Goal: Contribute content: Contribute content

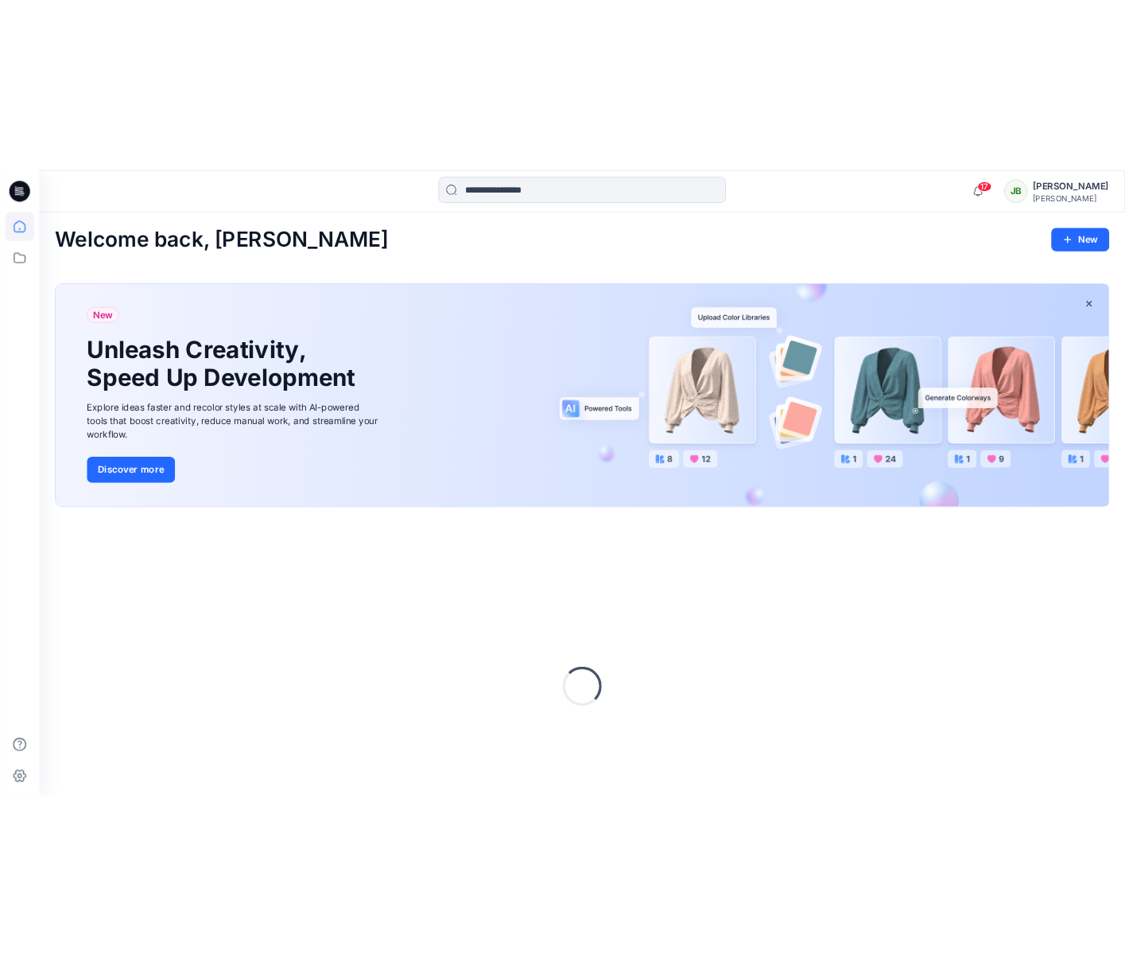
scroll to position [85, 0]
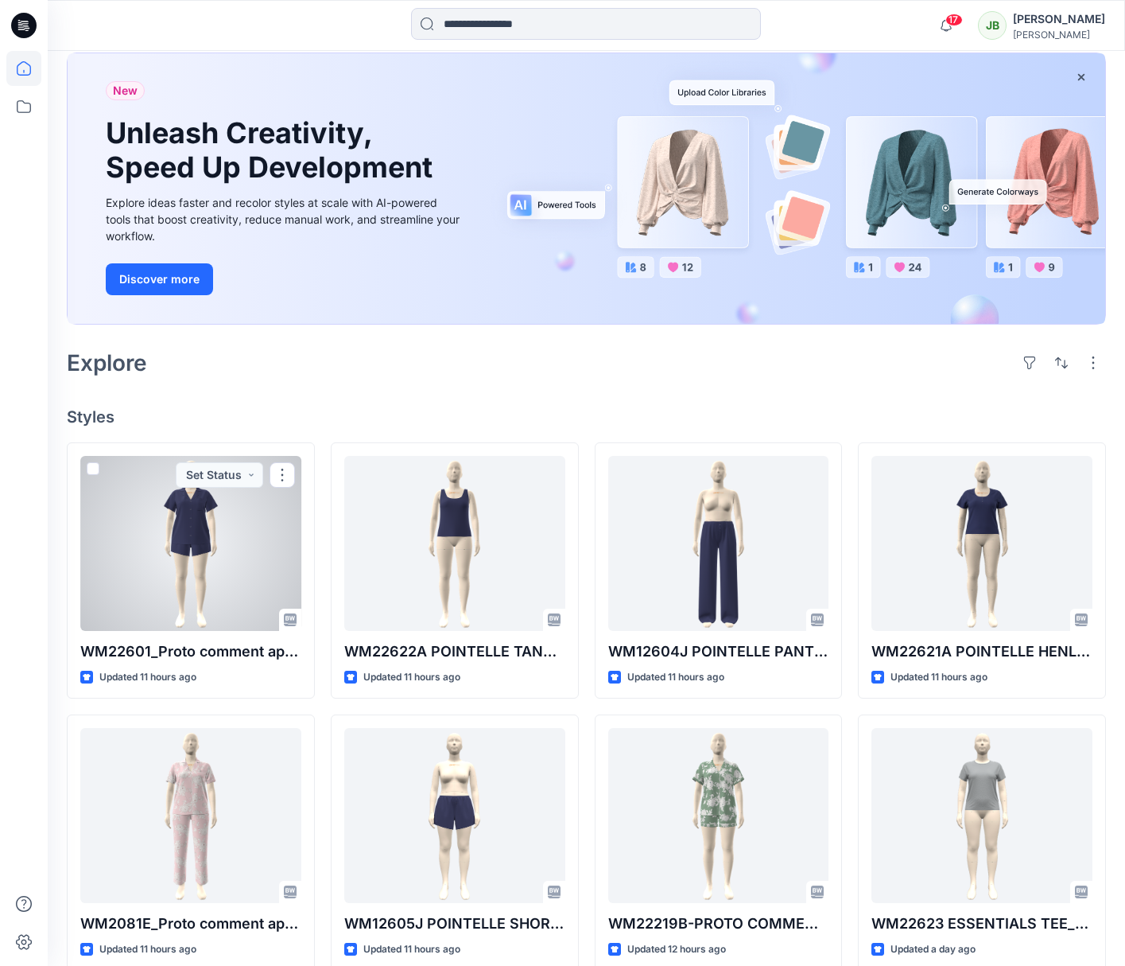
click at [196, 569] on div at bounding box center [190, 543] width 221 height 175
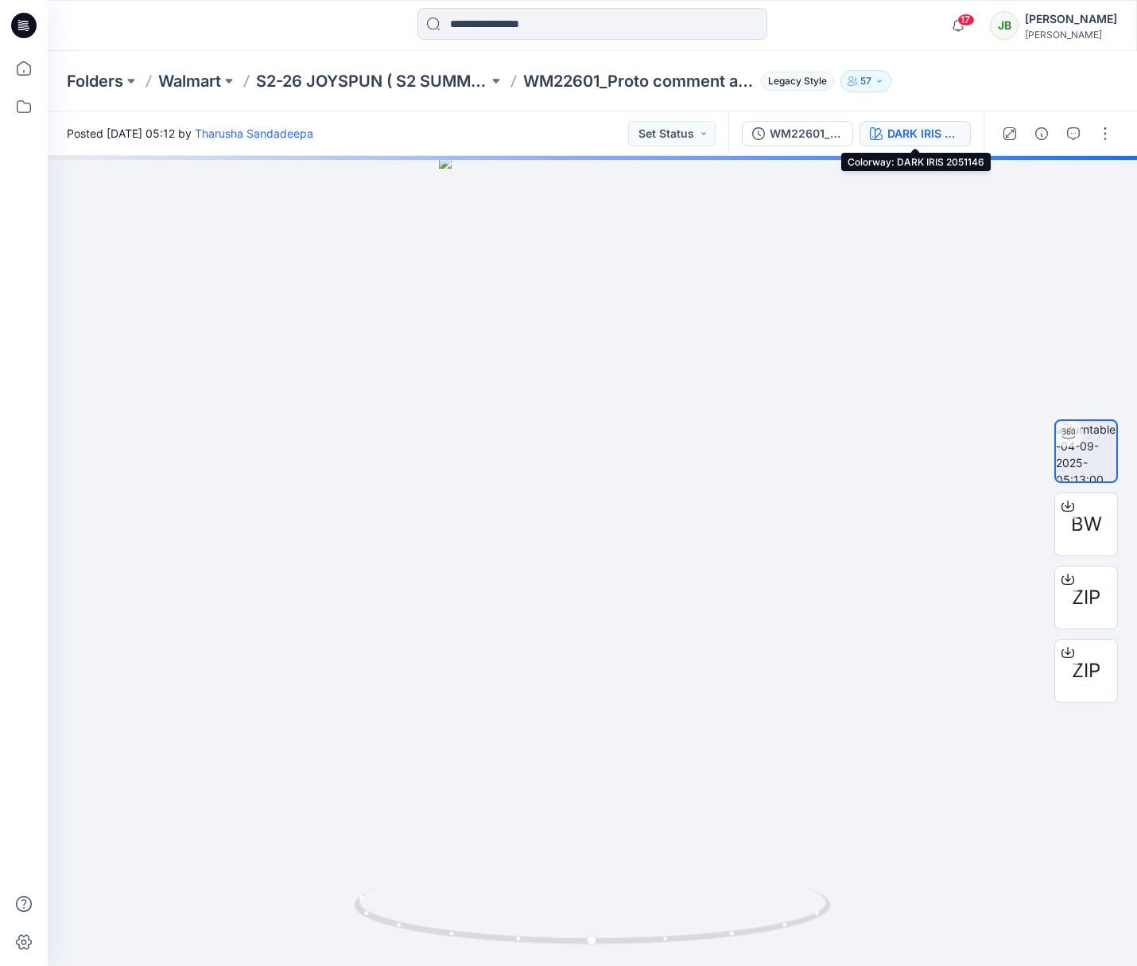
click at [917, 133] on div "DARK IRIS 2051146" at bounding box center [924, 133] width 73 height 17
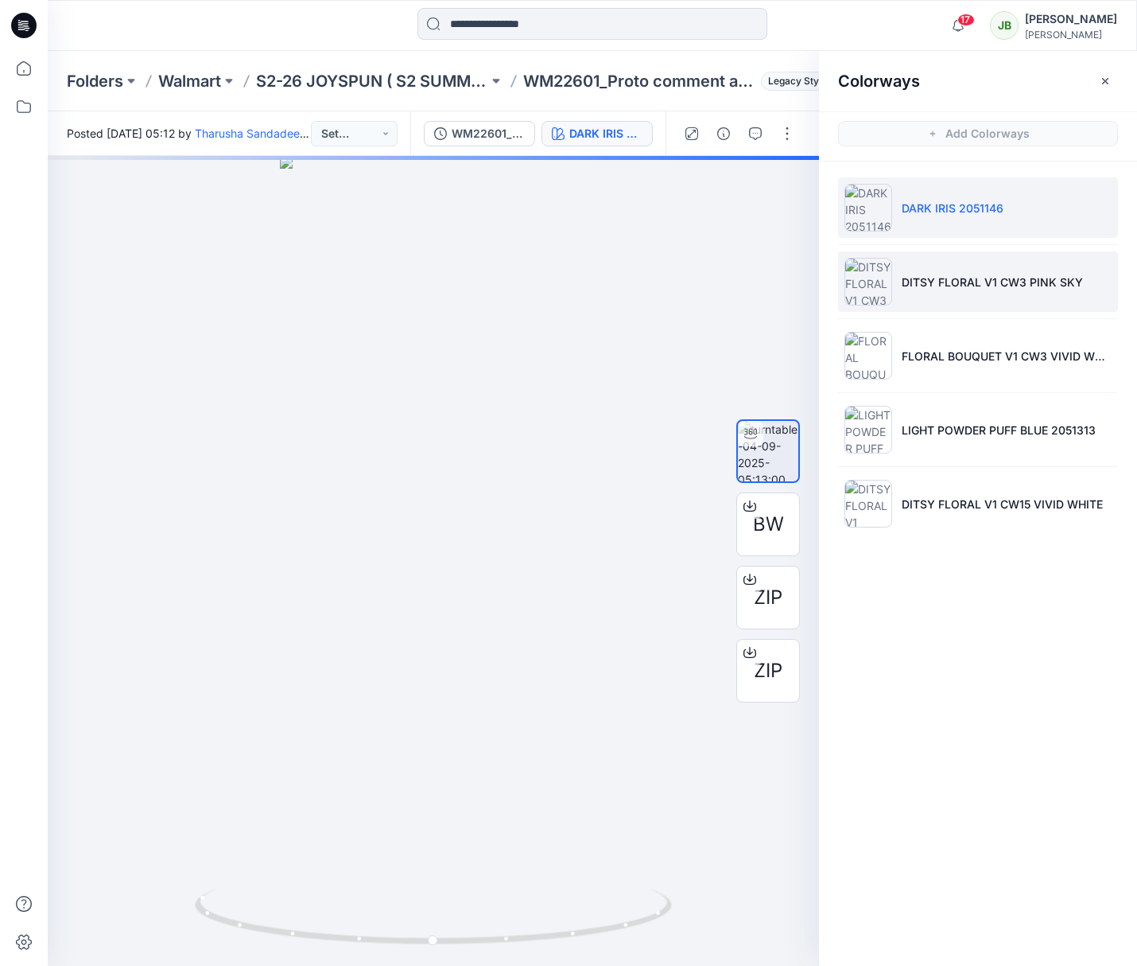
click at [958, 282] on p "DITSY FLORAL V1 CW3 PINK SKY" at bounding box center [992, 282] width 181 height 17
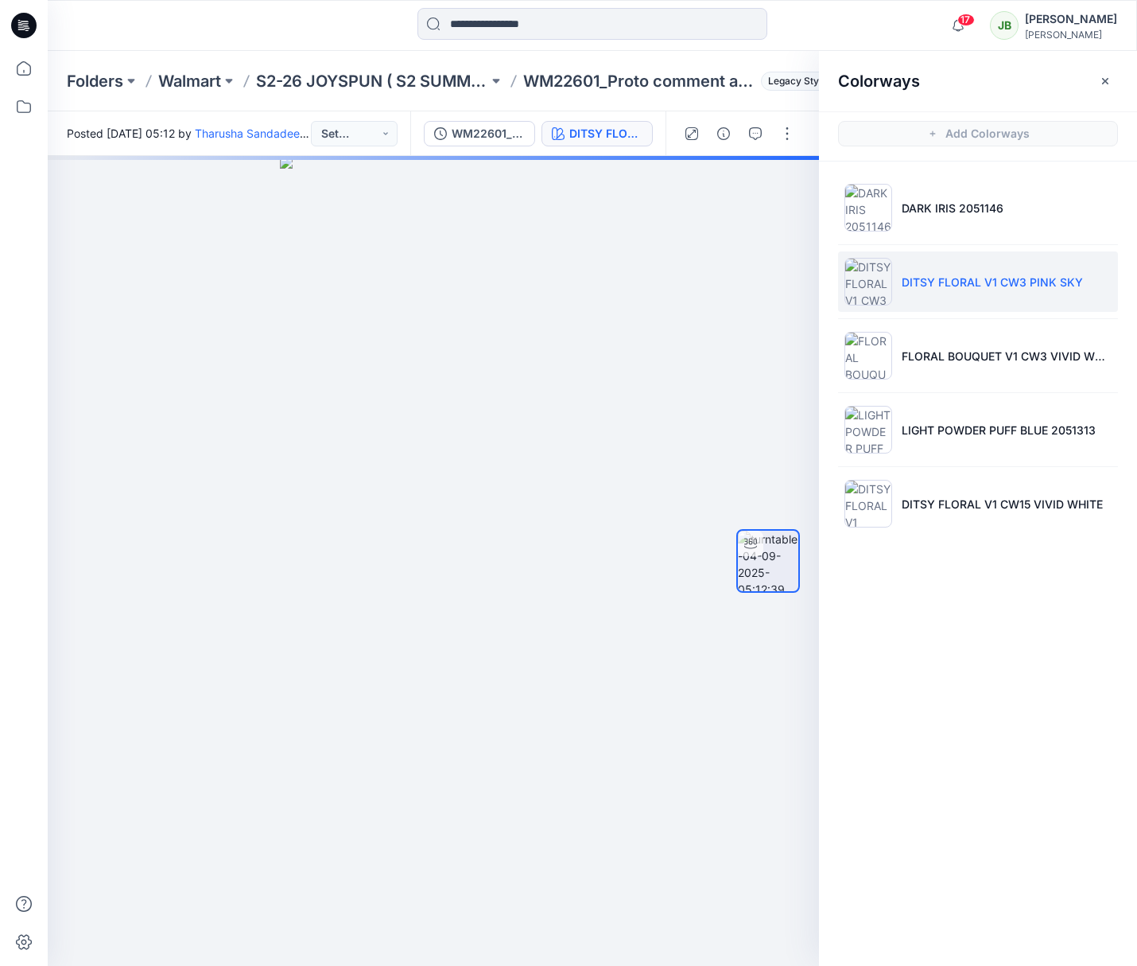
click at [927, 283] on p "DITSY FLORAL V1 CW3 PINK SKY" at bounding box center [992, 282] width 181 height 17
click at [998, 133] on span "Add Colorways" at bounding box center [978, 133] width 318 height 45
click at [1024, 132] on span "Add Colorways" at bounding box center [978, 133] width 318 height 45
click at [1024, 131] on span "Add Colorways" at bounding box center [978, 133] width 318 height 45
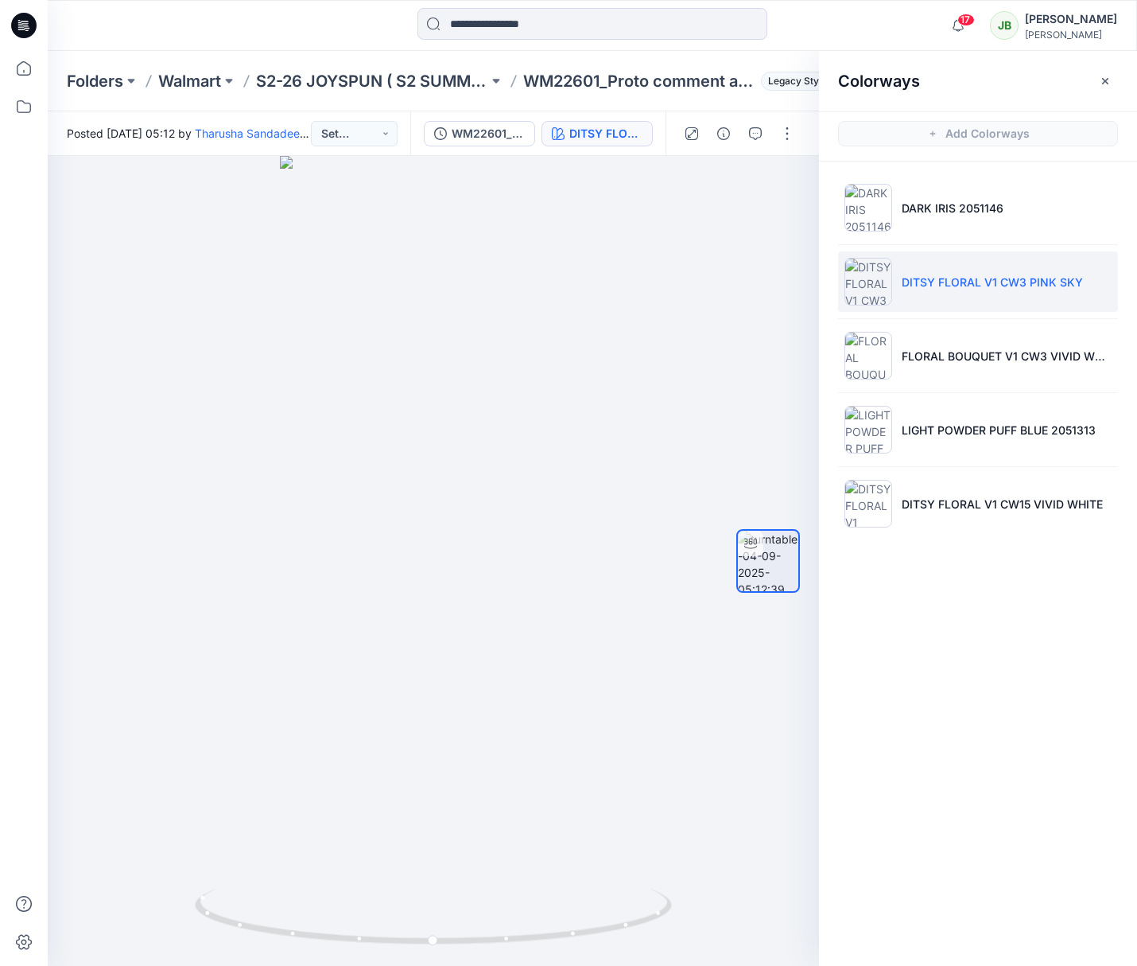
click at [1035, 132] on span "Add Colorways" at bounding box center [978, 133] width 318 height 45
click at [1009, 130] on span "Add Colorways" at bounding box center [978, 133] width 318 height 45
click at [1008, 131] on span "Add Colorways" at bounding box center [978, 133] width 318 height 45
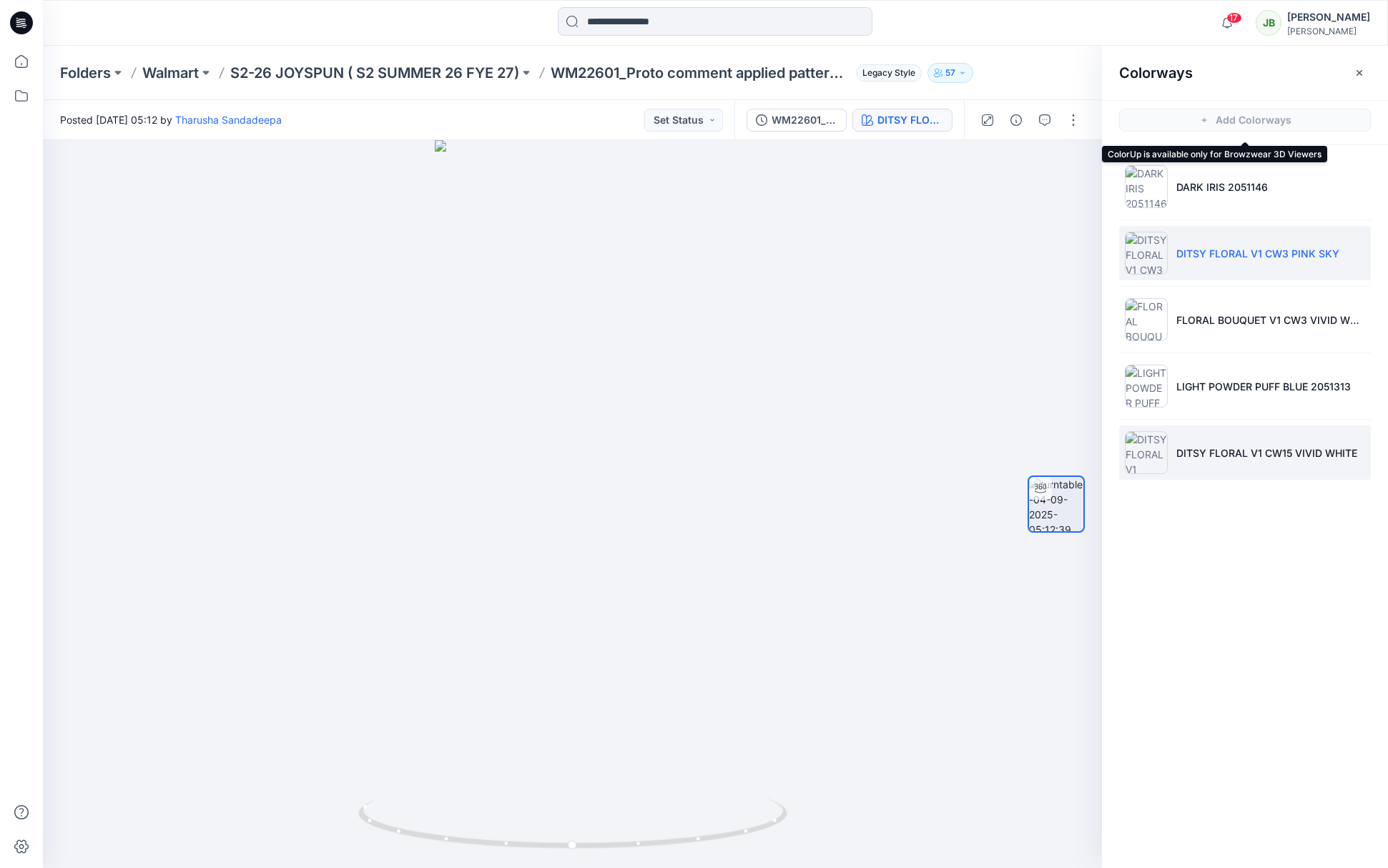
click at [1231, 456] on p "DITSY FLORAL V1 CW15 VIVID WHITE" at bounding box center [1266, 452] width 181 height 15
click at [1169, 458] on li "DITSY FLORAL V1 CW15 VIVID WHITE" at bounding box center [1245, 452] width 252 height 54
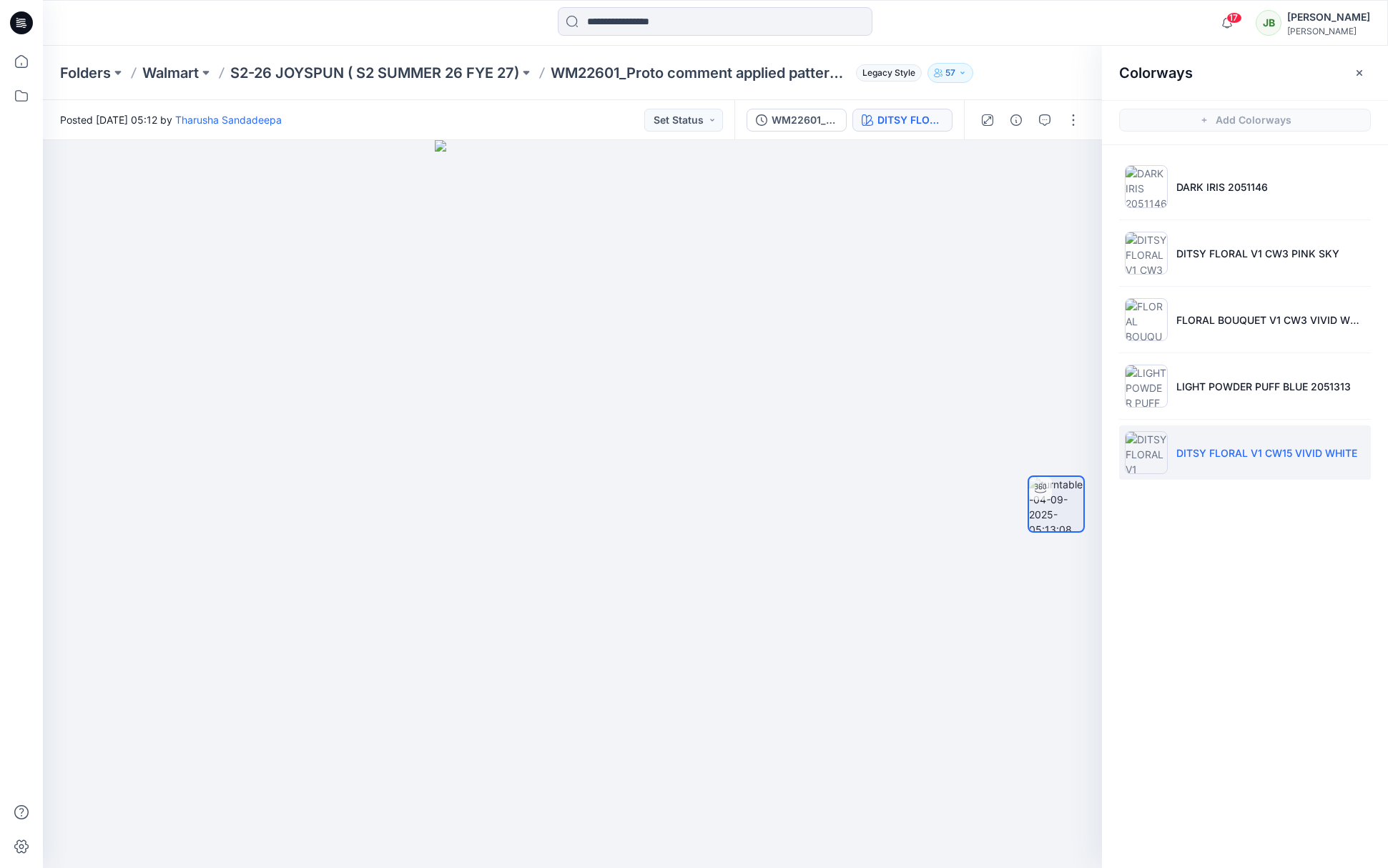
click at [1148, 456] on img at bounding box center [1146, 453] width 43 height 43
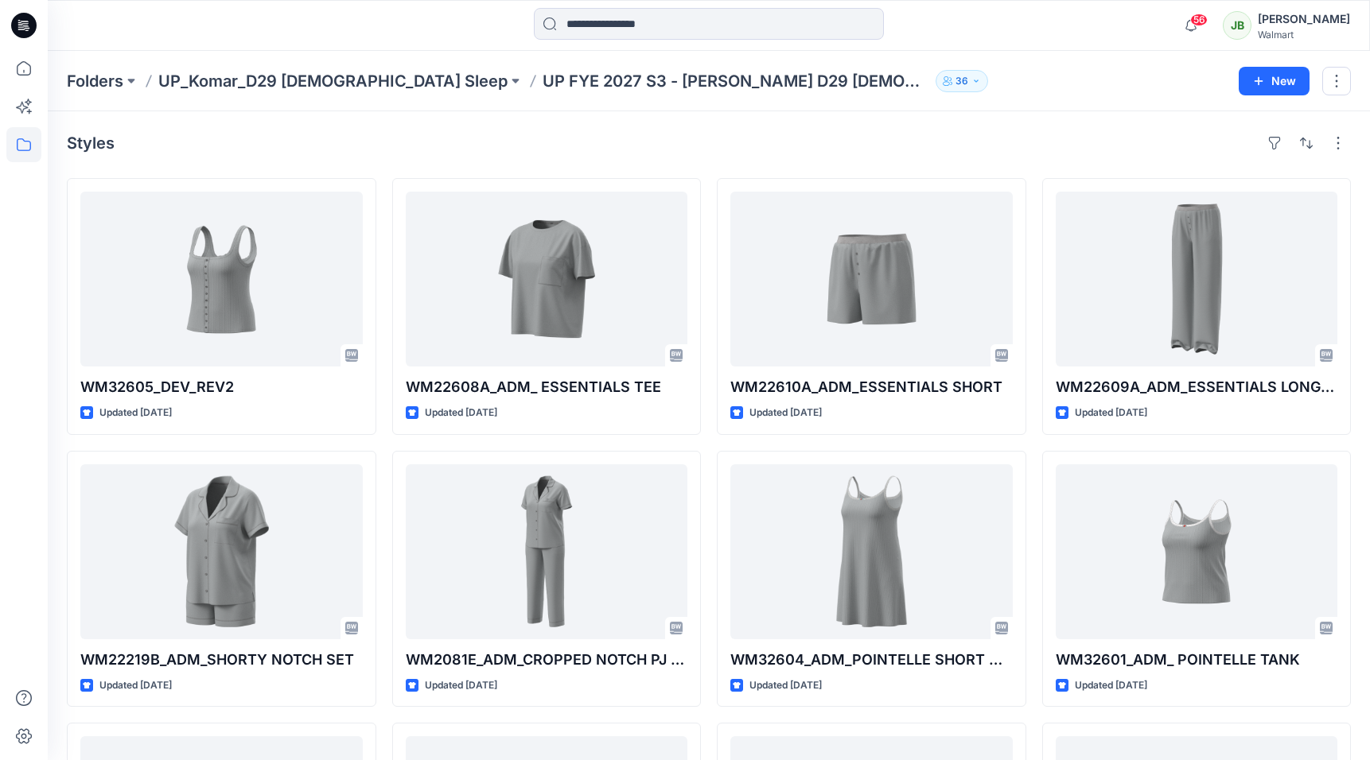
click at [29, 24] on icon at bounding box center [23, 25] width 25 height 25
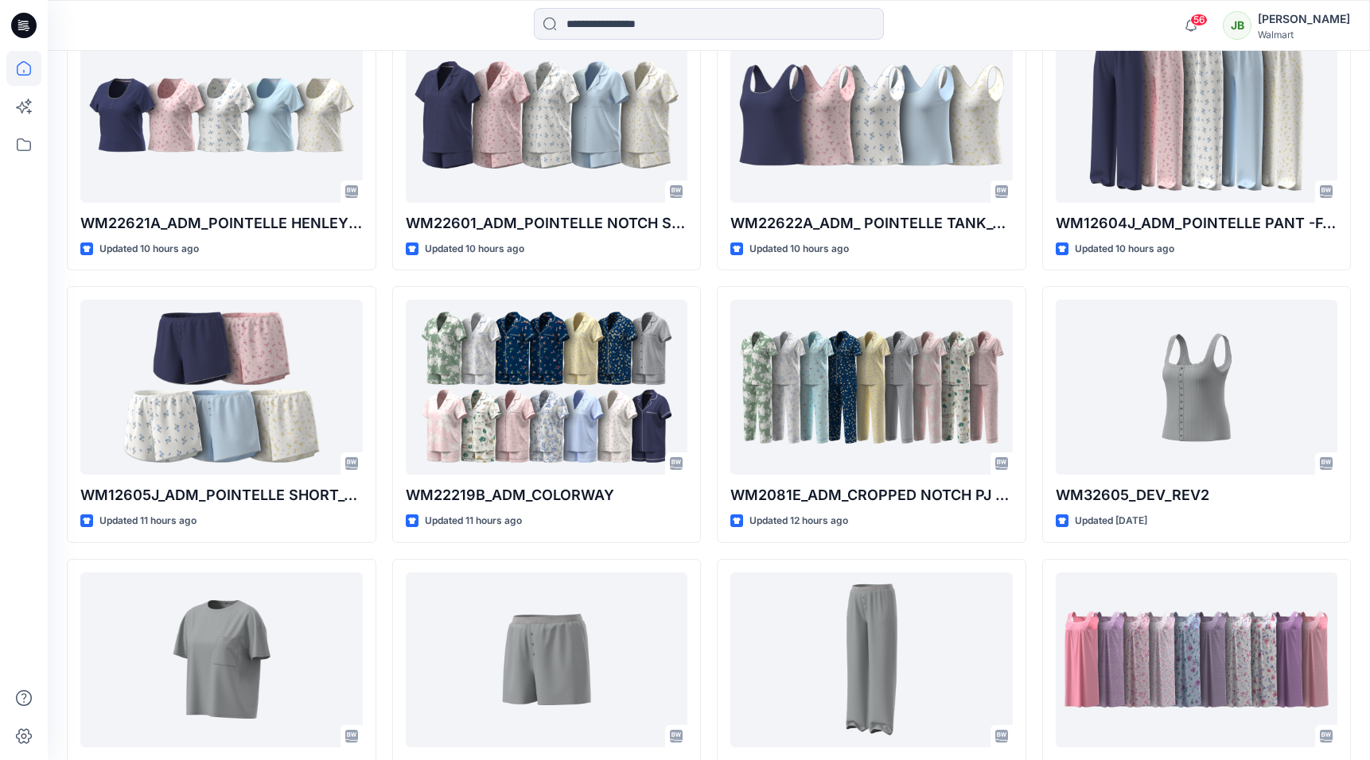
scroll to position [515, 0]
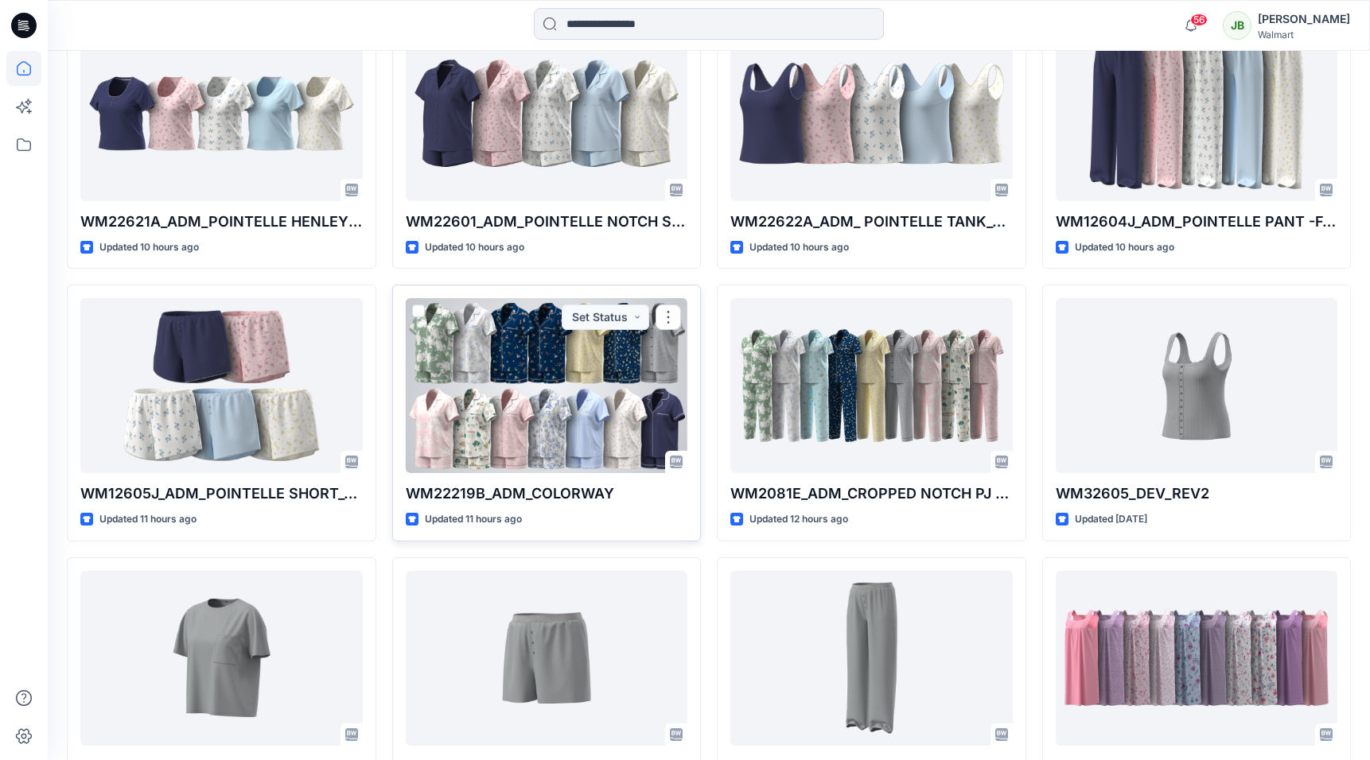
click at [562, 400] on div at bounding box center [547, 385] width 282 height 175
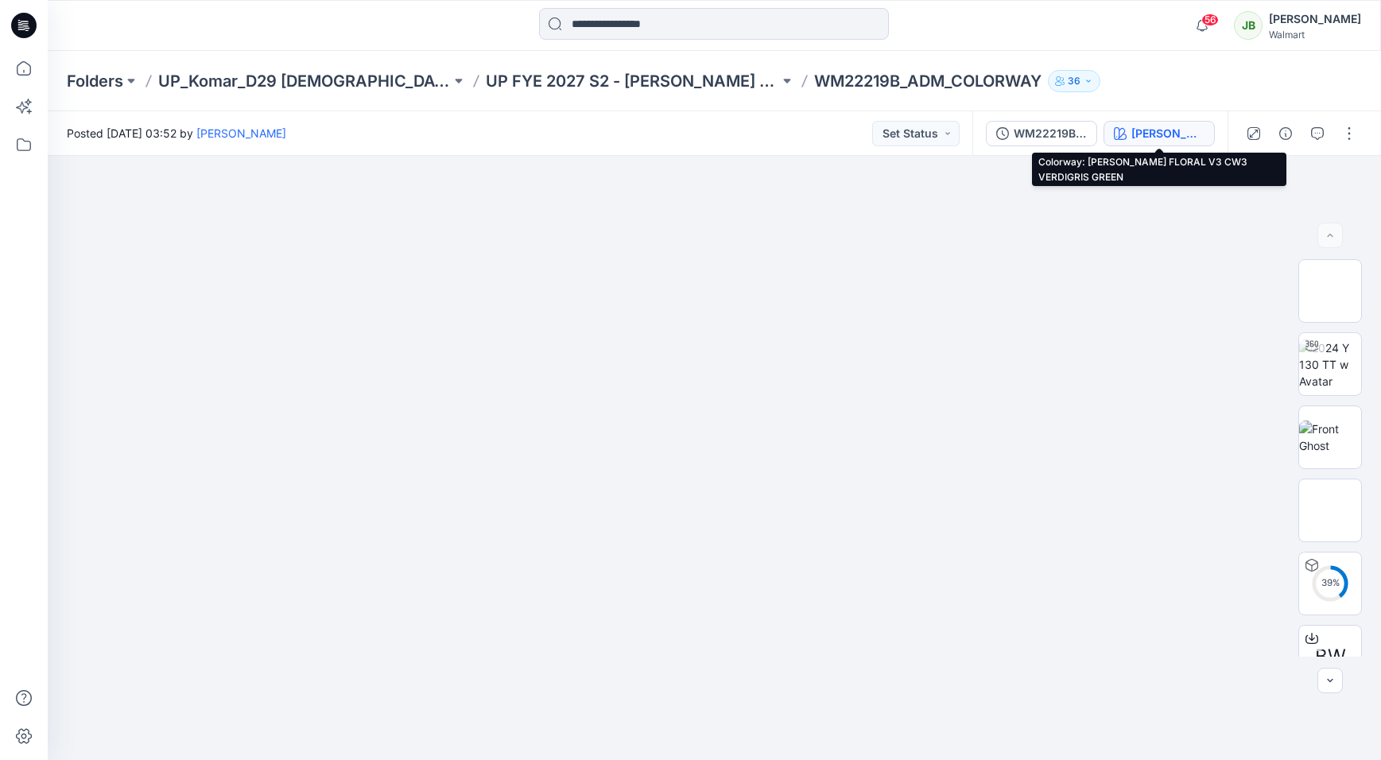
click at [1177, 133] on div "[PERSON_NAME] FLORAL V3 CW3 VERDIGRIS GREEN" at bounding box center [1168, 133] width 73 height 17
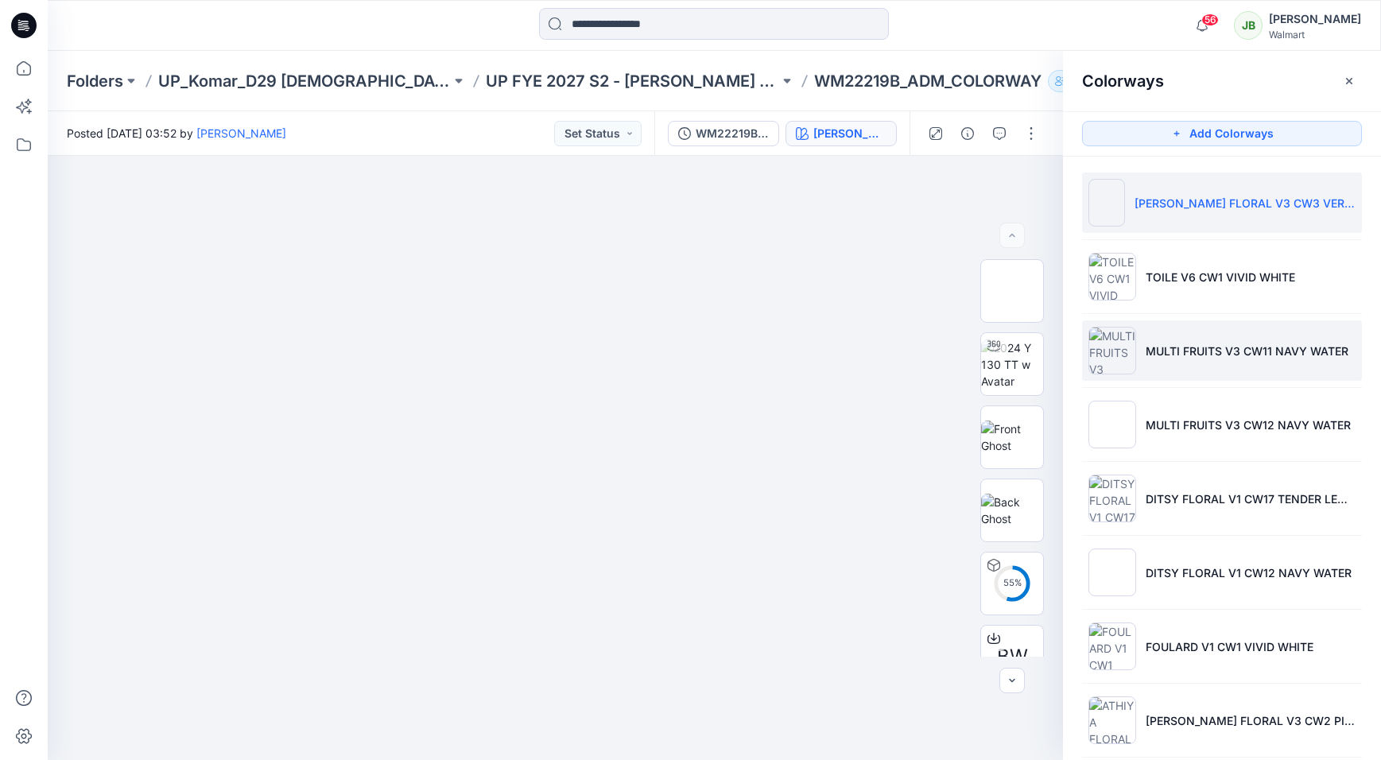
click at [1154, 355] on p "MULTI FRUITS V3 CW11 NAVY WATER" at bounding box center [1247, 351] width 203 height 17
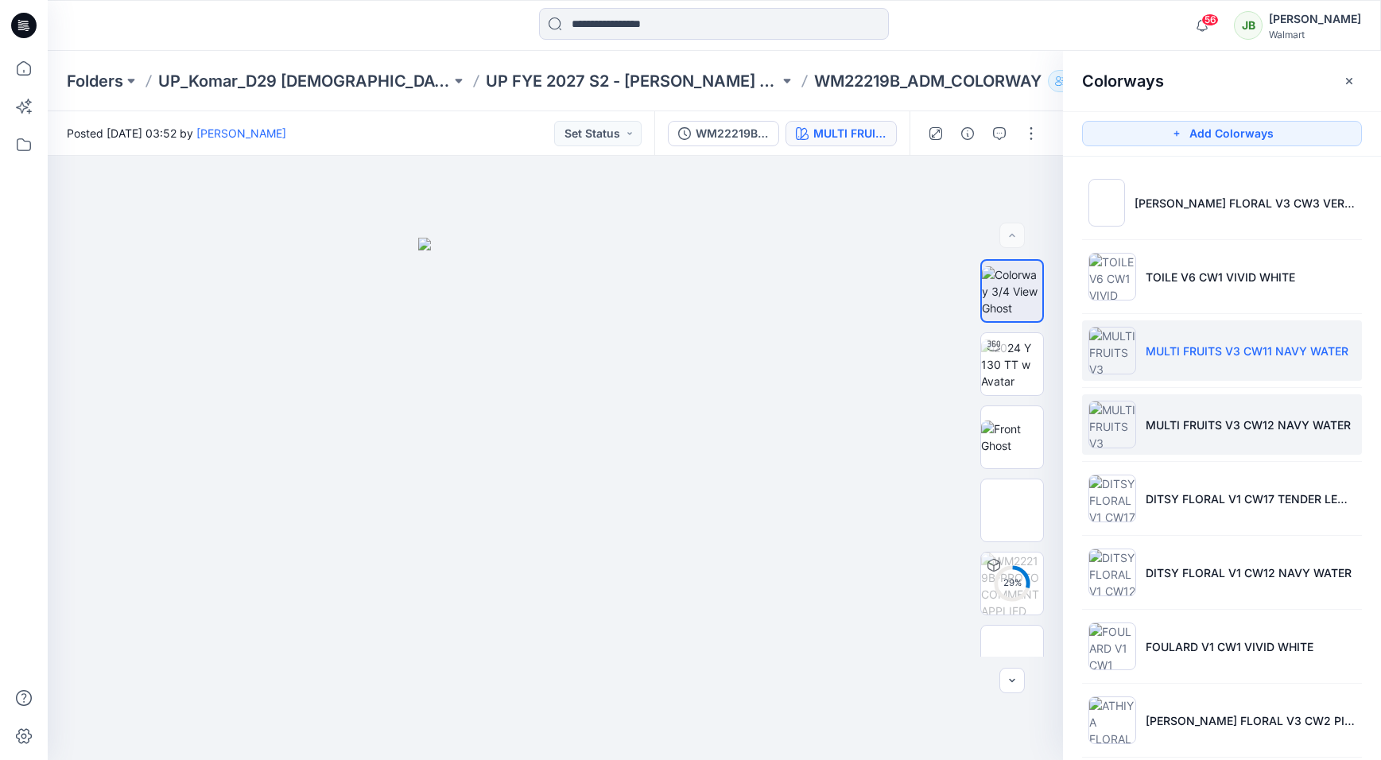
click at [1184, 437] on li "MULTI FRUITS V3 CW12 NAVY WATER" at bounding box center [1222, 424] width 280 height 60
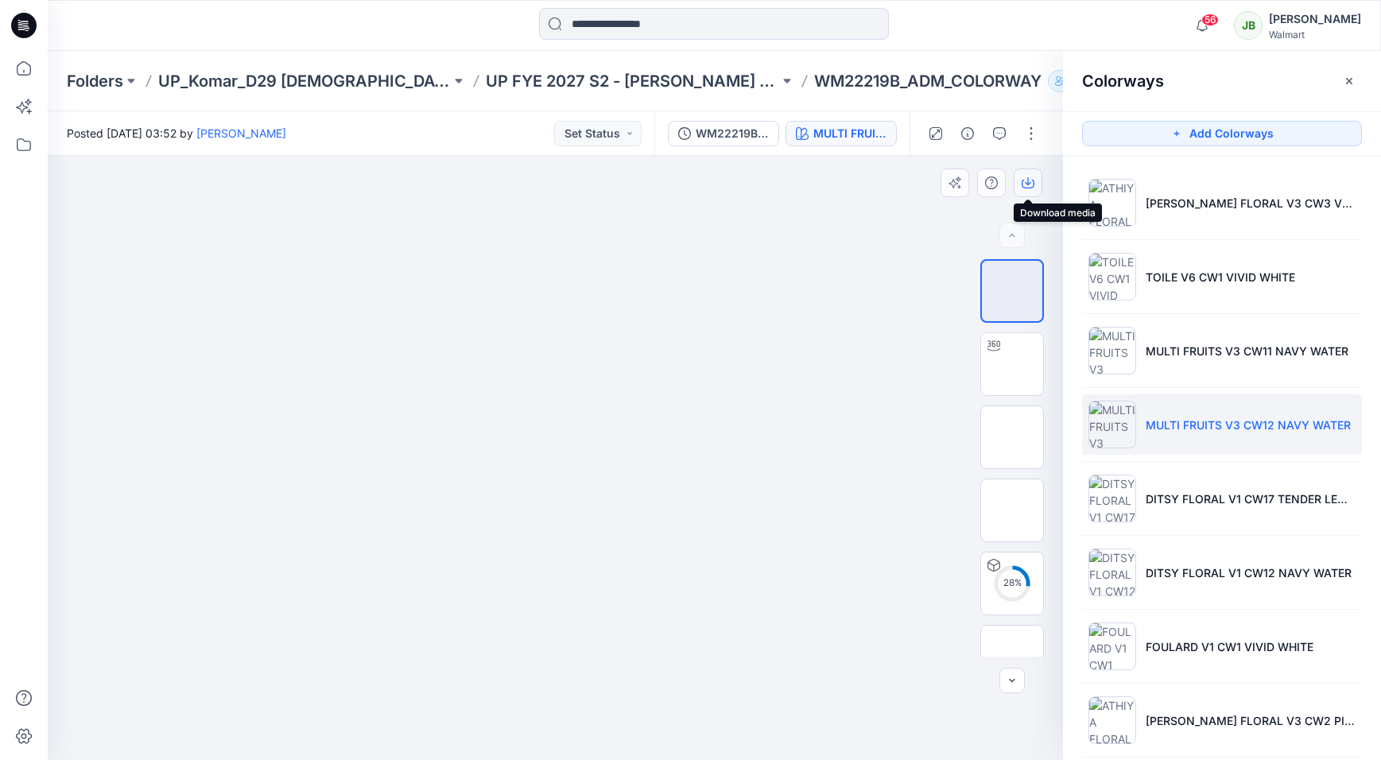
click at [1028, 185] on icon "button" at bounding box center [1028, 181] width 6 height 8
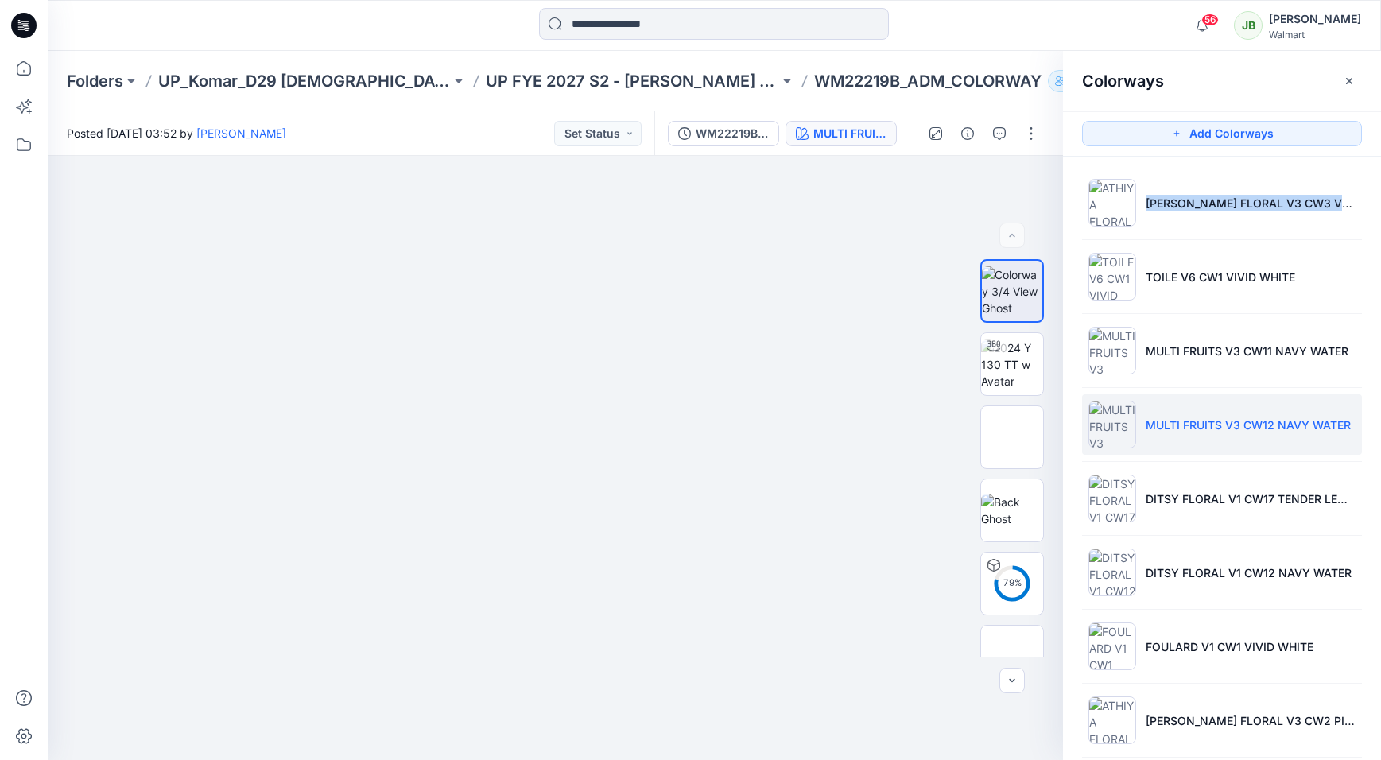
drag, startPoint x: 1377, startPoint y: 184, endPoint x: 1361, endPoint y: 210, distance: 30.7
click at [1365, 210] on ul "[PERSON_NAME] FLORAL V3 CW3 VERDIGRIS GREEN TOILE V6 CW1 VIVID WHITE MULTI FRUI…" at bounding box center [1222, 758] width 318 height 1202
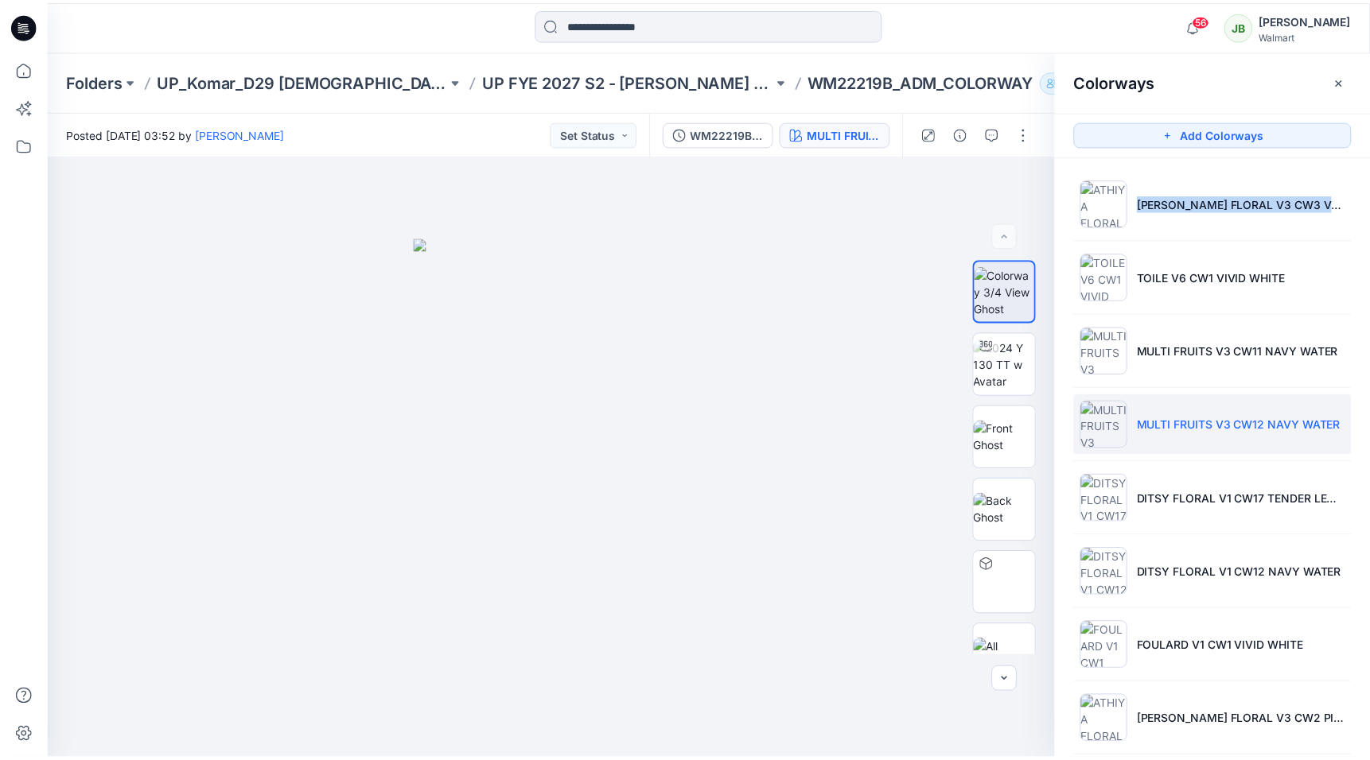
scroll to position [515, 0]
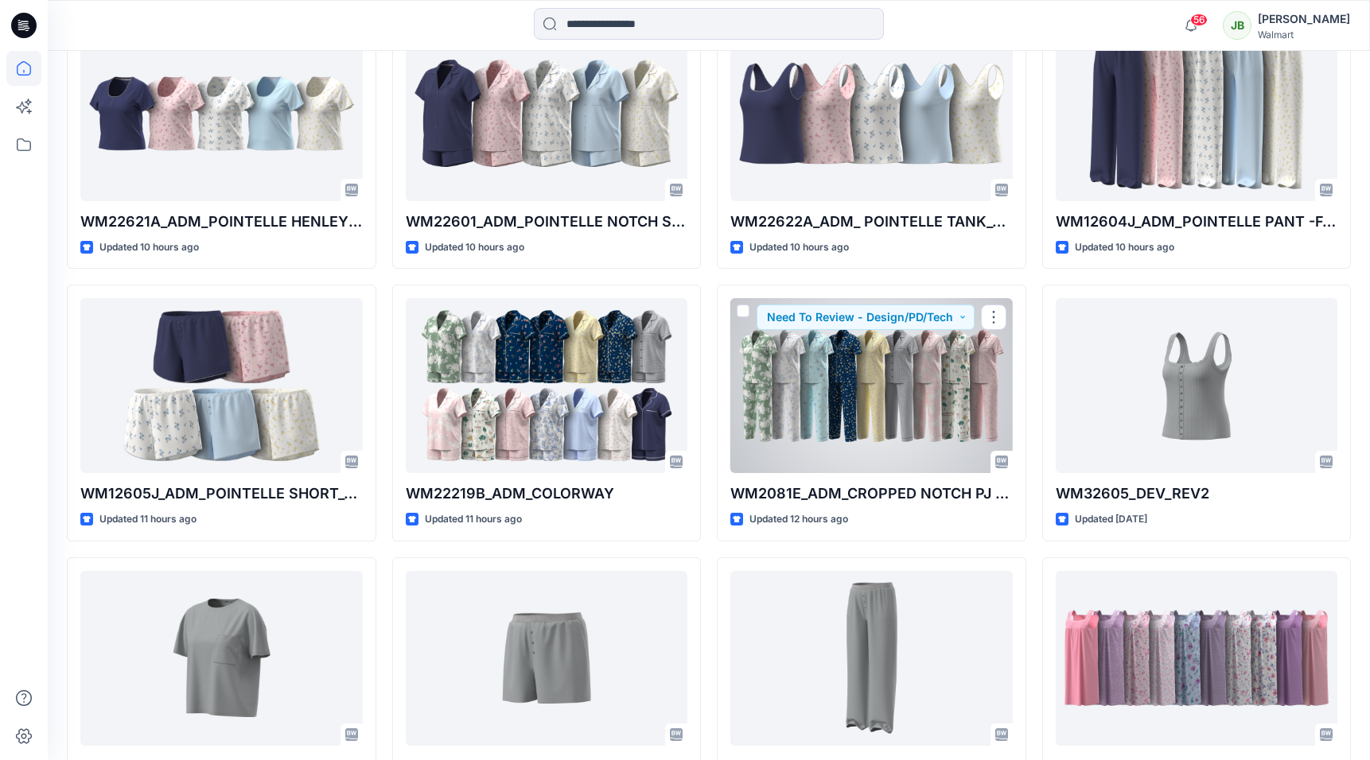
click at [893, 408] on div at bounding box center [871, 385] width 282 height 175
click at [893, 407] on div "Welcome back, [PERSON_NAME] New New Unleash Creativity, Speed Up Development Ex…" at bounding box center [709, 213] width 1322 height 1354
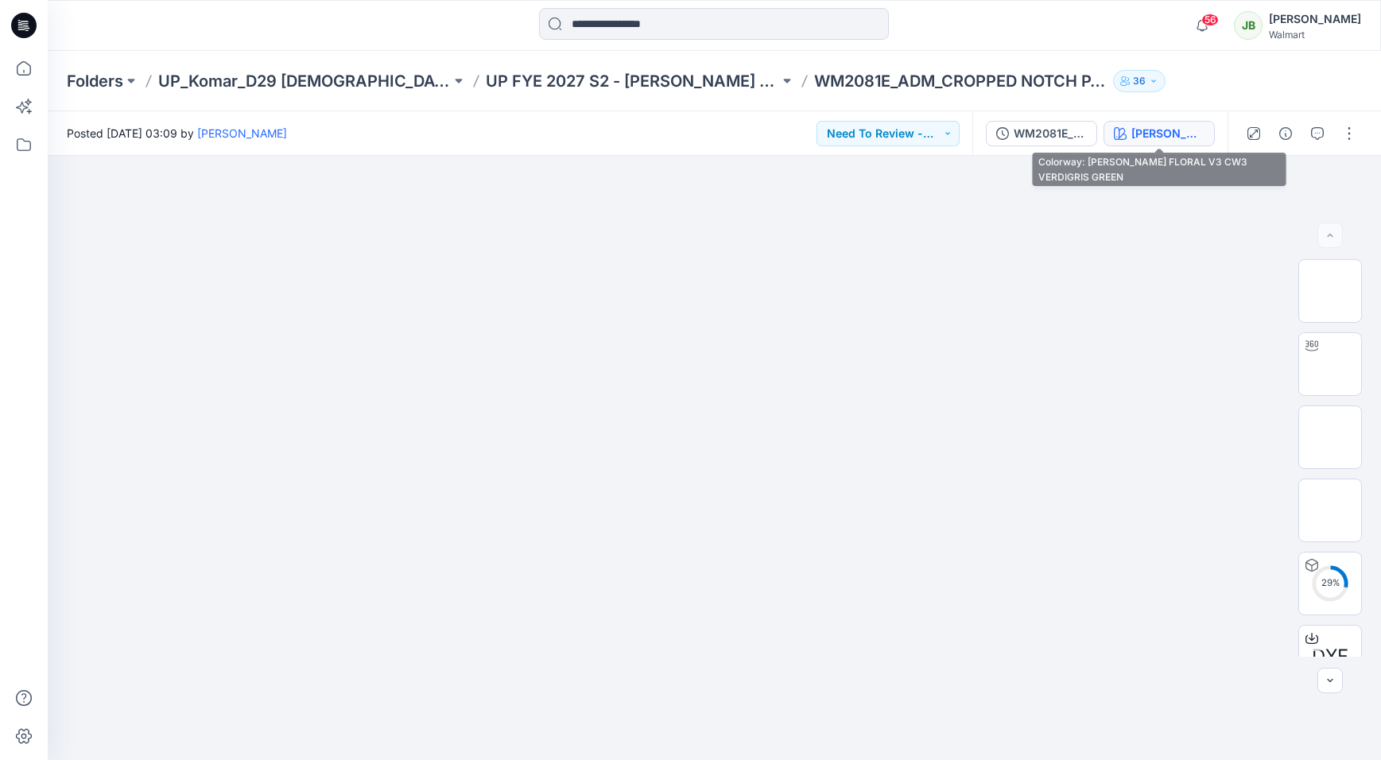
drag, startPoint x: 1172, startPoint y: 129, endPoint x: 1220, endPoint y: 147, distance: 51.8
click at [1170, 129] on div "[PERSON_NAME] FLORAL V3 CW3 VERDIGRIS GREEN" at bounding box center [1168, 133] width 73 height 17
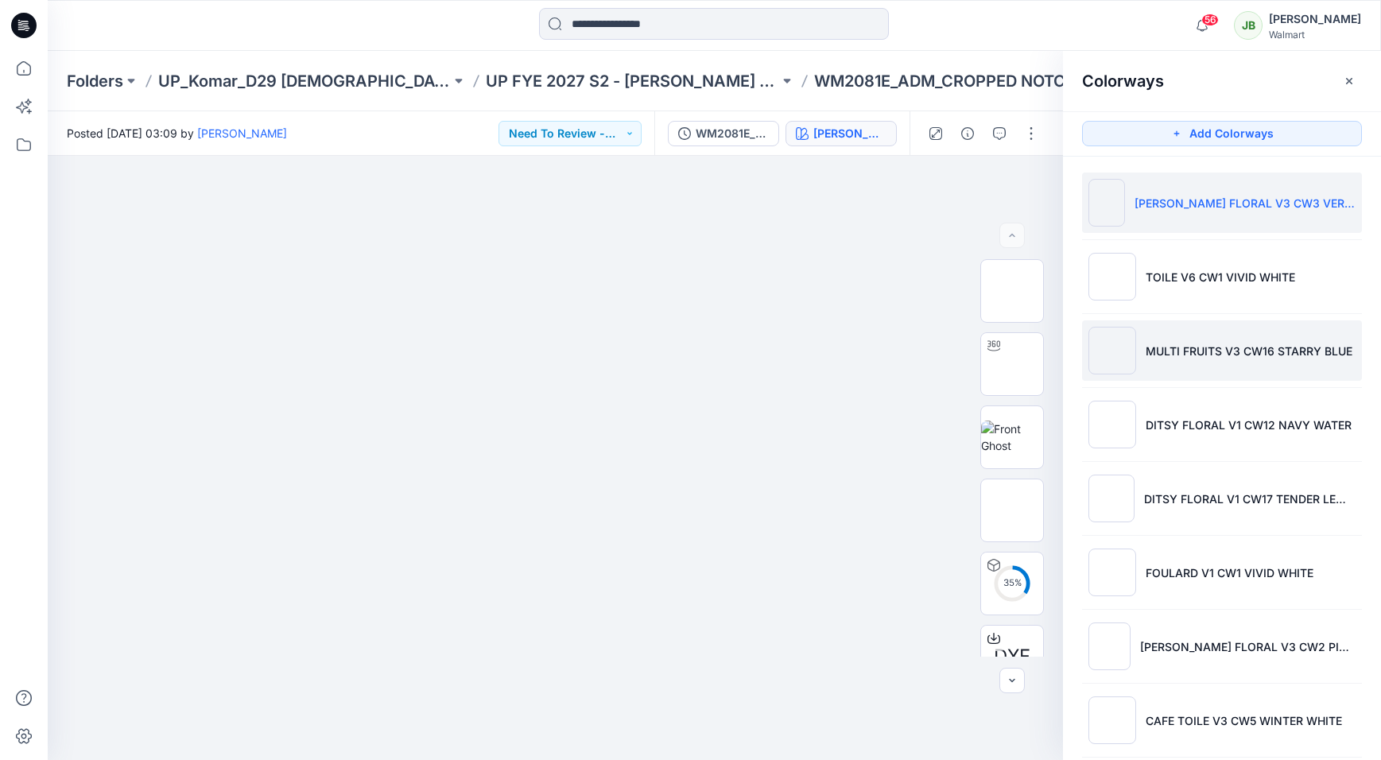
click at [1191, 363] on li "MULTI FRUITS V3 CW16 STARRY BLUE" at bounding box center [1222, 351] width 280 height 60
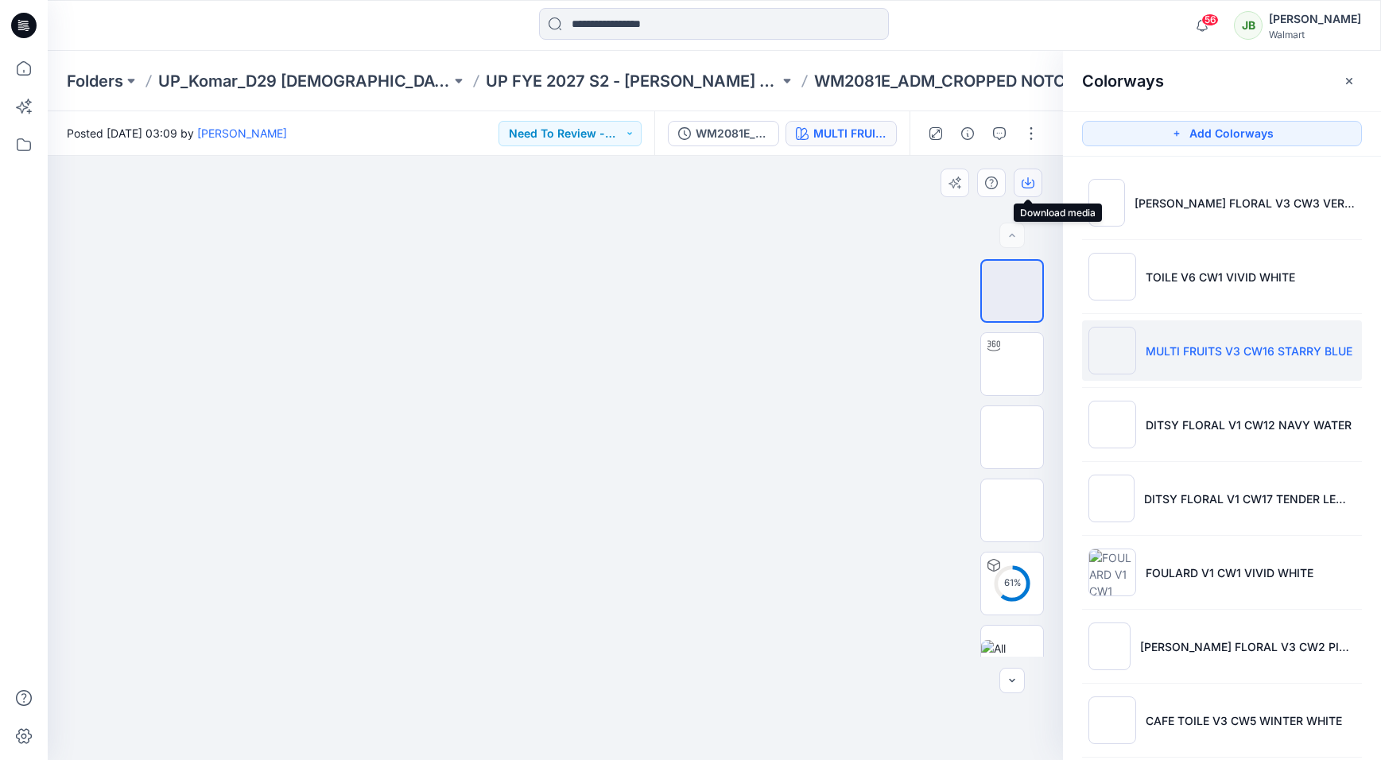
click at [1028, 185] on icon "button" at bounding box center [1028, 181] width 6 height 8
drag, startPoint x: 1015, startPoint y: 437, endPoint x: 1029, endPoint y: 427, distance: 17.2
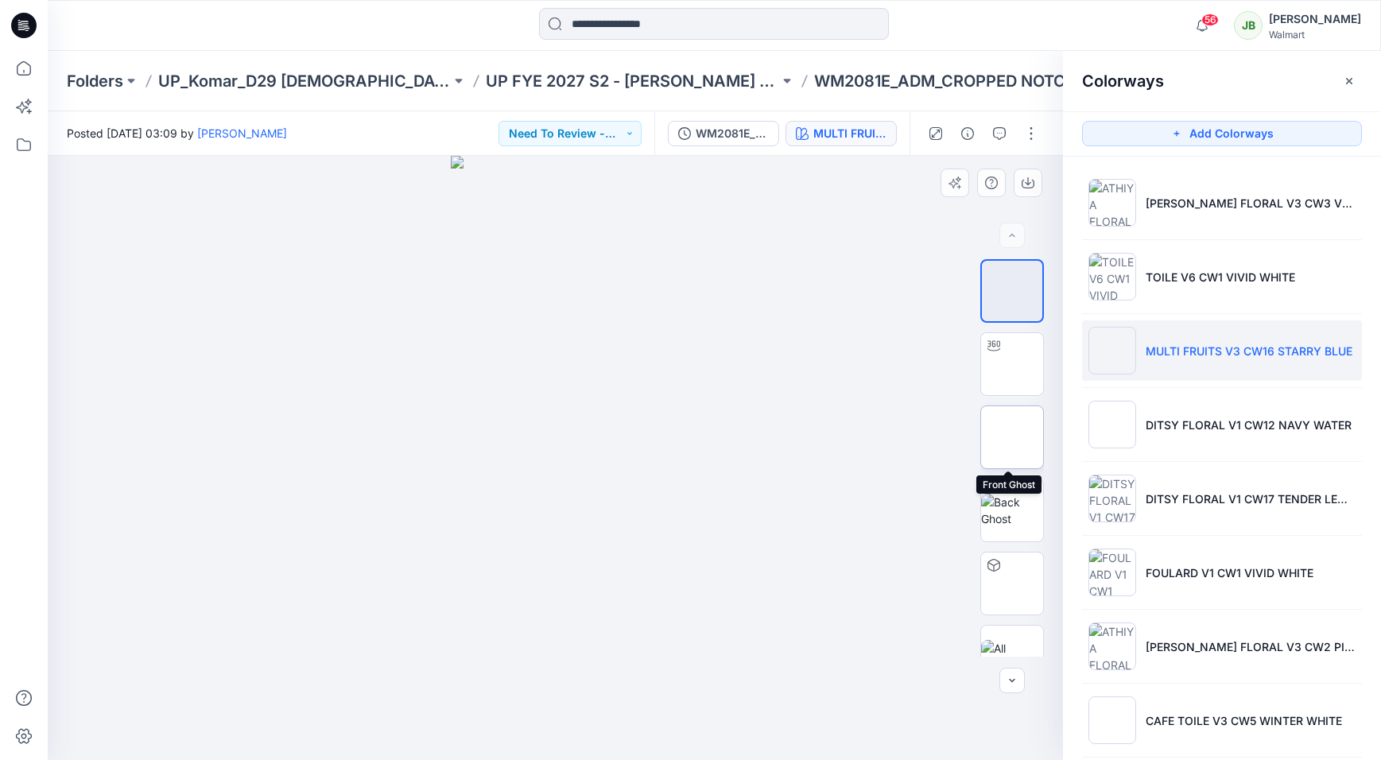
click at [1012, 437] on img at bounding box center [1012, 437] width 0 height 0
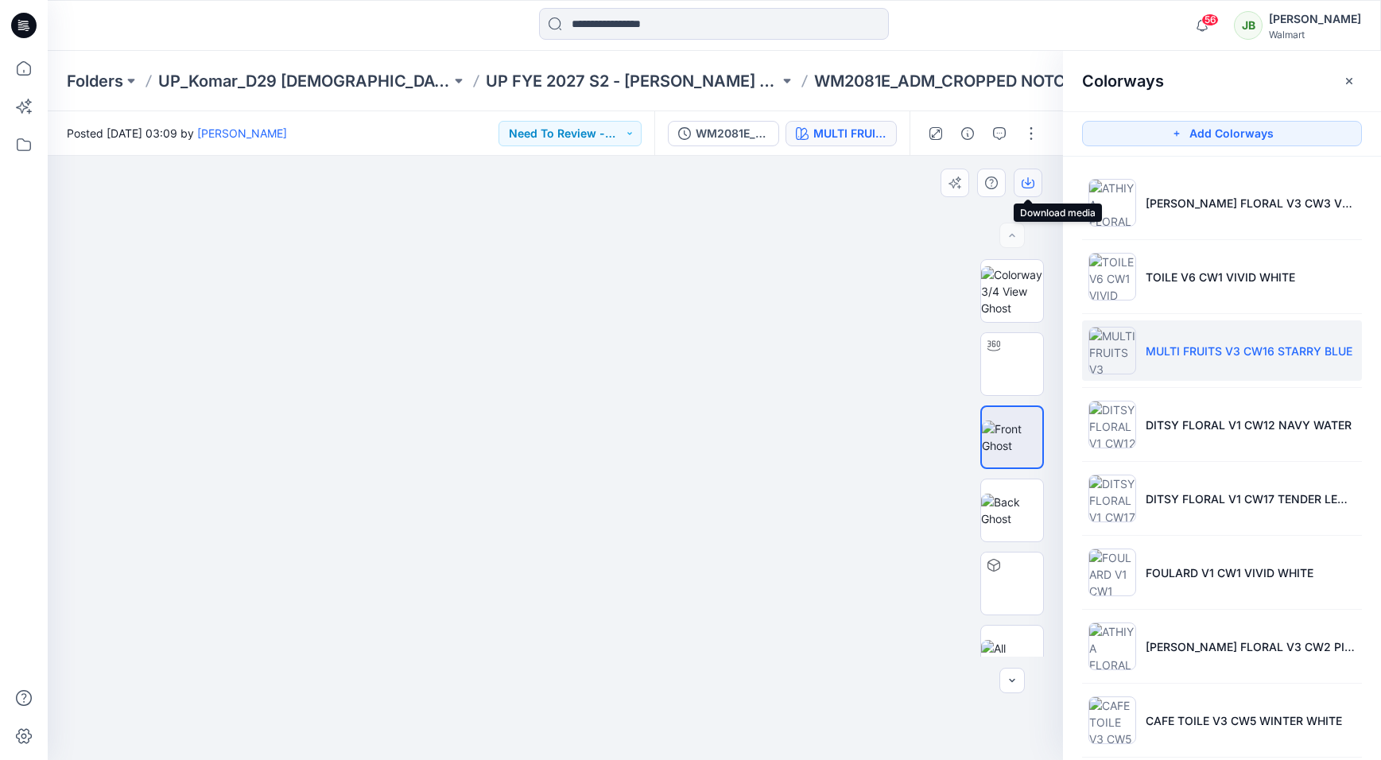
click at [1036, 180] on button "button" at bounding box center [1028, 183] width 29 height 29
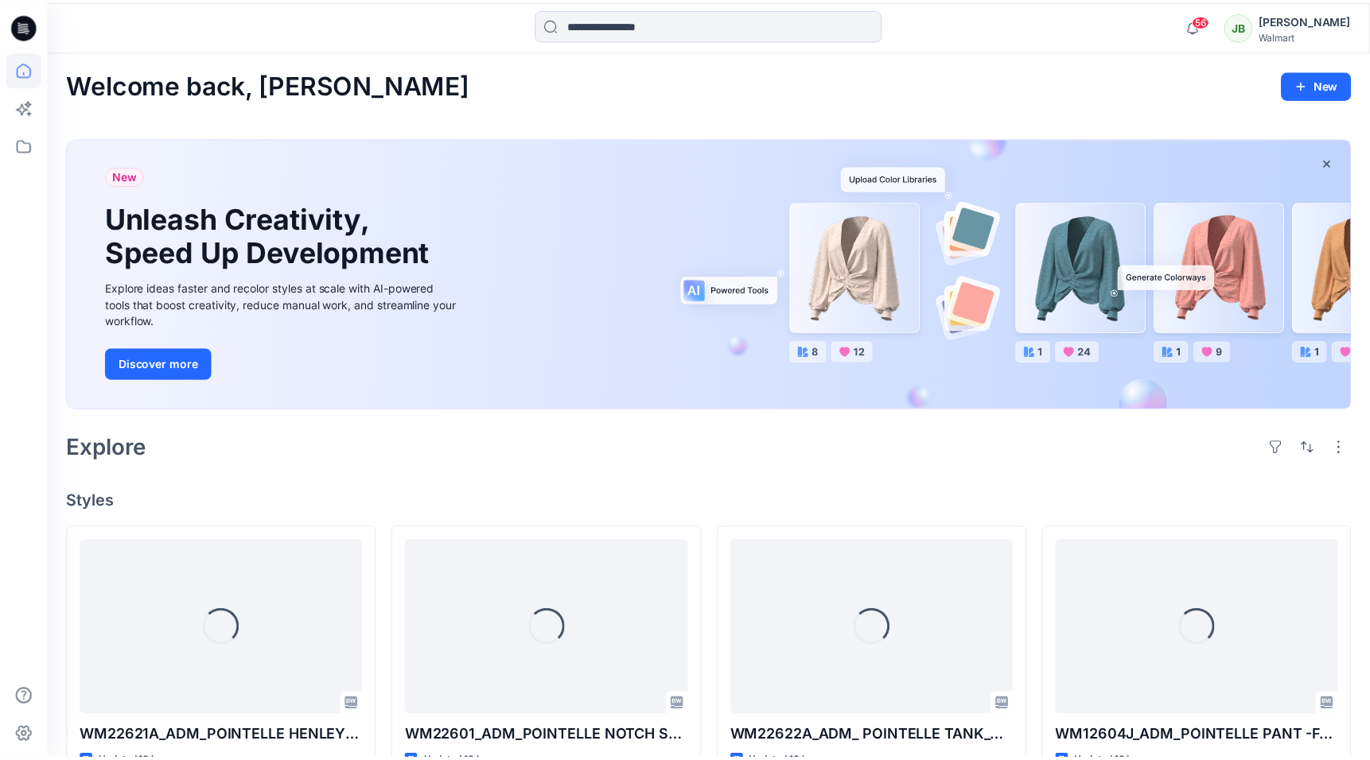
scroll to position [515, 0]
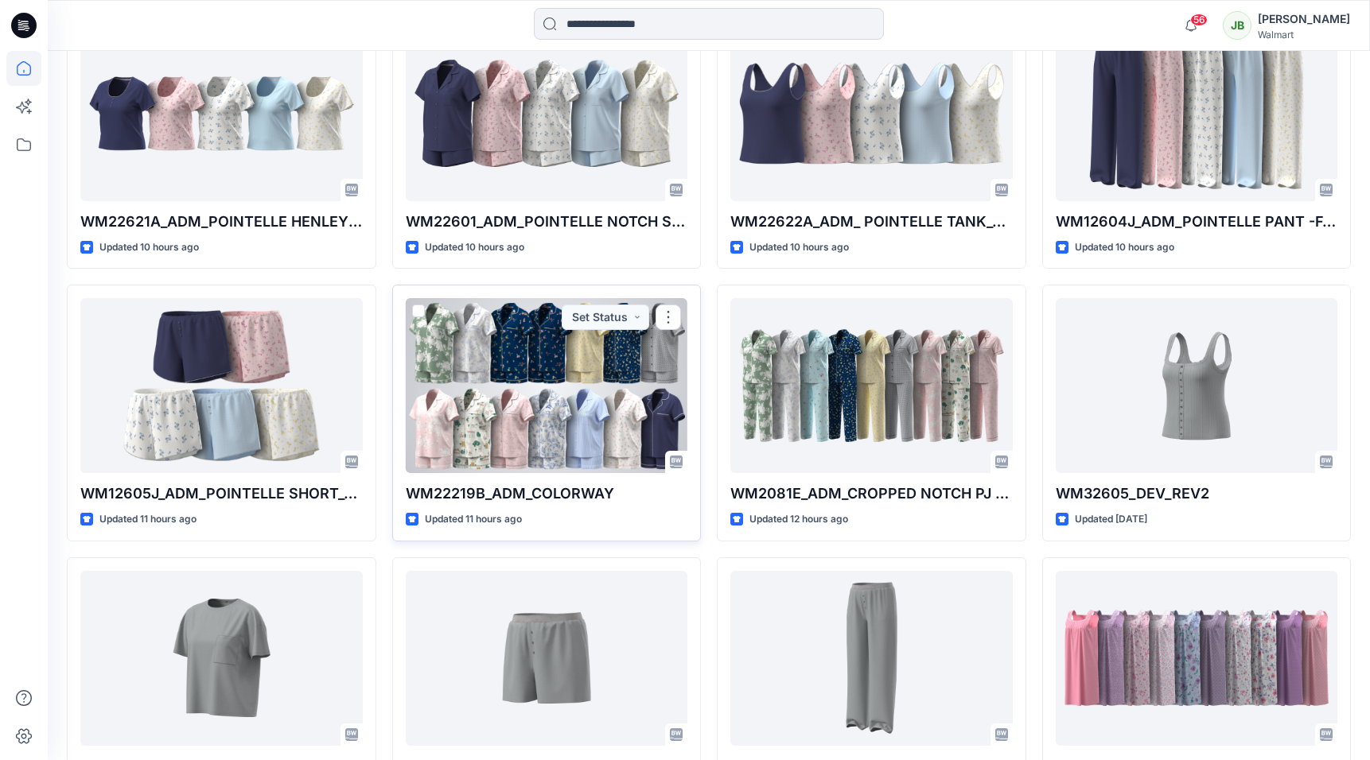
click at [547, 394] on div at bounding box center [547, 385] width 282 height 175
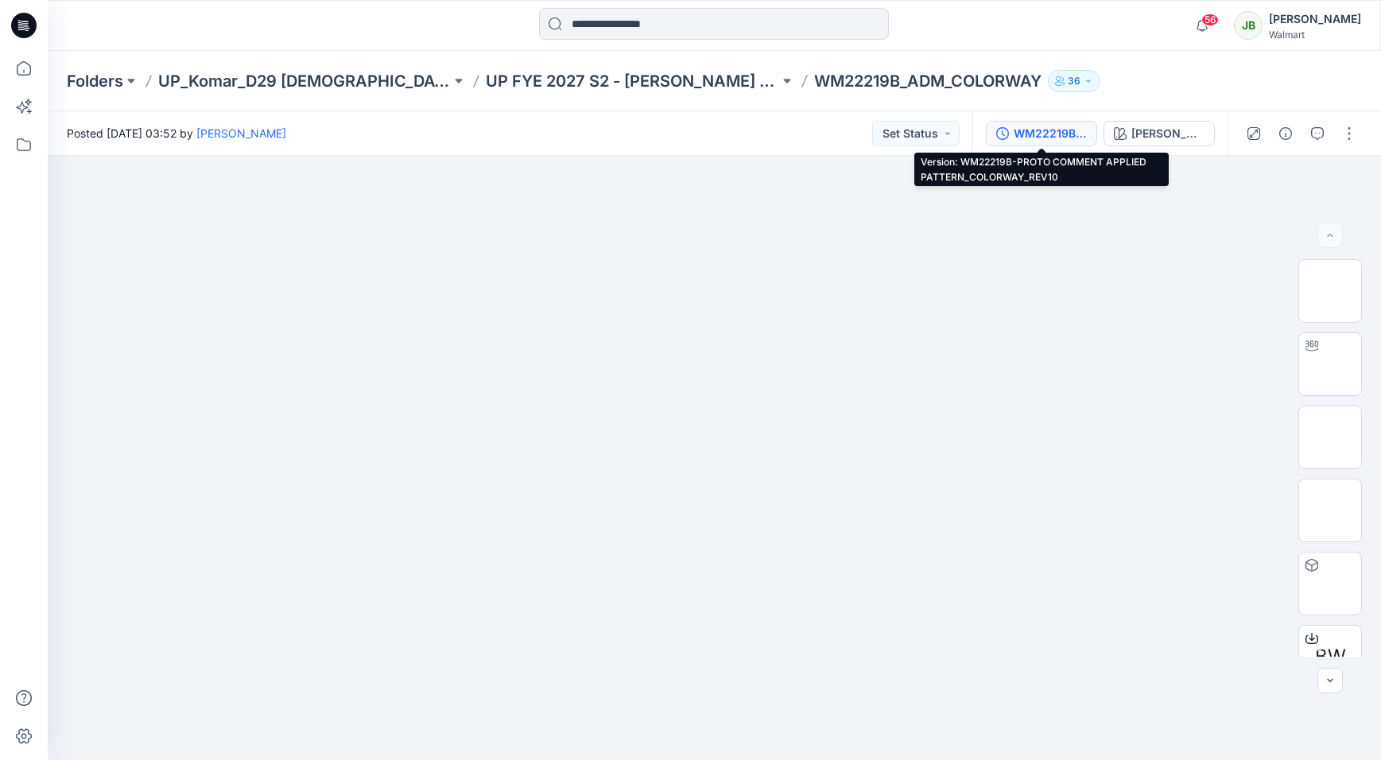
click at [1070, 136] on div "WM22219B-PROTO COMMENT APPLIED PATTERN_COLORWAY_REV10" at bounding box center [1050, 133] width 73 height 17
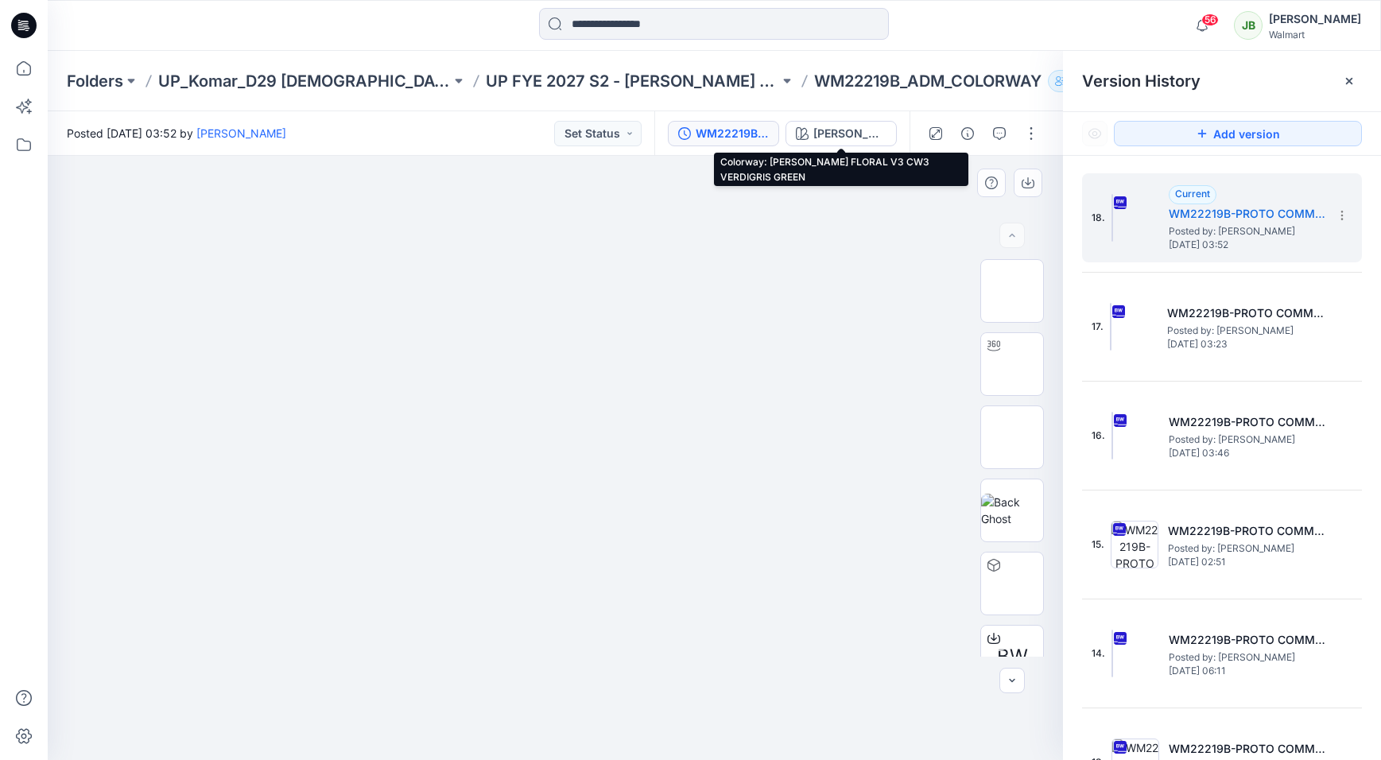
drag, startPoint x: 825, startPoint y: 134, endPoint x: 812, endPoint y: 188, distance: 55.6
click at [822, 135] on div "ATHIYA FLORAL V3 CW3 VERDIGRIS GREEN" at bounding box center [850, 133] width 73 height 17
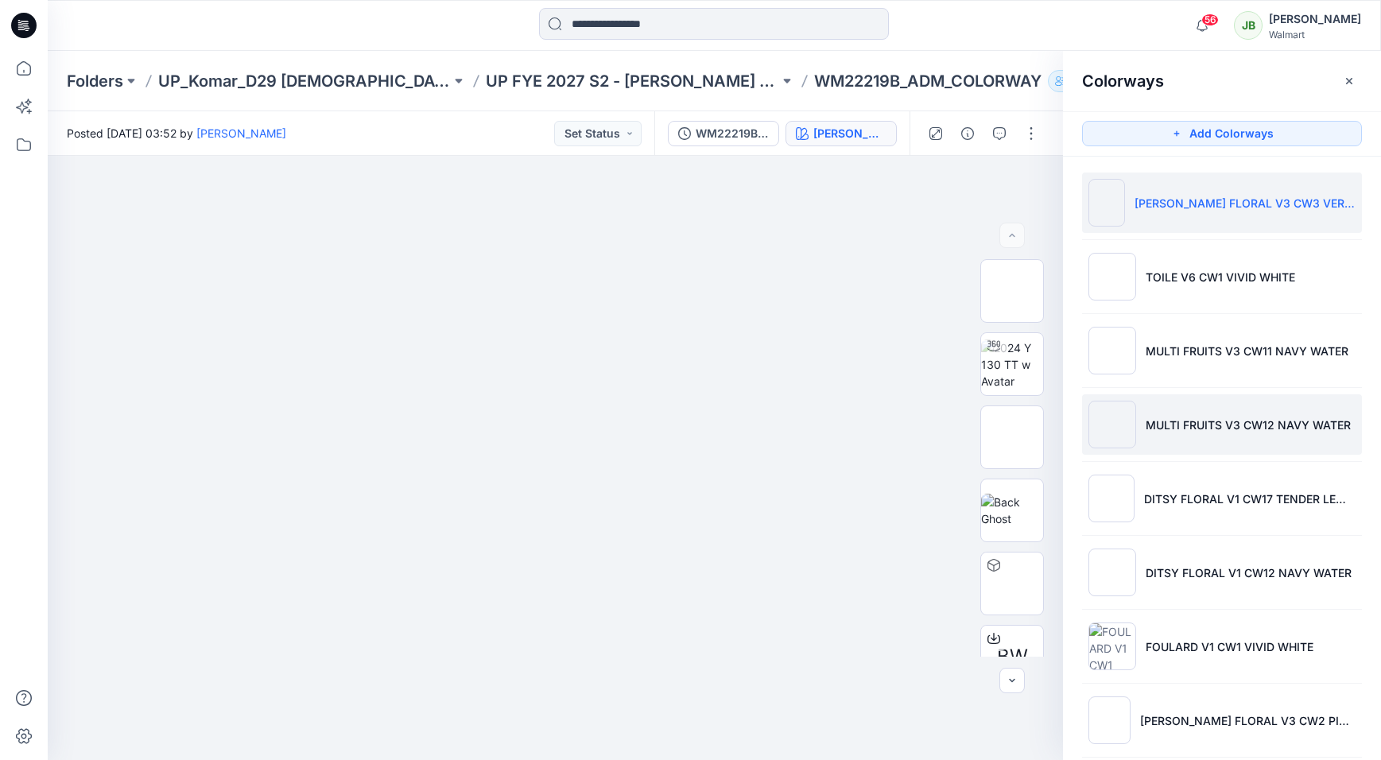
click at [1210, 421] on p "MULTI FRUITS V3 CW12 NAVY WATER" at bounding box center [1248, 425] width 205 height 17
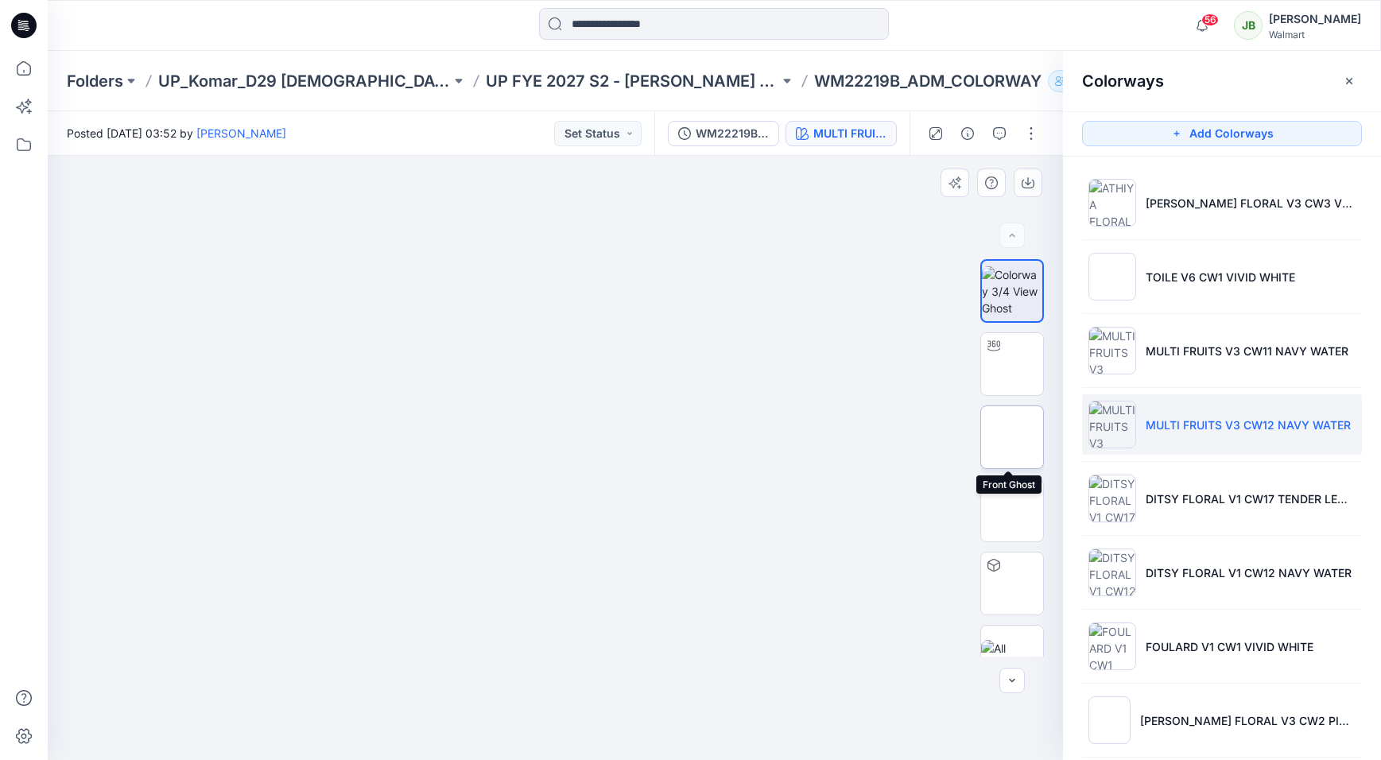
click at [1012, 437] on img at bounding box center [1012, 437] width 0 height 0
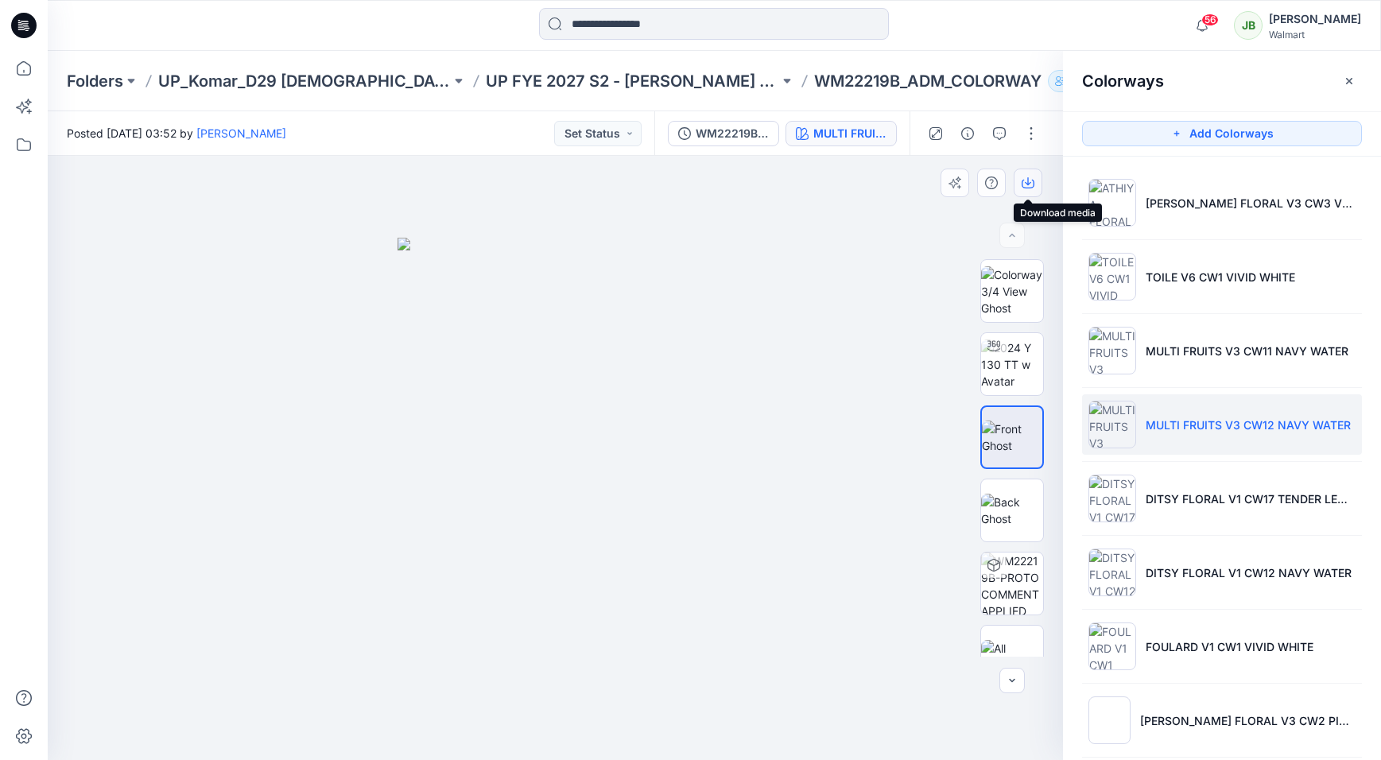
click at [1031, 177] on icon "button" at bounding box center [1028, 183] width 13 height 13
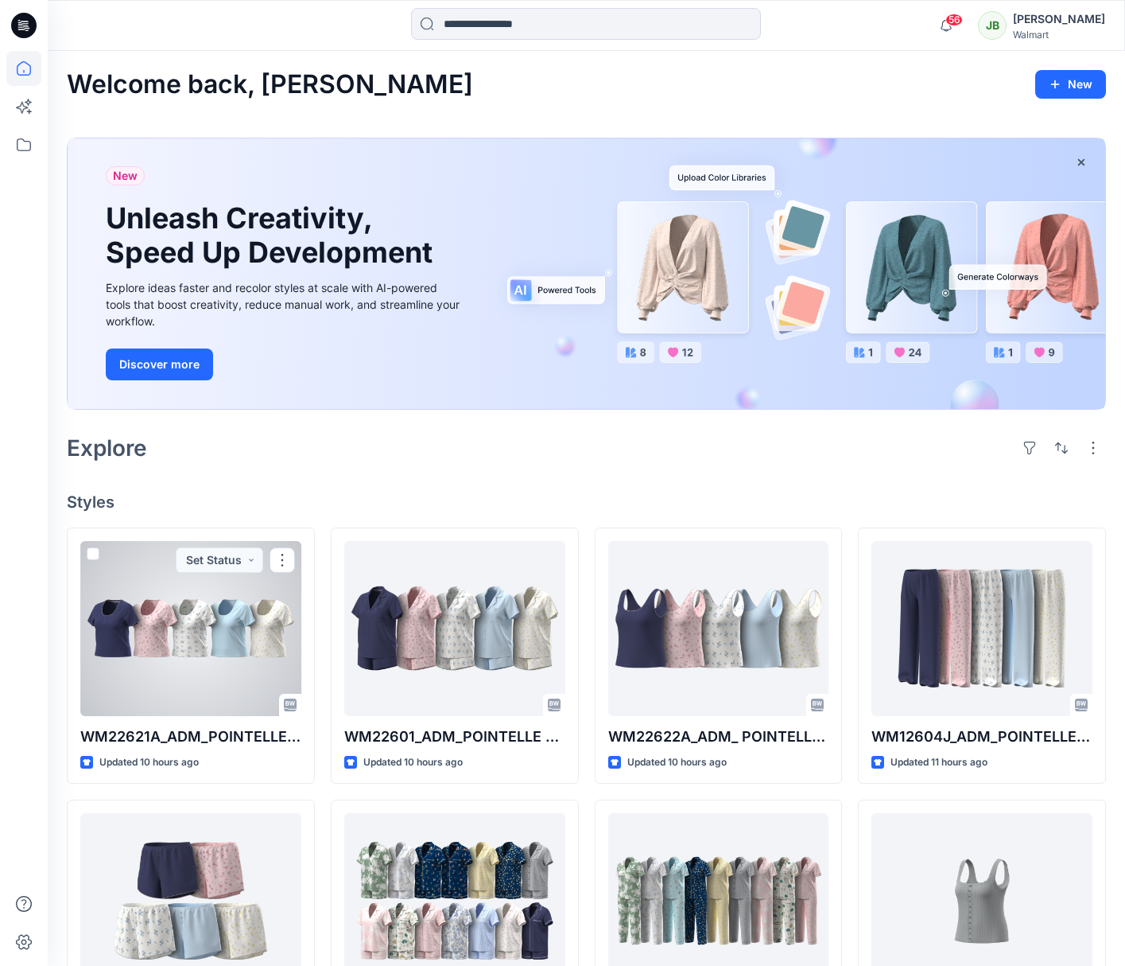
click at [215, 644] on div at bounding box center [190, 628] width 221 height 175
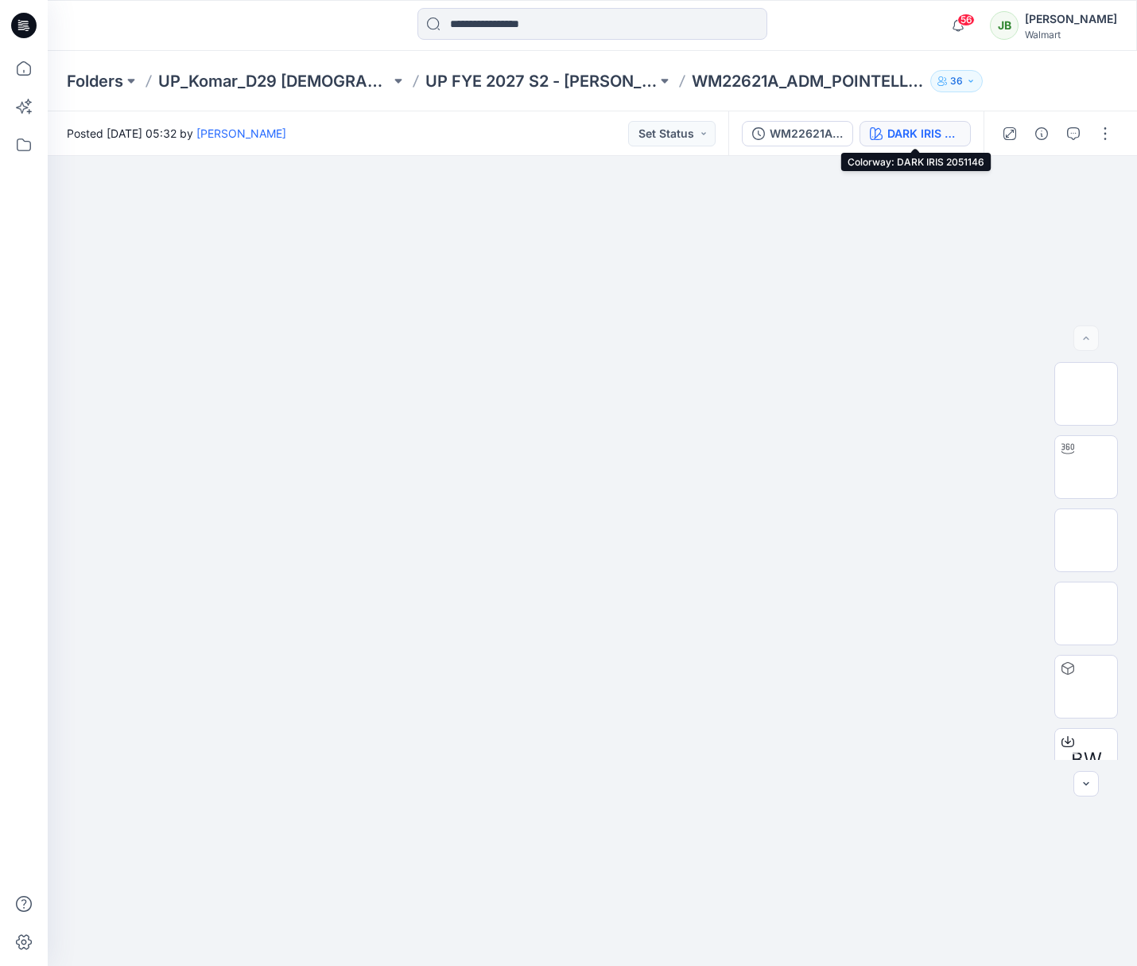
click at [950, 134] on div "DARK IRIS 2051146" at bounding box center [924, 133] width 73 height 17
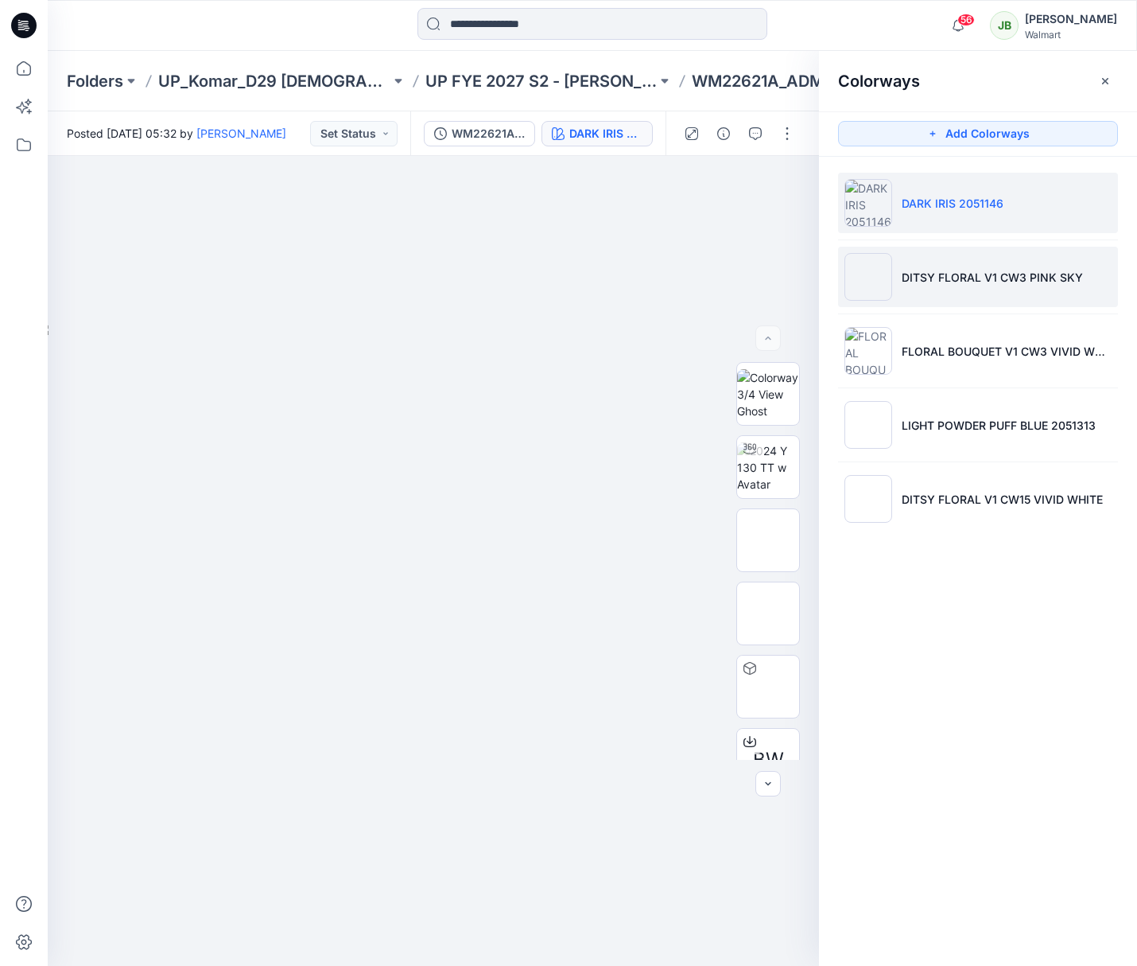
click at [954, 287] on li "DITSY FLORAL V1 CW3 PINK SKY" at bounding box center [978, 277] width 280 height 60
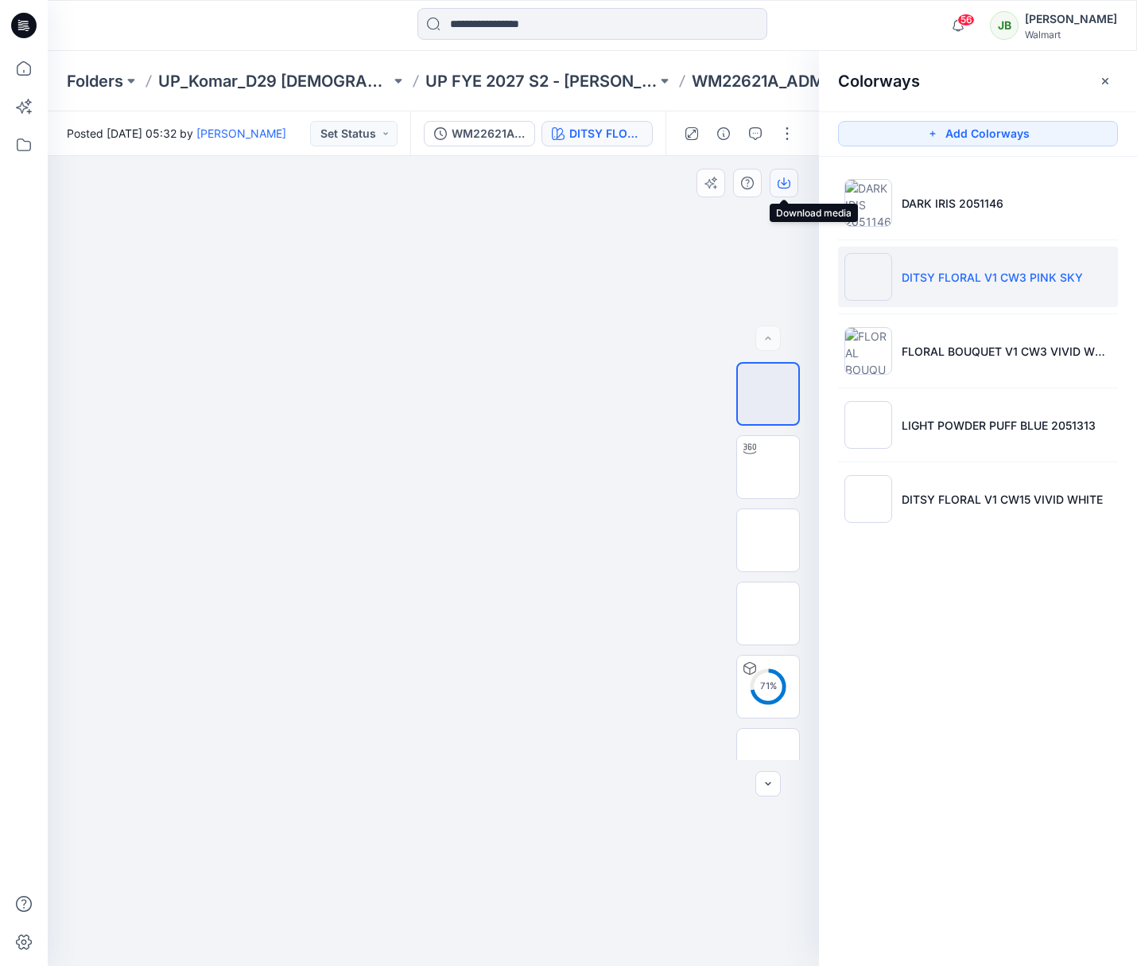
click at [786, 185] on icon "button" at bounding box center [784, 183] width 13 height 13
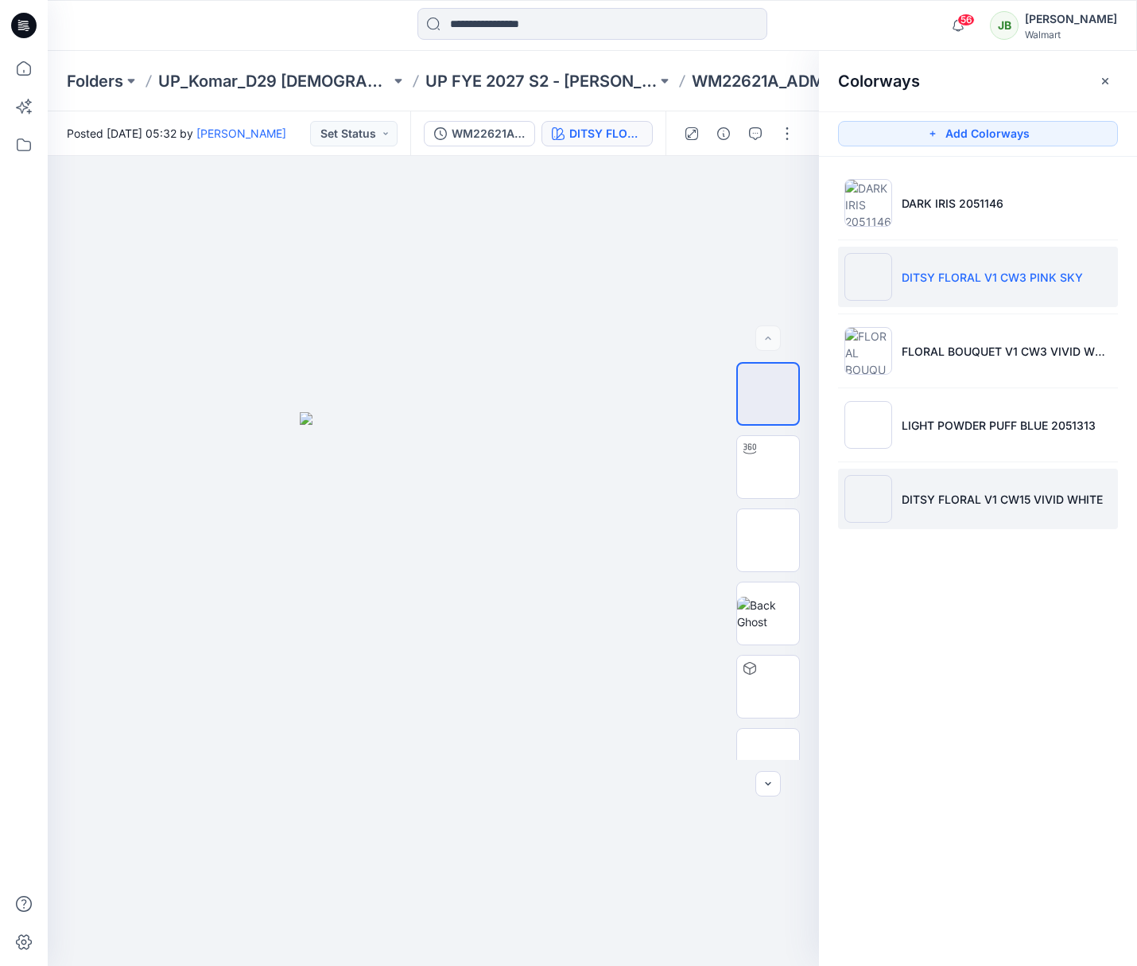
click at [911, 503] on p "DITSY FLORAL V1 CW15 VIVID WHITE" at bounding box center [1002, 499] width 201 height 17
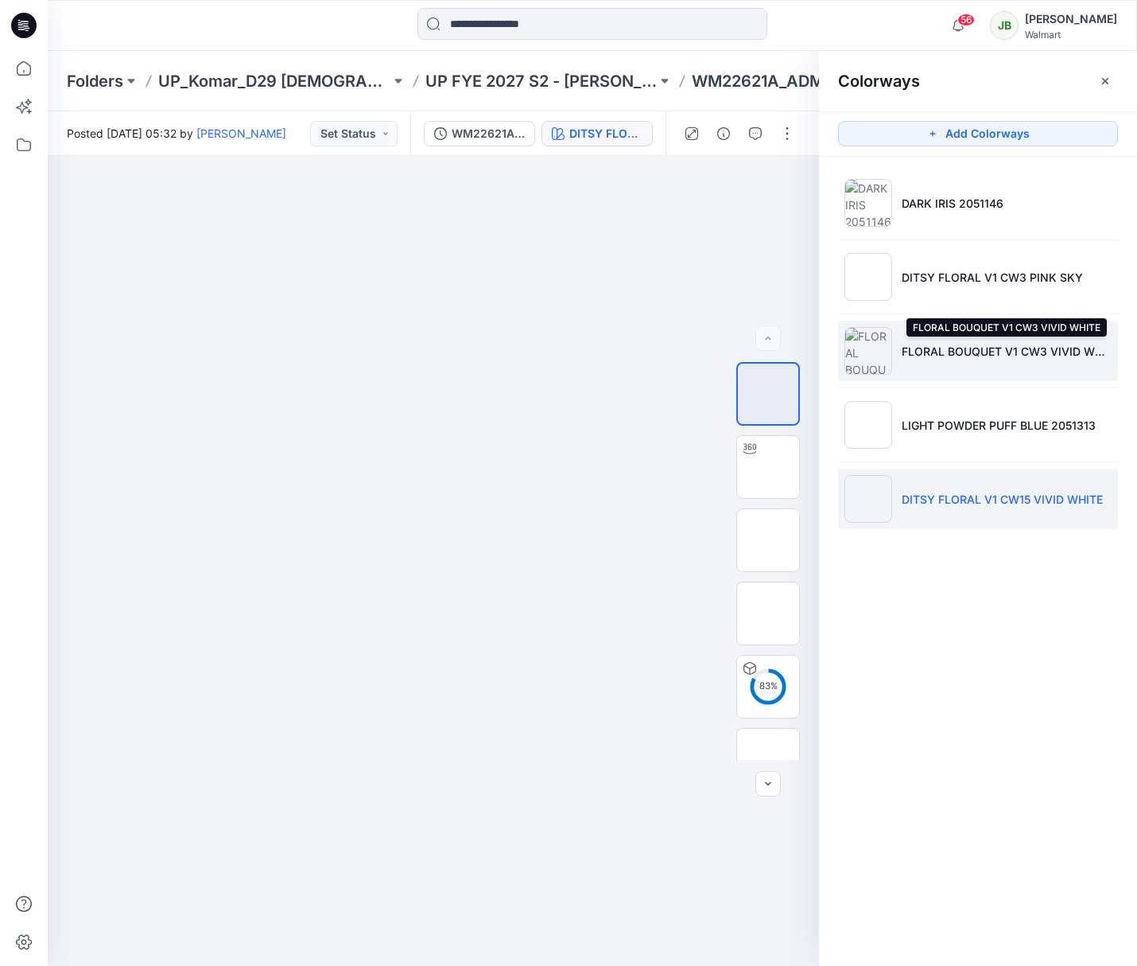
click at [931, 357] on p "FLORAL BOUQUET V1 CW3 VIVID WHITE" at bounding box center [1007, 351] width 210 height 17
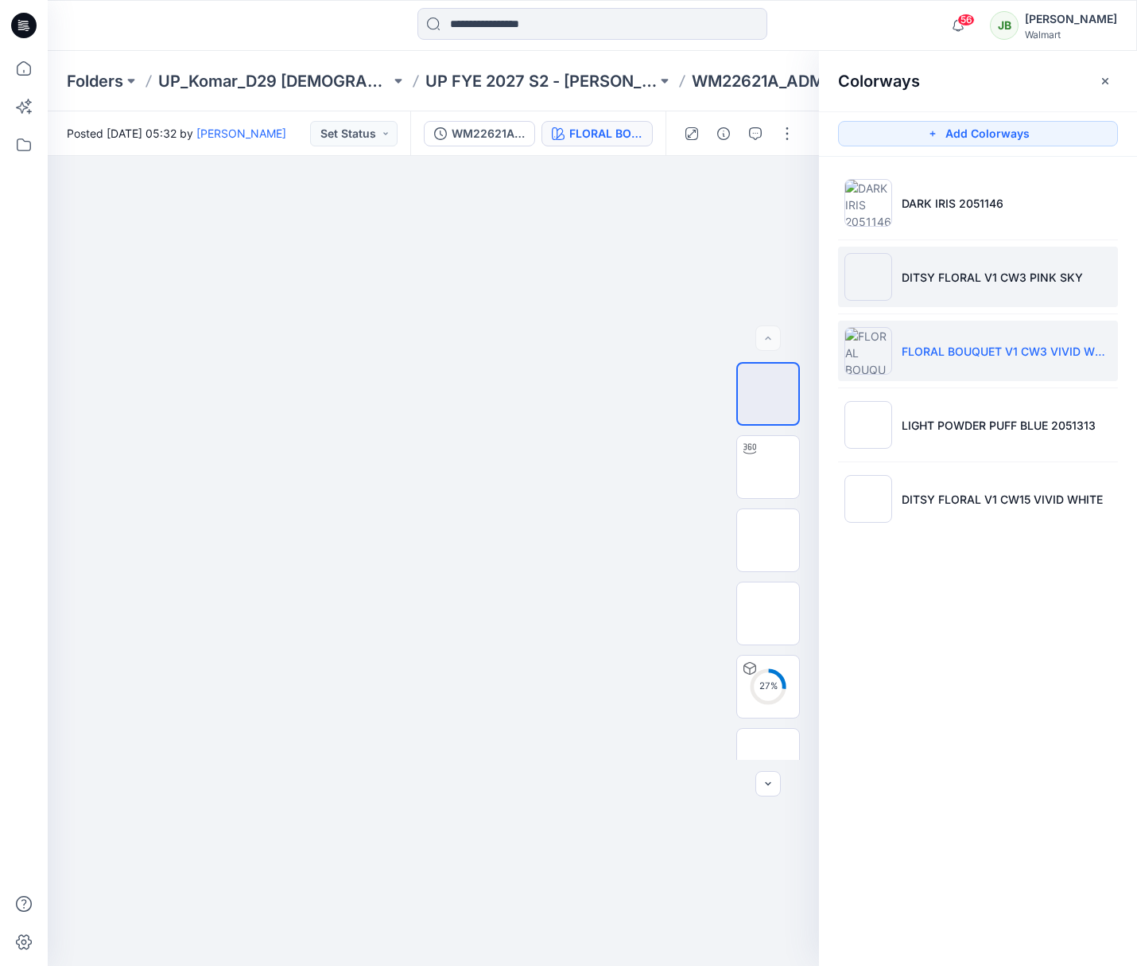
click at [935, 277] on p "DITSY FLORAL V1 CW3 PINK SKY" at bounding box center [992, 277] width 181 height 17
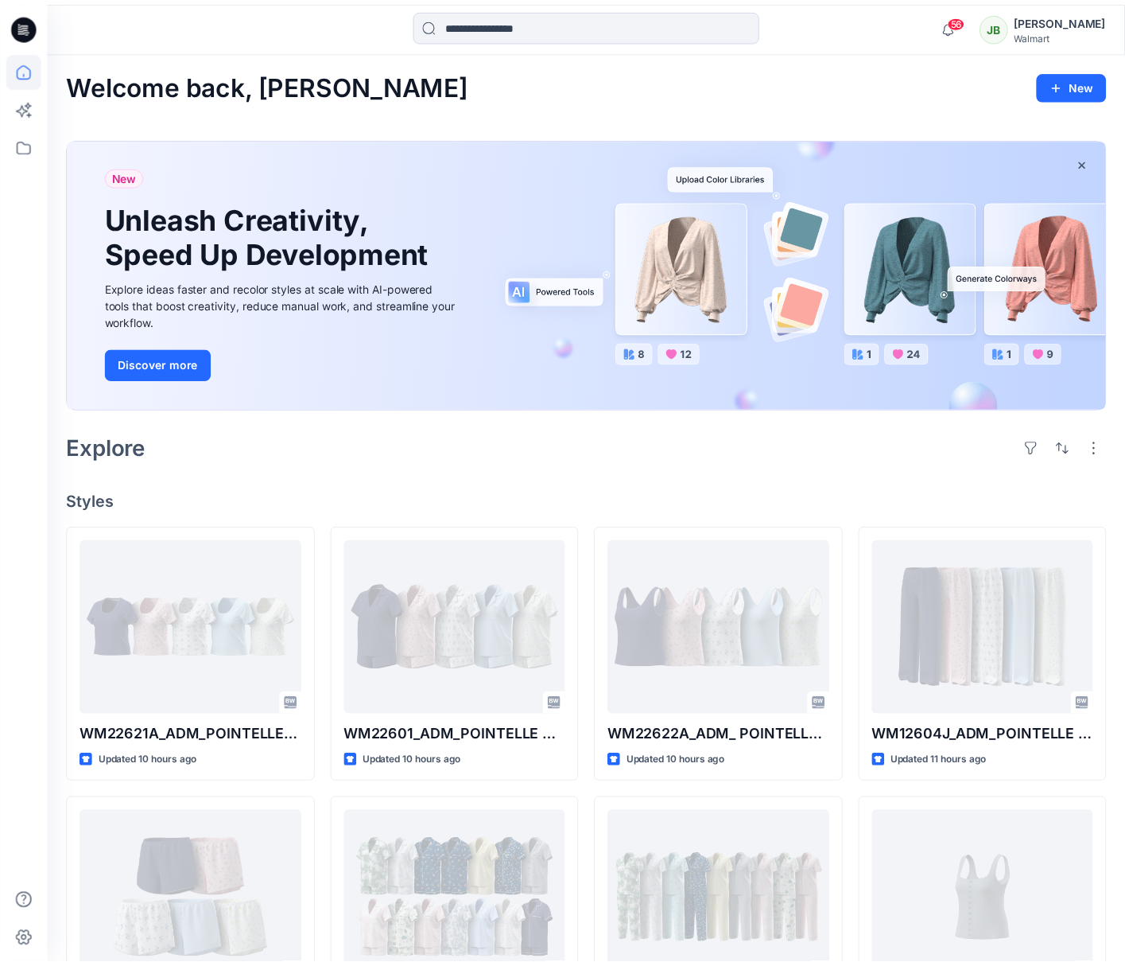
scroll to position [439, 0]
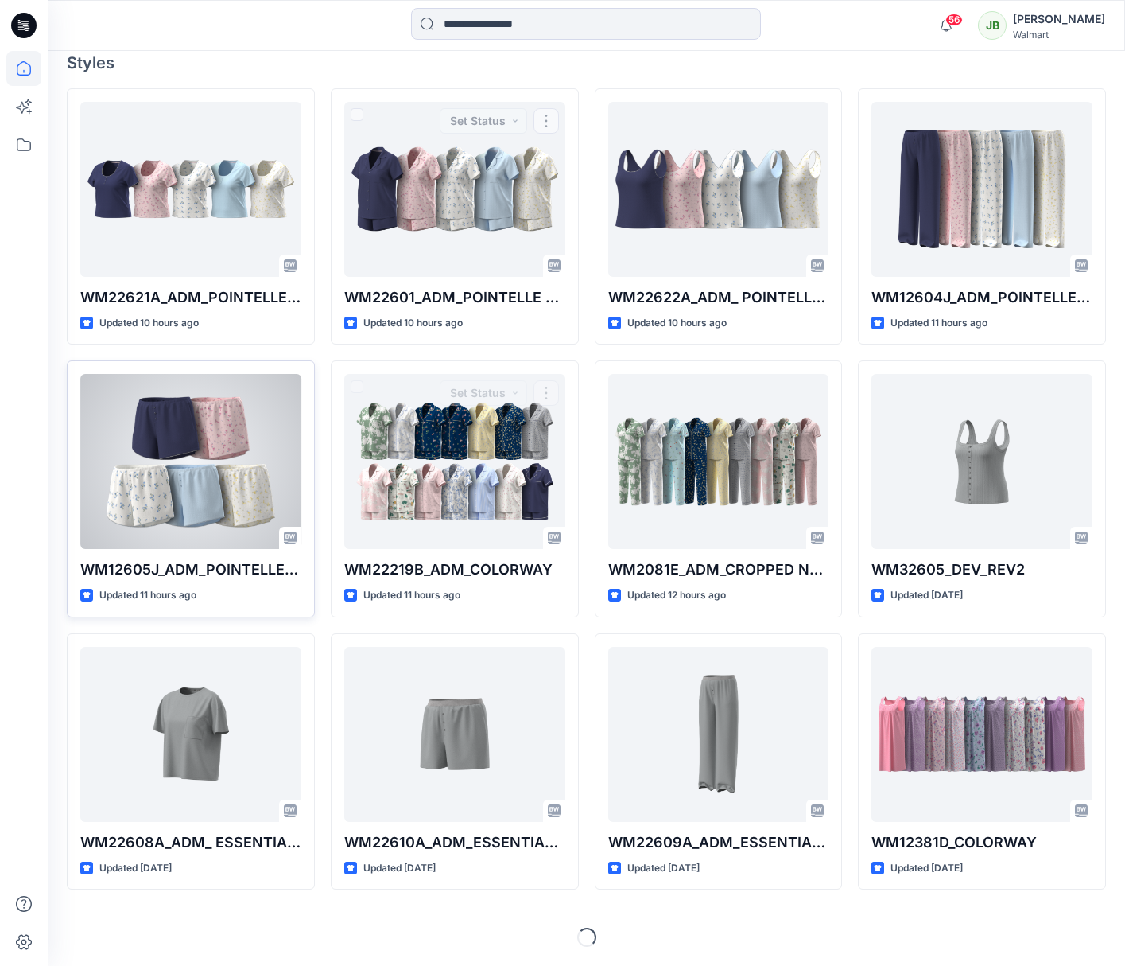
click at [235, 429] on div at bounding box center [190, 461] width 221 height 175
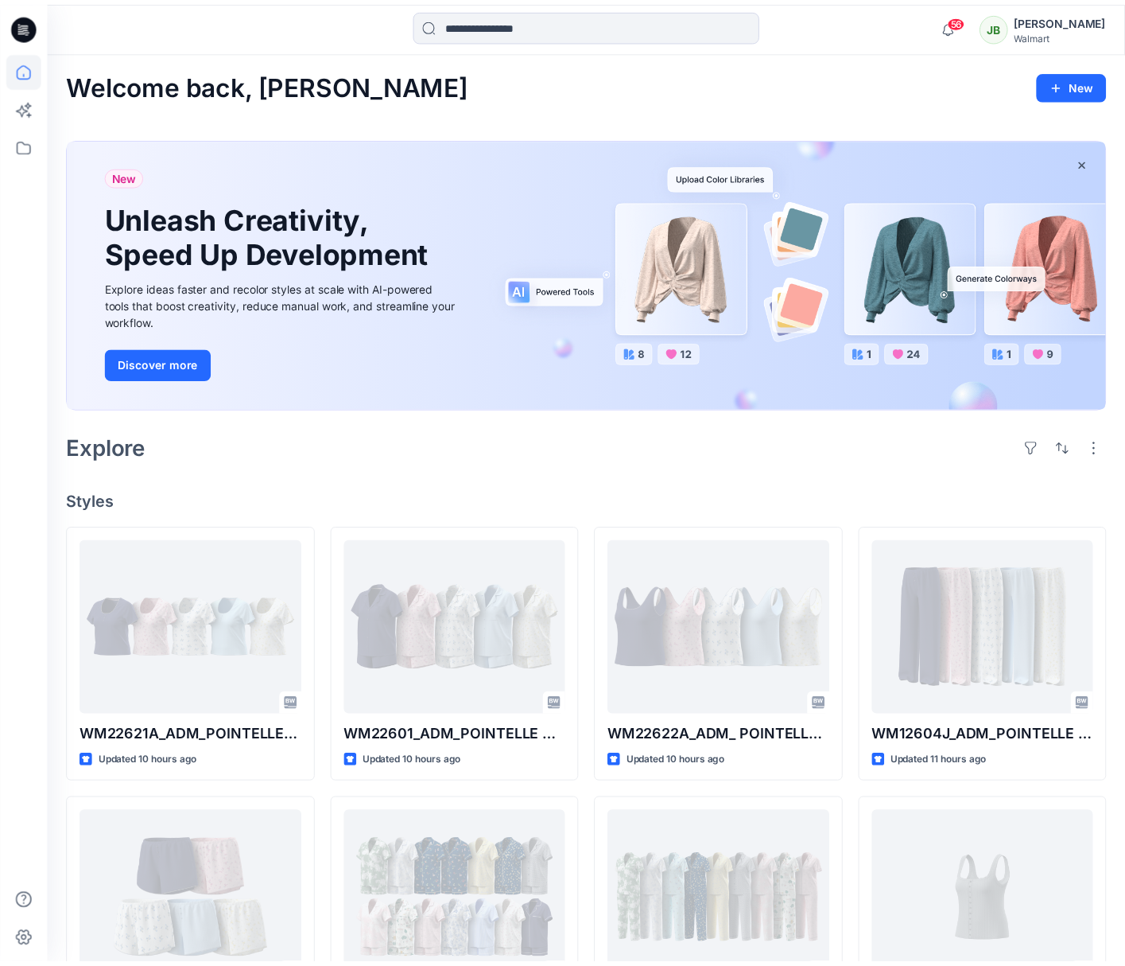
scroll to position [439, 0]
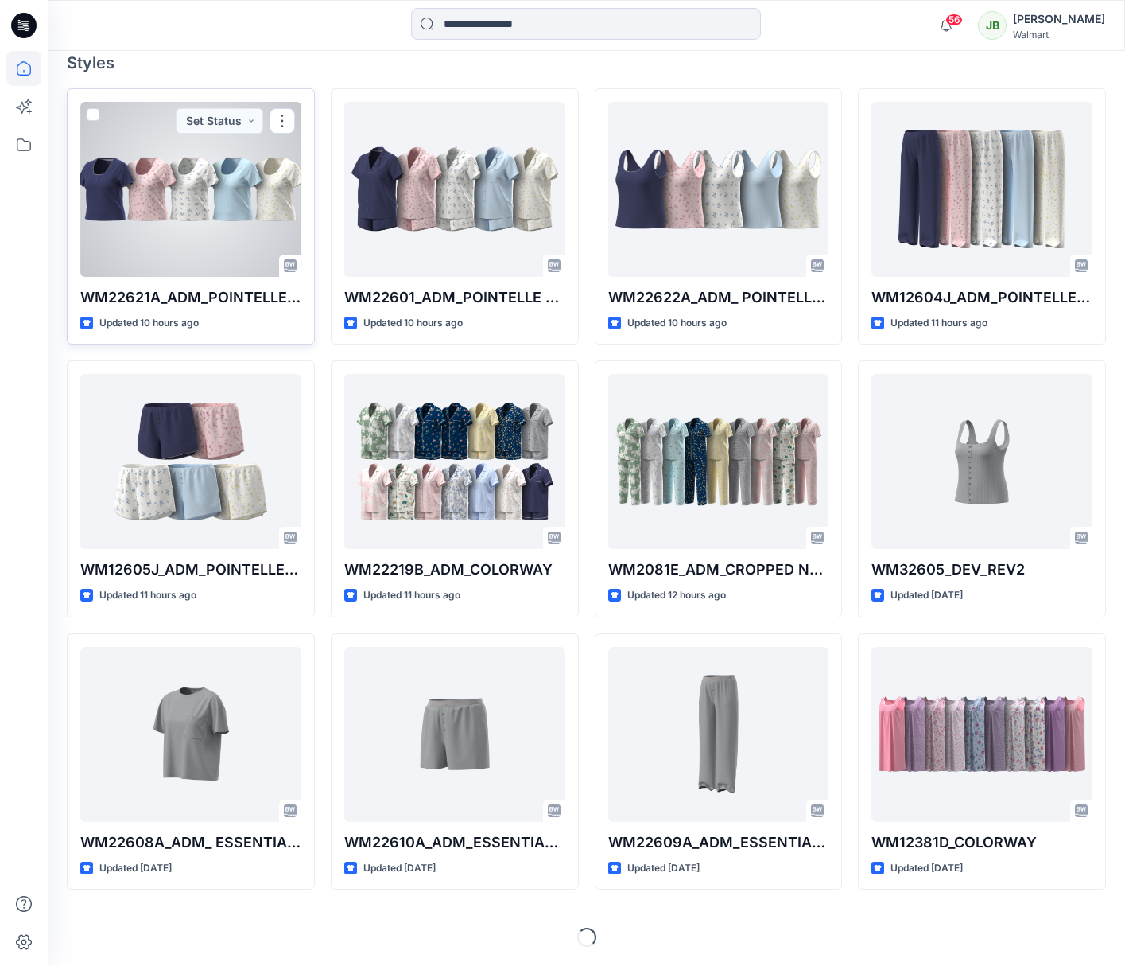
click at [243, 197] on div at bounding box center [190, 189] width 221 height 175
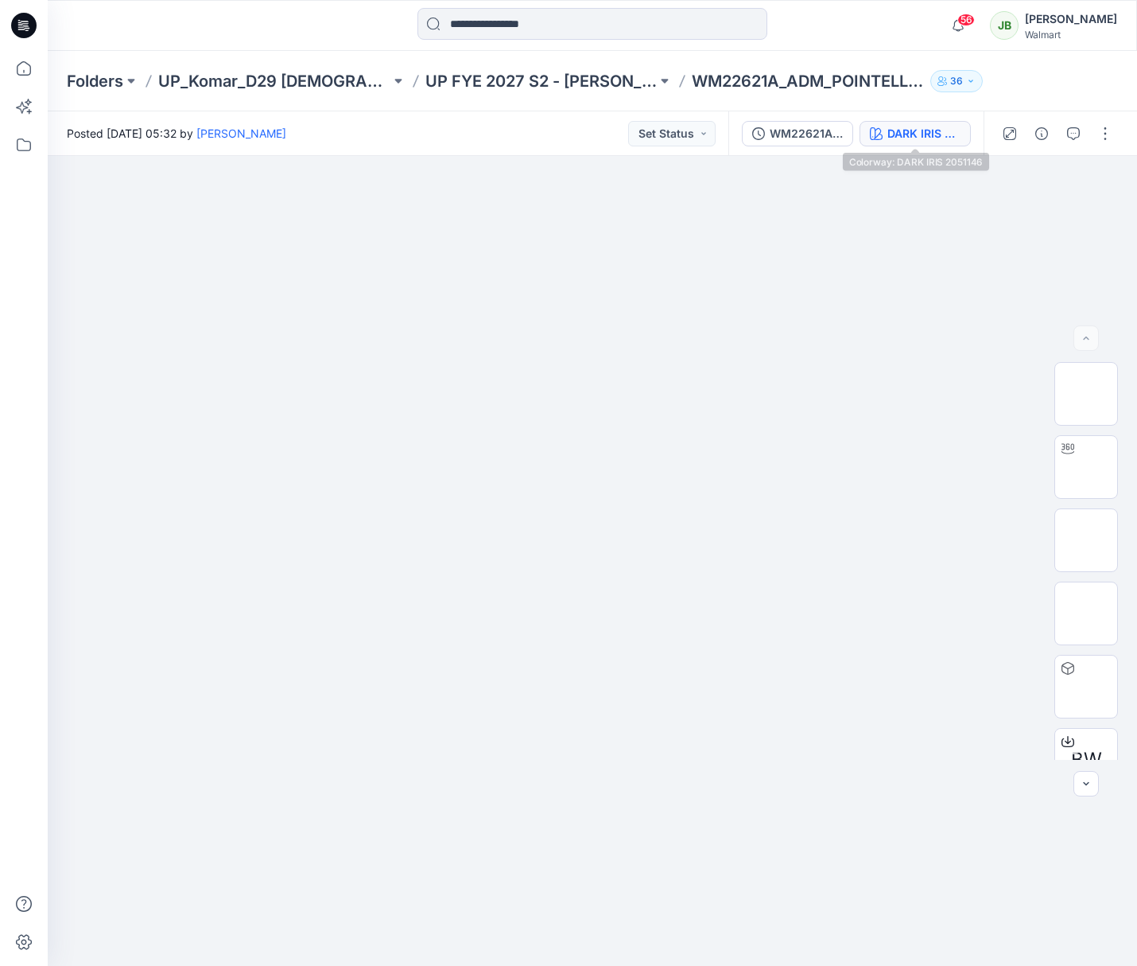
click at [957, 128] on div "DARK IRIS 2051146" at bounding box center [924, 133] width 73 height 17
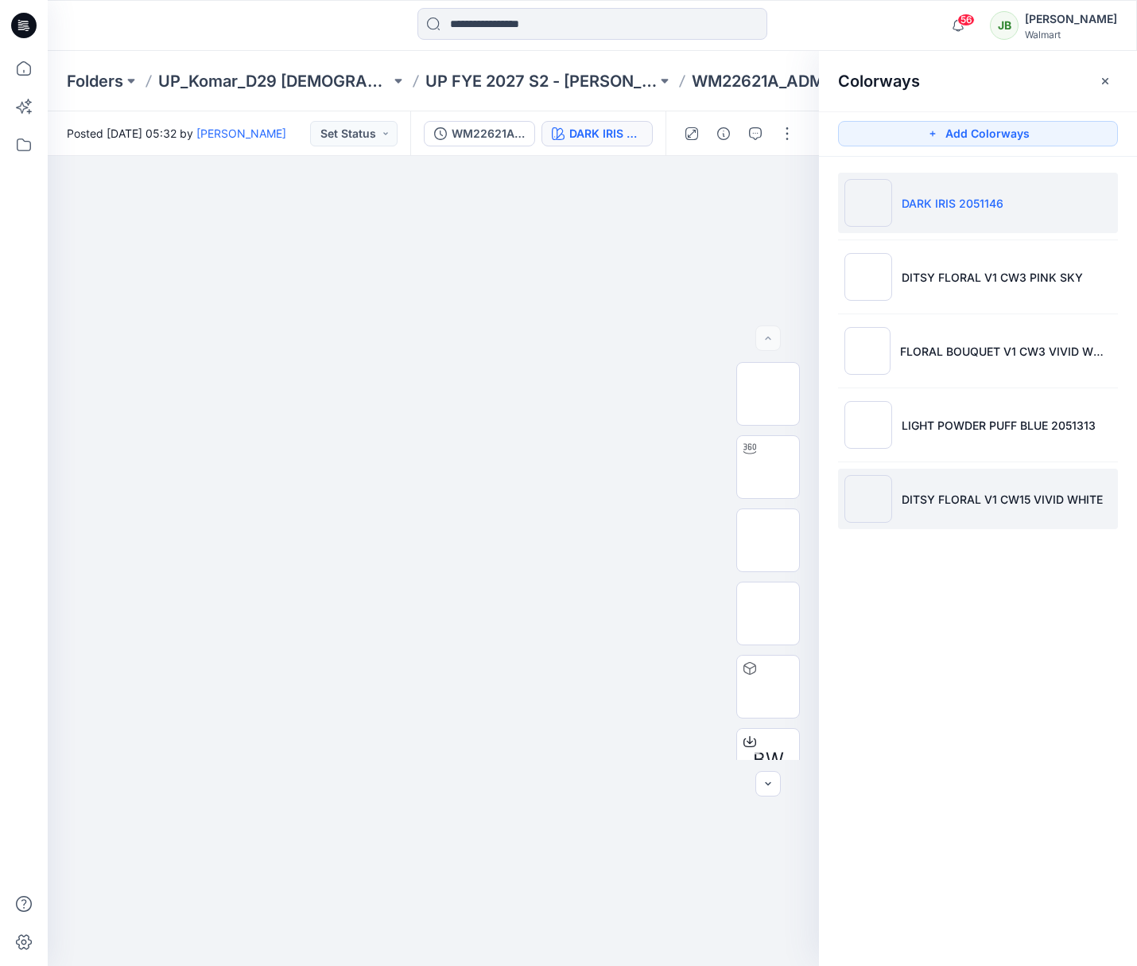
click at [922, 499] on p "DITSY FLORAL V1 CW15 VIVID WHITE" at bounding box center [1002, 499] width 201 height 17
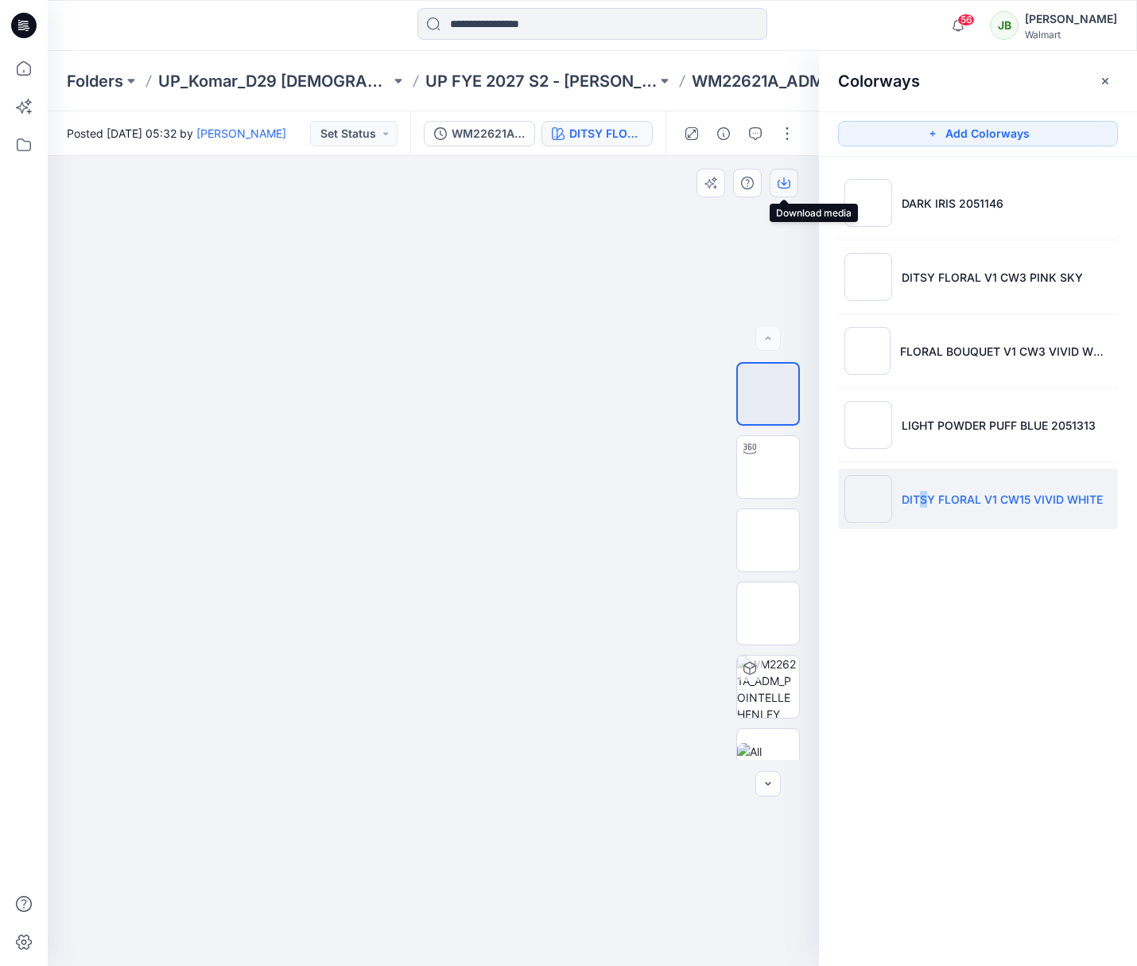
click at [790, 183] on icon "button" at bounding box center [784, 184] width 13 height 9
click at [768, 540] on img at bounding box center [768, 540] width 0 height 0
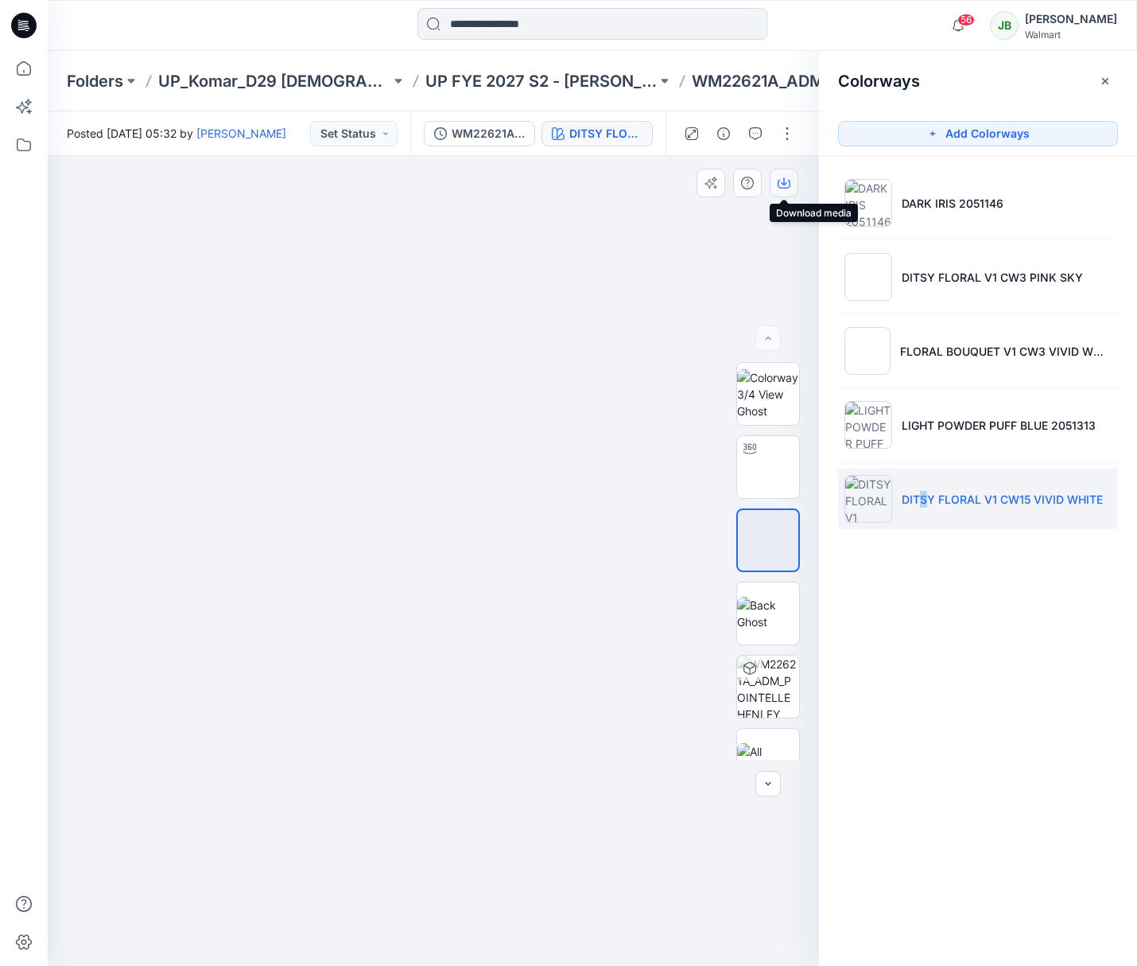
click at [788, 183] on icon "button" at bounding box center [784, 183] width 13 height 13
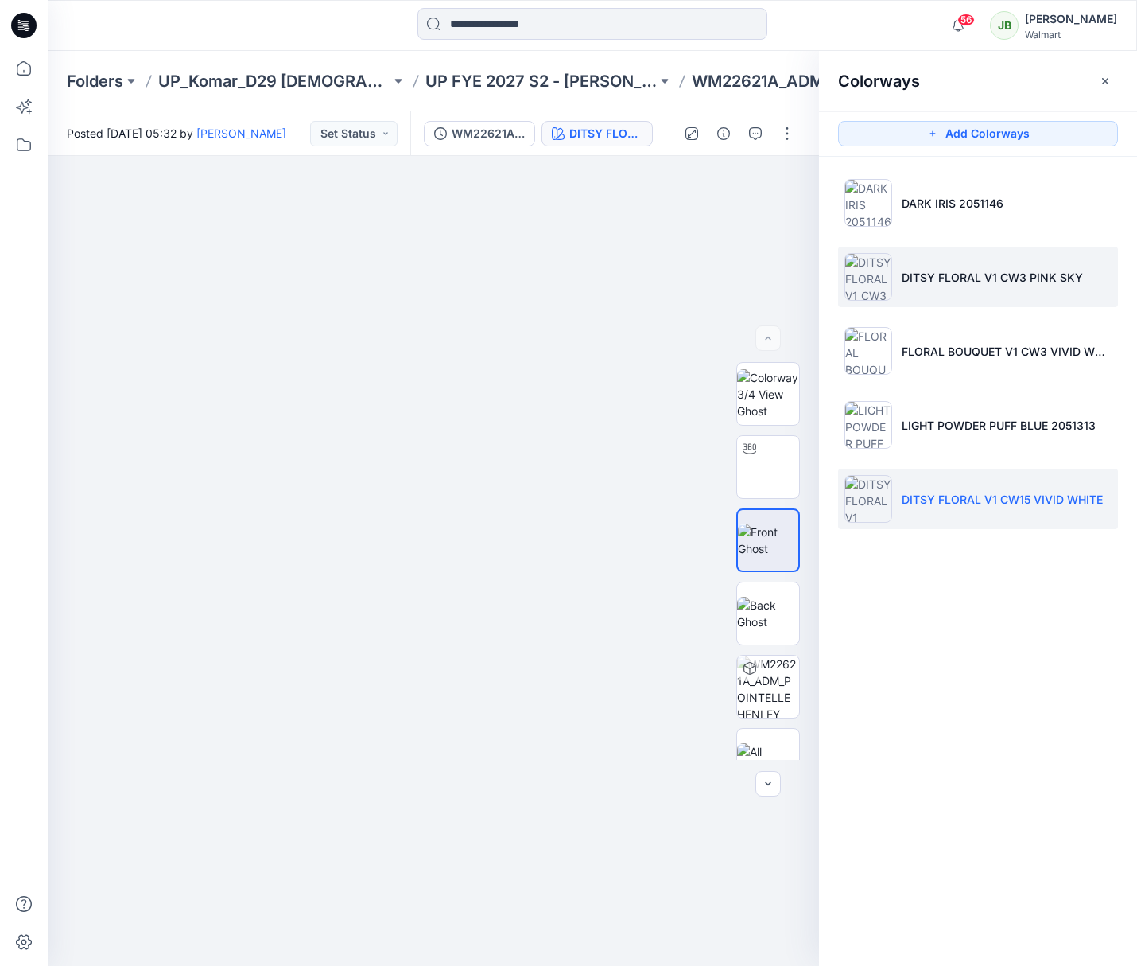
click at [921, 263] on li "DITSY FLORAL V1 CW3 PINK SKY" at bounding box center [978, 277] width 280 height 60
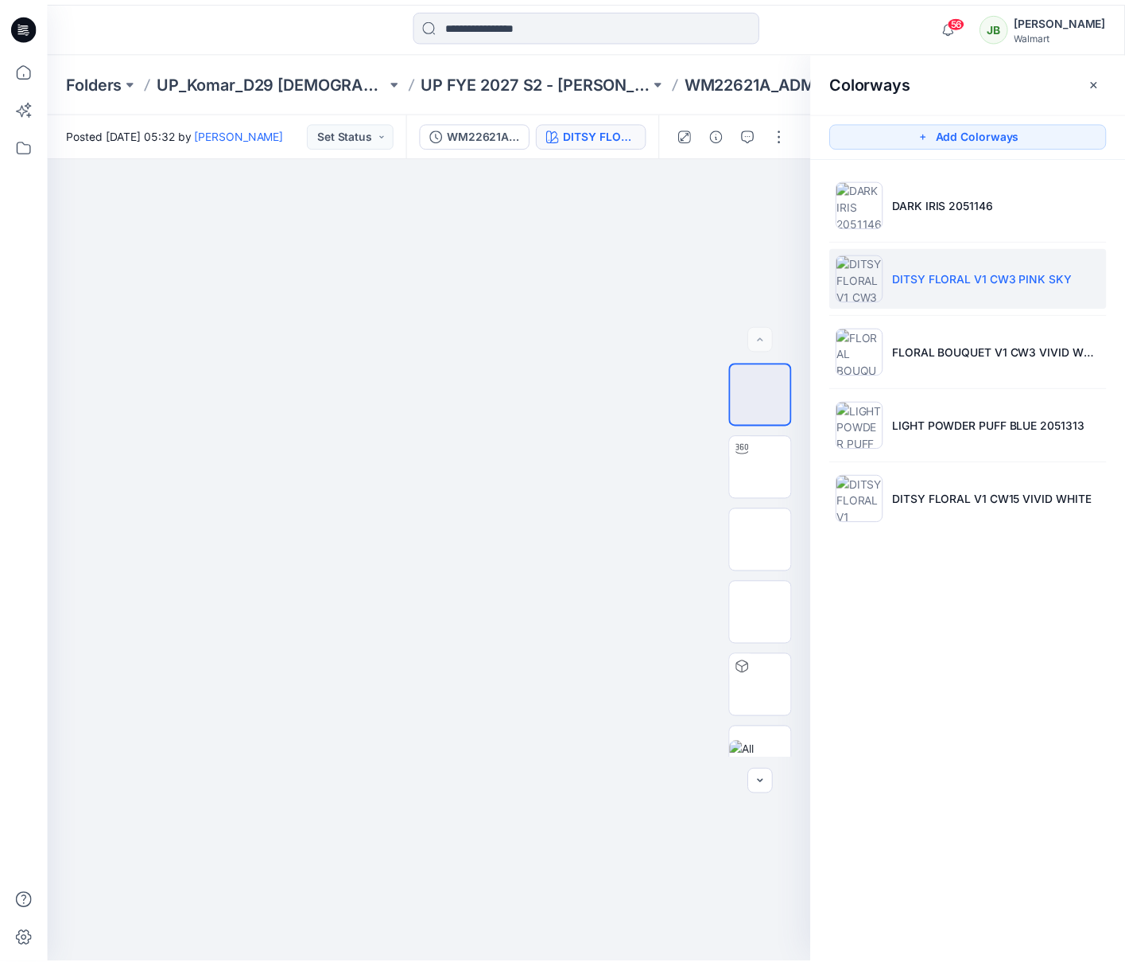
scroll to position [439, 0]
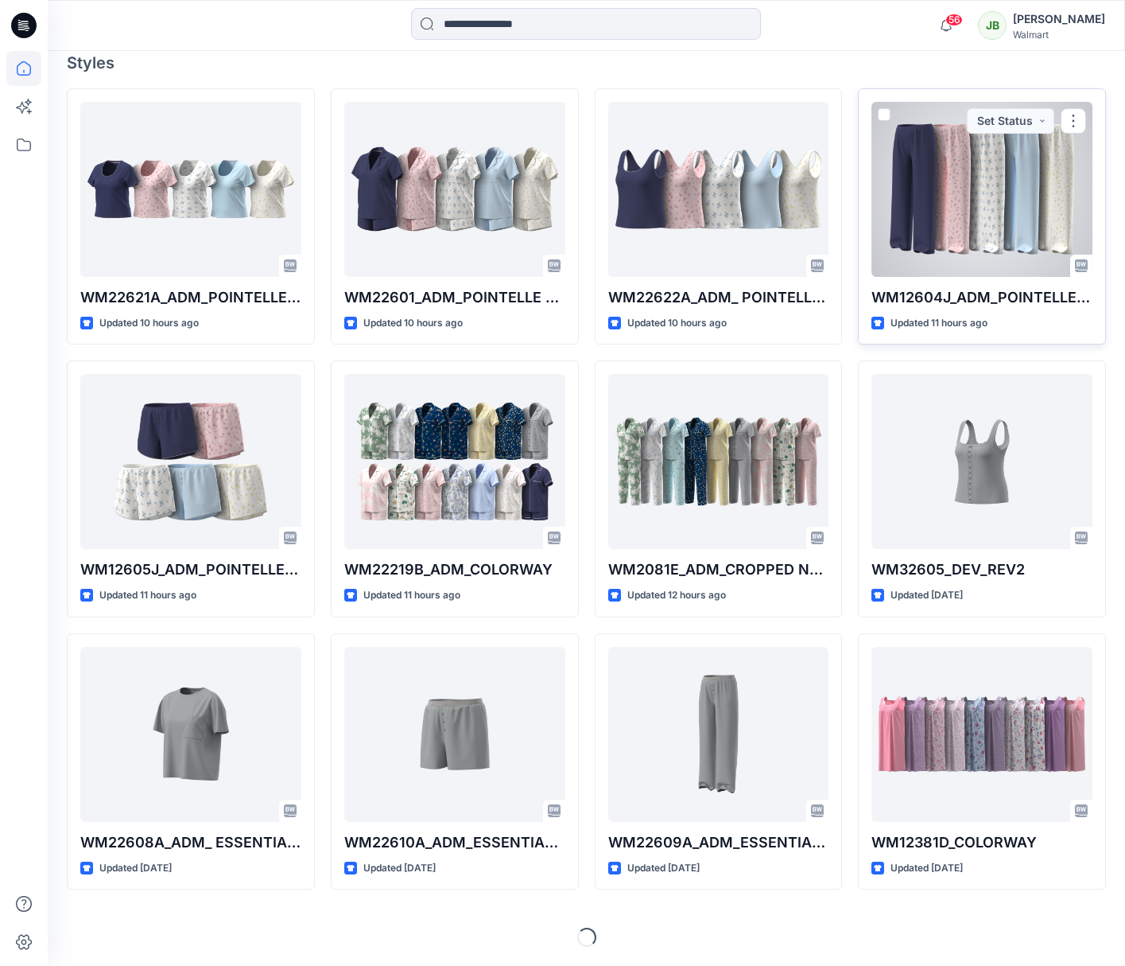
click at [991, 237] on div at bounding box center [982, 189] width 221 height 175
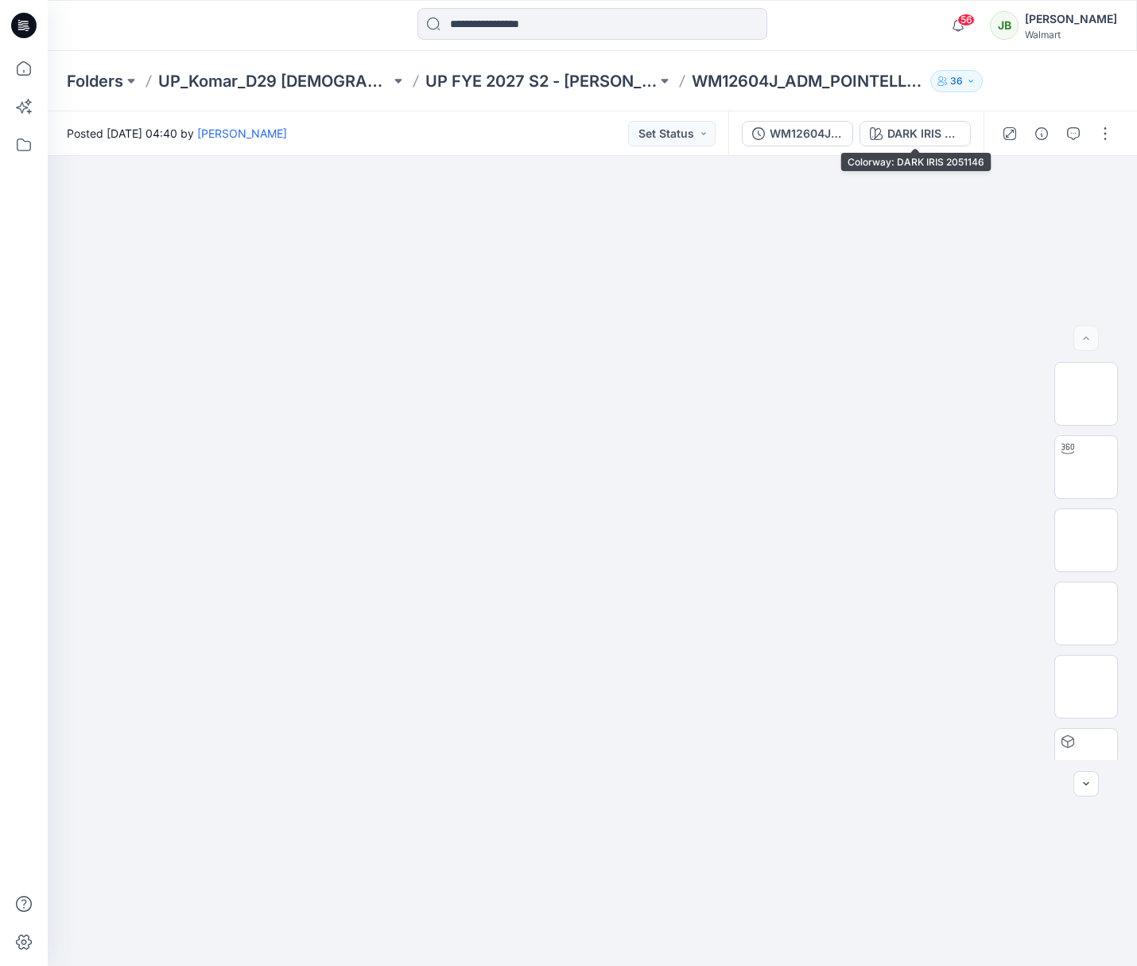
drag, startPoint x: 948, startPoint y: 131, endPoint x: 1008, endPoint y: 154, distance: 64.7
click at [950, 131] on div "DARK IRIS 2051146" at bounding box center [924, 133] width 73 height 17
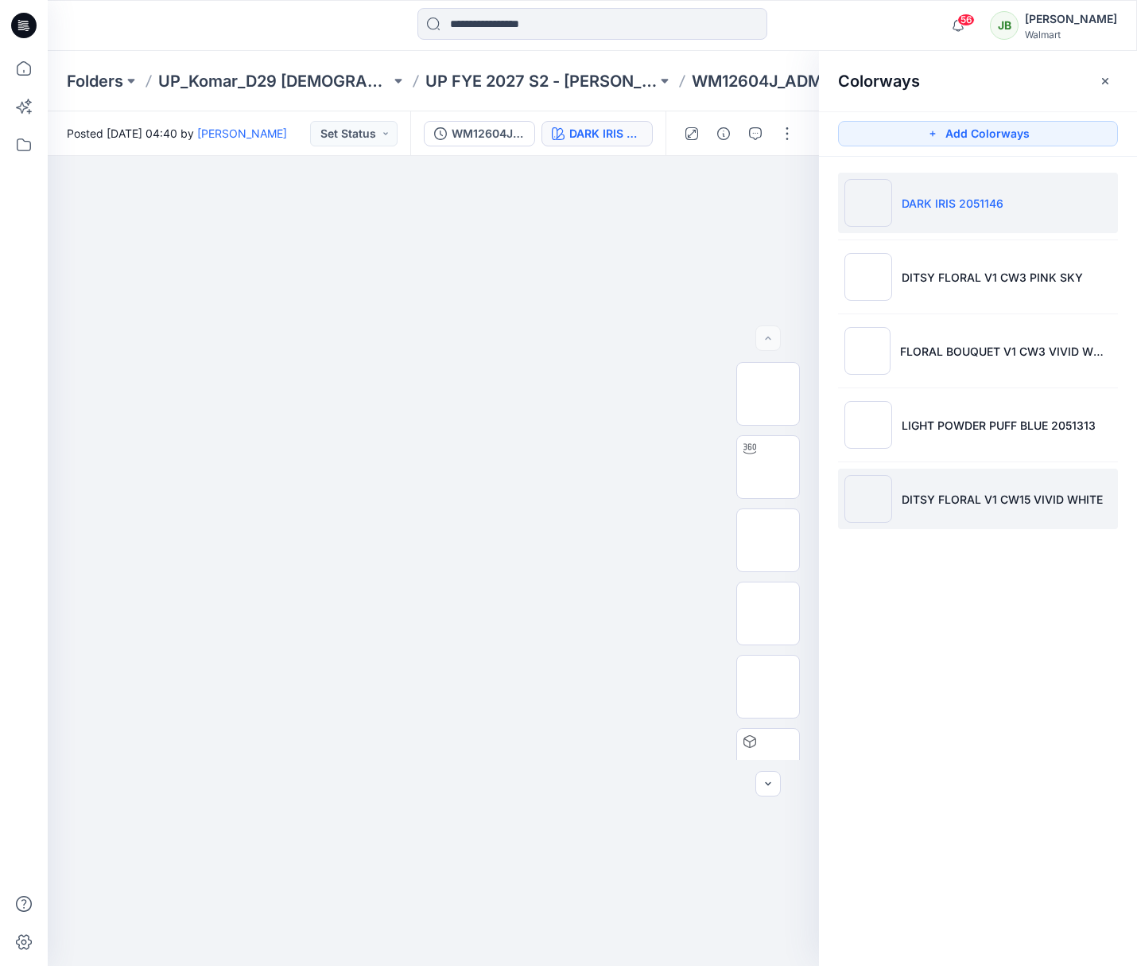
drag, startPoint x: 947, startPoint y: 480, endPoint x: 950, endPoint y: 469, distance: 10.8
click at [950, 480] on li "DITSY FLORAL V1 CW15 VIVID WHITE" at bounding box center [978, 498] width 280 height 60
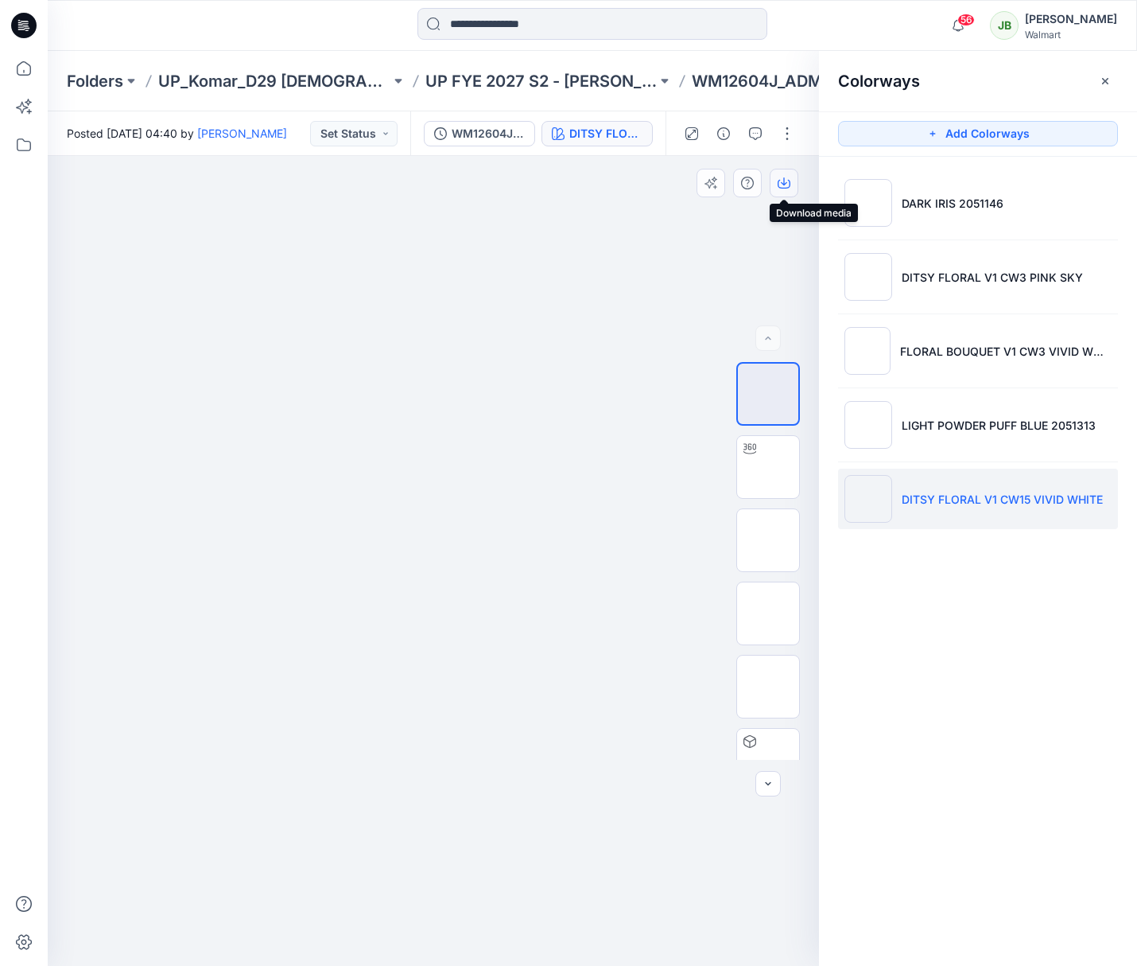
click at [793, 181] on button "button" at bounding box center [784, 183] width 29 height 29
click at [769, 227] on div at bounding box center [433, 561] width 771 height 810
click at [768, 540] on img at bounding box center [768, 540] width 0 height 0
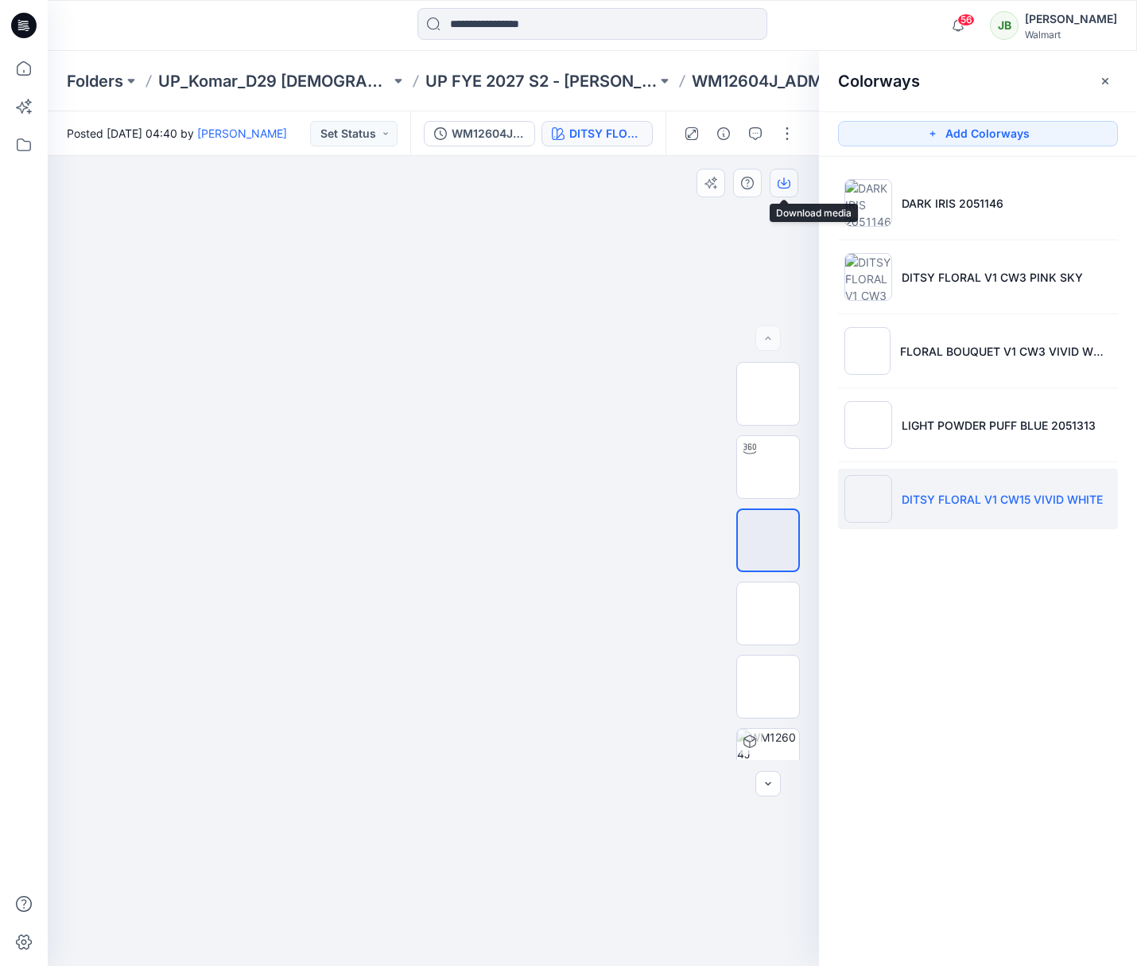
click at [788, 181] on icon "button" at bounding box center [784, 183] width 13 height 13
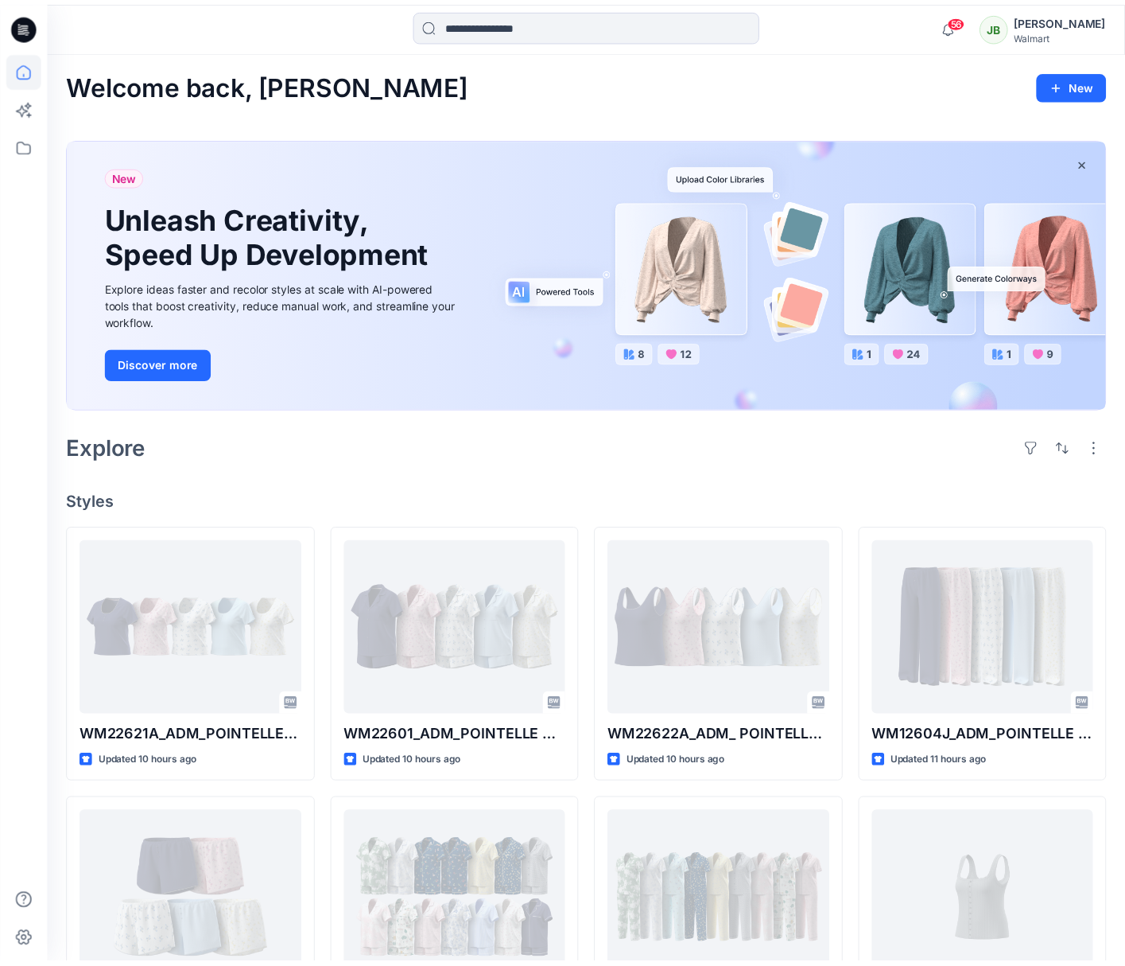
scroll to position [439, 0]
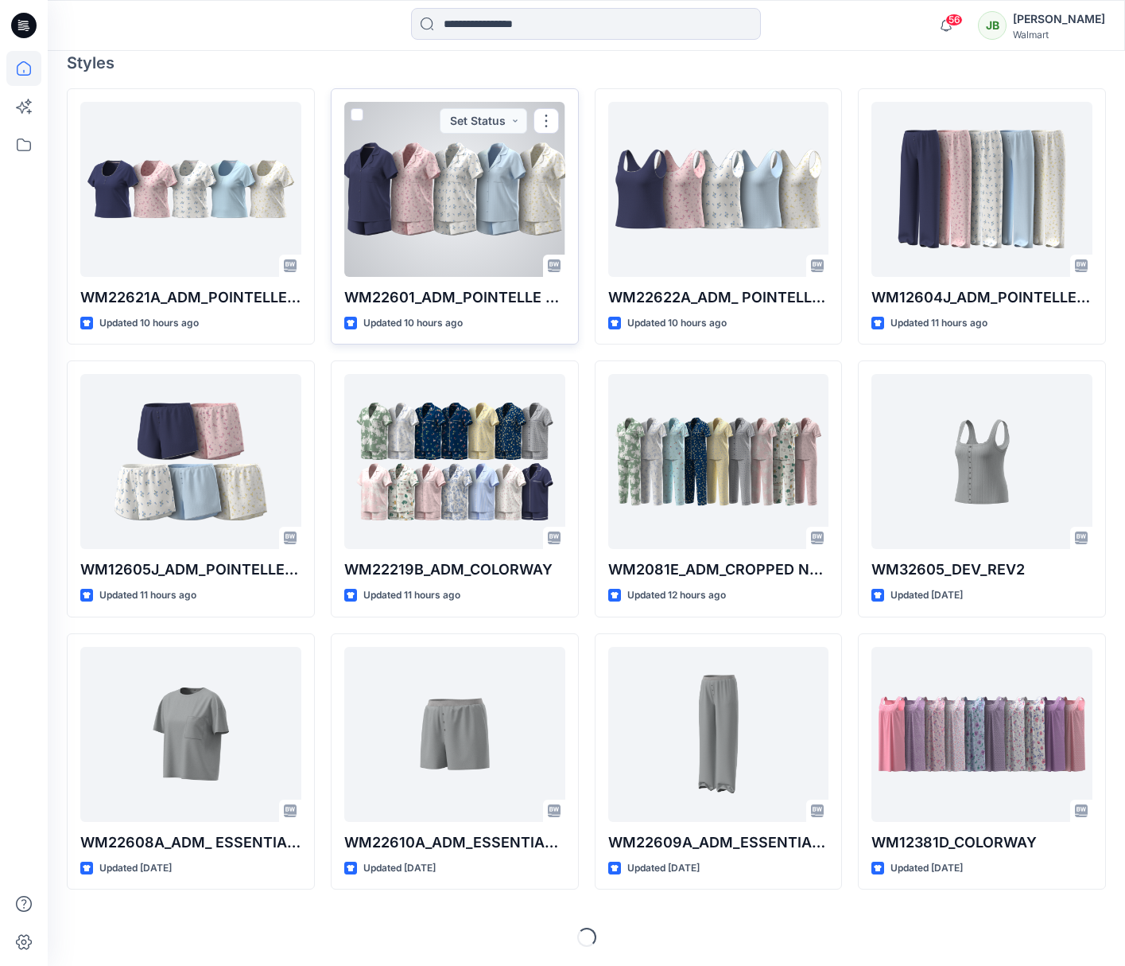
click at [472, 236] on div at bounding box center [454, 189] width 221 height 175
click at [472, 236] on div "Welcome back, Janelle New New Unleash Creativity, Speed Up Development Explore …" at bounding box center [587, 289] width 1078 height 1354
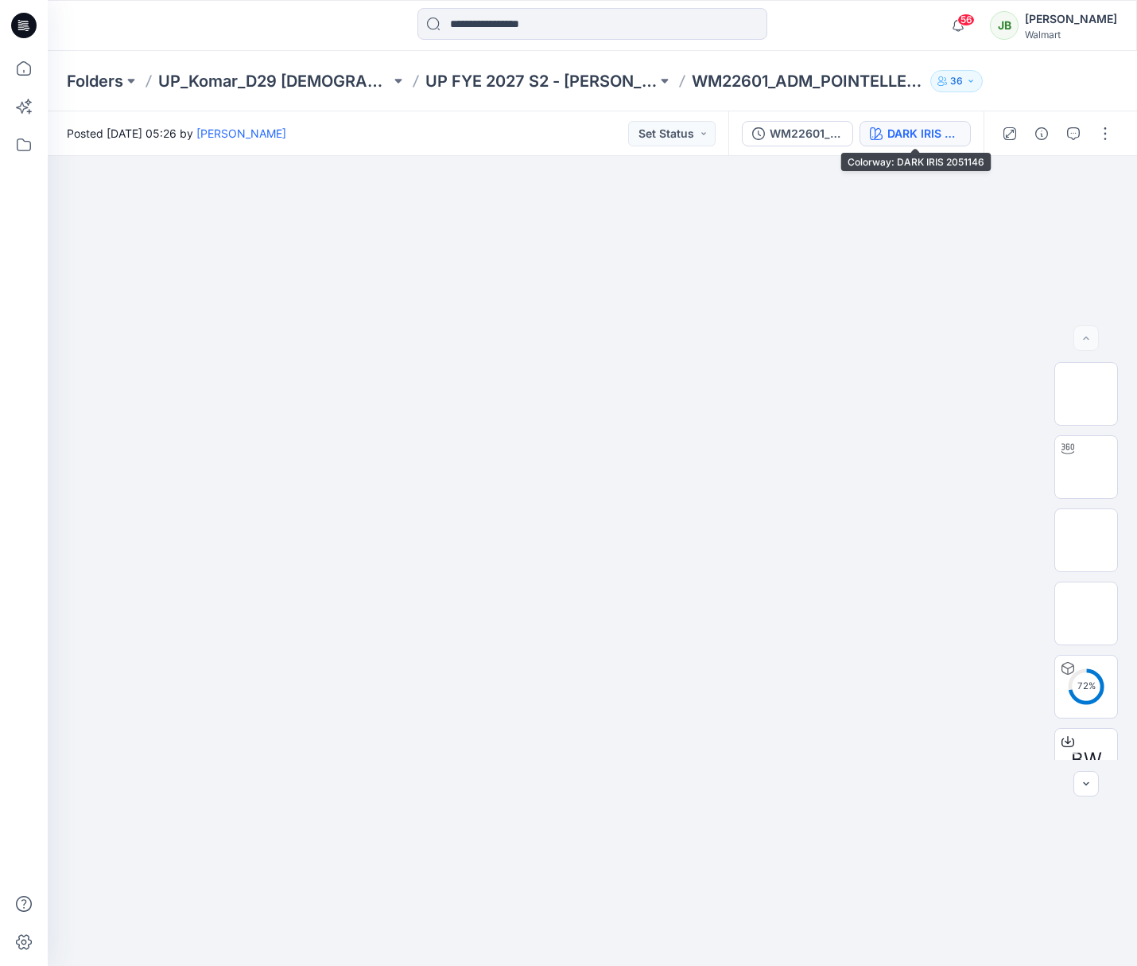
click at [937, 134] on div "DARK IRIS 2051146" at bounding box center [924, 133] width 73 height 17
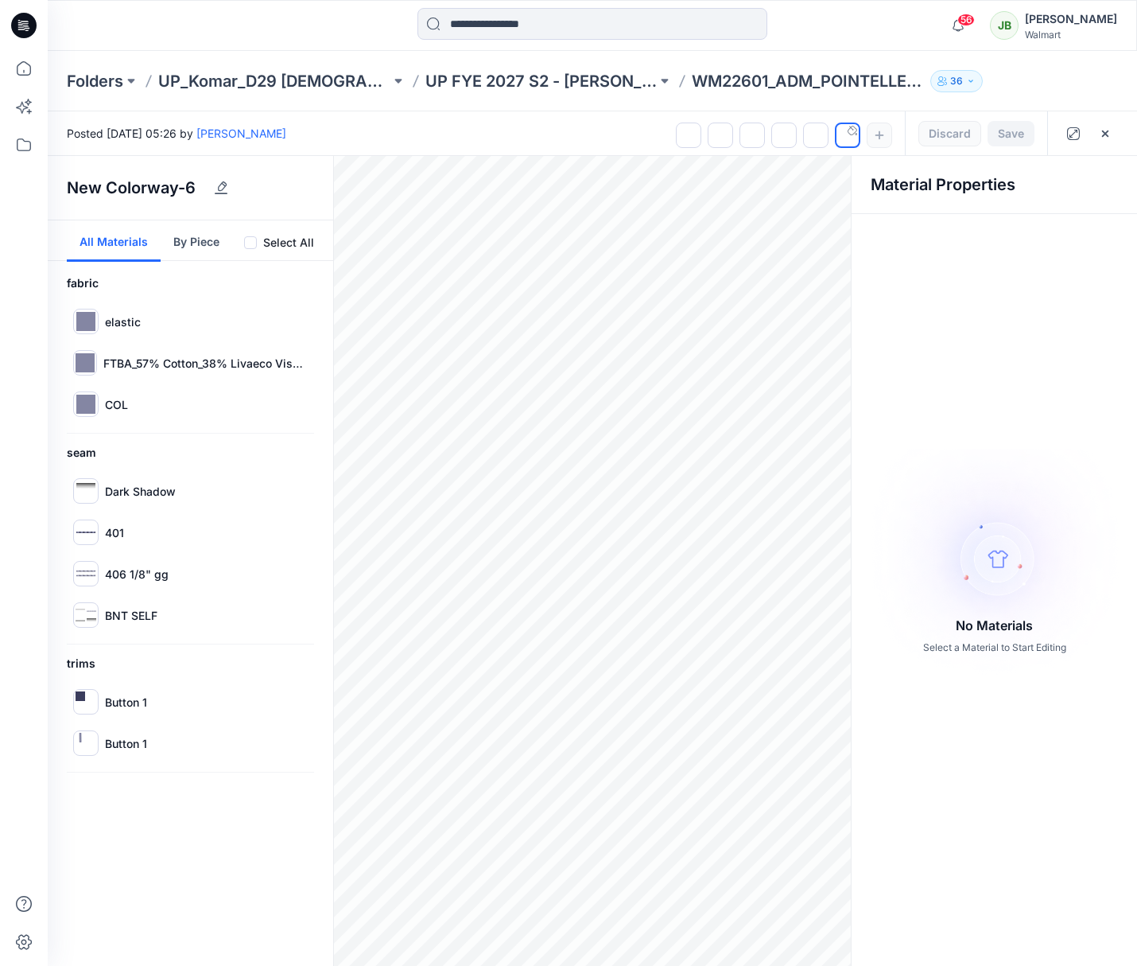
click at [881, 130] on div at bounding box center [784, 131] width 216 height 41
drag, startPoint x: 885, startPoint y: 129, endPoint x: 967, endPoint y: 126, distance: 82.0
click at [887, 128] on div at bounding box center [784, 131] width 216 height 41
click at [1108, 133] on icon "button" at bounding box center [1105, 133] width 13 height 13
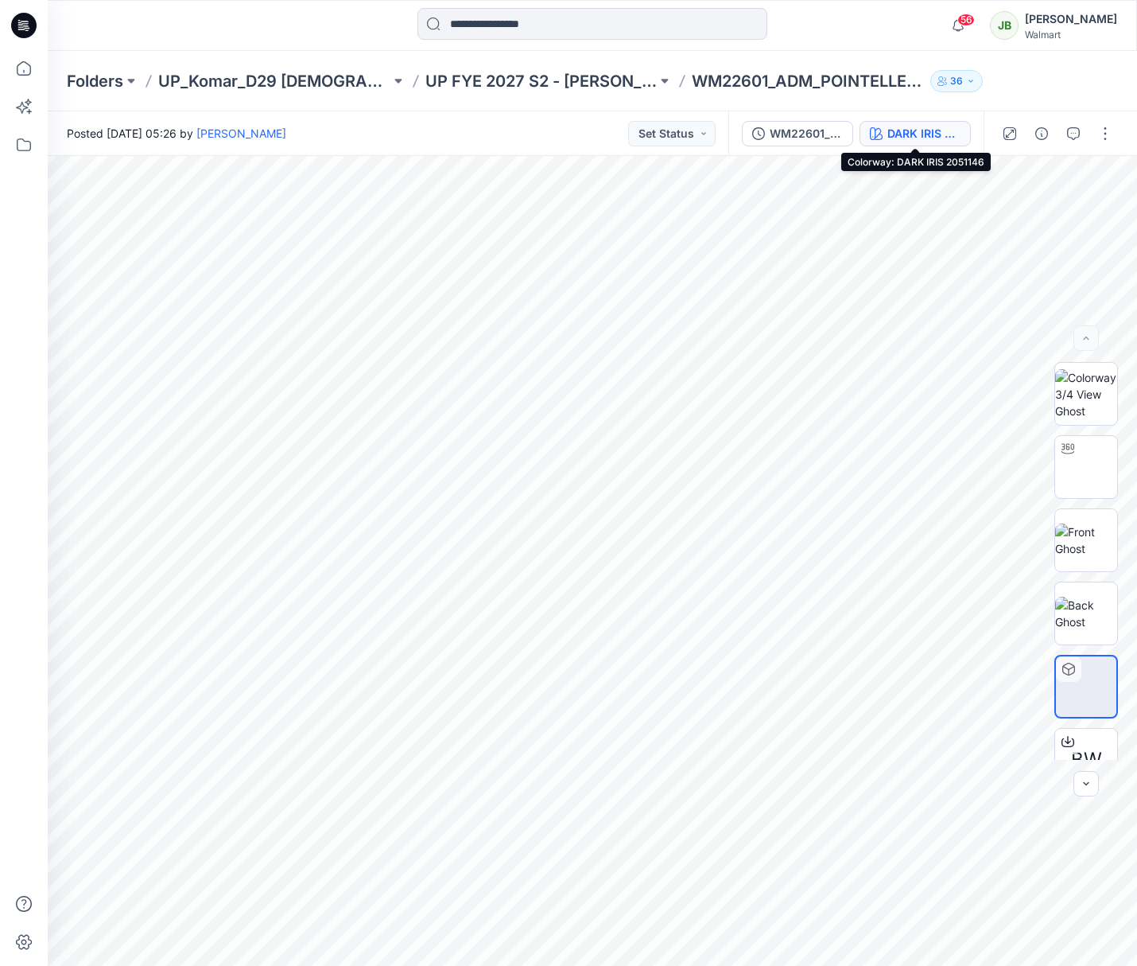
click at [930, 133] on div "DARK IRIS 2051146" at bounding box center [924, 133] width 73 height 17
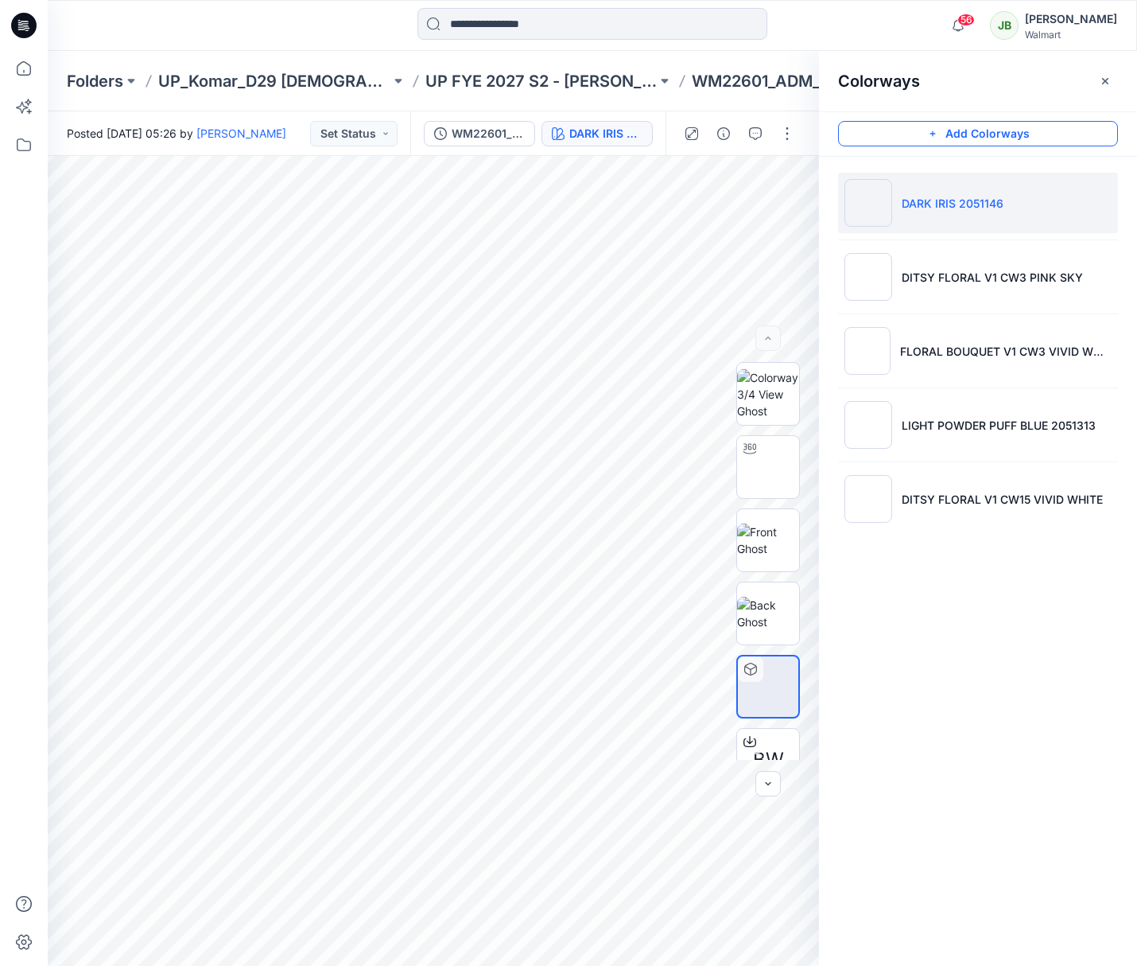
click at [1016, 134] on button "Add Colorways" at bounding box center [978, 133] width 280 height 25
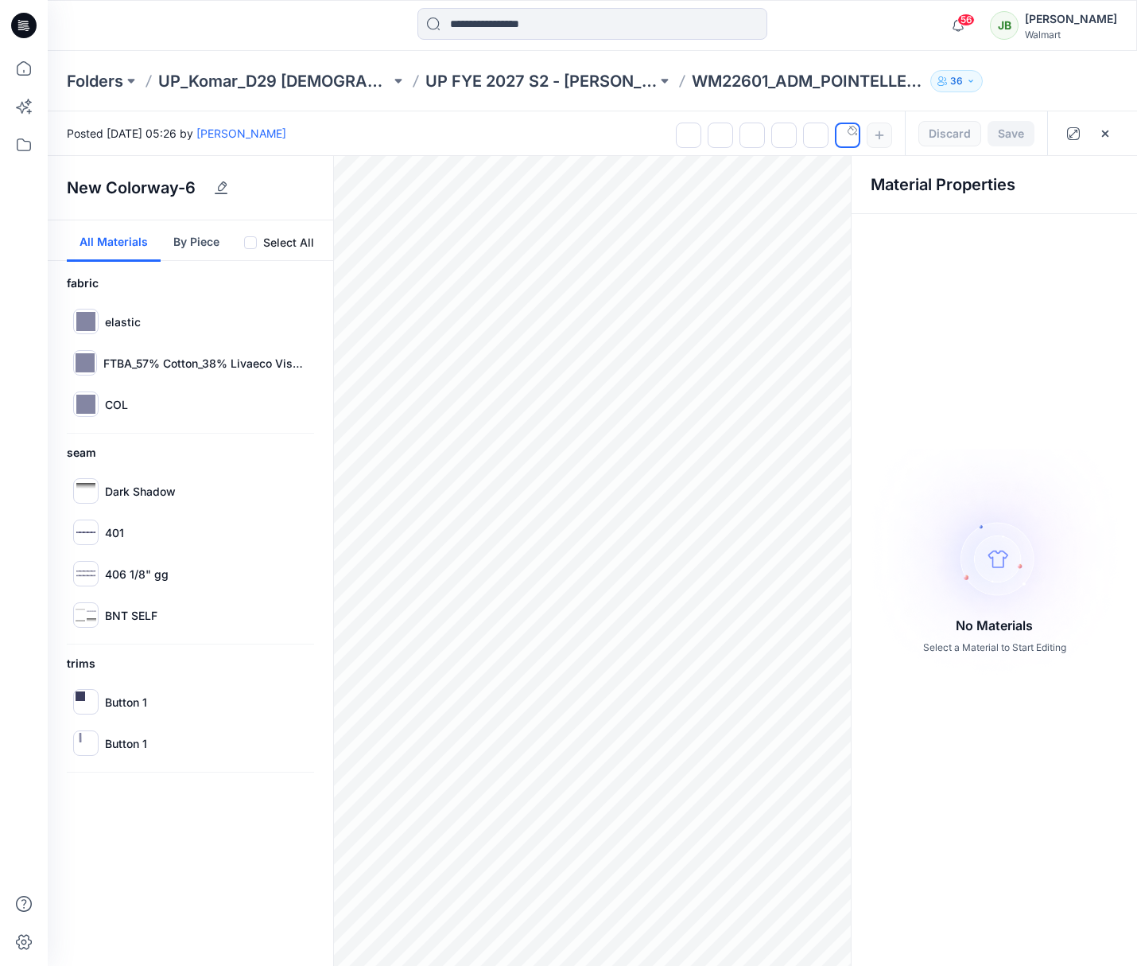
click at [880, 135] on div at bounding box center [784, 131] width 216 height 41
click at [91, 401] on img at bounding box center [85, 403] width 19 height 19
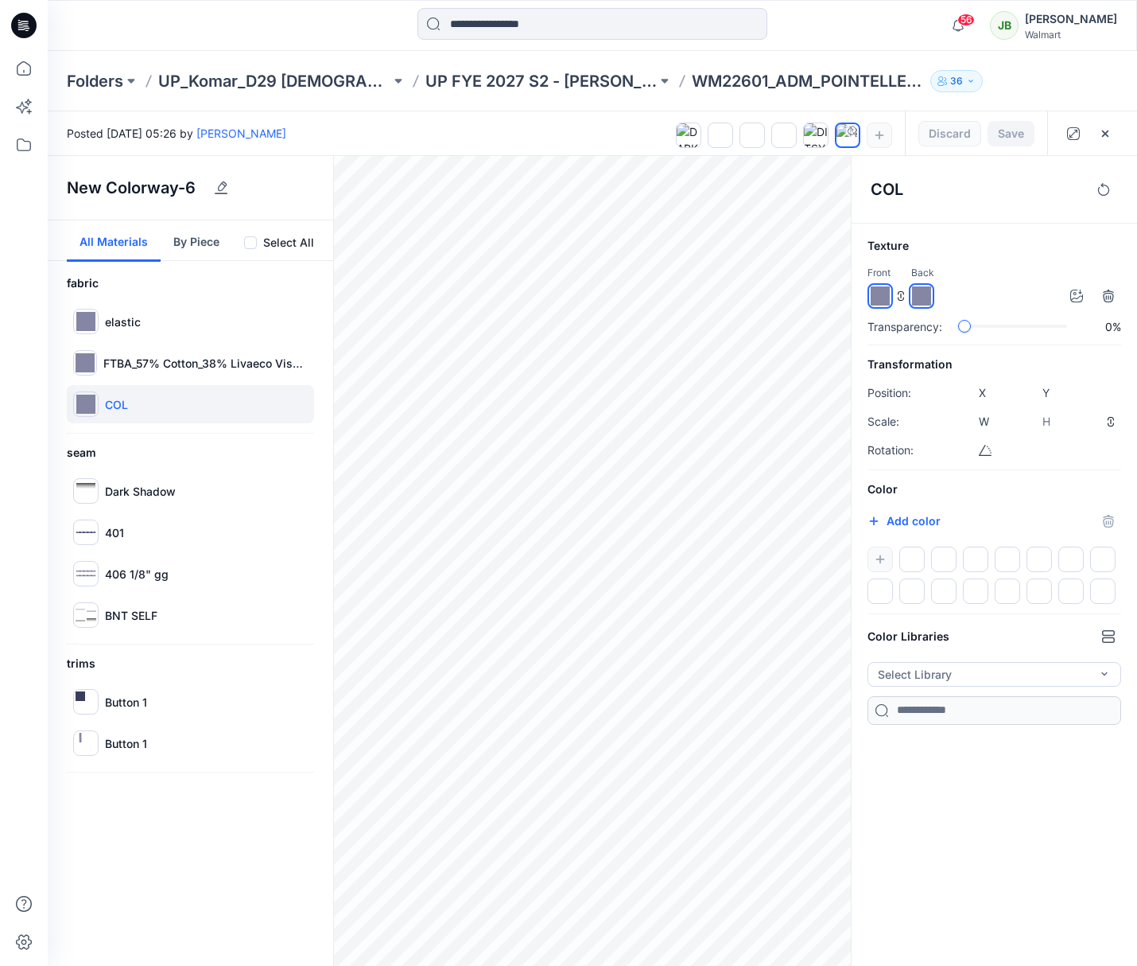
click at [884, 558] on div at bounding box center [995, 574] width 254 height 57
click at [882, 556] on div at bounding box center [995, 574] width 254 height 57
click at [909, 521] on button "Add color" at bounding box center [904, 520] width 73 height 19
click at [993, 760] on div "COL Texture Front Back Transparency: 0% Transformation Position: X ****** Y ***…" at bounding box center [994, 561] width 286 height 810
click at [954, 674] on button "Select Library" at bounding box center [995, 674] width 254 height 25
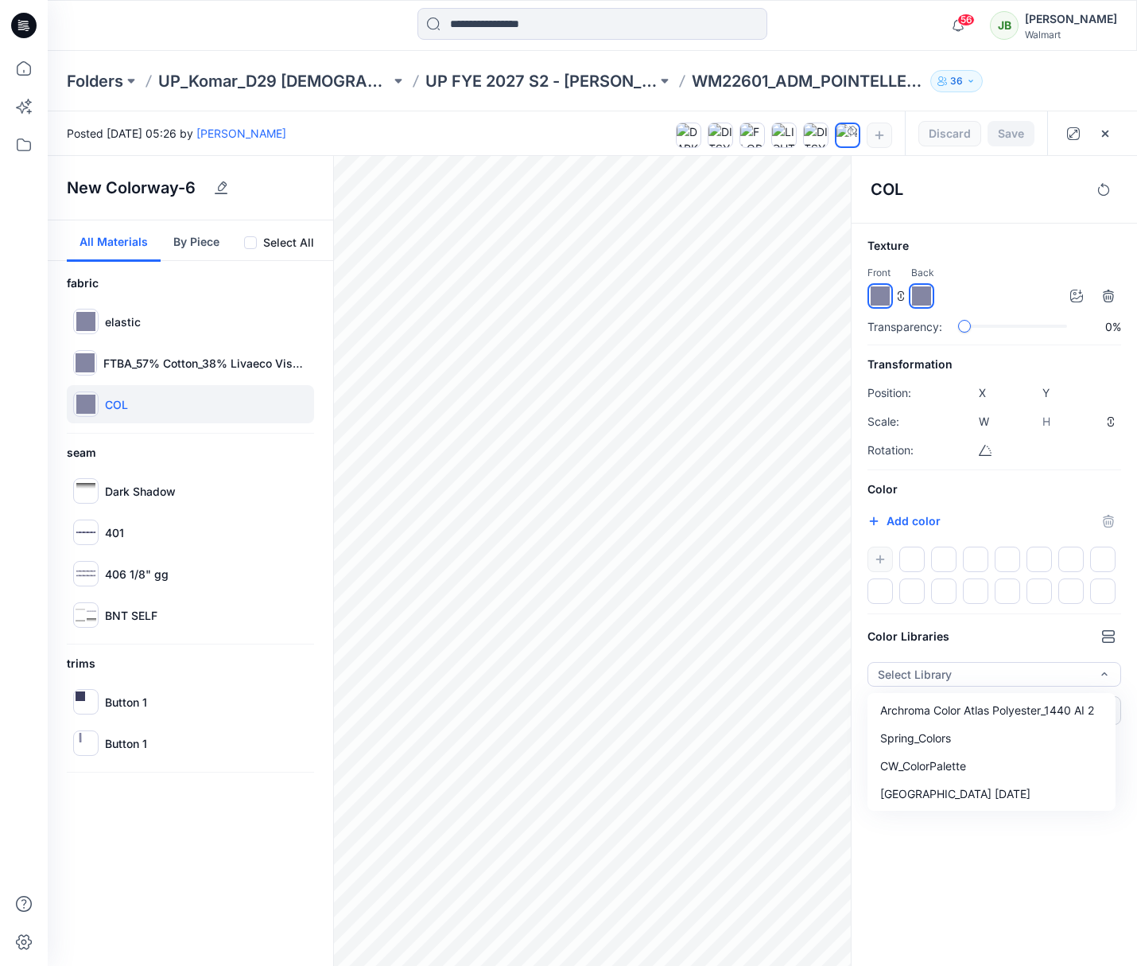
click at [906, 760] on div "COL Texture Front Back Transparency: 0% Transformation Position: X ****** Y ***…" at bounding box center [994, 561] width 286 height 810
click at [1110, 133] on icon "button" at bounding box center [1105, 133] width 13 height 13
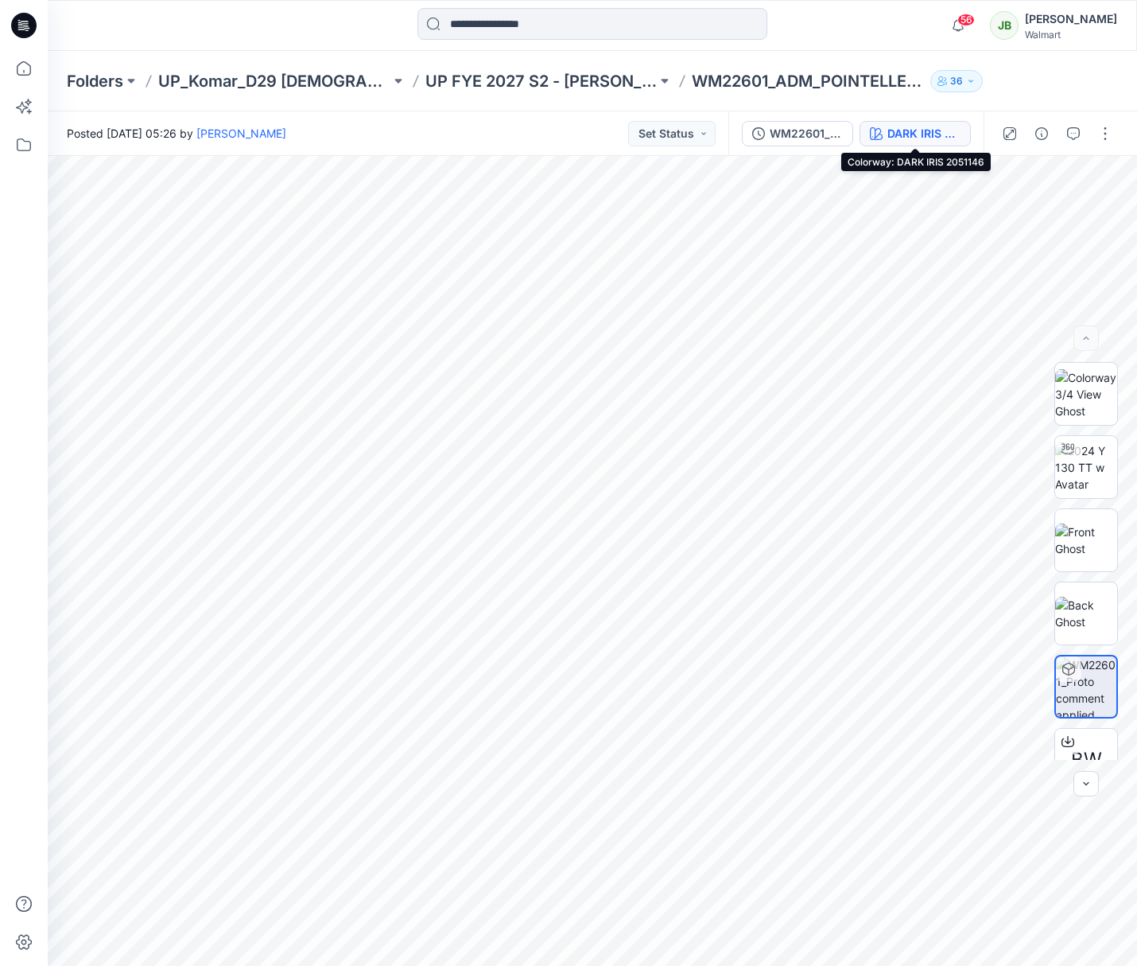
click at [923, 134] on div "DARK IRIS 2051146" at bounding box center [924, 133] width 73 height 17
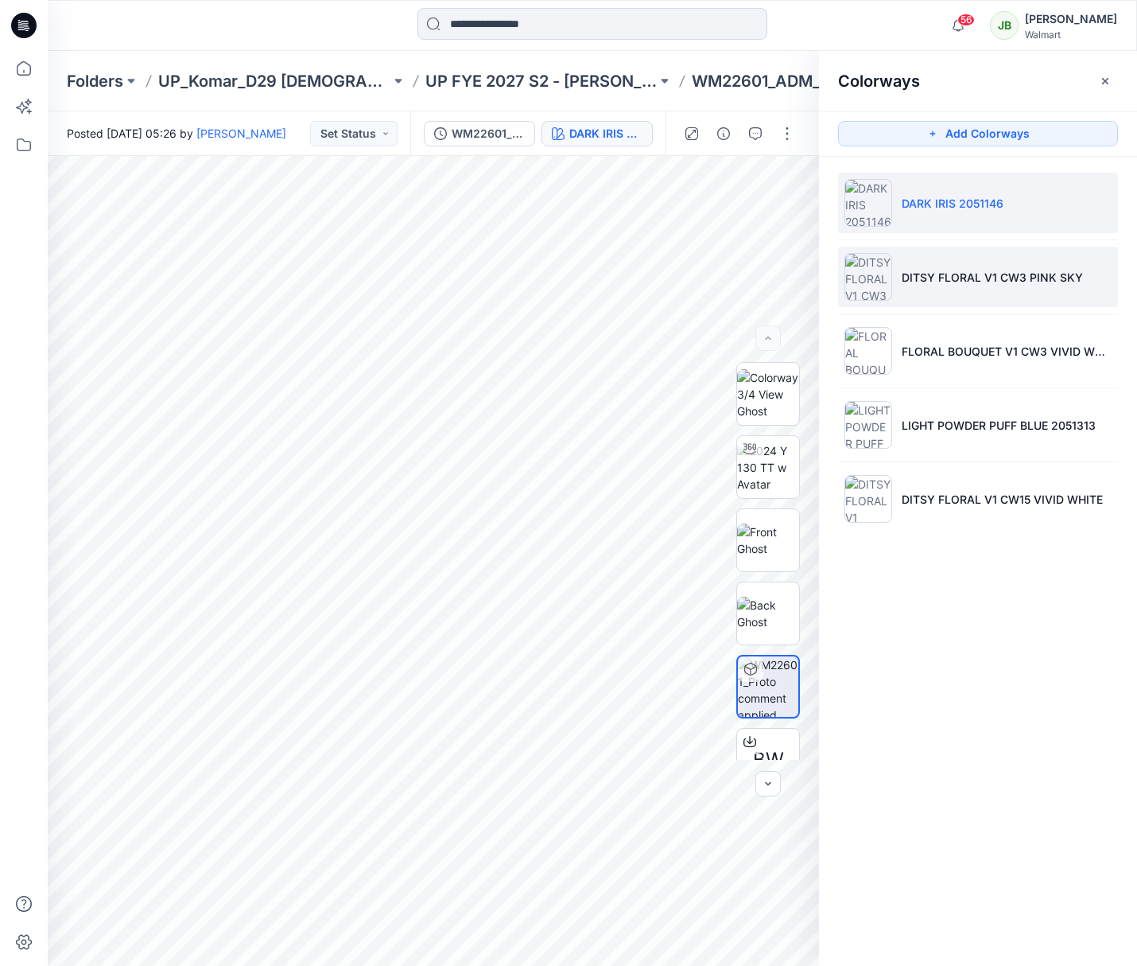
click at [934, 282] on p "DITSY FLORAL V1 CW3 PINK SKY" at bounding box center [992, 277] width 181 height 17
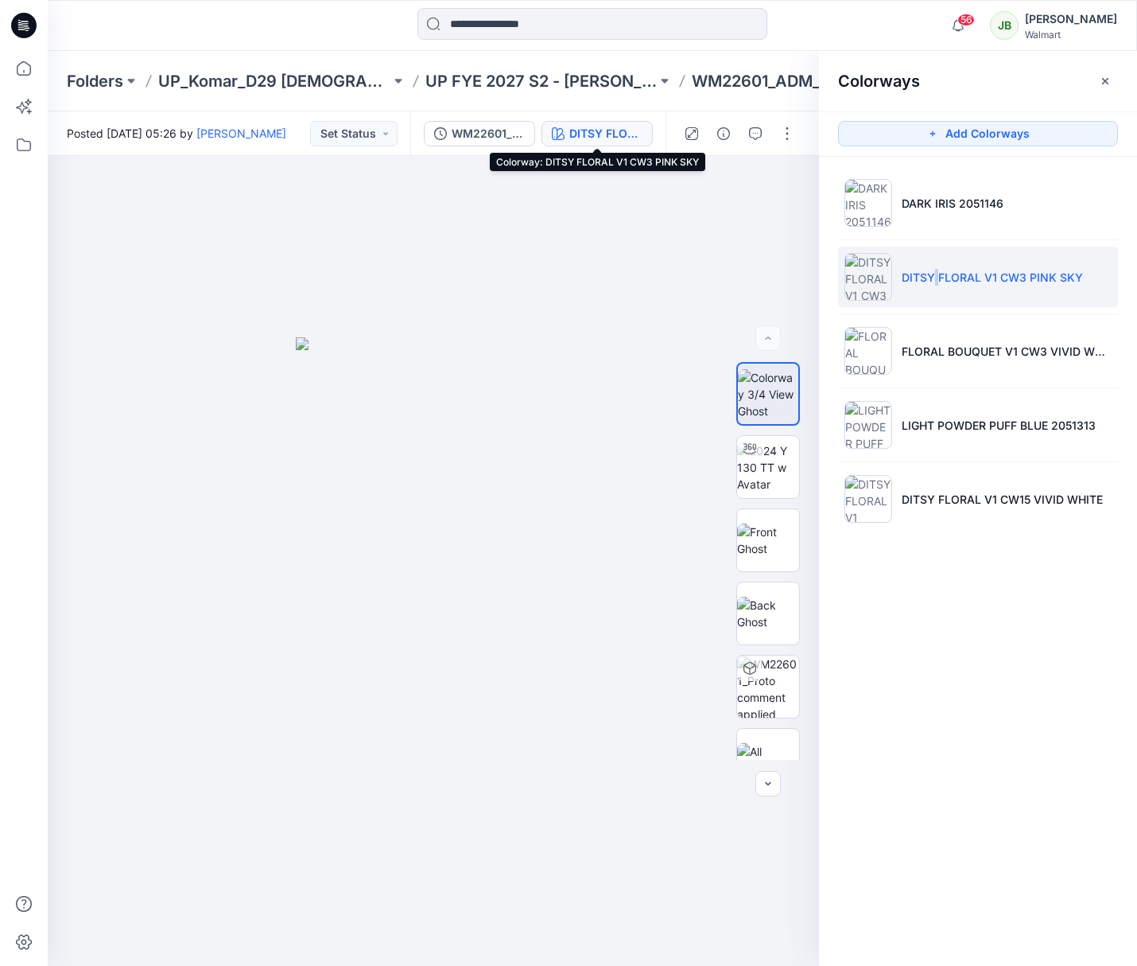
click at [608, 131] on div "DITSY FLORAL V1 CW3 PINK SKY" at bounding box center [605, 133] width 73 height 17
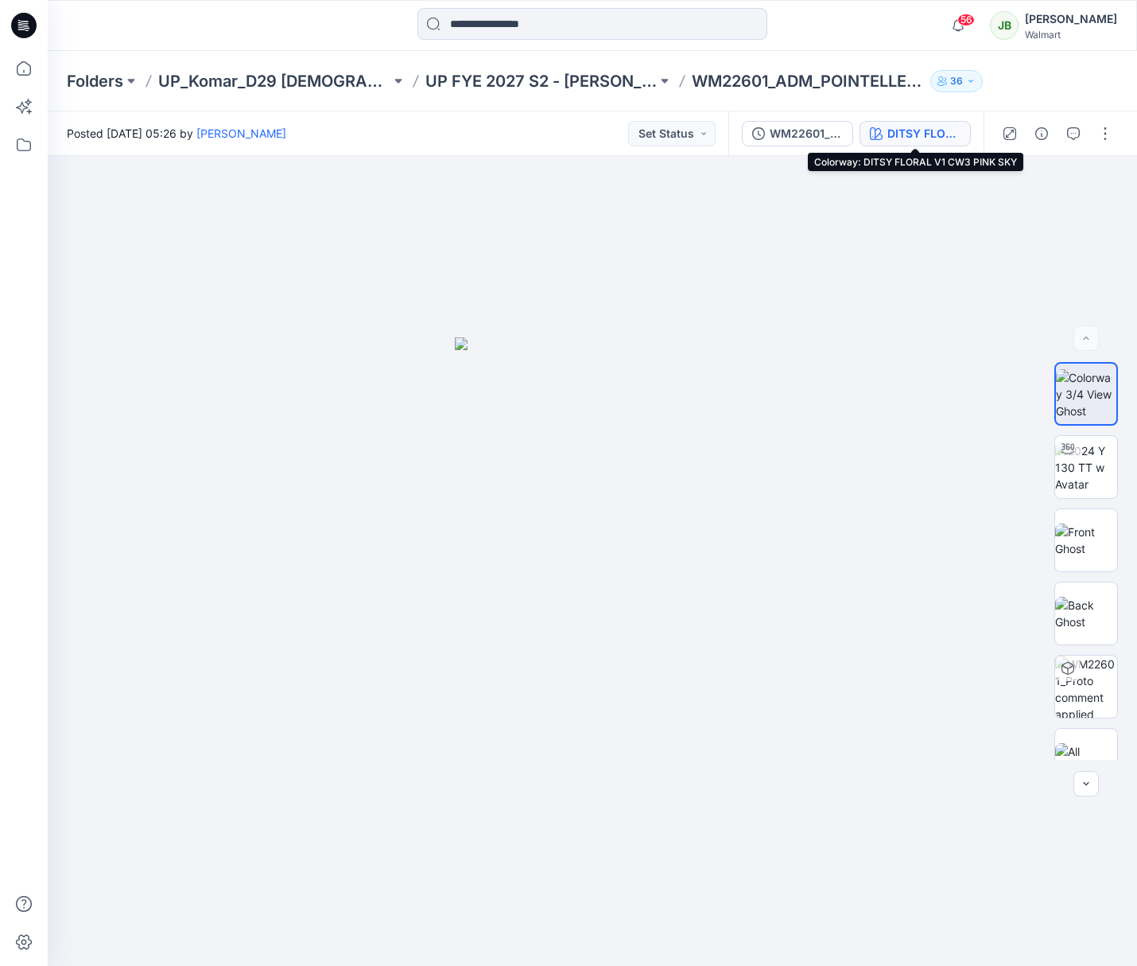
click at [917, 138] on div "DITSY FLORAL V1 CW3 PINK SKY" at bounding box center [924, 133] width 73 height 17
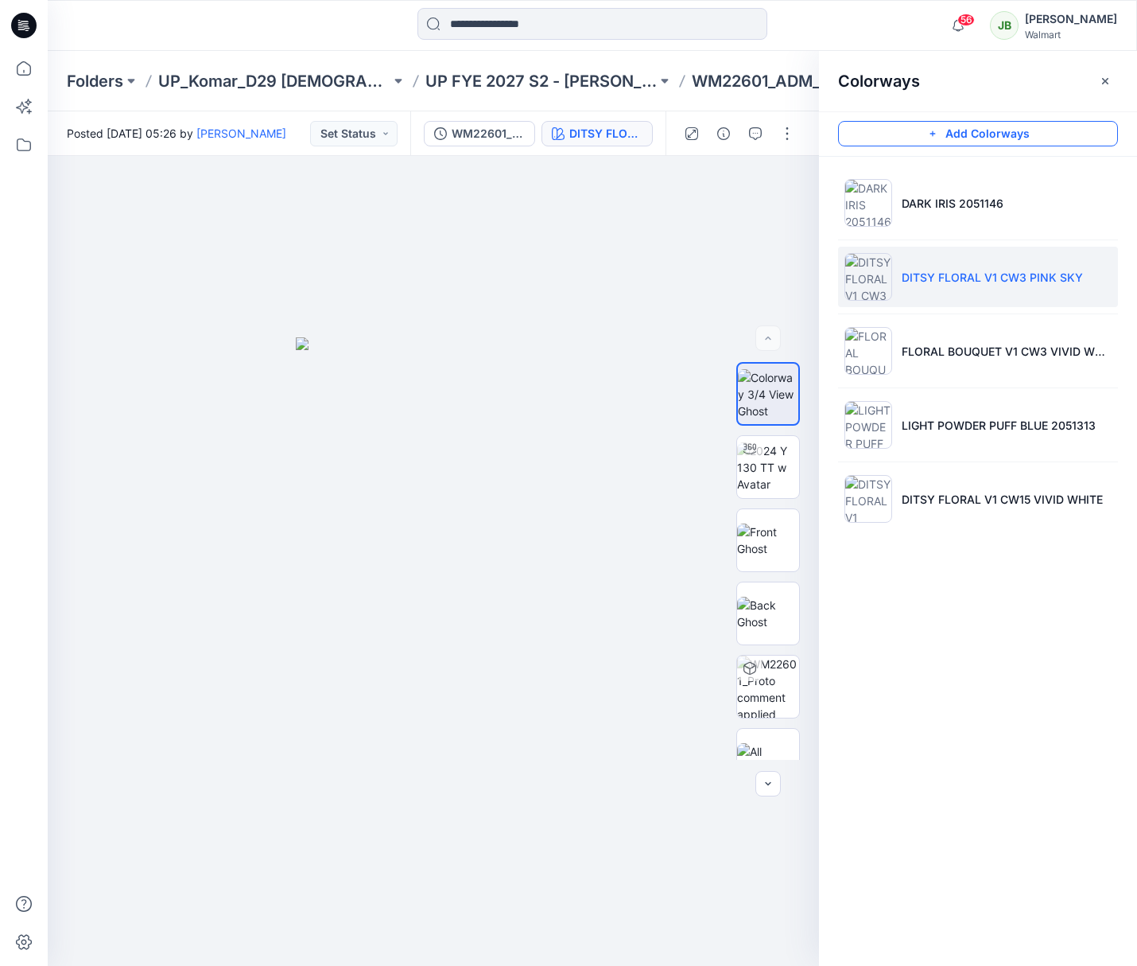
click at [1021, 134] on button "Add Colorways" at bounding box center [978, 133] width 280 height 25
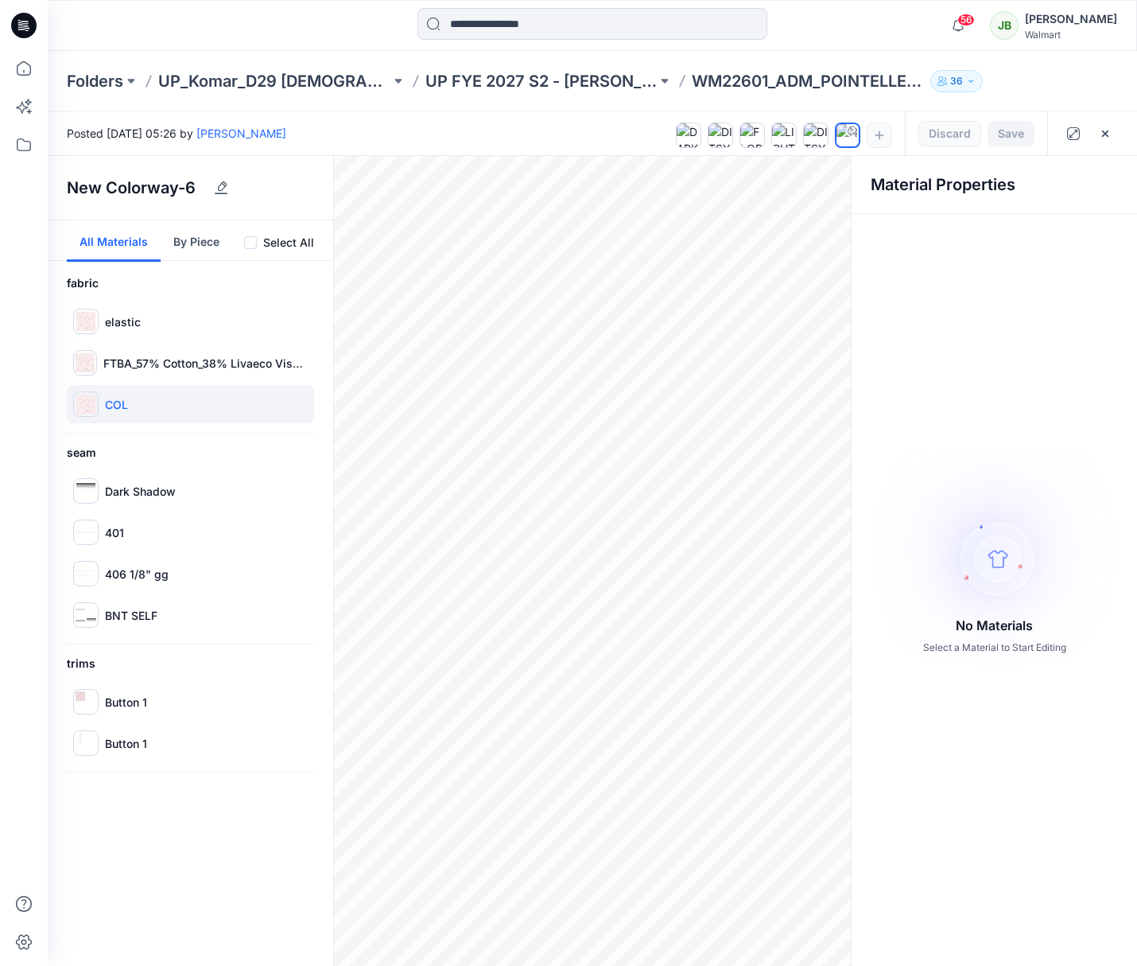
click at [91, 403] on img at bounding box center [85, 403] width 19 height 19
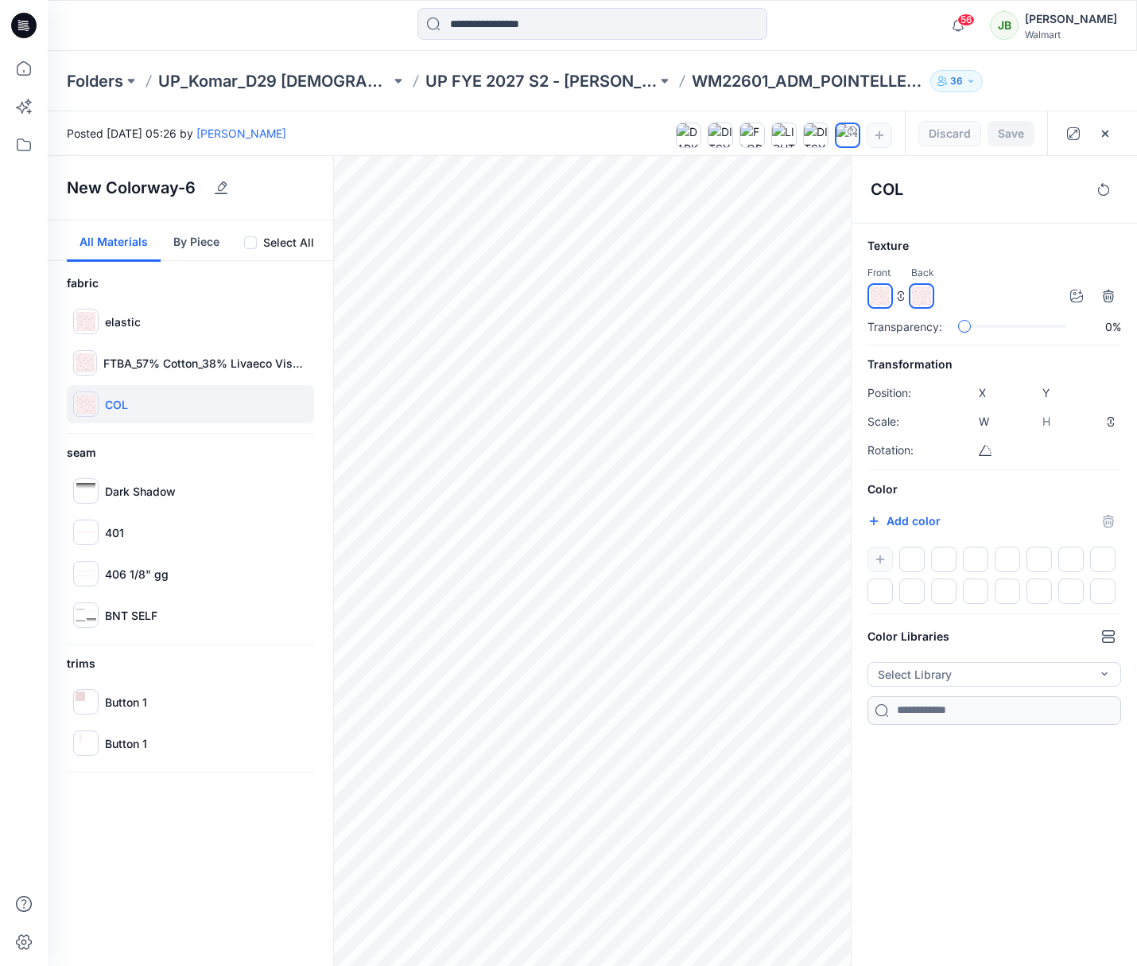
click at [198, 235] on button "By Piece" at bounding box center [197, 240] width 72 height 41
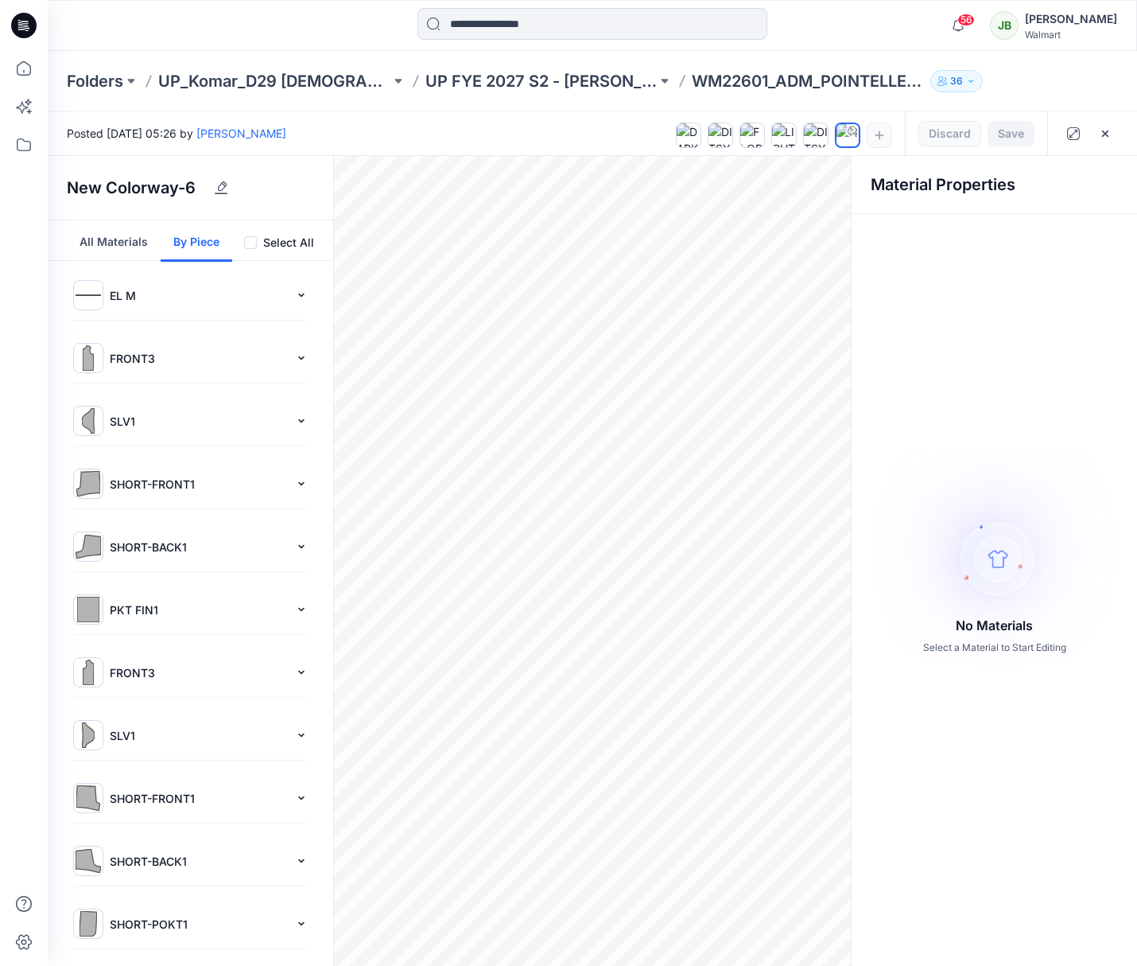
click at [132, 293] on p "EL M" at bounding box center [199, 295] width 179 height 17
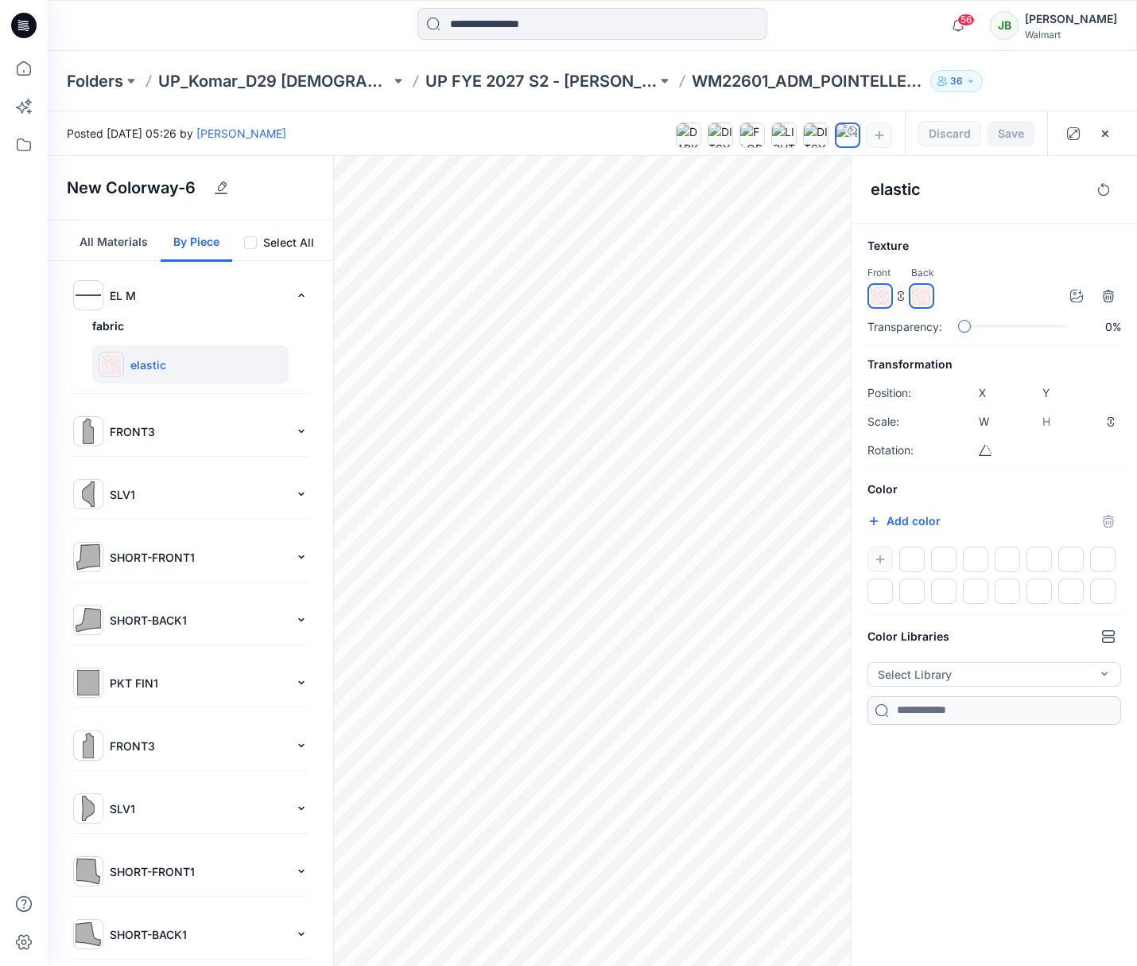
click at [121, 245] on button "All Materials" at bounding box center [114, 240] width 94 height 41
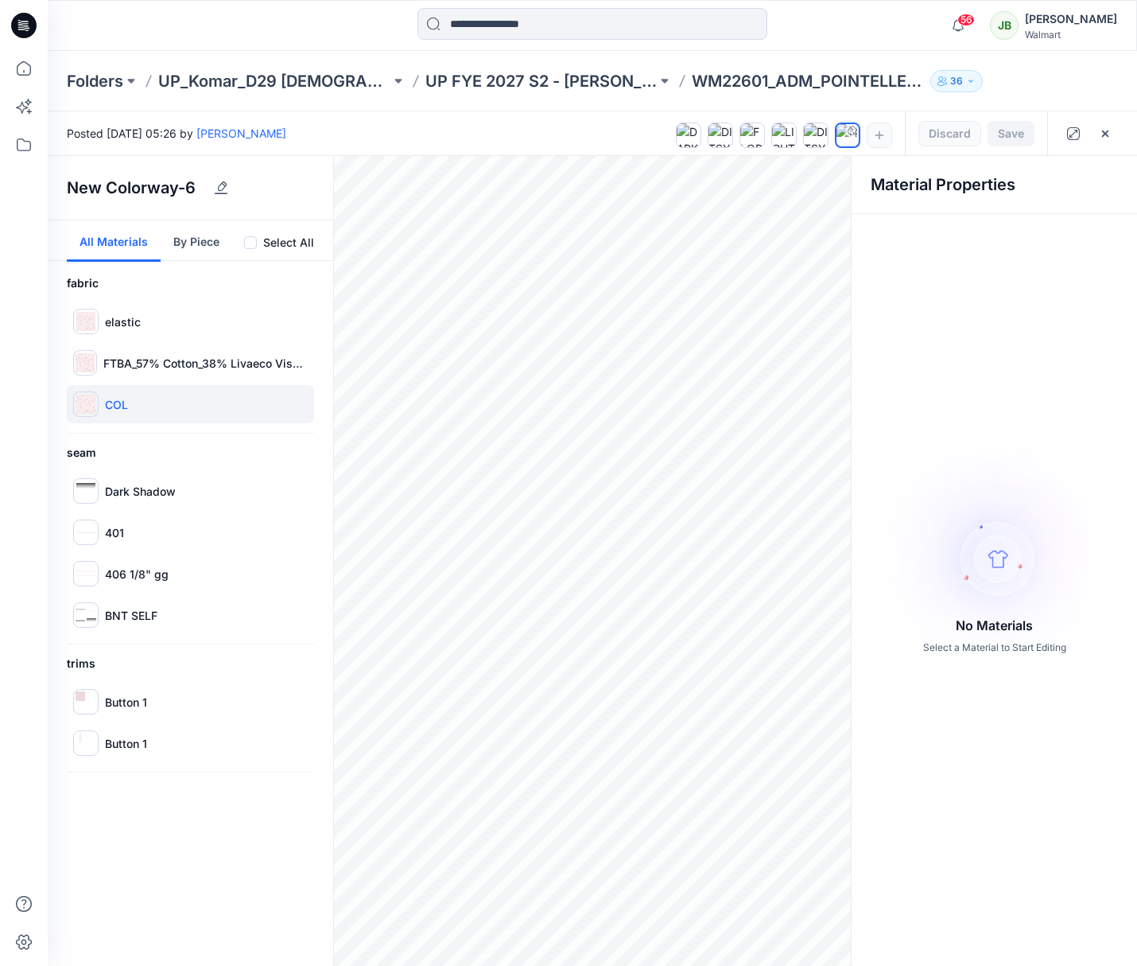
click at [92, 408] on img at bounding box center [85, 403] width 19 height 19
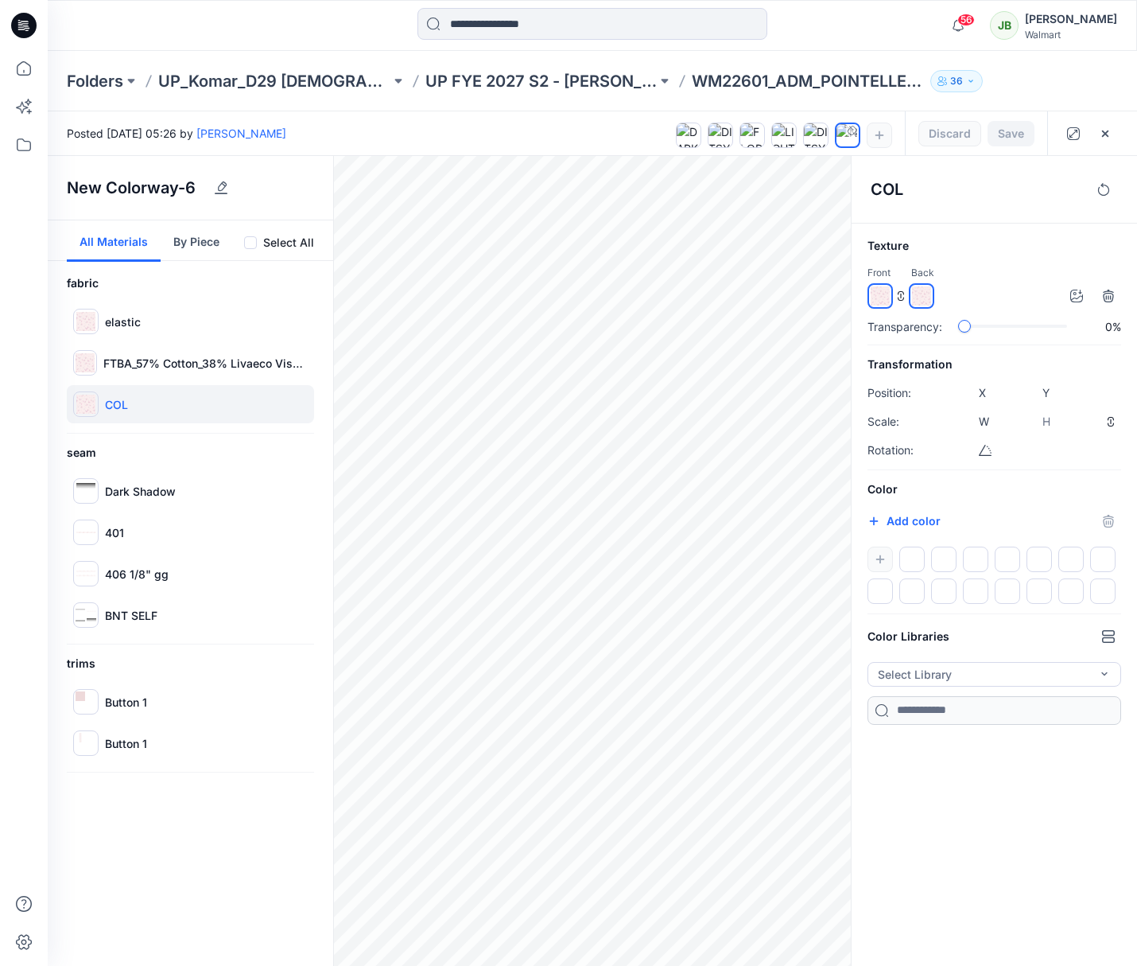
click at [876, 293] on img at bounding box center [880, 295] width 19 height 19
click at [883, 293] on img at bounding box center [880, 295] width 19 height 19
click at [1043, 643] on div "Color Libraries" at bounding box center [995, 636] width 254 height 25
click at [1109, 636] on icon "button" at bounding box center [1108, 636] width 13 height 13
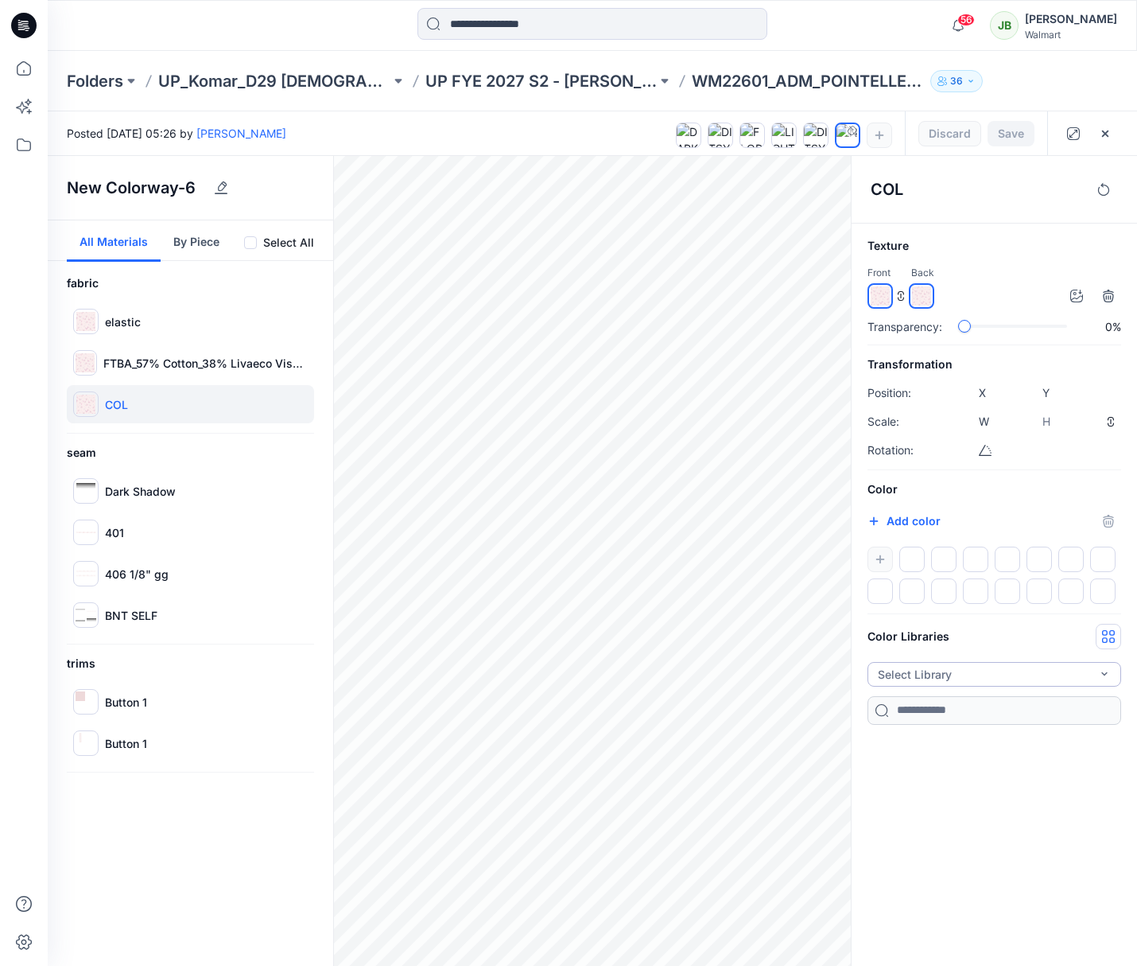
click at [1067, 670] on button "Select Library" at bounding box center [995, 674] width 254 height 25
click at [890, 760] on div "COL Texture Front Back Transparency: 0% Transformation Position: X ****** Y ***…" at bounding box center [994, 561] width 286 height 810
click at [909, 521] on button "Add color" at bounding box center [904, 520] width 73 height 19
drag, startPoint x: 909, startPoint y: 521, endPoint x: 905, endPoint y: 529, distance: 8.9
click at [908, 521] on button "Add color" at bounding box center [904, 520] width 73 height 19
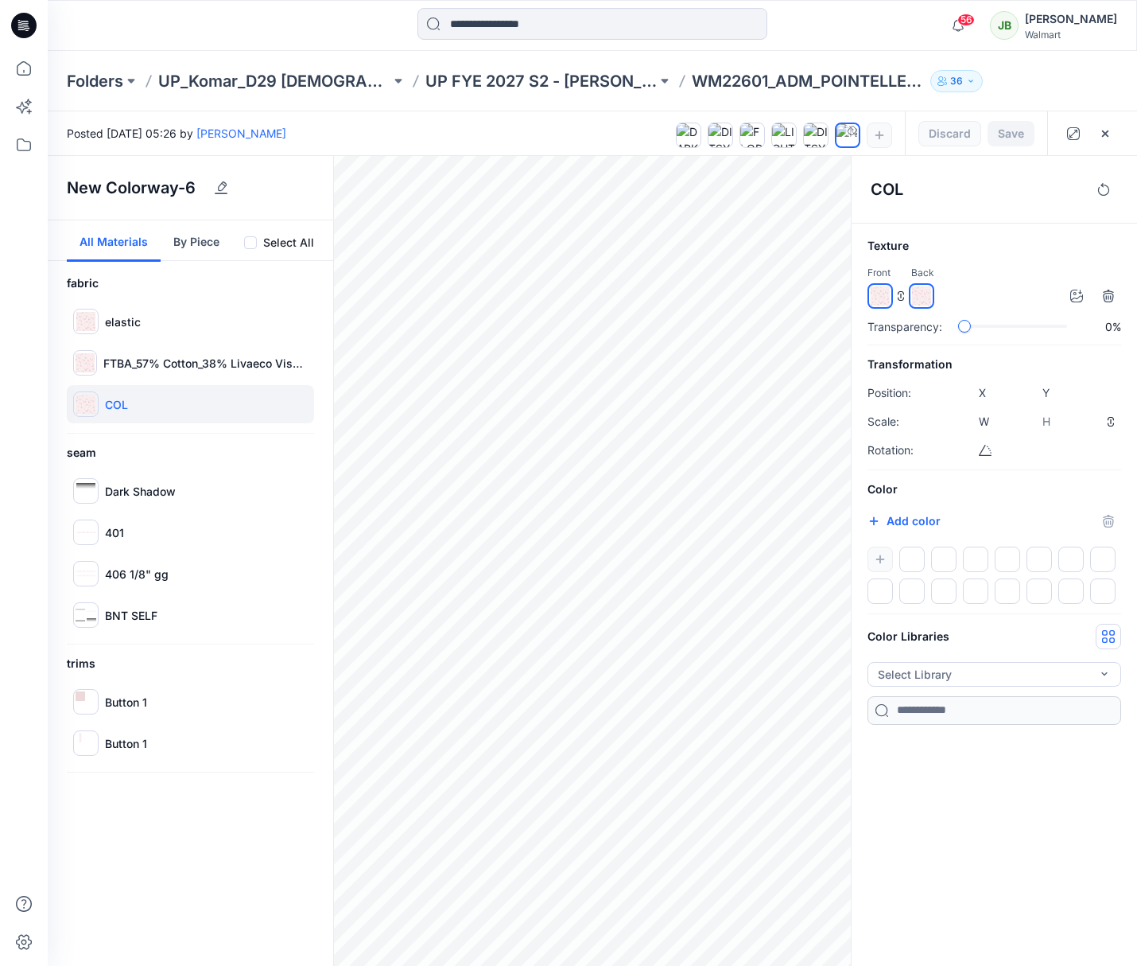
drag, startPoint x: 1011, startPoint y: 517, endPoint x: 986, endPoint y: 538, distance: 32.2
click at [1010, 519] on div "Add color *******" at bounding box center [995, 520] width 254 height 25
click at [255, 245] on span at bounding box center [250, 242] width 13 height 13
click at [253, 245] on span at bounding box center [250, 242] width 13 height 13
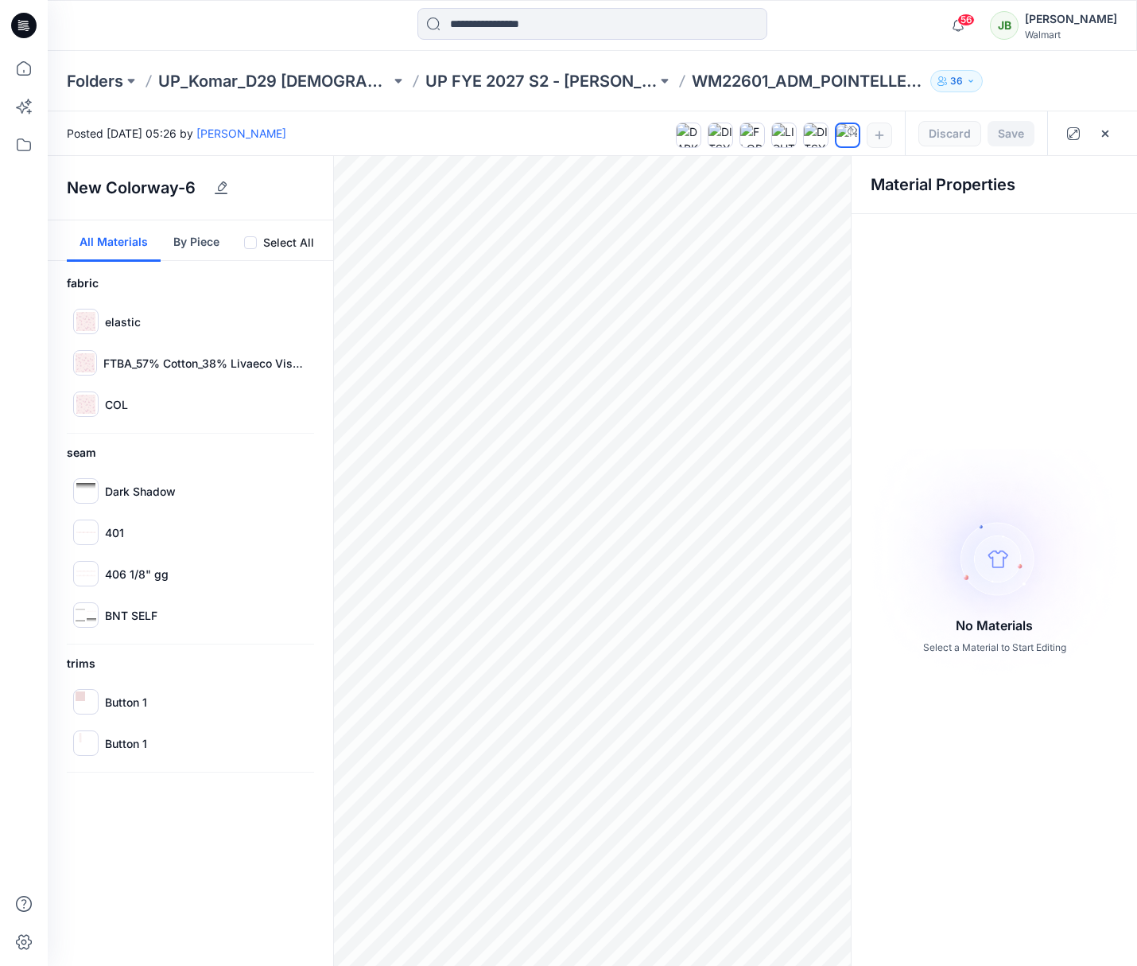
click at [251, 242] on span at bounding box center [250, 242] width 13 height 13
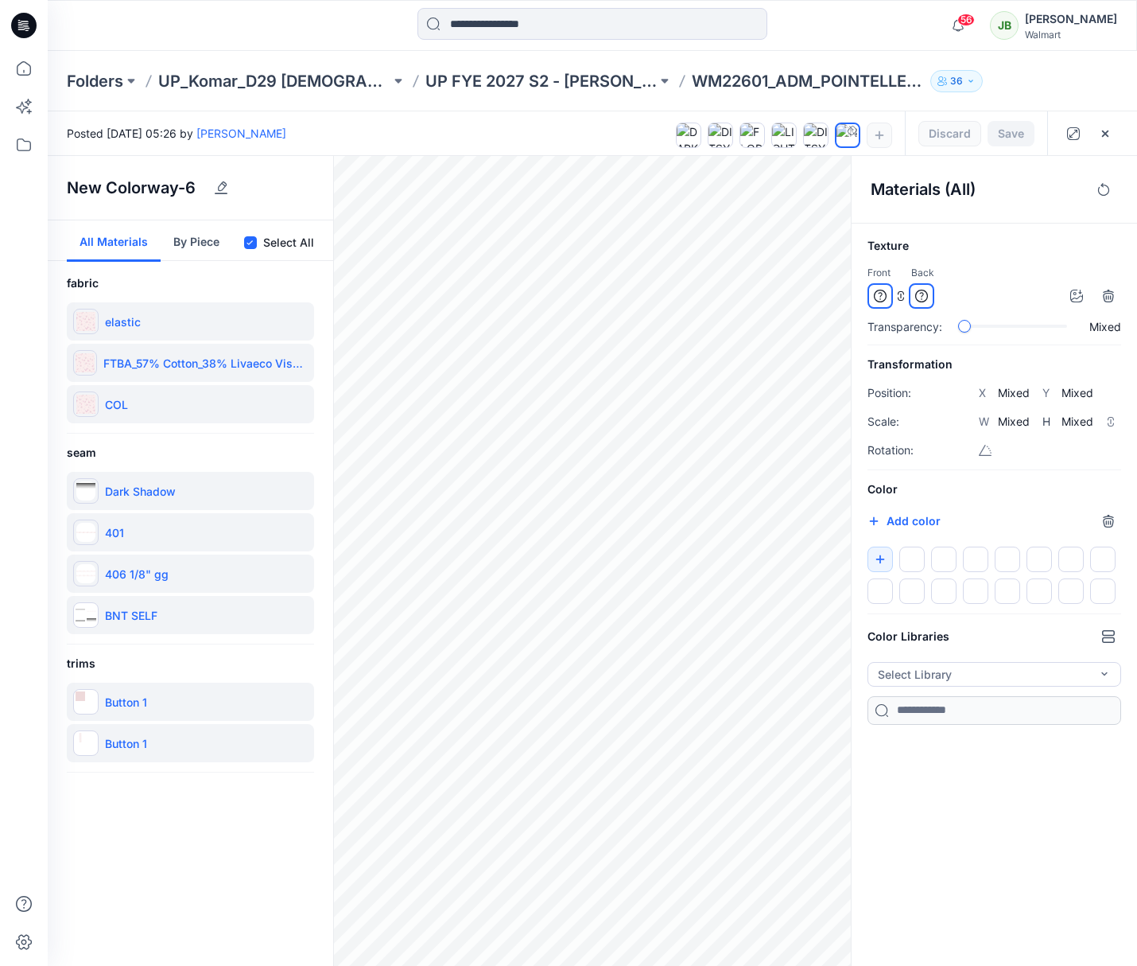
click at [253, 239] on span at bounding box center [250, 242] width 13 height 13
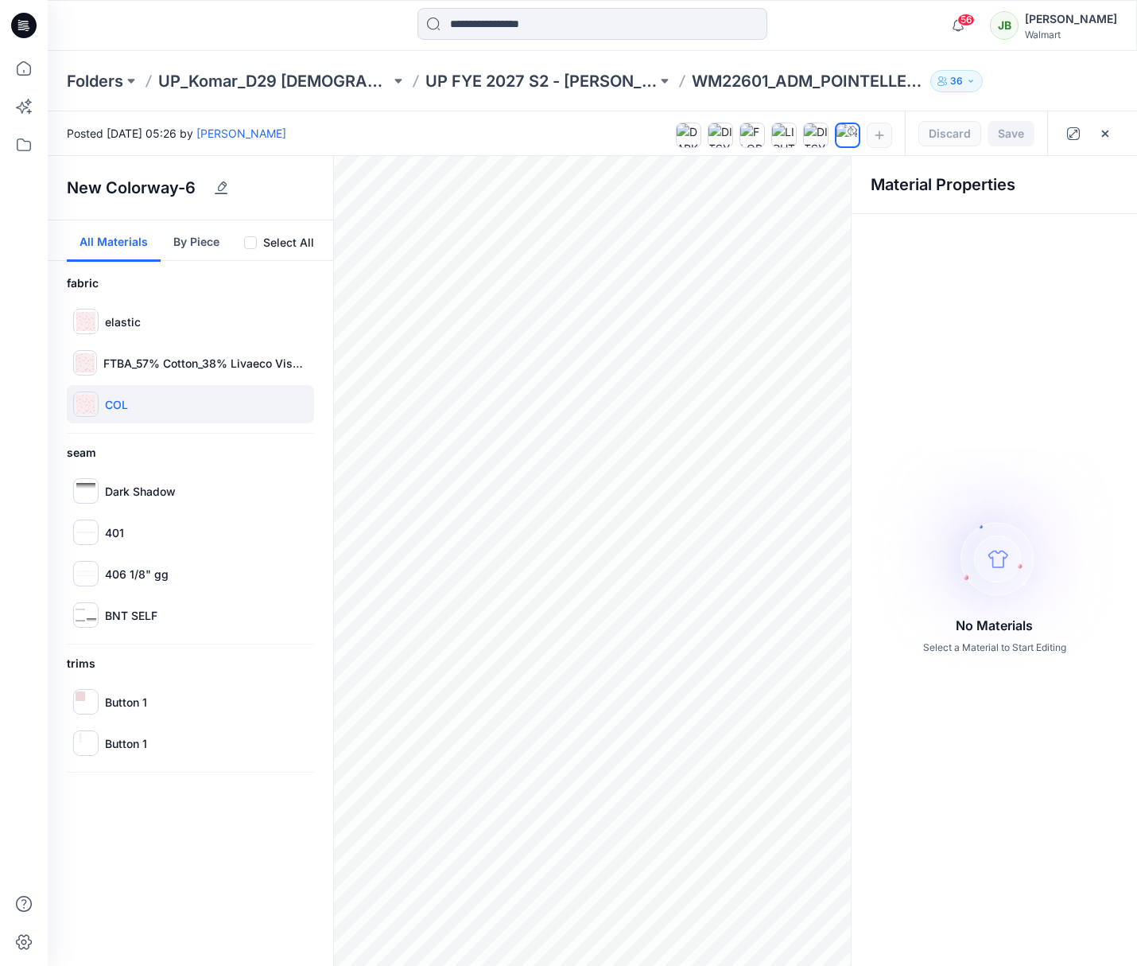
click at [118, 408] on p "COL" at bounding box center [116, 404] width 23 height 17
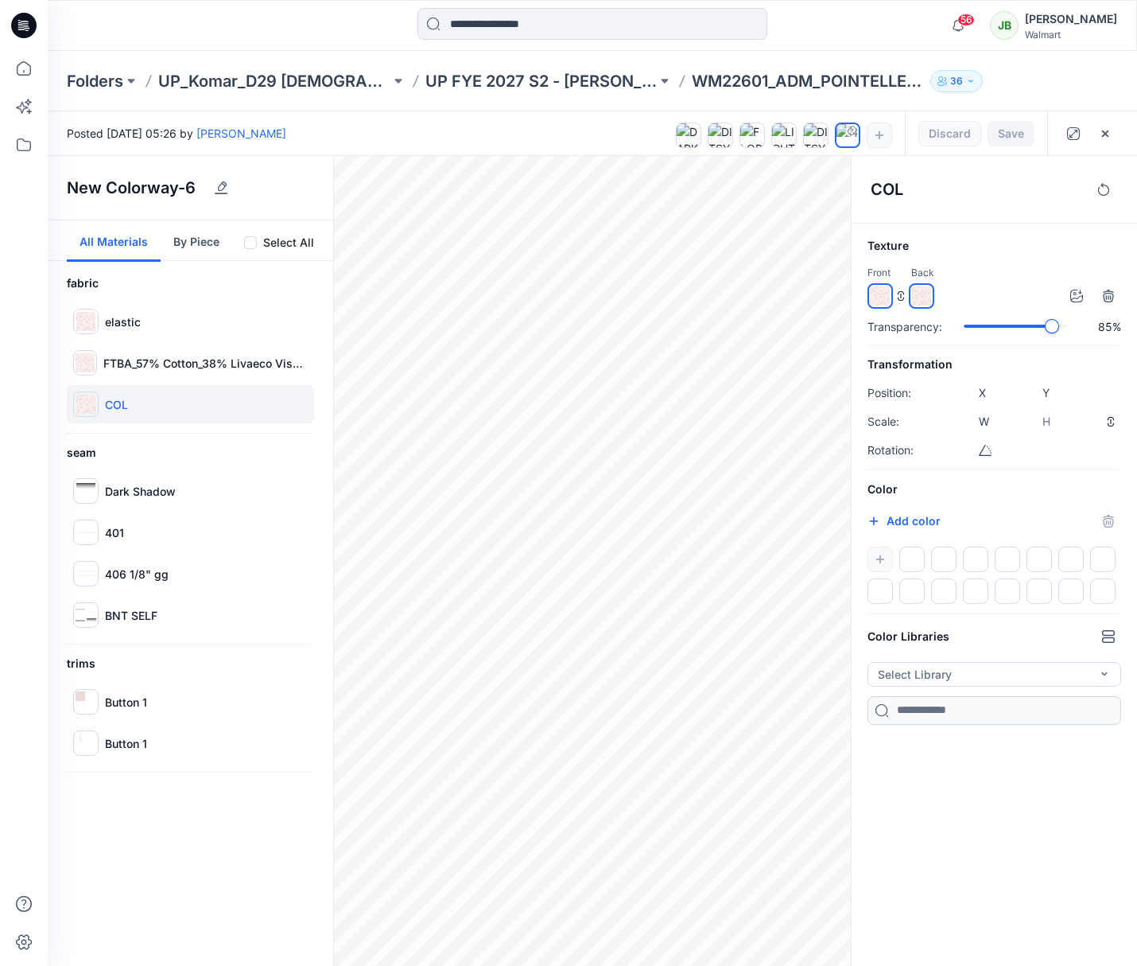
click at [1052, 328] on div "slider-ex-1" at bounding box center [1052, 326] width 14 height 14
click at [952, 328] on div "Transparency: 0%" at bounding box center [995, 326] width 254 height 17
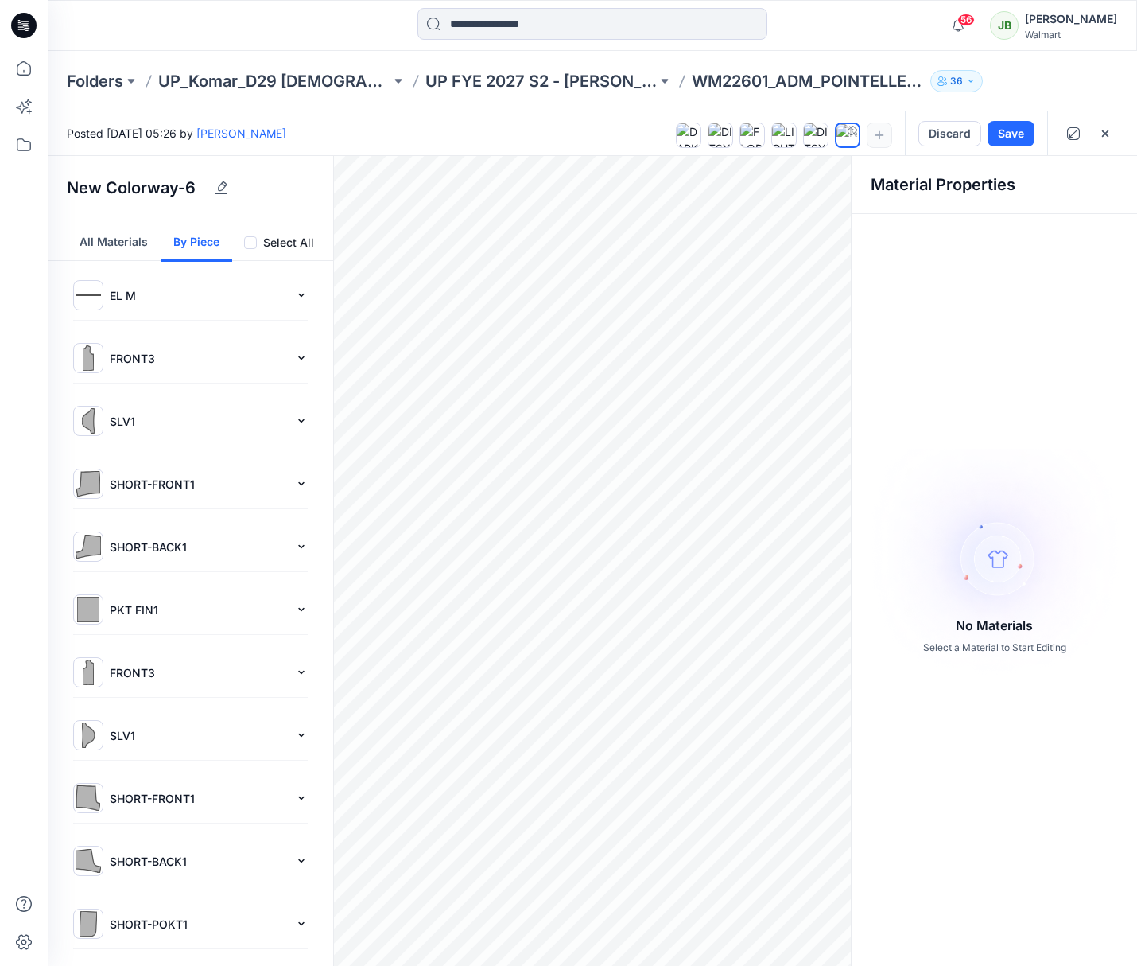
click at [188, 243] on button "By Piece" at bounding box center [197, 240] width 72 height 41
click at [167, 356] on p "FRONT3" at bounding box center [199, 358] width 179 height 17
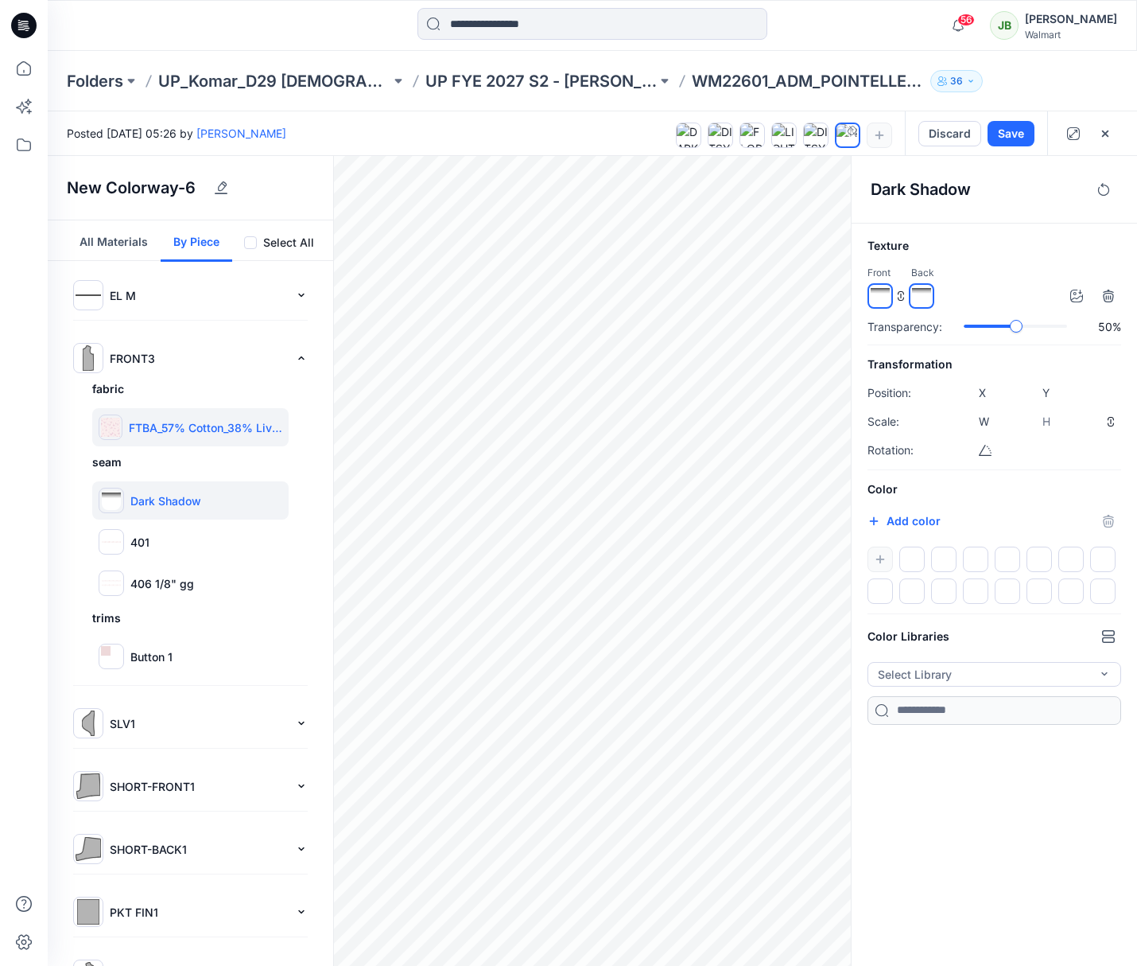
click at [196, 432] on p "FTBA_57% Cotton_38% Livaeco Viscose_5%Spandex_210gsm" at bounding box center [205, 427] width 153 height 17
type input "****"
click at [888, 488] on h6 "Color" at bounding box center [995, 489] width 254 height 19
click at [106, 238] on button "All Materials" at bounding box center [114, 240] width 94 height 41
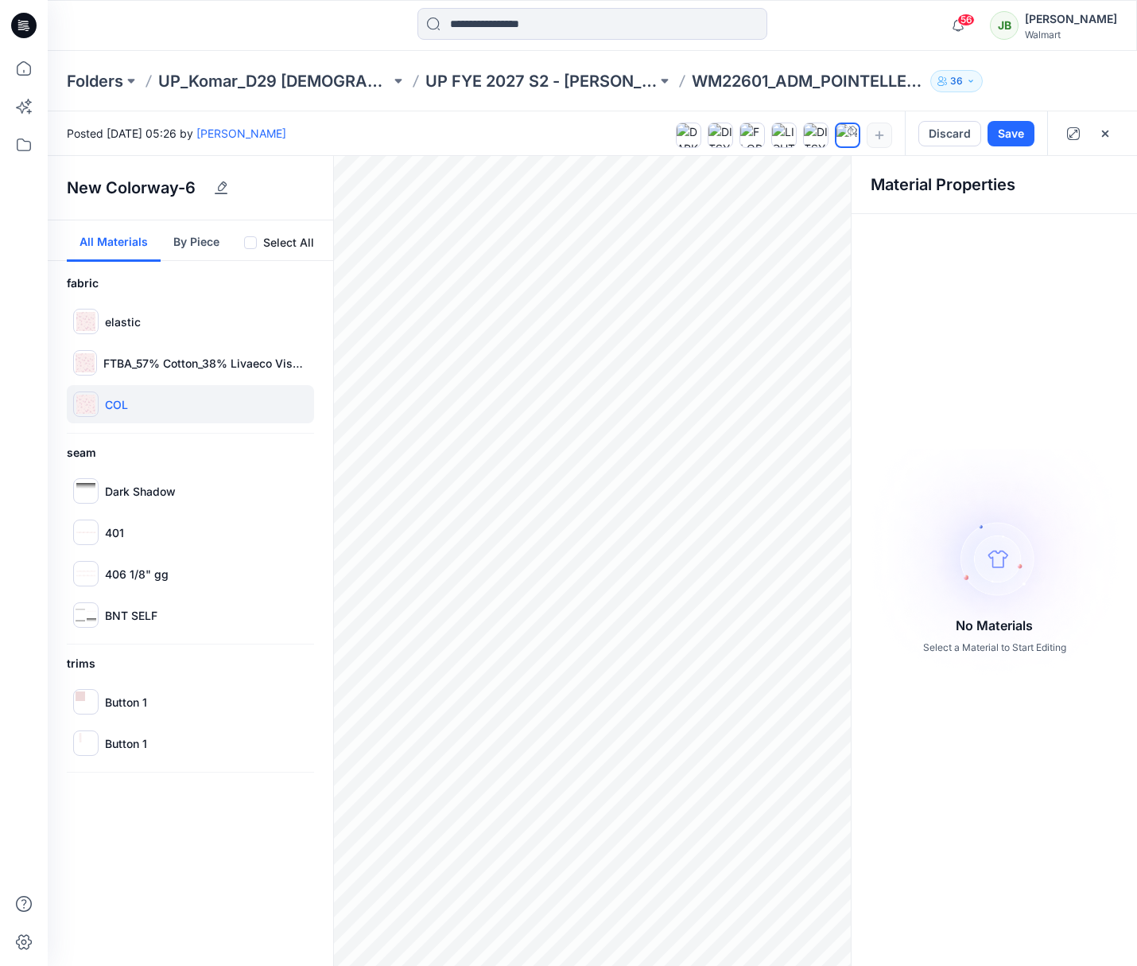
click at [95, 410] on img at bounding box center [85, 403] width 19 height 19
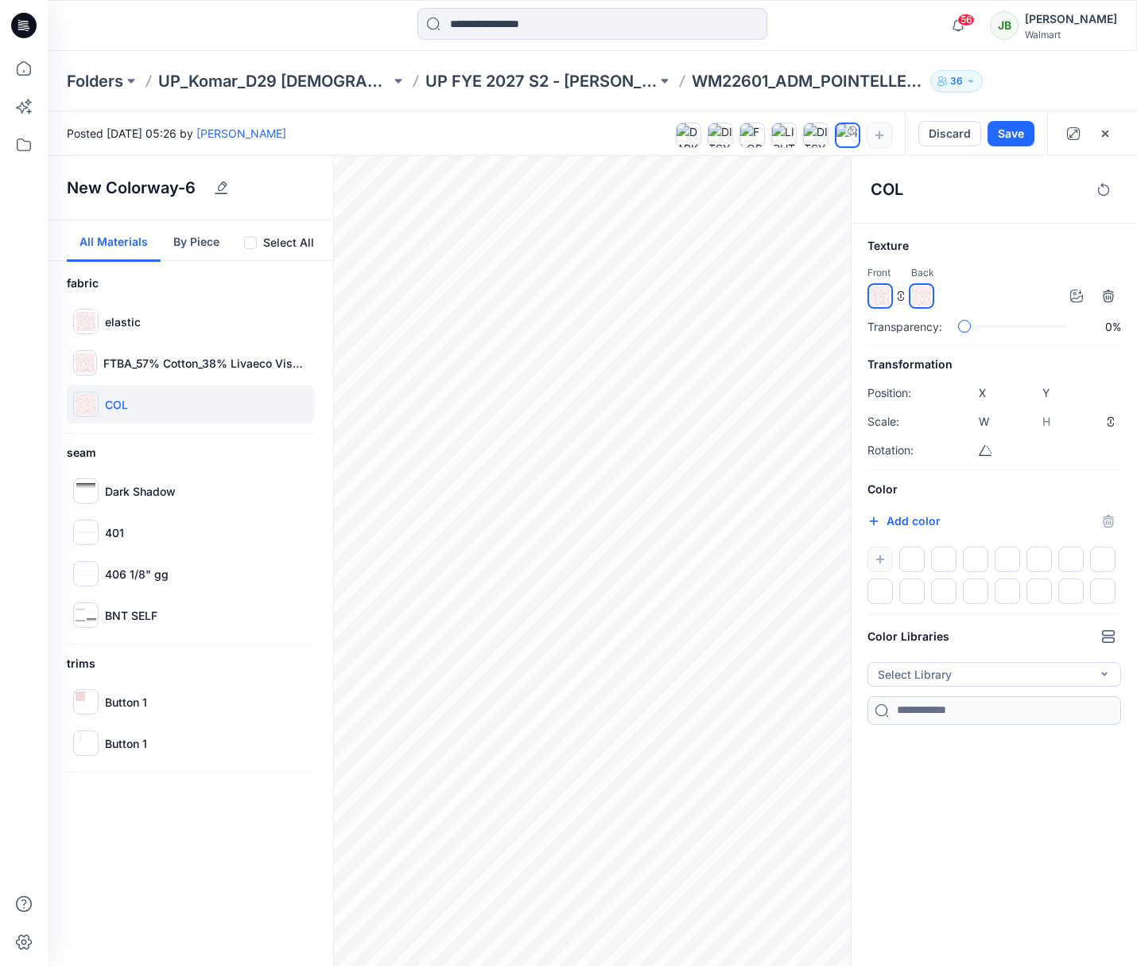
type input "****"
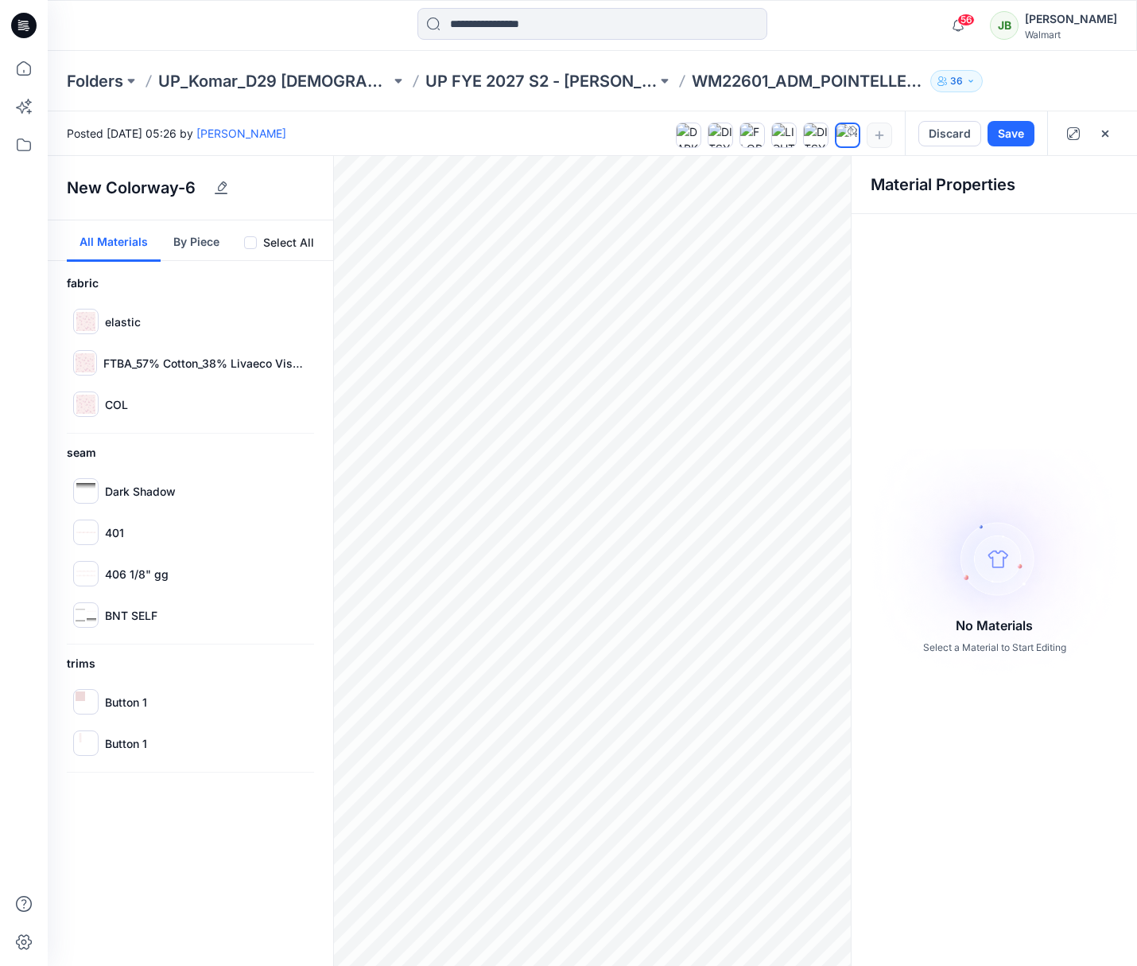
click at [963, 178] on h4 "Material Properties" at bounding box center [994, 184] width 247 height 19
click at [107, 402] on p "COL" at bounding box center [116, 404] width 23 height 17
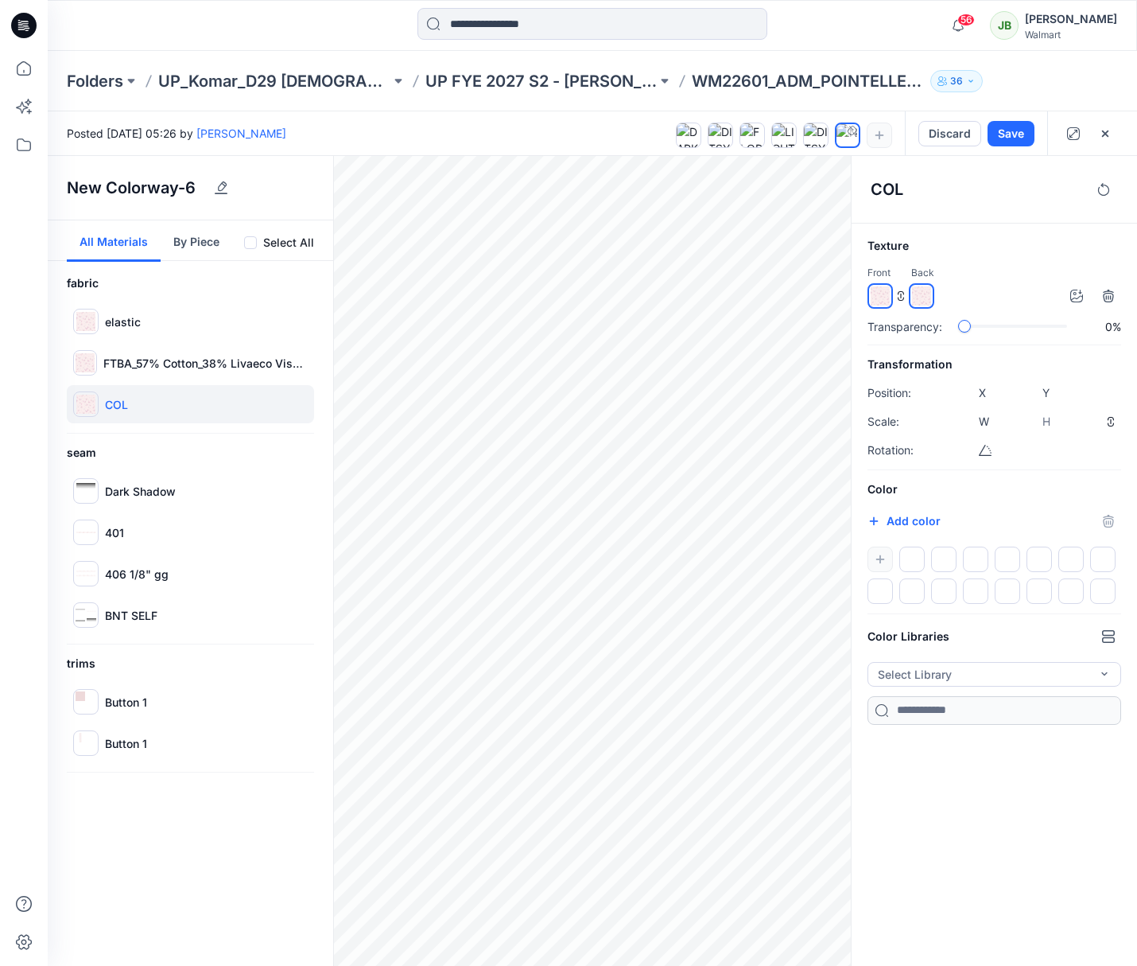
click at [113, 399] on p "COL" at bounding box center [116, 404] width 23 height 17
click at [87, 402] on img at bounding box center [85, 403] width 19 height 19
click at [1076, 295] on icon "button" at bounding box center [1077, 295] width 13 height 13
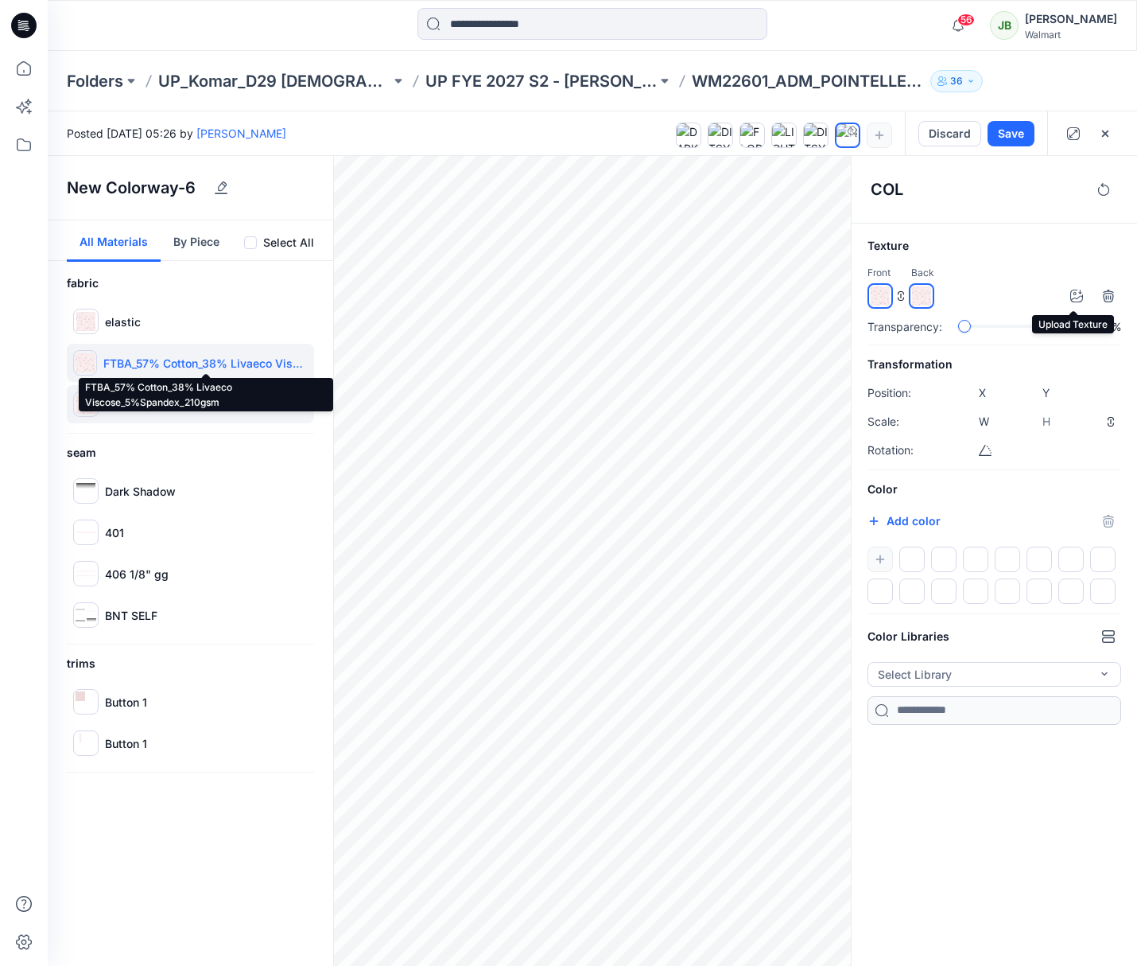
click at [139, 359] on p "FTBA_57% Cotton_38% Livaeco Viscose_5%Spandex_210gsm" at bounding box center [205, 363] width 204 height 17
type input "****"
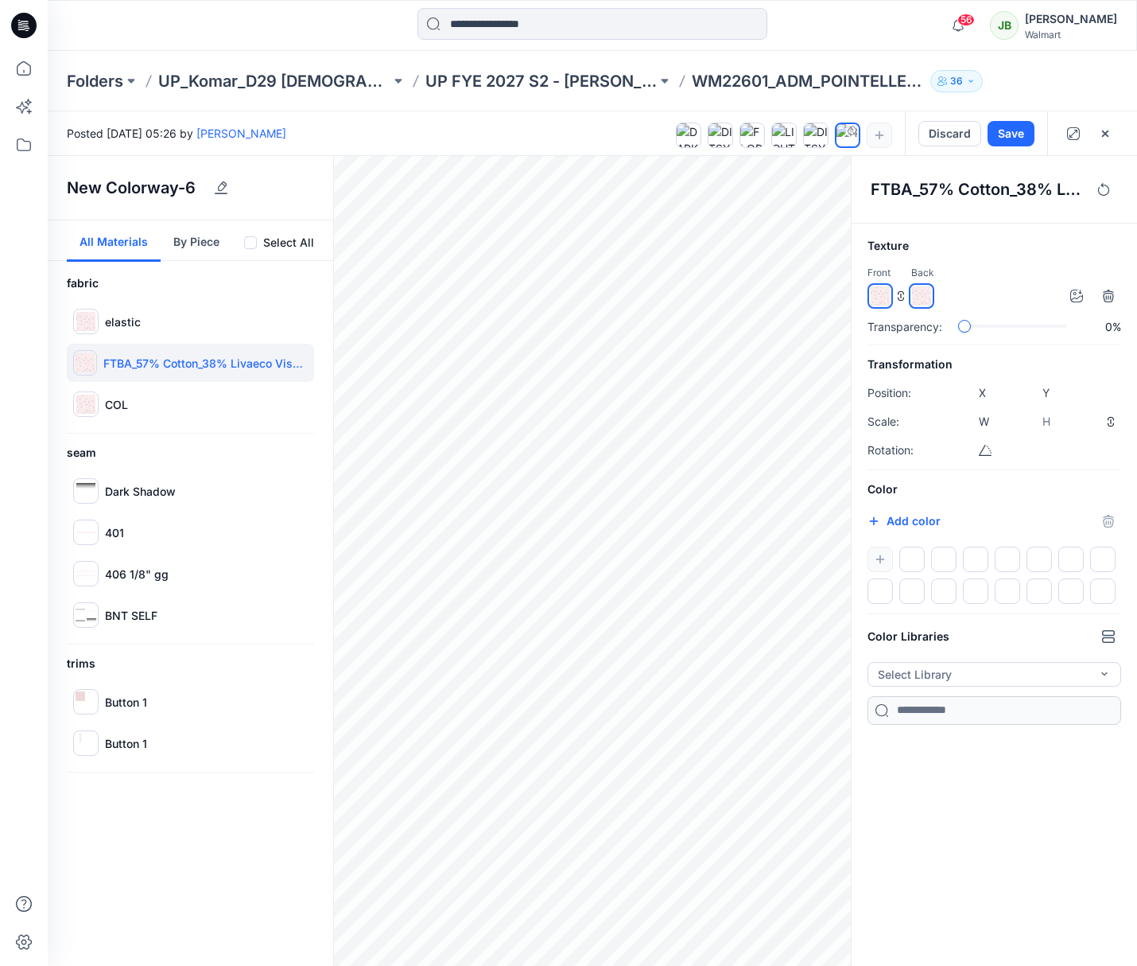
click at [85, 363] on img at bounding box center [85, 362] width 19 height 19
click at [880, 291] on img at bounding box center [880, 295] width 19 height 19
click at [1071, 297] on icon "button" at bounding box center [1077, 295] width 13 height 13
click at [880, 297] on img at bounding box center [880, 295] width 19 height 19
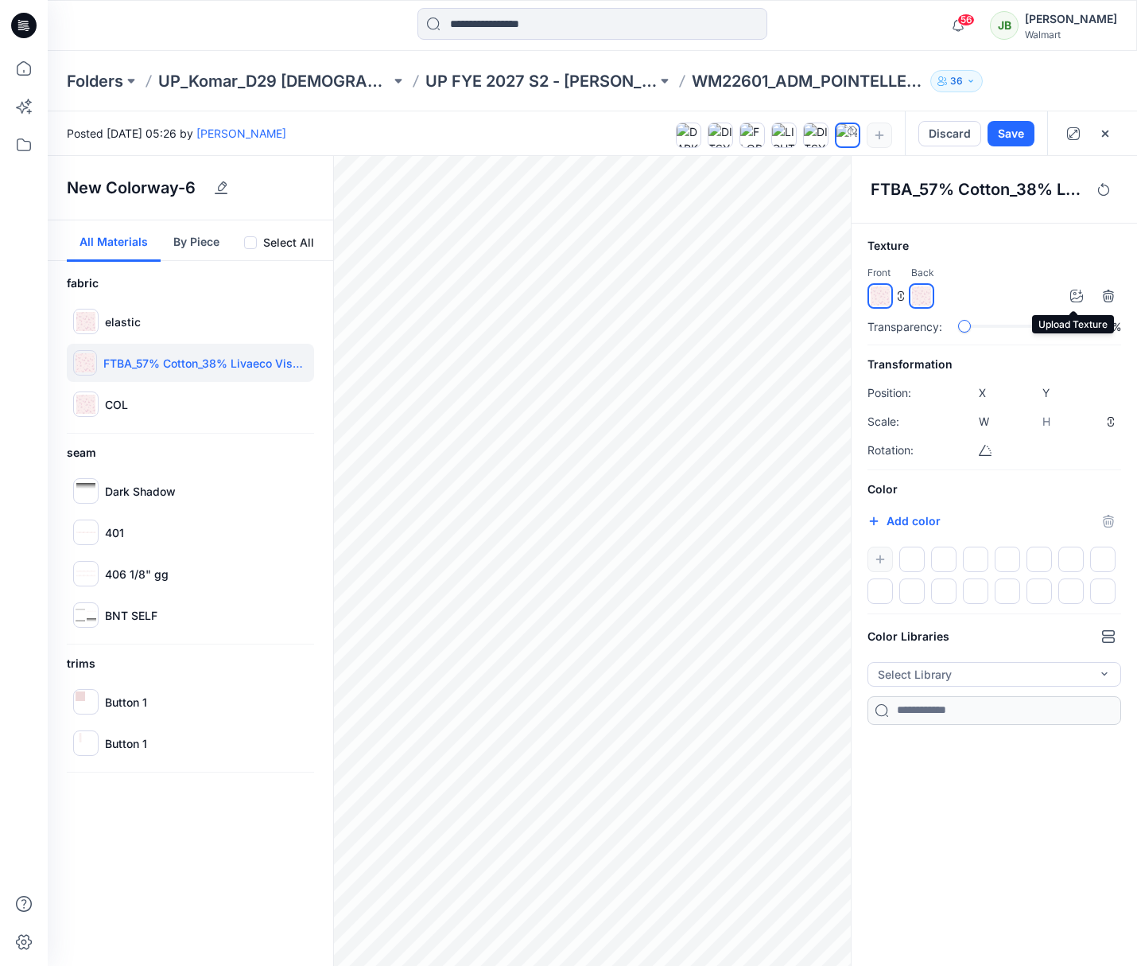
click at [880, 297] on img at bounding box center [880, 295] width 19 height 19
click at [1072, 297] on icon "button" at bounding box center [1077, 295] width 13 height 13
type input "****"
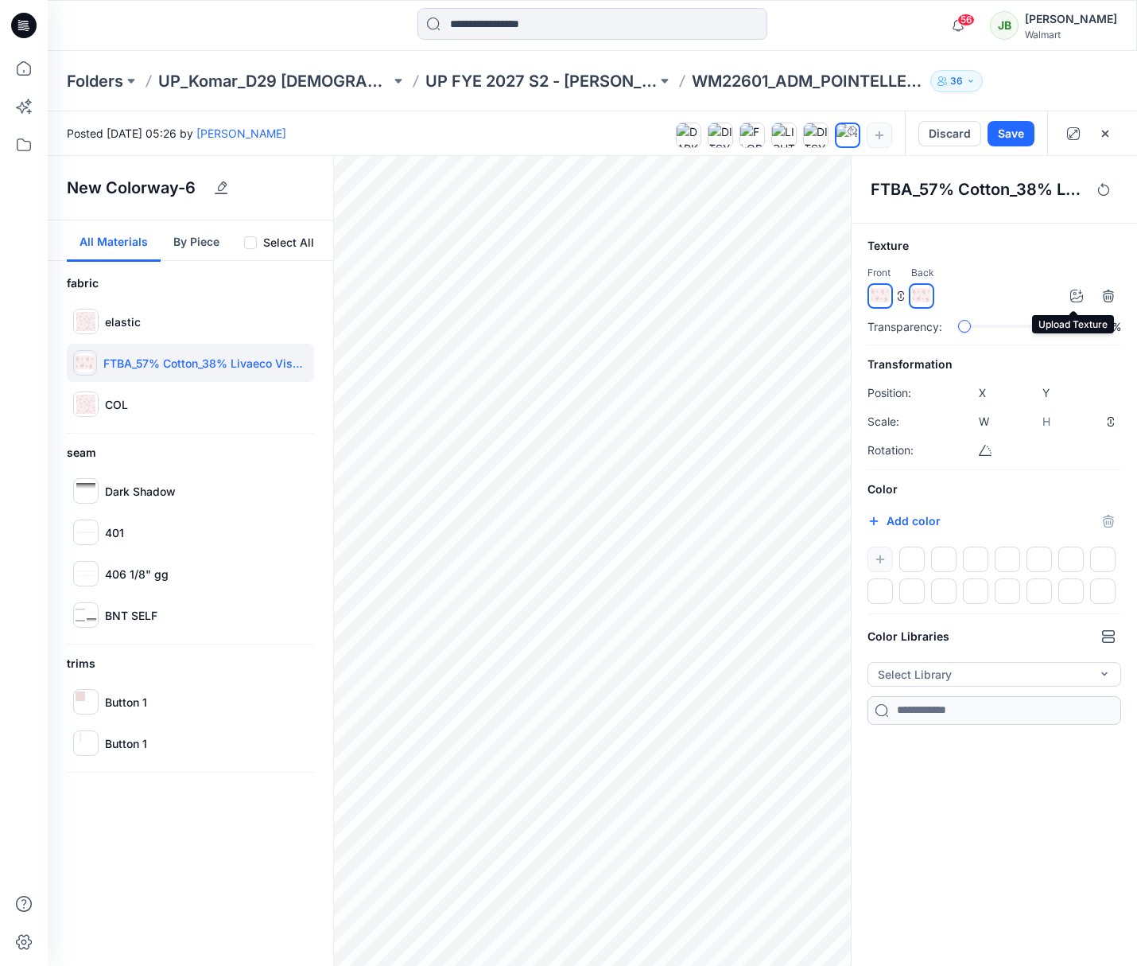
type input "******"
type input "*****"
type input "****"
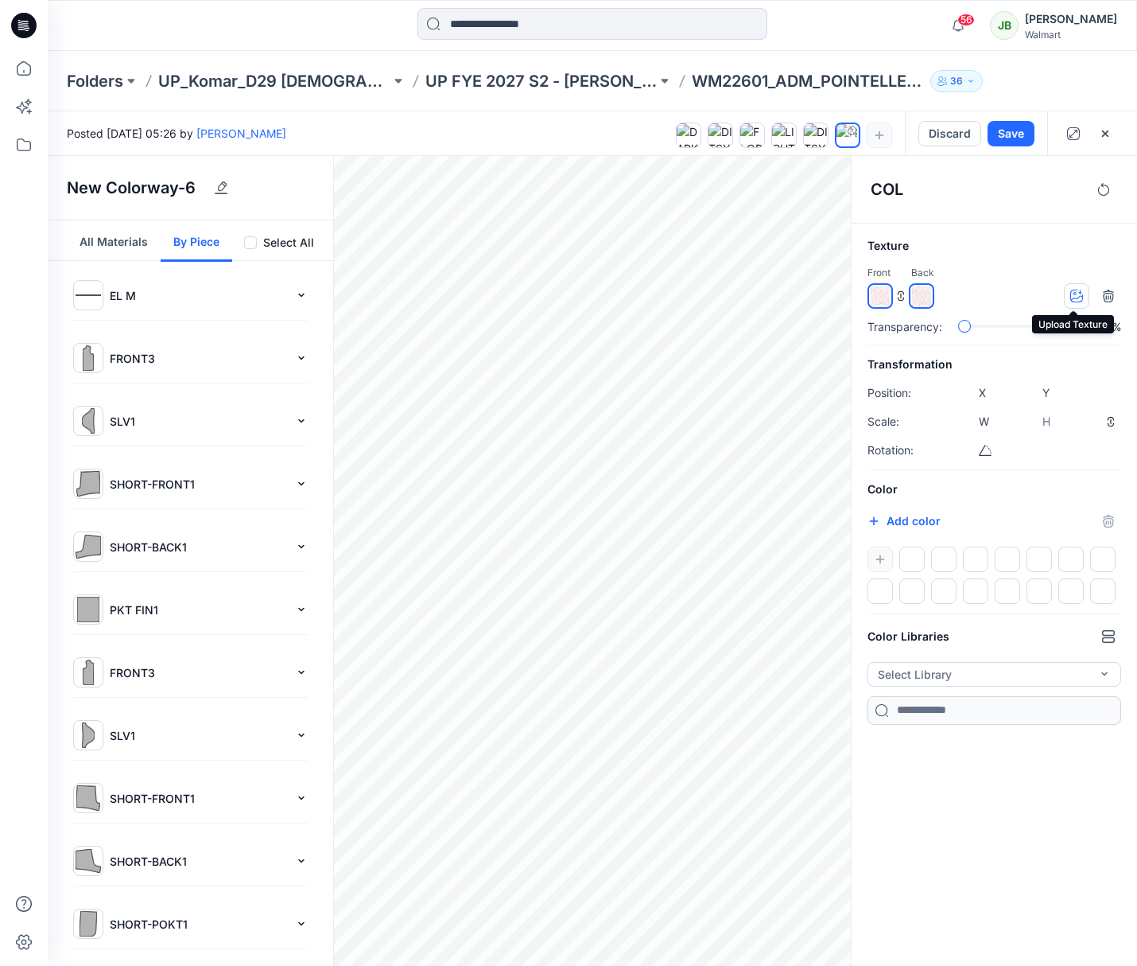
click at [1071, 295] on icon "button" at bounding box center [1077, 295] width 13 height 13
type input "****"
click at [1014, 134] on button "Save" at bounding box center [1011, 133] width 47 height 25
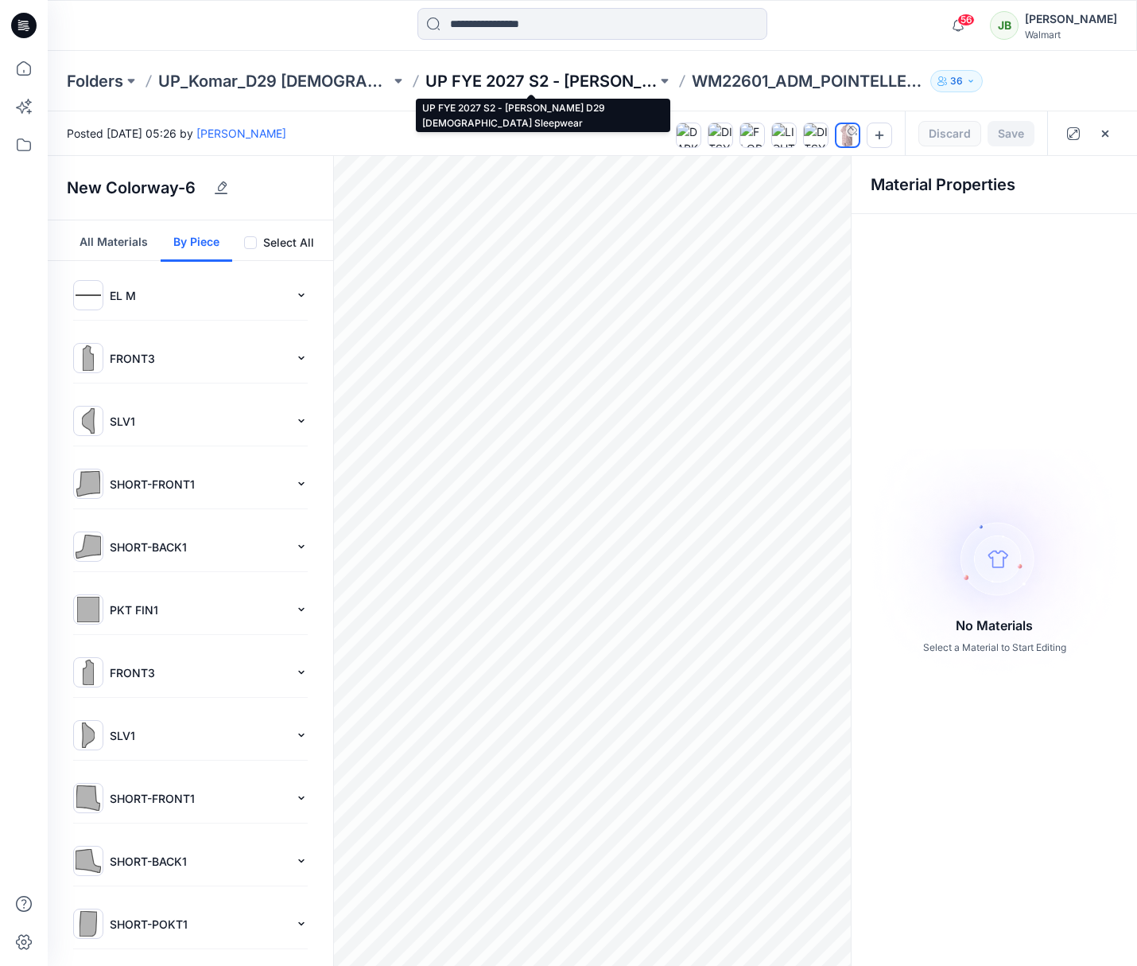
click at [607, 84] on p "UP FYE 2027 S2 - [PERSON_NAME] D29 [DEMOGRAPHIC_DATA] Sleepwear" at bounding box center [541, 81] width 232 height 22
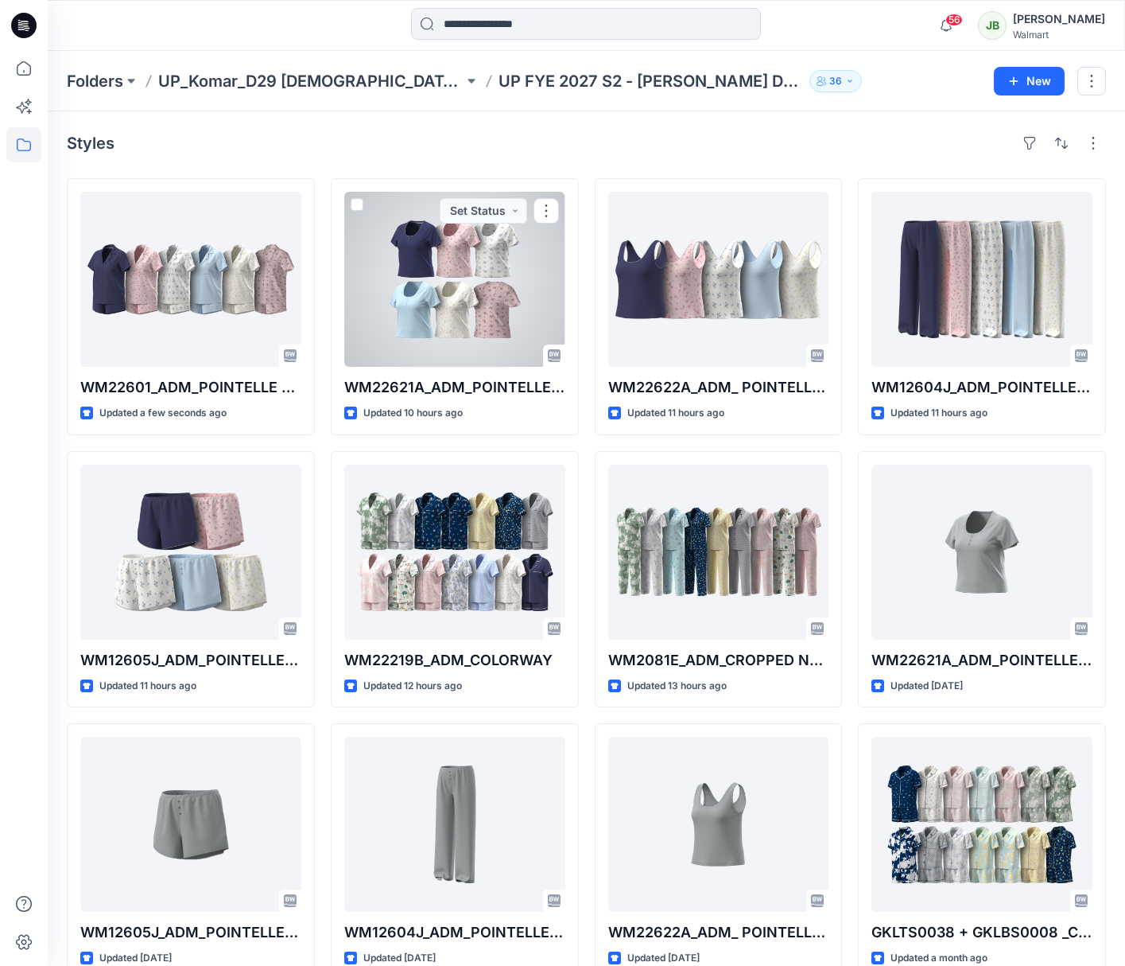
click at [480, 337] on div at bounding box center [454, 279] width 221 height 175
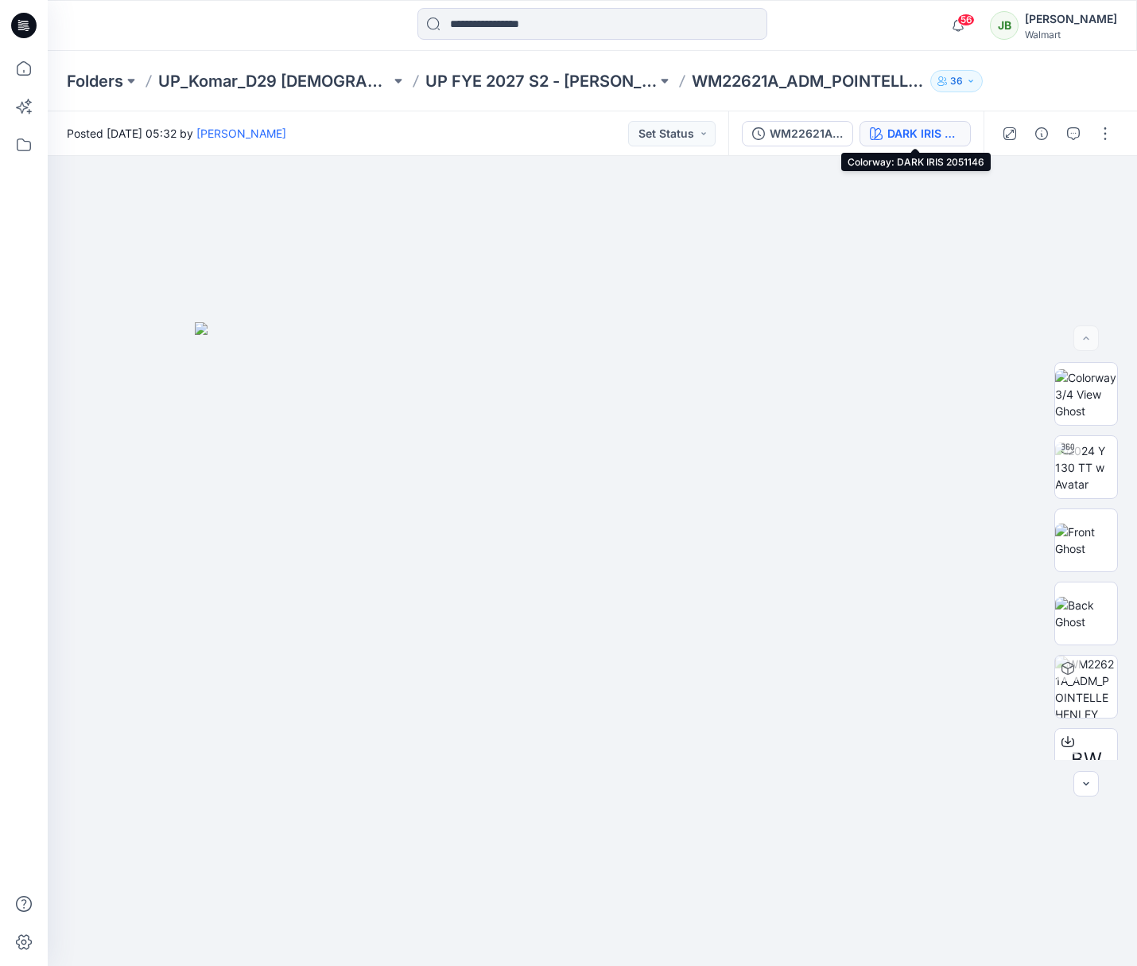
click at [912, 132] on div "DARK IRIS 2051146" at bounding box center [924, 133] width 73 height 17
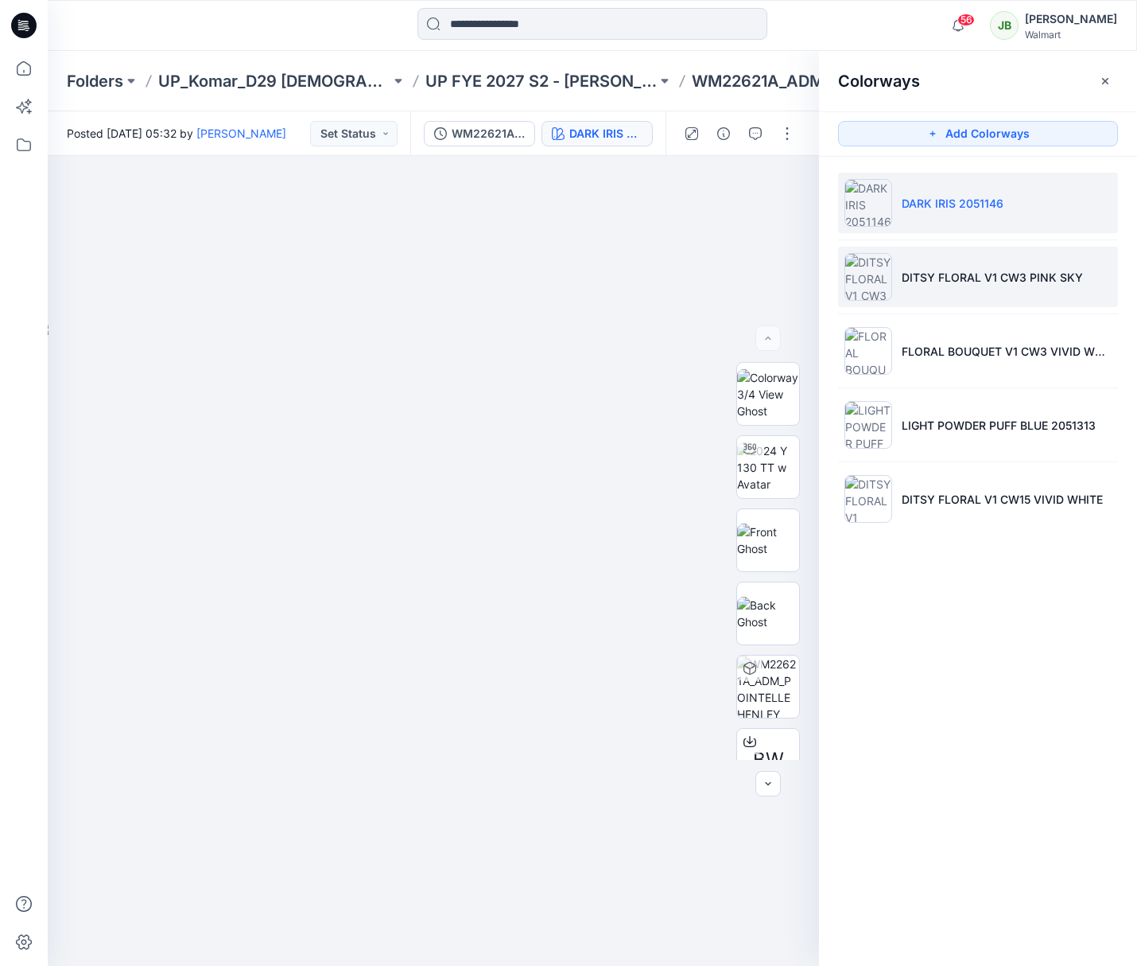
click at [928, 274] on p "DITSY FLORAL V1 CW3 PINK SKY" at bounding box center [992, 277] width 181 height 17
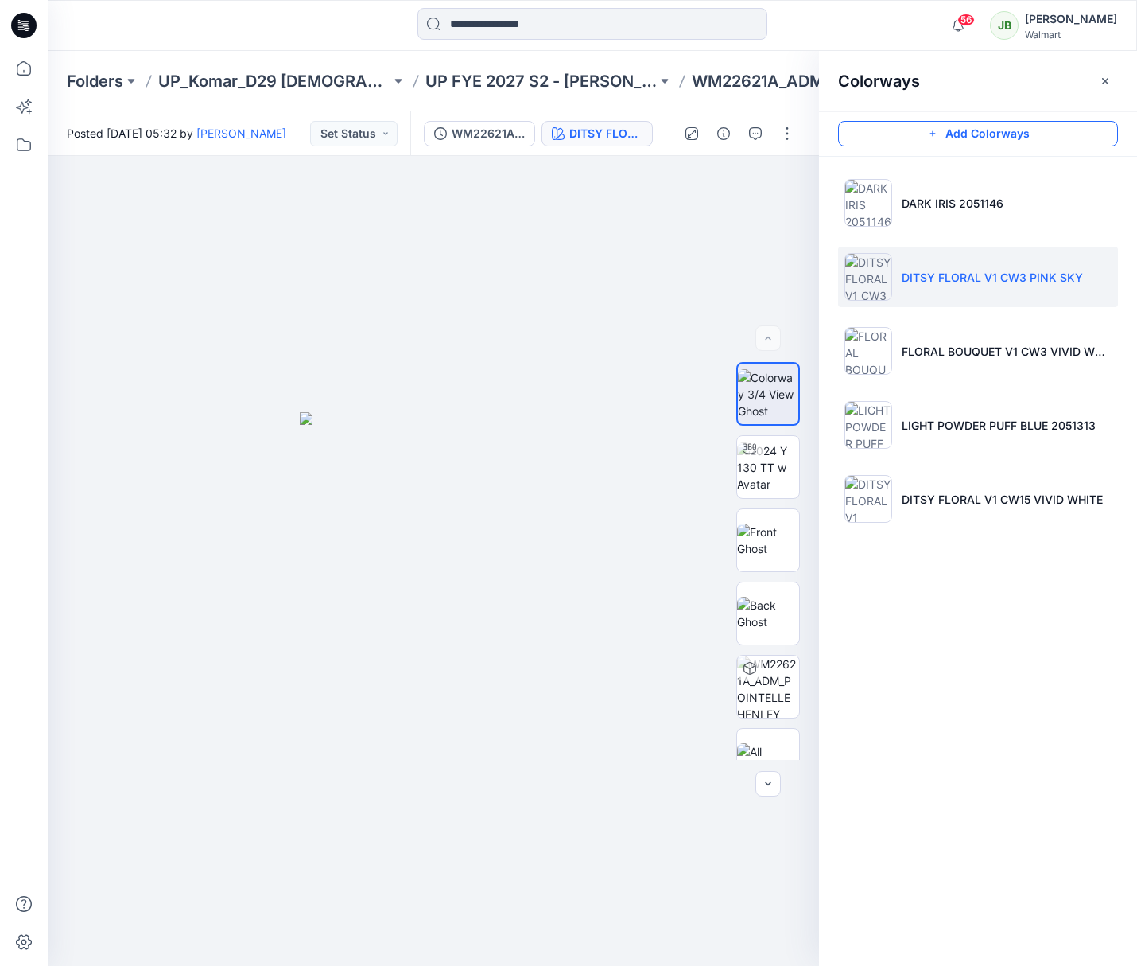
click at [967, 136] on button "Add Colorways" at bounding box center [978, 133] width 280 height 25
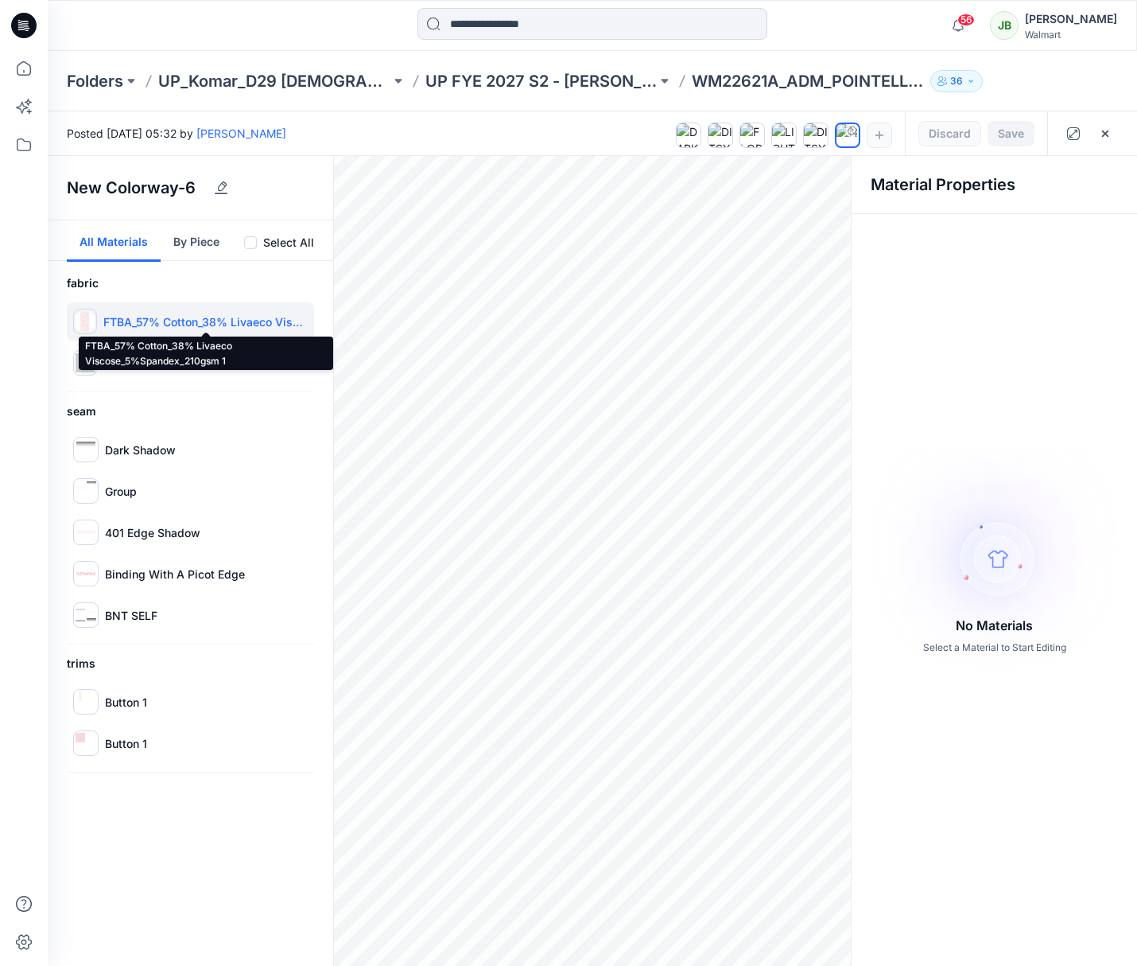
click at [160, 322] on p "FTBA_57% Cotton_38% Livaeco Viscose_5%Spandex_210gsm 1" at bounding box center [205, 321] width 204 height 17
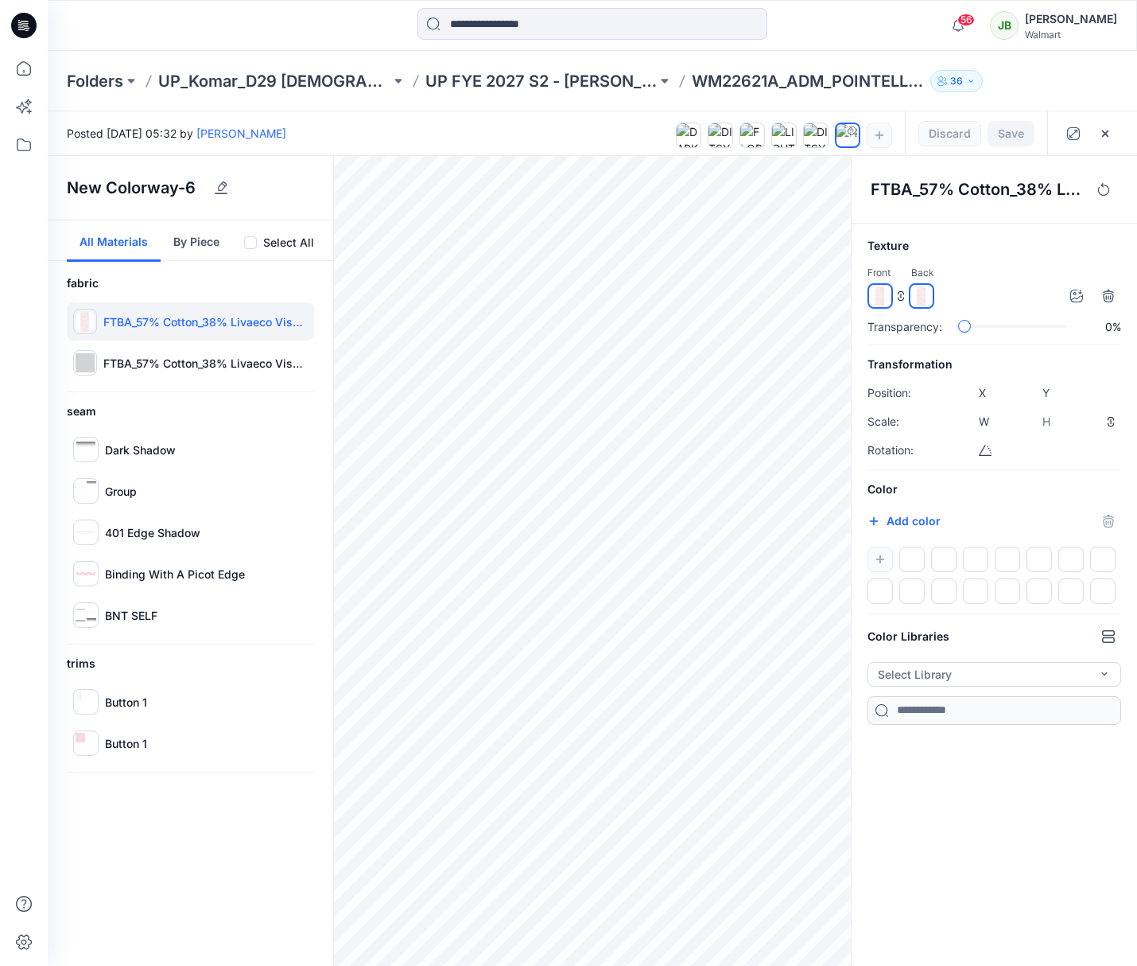
click at [880, 295] on img at bounding box center [880, 295] width 19 height 19
click at [1078, 293] on icon "button" at bounding box center [1077, 295] width 13 height 13
type input "****"
drag, startPoint x: 1009, startPoint y: 133, endPoint x: 994, endPoint y: 148, distance: 21.4
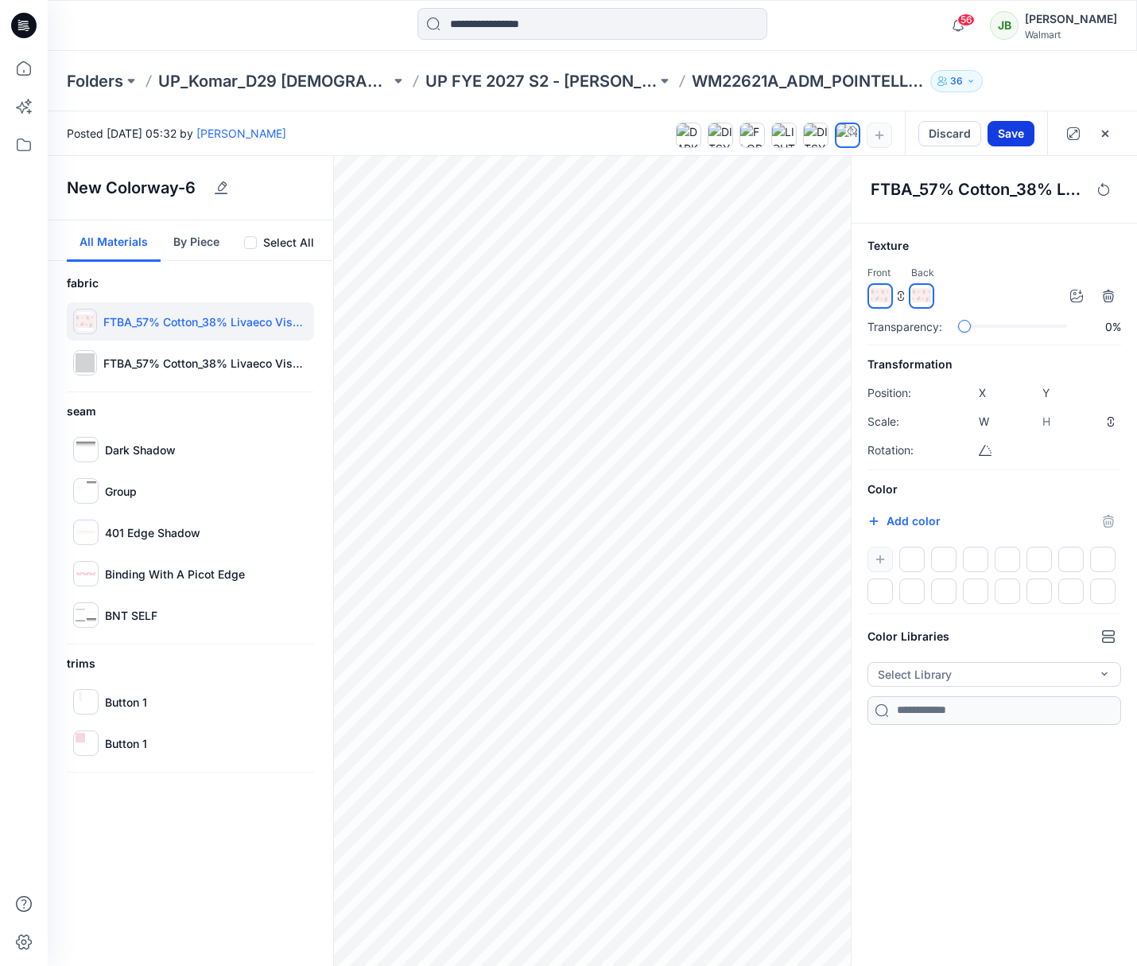
click at [1008, 133] on button "Save" at bounding box center [1011, 133] width 47 height 25
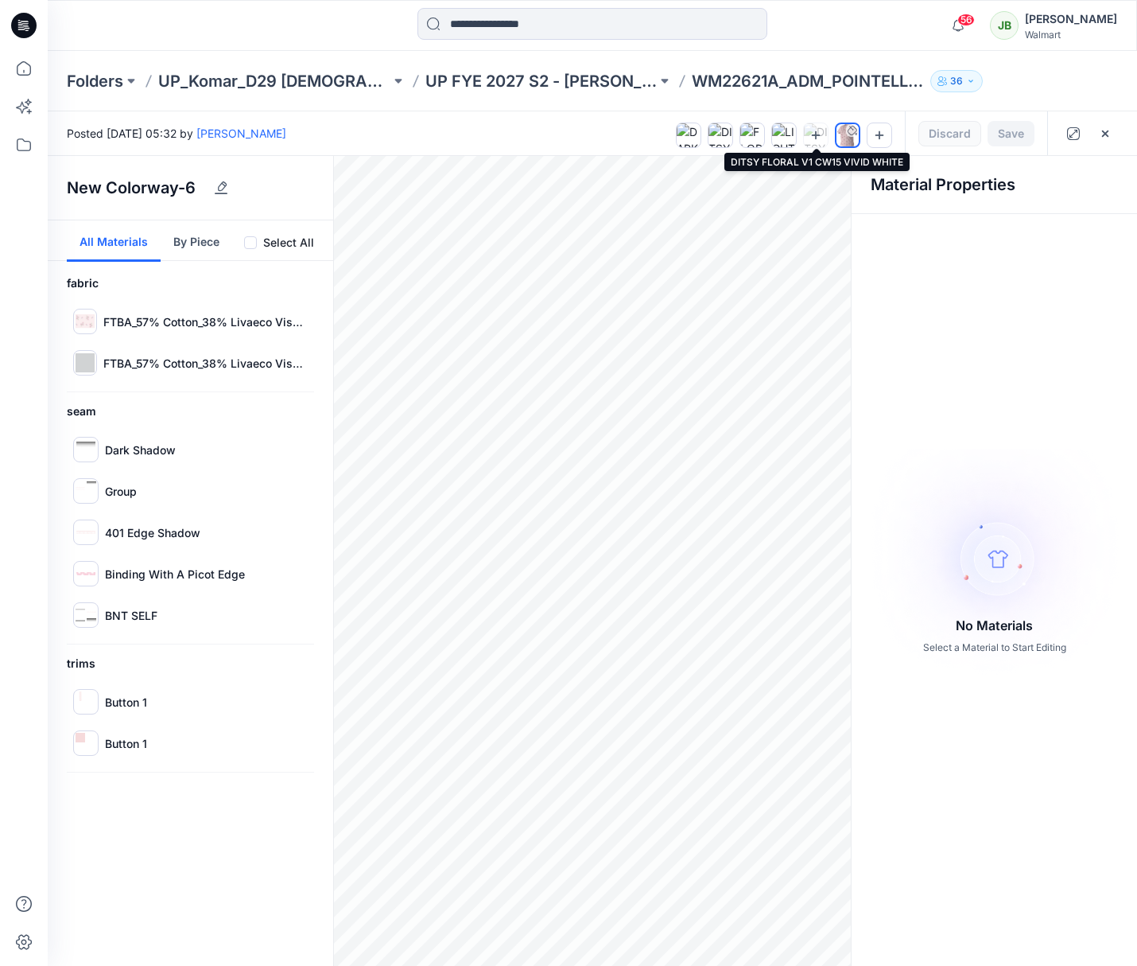
click at [811, 130] on div at bounding box center [816, 135] width 24 height 24
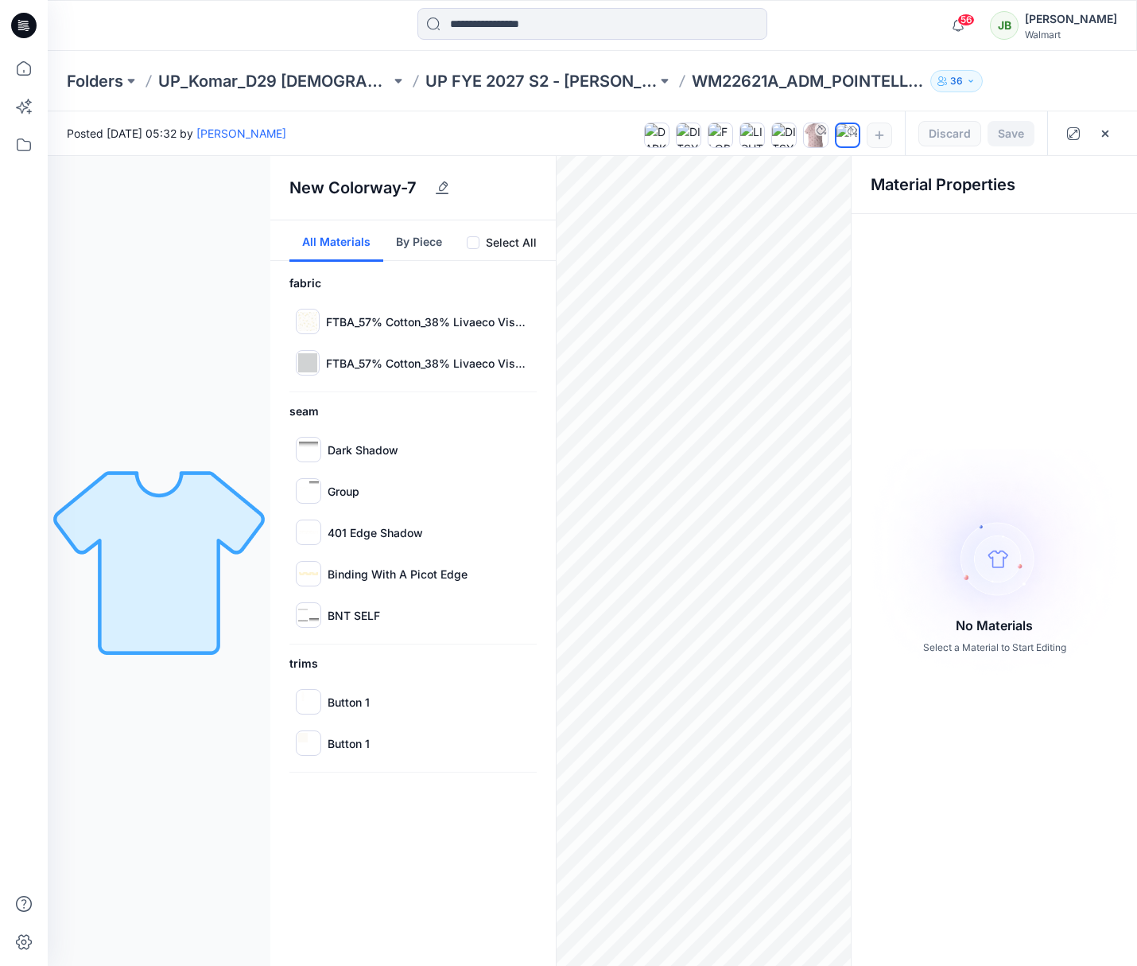
drag, startPoint x: 1036, startPoint y: 95, endPoint x: 1010, endPoint y: 74, distance: 33.4
click at [1036, 93] on div "Folders UP_Komar_D29 Ladies Sleep UP FYE 2027 S2 - Komar D29 Ladies Sleepwear W…" at bounding box center [593, 81] width 1090 height 60
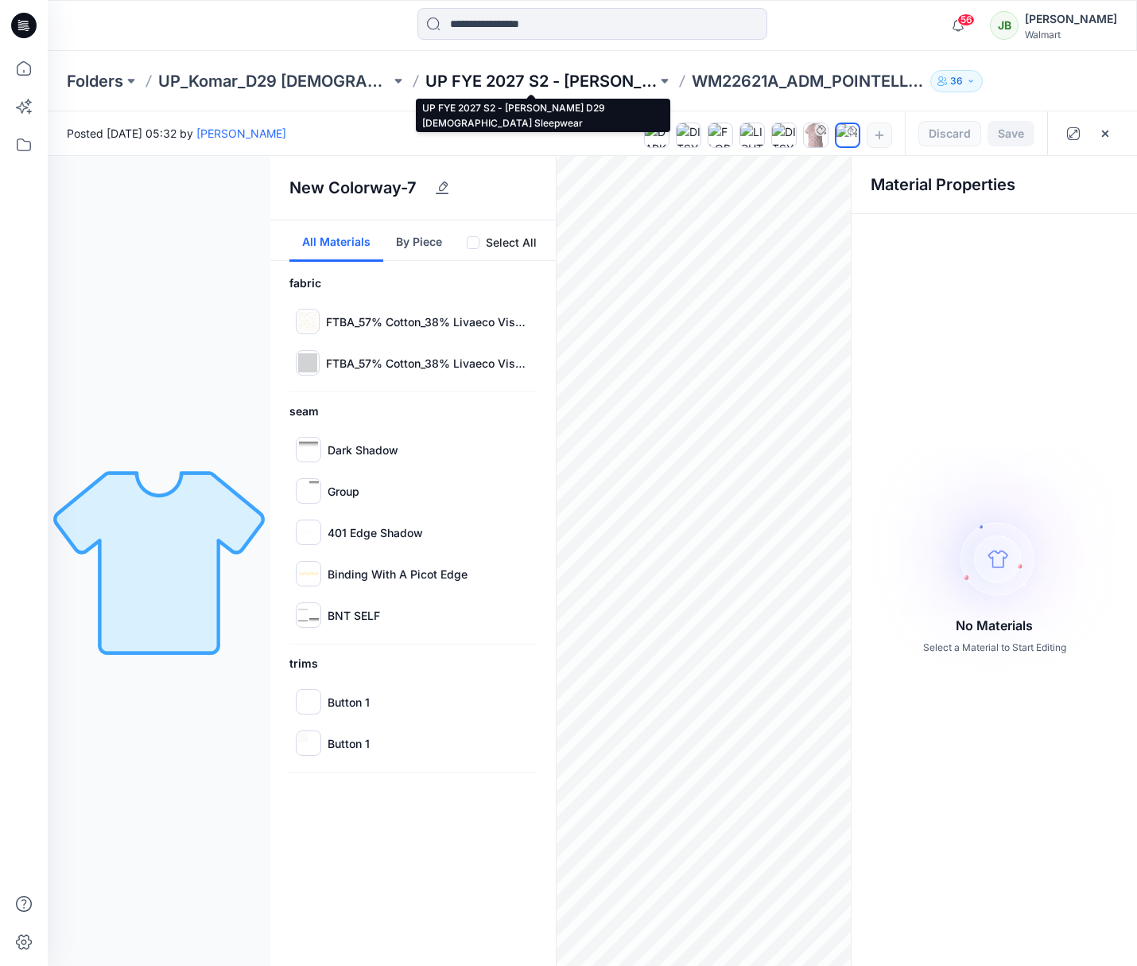
click at [592, 80] on p "UP FYE 2027 S2 - [PERSON_NAME] D29 [DEMOGRAPHIC_DATA] Sleepwear" at bounding box center [541, 81] width 232 height 22
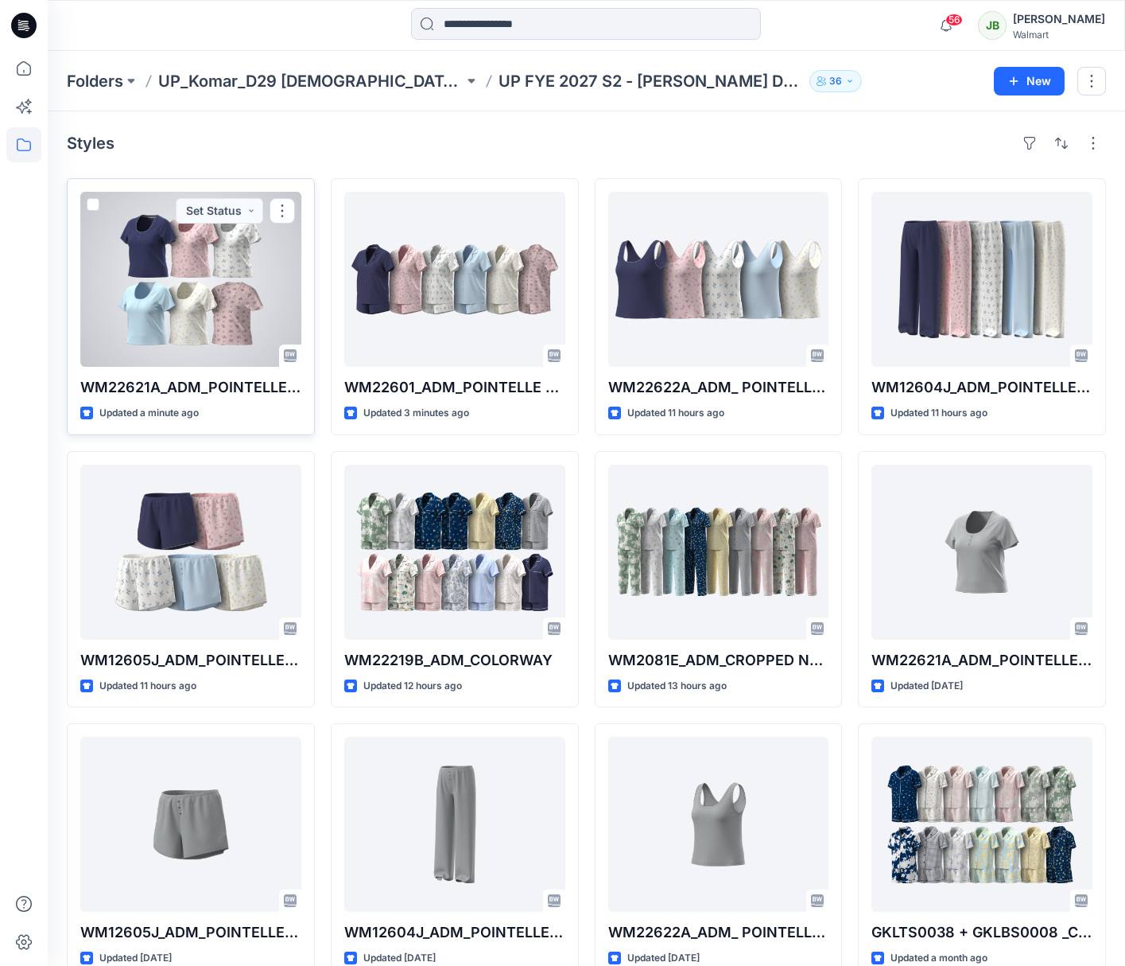
click at [220, 316] on div at bounding box center [190, 279] width 221 height 175
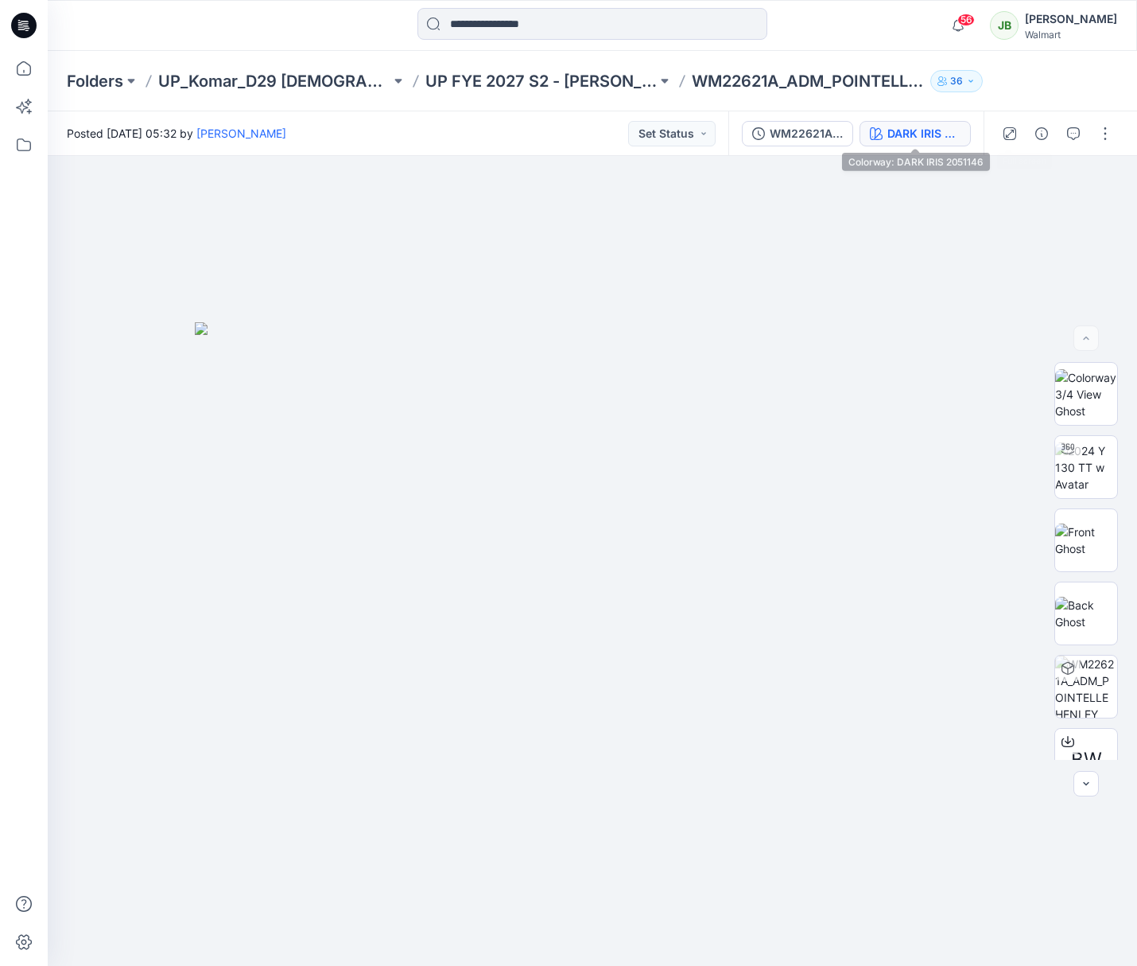
click at [958, 131] on button "DARK IRIS 2051146" at bounding box center [915, 133] width 111 height 25
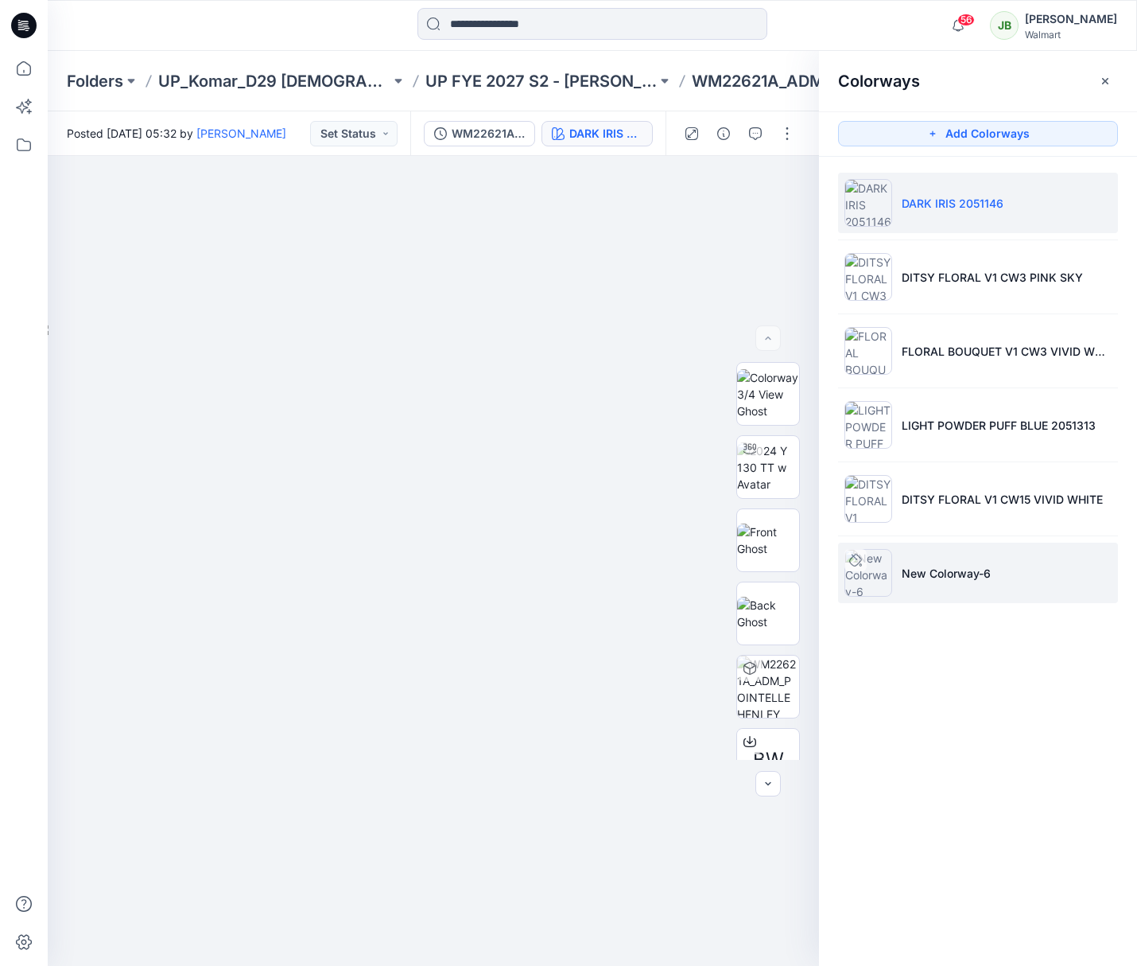
click at [890, 571] on li "New Colorway-6" at bounding box center [978, 572] width 280 height 60
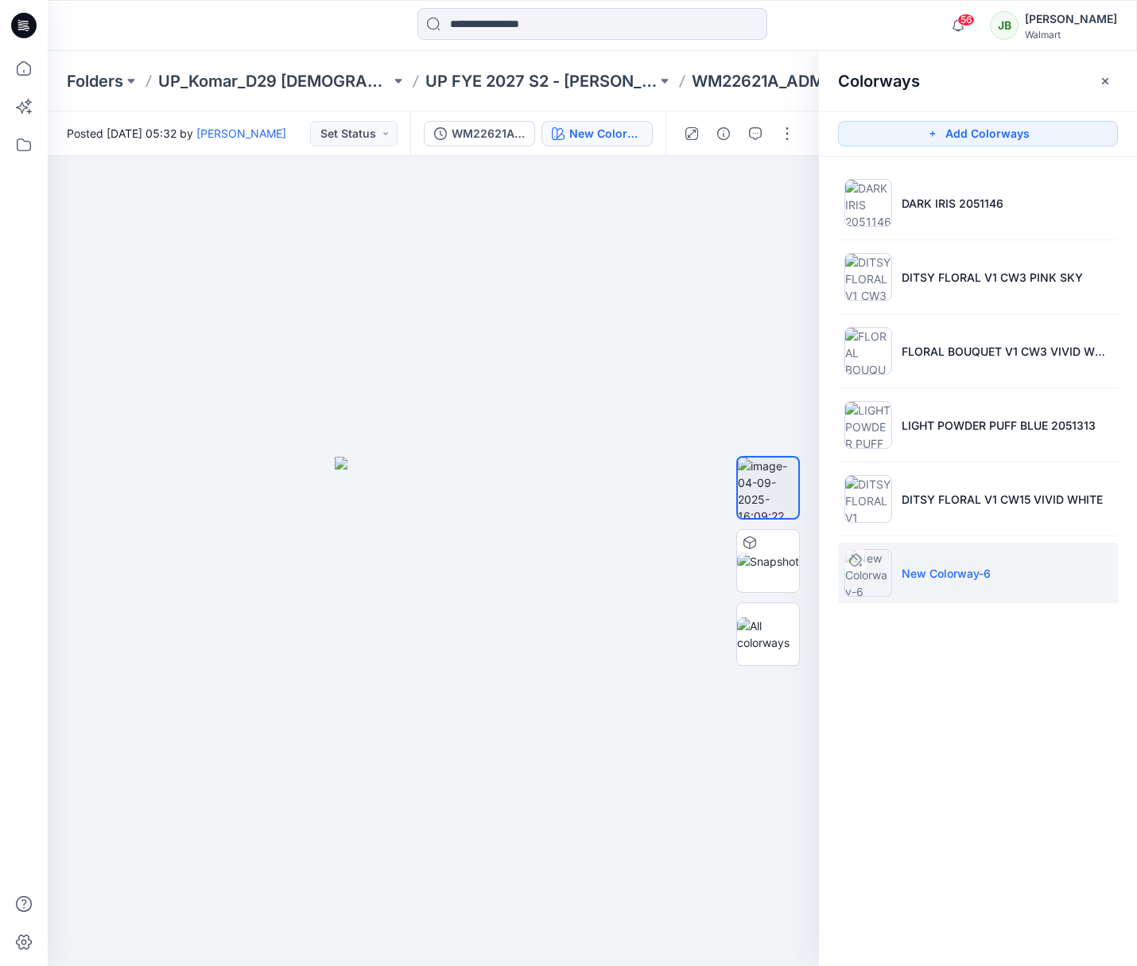
click at [855, 565] on icon at bounding box center [855, 560] width 13 height 13
click at [857, 558] on icon at bounding box center [855, 557] width 6 height 6
click at [428, 542] on img at bounding box center [434, 712] width 198 height 510
click at [881, 573] on img at bounding box center [869, 573] width 48 height 48
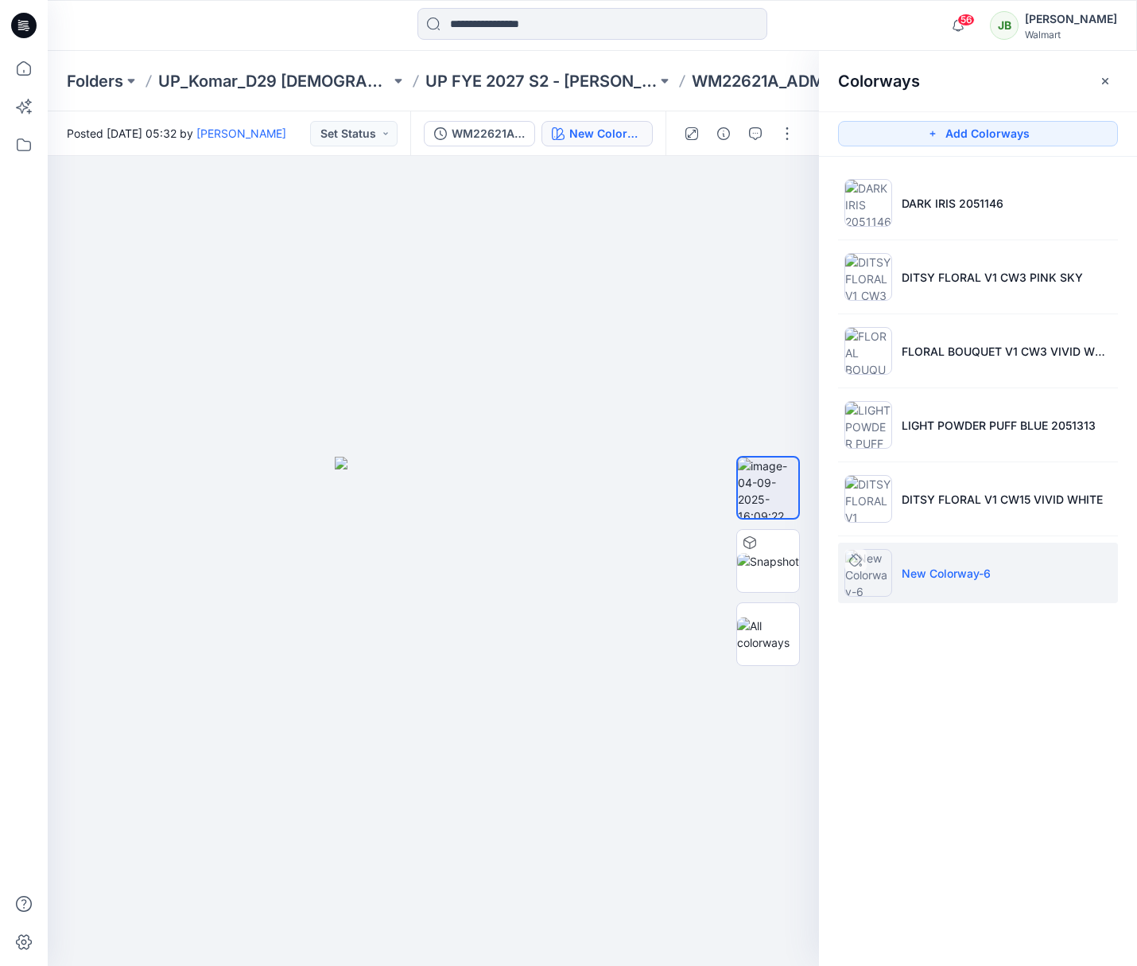
click at [959, 581] on li "New Colorway-6" at bounding box center [978, 572] width 280 height 60
click at [959, 581] on p "New Colorway-6" at bounding box center [946, 573] width 89 height 17
click at [964, 582] on li "New Colorway-6" at bounding box center [978, 572] width 280 height 60
click at [873, 586] on img at bounding box center [869, 573] width 48 height 48
click at [875, 585] on img at bounding box center [869, 573] width 48 height 48
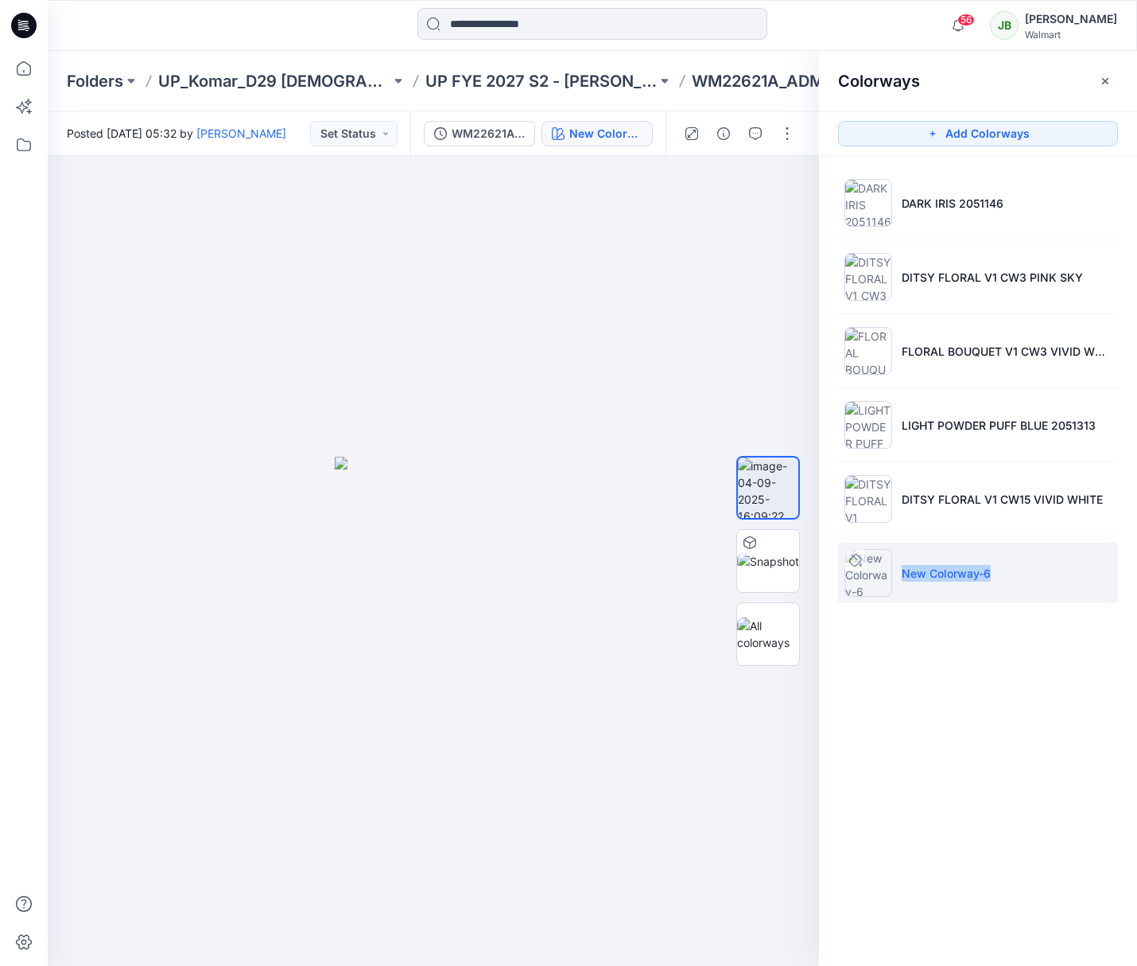
click at [883, 585] on img at bounding box center [869, 573] width 48 height 48
click at [932, 576] on p "New Colorway-6" at bounding box center [946, 573] width 89 height 17
click at [857, 559] on icon at bounding box center [855, 557] width 6 height 6
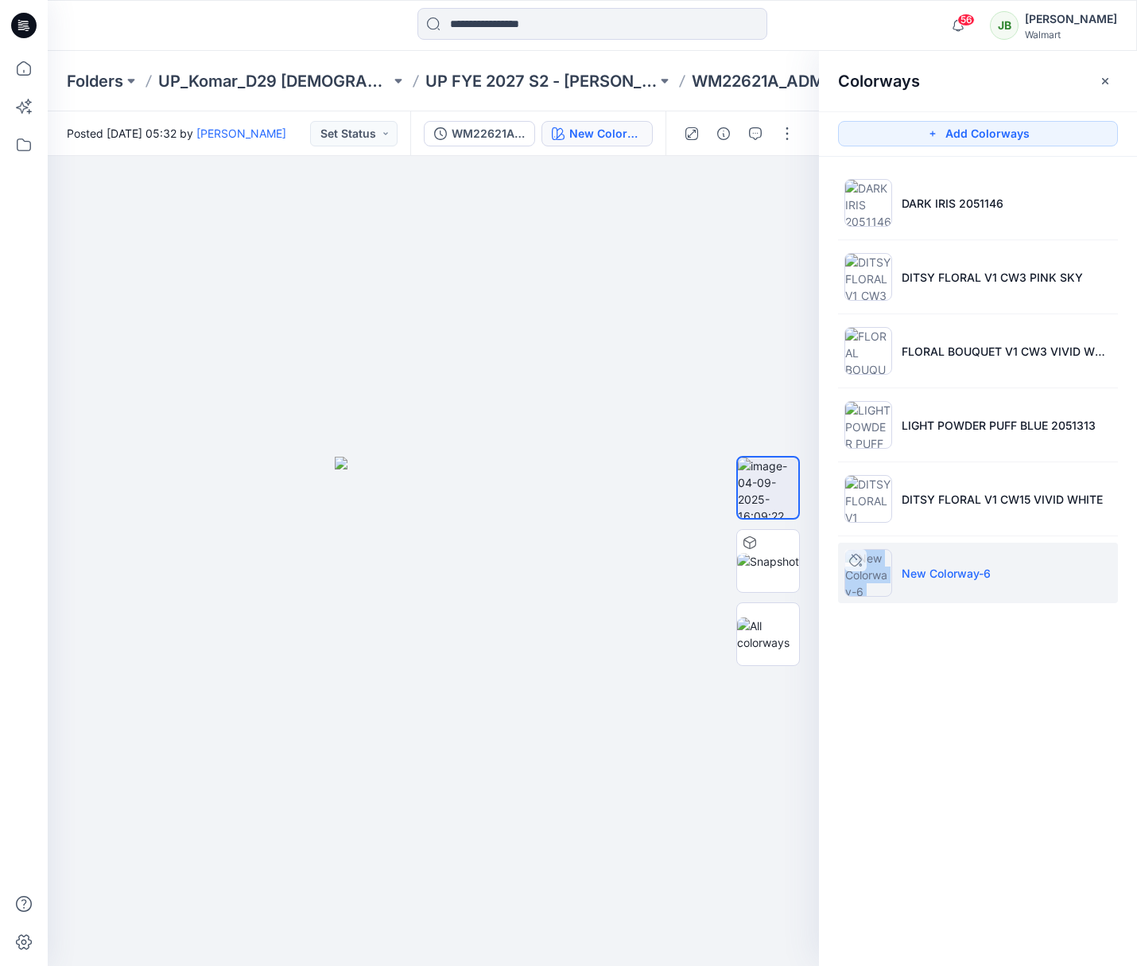
click at [858, 562] on icon at bounding box center [855, 560] width 13 height 13
click at [872, 492] on img at bounding box center [869, 499] width 48 height 48
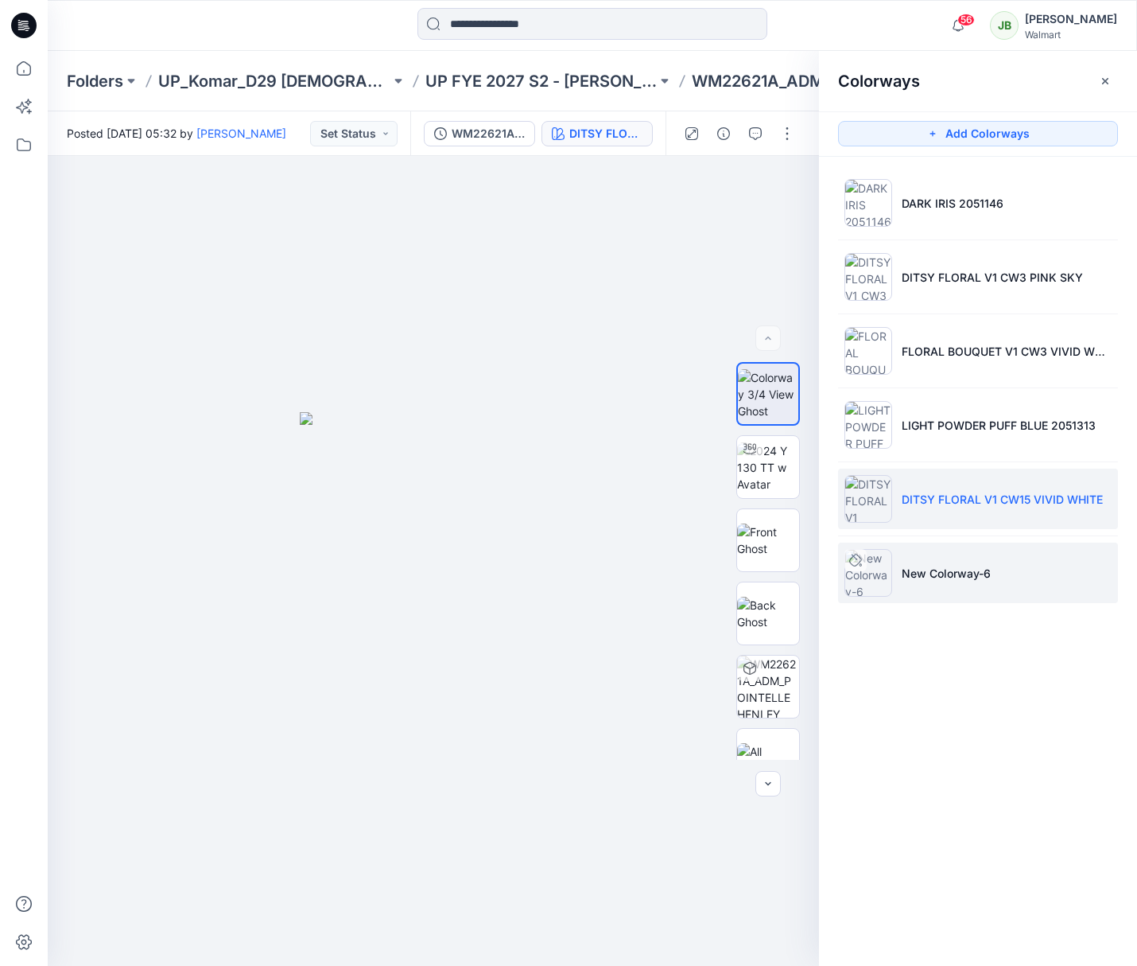
click at [944, 573] on p "New Colorway-6" at bounding box center [946, 573] width 89 height 17
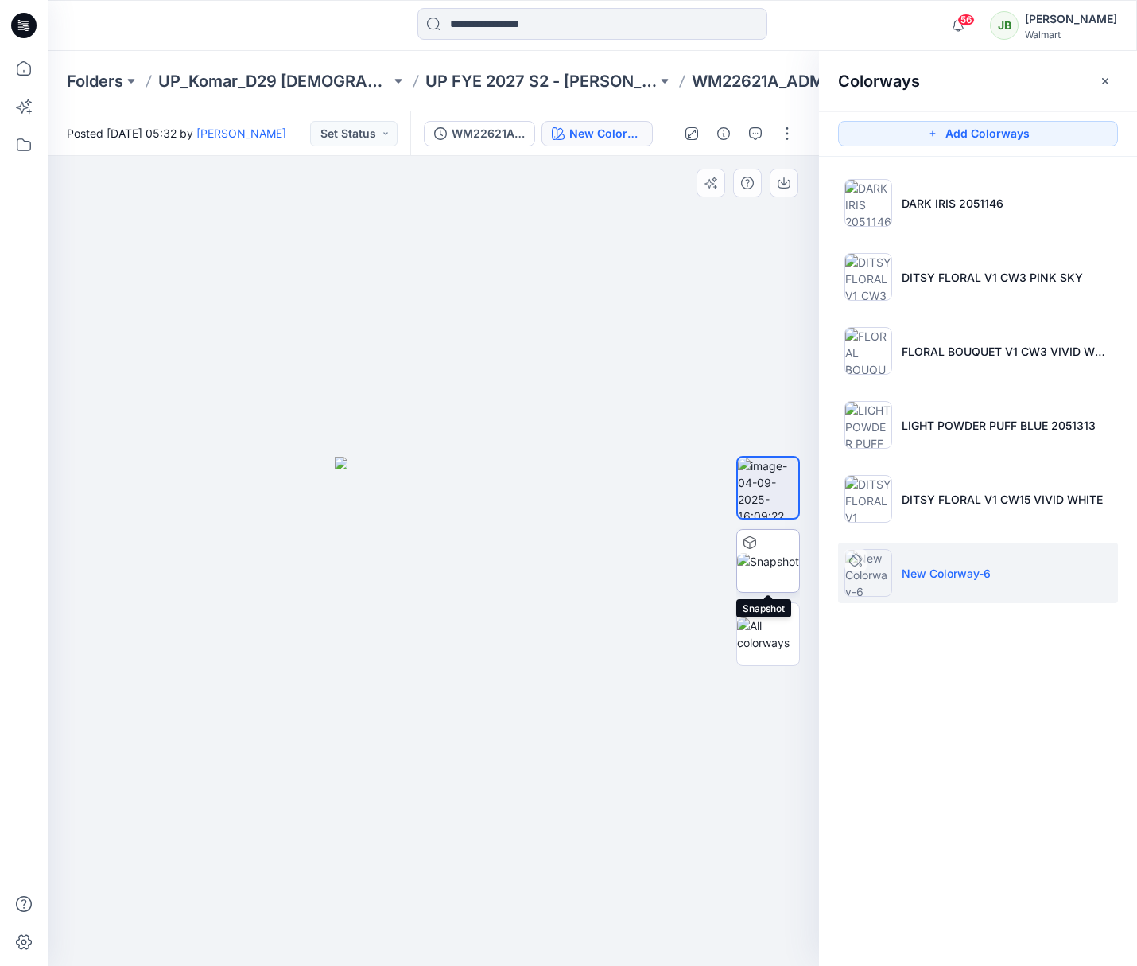
click at [775, 569] on img at bounding box center [768, 561] width 62 height 17
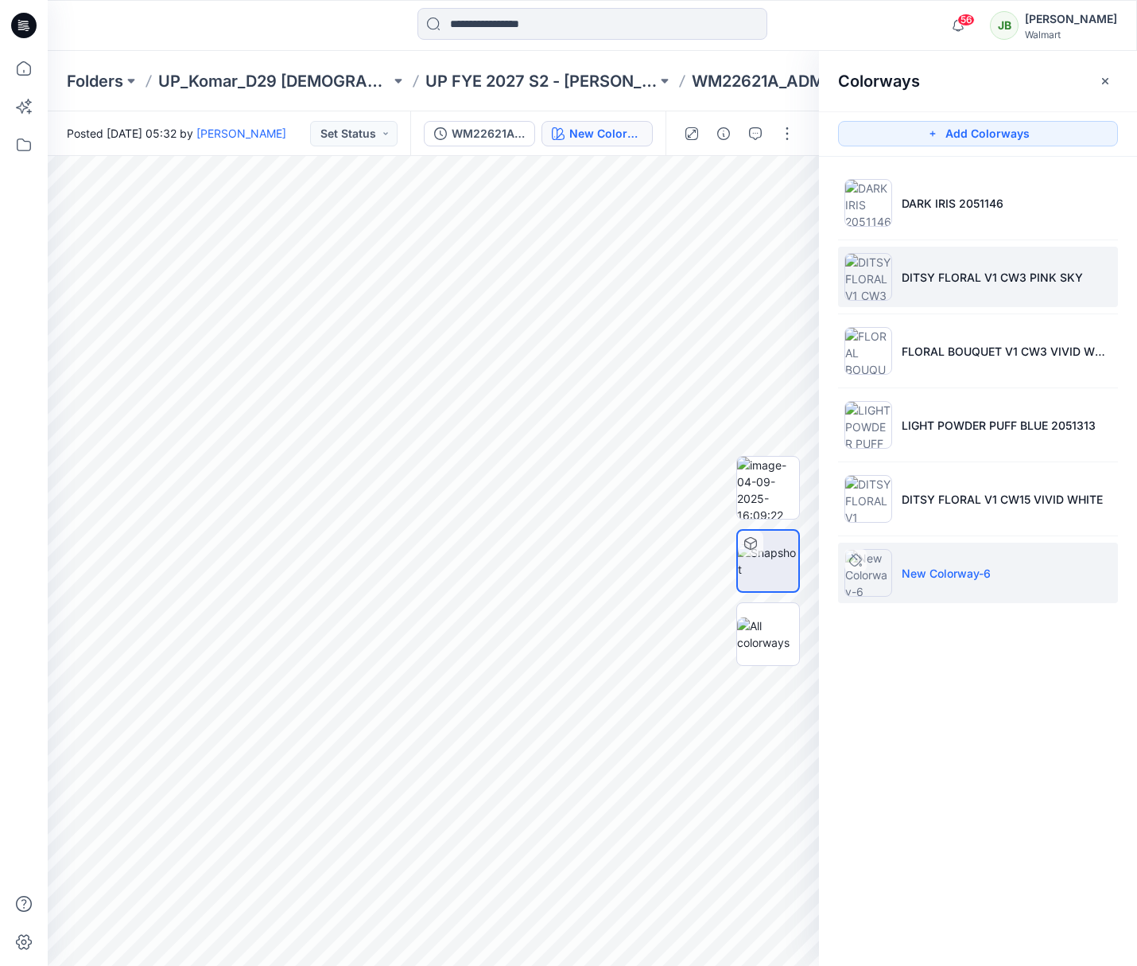
click at [931, 284] on p "DITSY FLORAL V1 CW3 PINK SKY" at bounding box center [992, 277] width 181 height 17
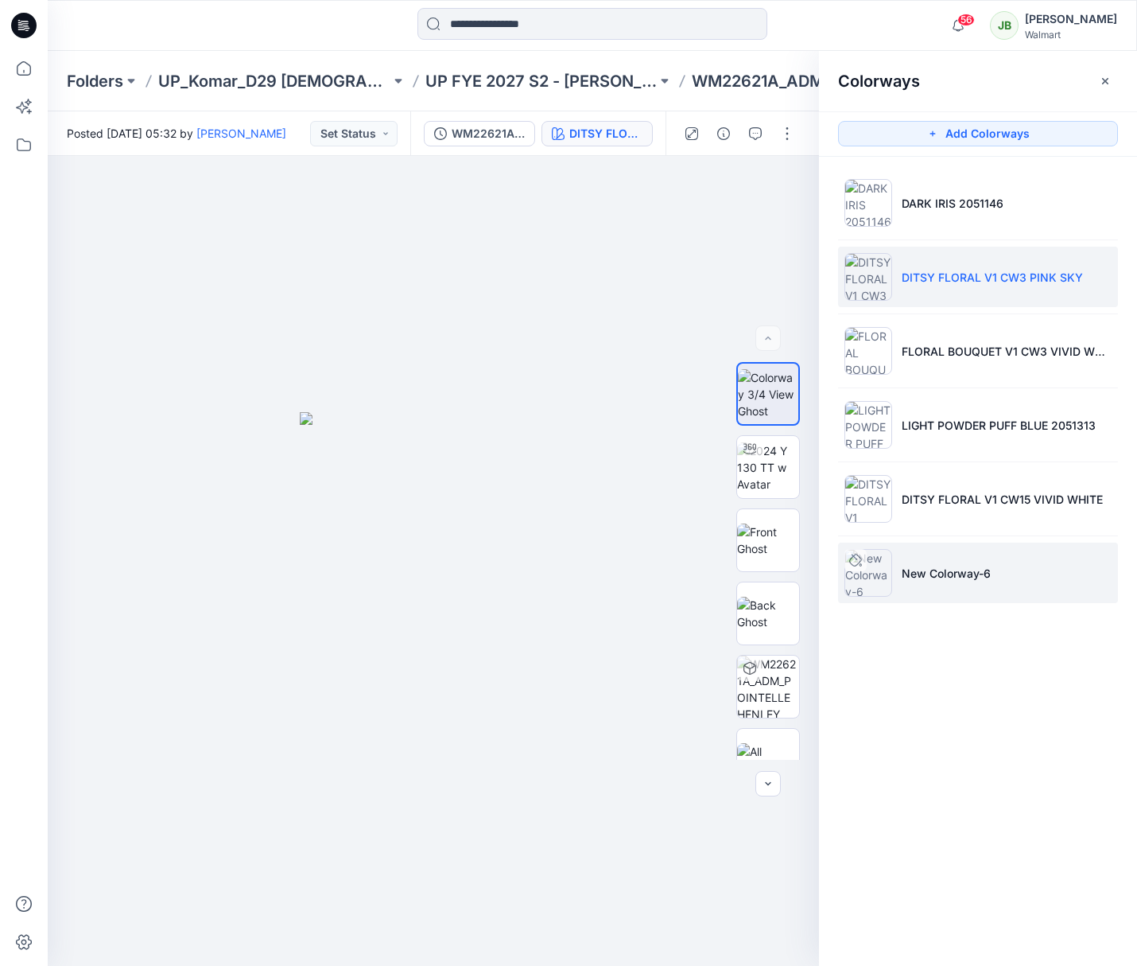
click at [966, 570] on p "New Colorway-6" at bounding box center [946, 573] width 89 height 17
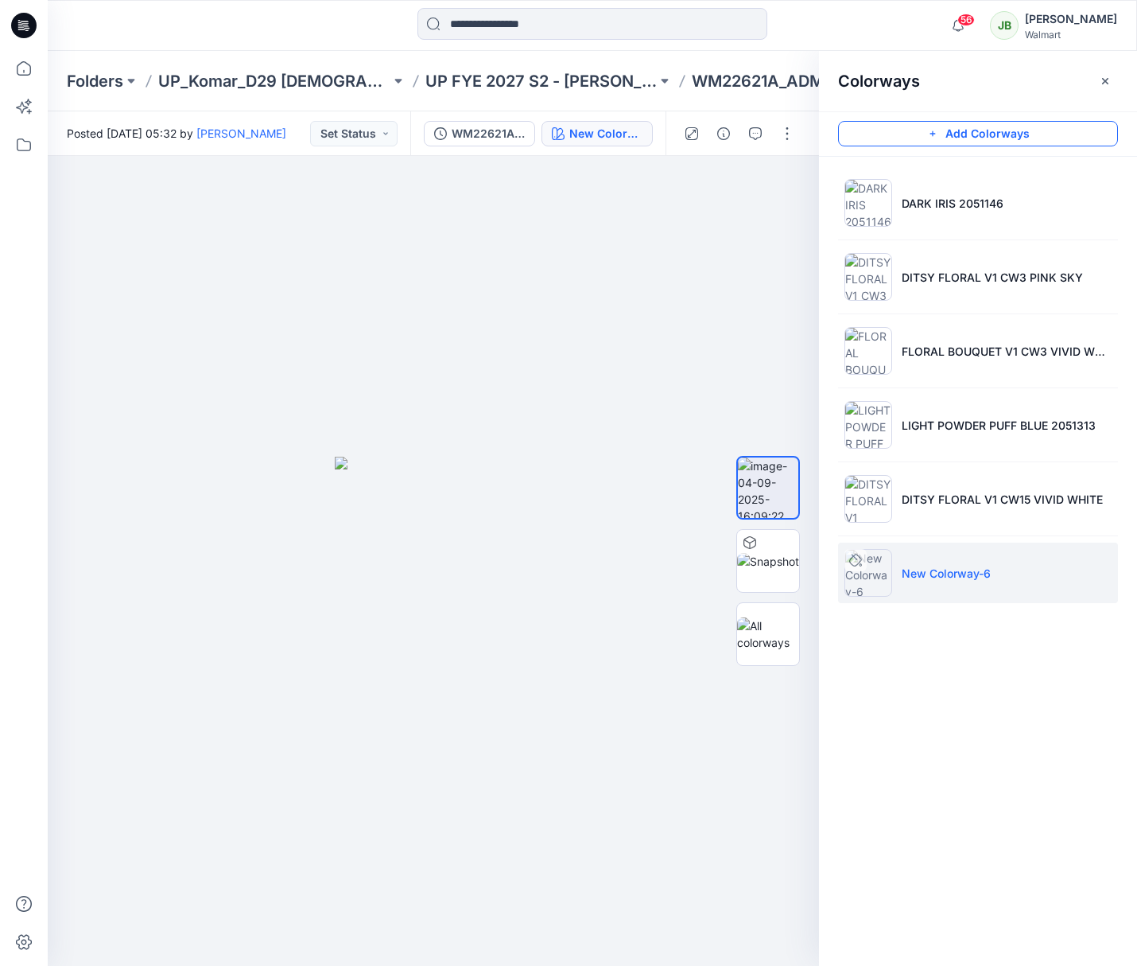
click at [1015, 134] on button "Add Colorways" at bounding box center [978, 133] width 280 height 25
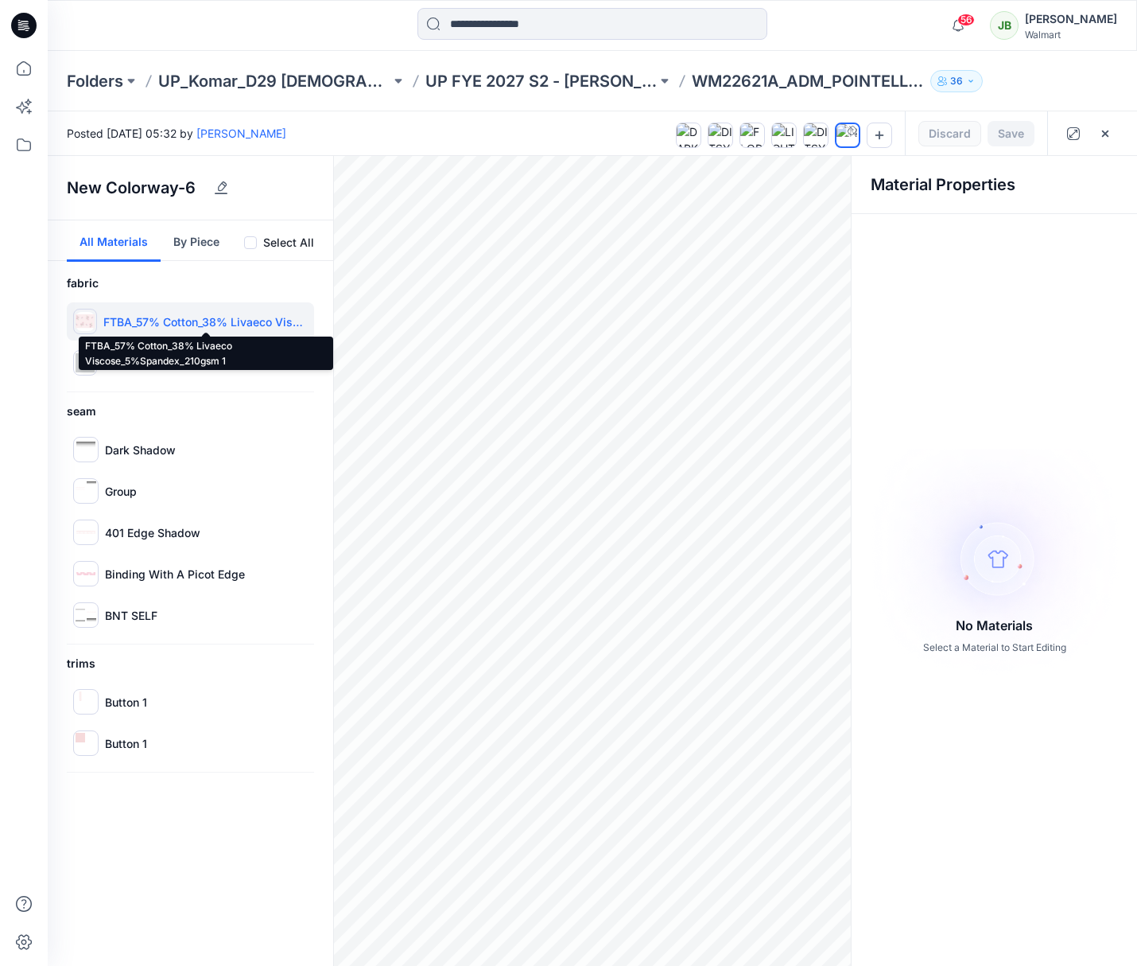
click at [191, 324] on p "FTBA_57% Cotton_38% Livaeco Viscose_5%Spandex_210gsm 1" at bounding box center [205, 321] width 204 height 17
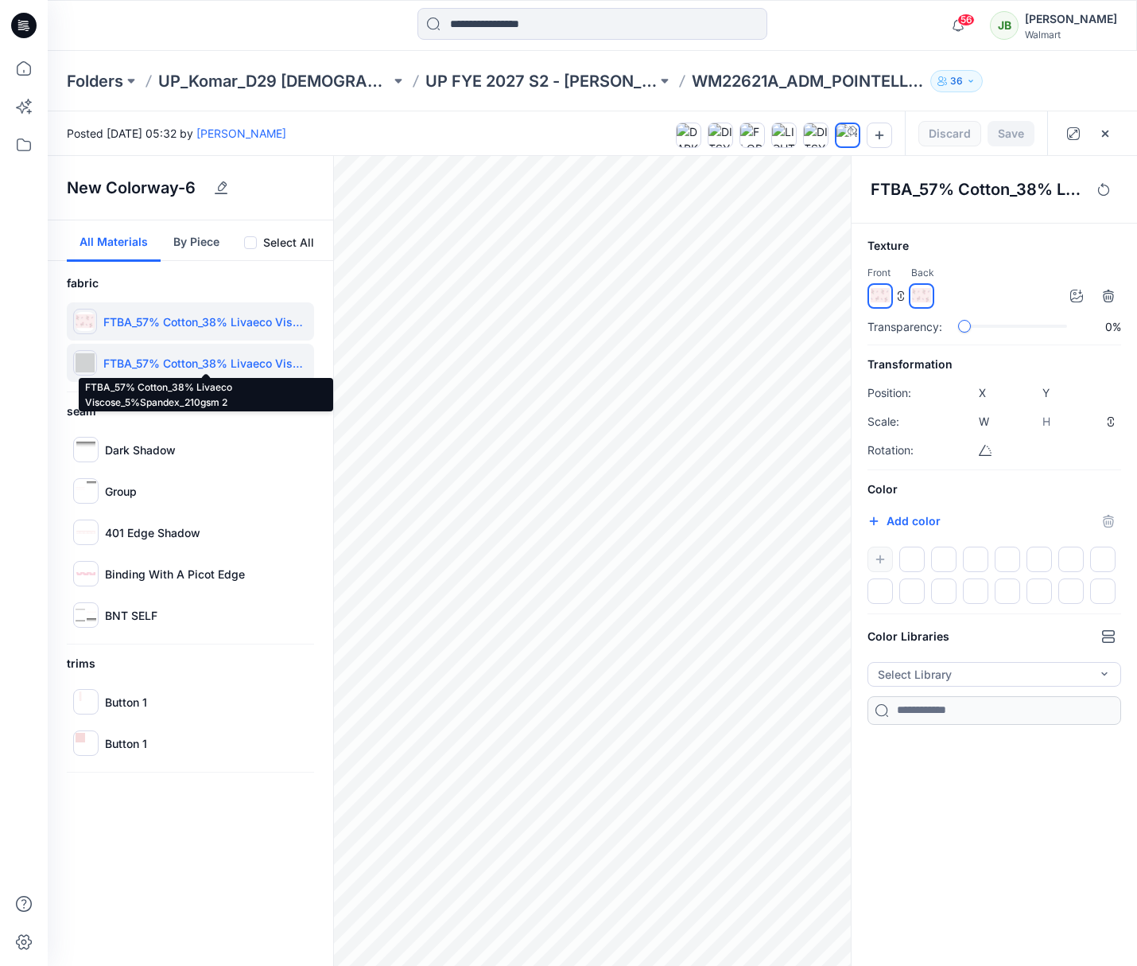
click at [183, 361] on p "FTBA_57% Cotton_38% Livaeco Viscose_5%Spandex_210gsm 2" at bounding box center [205, 363] width 204 height 17
type input "****"
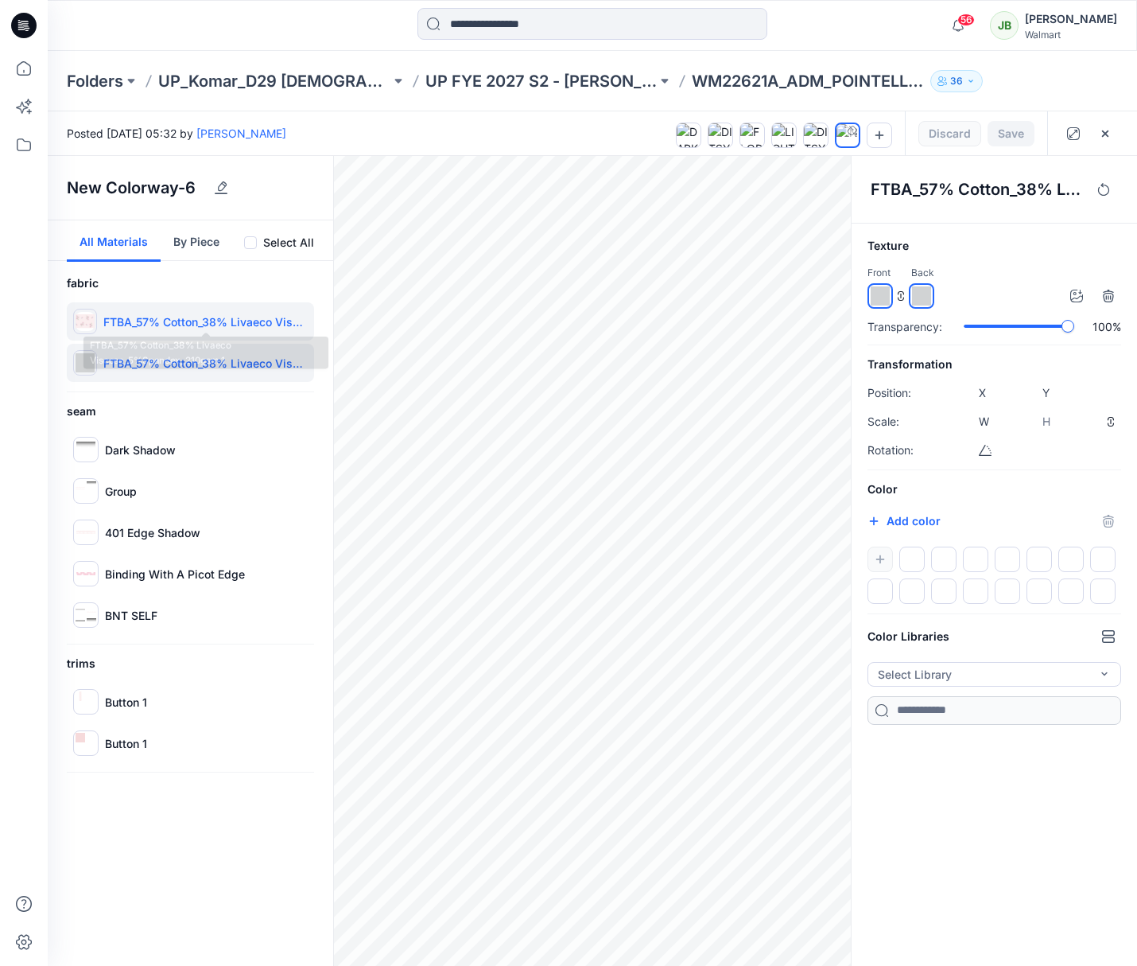
click at [174, 323] on p "FTBA_57% Cotton_38% Livaeco Viscose_5%Spandex_210gsm 1" at bounding box center [205, 321] width 204 height 17
type input "****"
click at [1001, 323] on div "slider-ex-1" at bounding box center [1004, 326] width 14 height 14
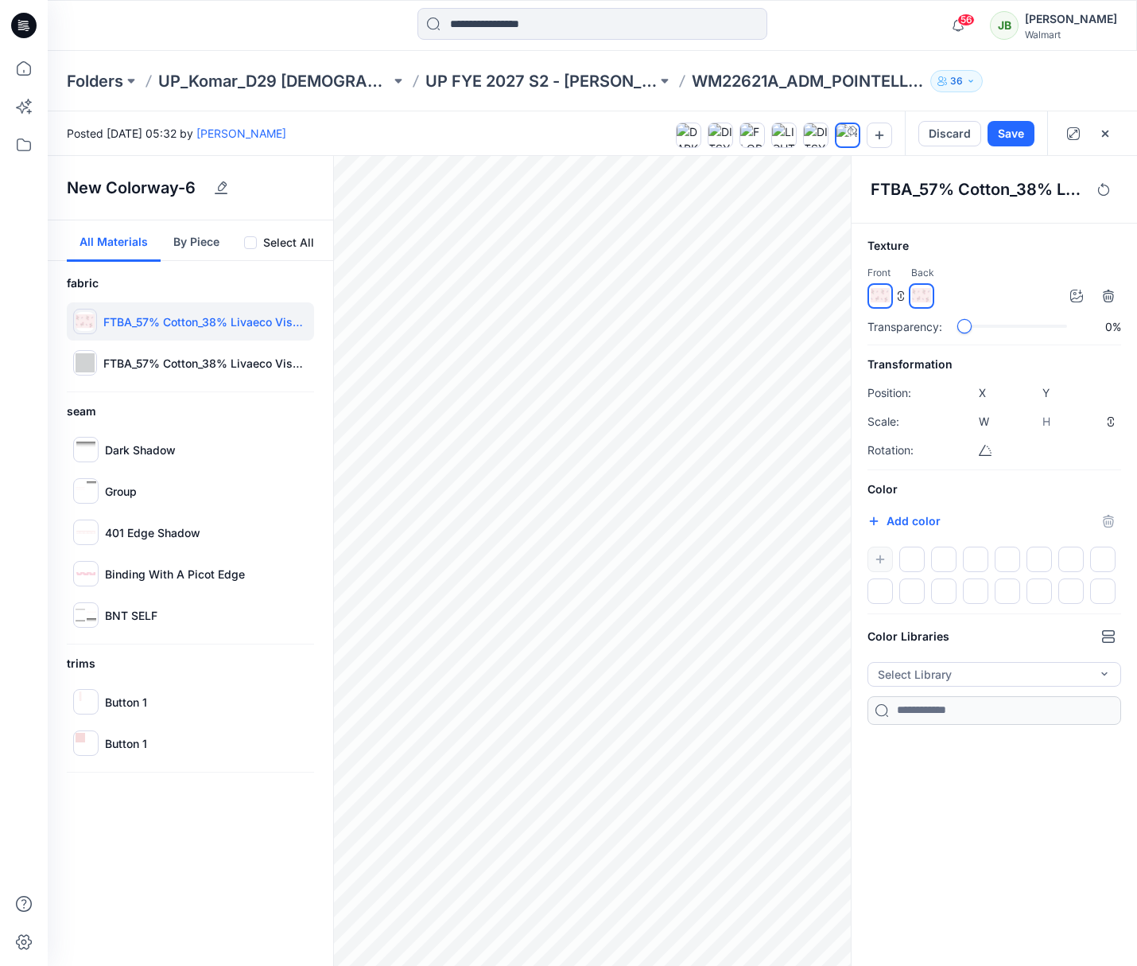
click at [919, 322] on div "Transparency: 0%" at bounding box center [995, 326] width 254 height 17
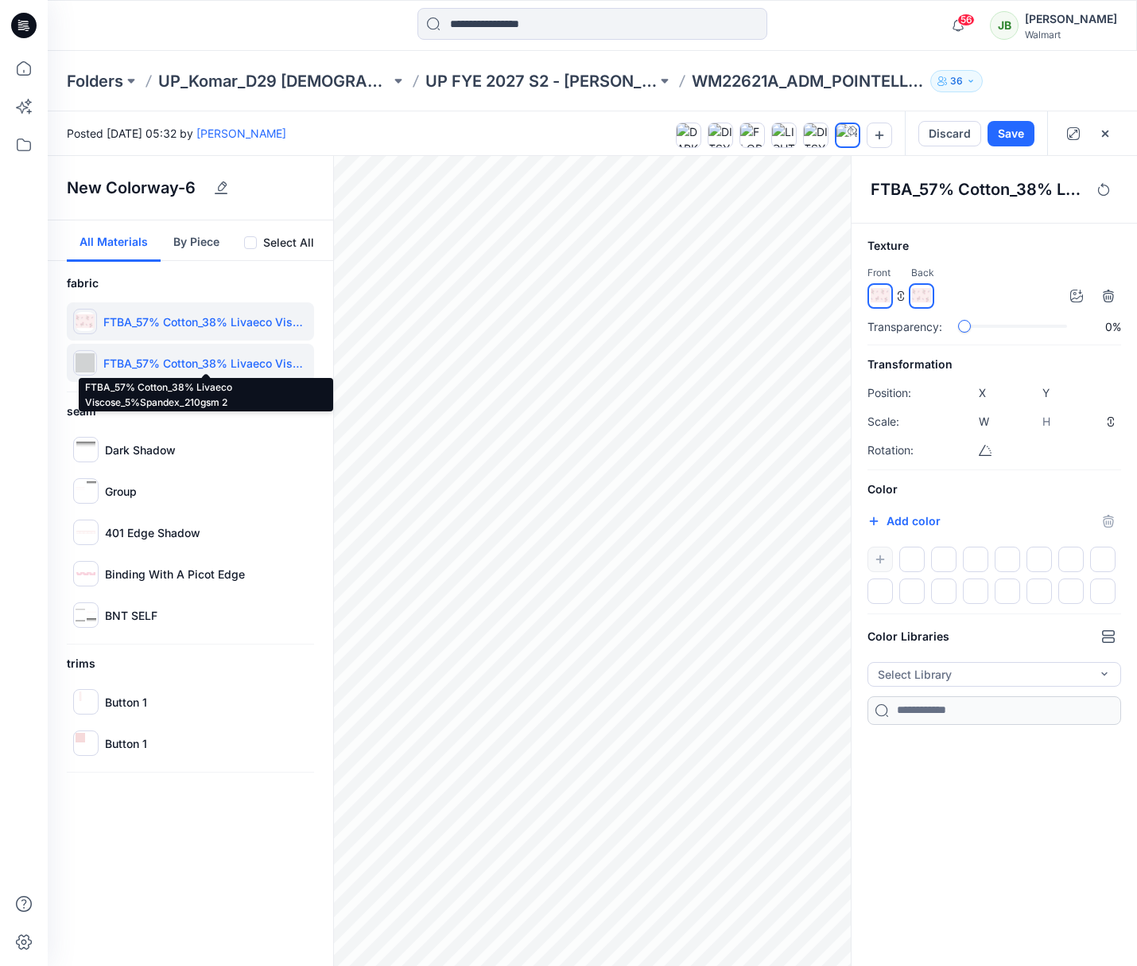
click at [211, 362] on p "FTBA_57% Cotton_38% Livaeco Viscose_5%Spandex_210gsm 2" at bounding box center [205, 363] width 204 height 17
type input "****"
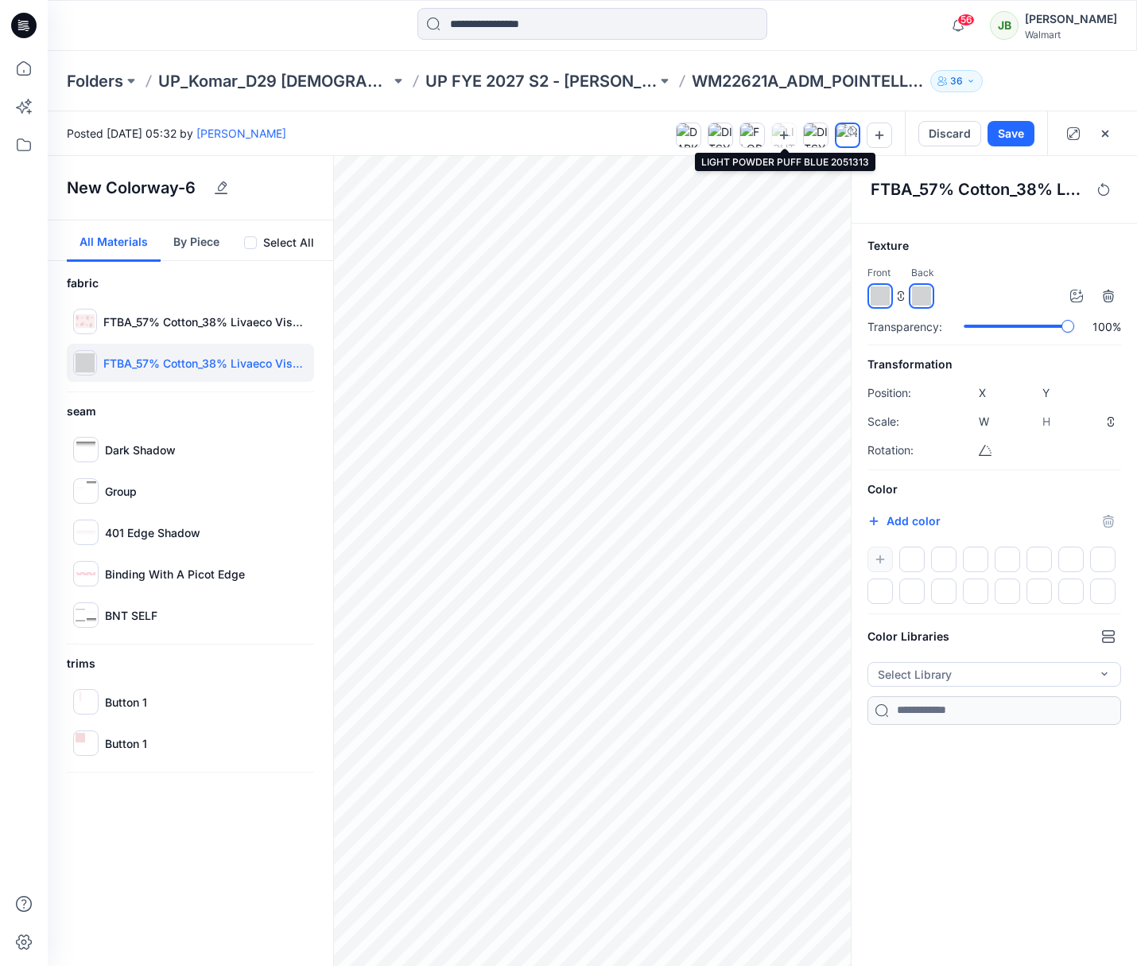
click at [789, 133] on icon at bounding box center [784, 135] width 13 height 13
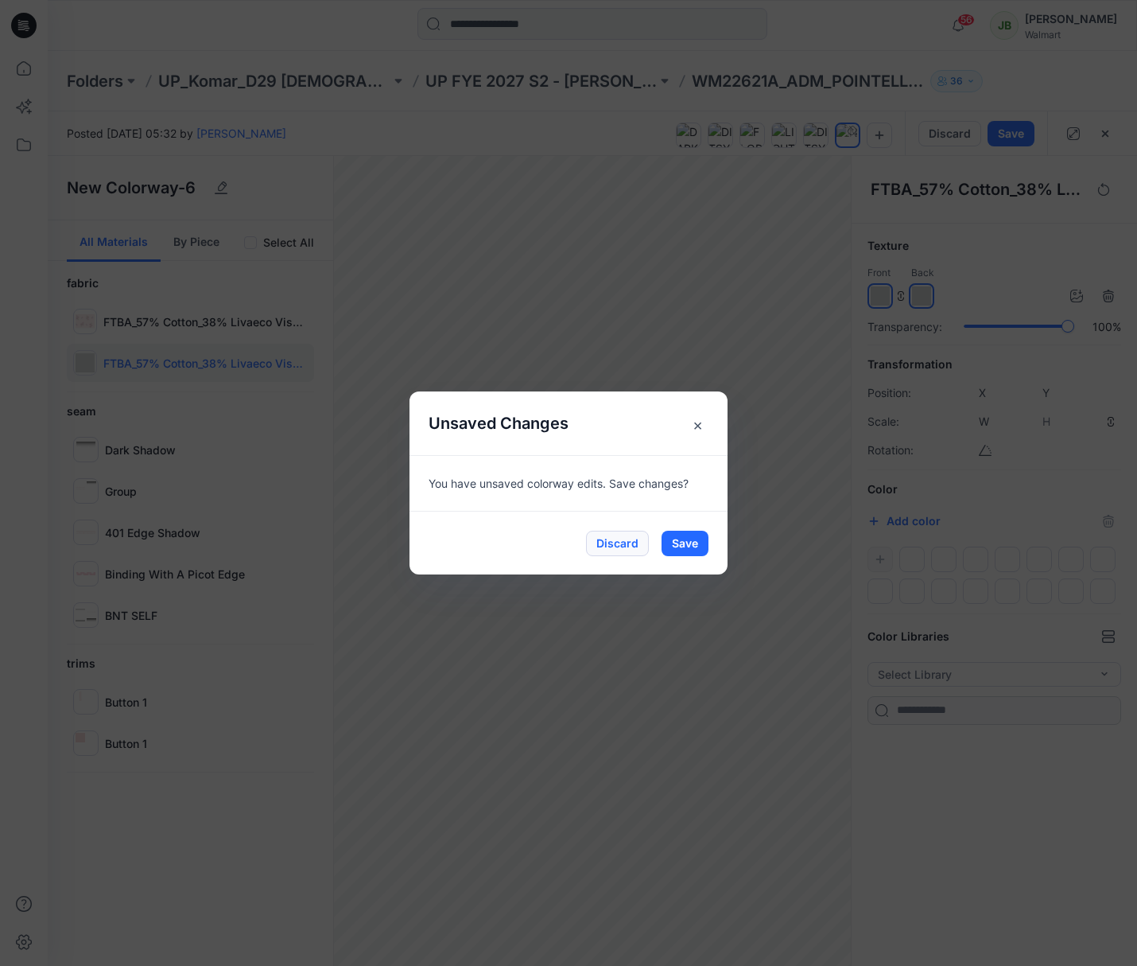
click at [617, 547] on button "Discard" at bounding box center [617, 542] width 63 height 25
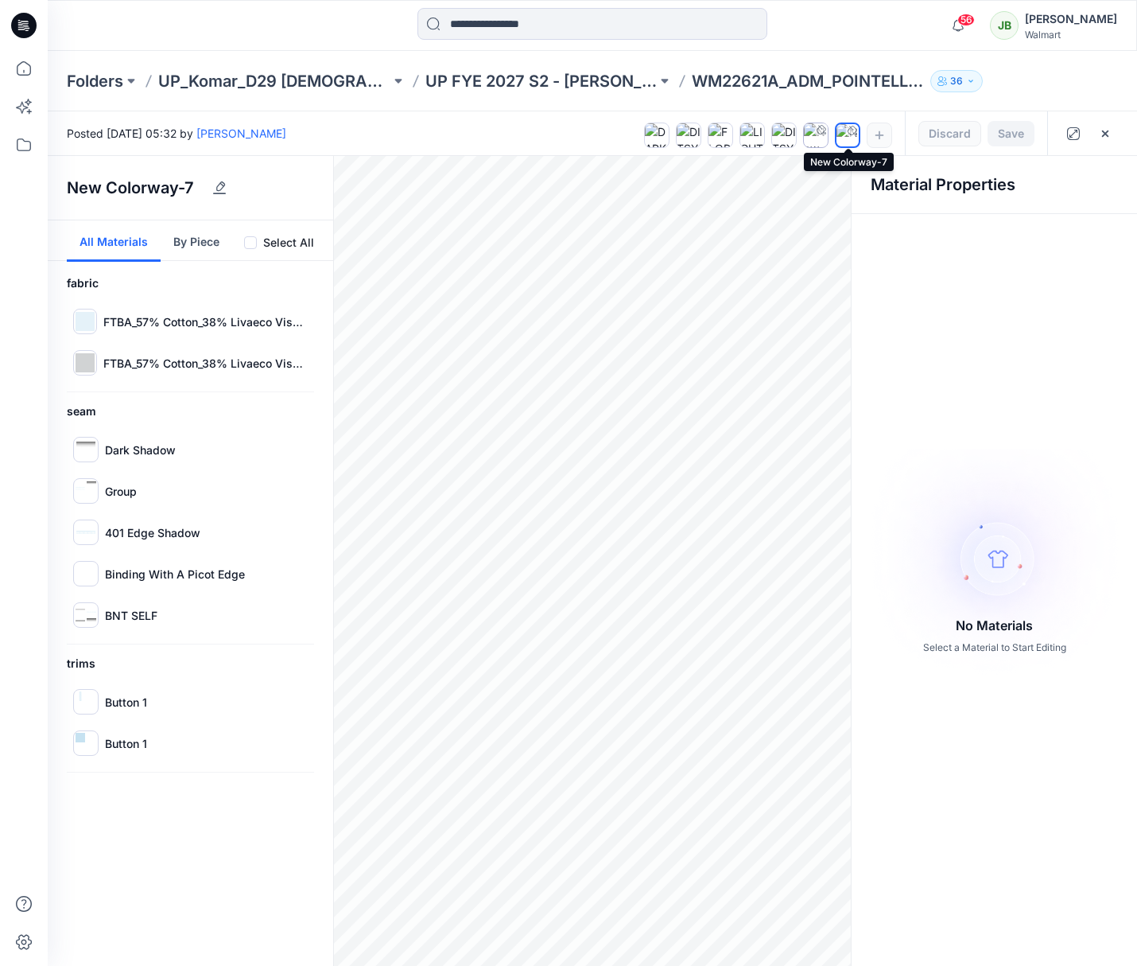
click at [849, 131] on icon at bounding box center [853, 131] width 10 height 10
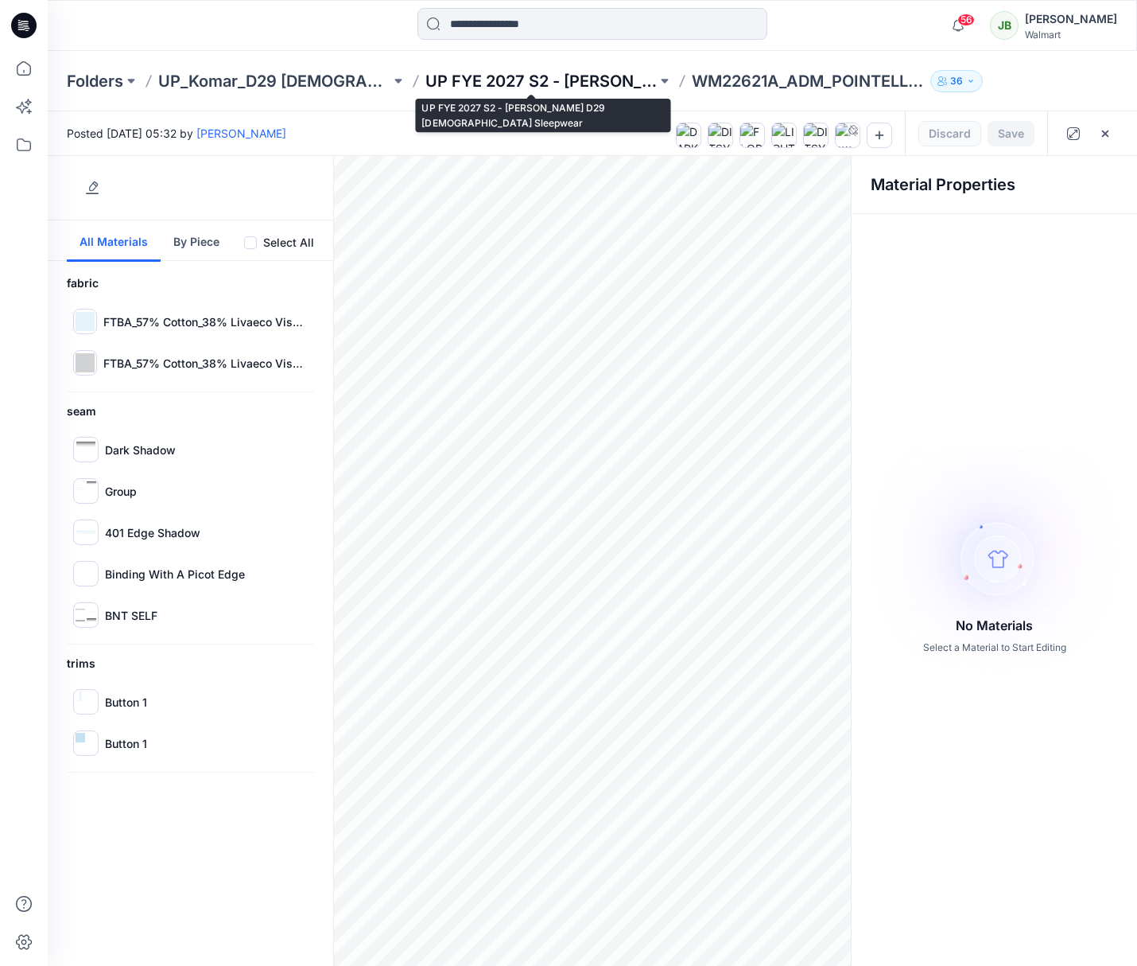
click at [579, 80] on p "UP FYE 2027 S2 - [PERSON_NAME] D29 [DEMOGRAPHIC_DATA] Sleepwear" at bounding box center [541, 81] width 232 height 22
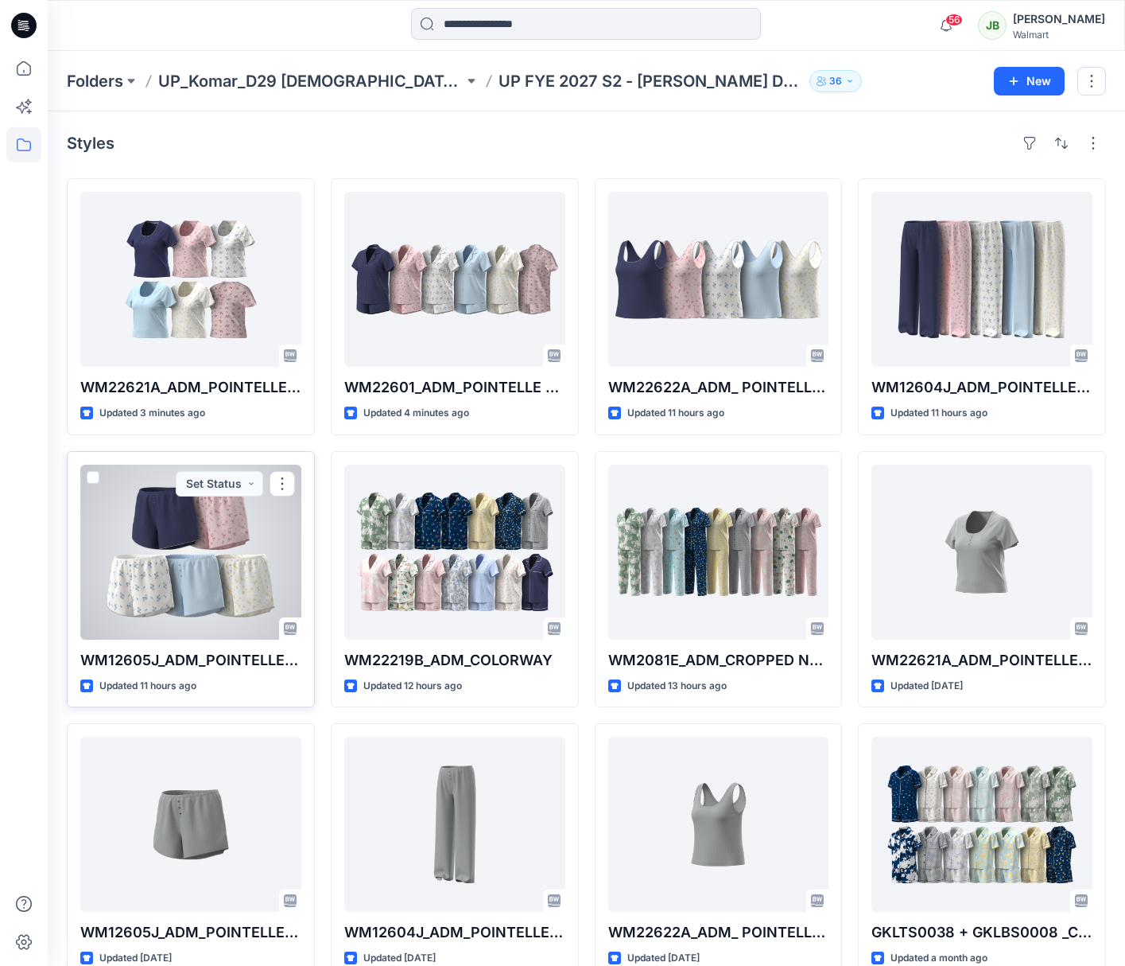
click at [197, 540] on div at bounding box center [190, 551] width 221 height 175
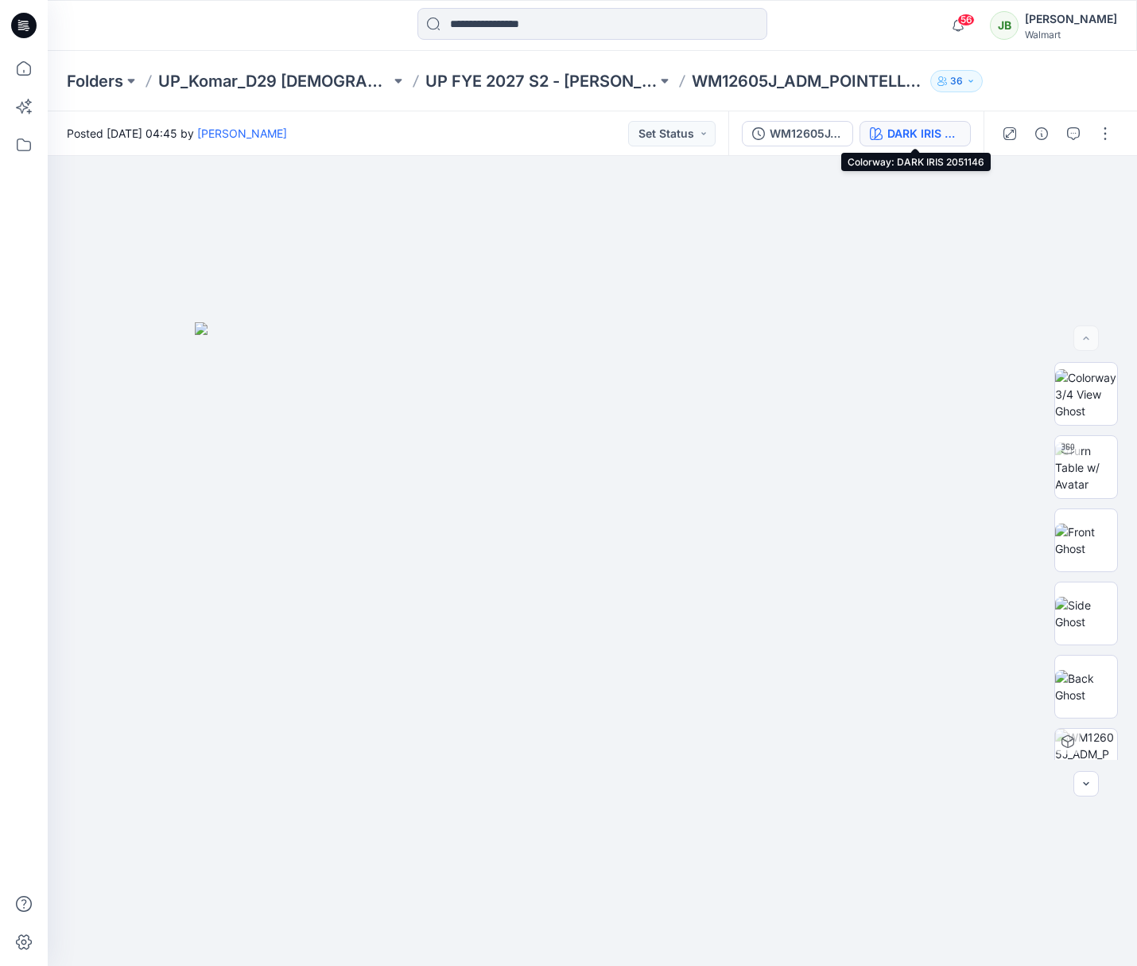
click at [915, 135] on div "DARK IRIS 2051146" at bounding box center [924, 133] width 73 height 17
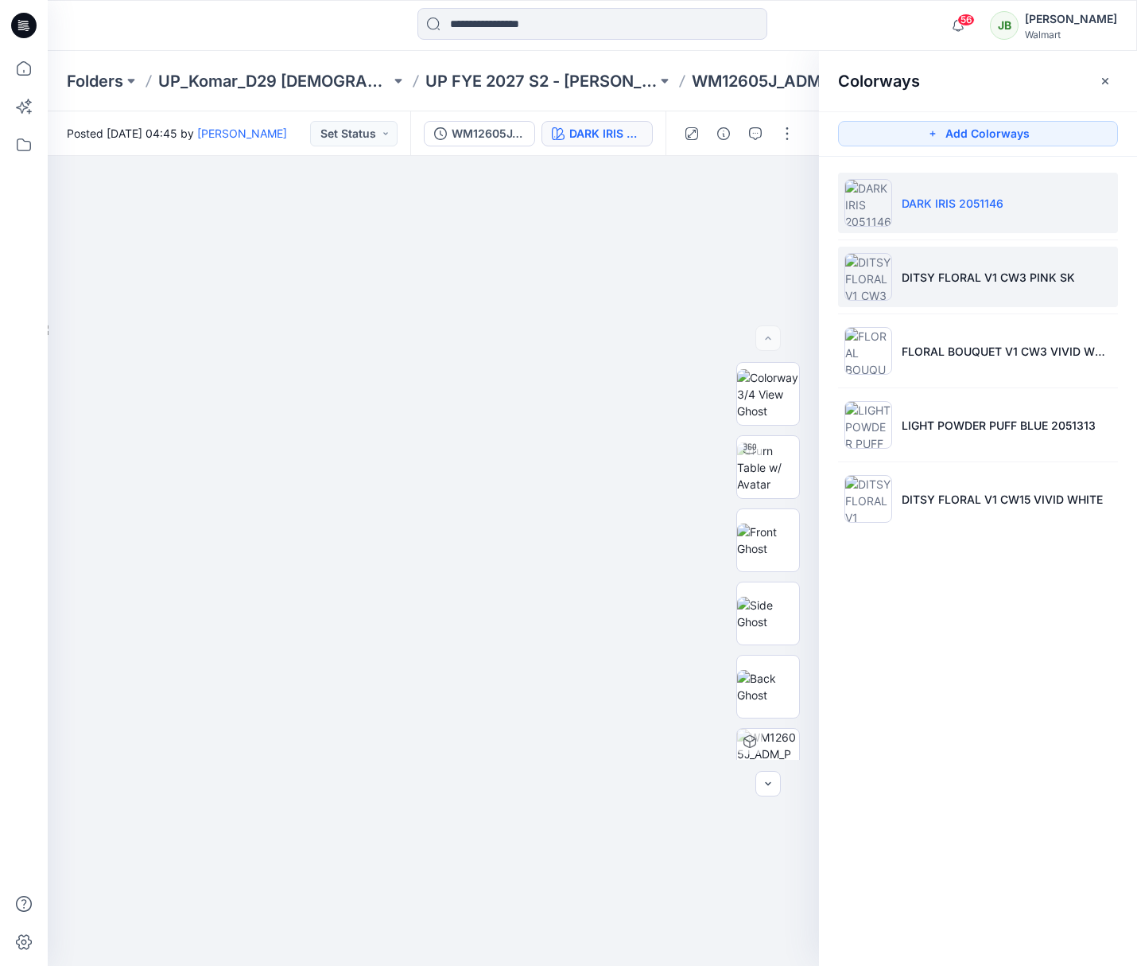
click at [962, 290] on li "DITSY FLORAL V1 CW3 PINK SK" at bounding box center [978, 277] width 280 height 60
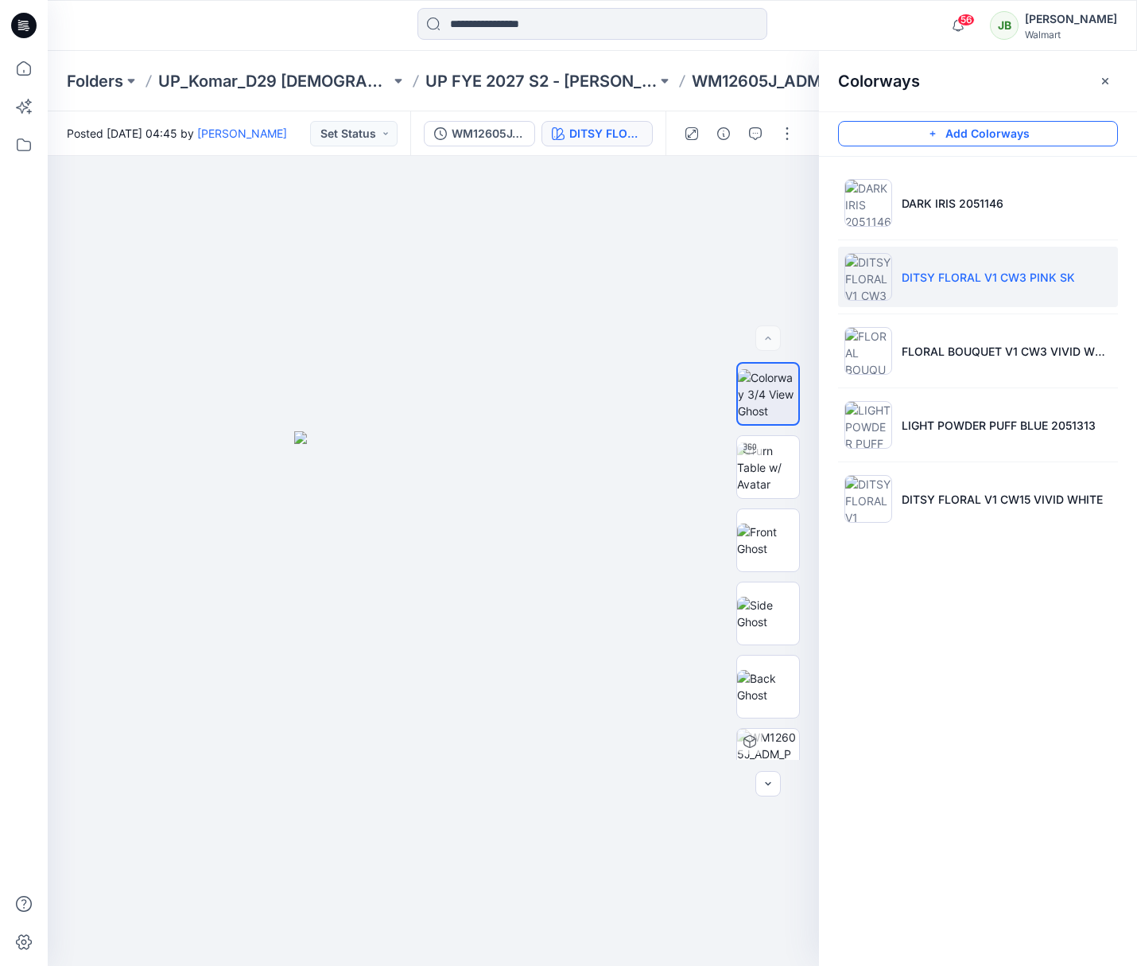
click at [1015, 138] on button "Add Colorways" at bounding box center [978, 133] width 280 height 25
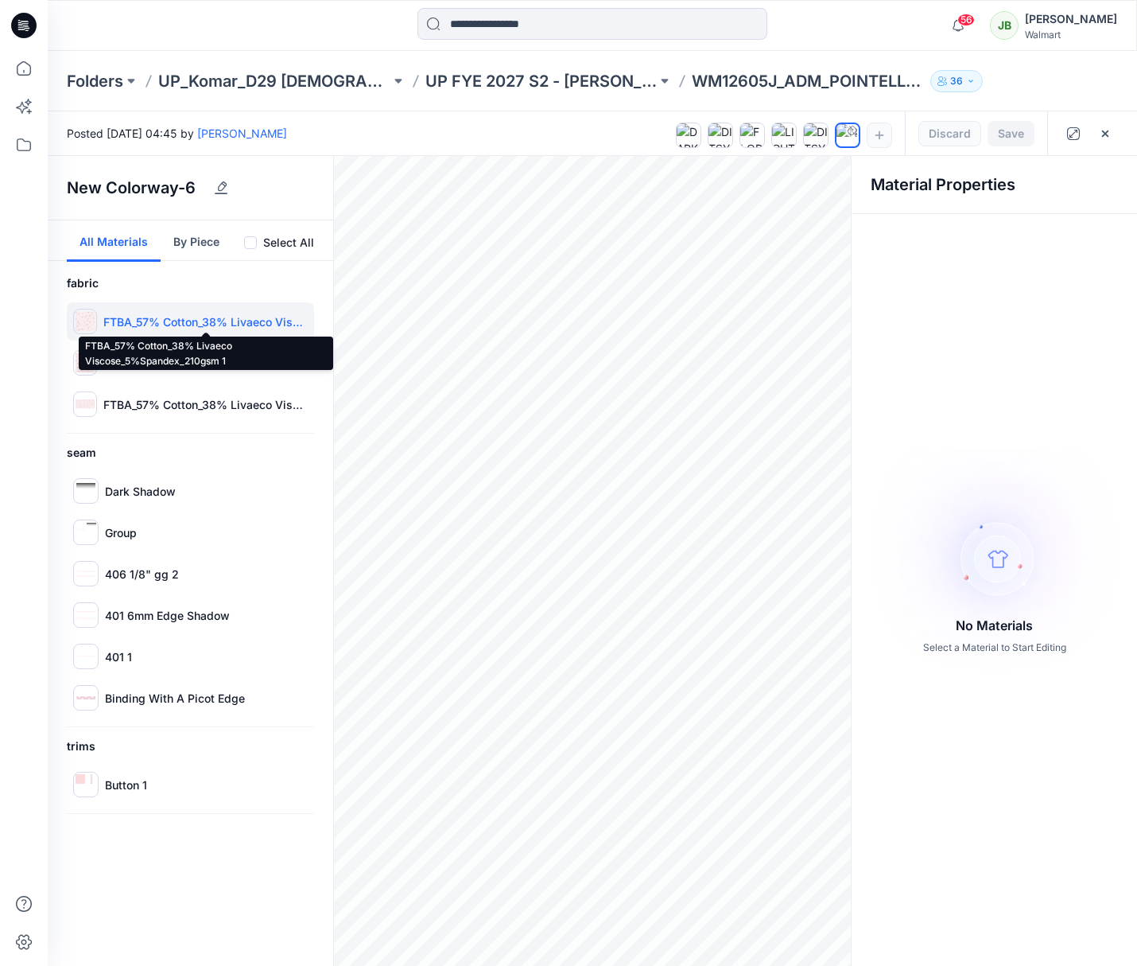
click at [218, 319] on p "FTBA_57% Cotton_38% Livaeco Viscose_5%Spandex_210gsm 1" at bounding box center [205, 321] width 204 height 17
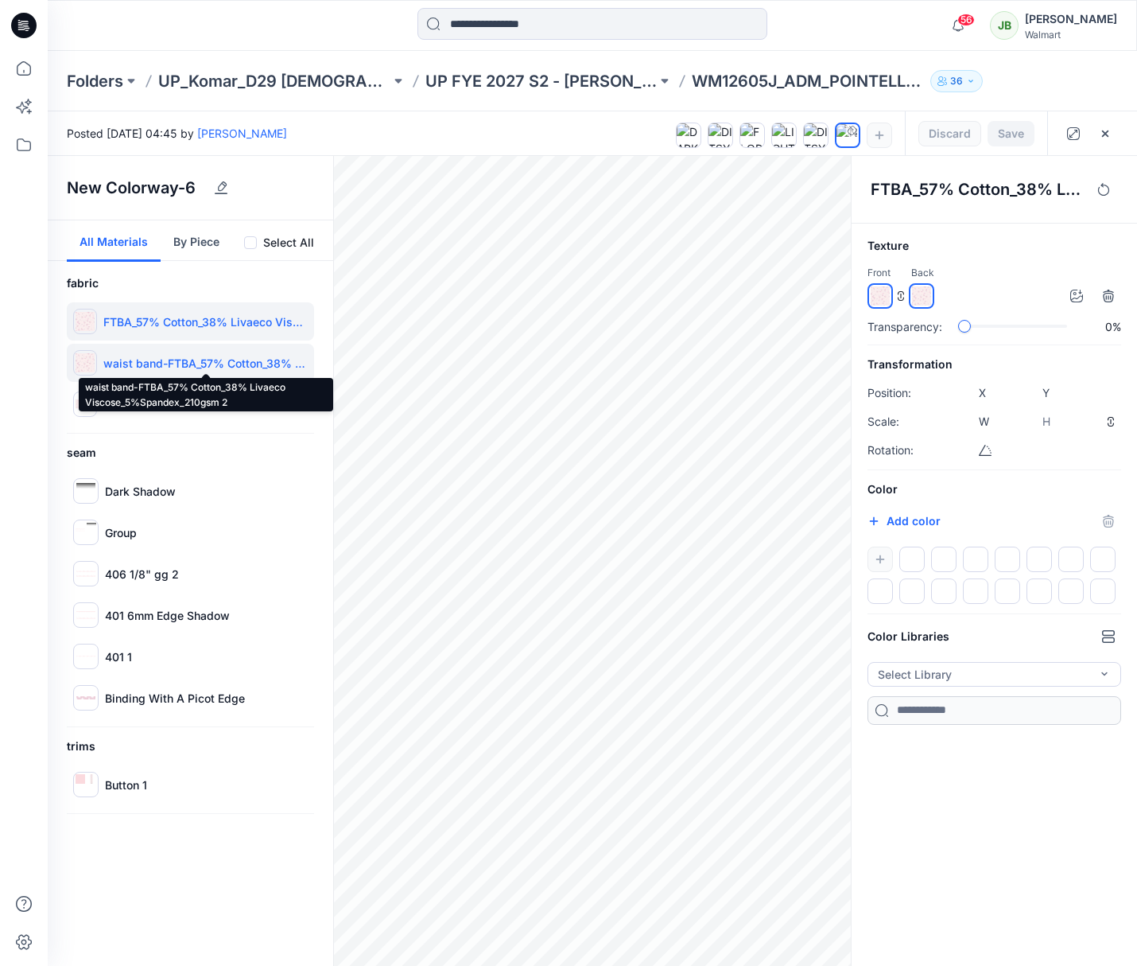
click at [166, 363] on p "waist band-FTBA_57% Cotton_38% Livaeco Viscose_5%Spandex_210gsm 2" at bounding box center [205, 363] width 204 height 17
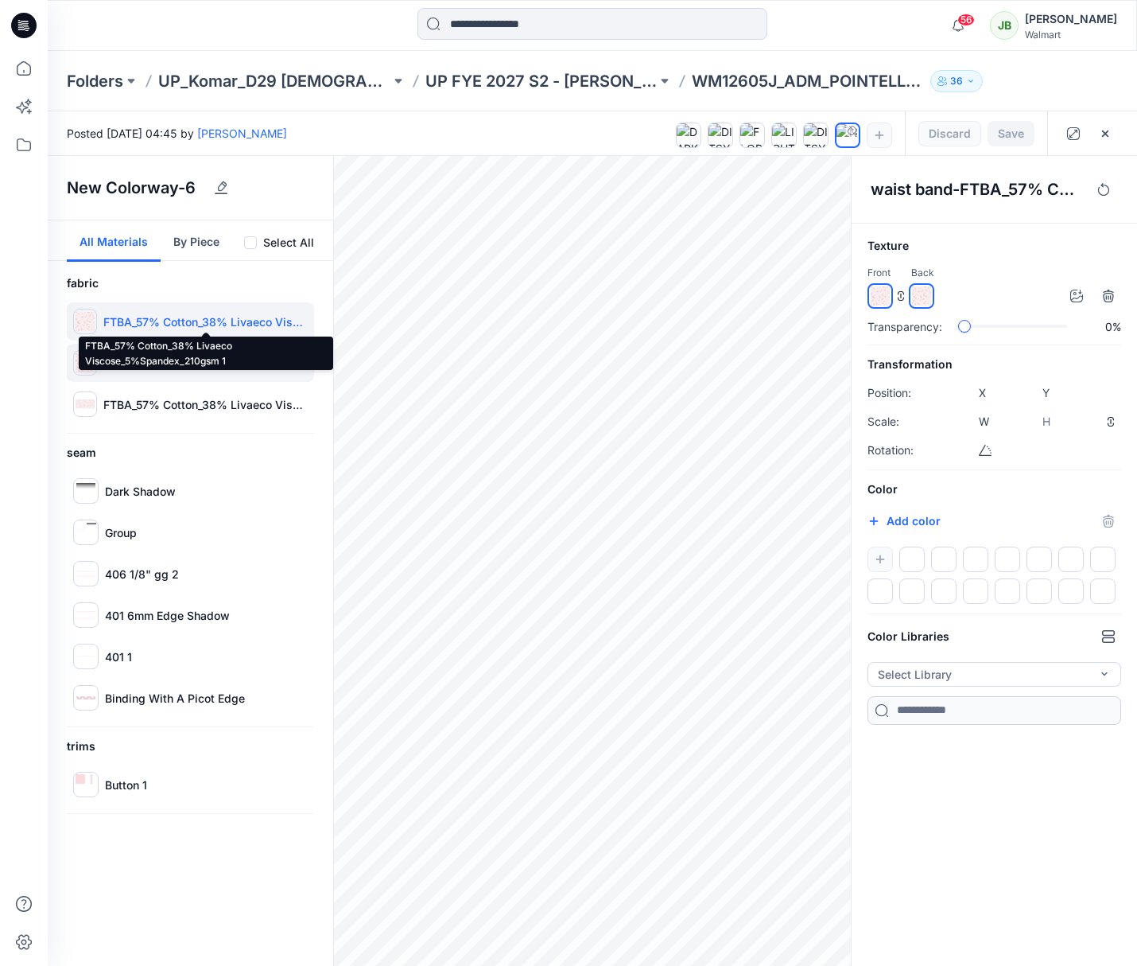
click at [192, 322] on p "FTBA_57% Cotton_38% Livaeco Viscose_5%Spandex_210gsm 1" at bounding box center [205, 321] width 204 height 17
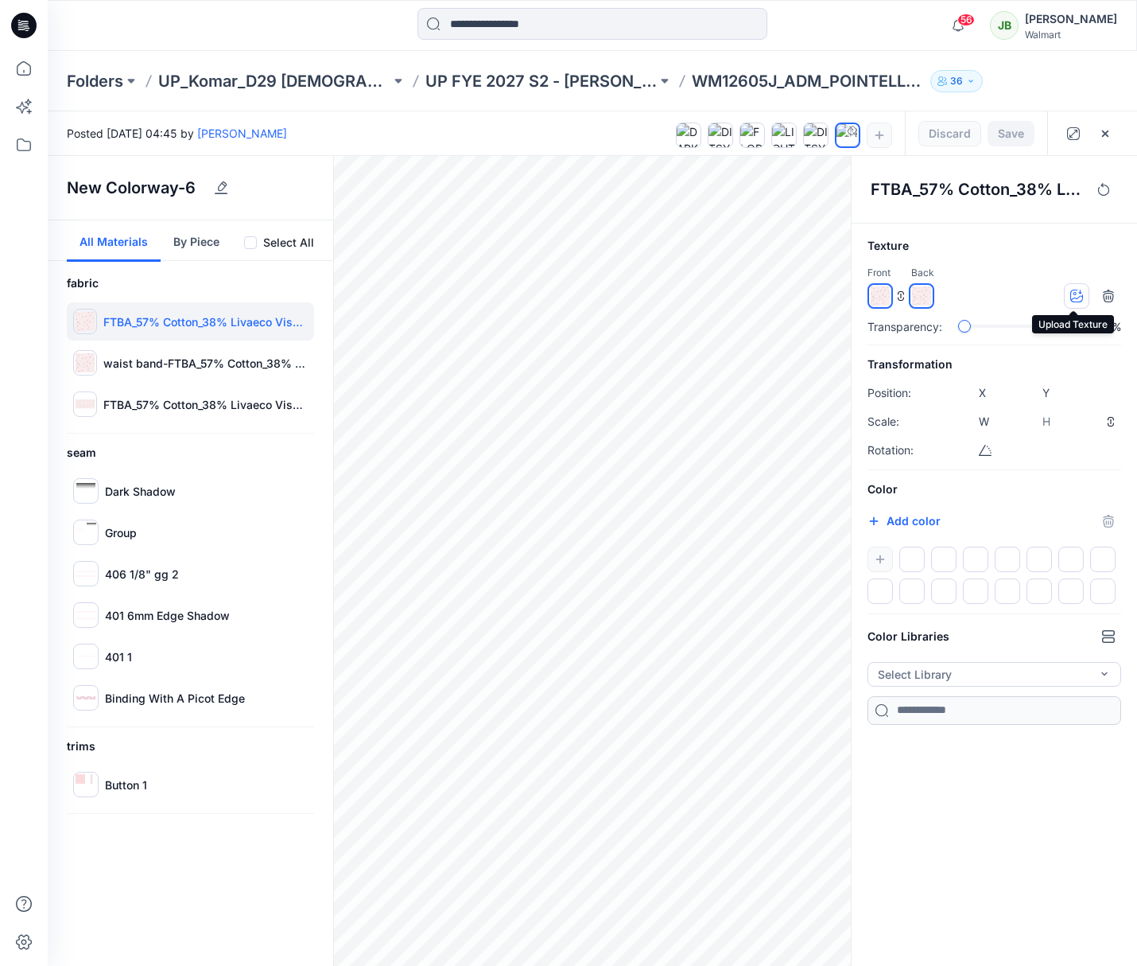
click at [1076, 296] on icon "button" at bounding box center [1077, 295] width 13 height 13
type input "****"
click at [1012, 133] on button "Save" at bounding box center [1011, 133] width 47 height 25
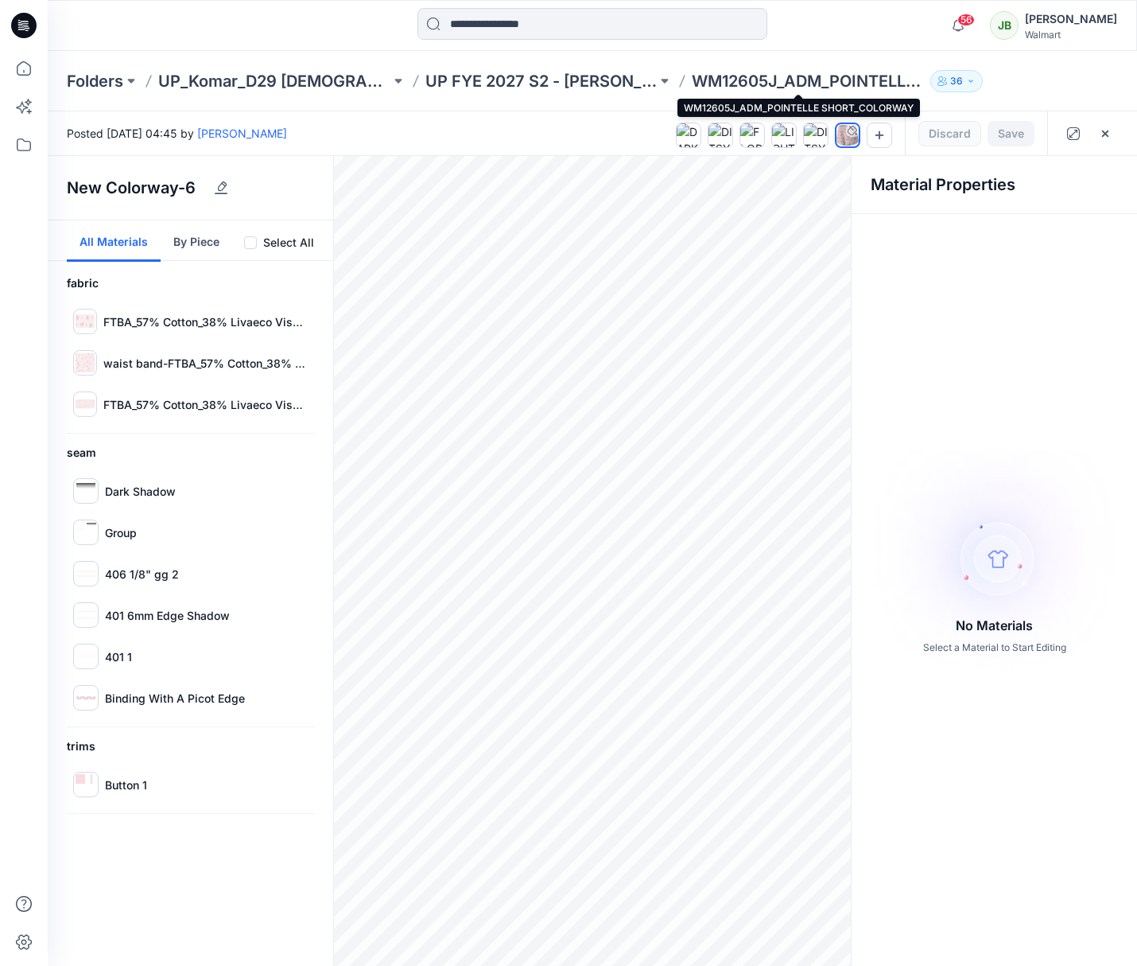
click at [775, 80] on p "WM12605J_ADM_POINTELLE SHORT_COLORWAY" at bounding box center [808, 81] width 232 height 22
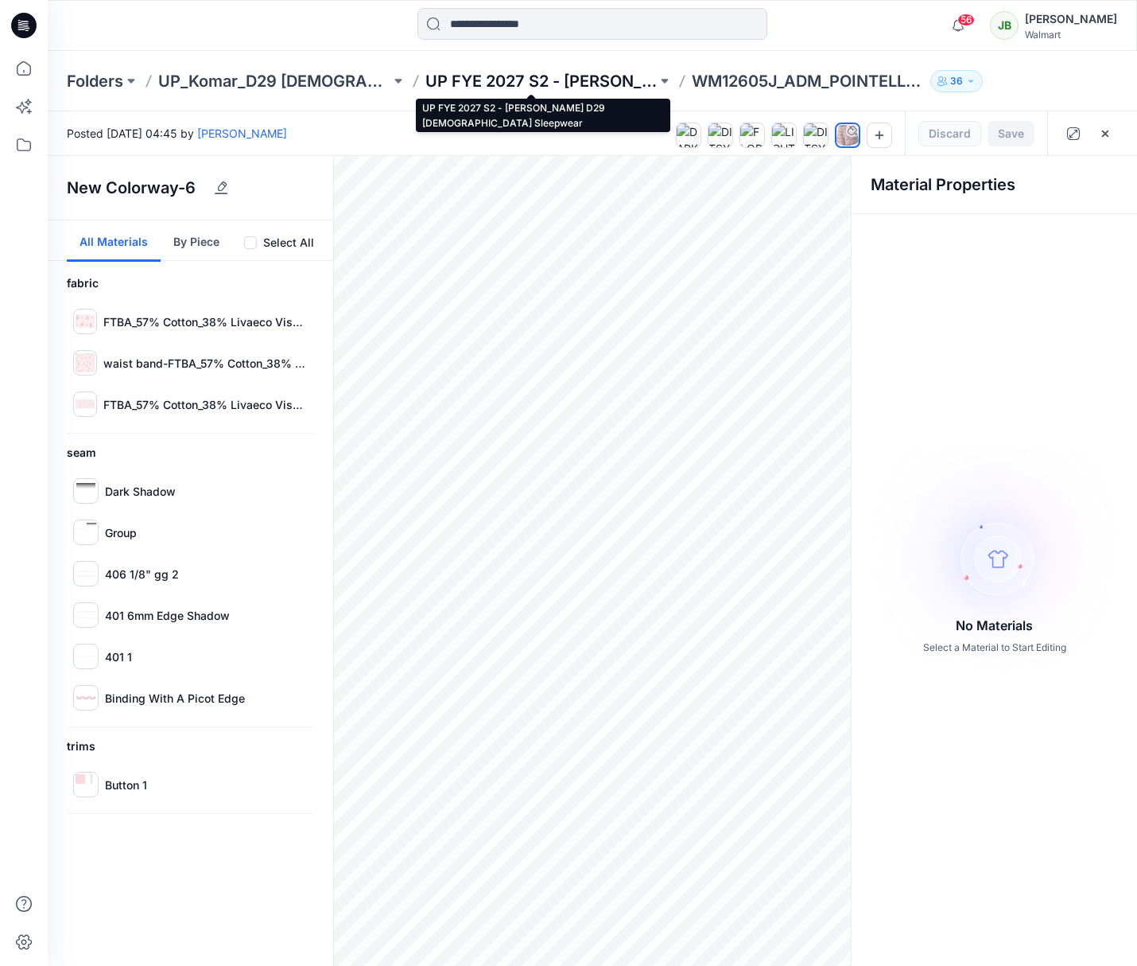
click at [620, 79] on p "UP FYE 2027 S2 - [PERSON_NAME] D29 [DEMOGRAPHIC_DATA] Sleepwear" at bounding box center [541, 81] width 232 height 22
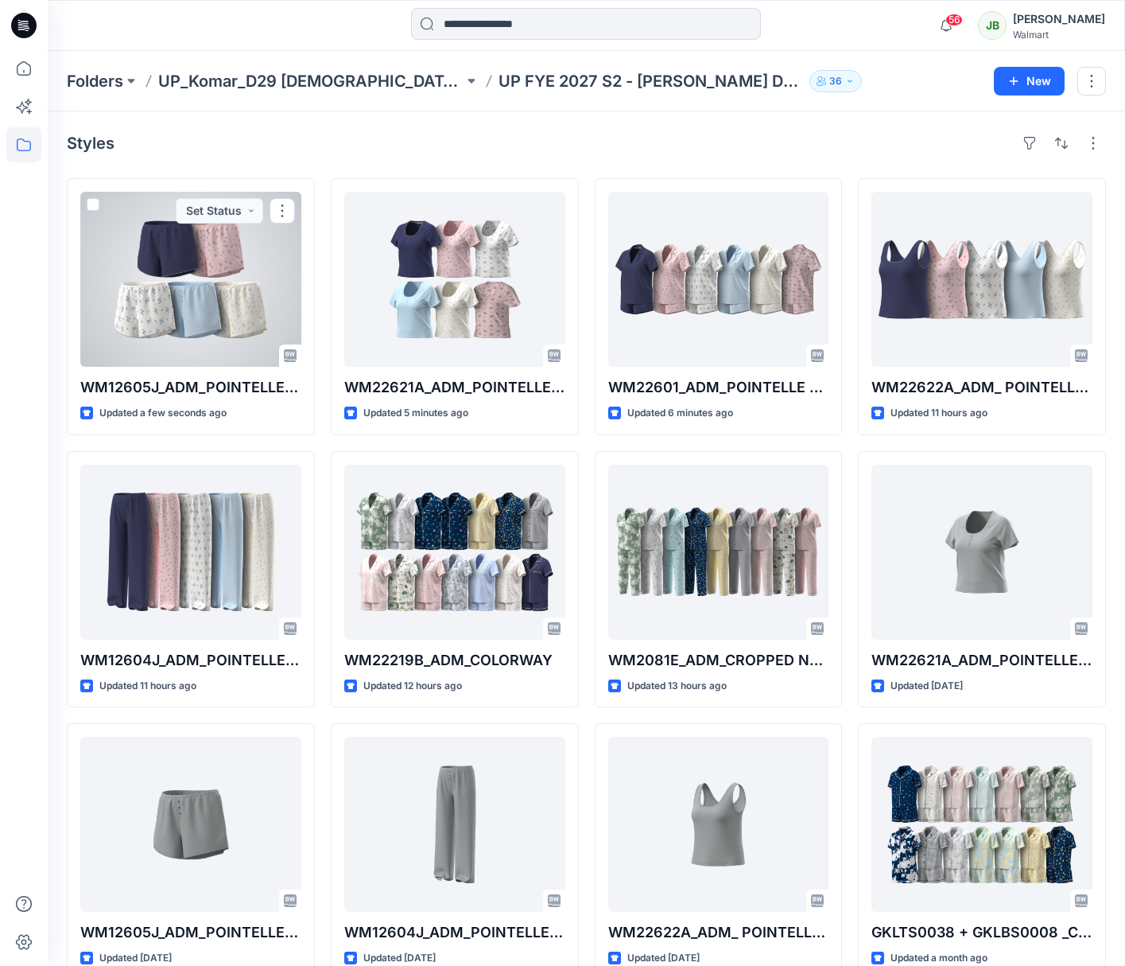
click at [241, 314] on div at bounding box center [190, 279] width 221 height 175
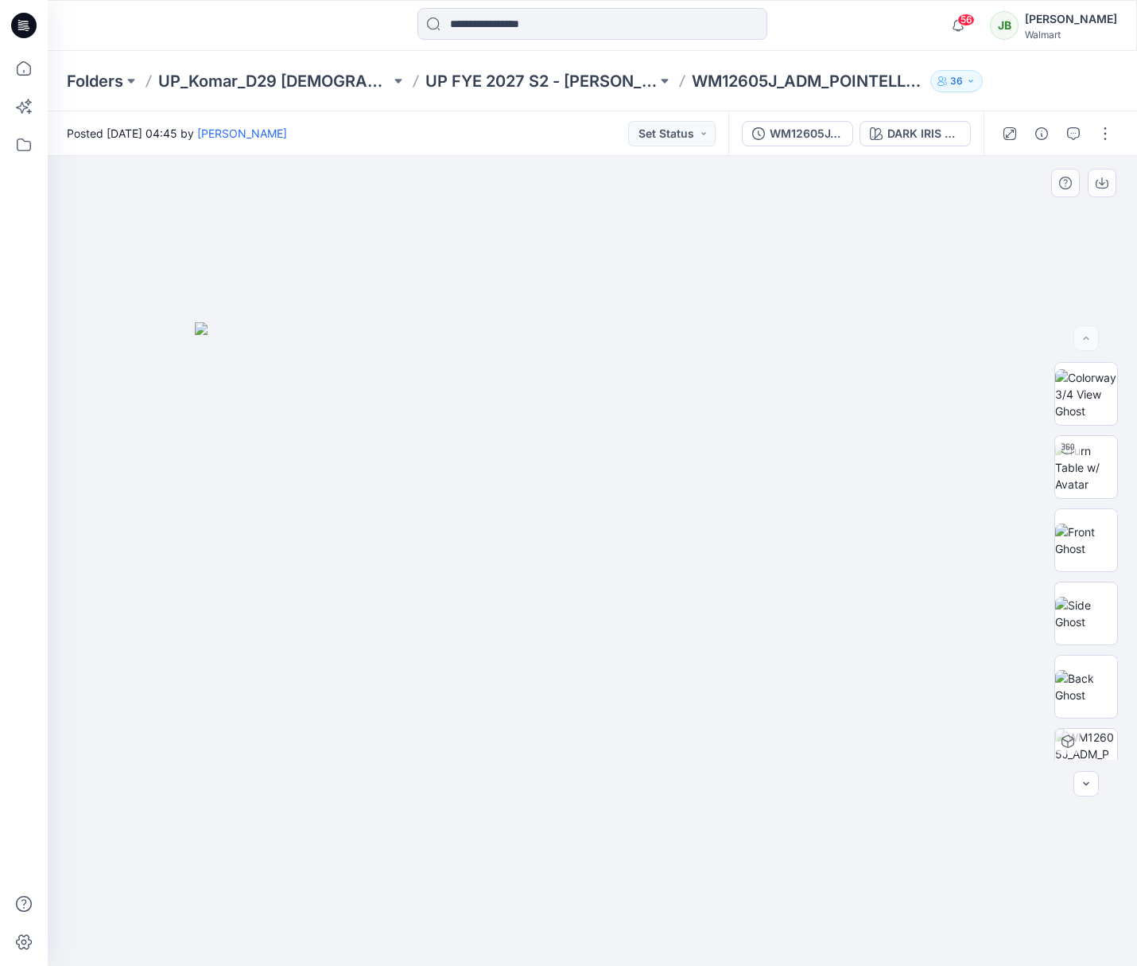
click at [765, 655] on img at bounding box center [592, 643] width 795 height 643
click at [915, 128] on div "DARK IRIS 2051146" at bounding box center [924, 133] width 73 height 17
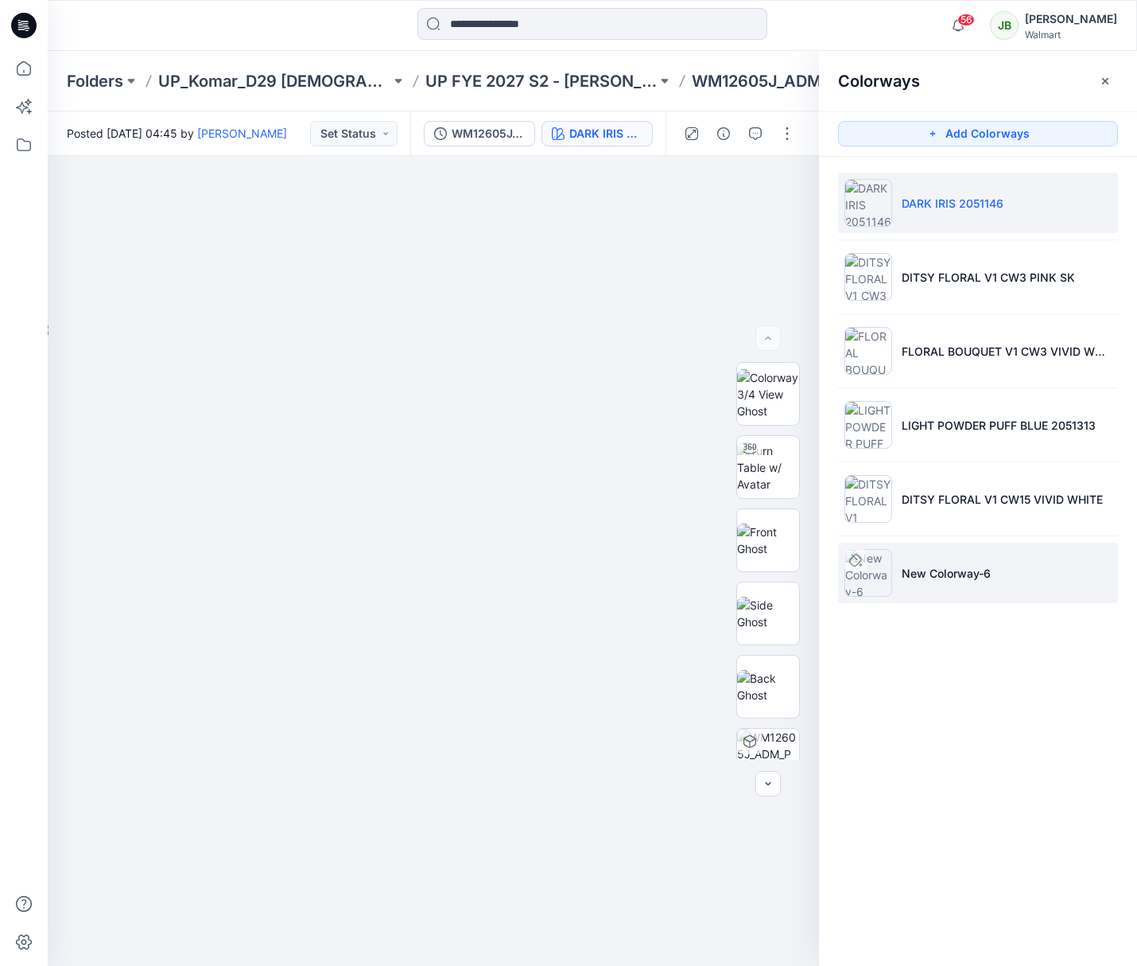
click at [958, 574] on p "New Colorway-6" at bounding box center [946, 573] width 89 height 17
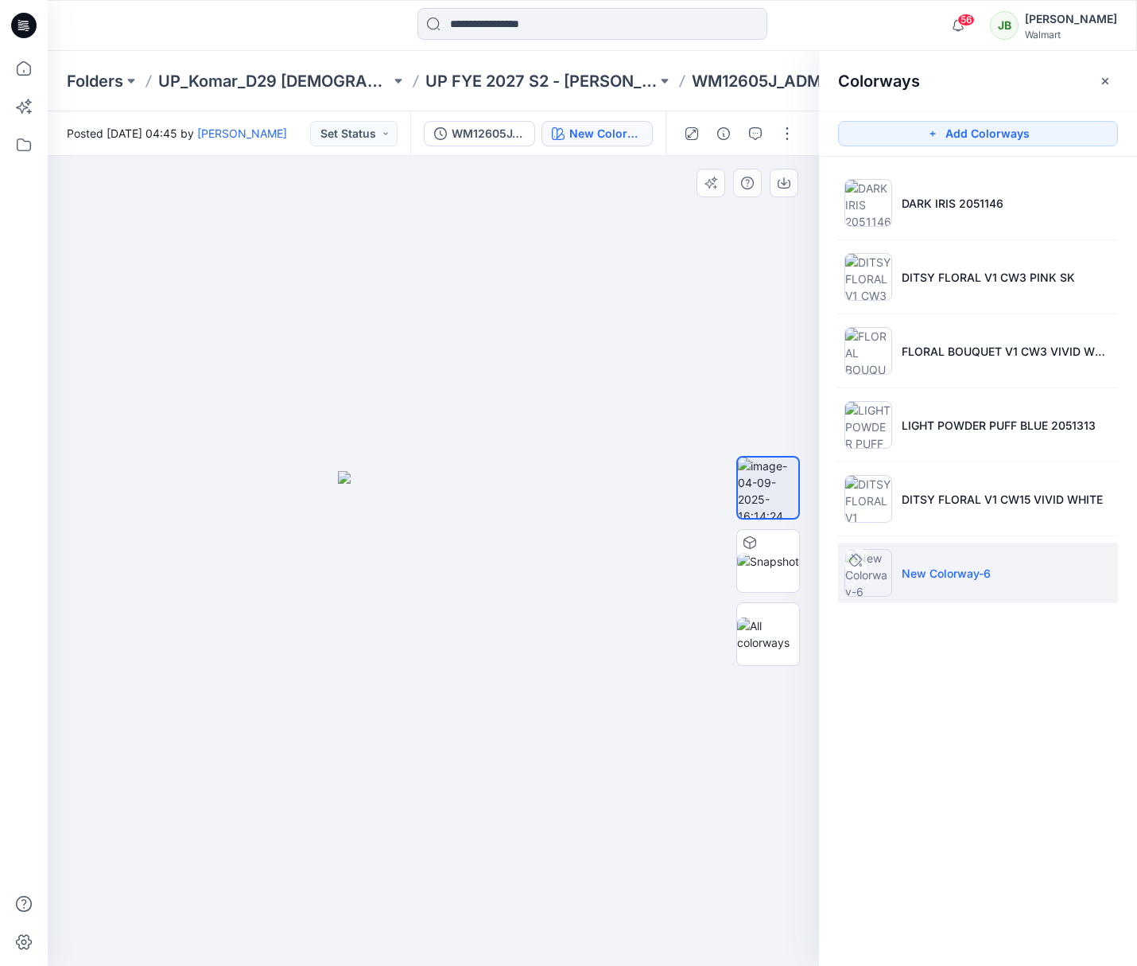
click at [482, 527] on img at bounding box center [433, 718] width 191 height 495
click at [783, 554] on img at bounding box center [768, 561] width 62 height 17
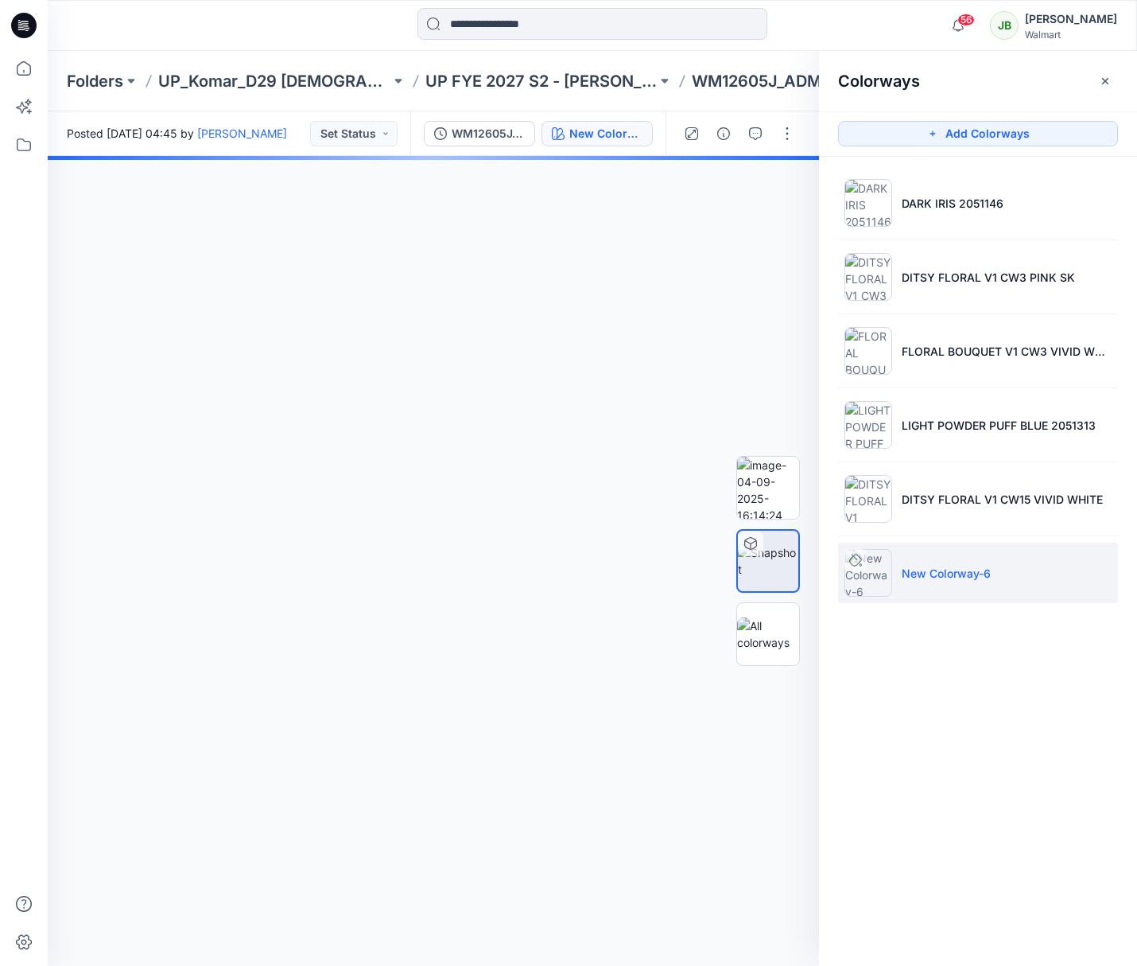
drag, startPoint x: 880, startPoint y: 642, endPoint x: 895, endPoint y: 614, distance: 31.3
click at [882, 641] on div "Colorways Add Colorways DARK IRIS 2051146 DITSY FLORAL V1 CW3 PINK SK FLORAL BO…" at bounding box center [978, 508] width 318 height 915
click at [932, 567] on p "New Colorway-6" at bounding box center [946, 573] width 89 height 17
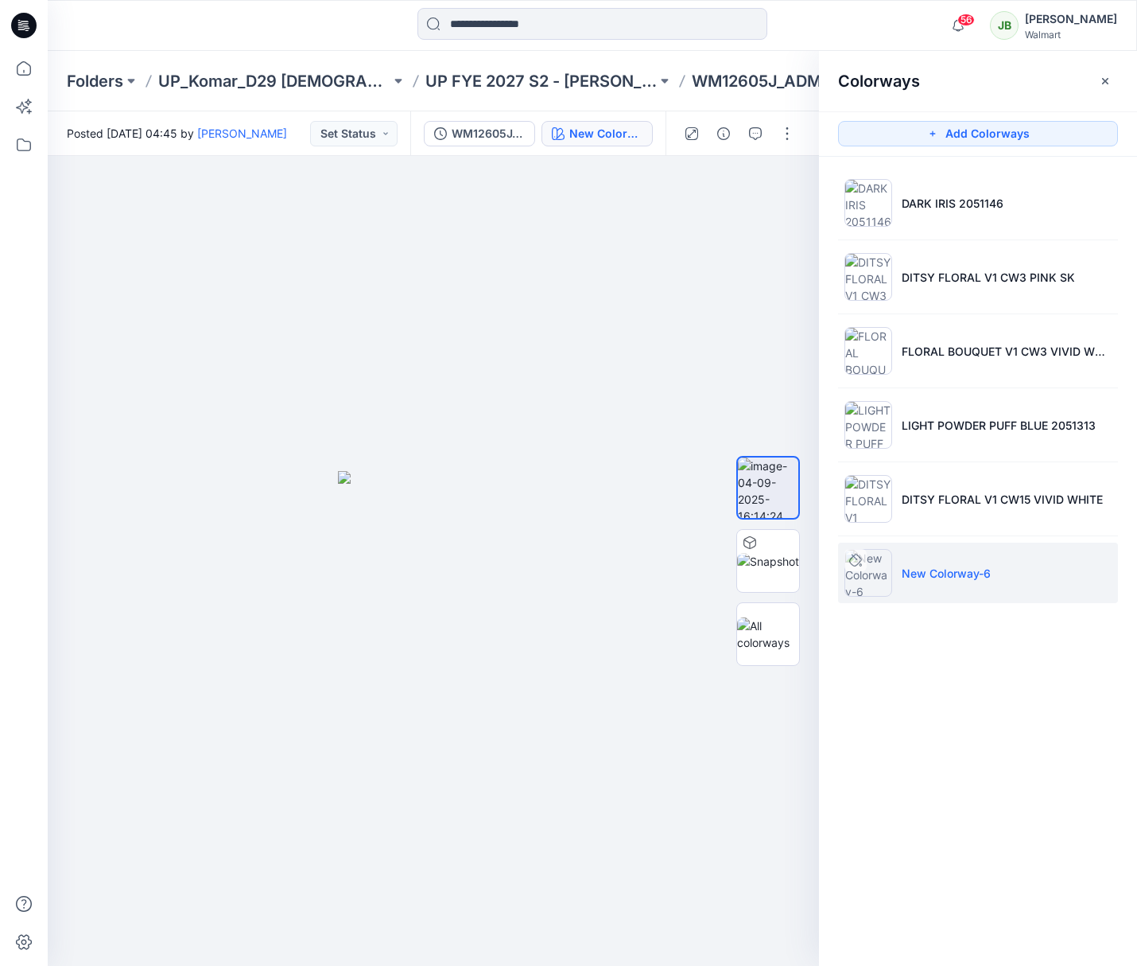
drag, startPoint x: 853, startPoint y: 561, endPoint x: 868, endPoint y: 564, distance: 16.2
click at [854, 562] on icon at bounding box center [855, 560] width 13 height 13
click at [929, 578] on p "New Colorway-6" at bounding box center [946, 573] width 89 height 17
click at [940, 573] on p "New Colorway-6" at bounding box center [946, 573] width 89 height 17
click at [939, 574] on p "New Colorway-6" at bounding box center [946, 573] width 89 height 17
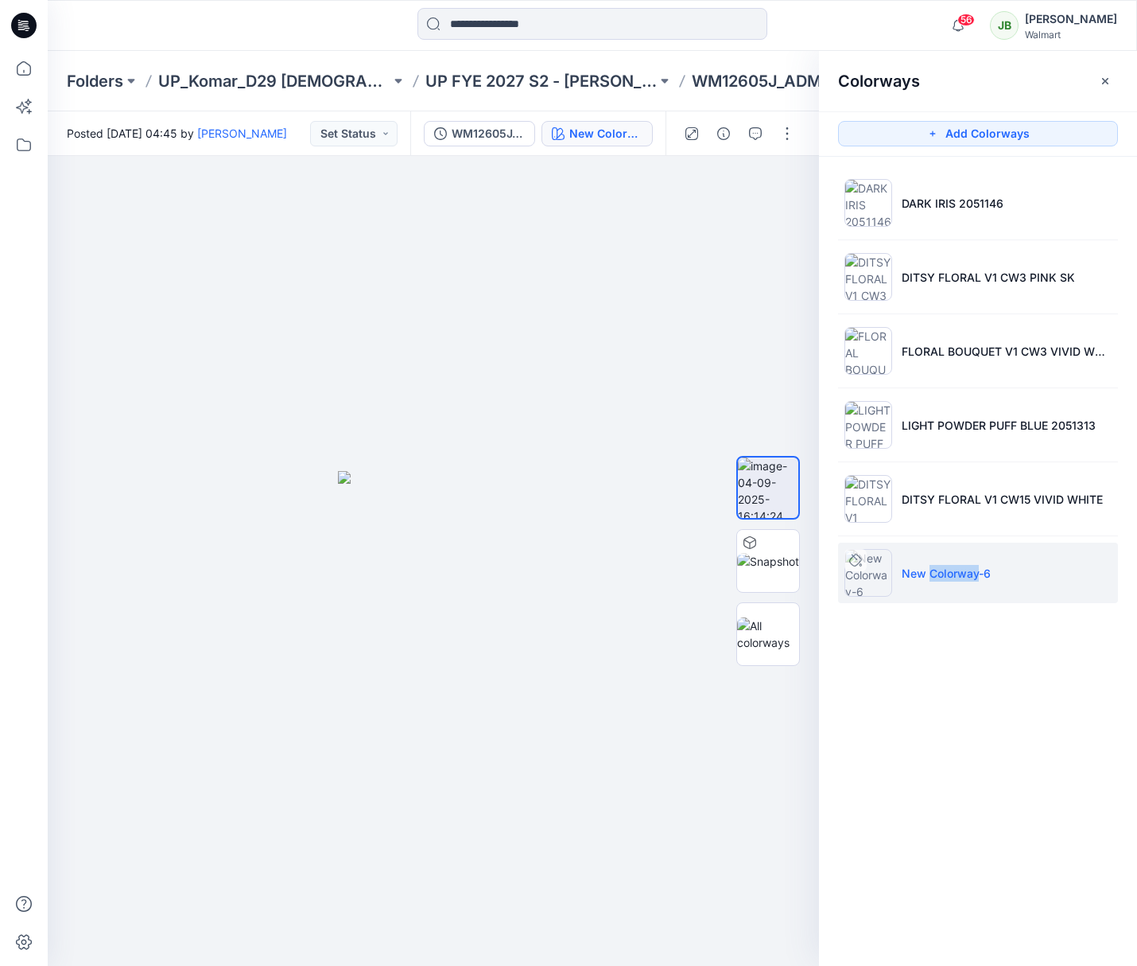
click at [941, 573] on p "New Colorway-6" at bounding box center [946, 573] width 89 height 17
click at [438, 546] on img at bounding box center [433, 718] width 191 height 495
drag, startPoint x: 458, startPoint y: 558, endPoint x: 621, endPoint y: 430, distance: 207.3
click at [483, 468] on div at bounding box center [433, 561] width 771 height 810
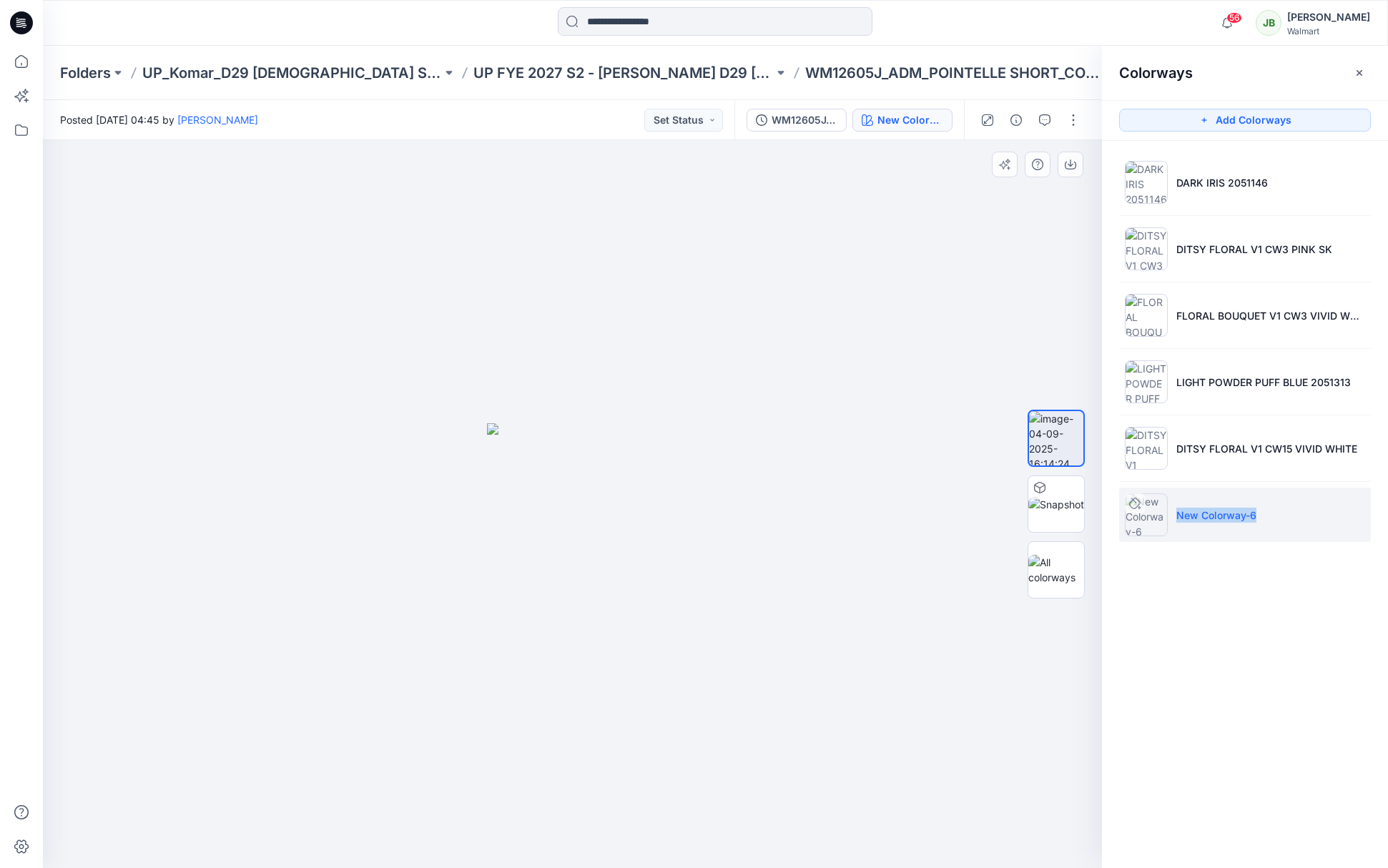
click at [625, 504] on img at bounding box center [573, 645] width 172 height 445
drag, startPoint x: 1214, startPoint y: 439, endPoint x: 1214, endPoint y: 448, distance: 9.0
click at [1214, 442] on li "DITSY FLORAL V1 CW15 VIVID WHITE" at bounding box center [1245, 447] width 252 height 54
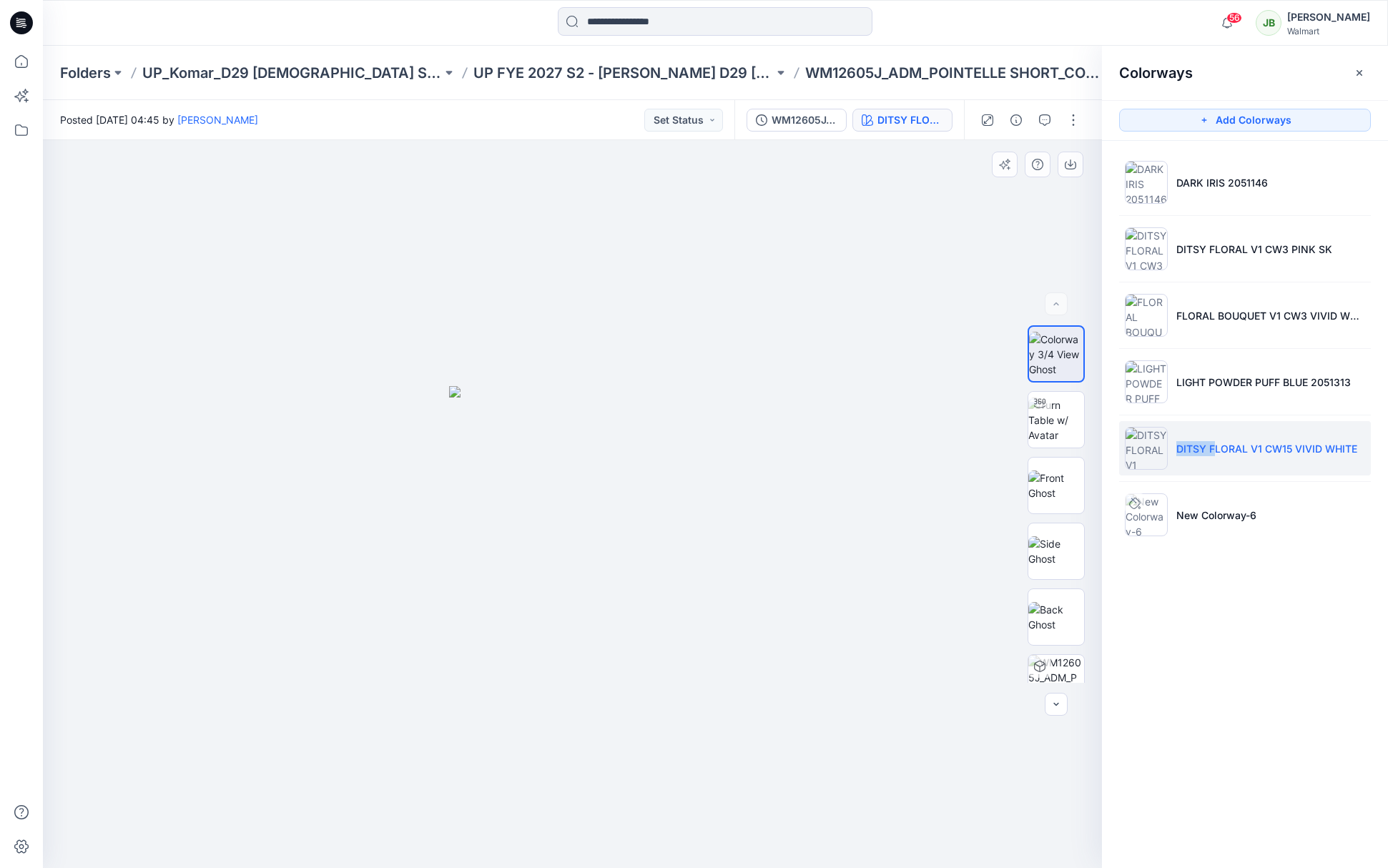
drag, startPoint x: 619, startPoint y: 543, endPoint x: 708, endPoint y: 524, distance: 91.0
click at [708, 524] on div at bounding box center [573, 504] width 1059 height 728
click at [920, 119] on div "DITSY FLORAL V1 CW15 VIVID WHITE" at bounding box center [910, 120] width 66 height 15
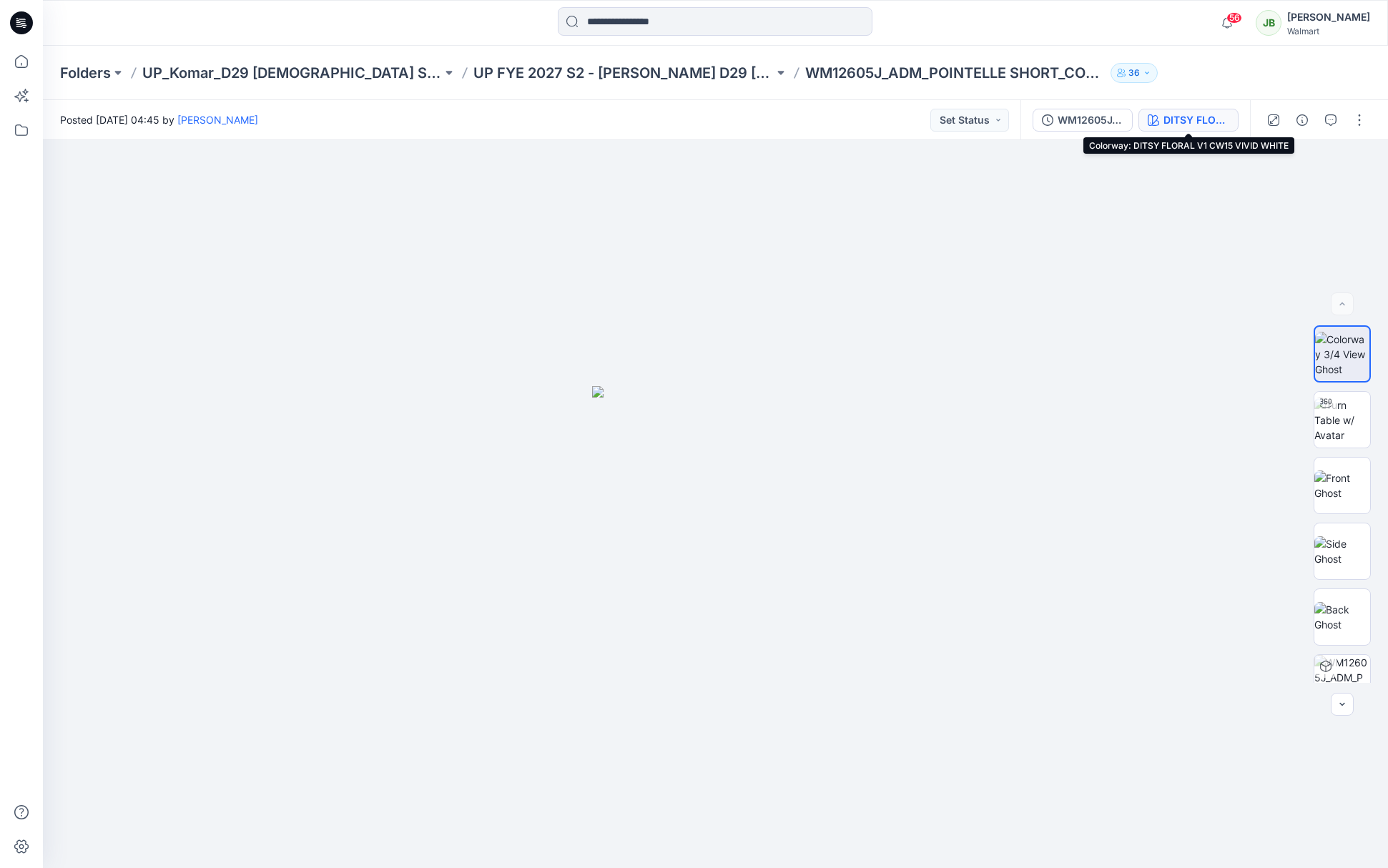
click at [1197, 120] on div "DITSY FLORAL V1 CW15 VIVID WHITE" at bounding box center [1196, 120] width 66 height 15
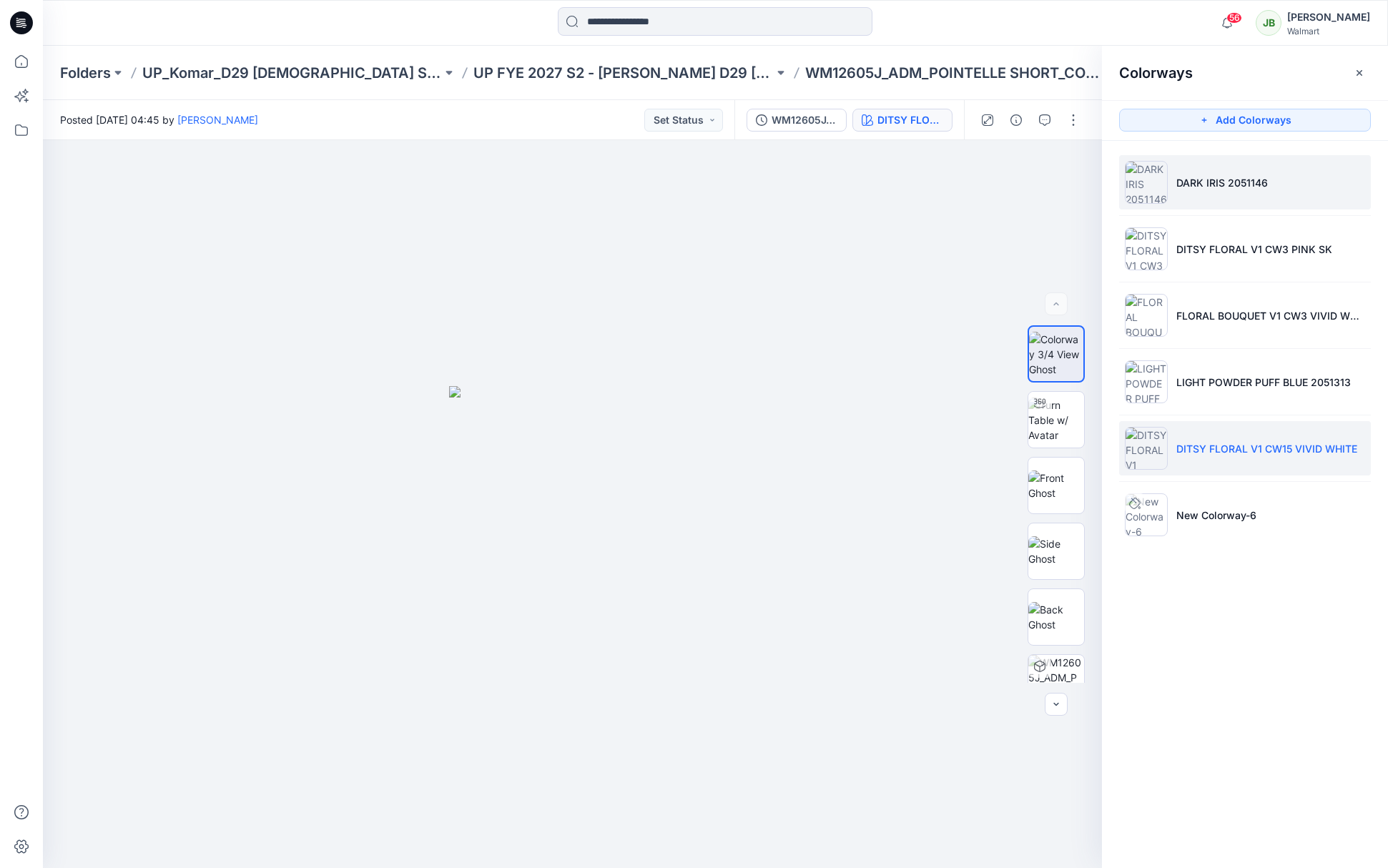
click at [1197, 183] on p "DARK IRIS 2051146" at bounding box center [1222, 182] width 92 height 15
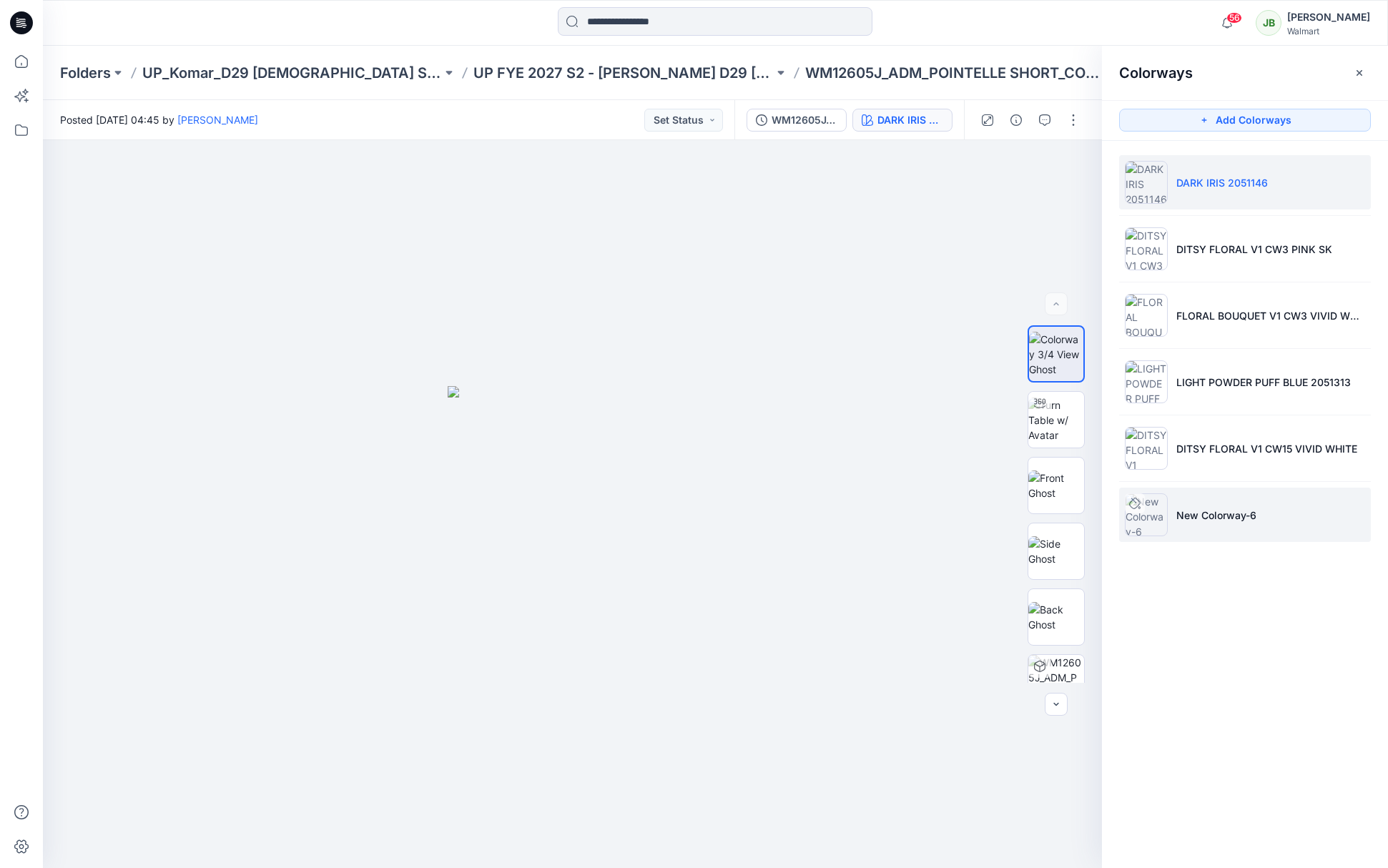
click at [1191, 510] on p "New Colorway-6" at bounding box center [1215, 515] width 80 height 15
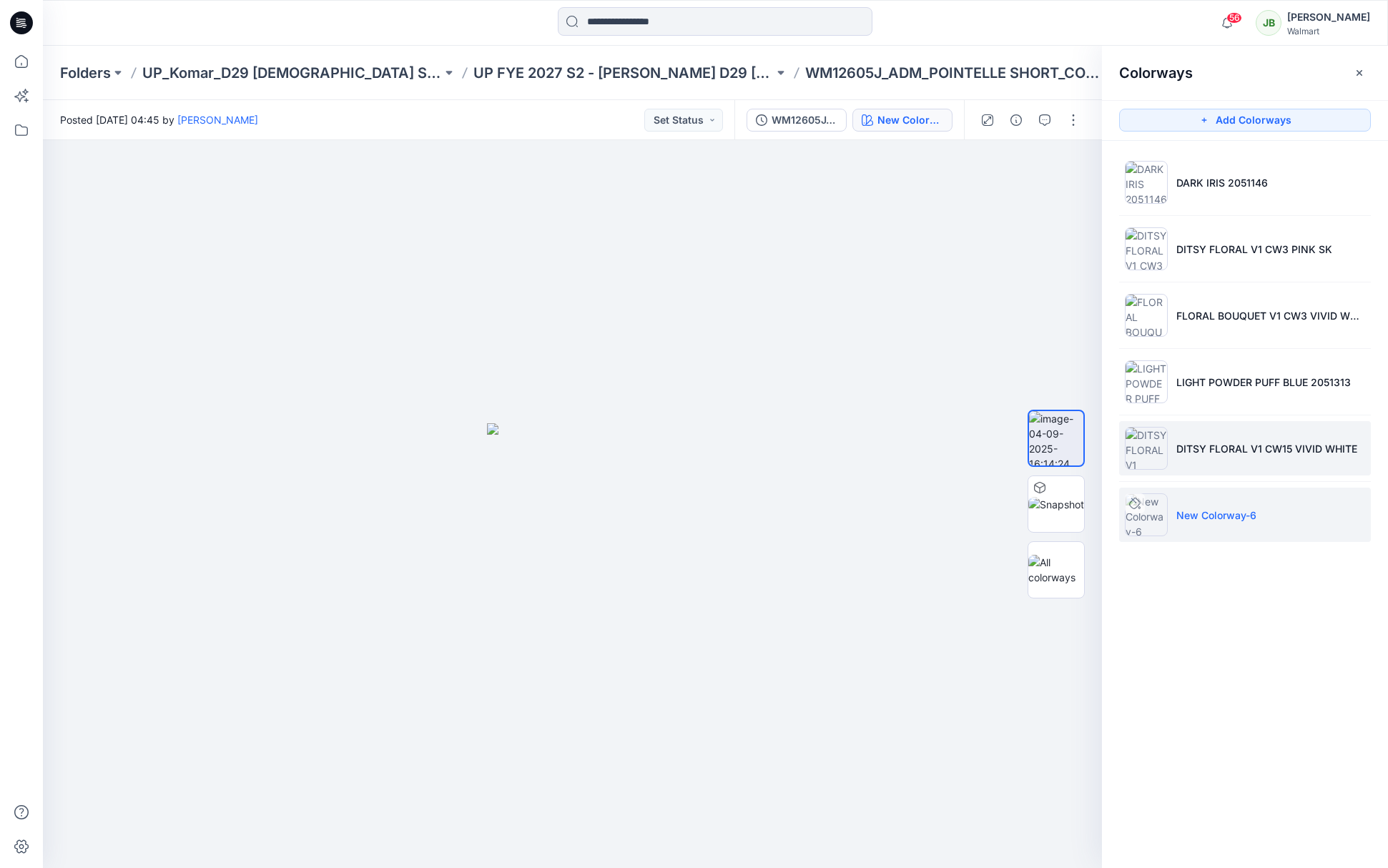
click at [1191, 449] on p "DITSY FLORAL V1 CW15 VIVID WHITE" at bounding box center [1266, 448] width 181 height 15
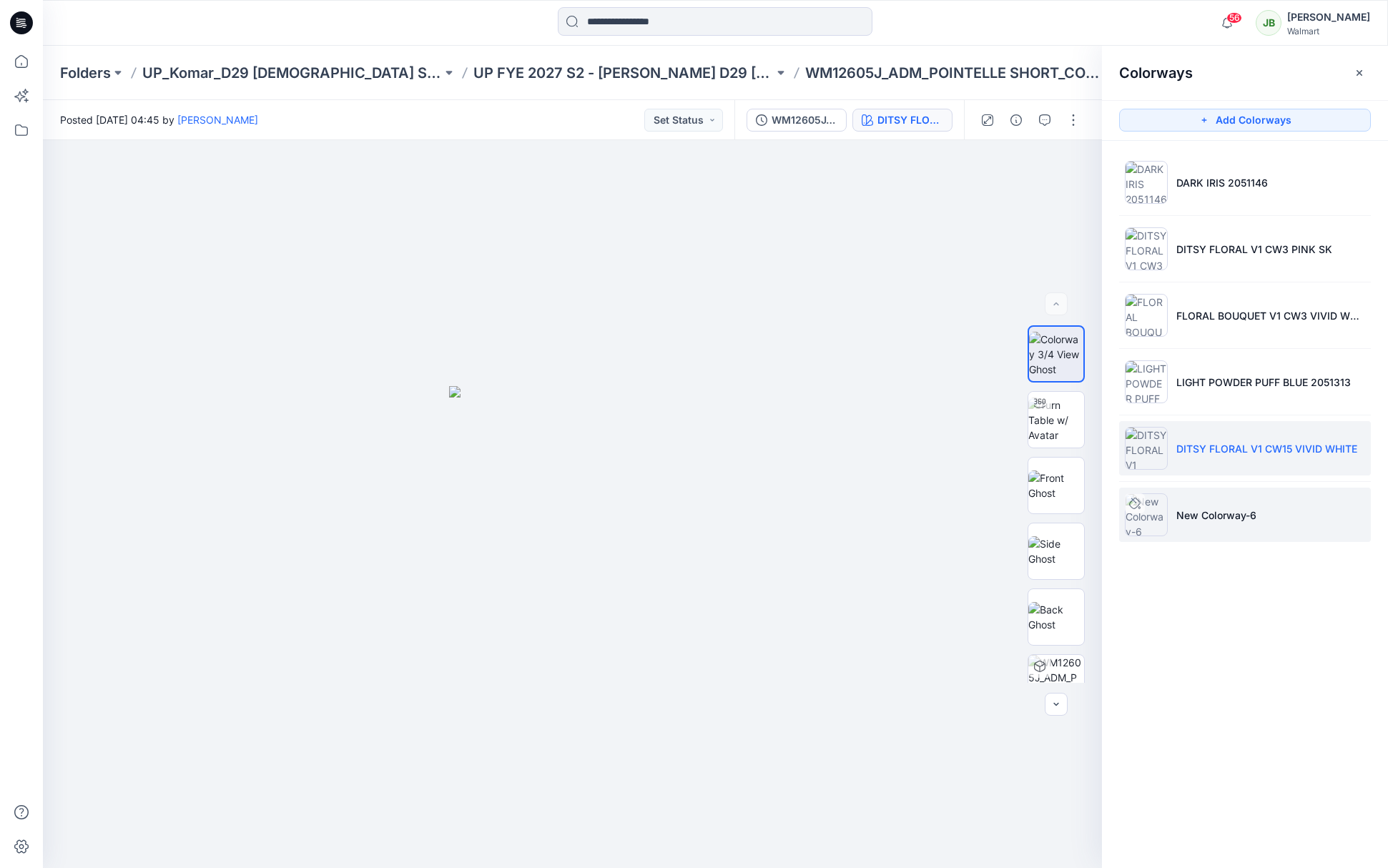
click at [1207, 515] on p "New Colorway-6" at bounding box center [1215, 515] width 80 height 15
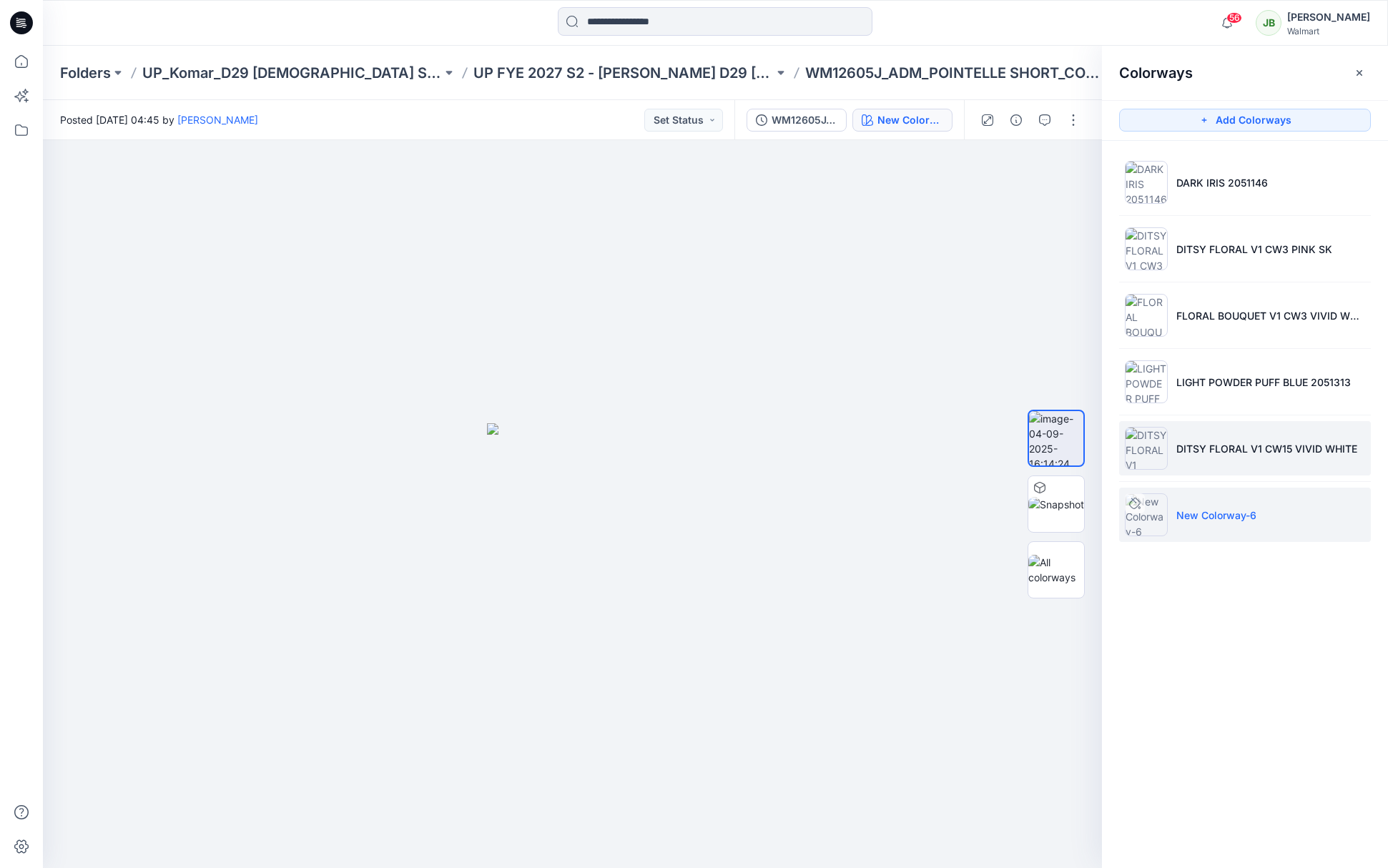
click at [1204, 451] on p "DITSY FLORAL V1 CW15 VIVID WHITE" at bounding box center [1266, 448] width 181 height 15
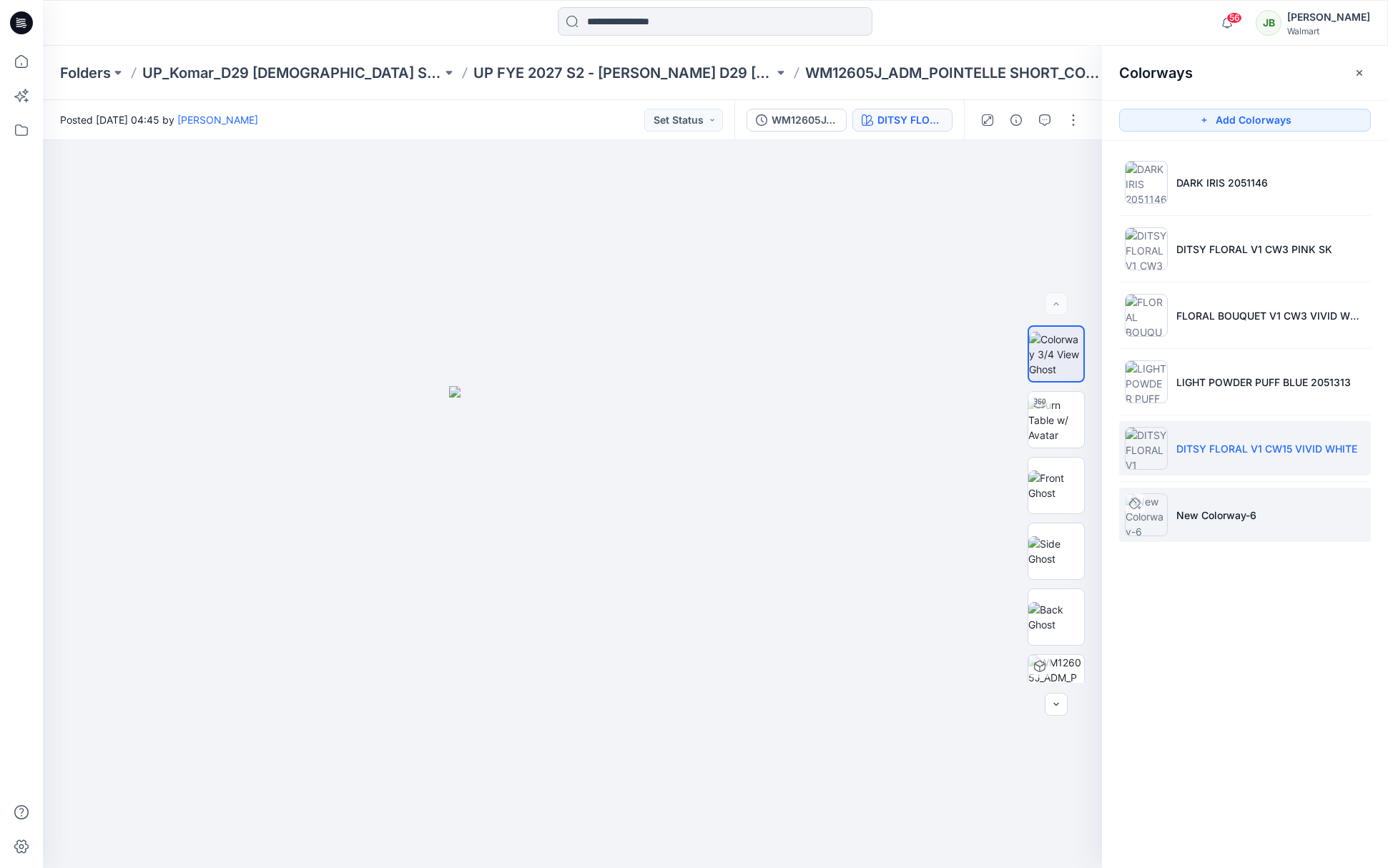
click at [1211, 513] on p "New Colorway-6" at bounding box center [1215, 515] width 80 height 15
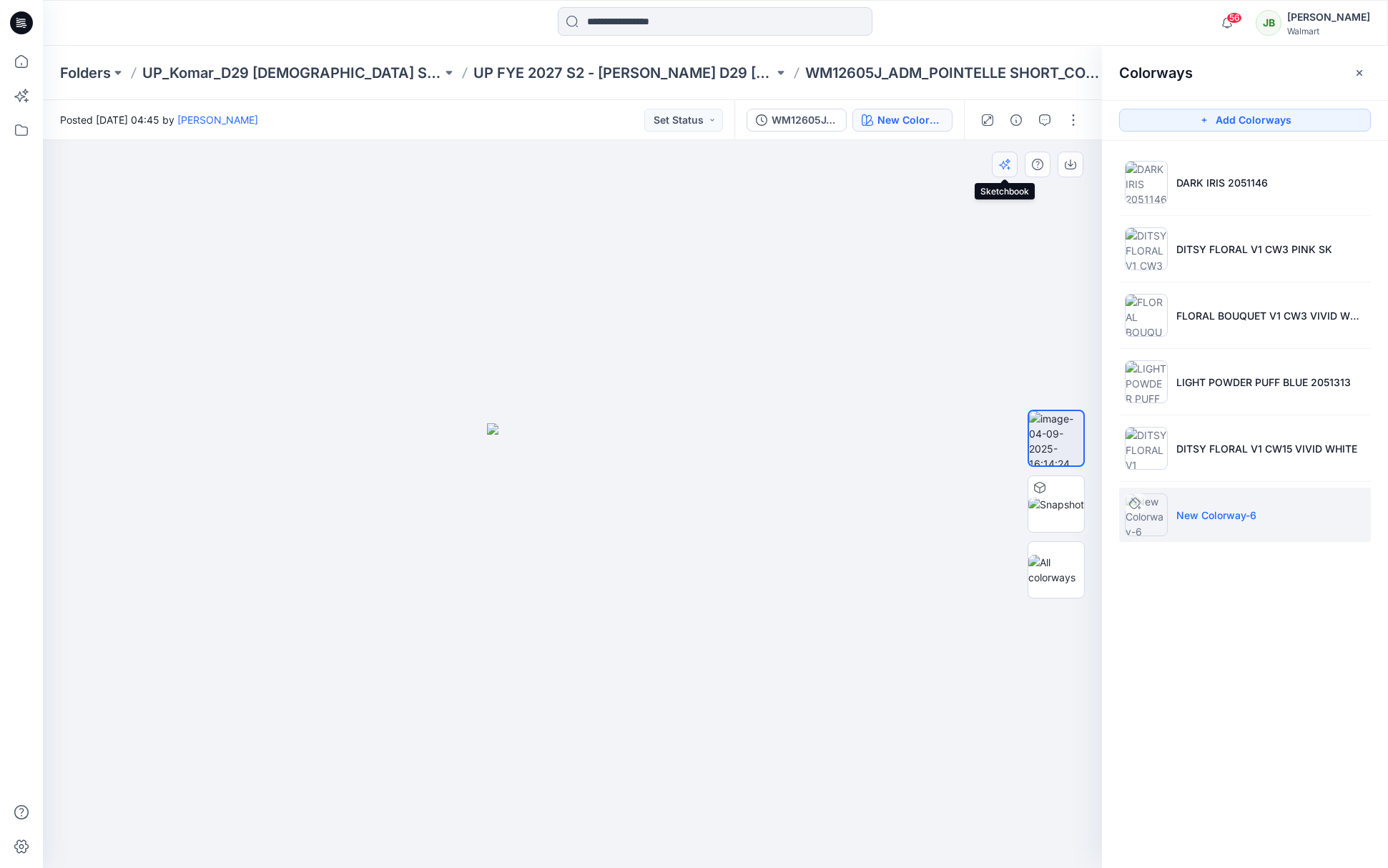
click at [1003, 165] on icon "button" at bounding box center [1004, 164] width 12 height 12
click at [1003, 165] on div "Folders UP_Komar_D29 Ladies Sleep UP FYE 2027 S2 - Komar D29 Ladies Sleepwear W…" at bounding box center [716, 456] width 1345 height 822
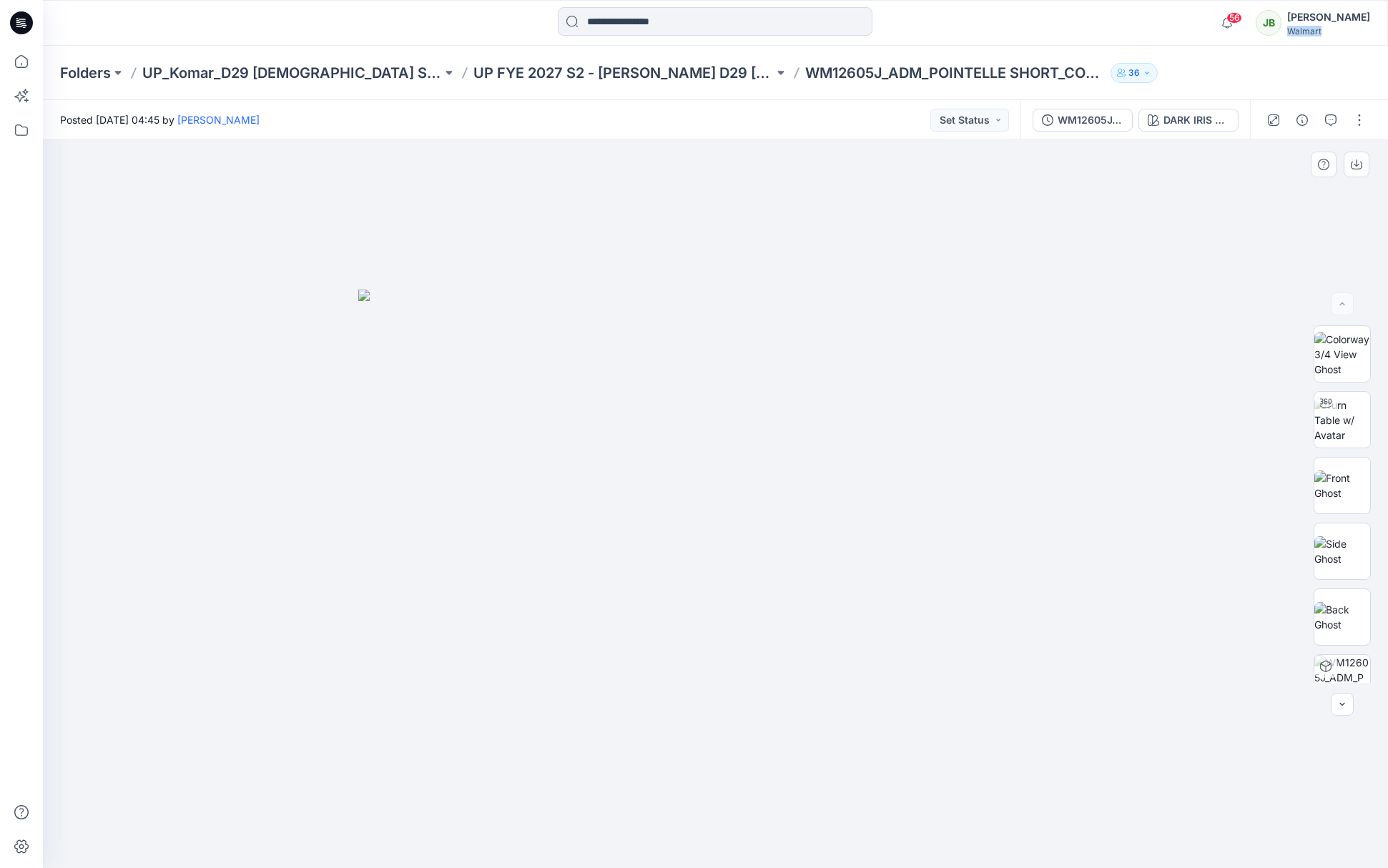
click at [923, 571] on img at bounding box center [715, 578] width 715 height 578
click at [1193, 120] on div "DARK IRIS 2051146" at bounding box center [1196, 120] width 66 height 15
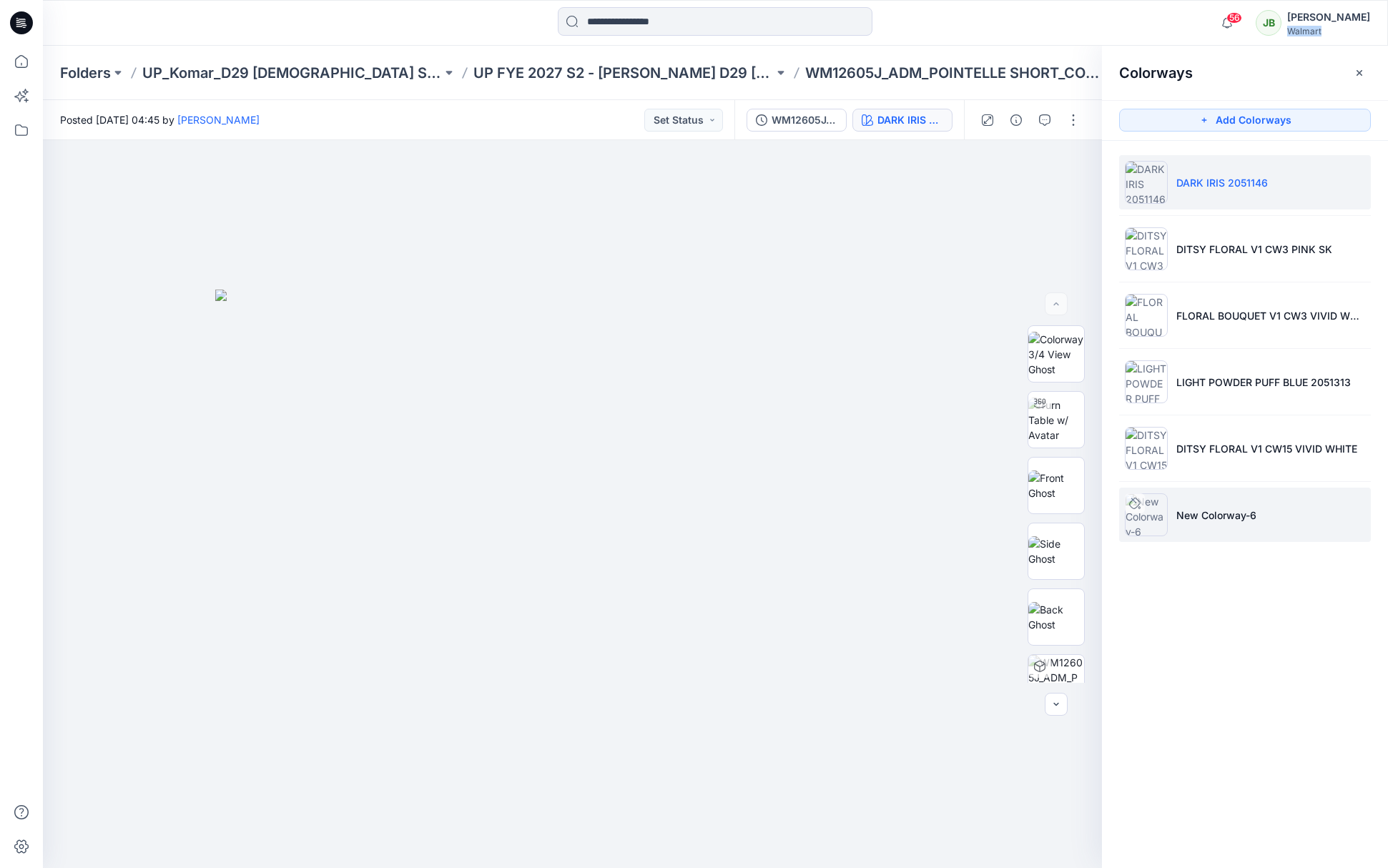
click at [1197, 520] on p "New Colorway-6" at bounding box center [1215, 515] width 80 height 15
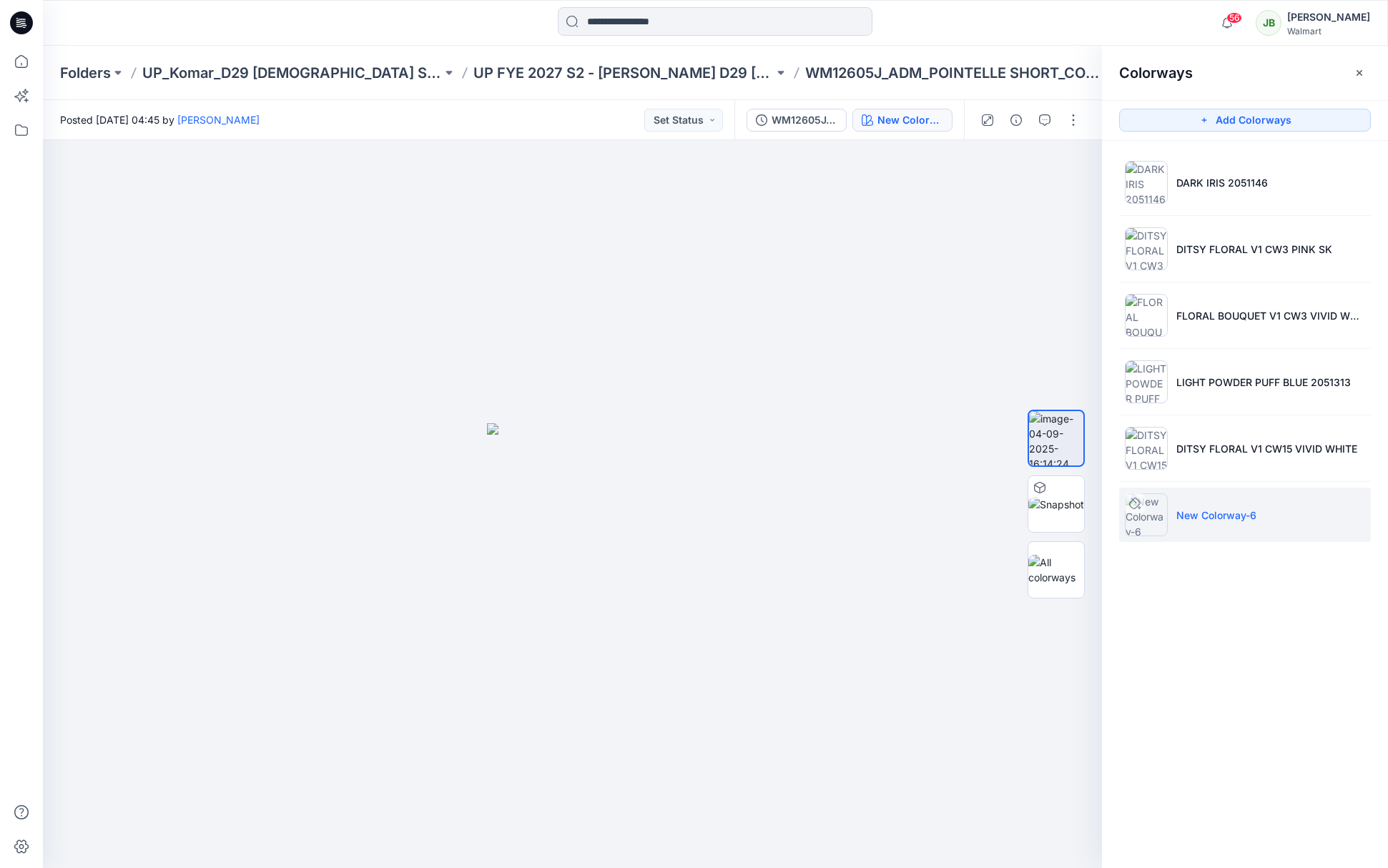
click at [1152, 522] on img at bounding box center [1146, 515] width 43 height 43
click at [1074, 120] on button "button" at bounding box center [1072, 120] width 22 height 22
click at [990, 224] on p "Edit" at bounding box center [982, 226] width 18 height 15
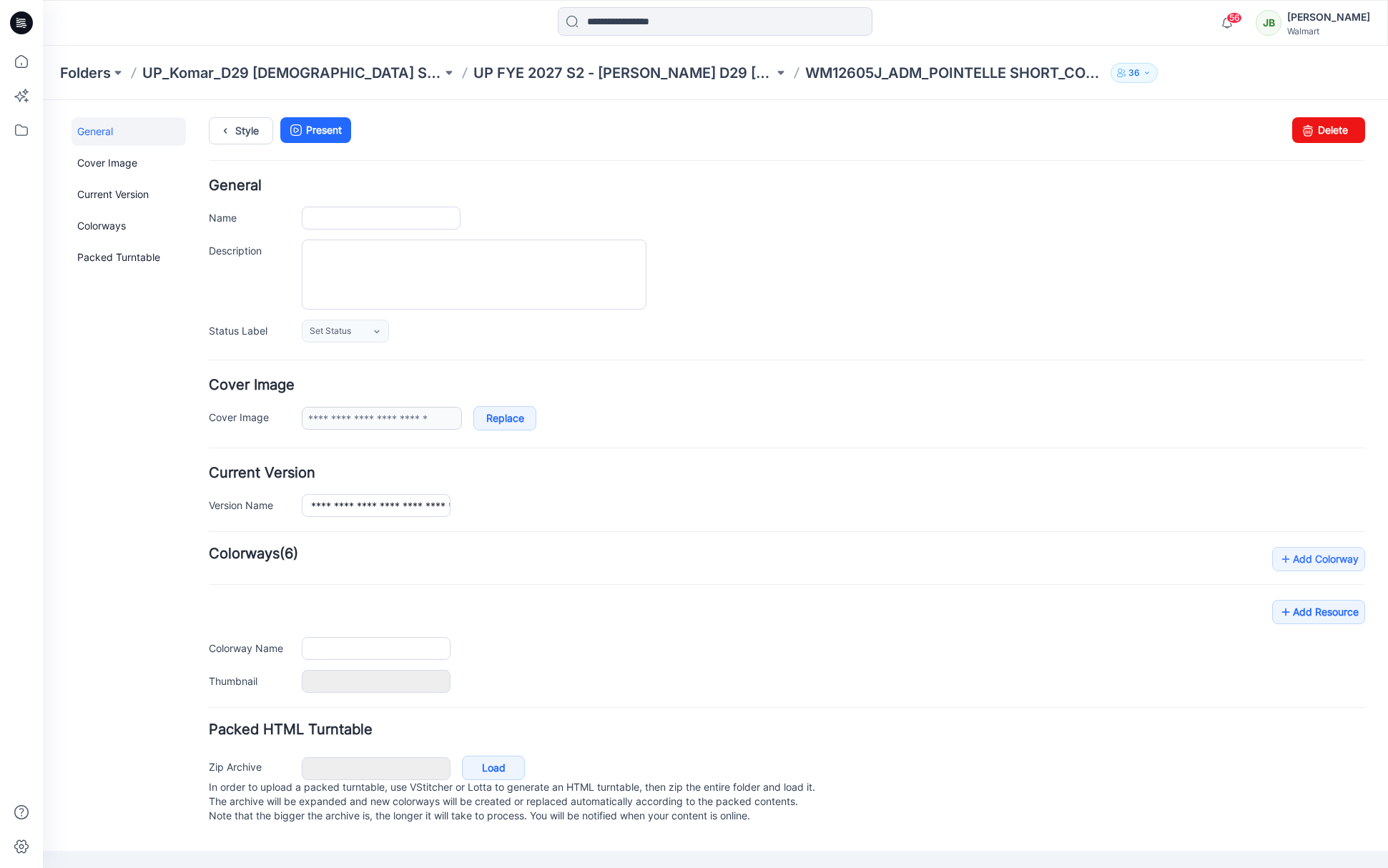
type input "**********"
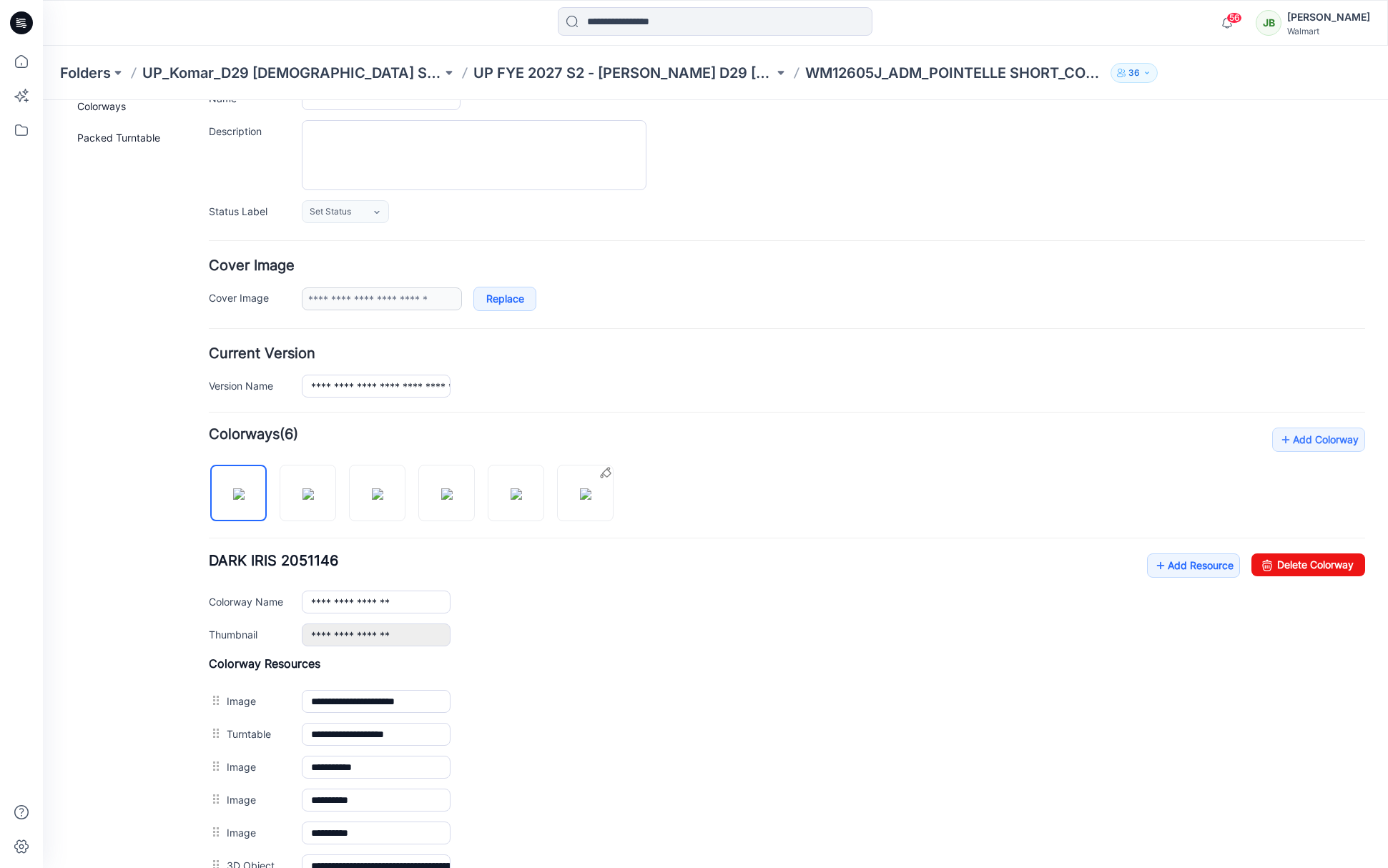
scroll to position [138, 0]
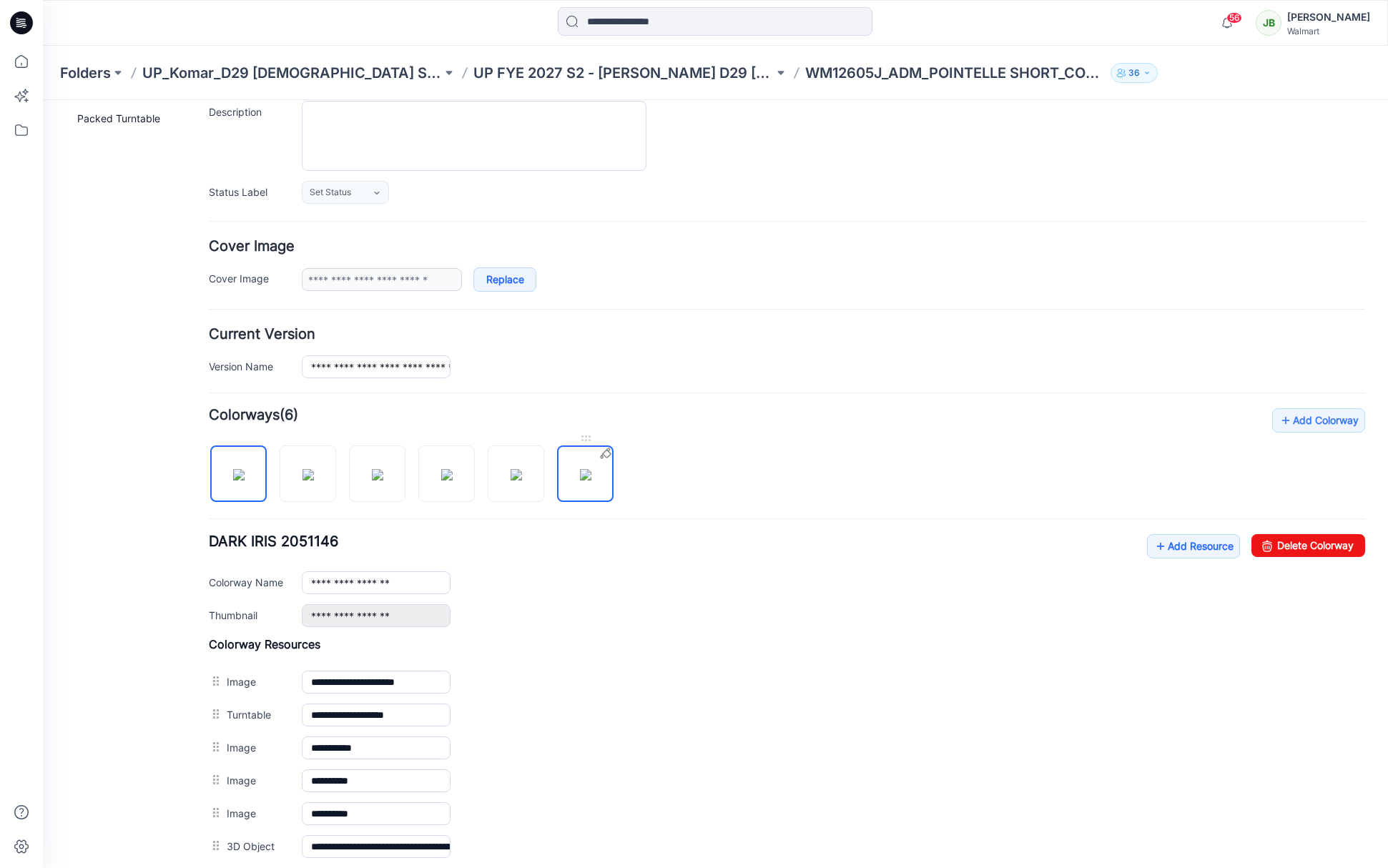
click at [592, 469] on img at bounding box center [585, 474] width 12 height 12
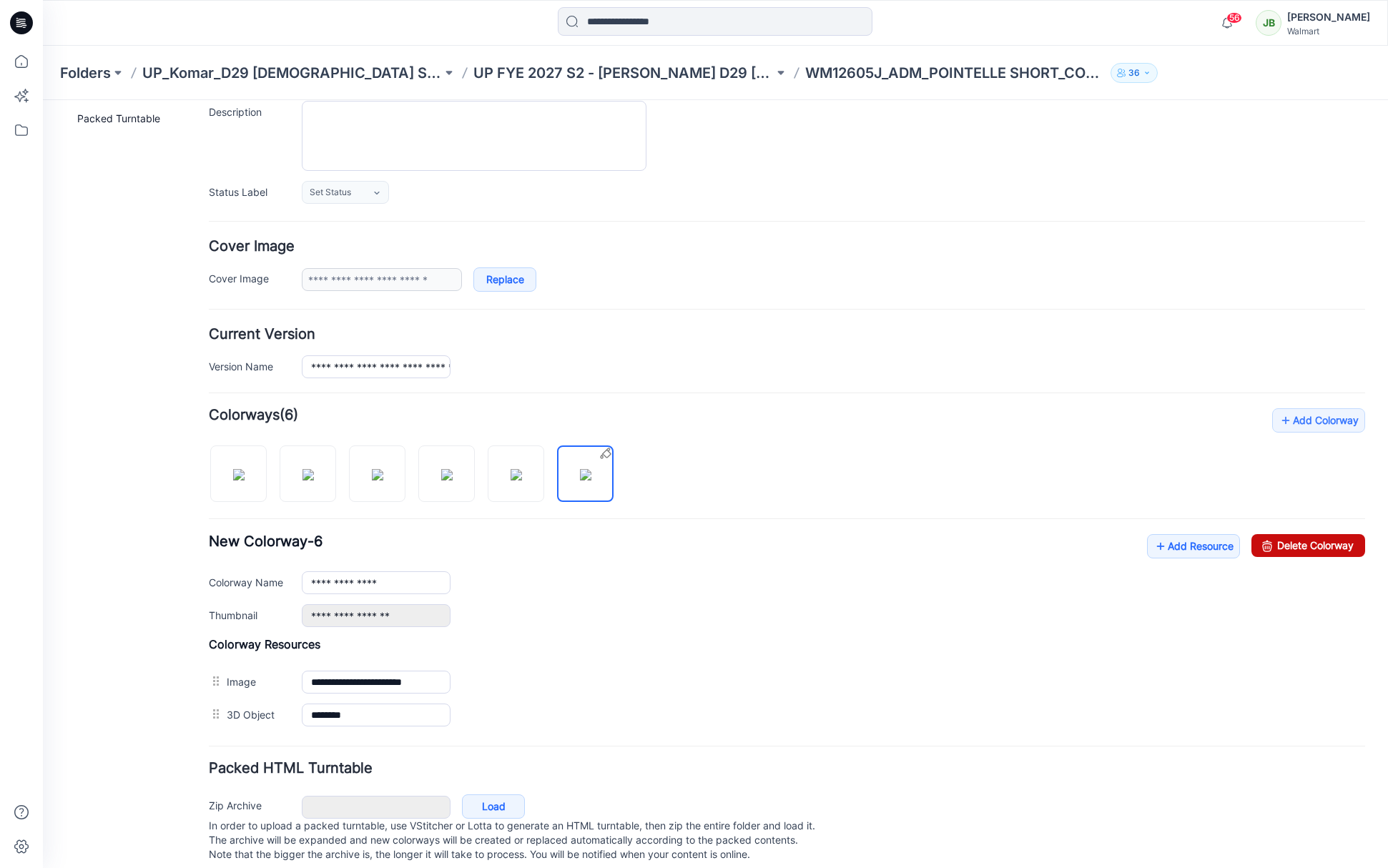
click at [1304, 546] on link "Delete Colorway" at bounding box center [1308, 545] width 113 height 22
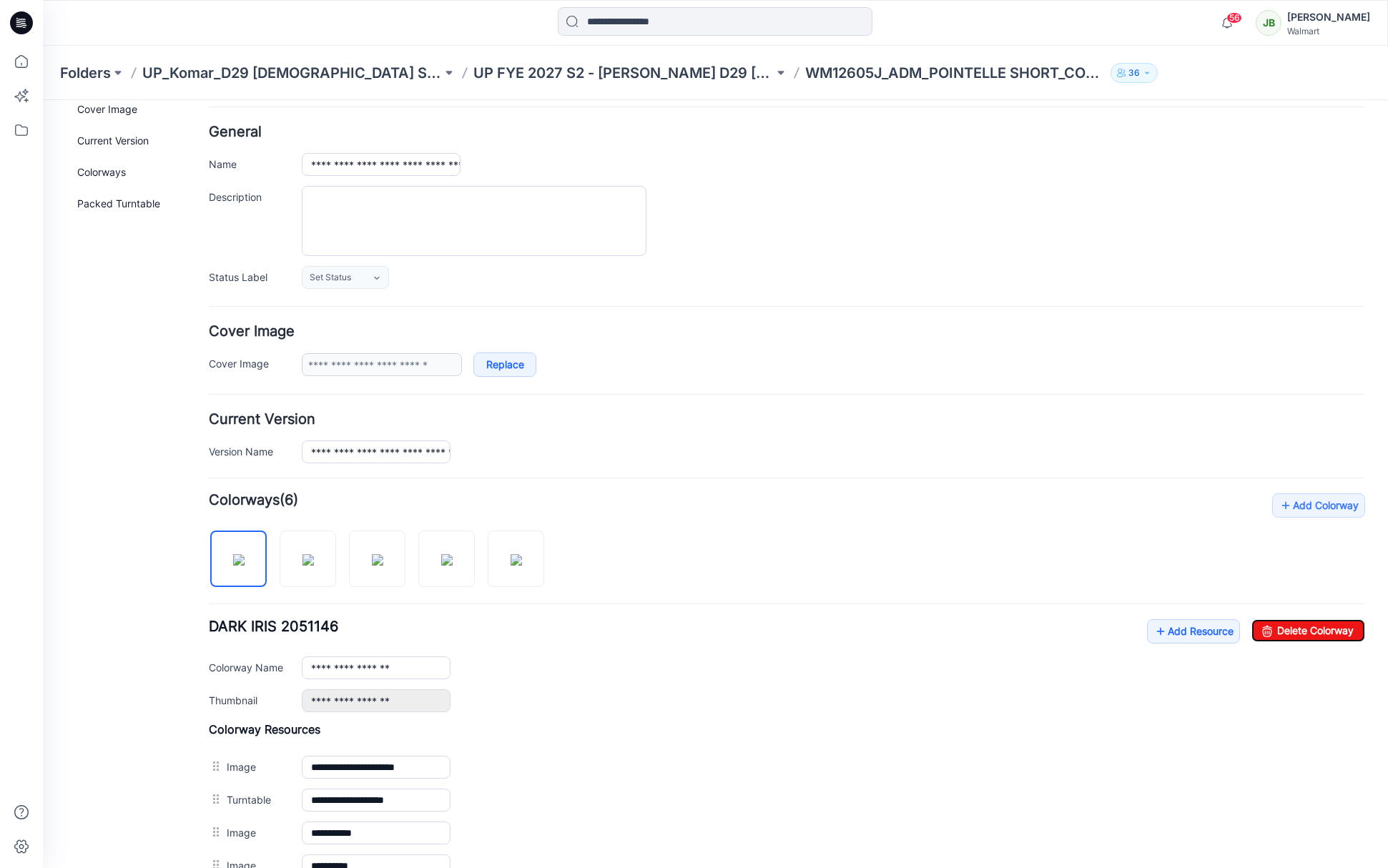
scroll to position [30, 0]
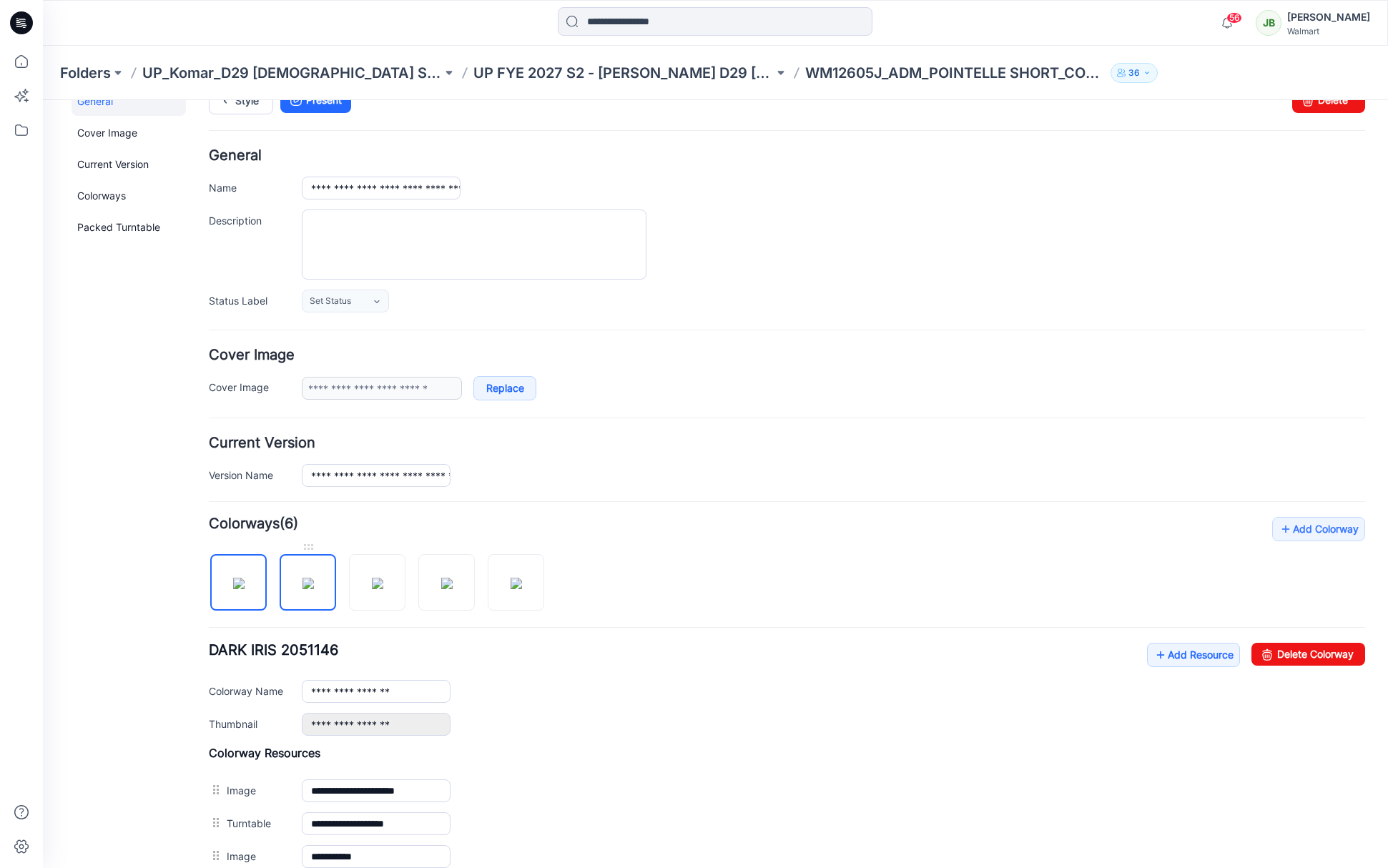
click at [302, 589] on img at bounding box center [307, 583] width 12 height 12
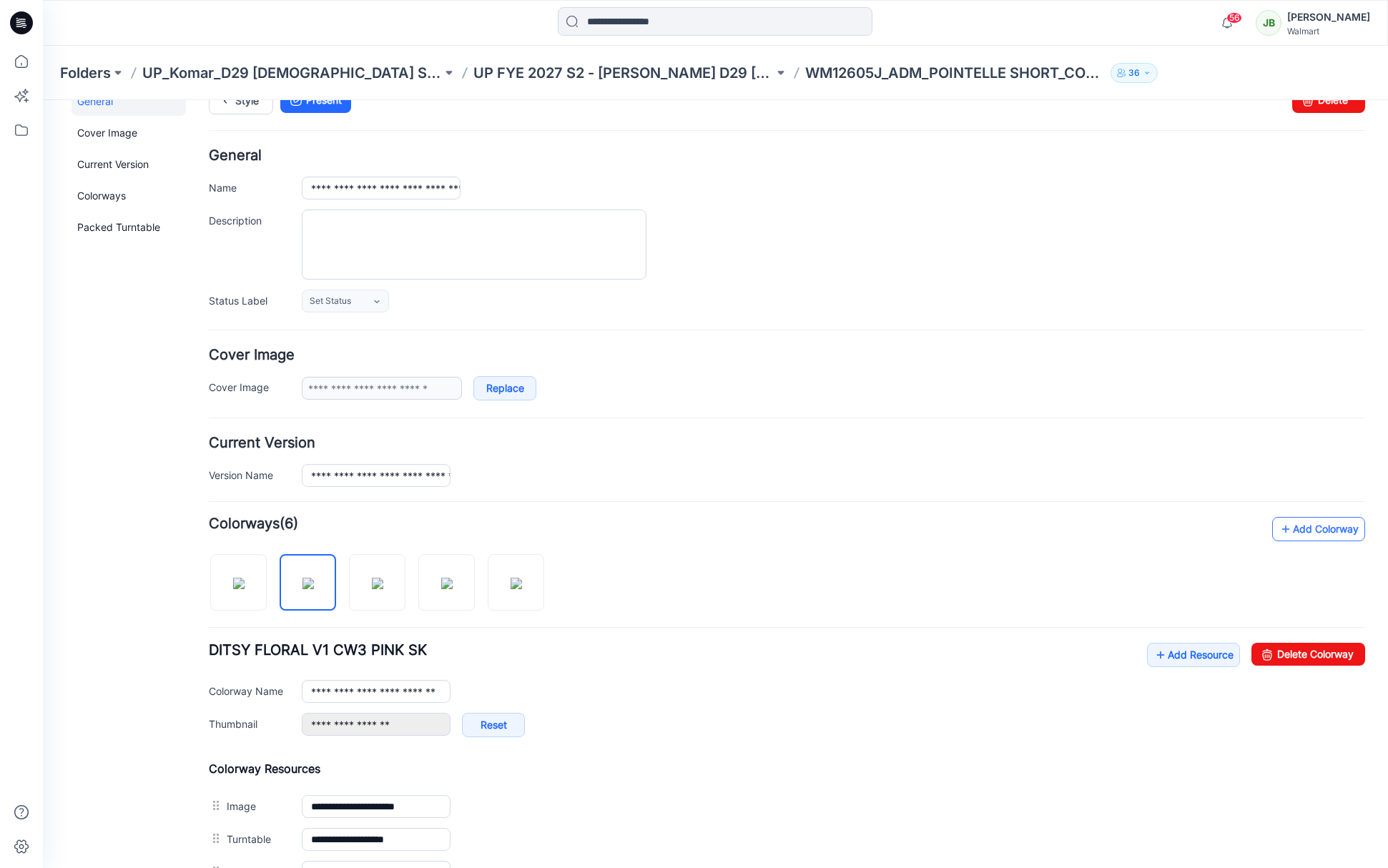
click at [1320, 522] on link "Add Colorway" at bounding box center [1318, 528] width 93 height 24
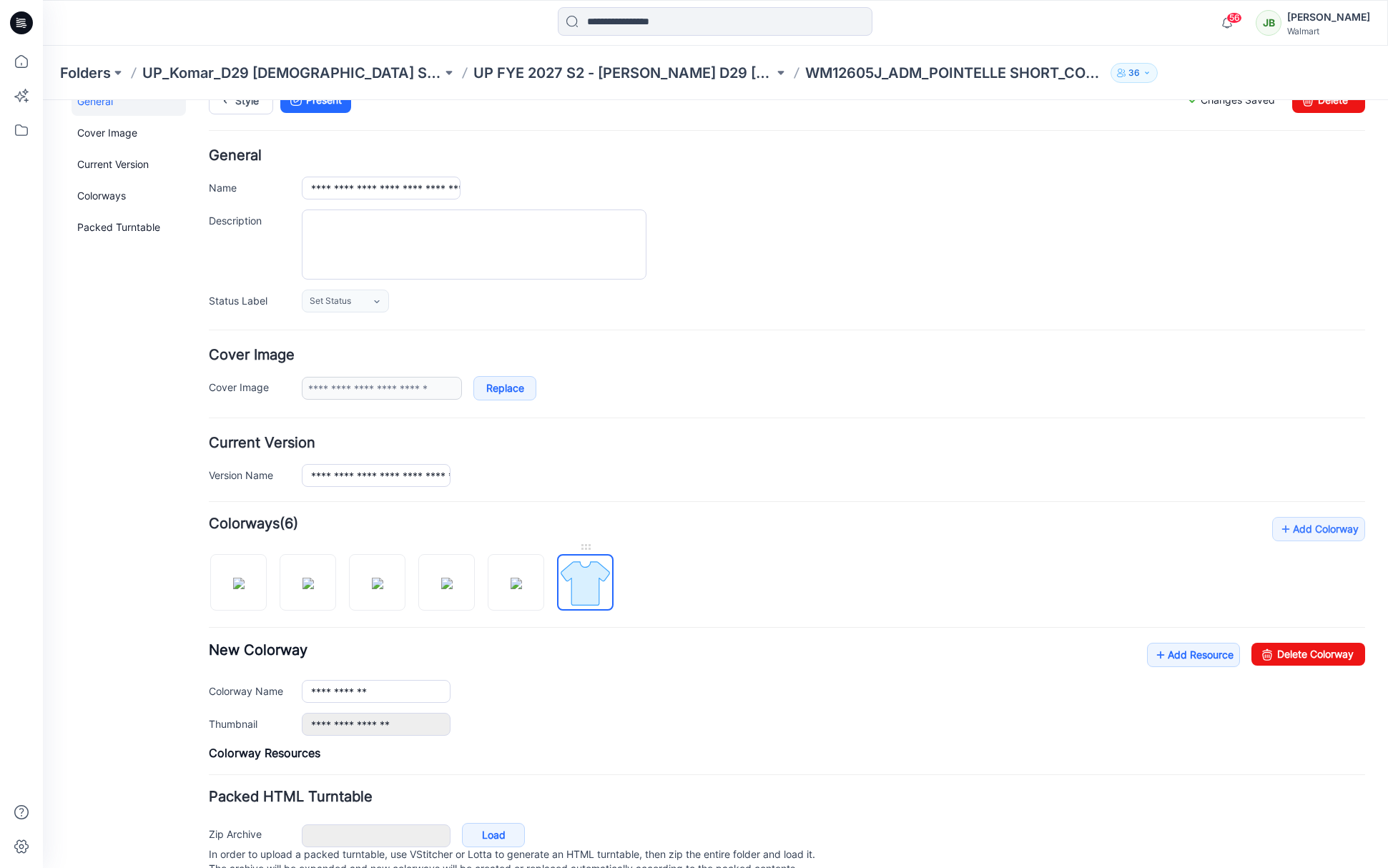
click at [593, 593] on img at bounding box center [585, 583] width 54 height 54
click at [595, 592] on img at bounding box center [585, 583] width 54 height 54
click at [1287, 657] on link "Delete Colorway" at bounding box center [1308, 653] width 113 height 22
type input "**********"
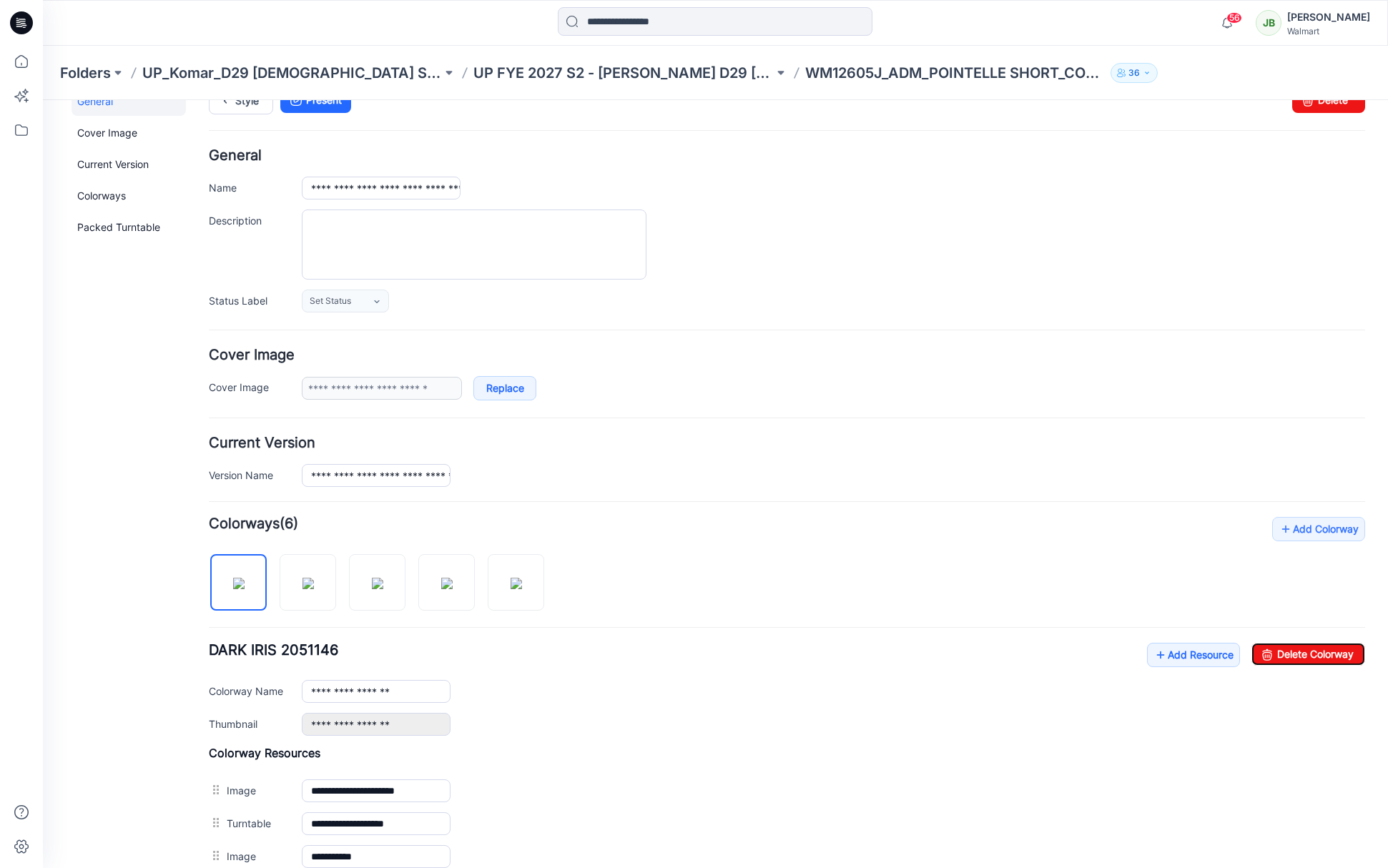
scroll to position [0, 0]
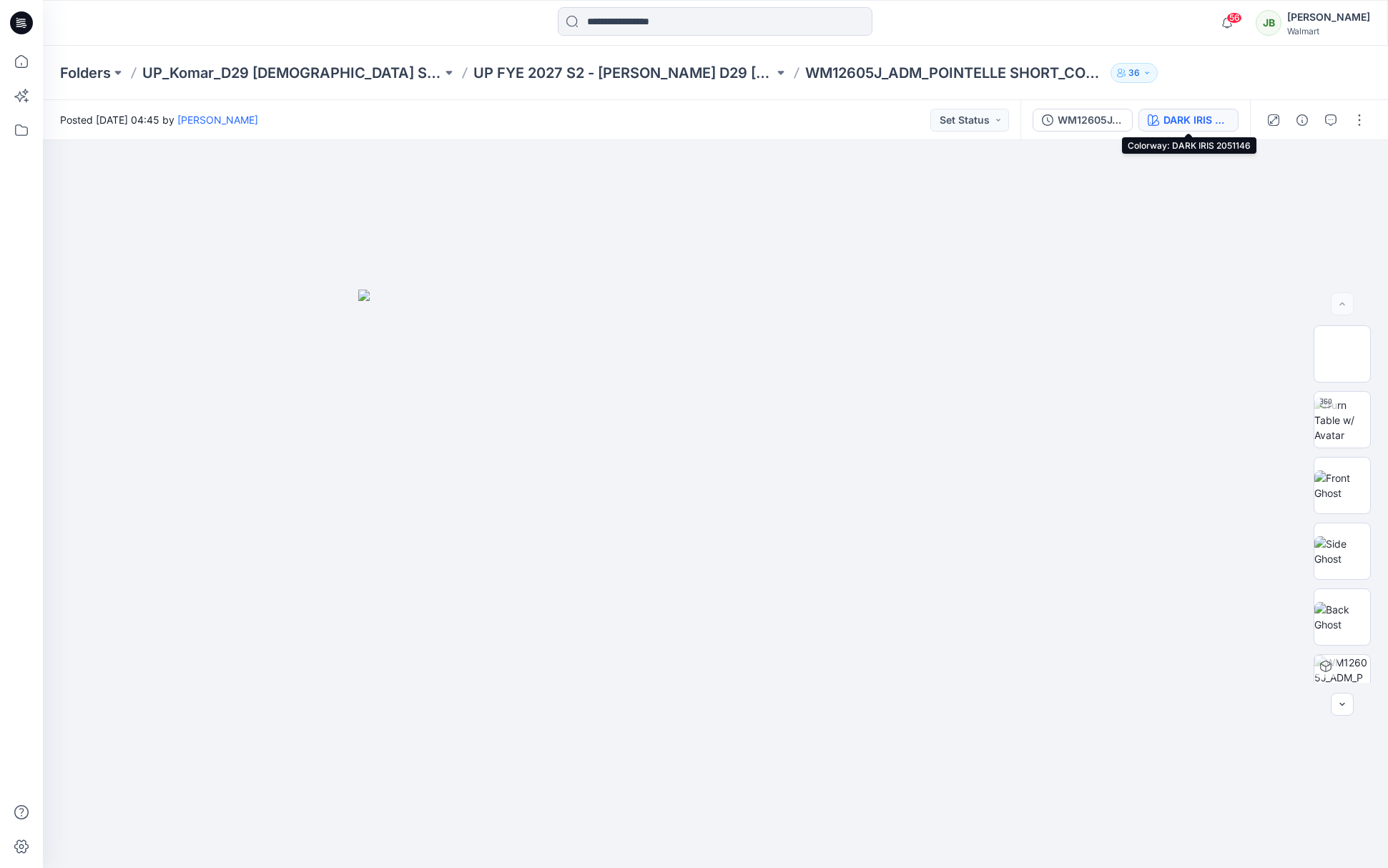
click at [1192, 122] on div "DARK IRIS 2051146" at bounding box center [1196, 120] width 66 height 15
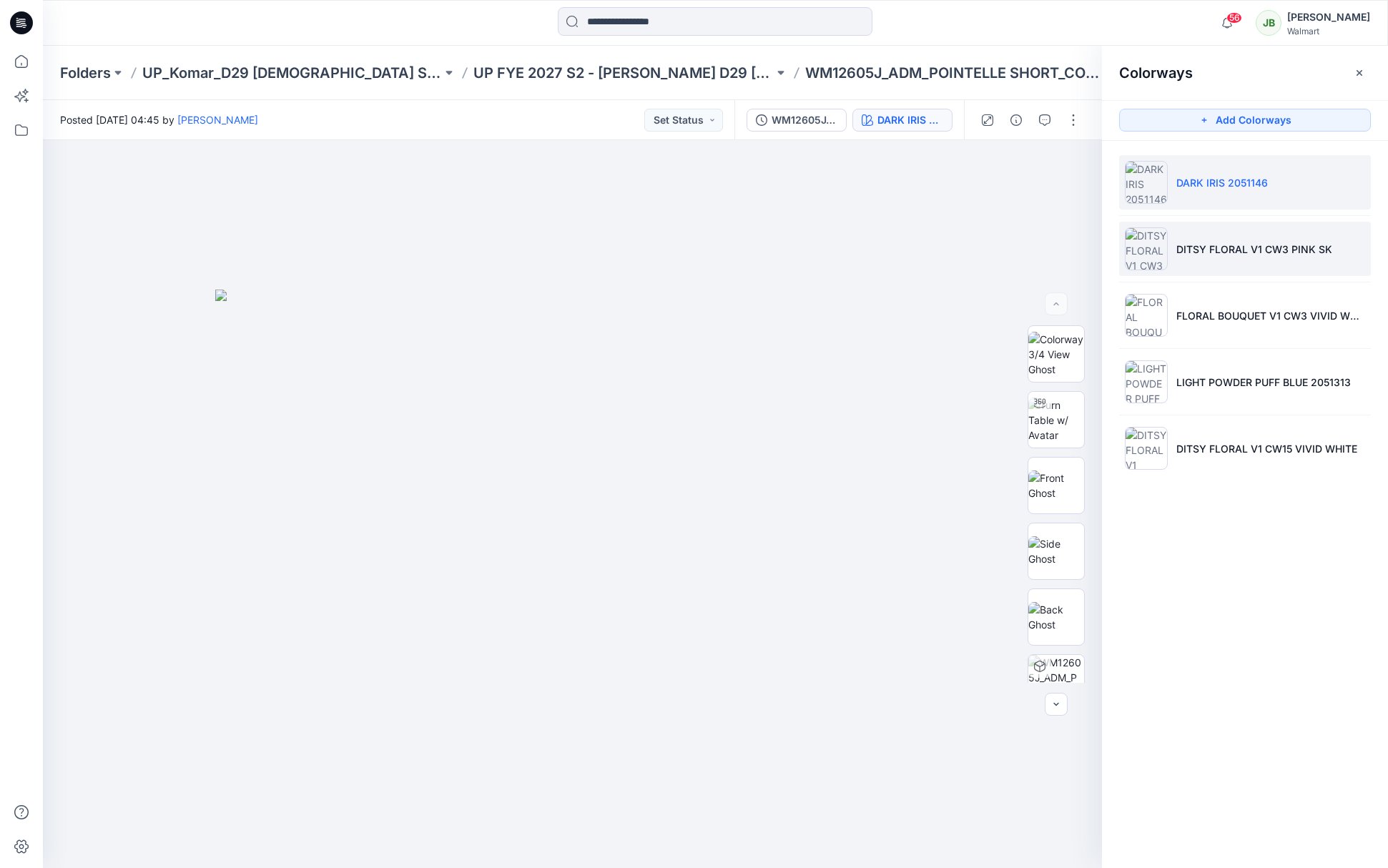
click at [1211, 253] on p "DITSY FLORAL V1 CW3 PINK SK" at bounding box center [1253, 249] width 156 height 15
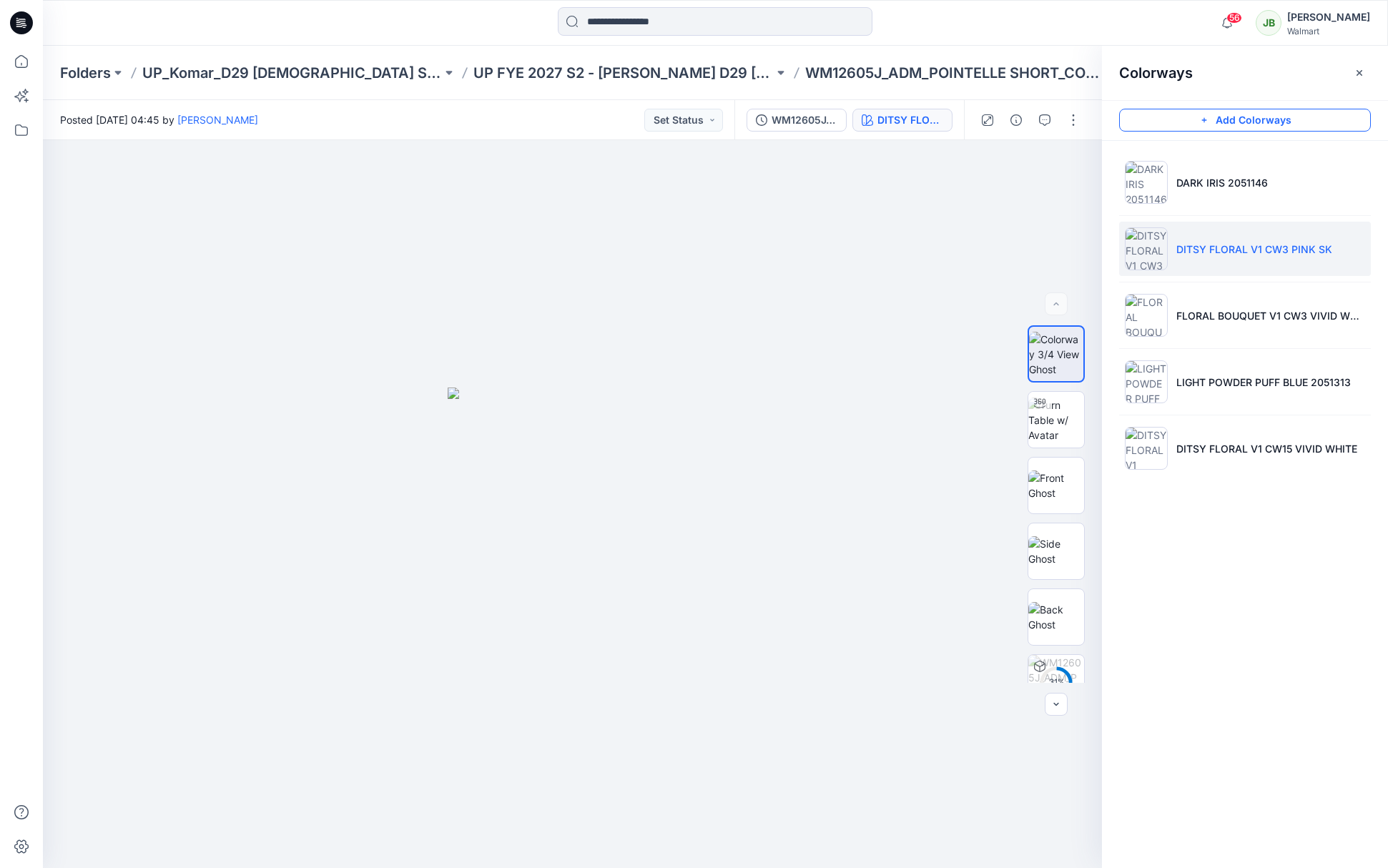
click at [1303, 123] on button "Add Colorways" at bounding box center [1245, 120] width 252 height 22
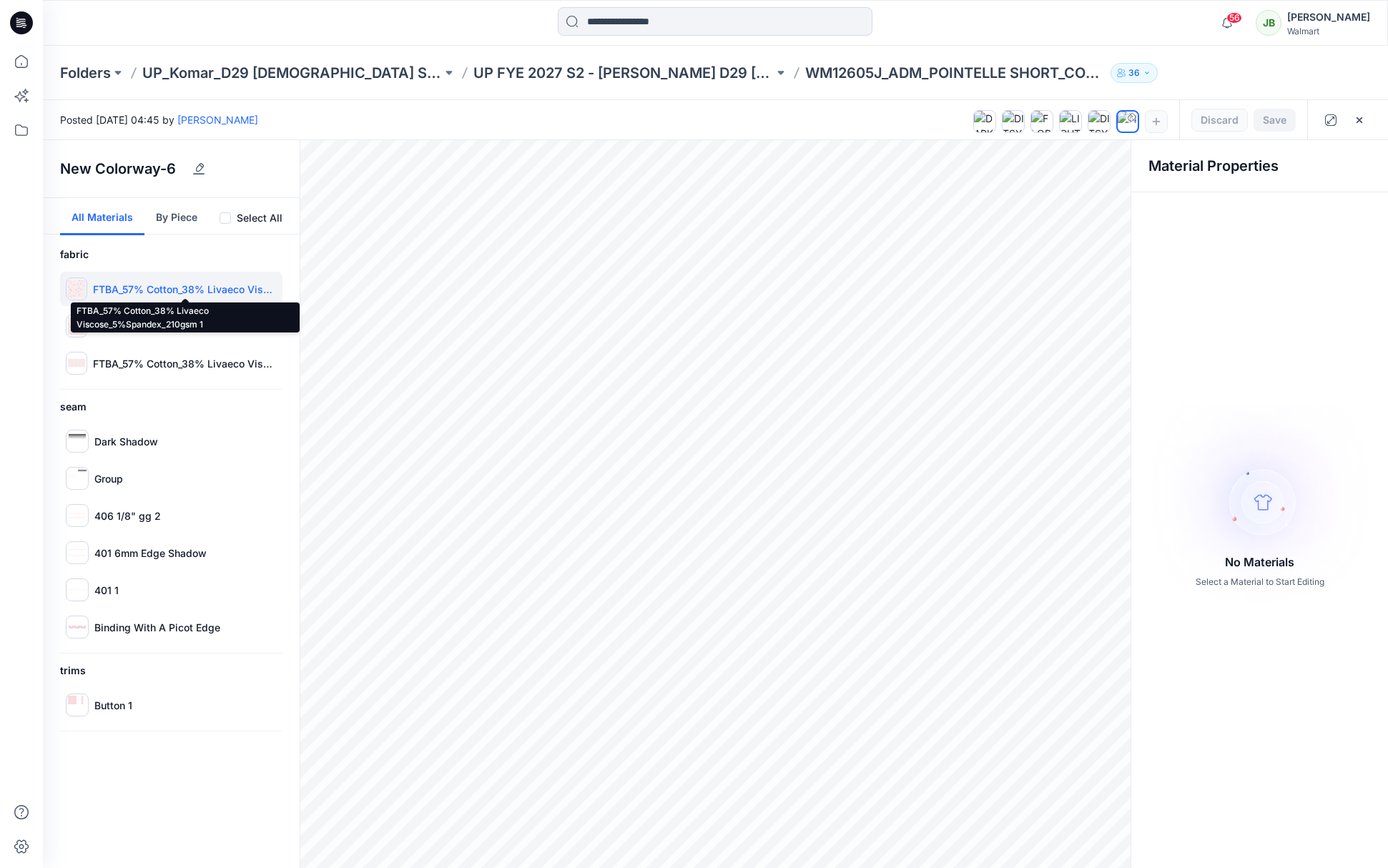
click at [176, 287] on p "FTBA_57% Cotton_38% Livaeco Viscose_5%Spandex_210gsm 1" at bounding box center [184, 288] width 183 height 15
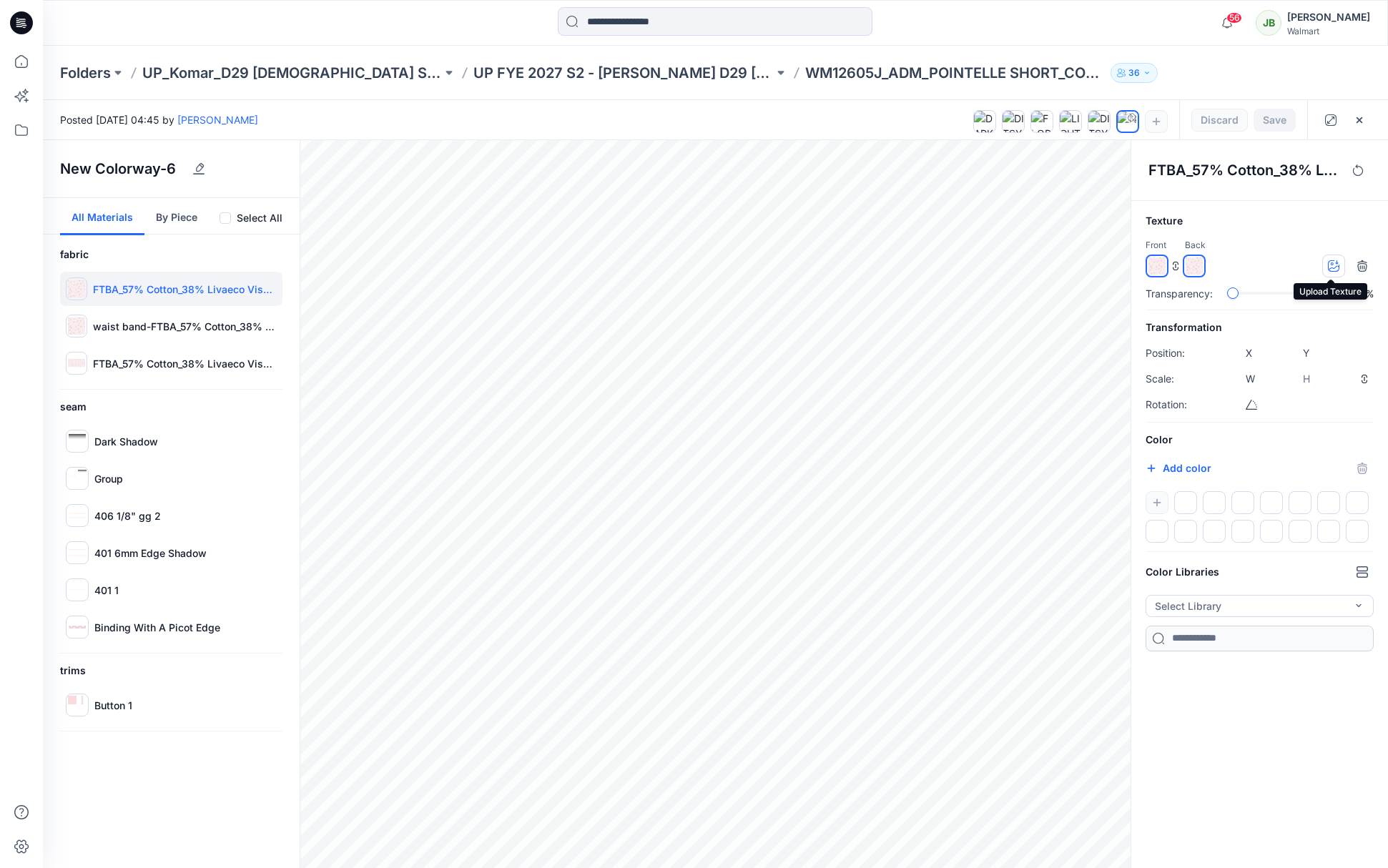
click at [1335, 263] on icon "button" at bounding box center [1333, 265] width 12 height 12
type input "****"
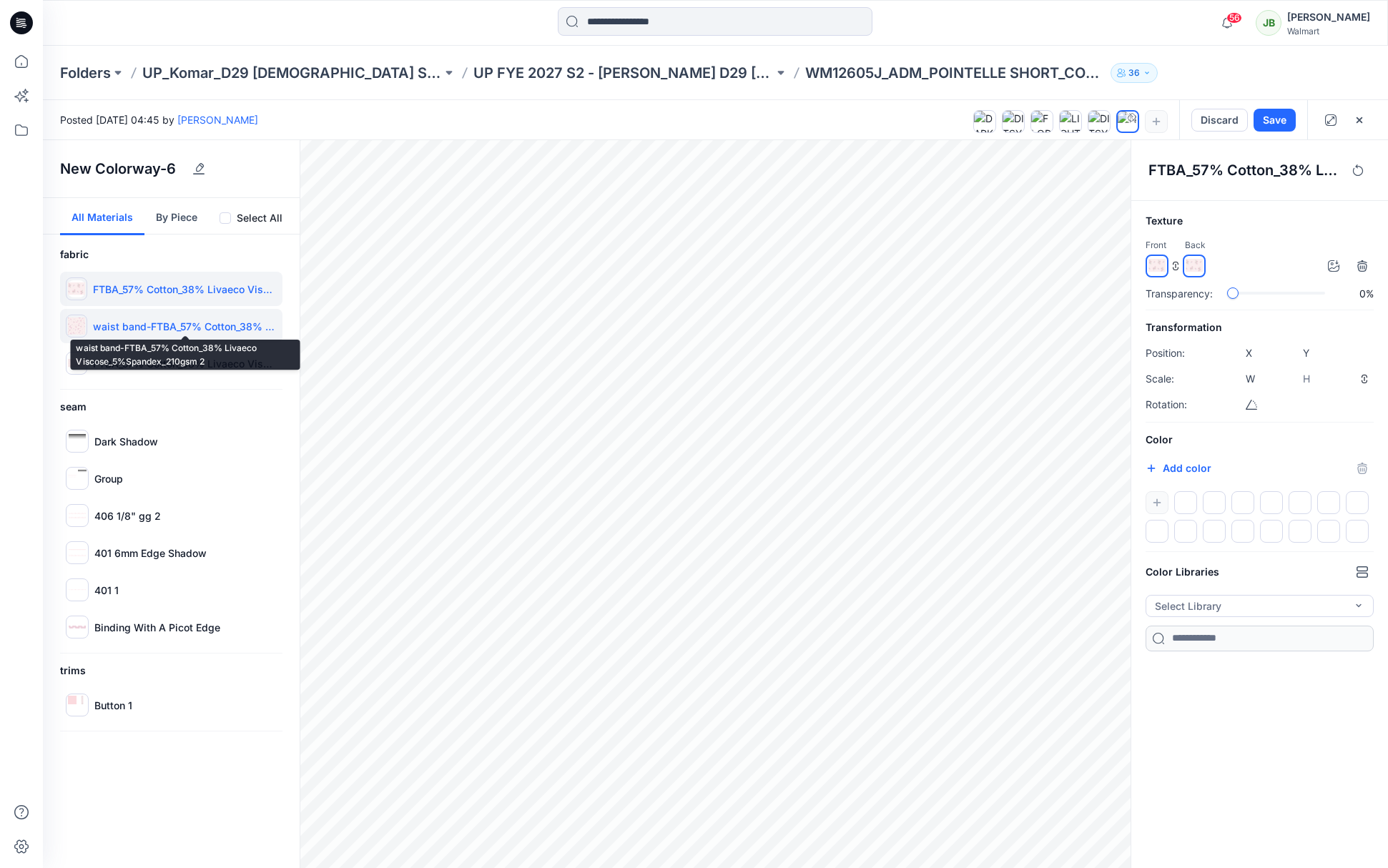
click at [141, 327] on p "waist band-FTBA_57% Cotton_38% Livaeco Viscose_5%Spandex_210gsm 2" at bounding box center [184, 326] width 183 height 15
type input "****"
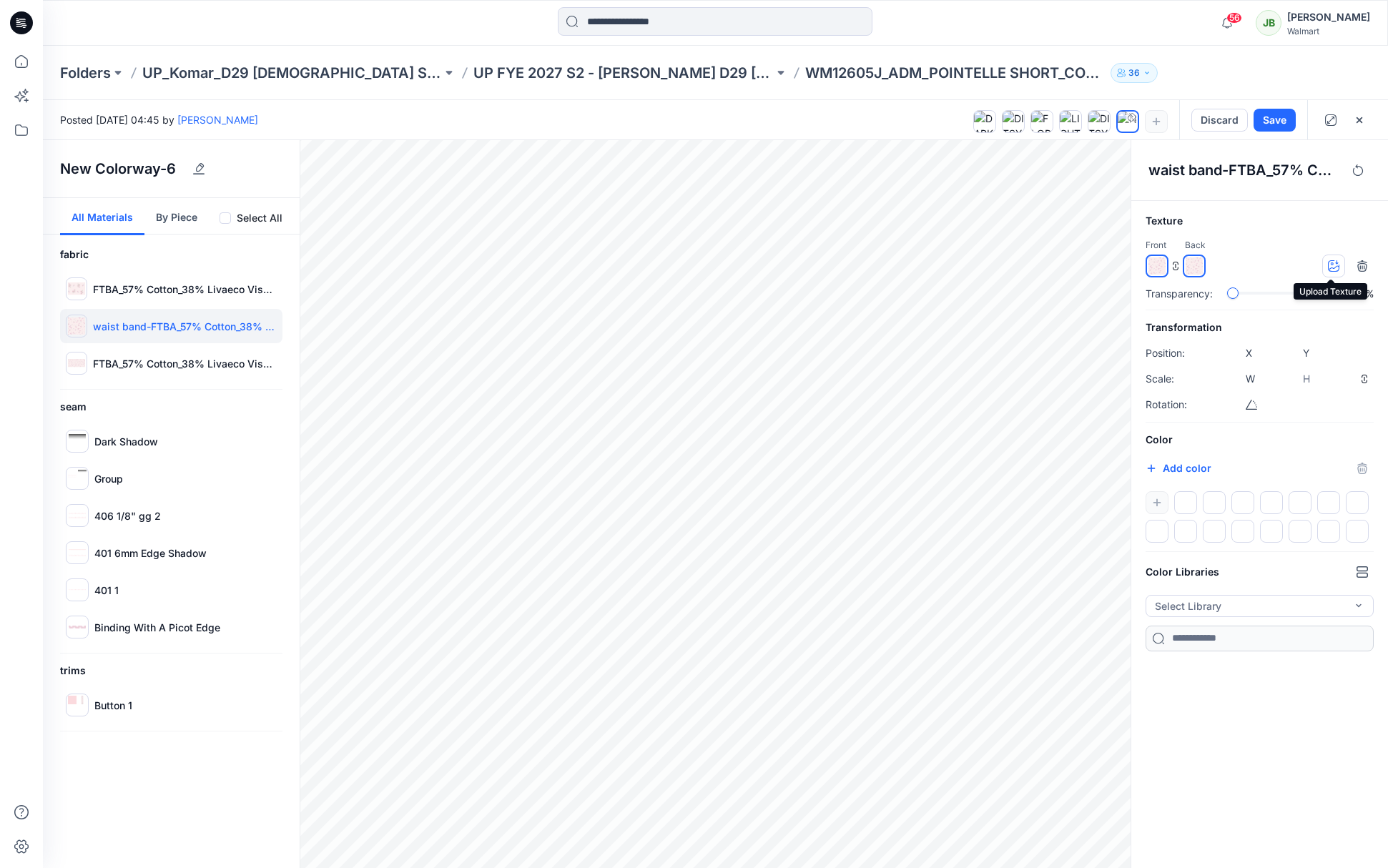
click at [1334, 267] on icon "button" at bounding box center [1333, 265] width 12 height 12
type input "****"
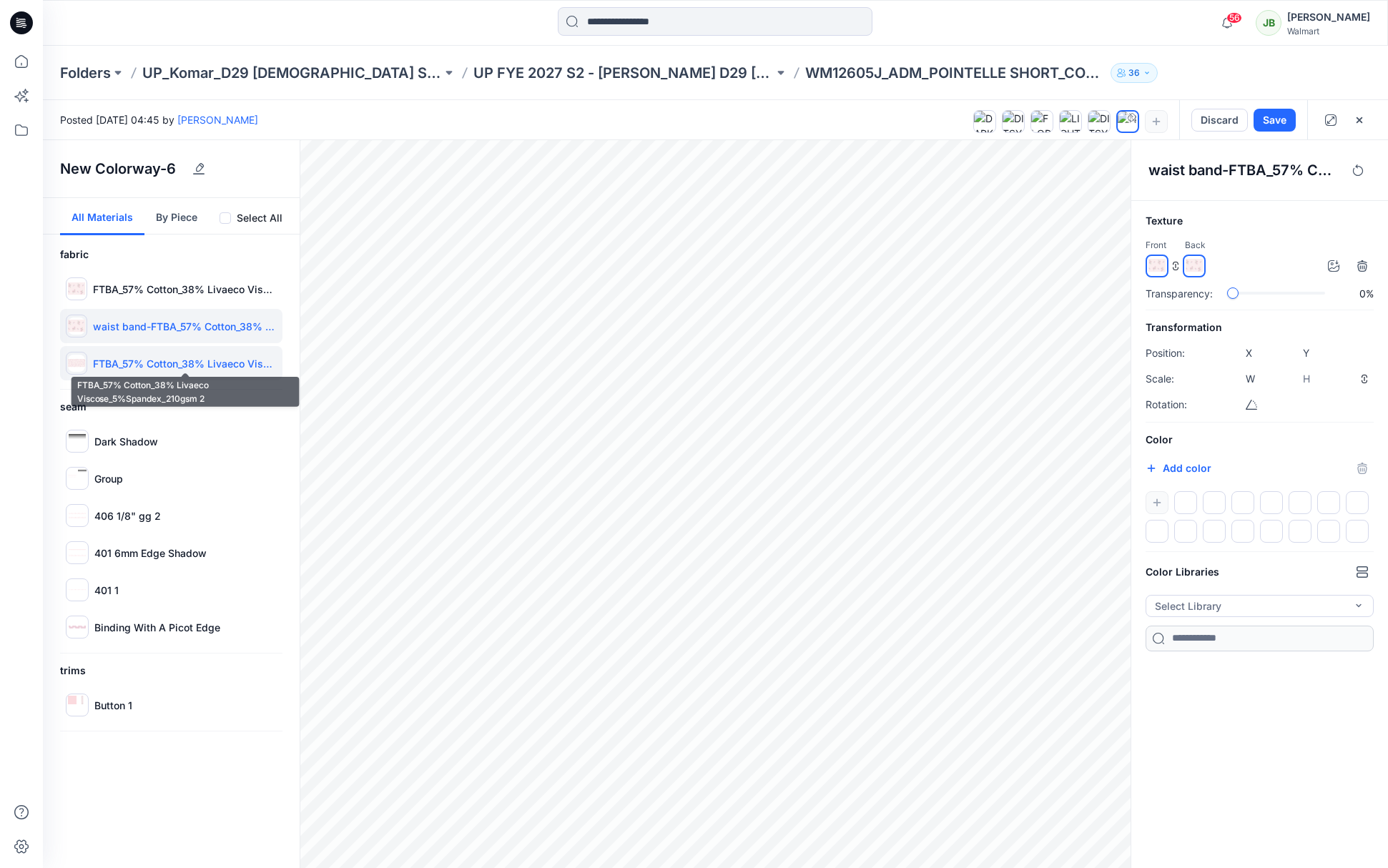
click at [173, 367] on p "FTBA_57% Cotton_38% Livaeco Viscose_5%Spandex_210gsm 2" at bounding box center [184, 363] width 183 height 15
type input "****"
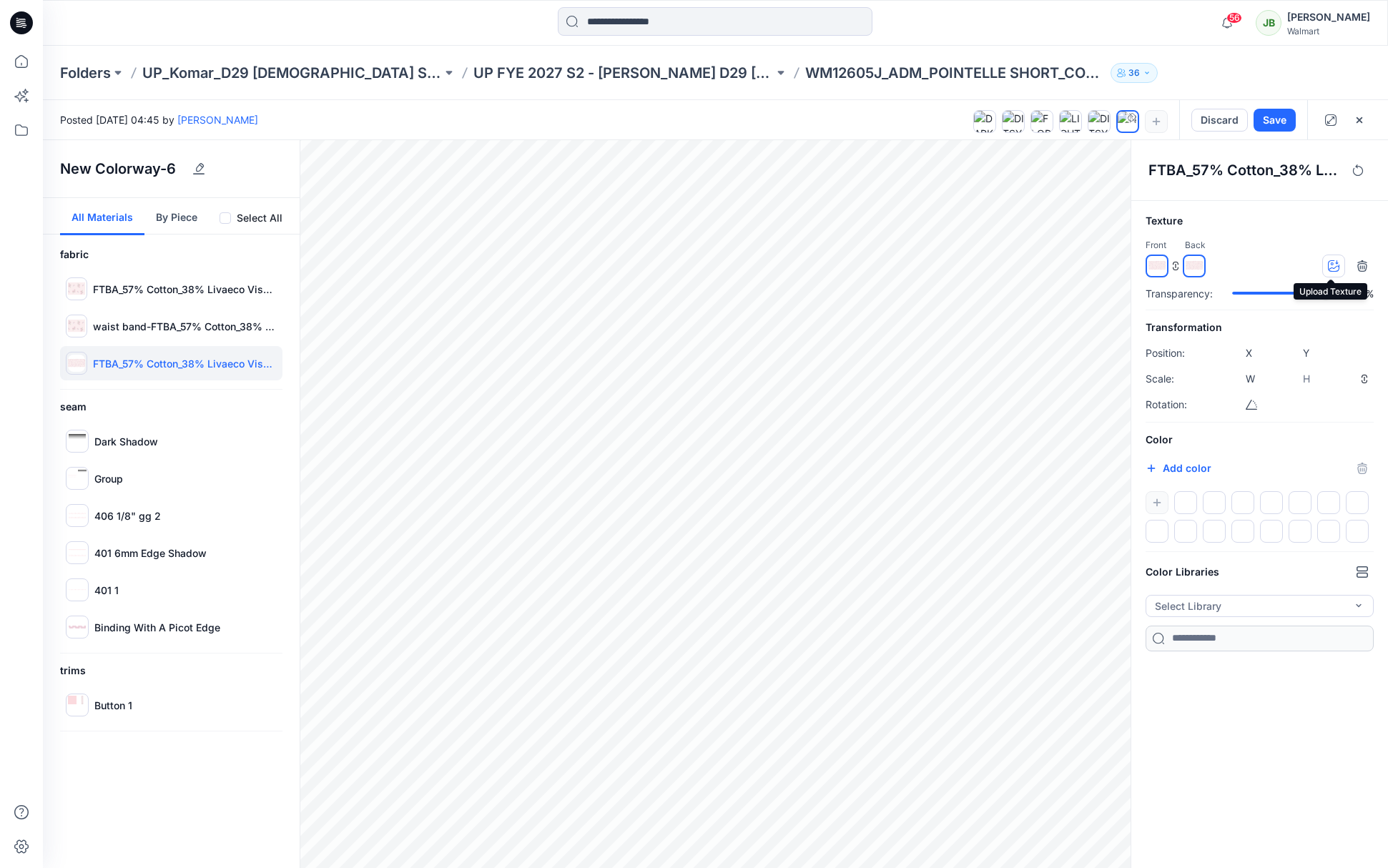
click at [1334, 265] on icon "button" at bounding box center [1333, 265] width 12 height 12
type input "****"
click at [1317, 451] on div "Color Add color *******" at bounding box center [1259, 487] width 228 height 111
click at [1141, 540] on div "New Colorway-6 All Materials By Piece Select All fabric FTBA_57% Cotton_38% Liv…" at bounding box center [716, 504] width 1345 height 728
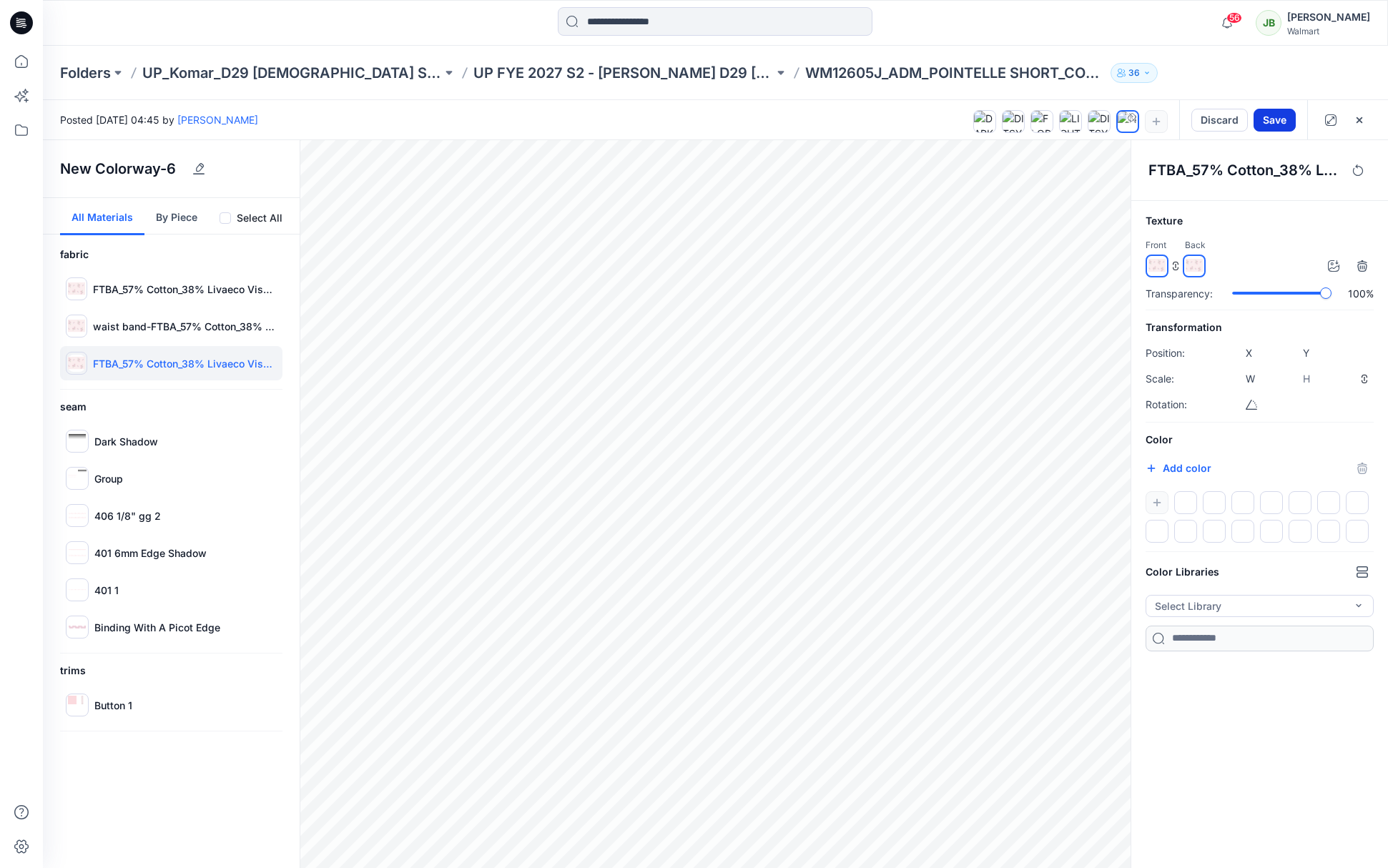
click at [1284, 122] on button "Save" at bounding box center [1274, 120] width 42 height 22
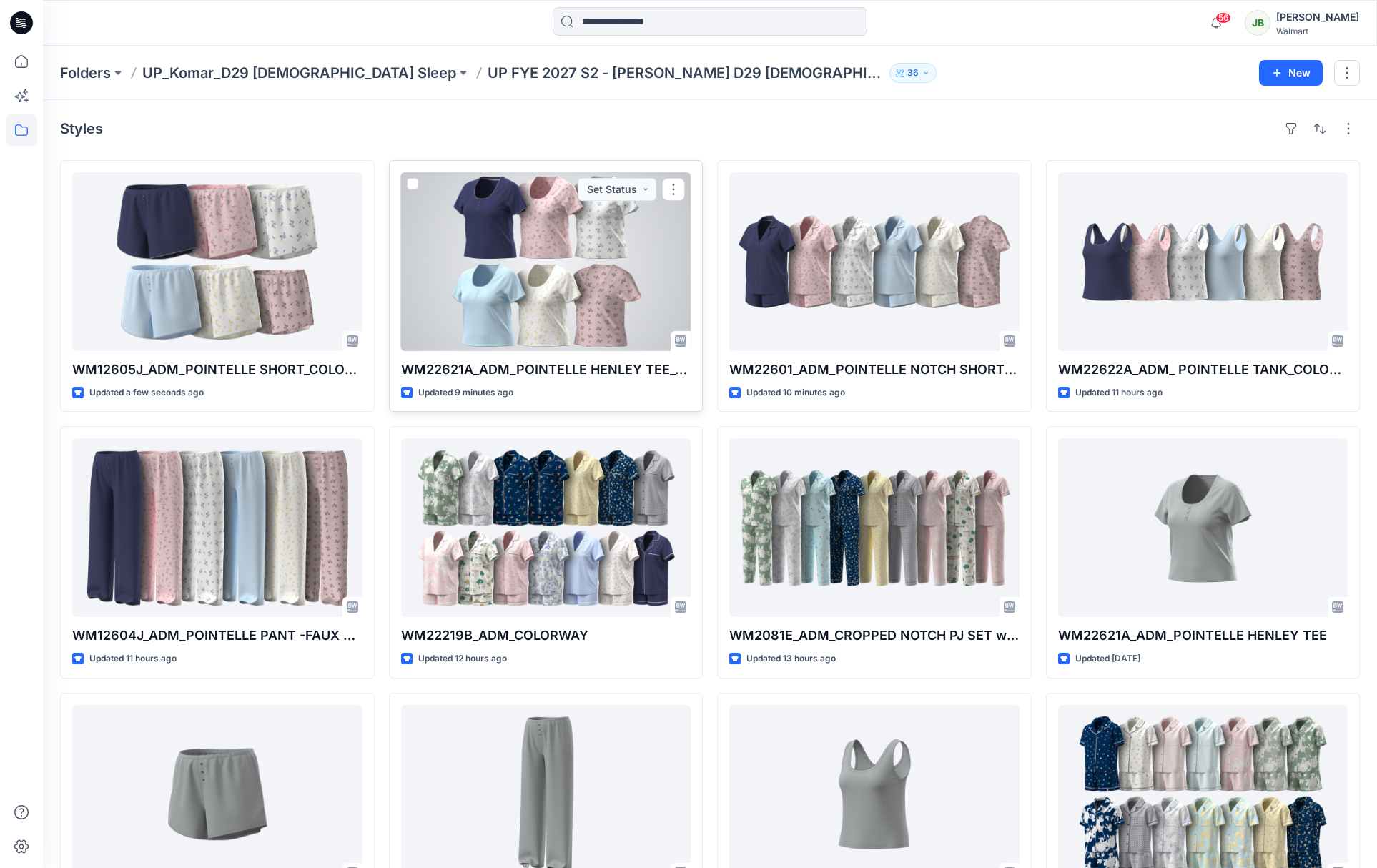
click at [592, 303] on div at bounding box center [546, 261] width 290 height 179
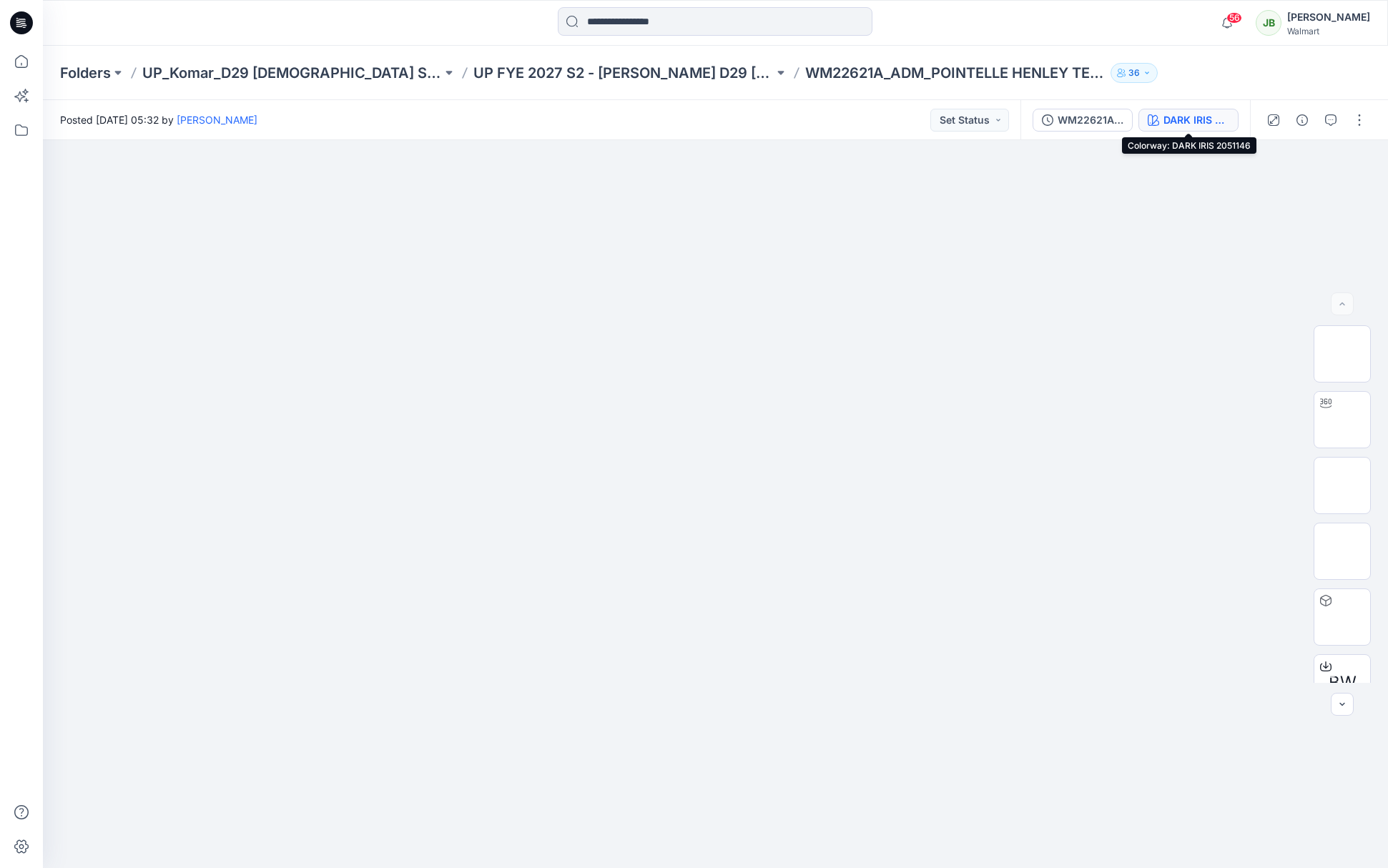
click at [1196, 122] on div "DARK IRIS 2051146" at bounding box center [1196, 120] width 66 height 15
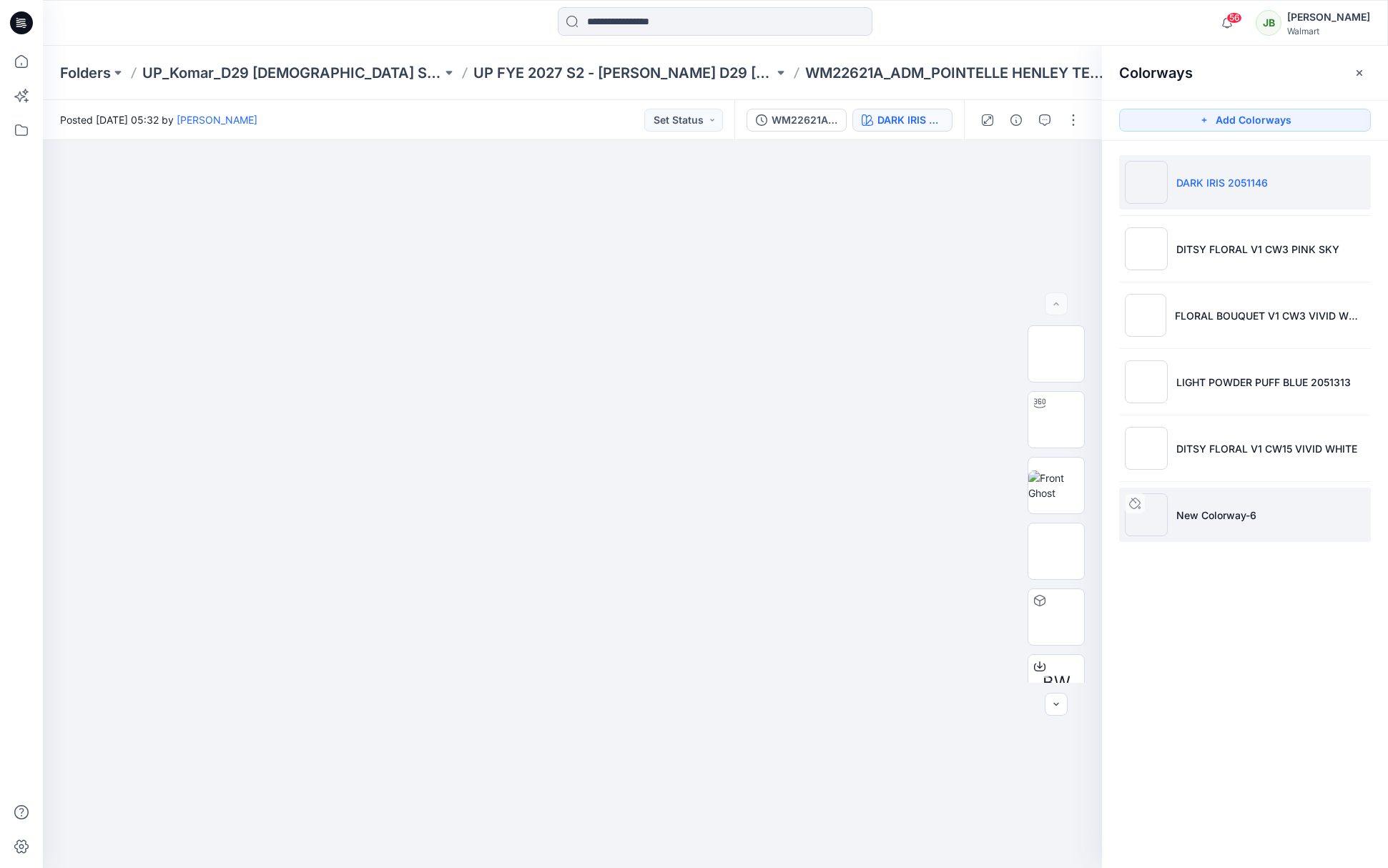
click at [1155, 508] on img at bounding box center [1146, 515] width 43 height 43
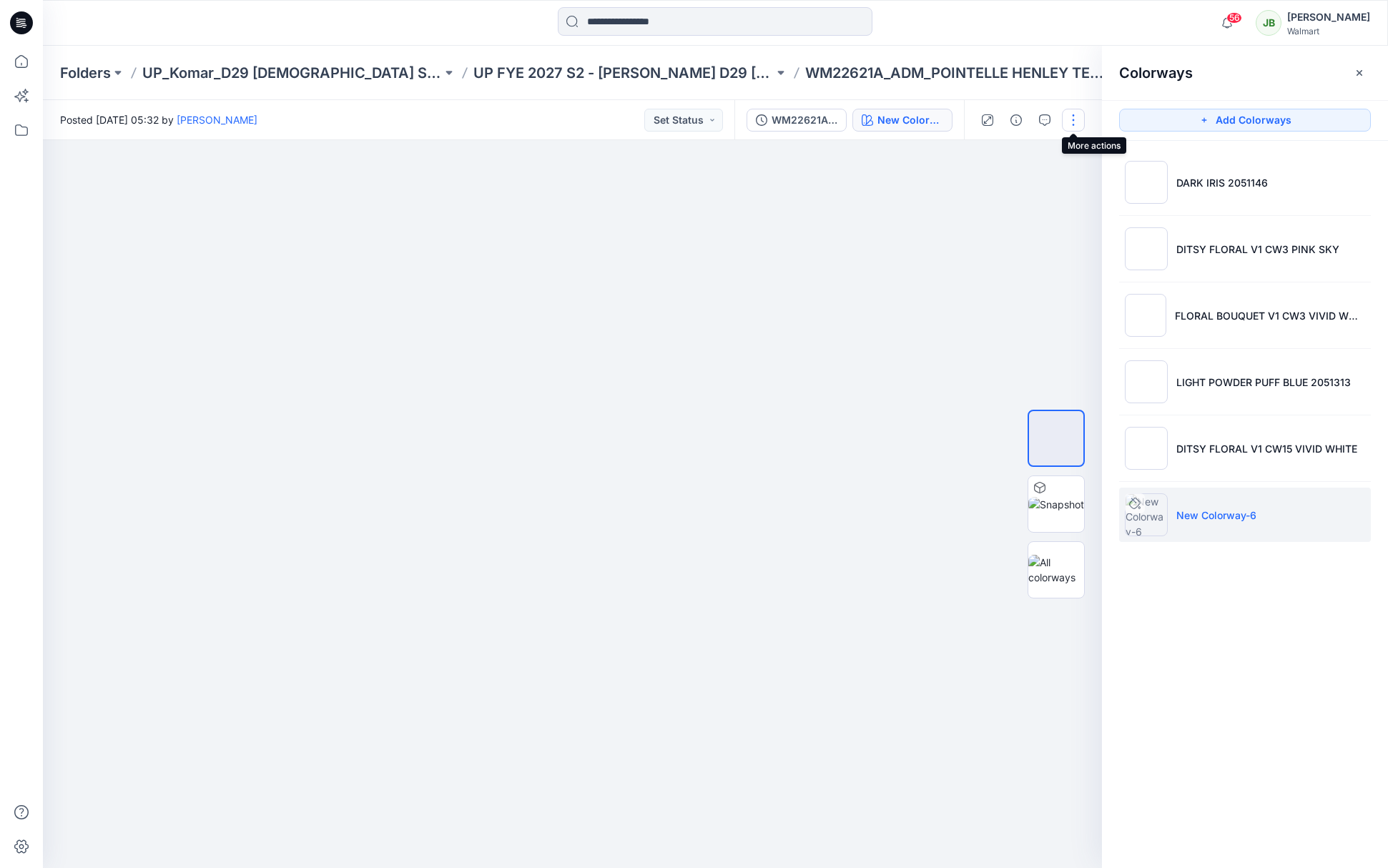
click at [1072, 120] on button "button" at bounding box center [1072, 120] width 22 height 22
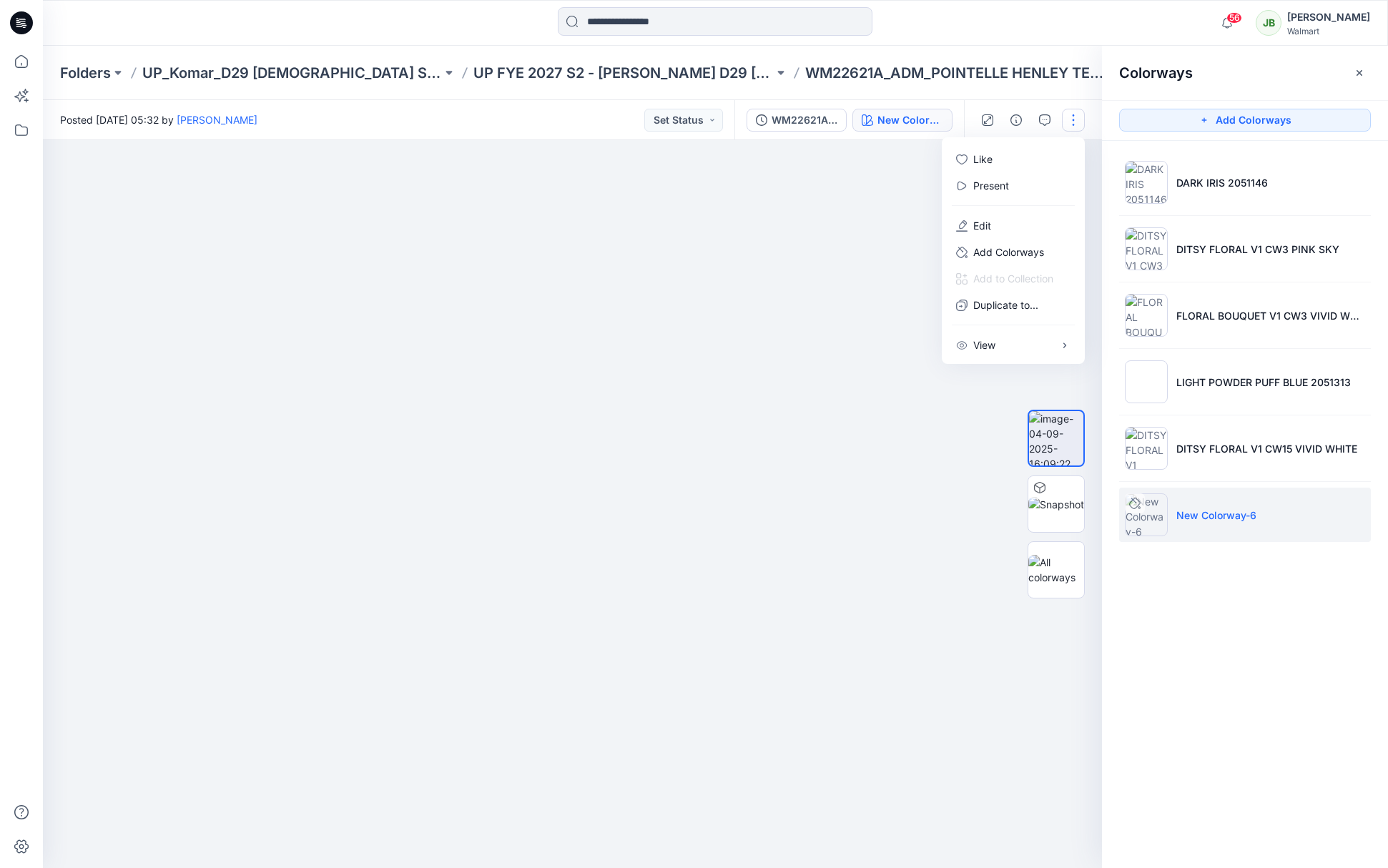
click at [887, 421] on div at bounding box center [573, 504] width 1059 height 728
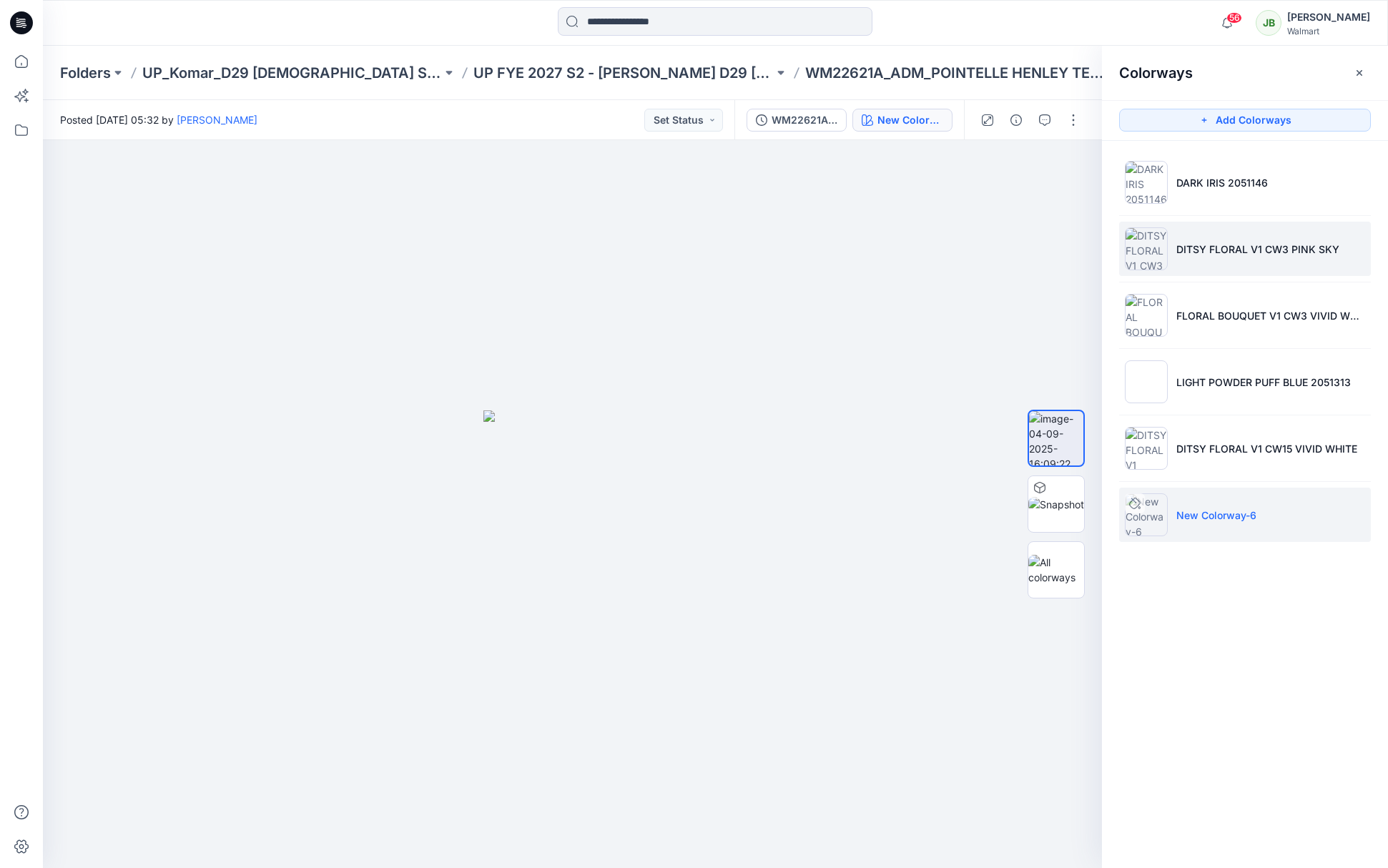
click at [1244, 246] on p "DITSY FLORAL V1 CW3 PINK SKY" at bounding box center [1257, 249] width 163 height 15
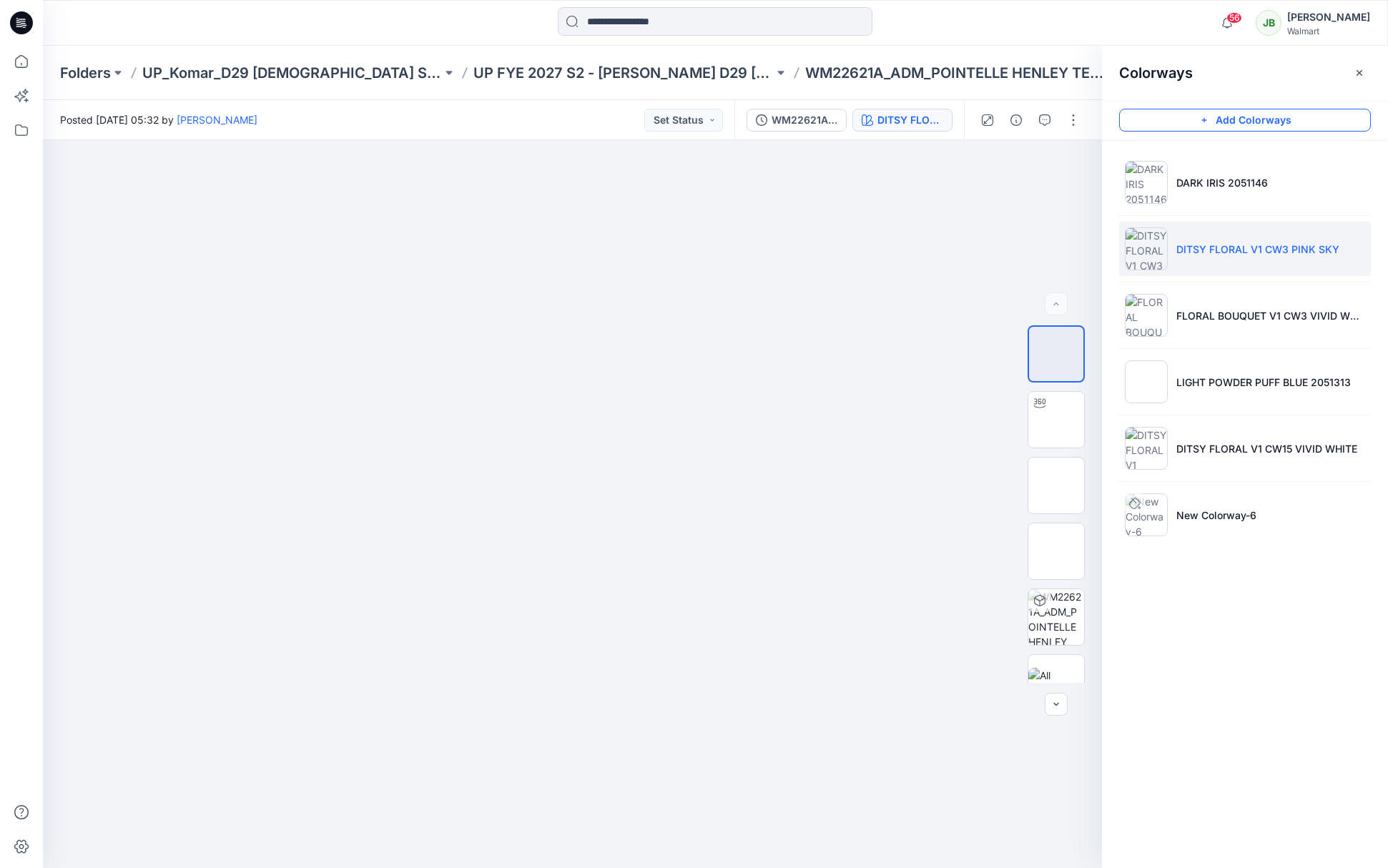
click at [1281, 120] on button "Add Colorways" at bounding box center [1245, 120] width 252 height 22
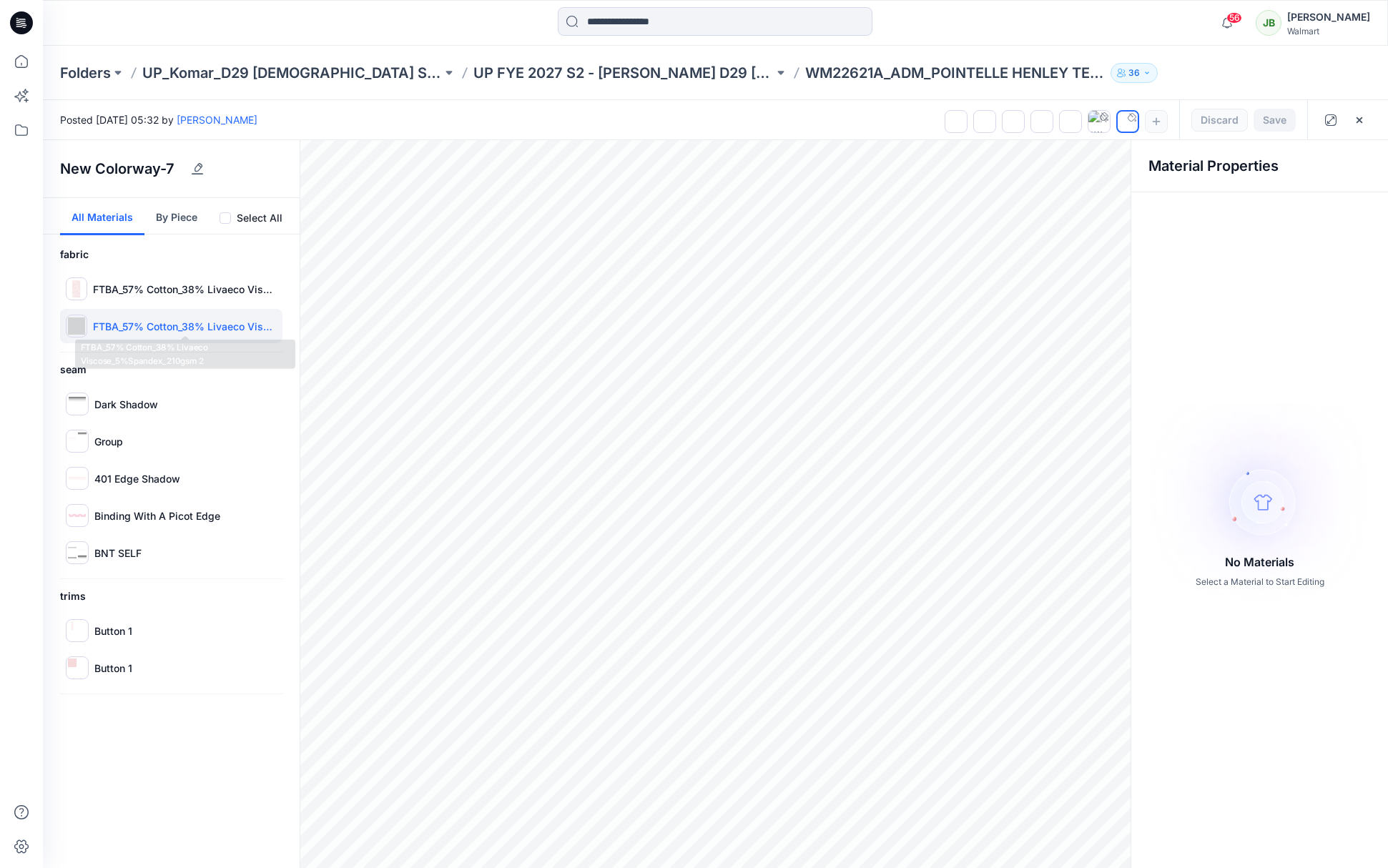
click at [156, 325] on p "FTBA_57% Cotton_38% Livaeco Viscose_5%Spandex_210gsm 2" at bounding box center [184, 326] width 183 height 15
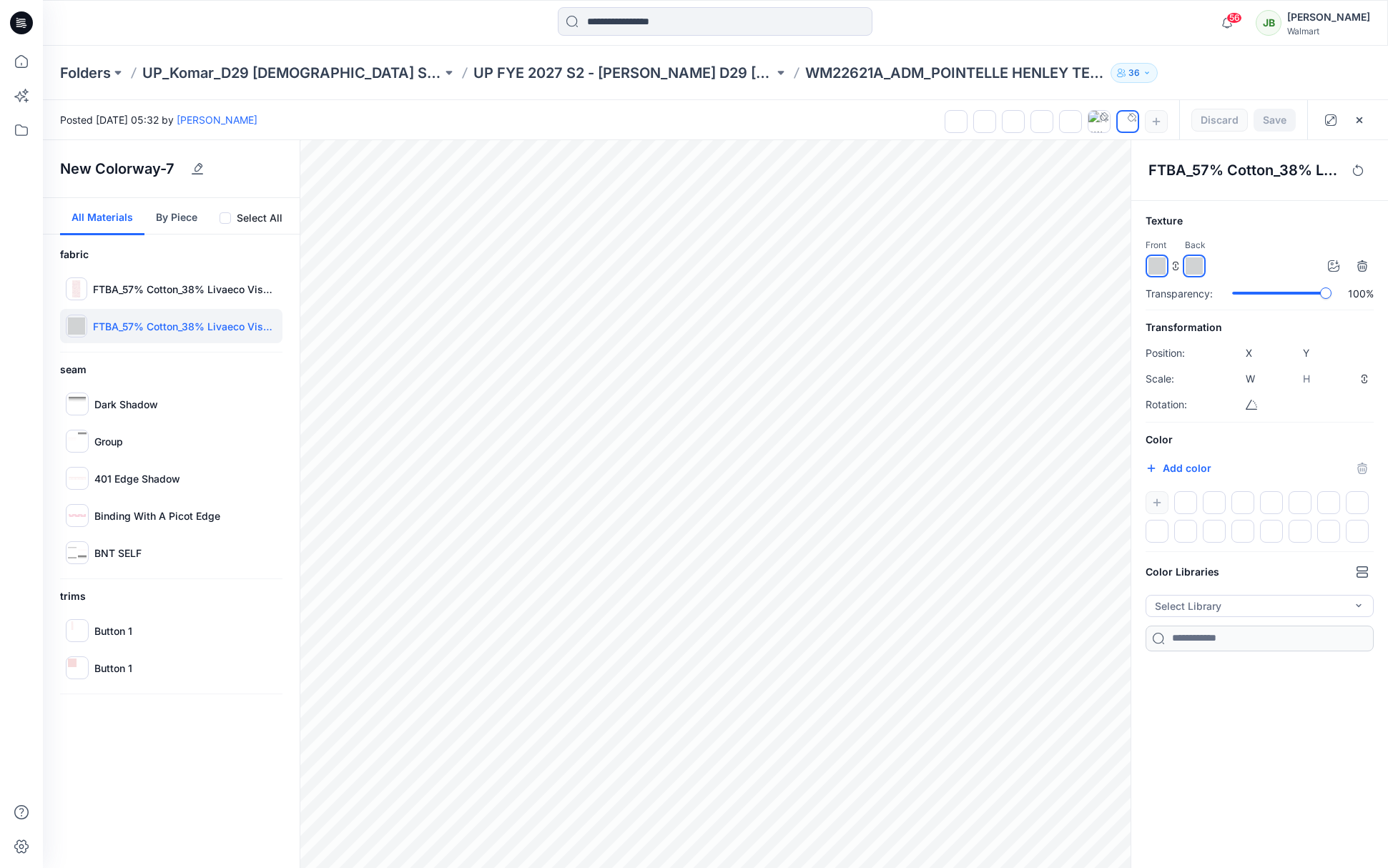
click at [1198, 267] on img at bounding box center [1194, 265] width 17 height 17
click at [1155, 267] on img at bounding box center [1156, 265] width 17 height 17
click at [1158, 267] on img at bounding box center [1156, 265] width 17 height 17
click at [1336, 267] on button "button" at bounding box center [1333, 265] width 22 height 22
type input "****"
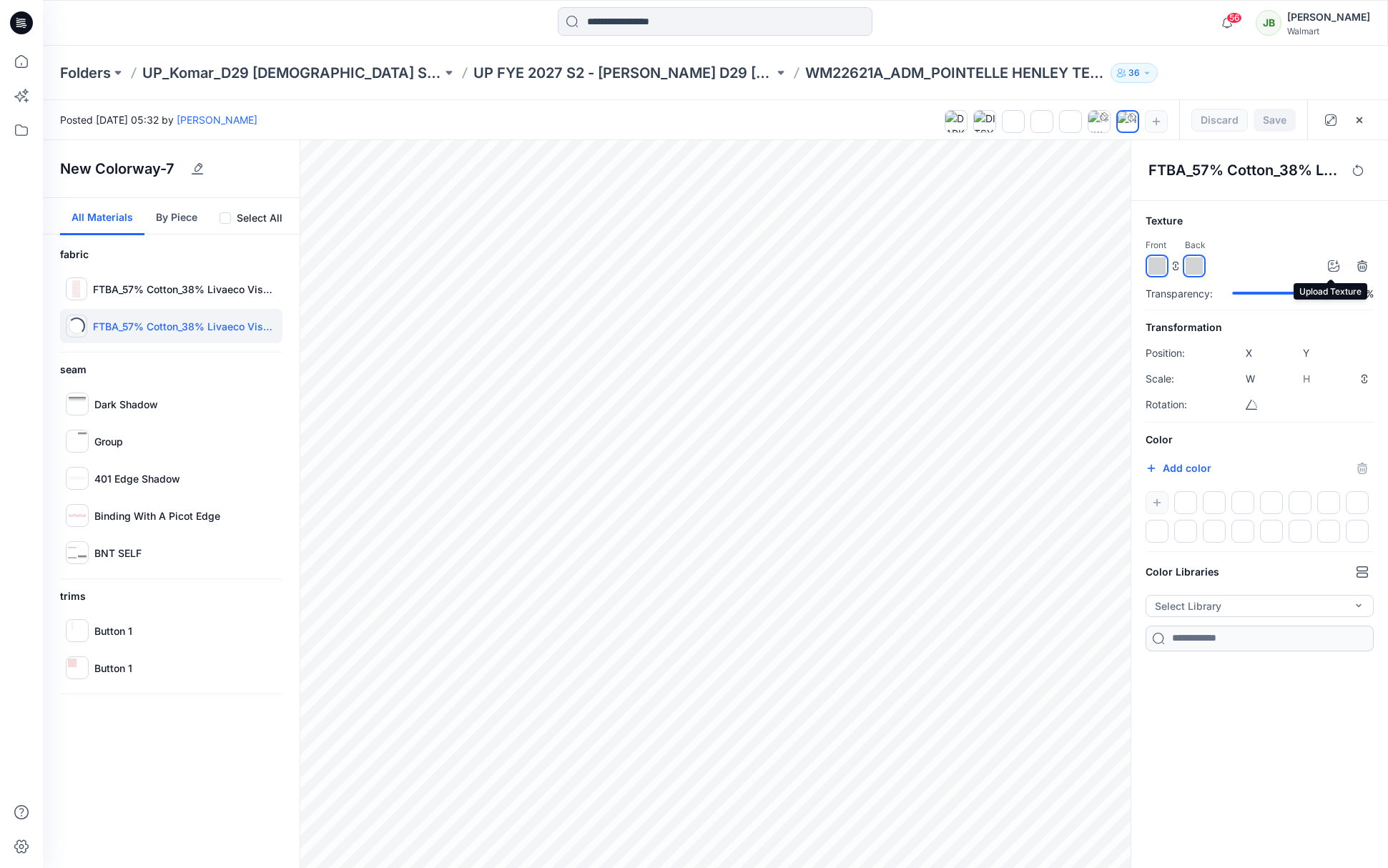
type input "****"
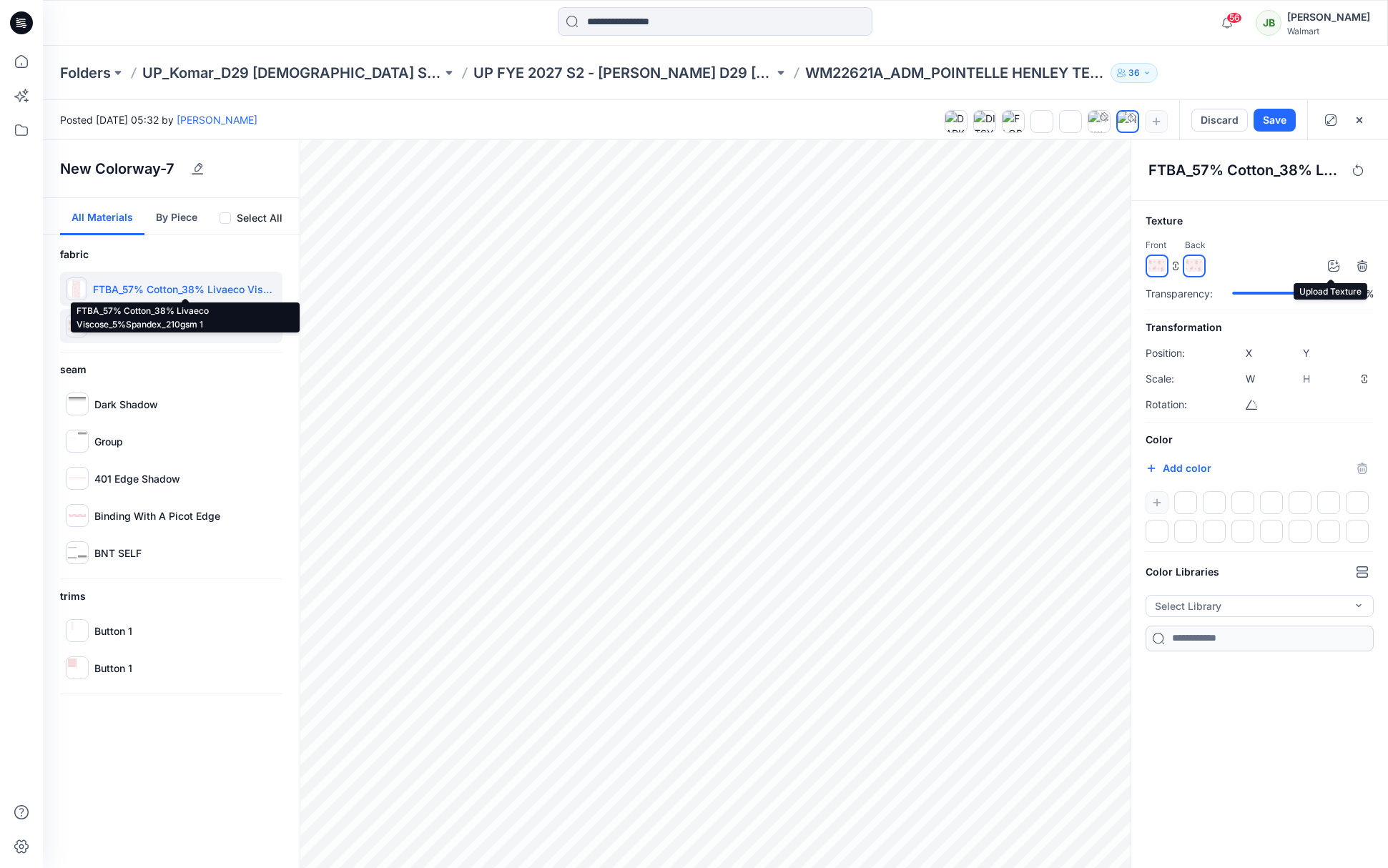
click at [178, 284] on p "FTBA_57% Cotton_38% Livaeco Viscose_5%Spandex_210gsm 1" at bounding box center [184, 288] width 183 height 15
type input "****"
click at [1338, 263] on button "button" at bounding box center [1333, 265] width 22 height 22
type input "****"
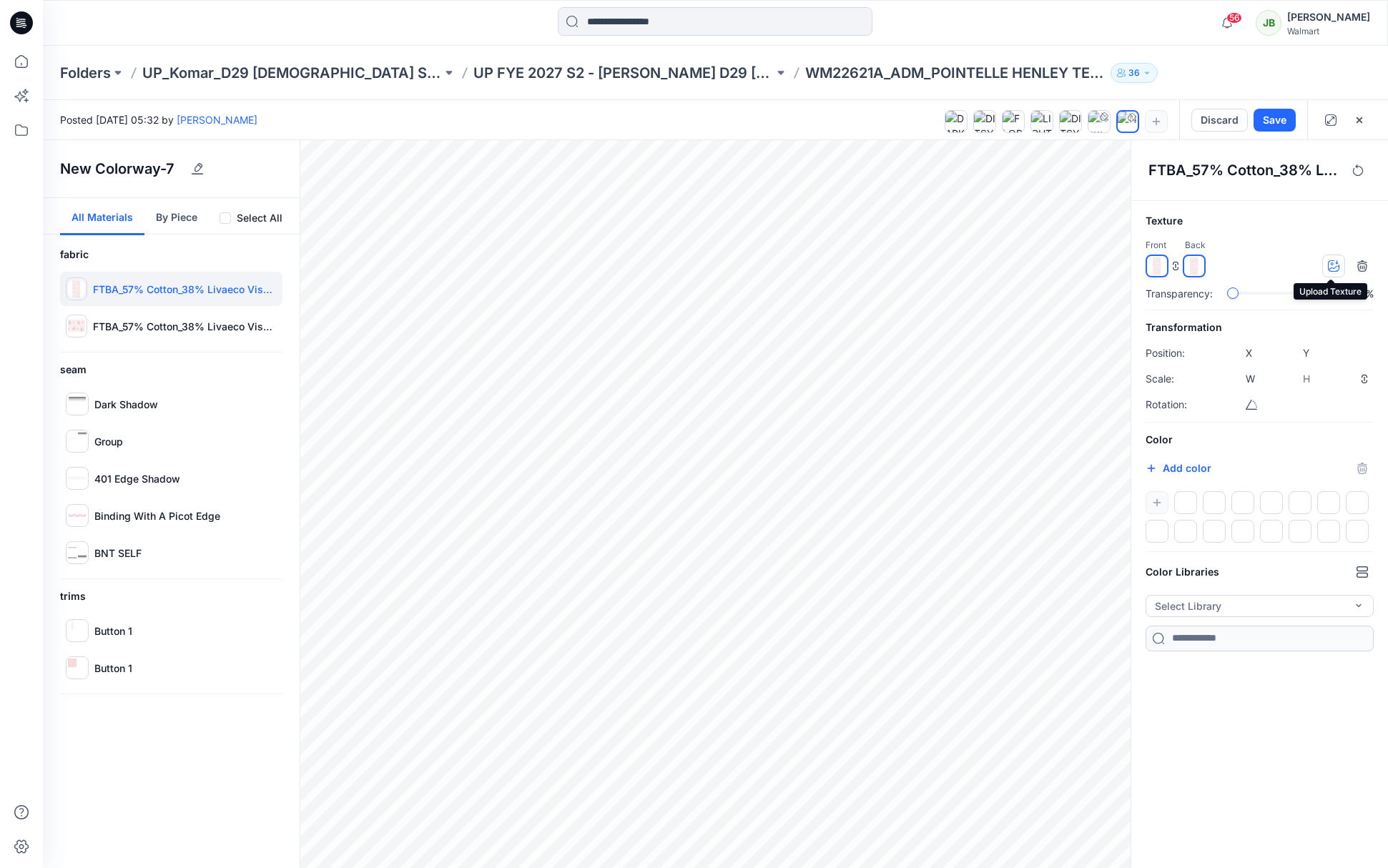
type input "****"
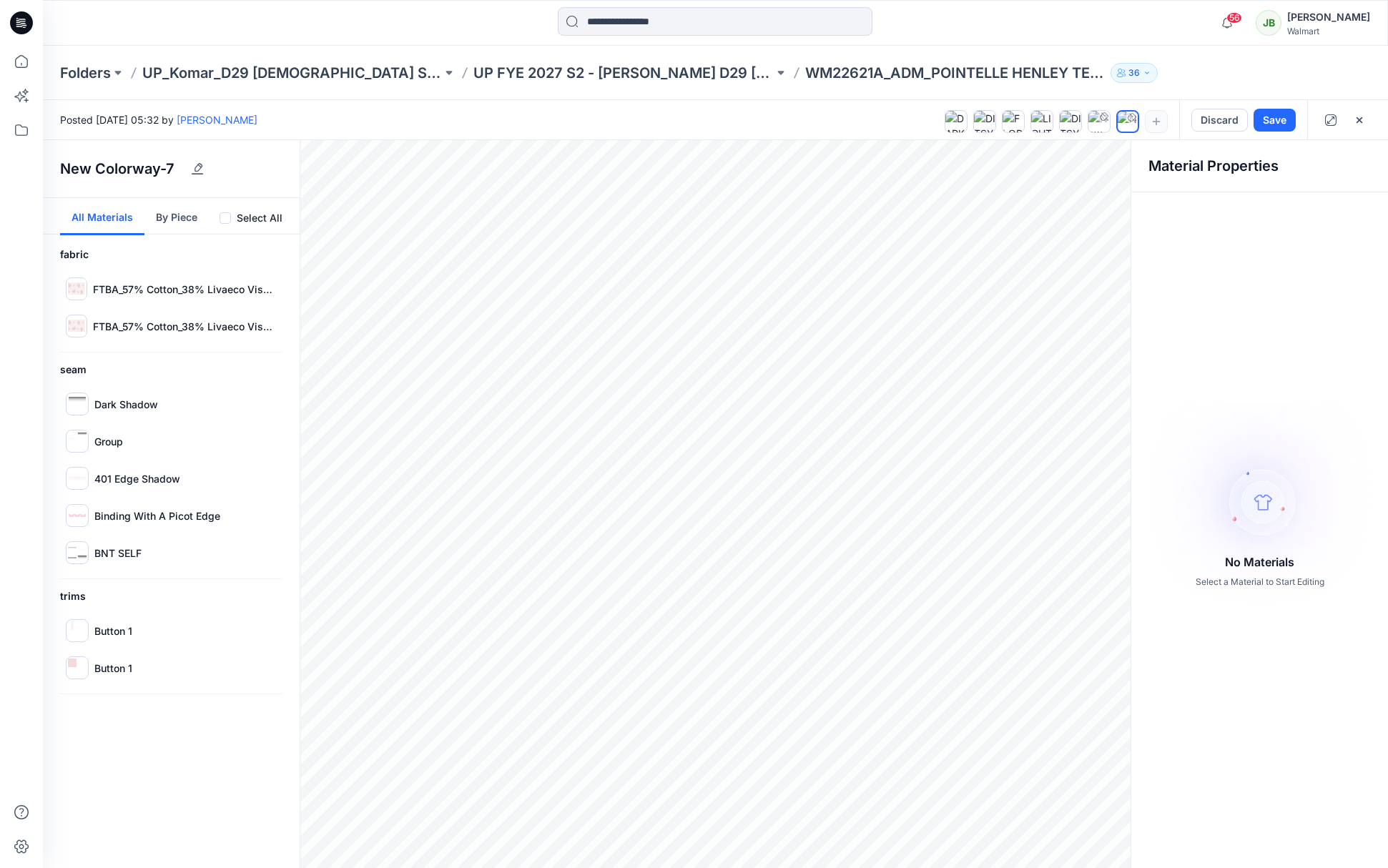
click at [1270, 122] on button "Save" at bounding box center [1274, 120] width 42 height 22
click at [584, 72] on p "UP FYE 2027 S2 - [PERSON_NAME] D29 [DEMOGRAPHIC_DATA] Sleepwear" at bounding box center [623, 73] width 299 height 20
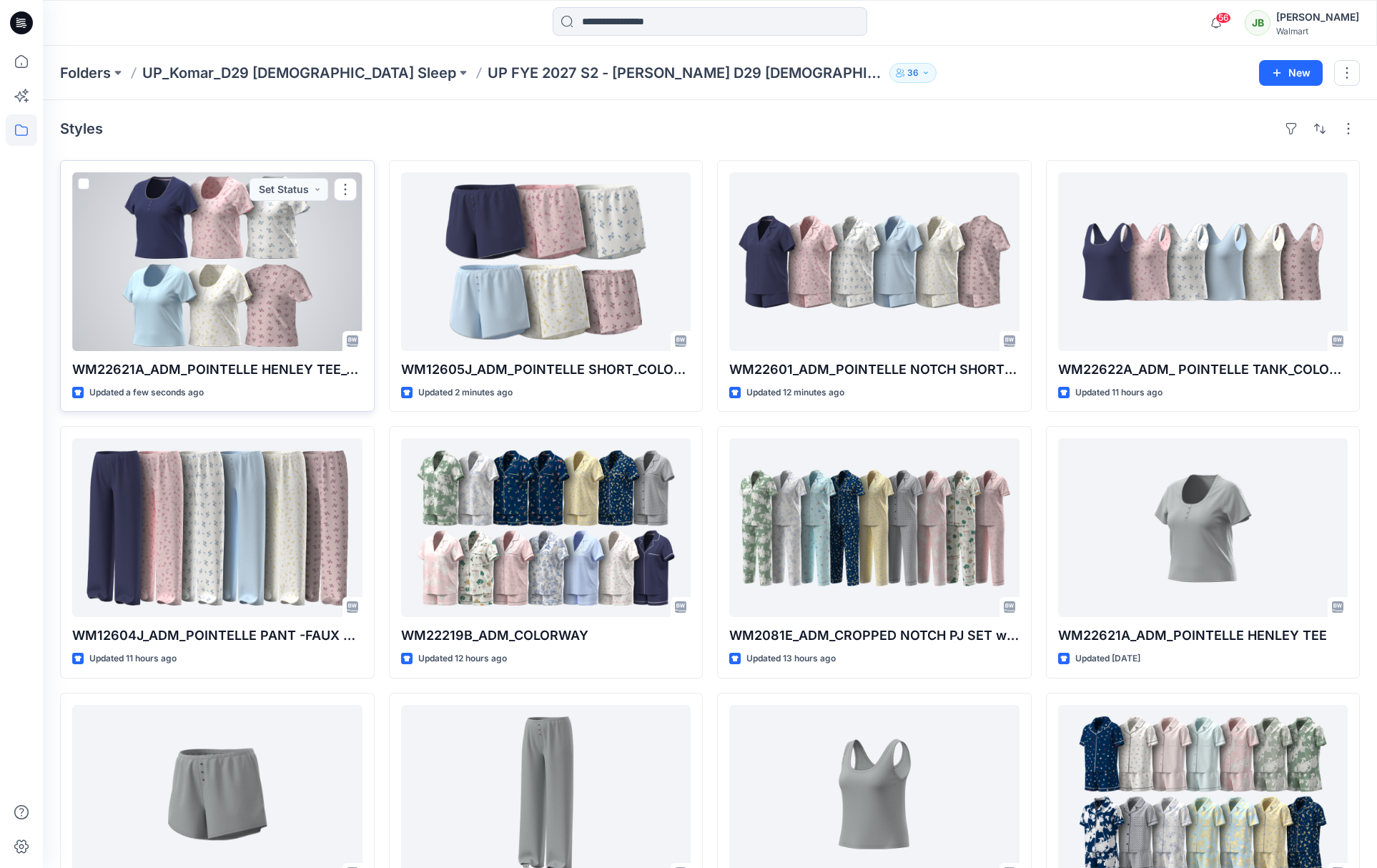
click at [250, 298] on div at bounding box center [217, 261] width 290 height 179
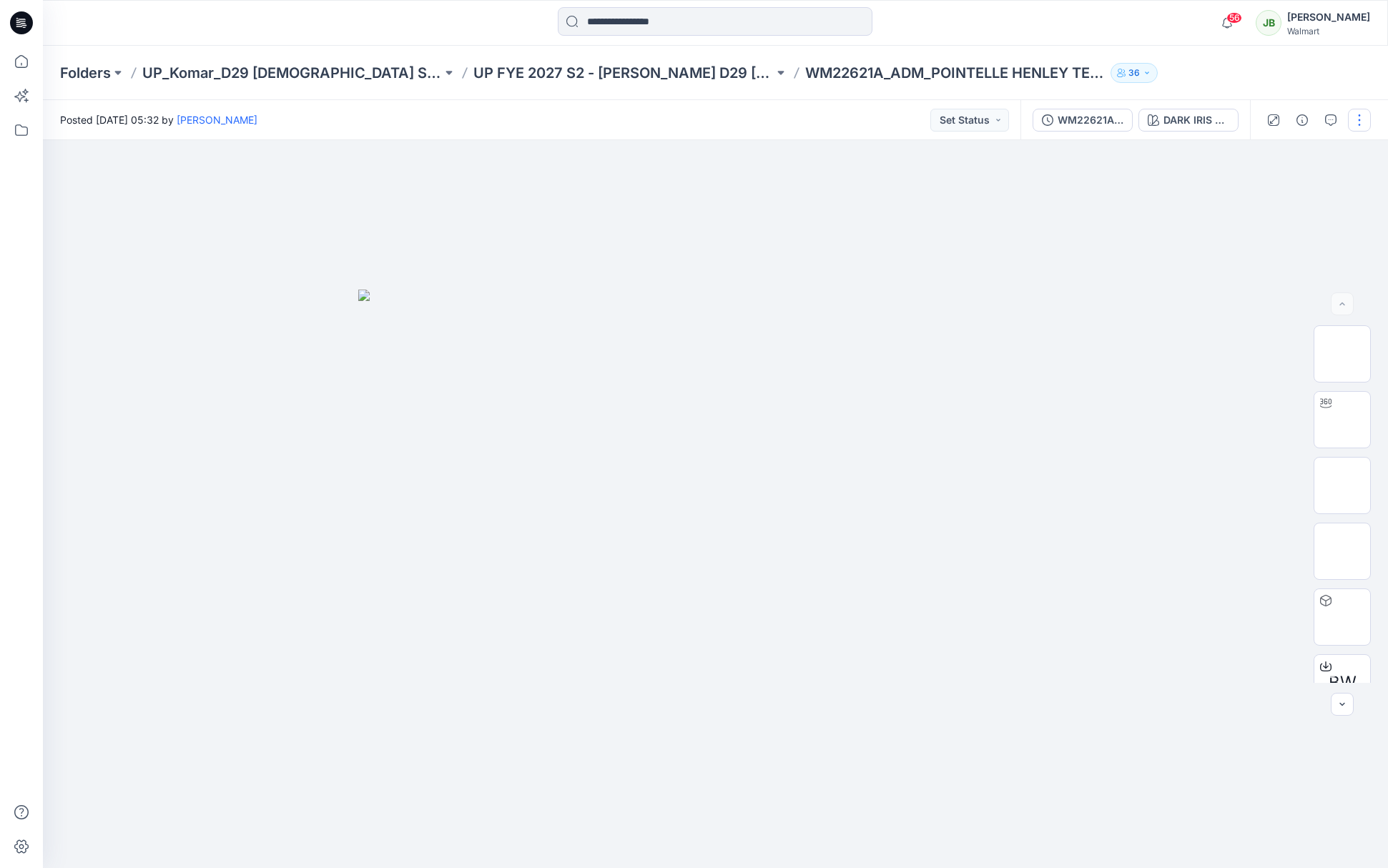
click at [1354, 121] on button "button" at bounding box center [1358, 120] width 22 height 22
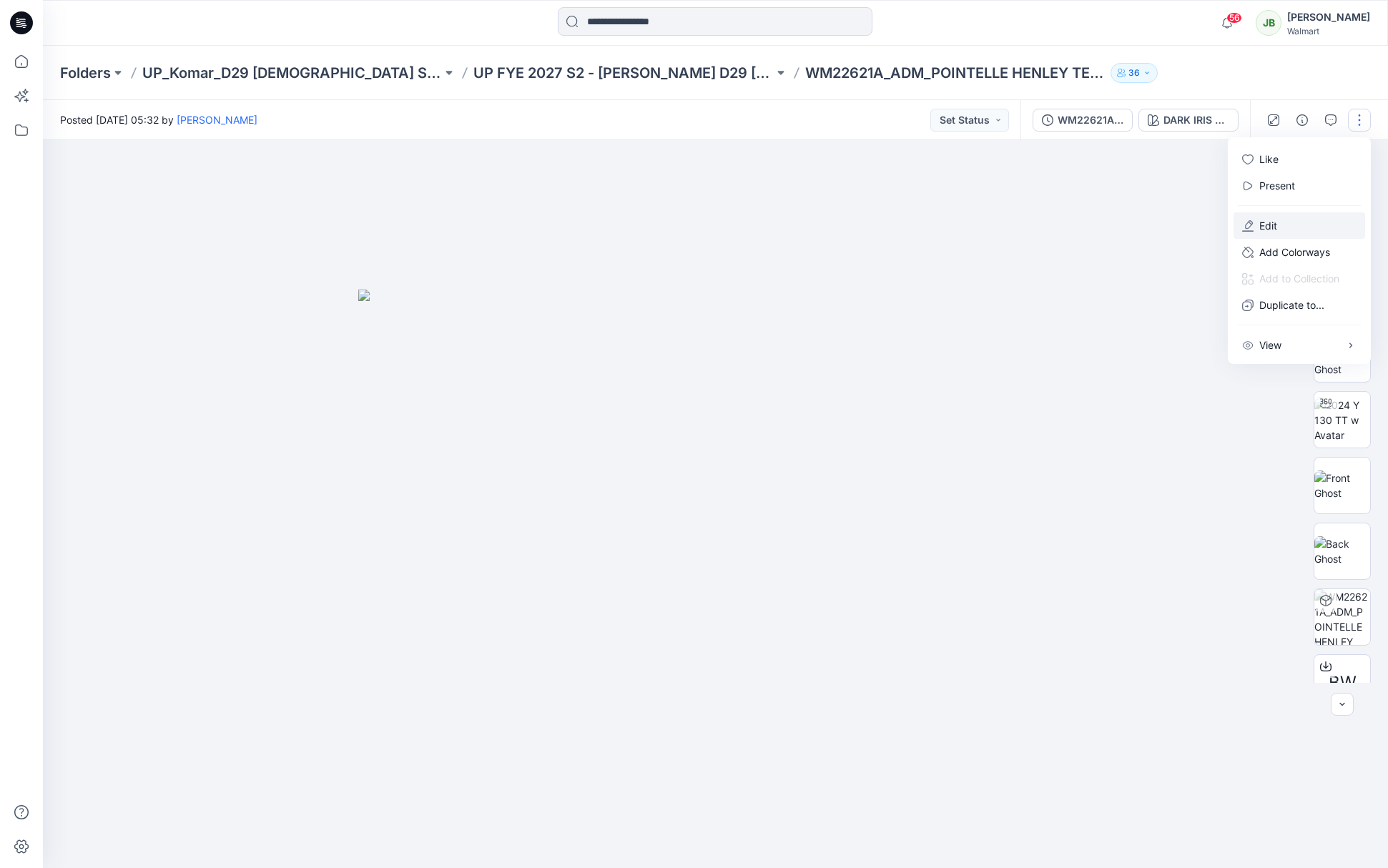
click at [1266, 226] on p "Edit" at bounding box center [1268, 226] width 18 height 15
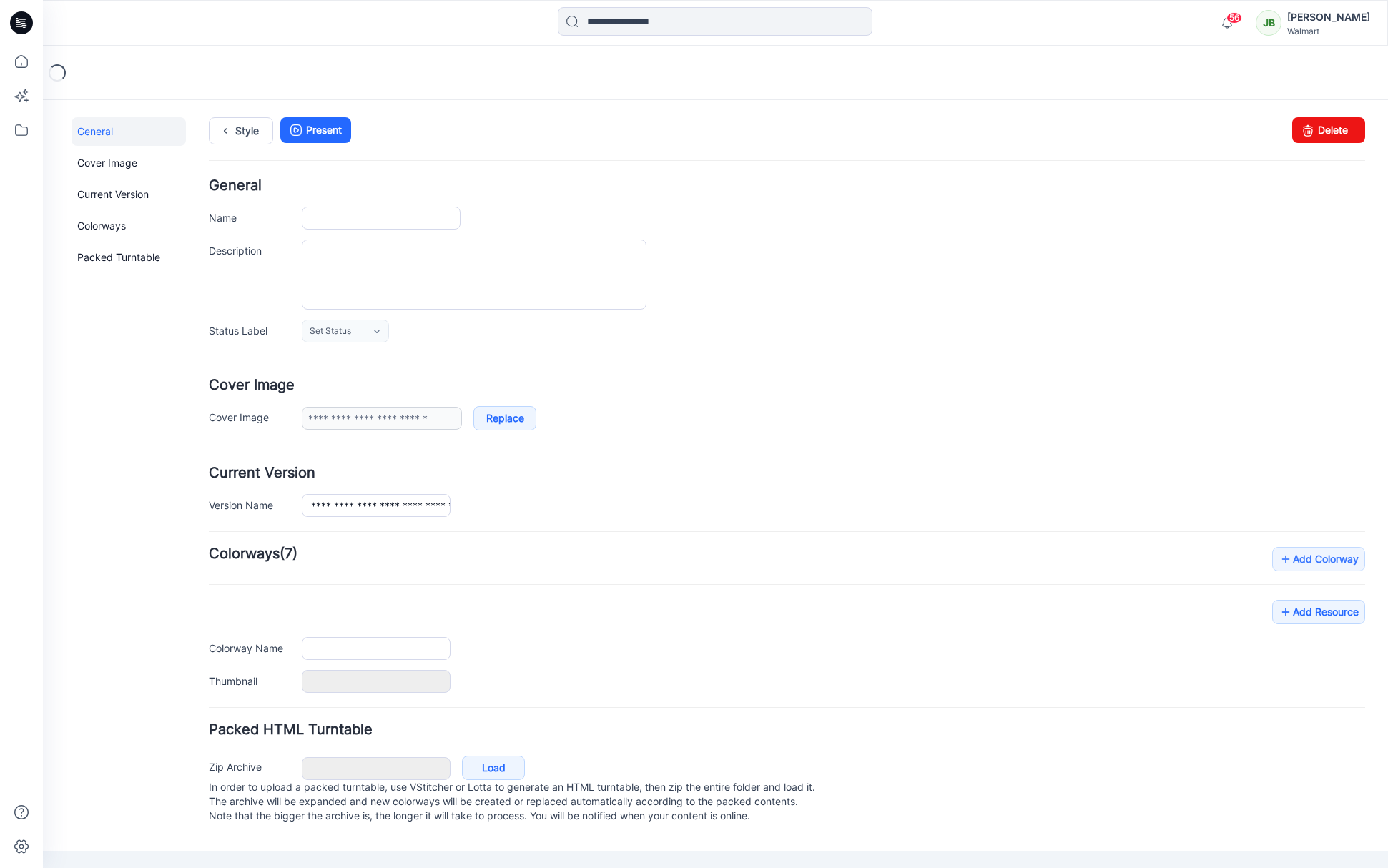
type input "**********"
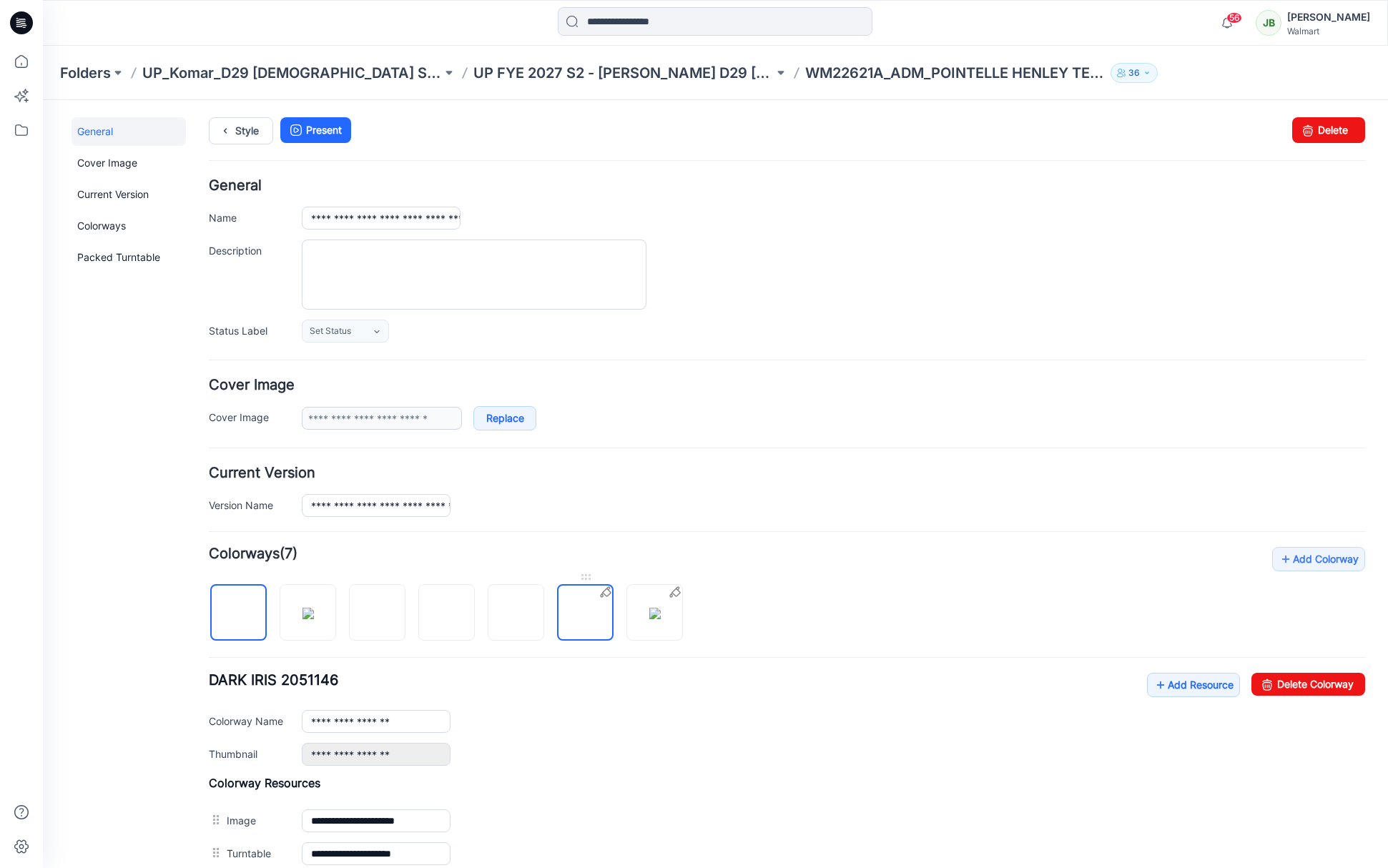
drag, startPoint x: 596, startPoint y: 609, endPoint x: 609, endPoint y: 609, distance: 13.0
click at [592, 609] on img at bounding box center [585, 613] width 12 height 12
click at [1282, 683] on link "Delete Colorway" at bounding box center [1308, 683] width 113 height 22
type input "**********"
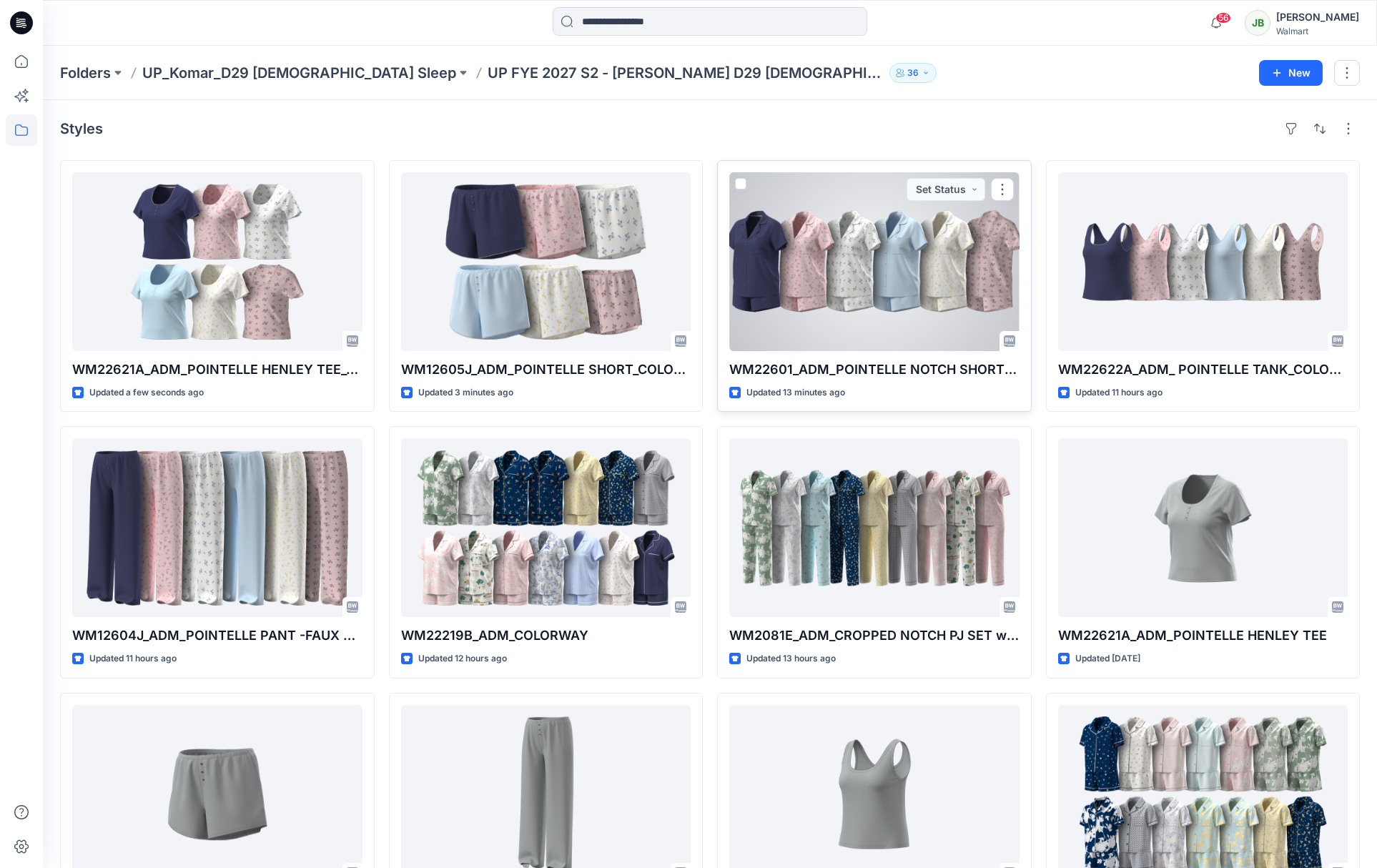
click at [858, 303] on div at bounding box center [874, 261] width 290 height 179
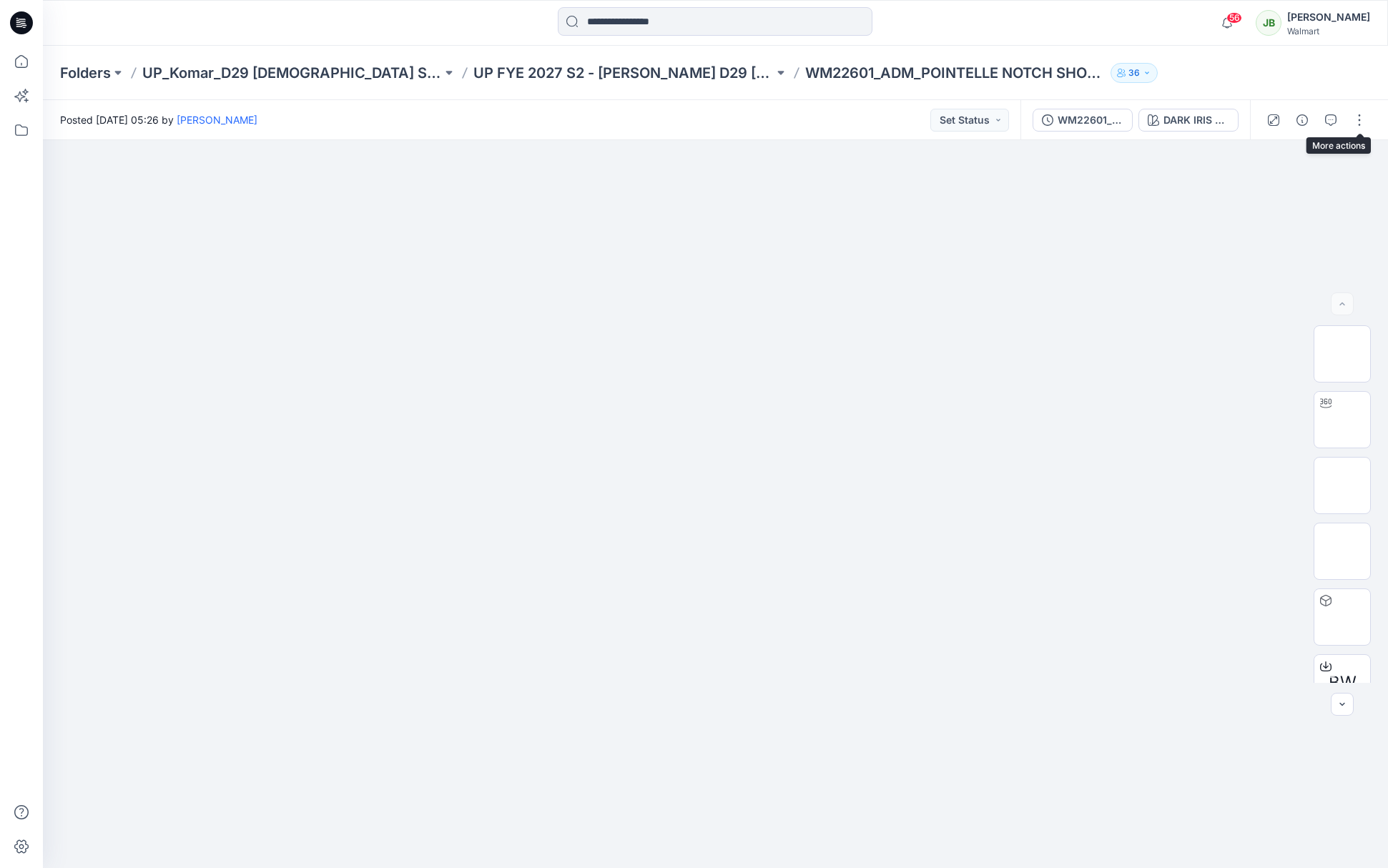
drag, startPoint x: 1357, startPoint y: 119, endPoint x: 1347, endPoint y: 126, distance: 12.2
click at [1355, 120] on button "button" at bounding box center [1358, 120] width 22 height 22
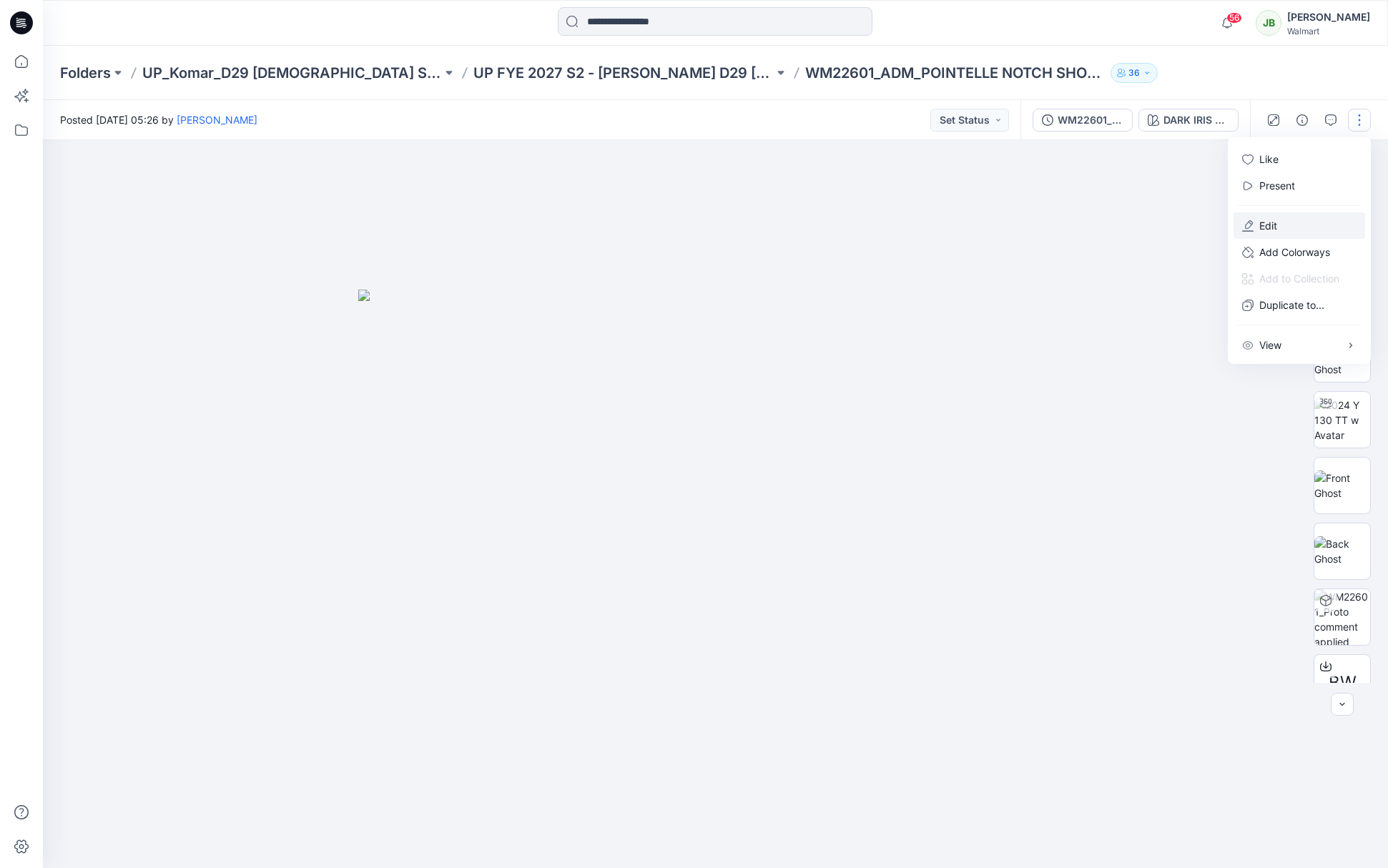
click at [1286, 222] on button "Edit" at bounding box center [1299, 225] width 131 height 26
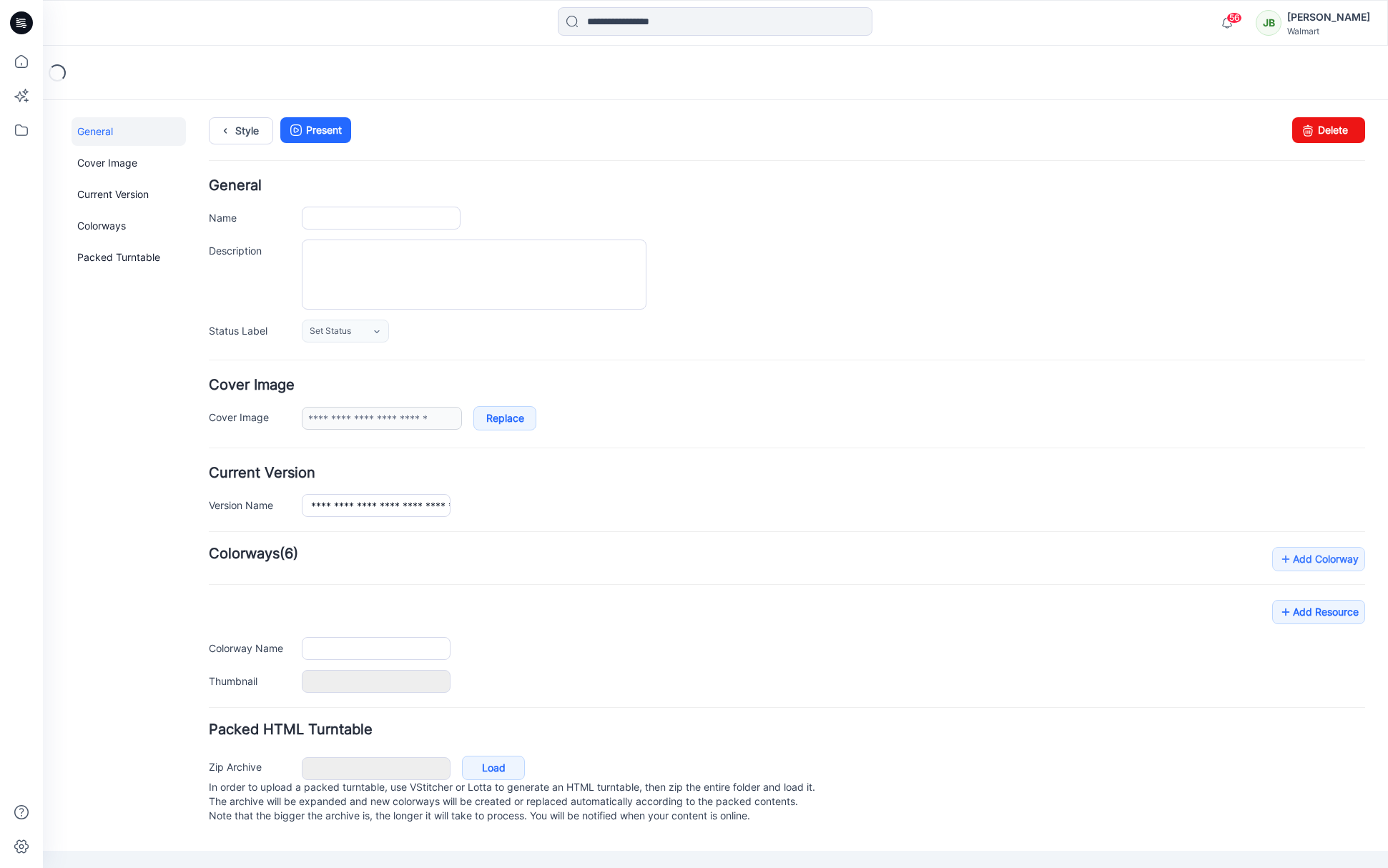
type input "**********"
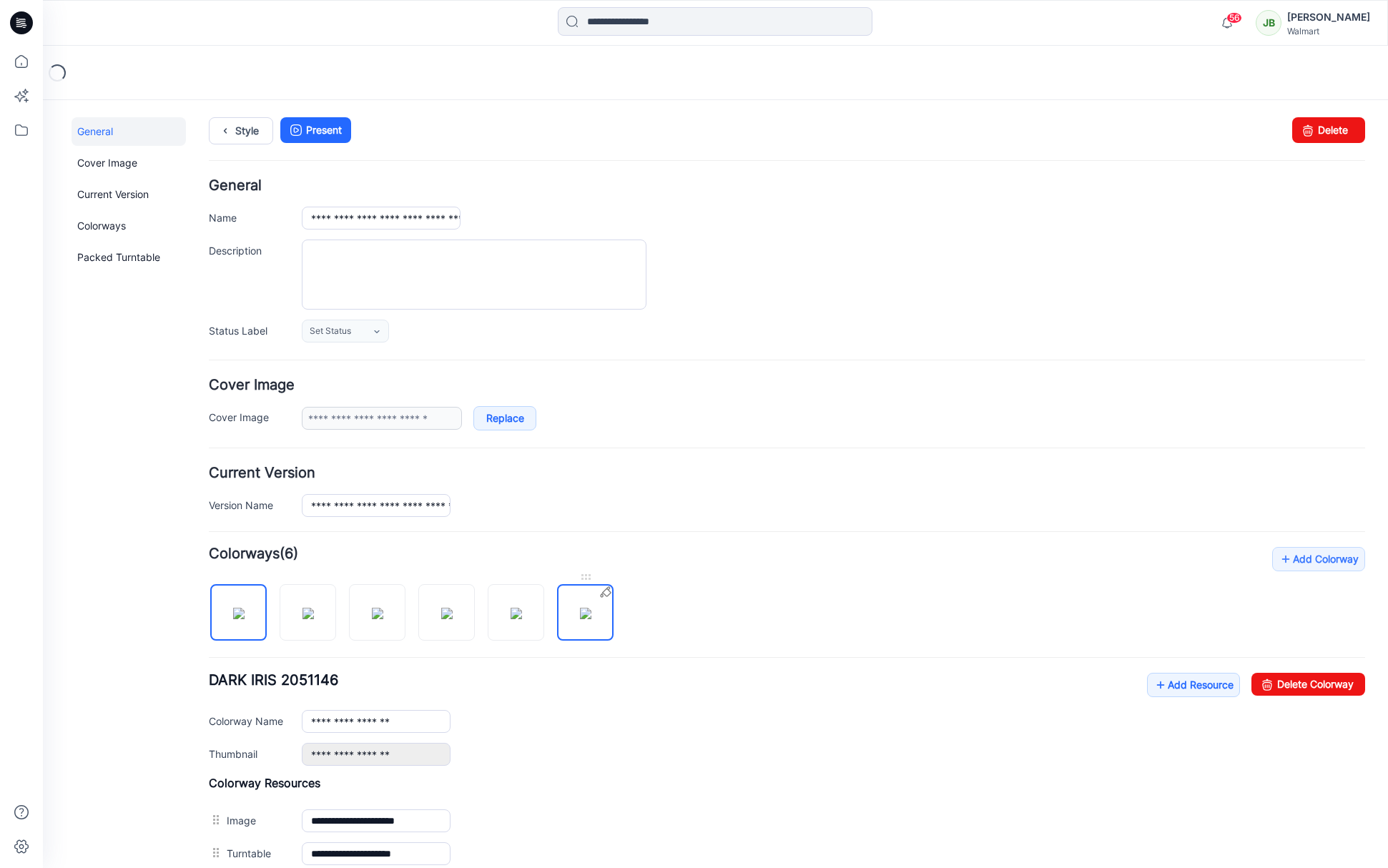
drag, startPoint x: 593, startPoint y: 615, endPoint x: 604, endPoint y: 617, distance: 11.2
click at [592, 616] on img at bounding box center [585, 613] width 12 height 12
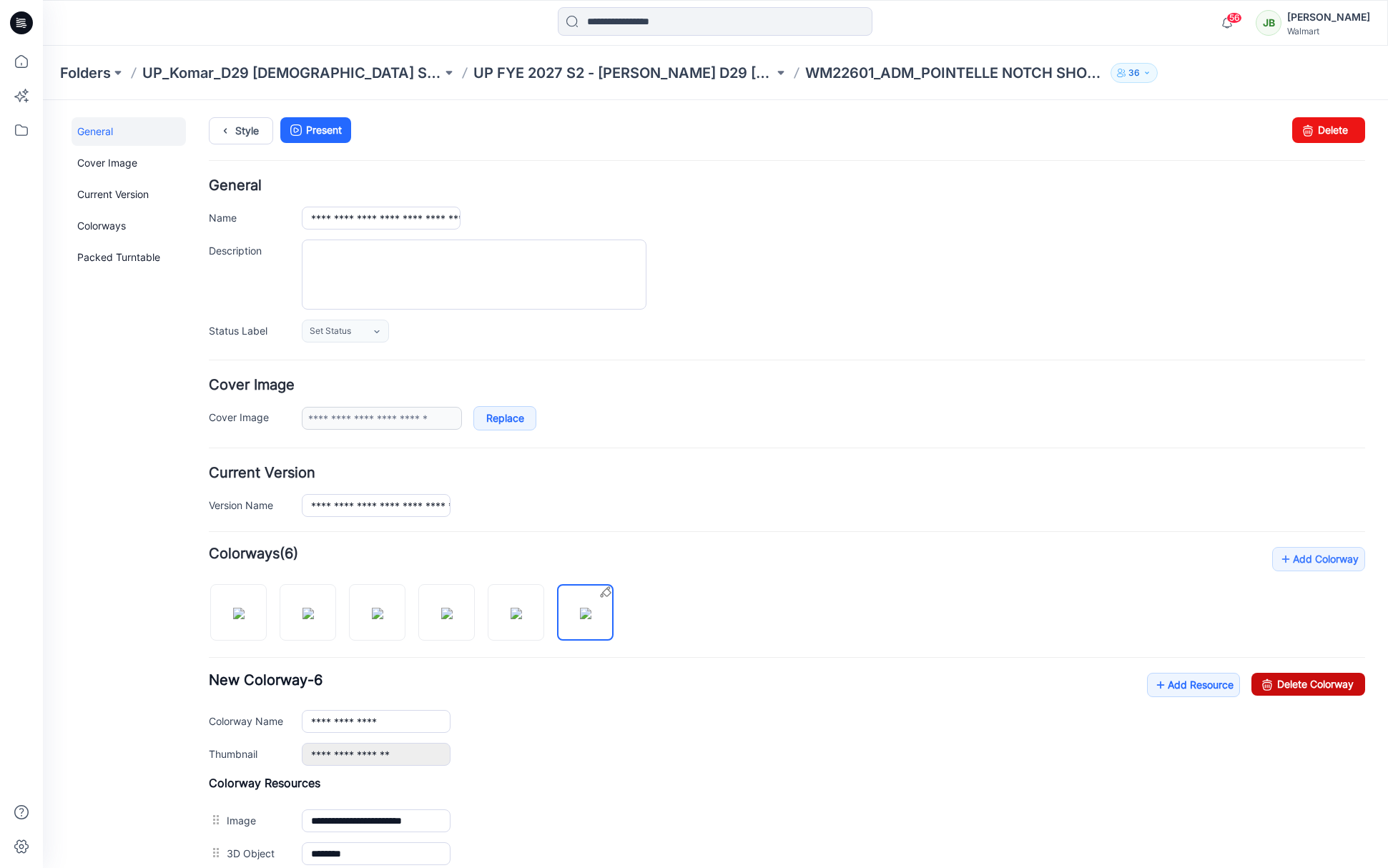
click at [1299, 686] on link "Delete Colorway" at bounding box center [1308, 683] width 113 height 22
type input "**********"
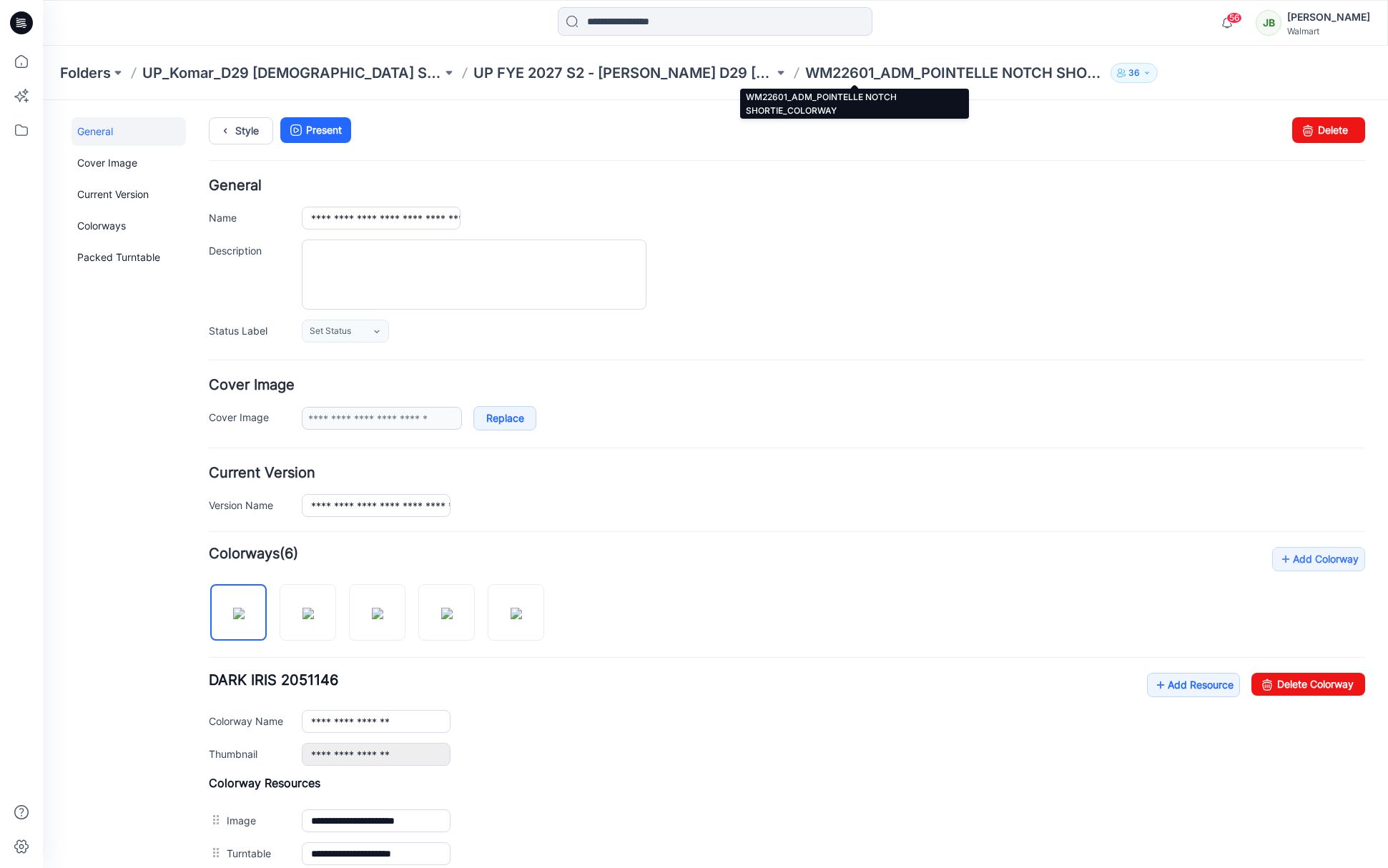
click at [805, 69] on p "WM22601_ADM_POINTELLE NOTCH SHORTIE_COLORWAY" at bounding box center [955, 73] width 299 height 20
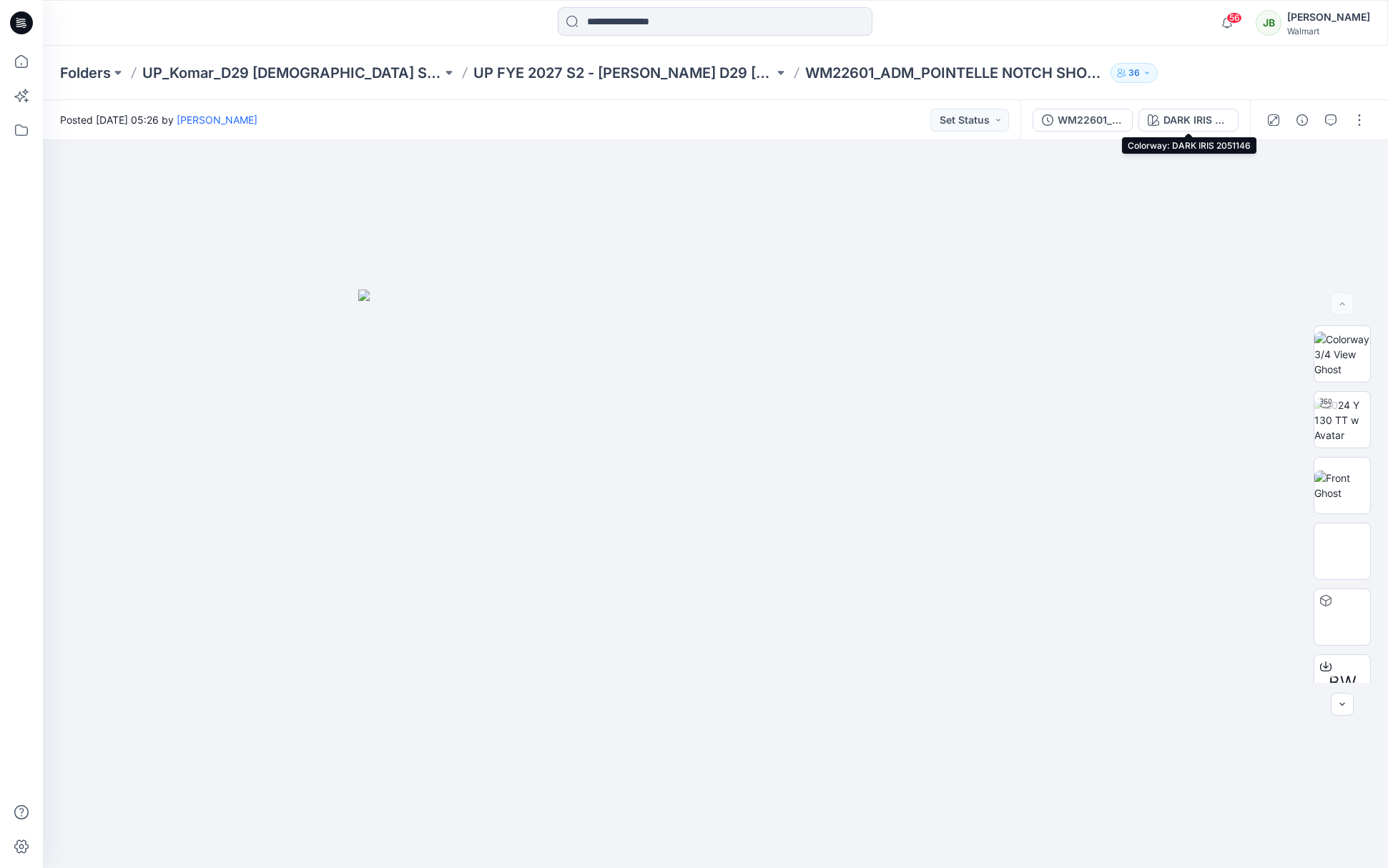
click at [1200, 120] on div "DARK IRIS 2051146" at bounding box center [1196, 120] width 66 height 15
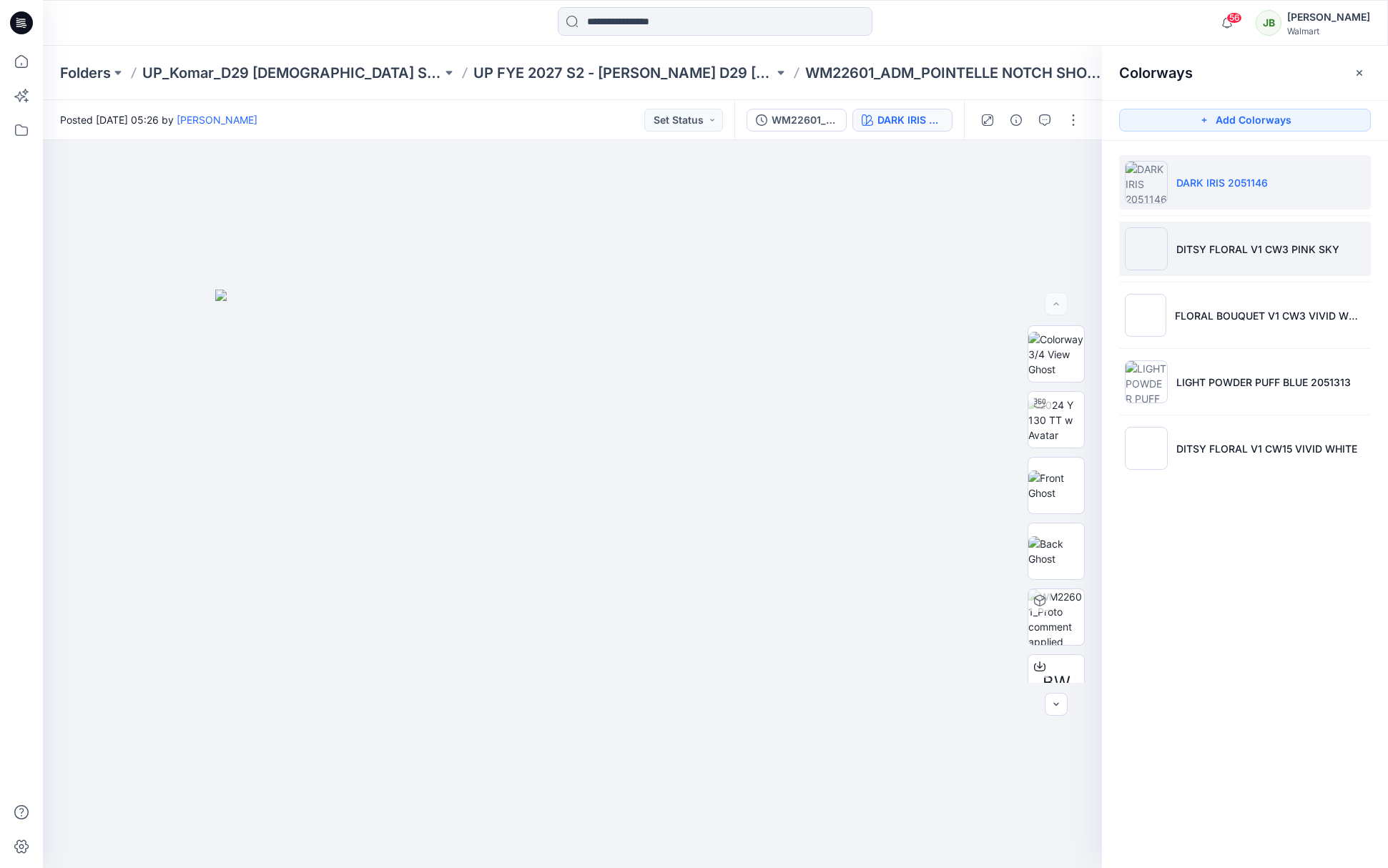
click at [1181, 245] on p "DITSY FLORAL V1 CW3 PINK SKY" at bounding box center [1257, 249] width 163 height 15
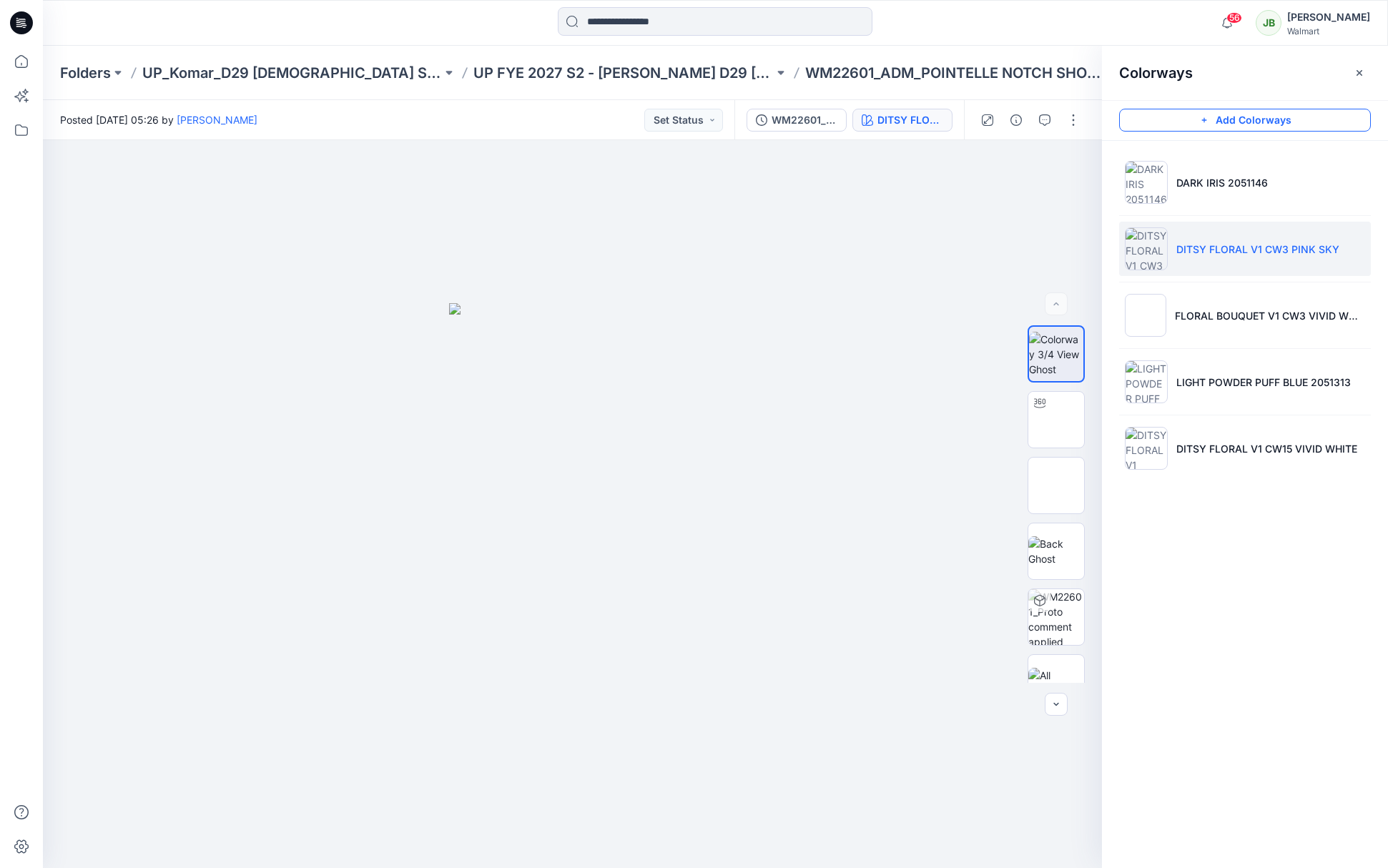
click at [1269, 120] on button "Add Colorways" at bounding box center [1245, 120] width 252 height 22
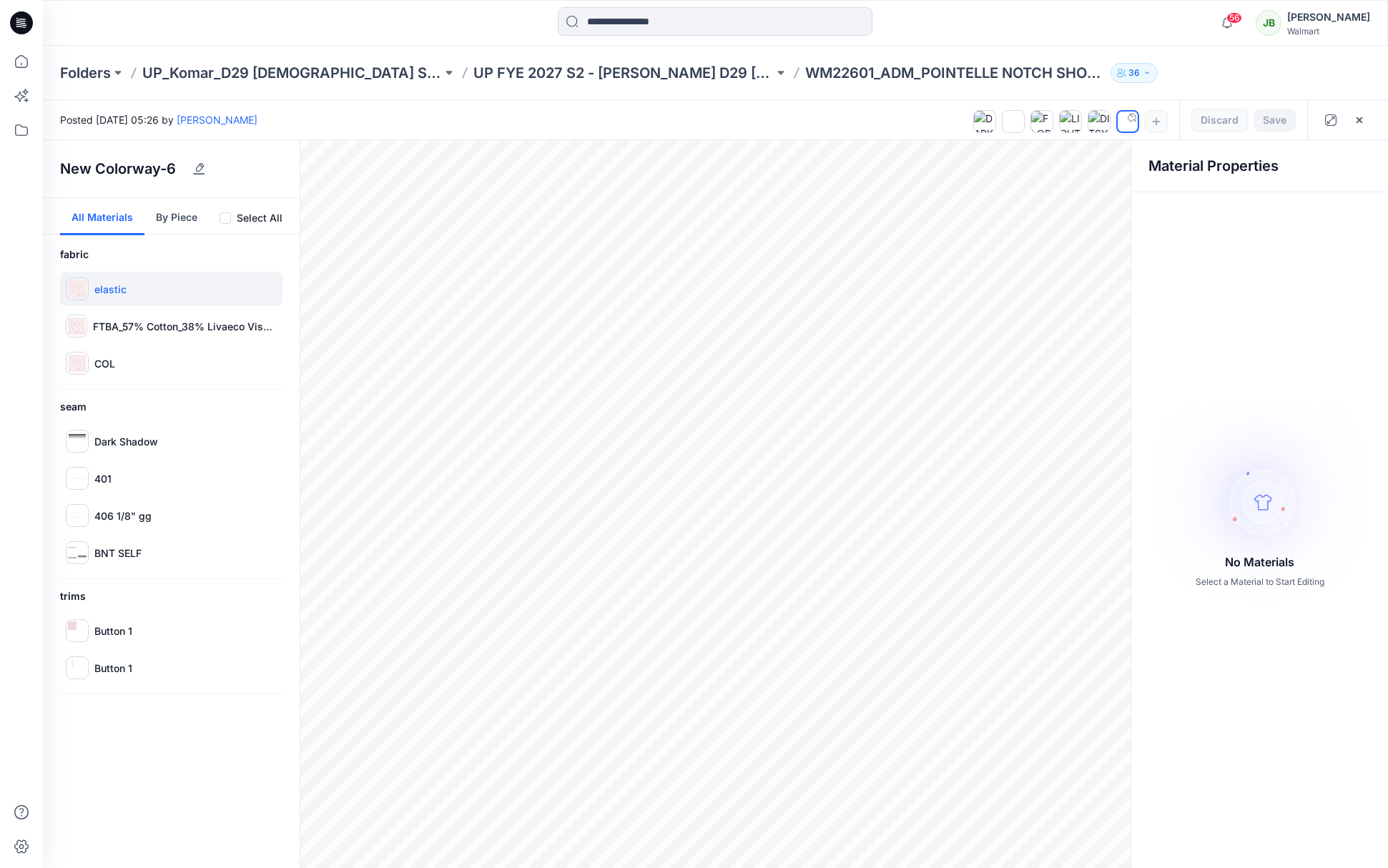
click at [83, 288] on img at bounding box center [76, 288] width 17 height 17
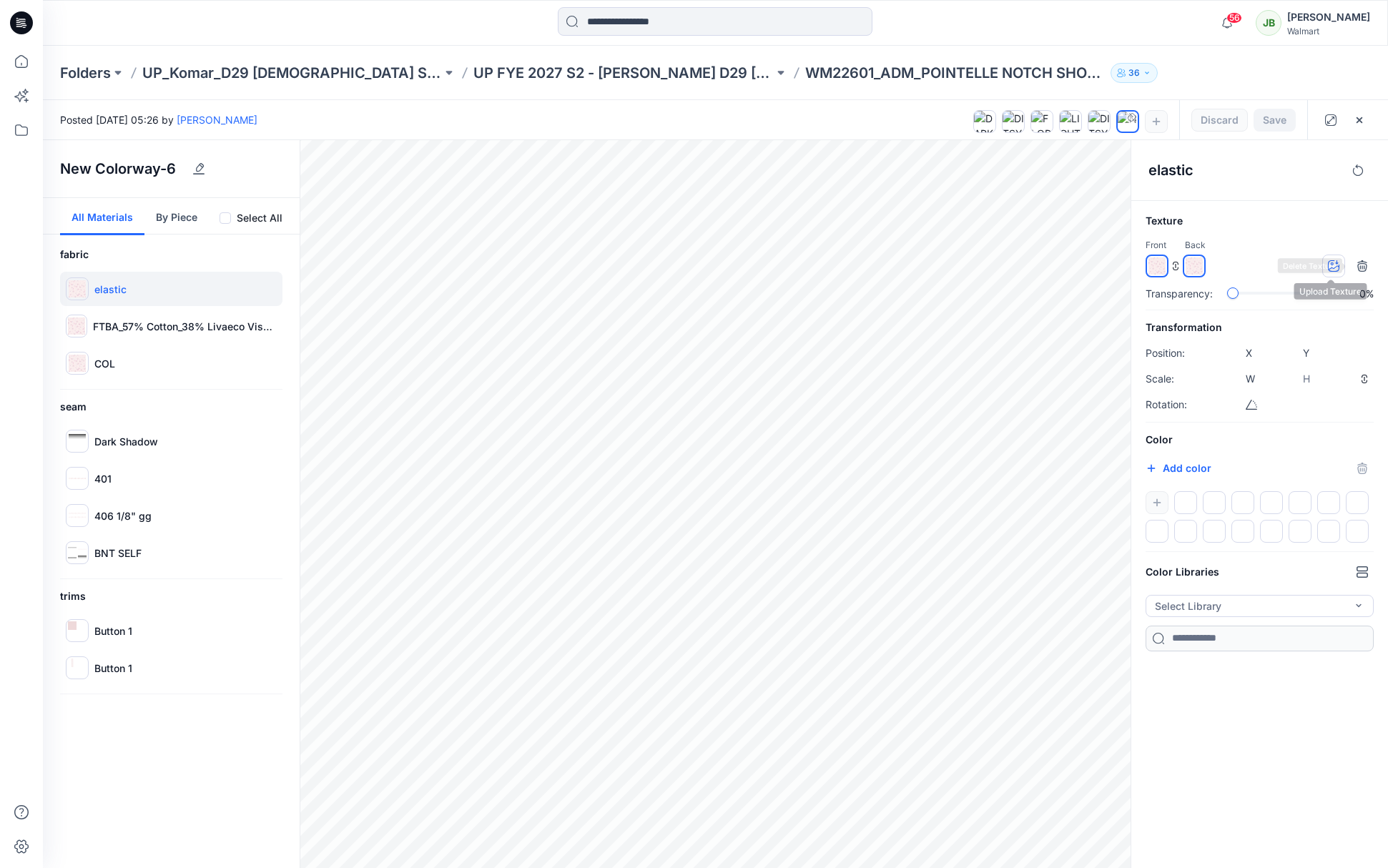
click at [1334, 263] on icon "button" at bounding box center [1333, 265] width 12 height 12
type input "****"
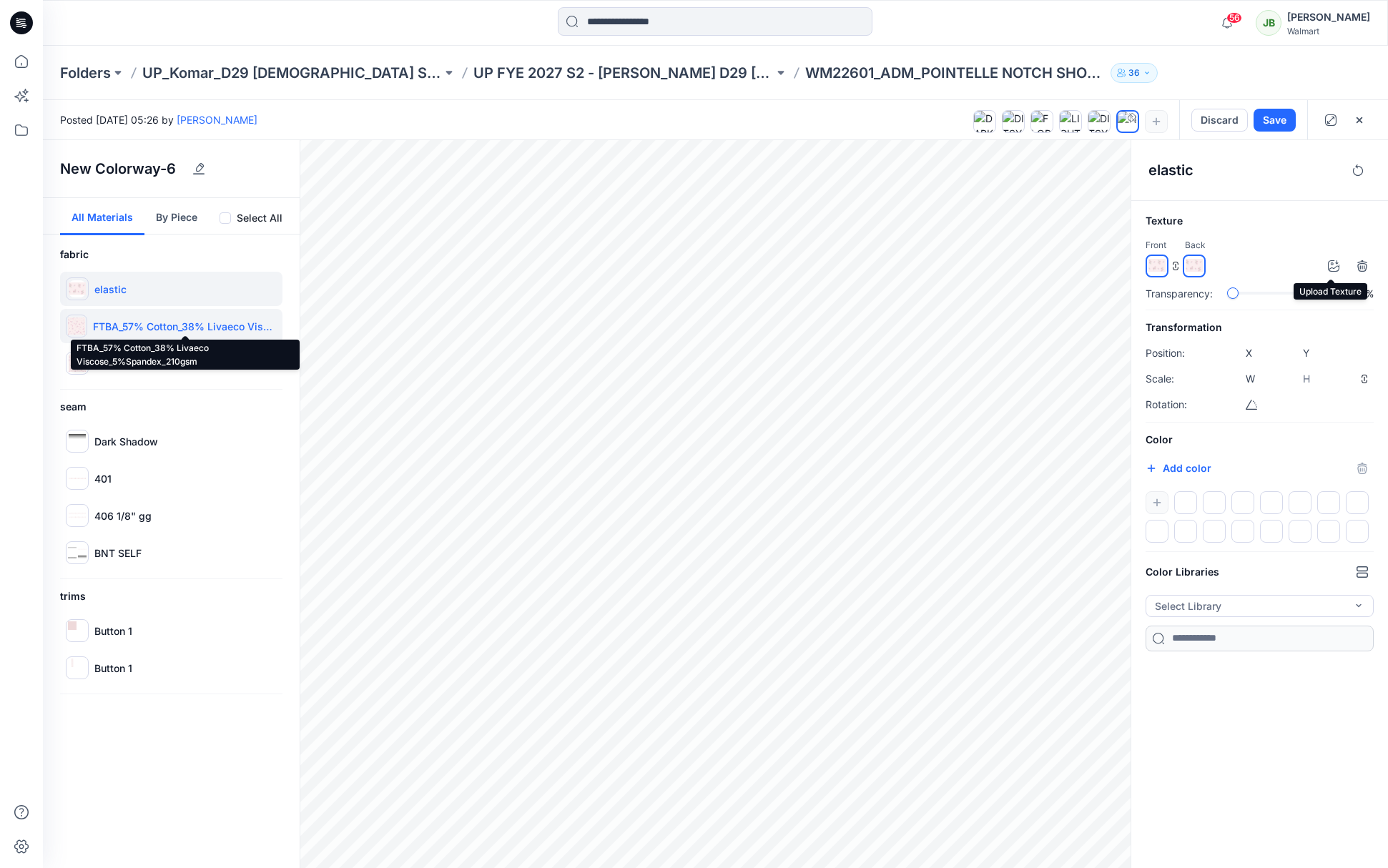
click at [113, 323] on p "FTBA_57% Cotton_38% Livaeco Viscose_5%Spandex_210gsm" at bounding box center [184, 326] width 183 height 15
type input "****"
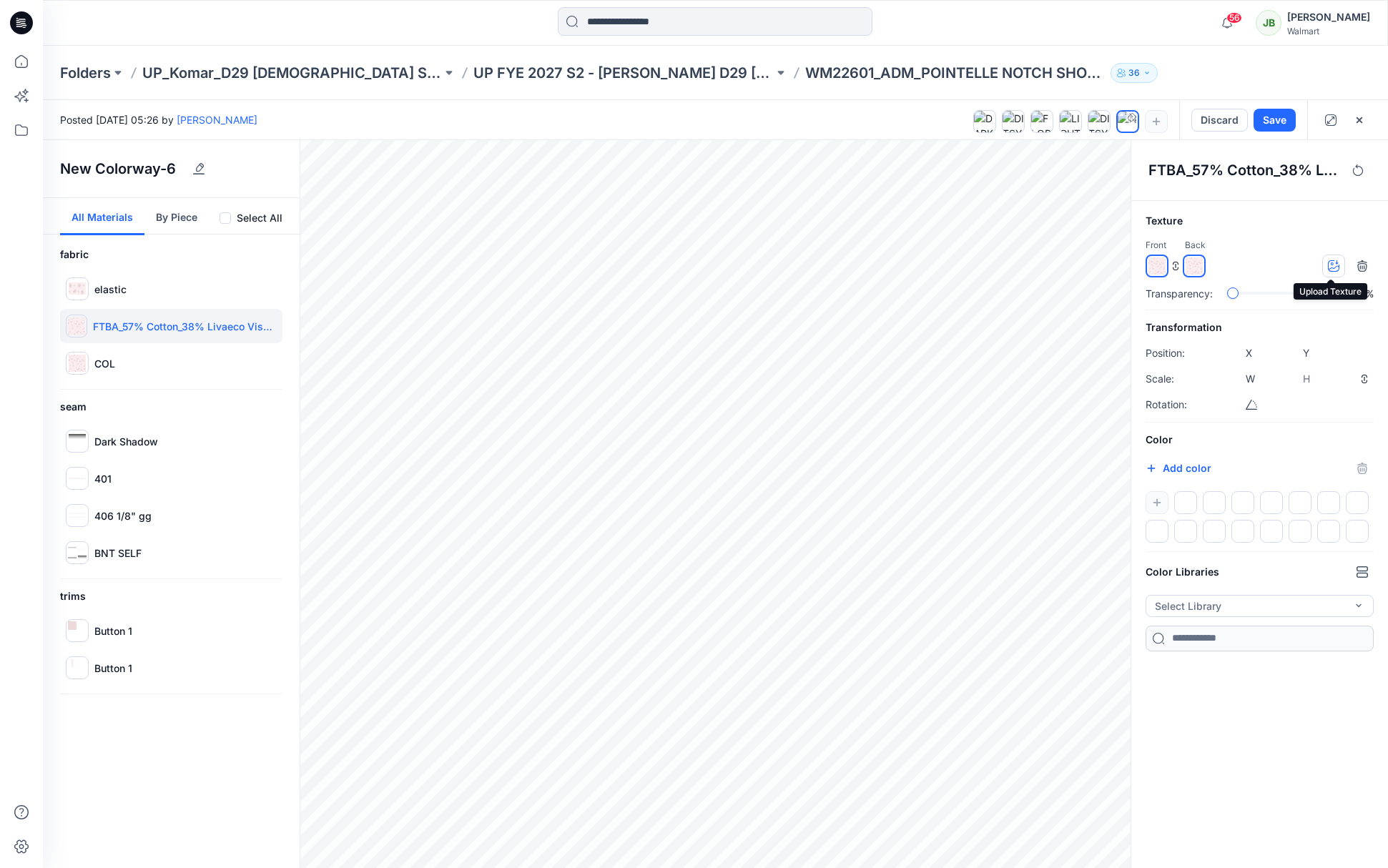
click at [1329, 263] on icon "button" at bounding box center [1333, 265] width 12 height 12
type input "****"
click at [78, 363] on img at bounding box center [76, 362] width 17 height 17
type input "******"
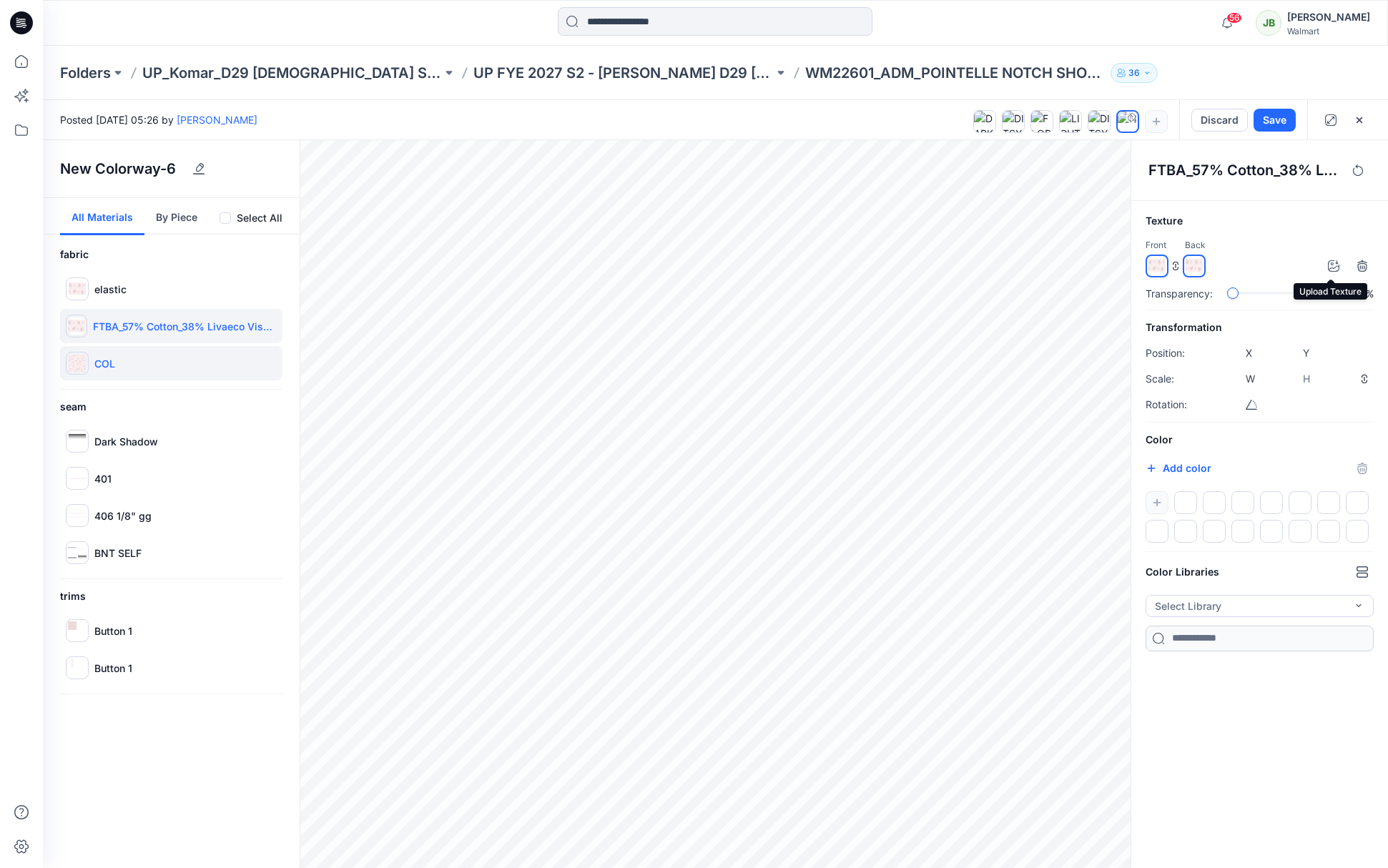
type input "*****"
type input "****"
click at [1331, 263] on icon "button" at bounding box center [1333, 265] width 12 height 12
type input "****"
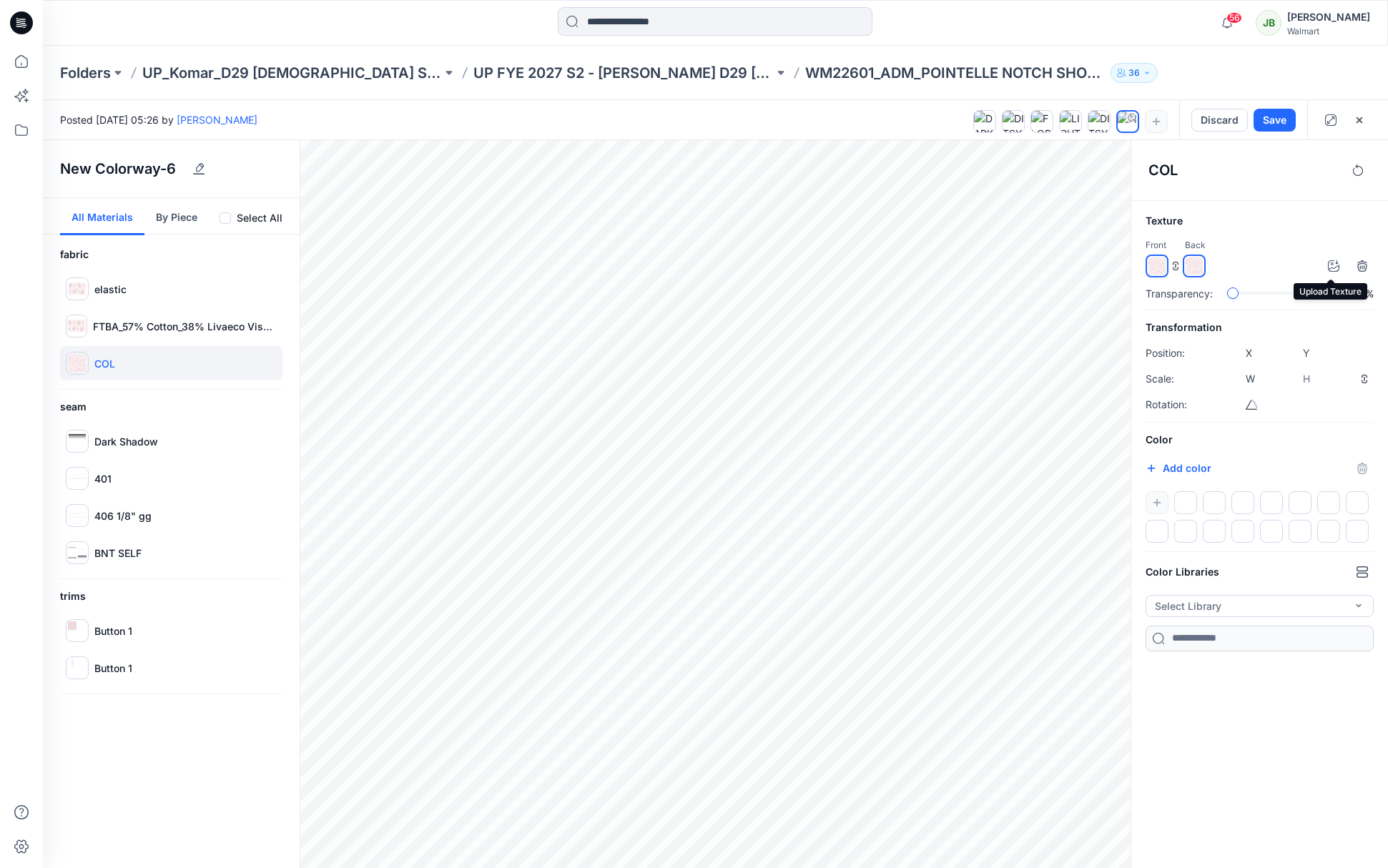
type input "****"
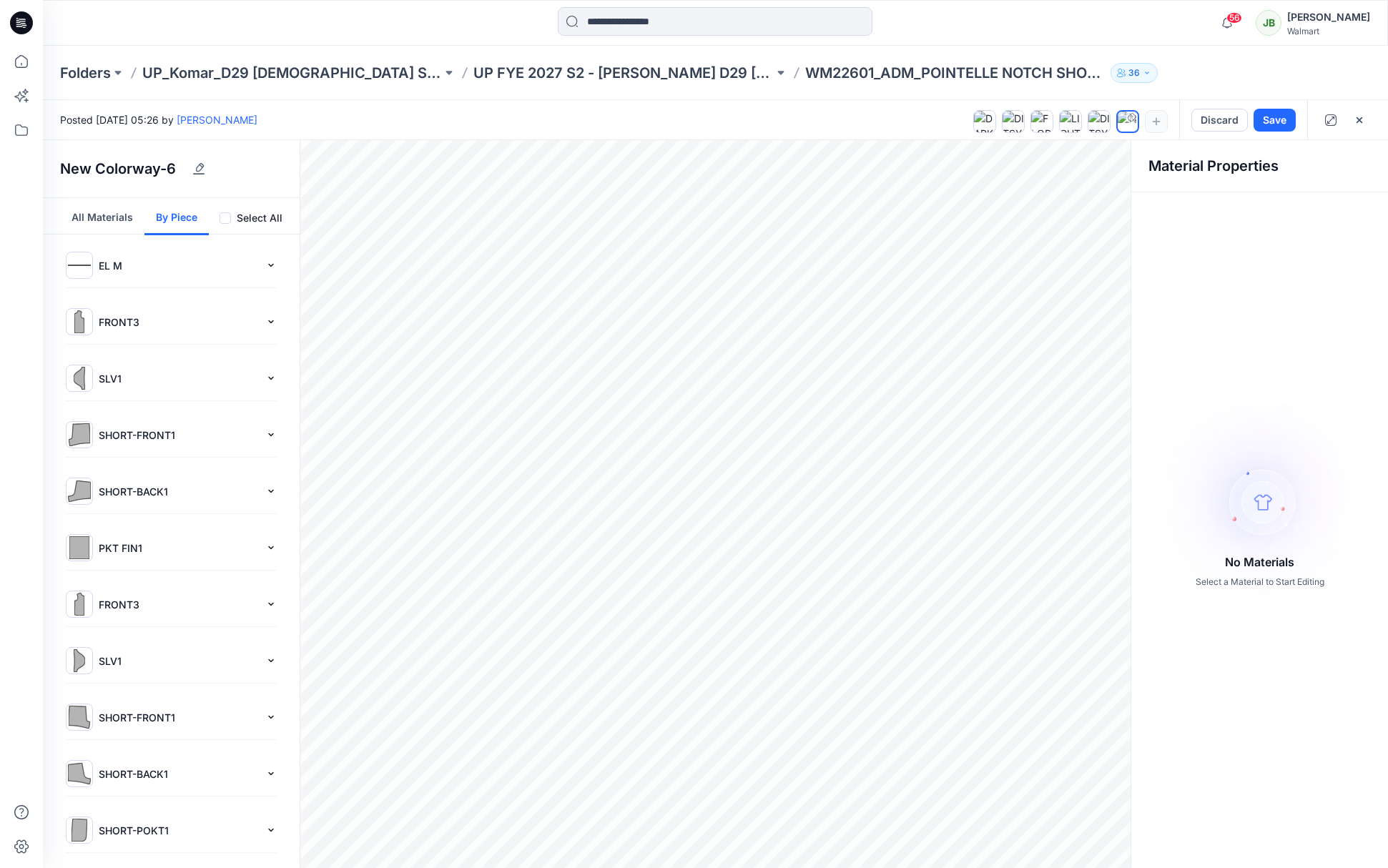
click at [174, 217] on button "By Piece" at bounding box center [177, 216] width 65 height 37
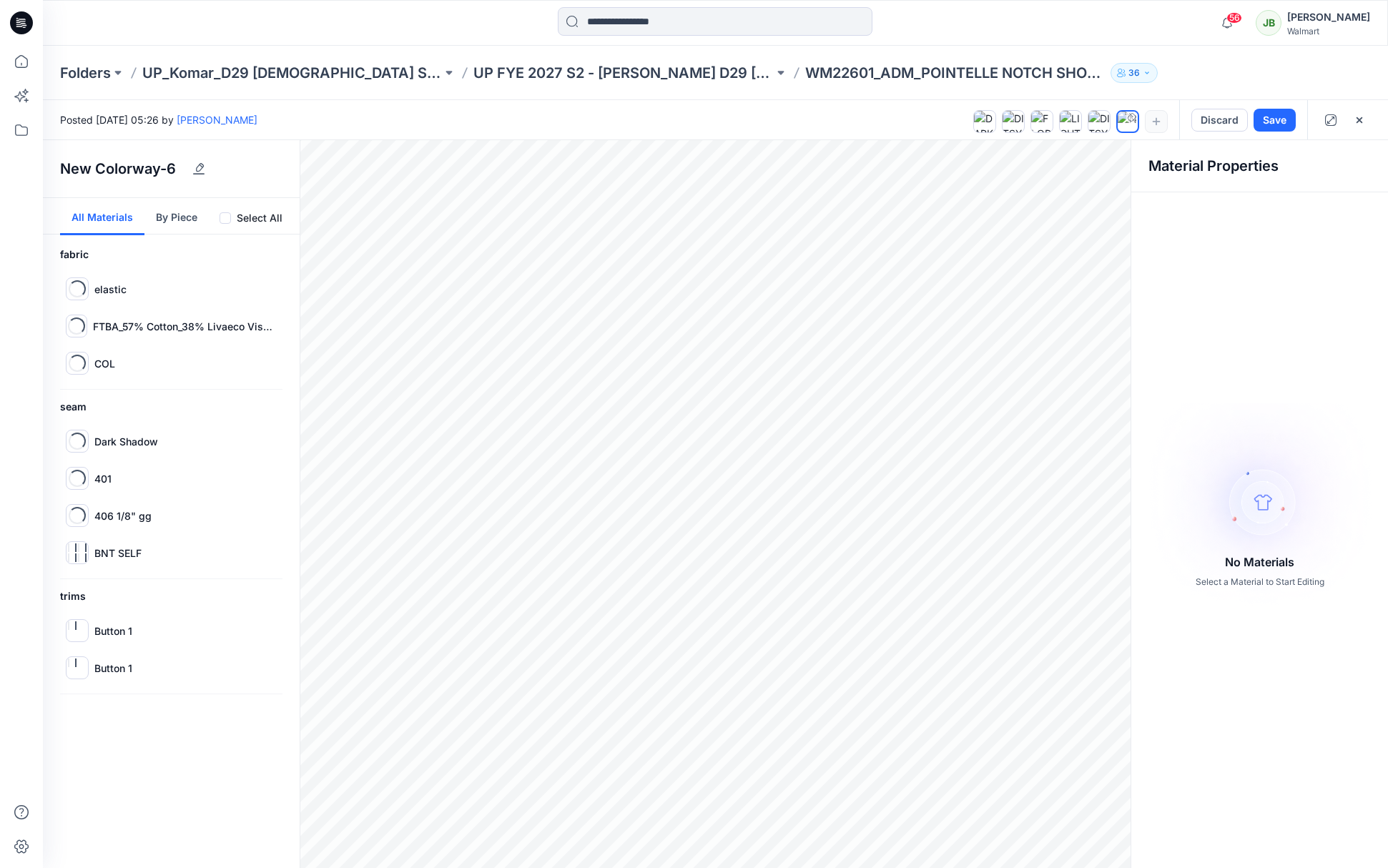
click at [100, 215] on button "All Materials" at bounding box center [102, 216] width 85 height 37
click at [1277, 117] on button "Save" at bounding box center [1274, 120] width 42 height 22
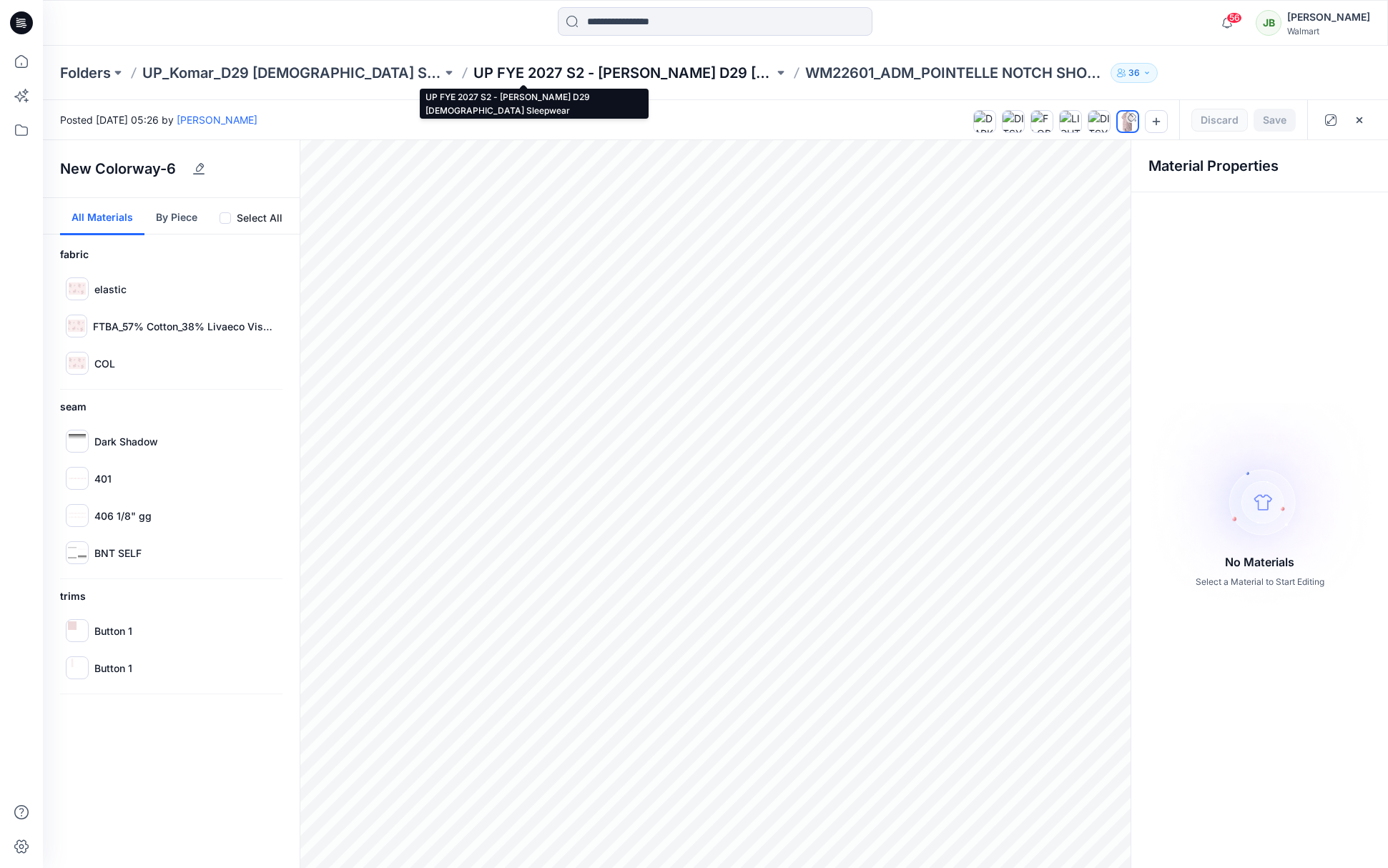
click at [532, 69] on p "UP FYE 2027 S2 - [PERSON_NAME] D29 [DEMOGRAPHIC_DATA] Sleepwear" at bounding box center [623, 73] width 299 height 20
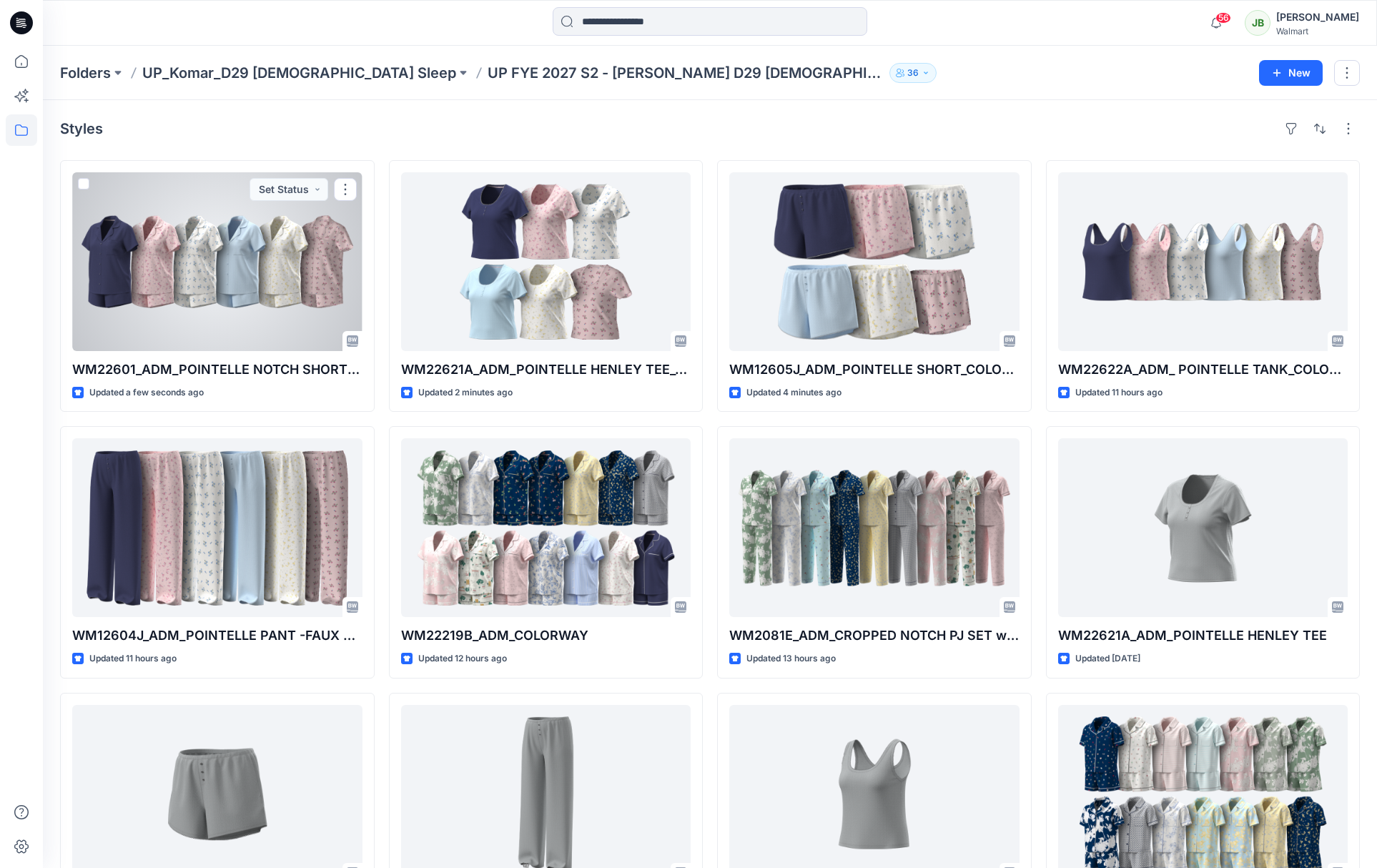
click at [300, 317] on div at bounding box center [217, 261] width 290 height 179
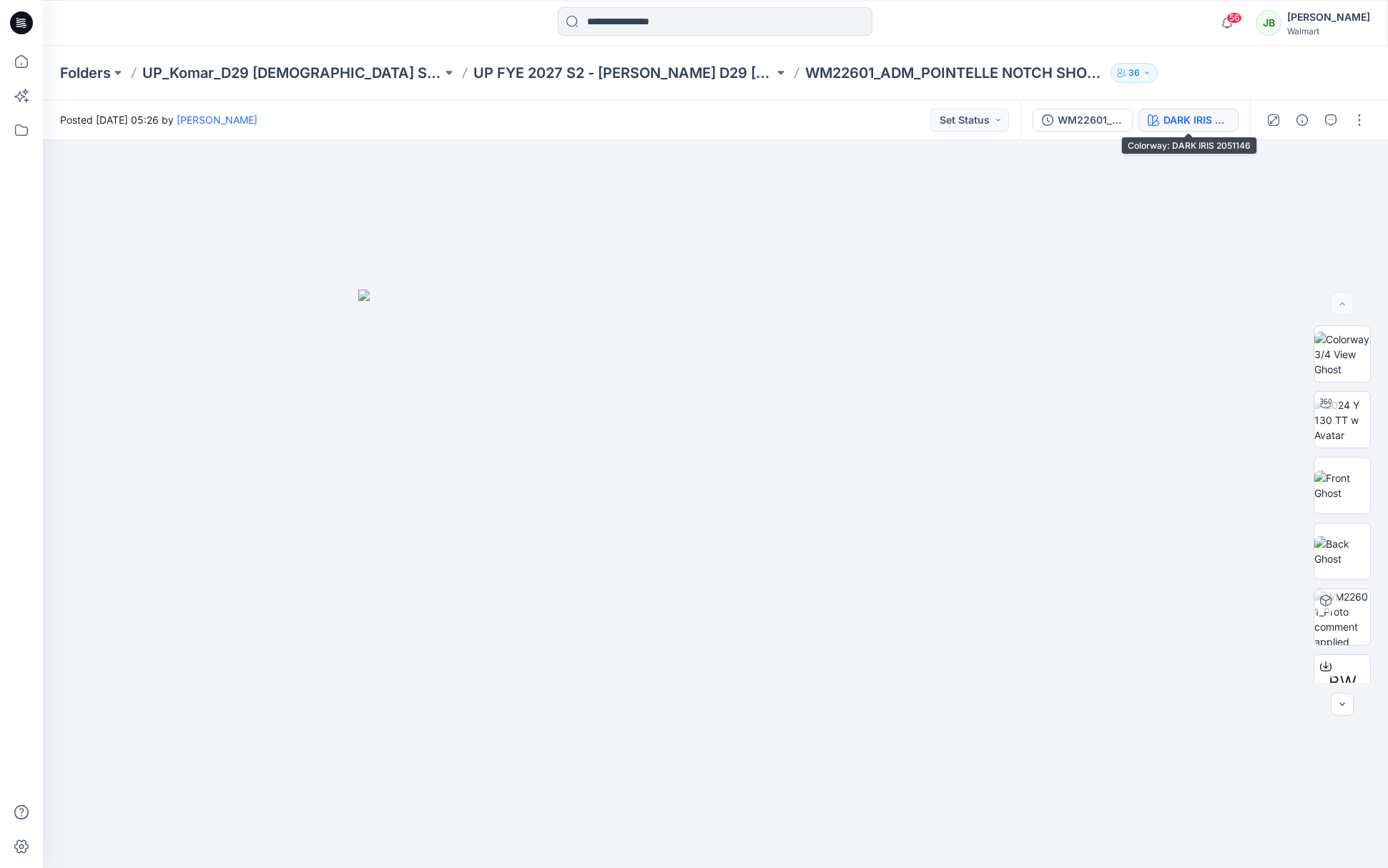
click at [1184, 116] on div "DARK IRIS 2051146" at bounding box center [1196, 120] width 66 height 15
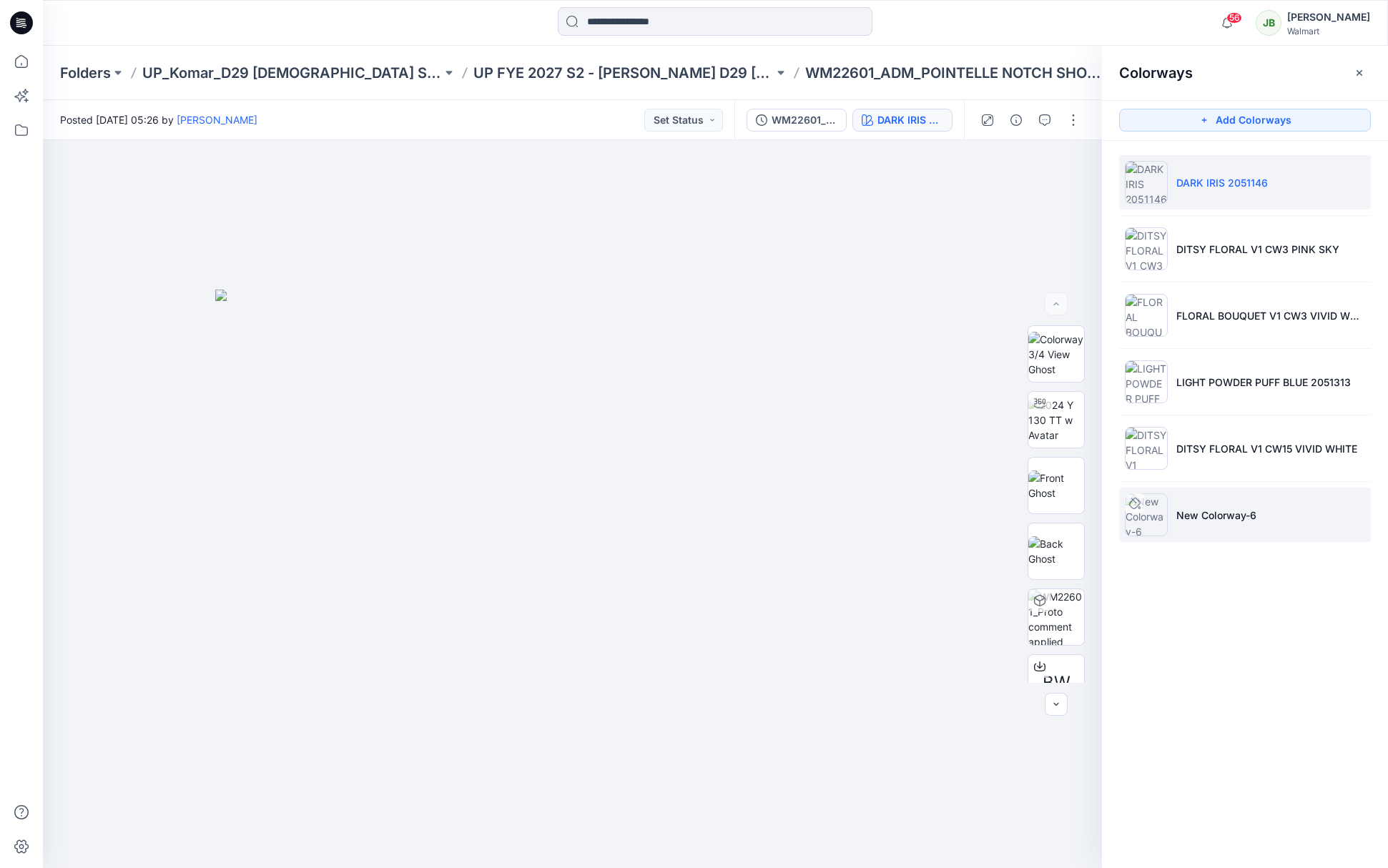
click at [1196, 505] on li "New Colorway-6" at bounding box center [1245, 514] width 252 height 54
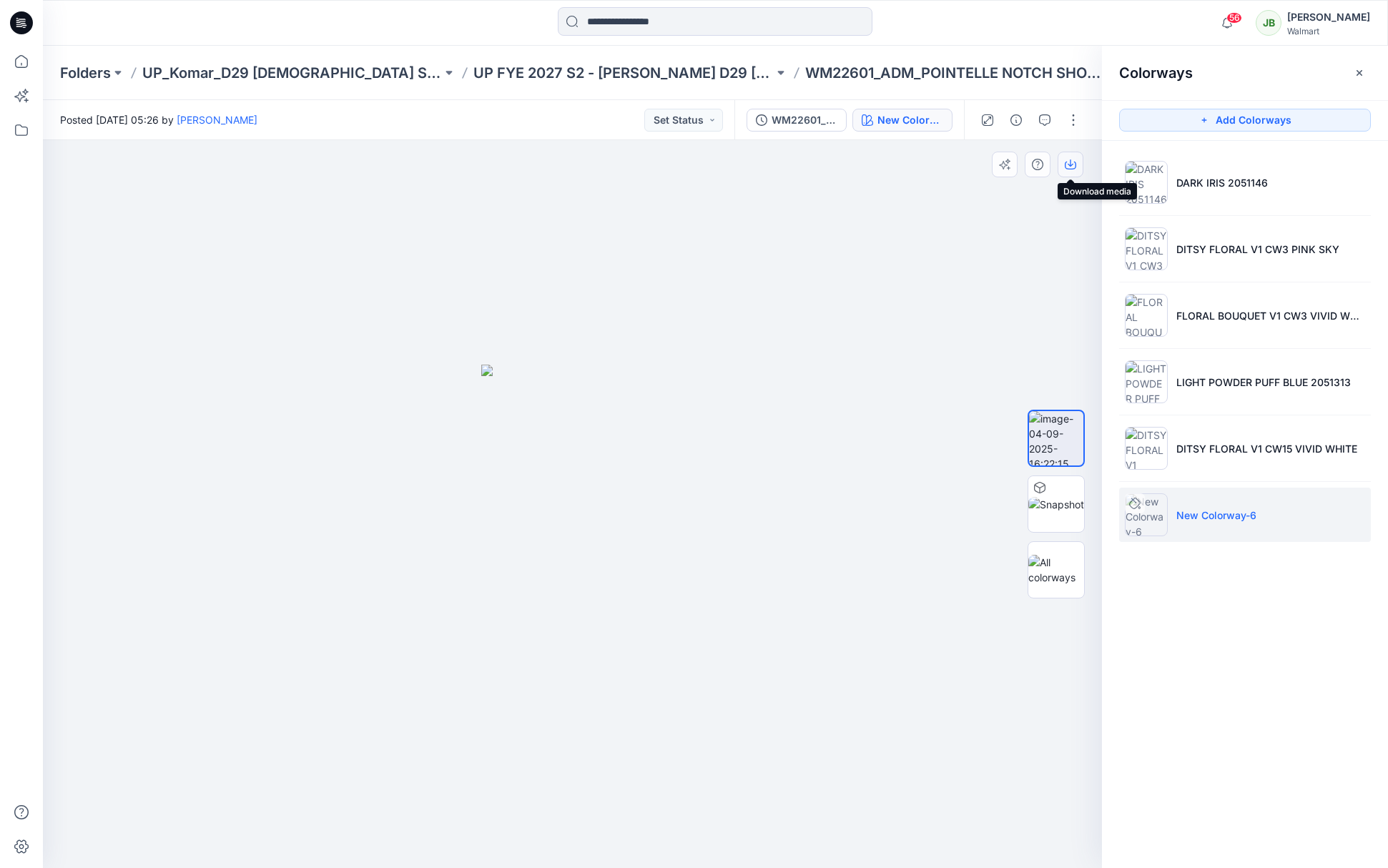
click at [1074, 162] on icon "button" at bounding box center [1070, 165] width 12 height 8
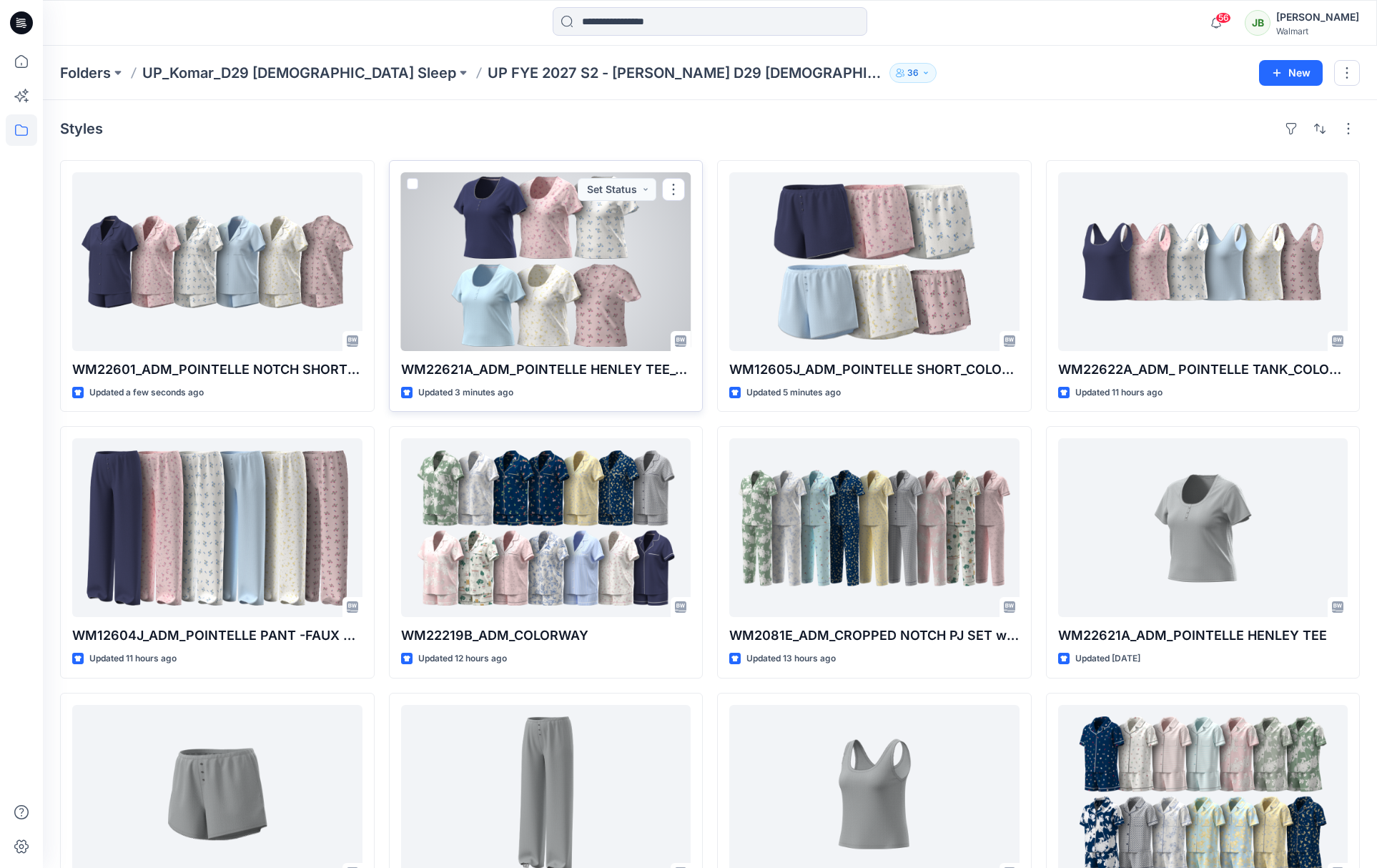
click at [641, 308] on div at bounding box center [546, 261] width 290 height 179
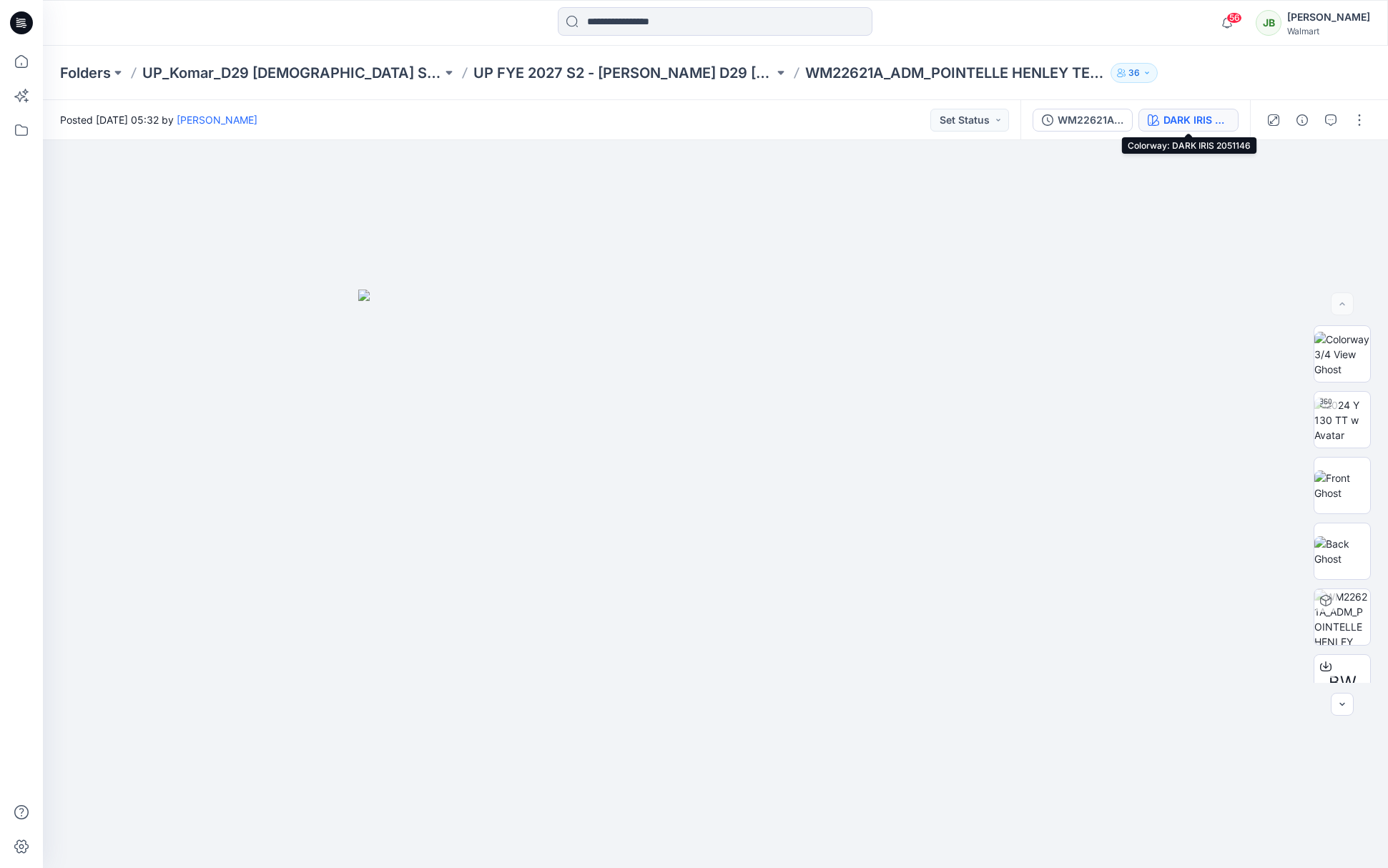
click at [1210, 124] on div "DARK IRIS 2051146" at bounding box center [1196, 120] width 66 height 15
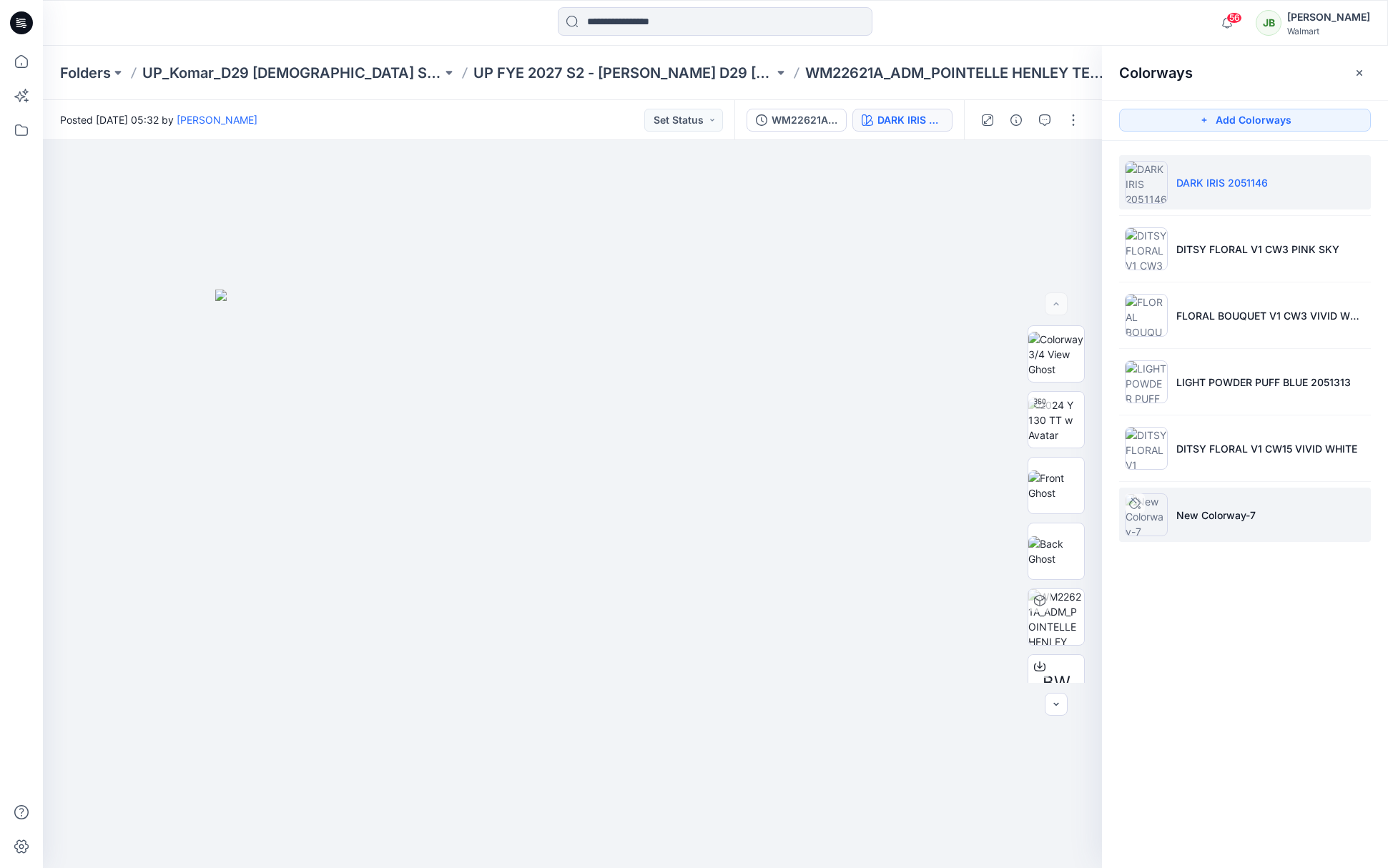
click at [1202, 515] on p "New Colorway-7" at bounding box center [1215, 515] width 79 height 15
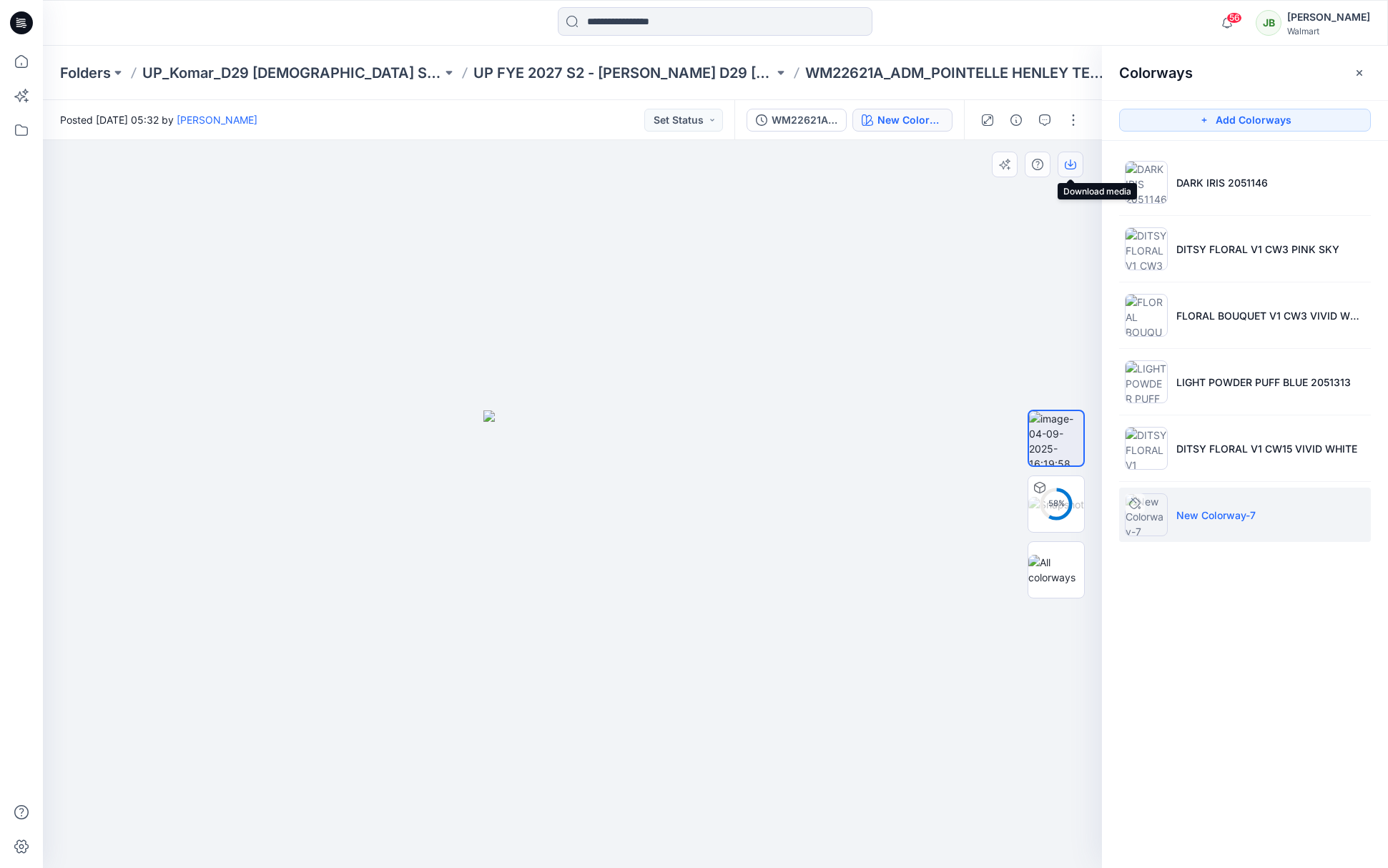
click at [1070, 166] on icon "button" at bounding box center [1070, 164] width 12 height 12
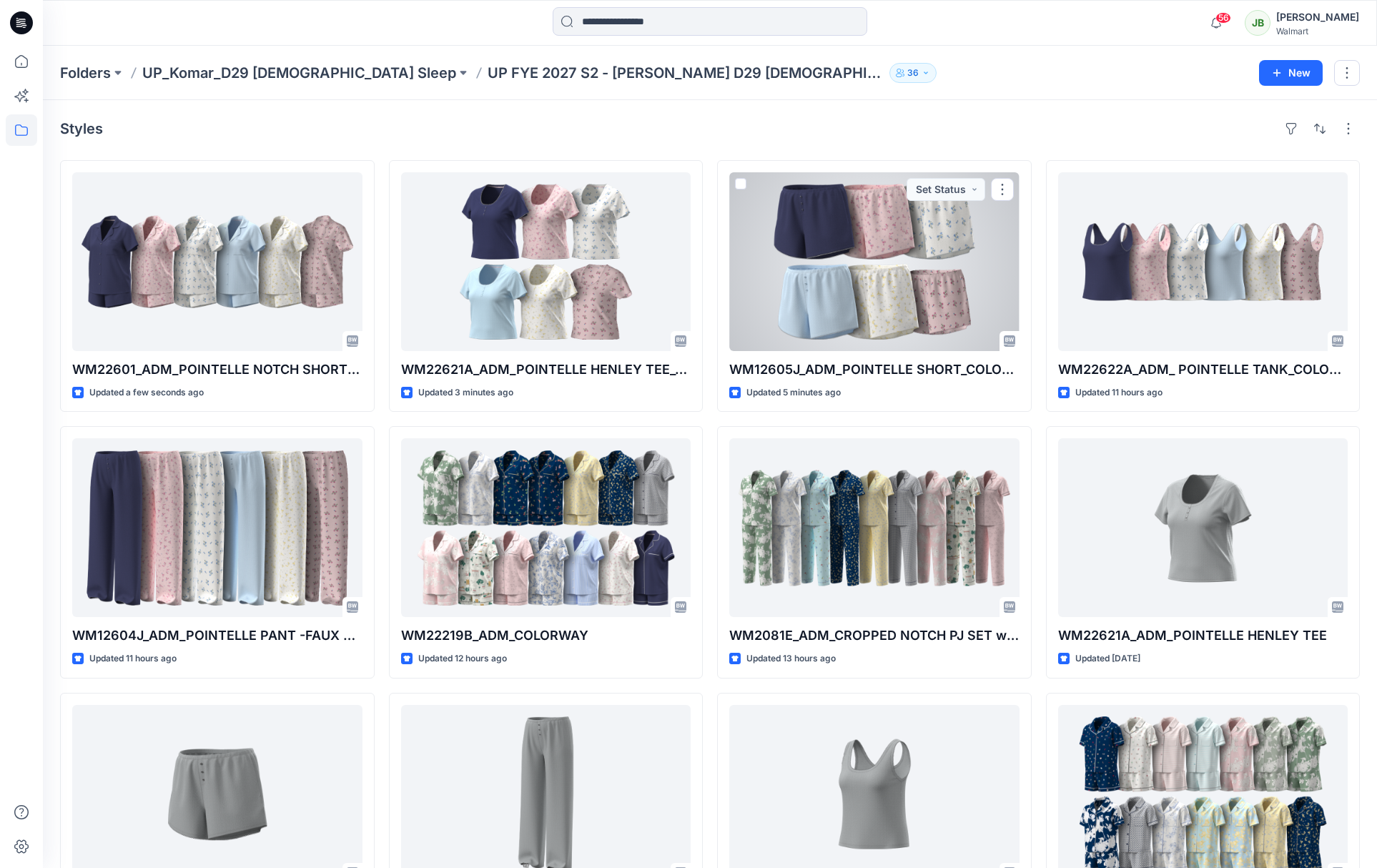
click at [952, 296] on div at bounding box center [874, 261] width 290 height 179
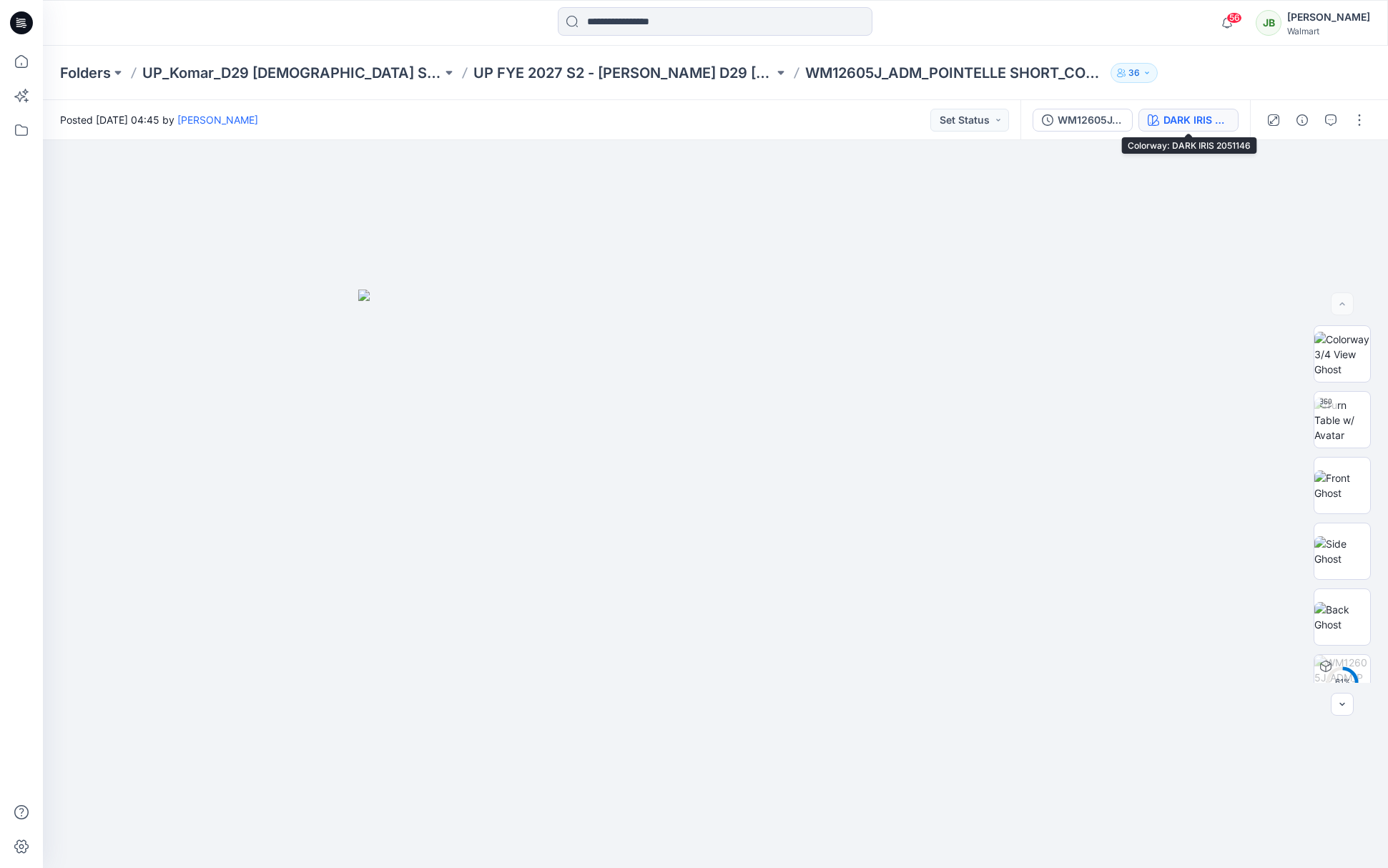
click at [1198, 115] on div "DARK IRIS 2051146" at bounding box center [1196, 120] width 66 height 15
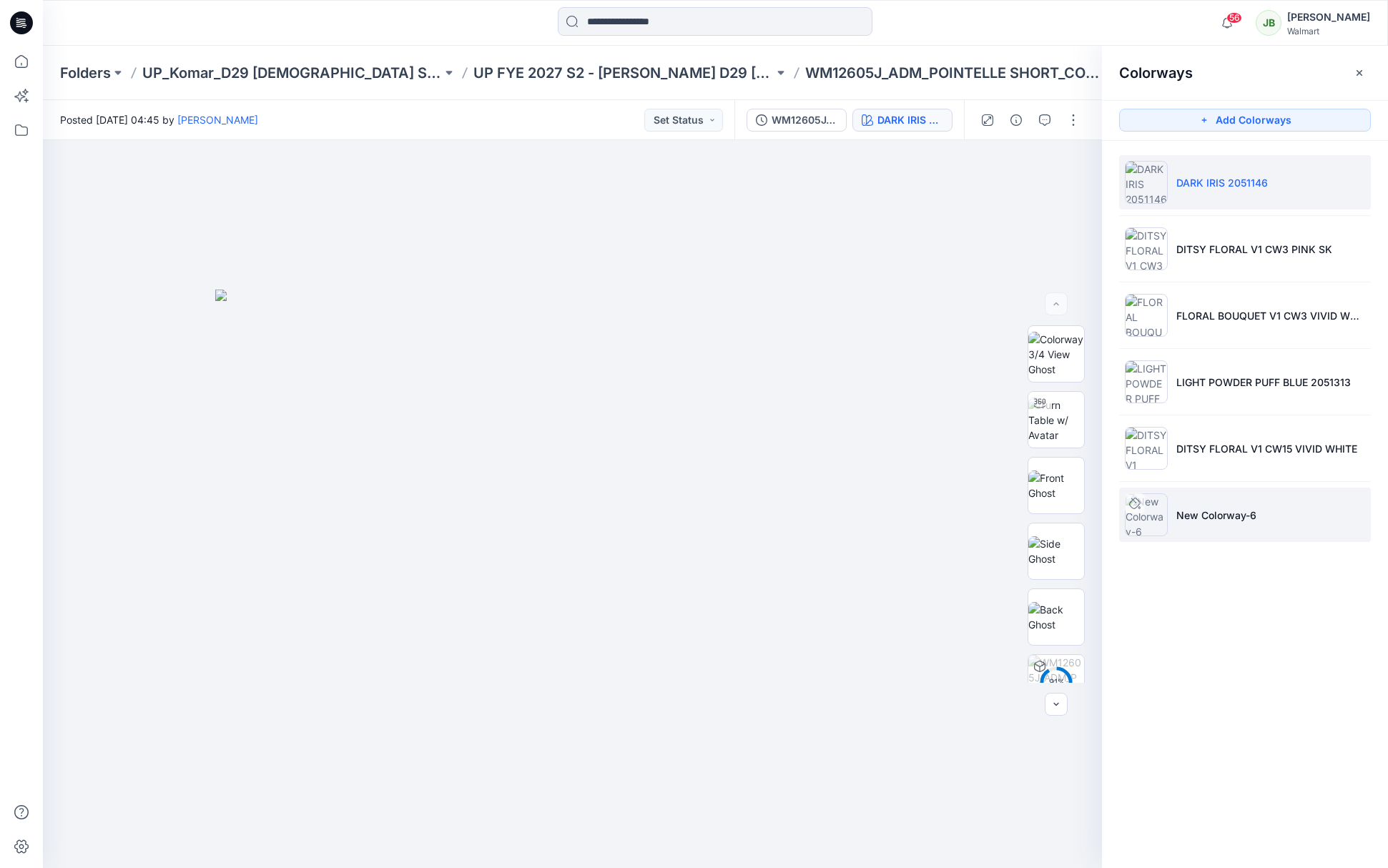
click at [1205, 508] on p "New Colorway-6" at bounding box center [1215, 515] width 80 height 15
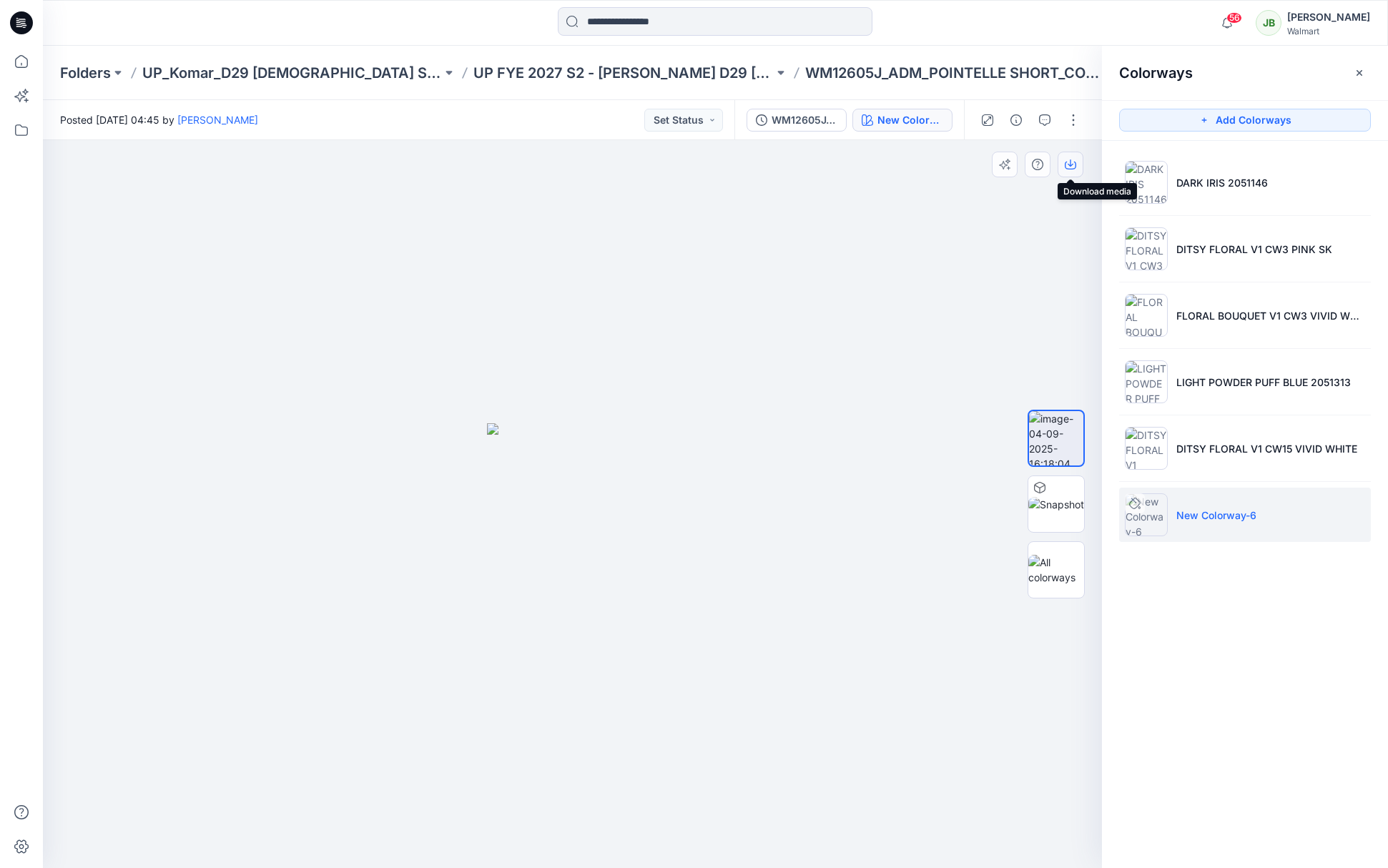
click at [1074, 163] on icon "button" at bounding box center [1070, 164] width 12 height 12
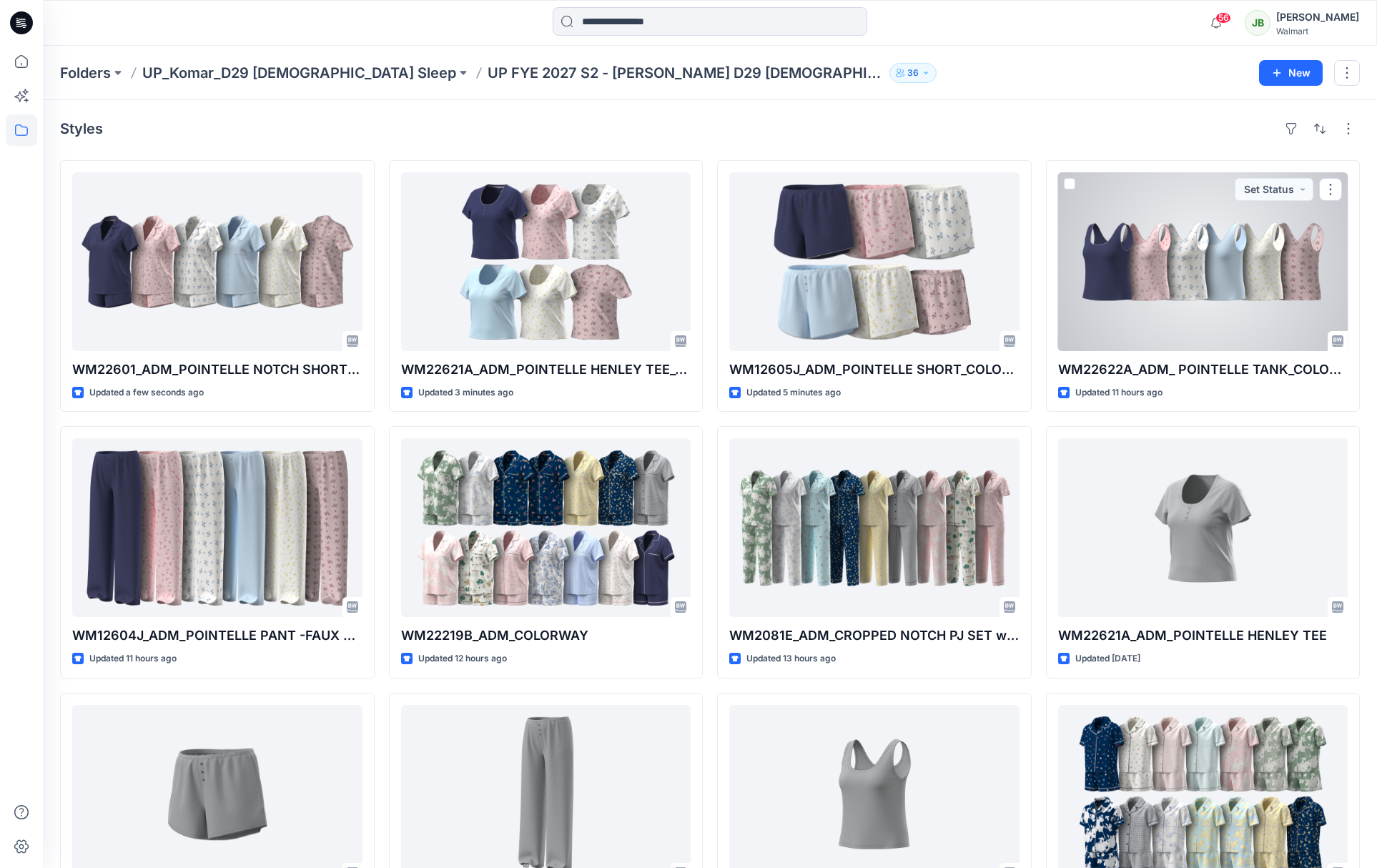
click at [1281, 306] on div at bounding box center [1203, 261] width 290 height 179
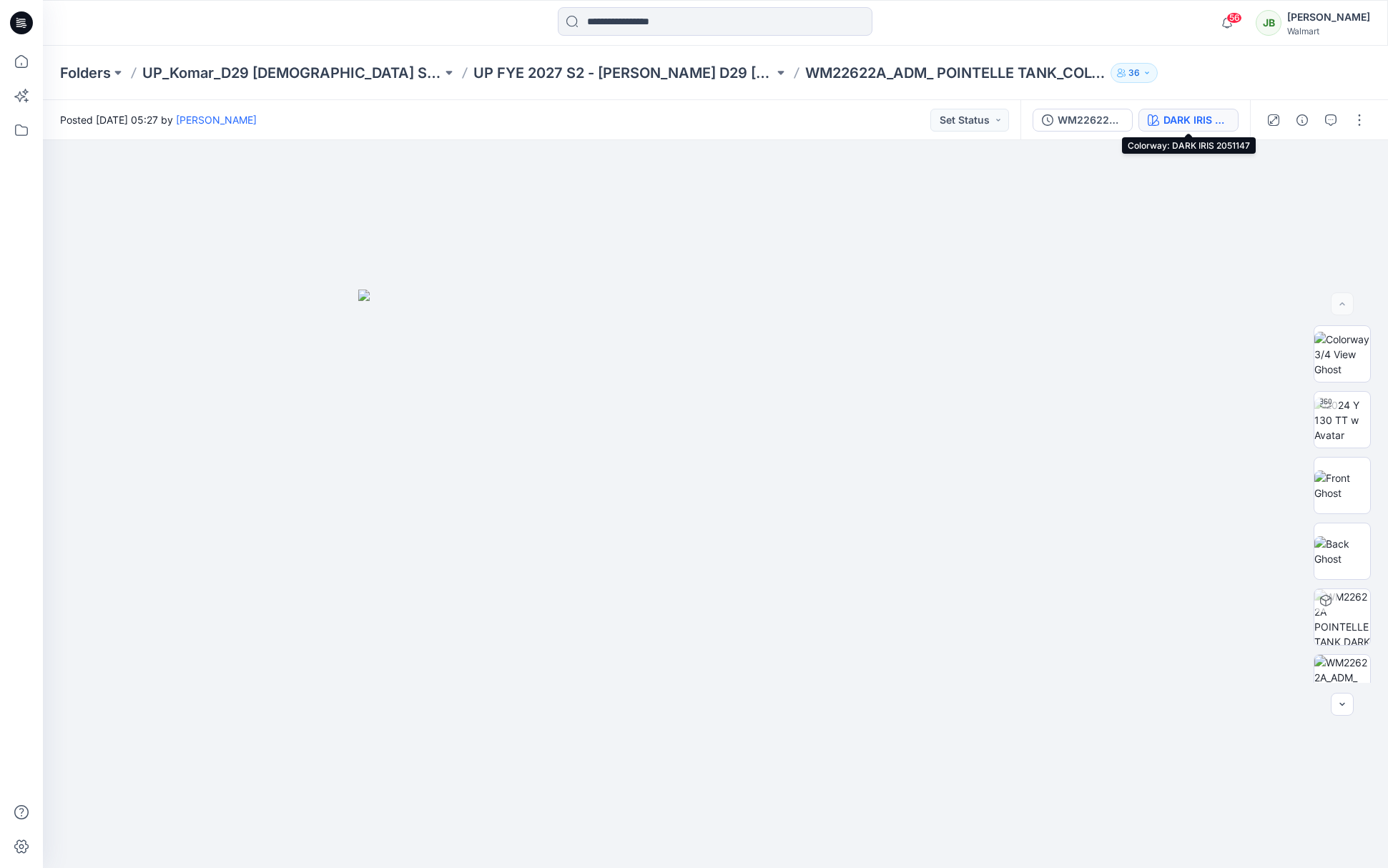
click at [1188, 120] on div "DARK IRIS 2051147" at bounding box center [1196, 120] width 66 height 15
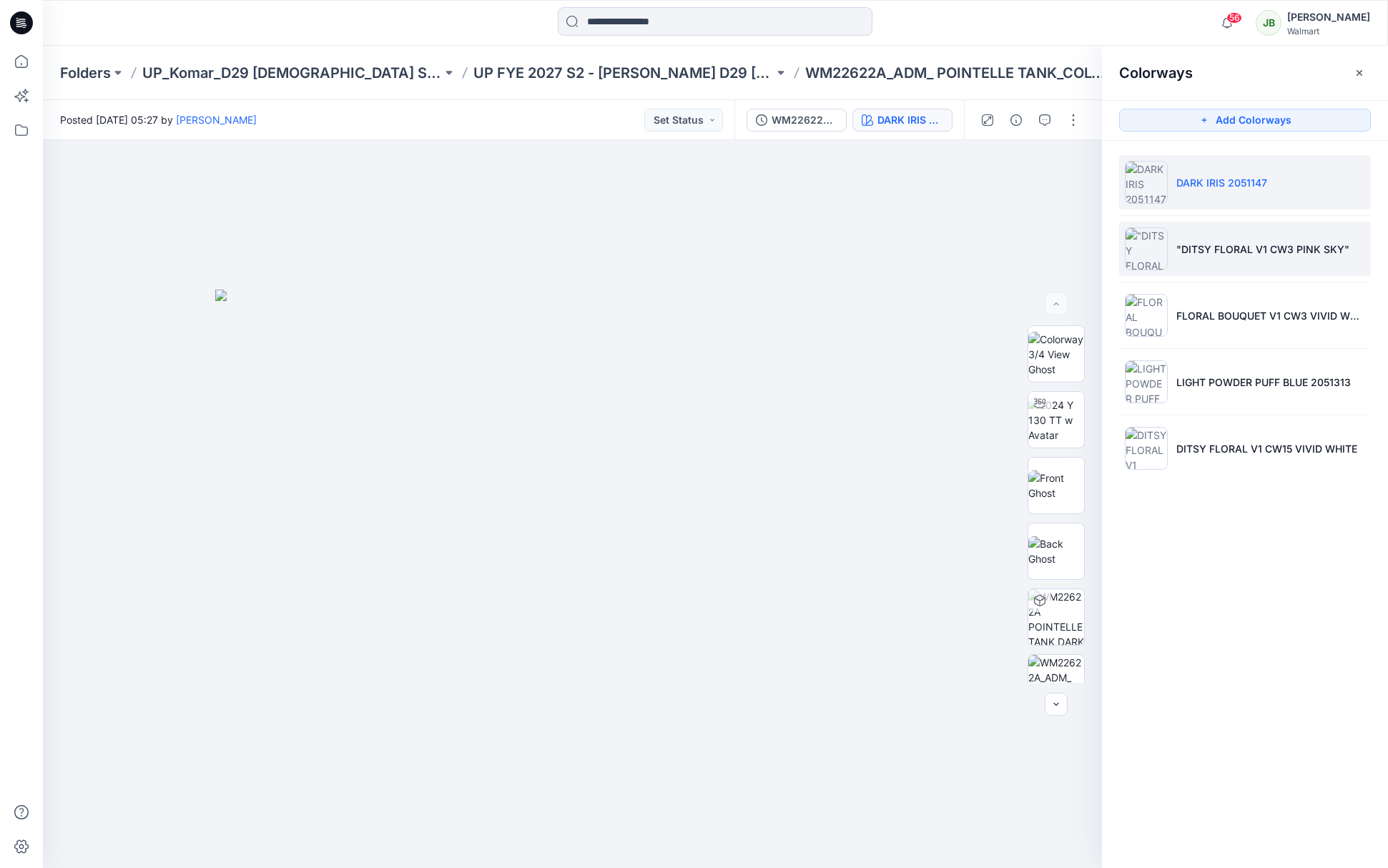
click at [1214, 255] on li ""DITSY FLORAL V1 CW3 PINK SKY"" at bounding box center [1245, 249] width 252 height 54
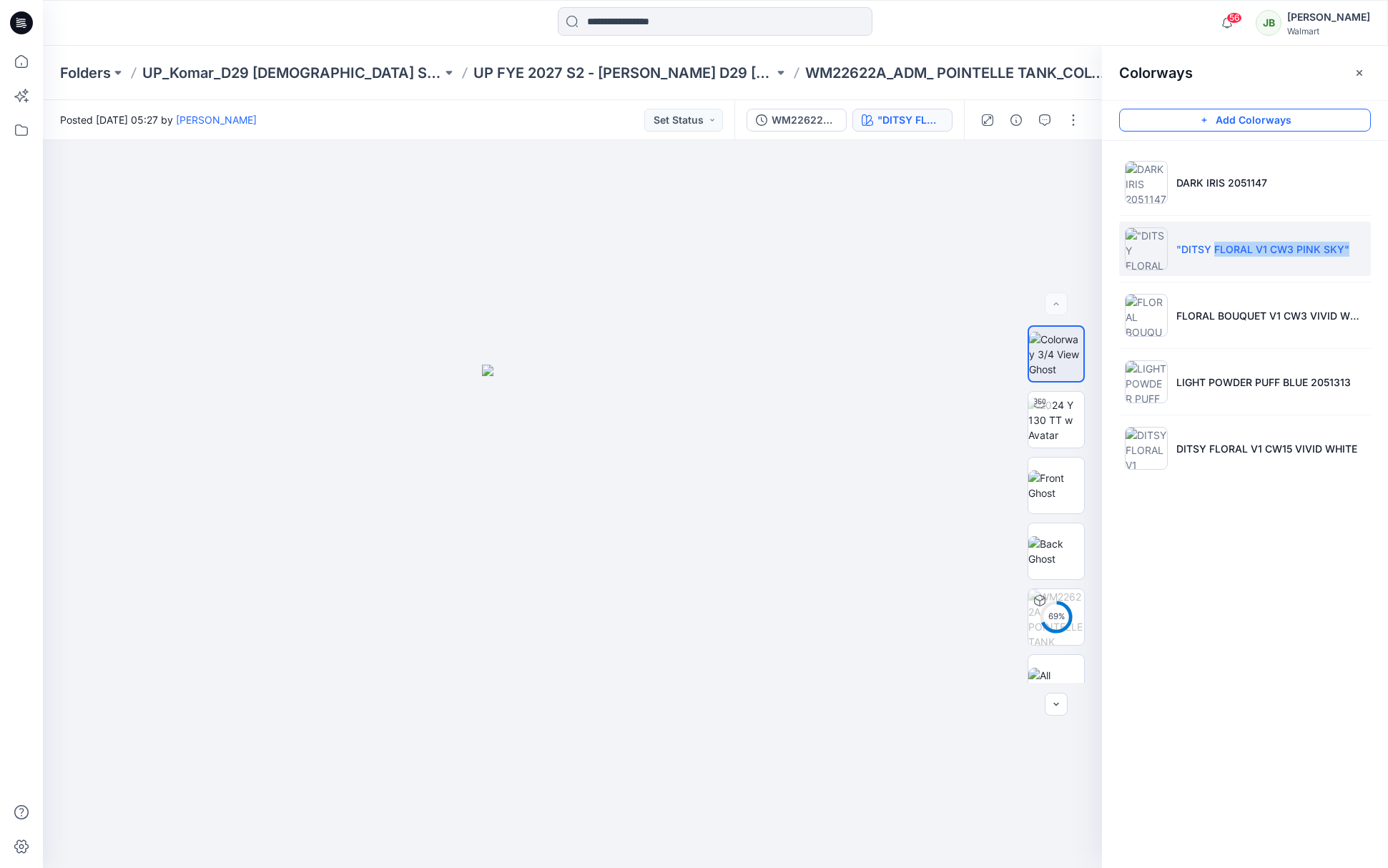
click at [1280, 120] on button "Add Colorways" at bounding box center [1245, 120] width 252 height 22
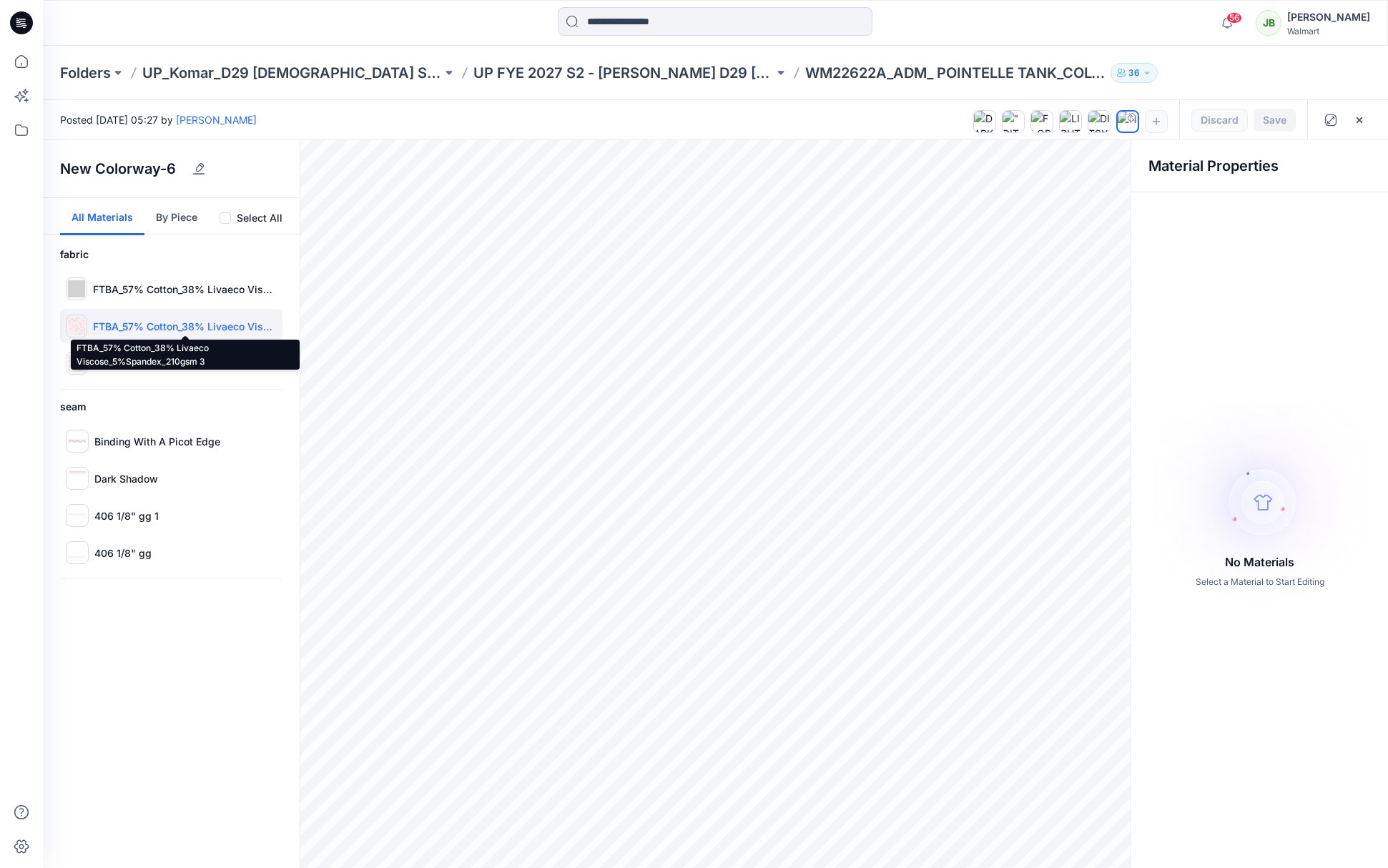
click at [162, 326] on p "FTBA_57% Cotton_38% Livaeco Viscose_5%Spandex_210gsm 3" at bounding box center [184, 326] width 183 height 15
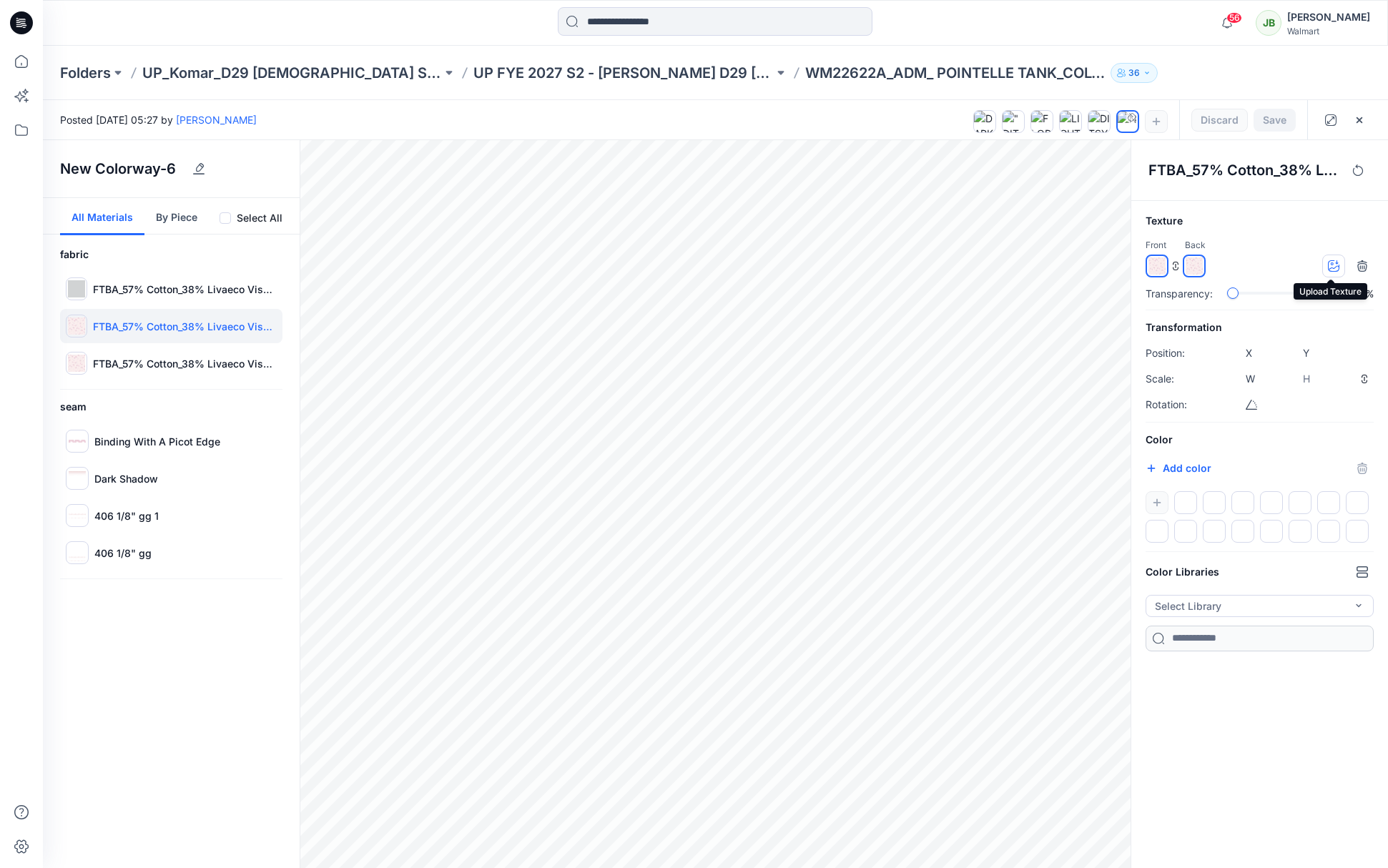
click at [1335, 264] on icon "button" at bounding box center [1333, 265] width 12 height 12
type input "****"
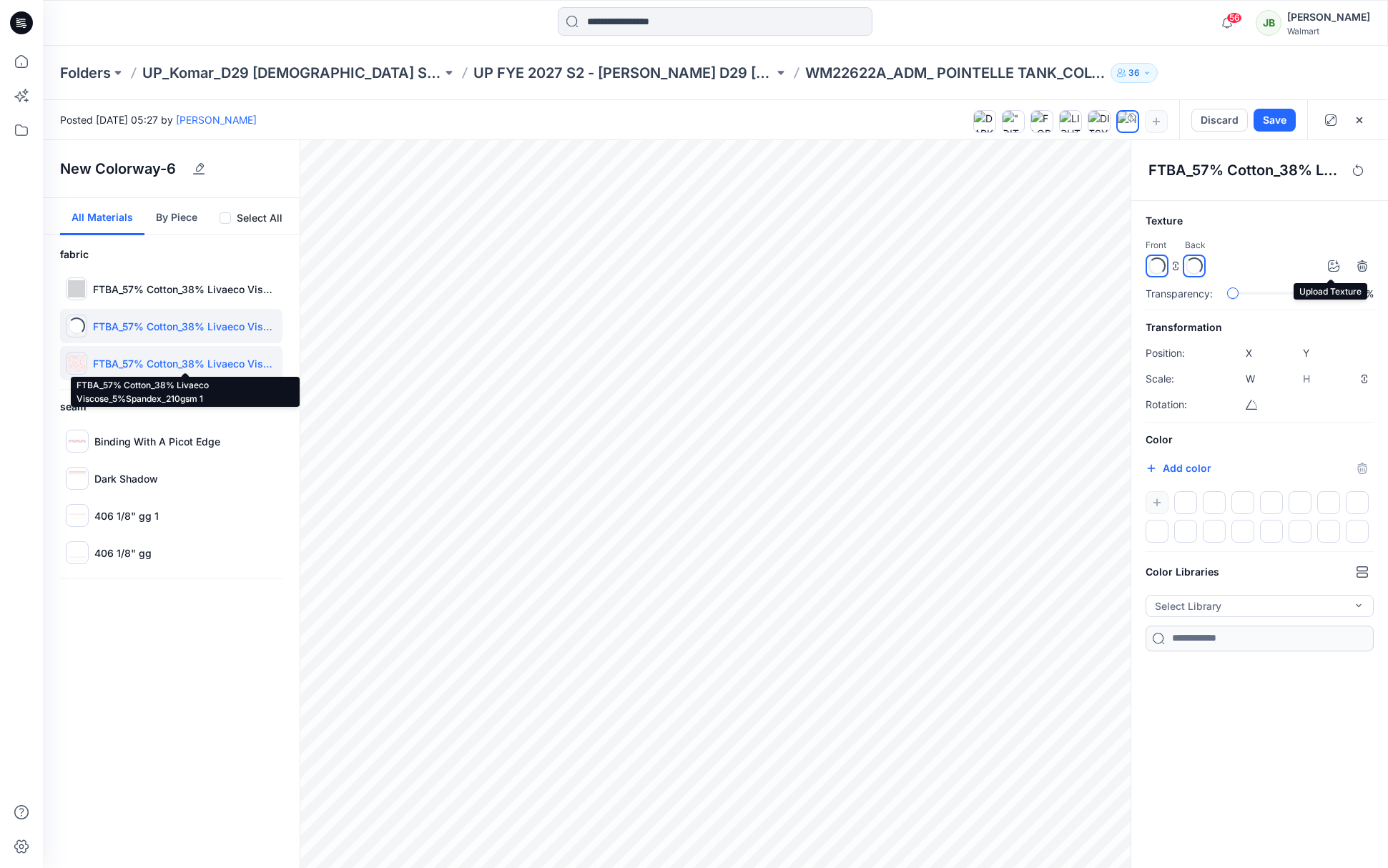
click at [169, 366] on p "FTBA_57% Cotton_38% Livaeco Viscose_5%Spandex_210gsm 1" at bounding box center [184, 363] width 183 height 15
type input "****"
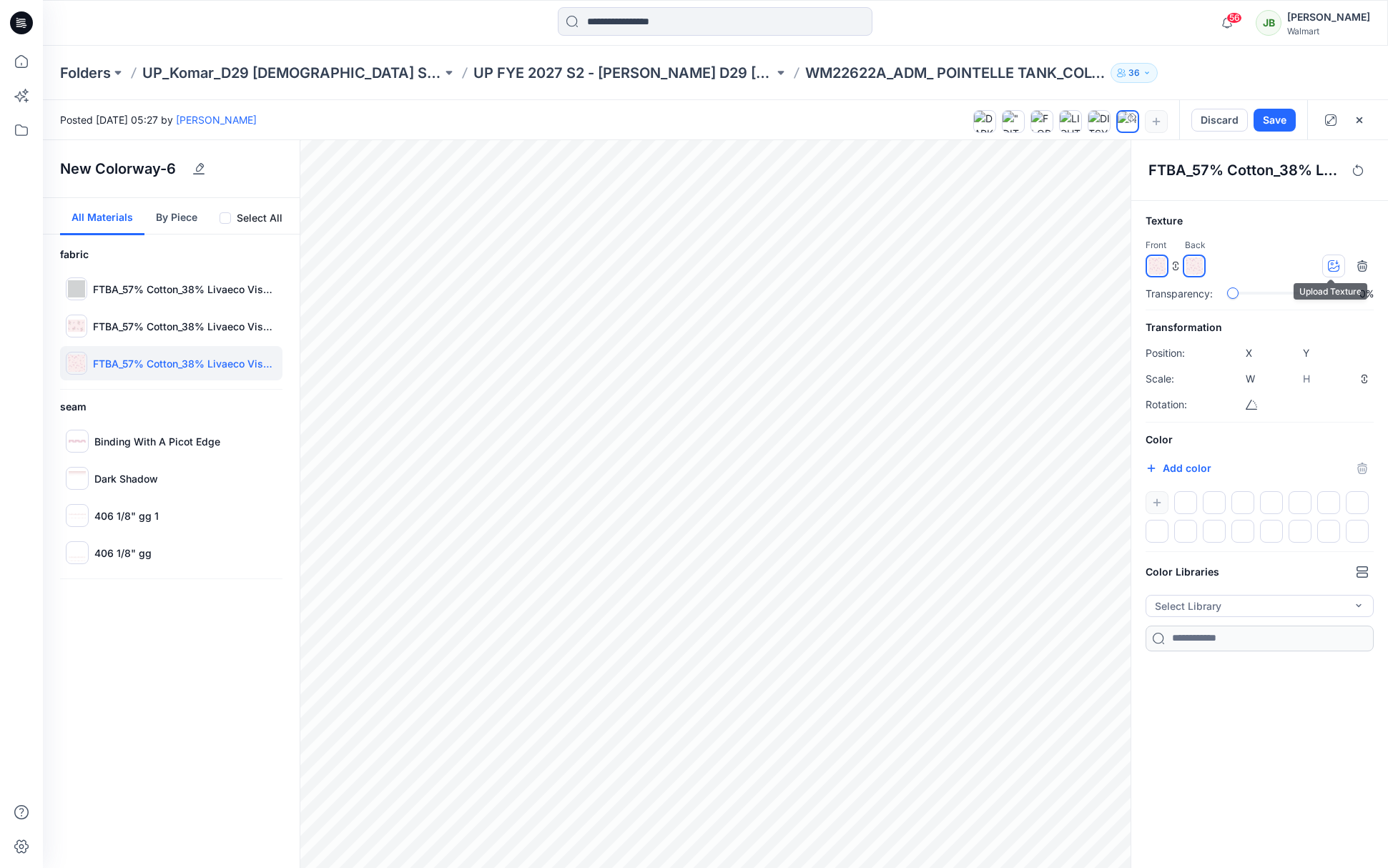
click at [1332, 270] on icon "button" at bounding box center [1333, 265] width 12 height 12
type input "****"
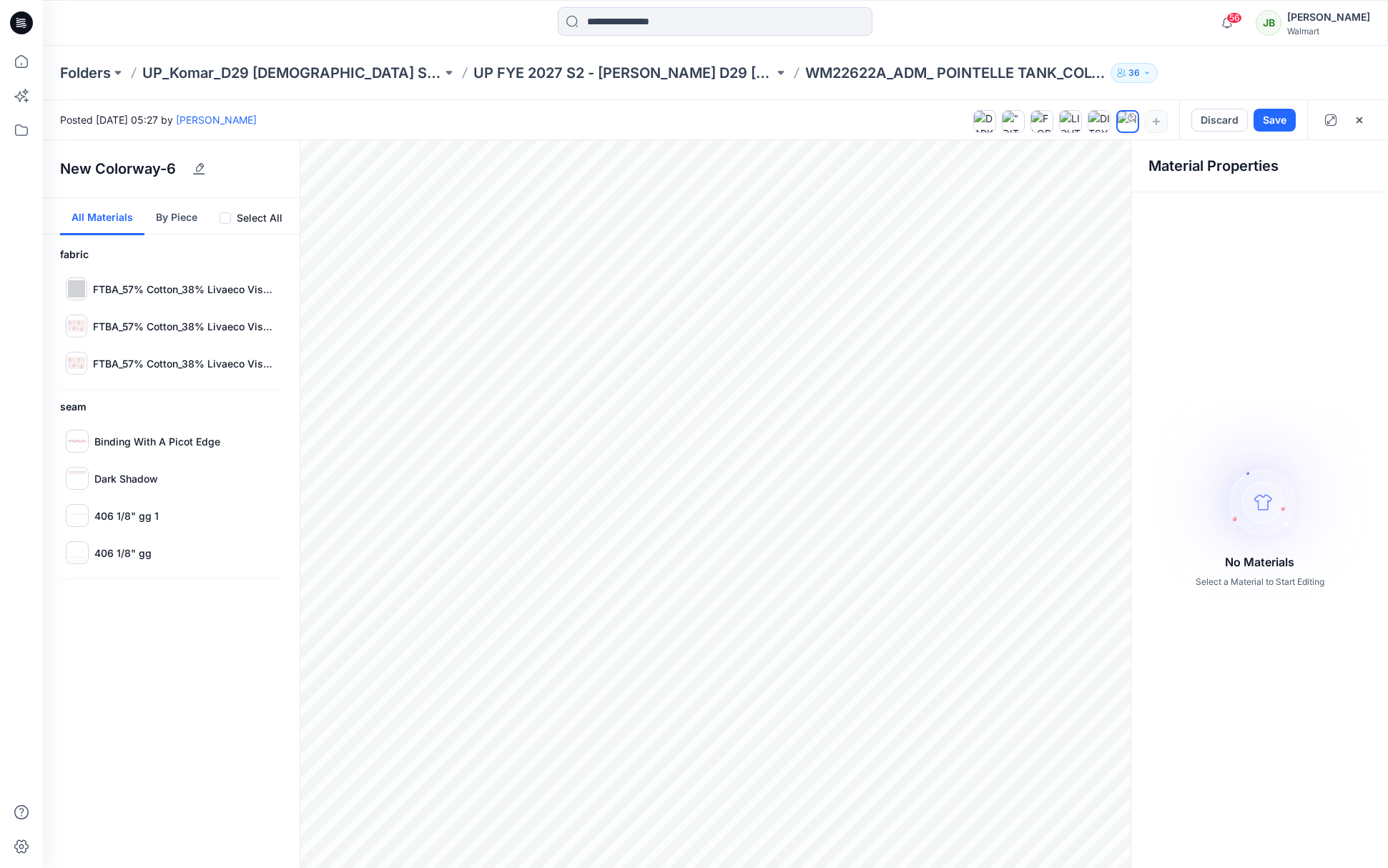
click at [1277, 120] on button "Save" at bounding box center [1274, 120] width 42 height 22
drag, startPoint x: 712, startPoint y: 58, endPoint x: 706, endPoint y: 49, distance: 10.8
click at [715, 57] on div "Folders UP_Komar_D29 [DEMOGRAPHIC_DATA] Sleep UP FYE 2027 S2 - [PERSON_NAME] D2…" at bounding box center [716, 73] width 1345 height 54
click at [612, 75] on p "UP FYE 2027 S2 - [PERSON_NAME] D29 [DEMOGRAPHIC_DATA] Sleepwear" at bounding box center [623, 73] width 299 height 20
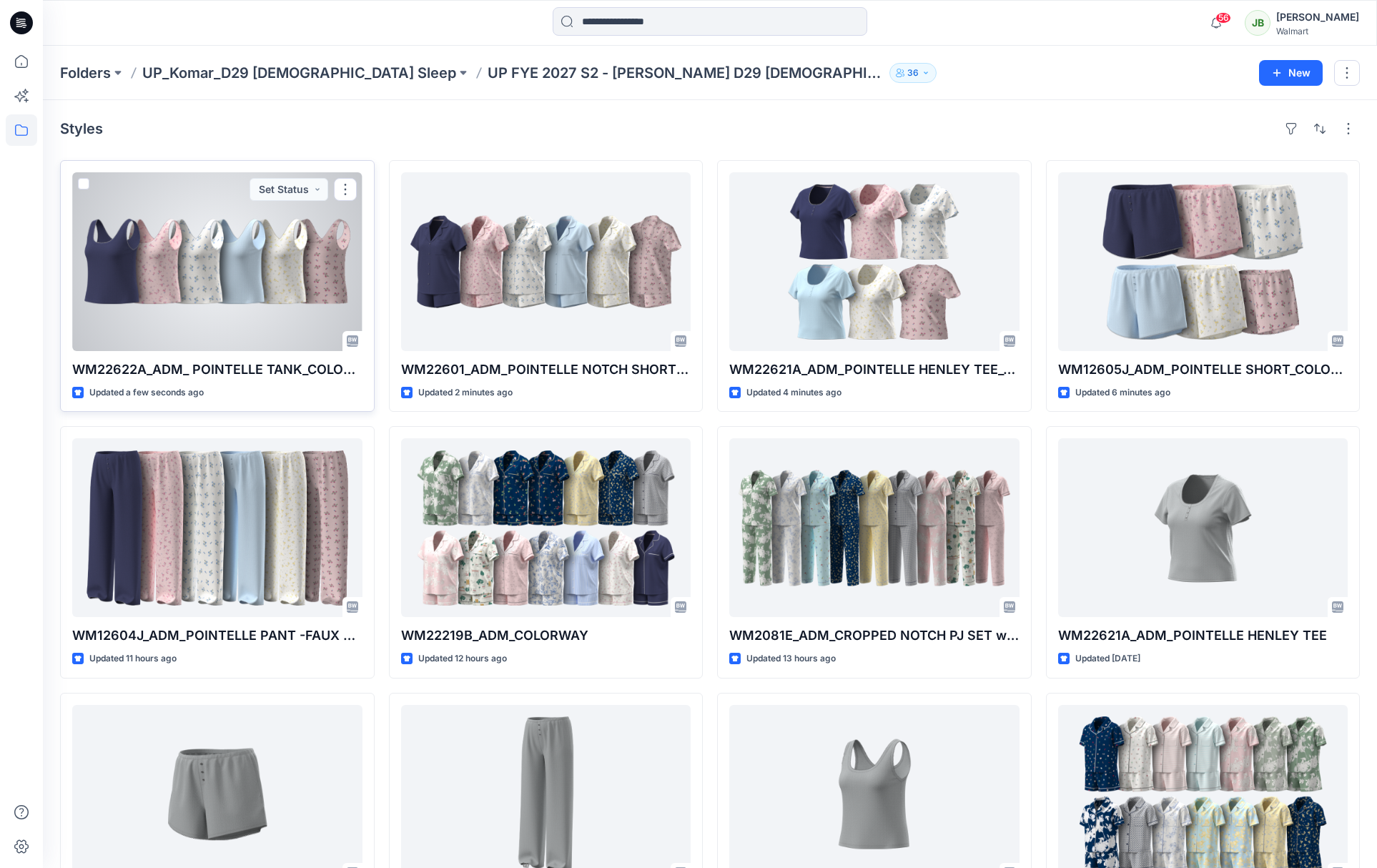
drag, startPoint x: 302, startPoint y: 276, endPoint x: 361, endPoint y: 264, distance: 60.2
click at [295, 271] on div at bounding box center [217, 261] width 290 height 179
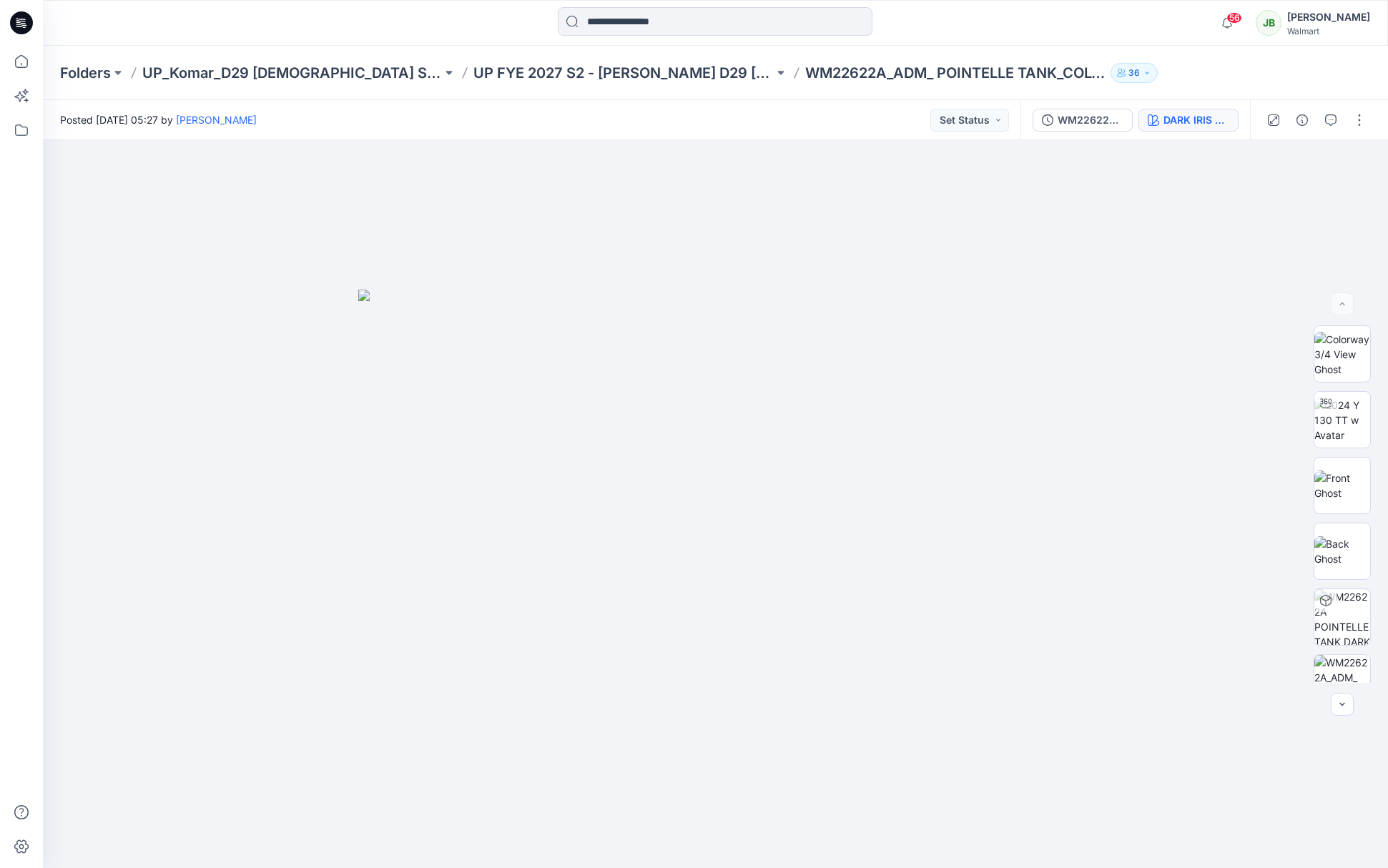
click at [1197, 120] on div "DARK IRIS 2051147" at bounding box center [1196, 120] width 66 height 15
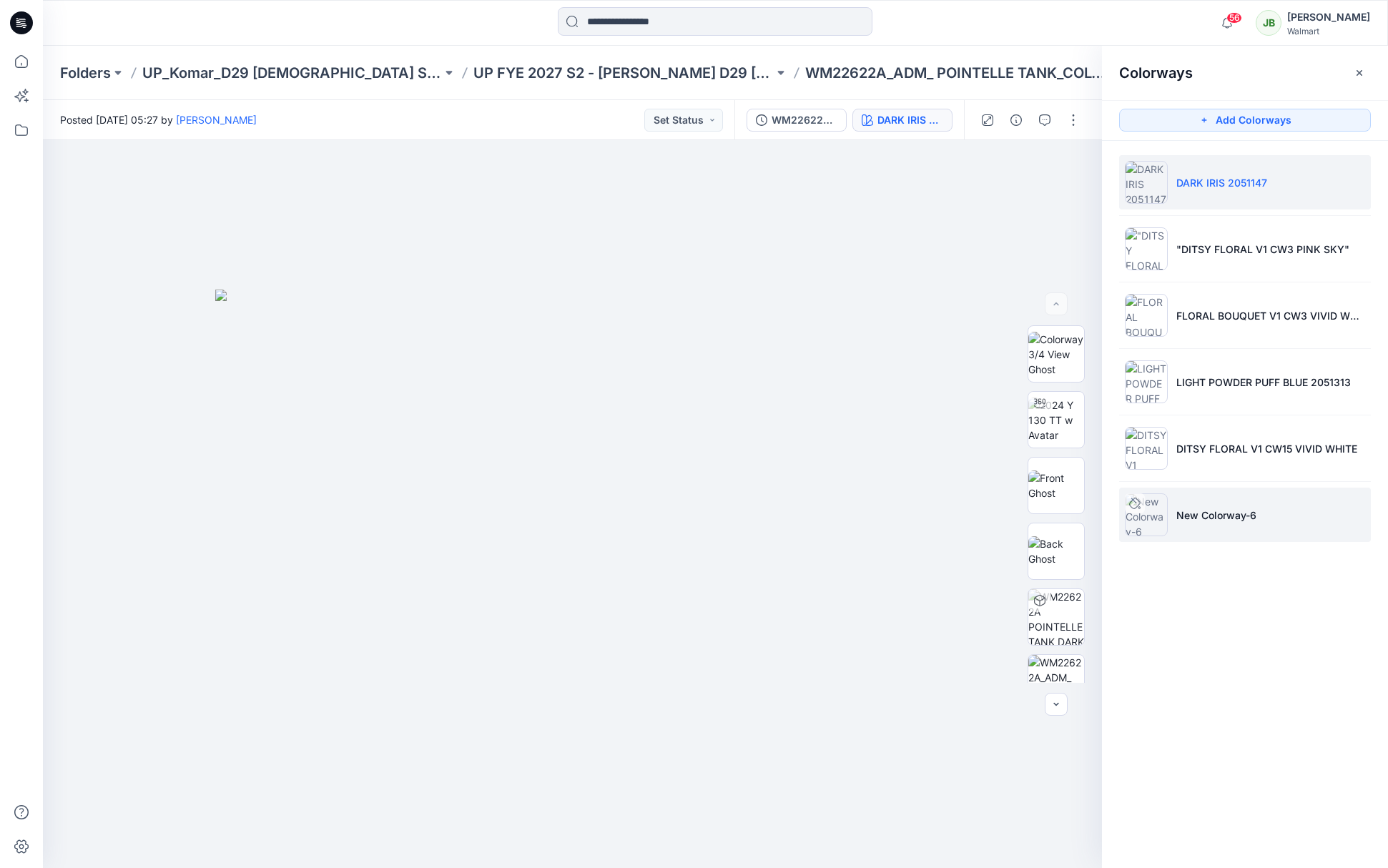
click at [1179, 520] on p "New Colorway-6" at bounding box center [1215, 515] width 80 height 15
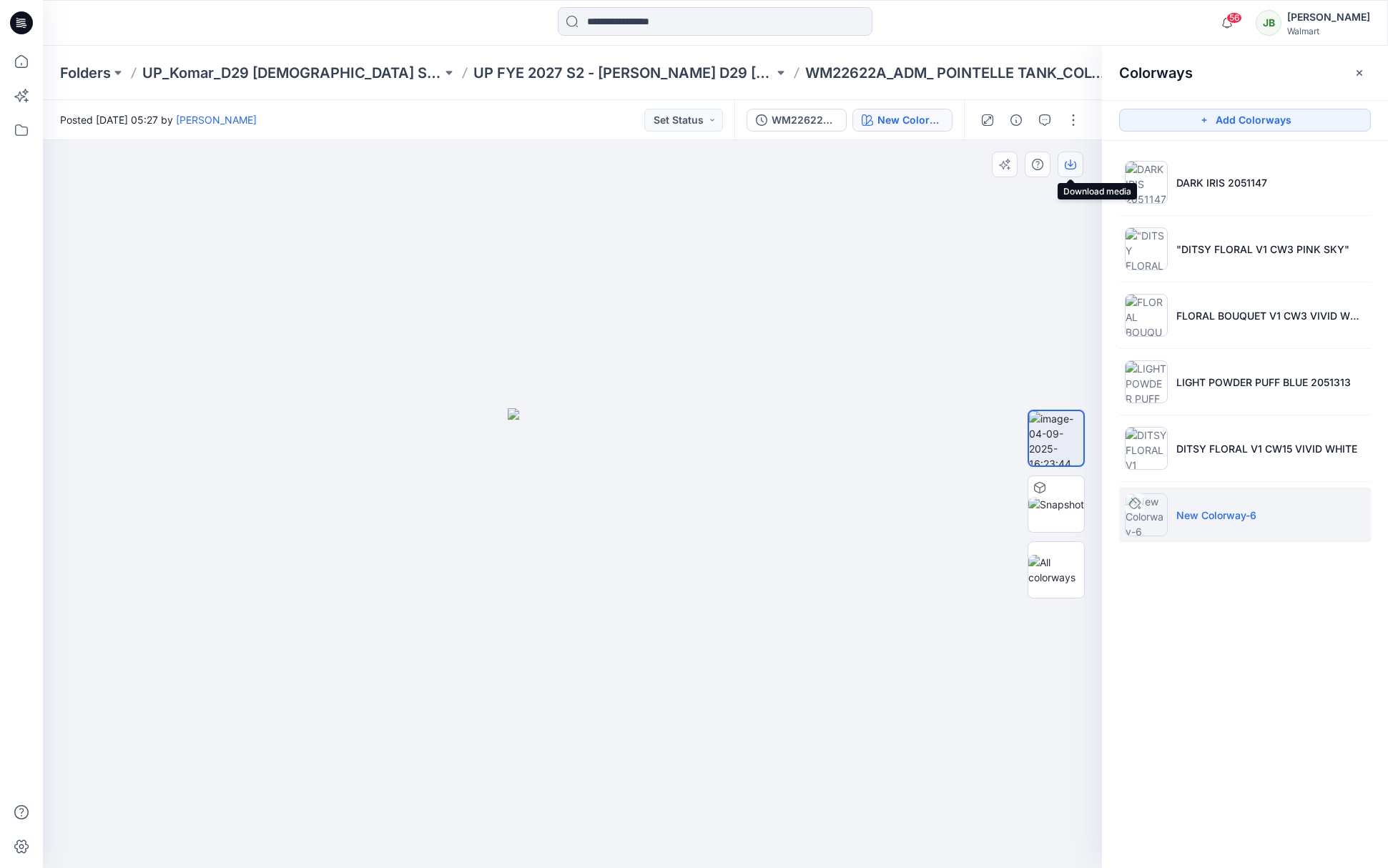
click at [1069, 164] on icon "button" at bounding box center [1070, 164] width 12 height 12
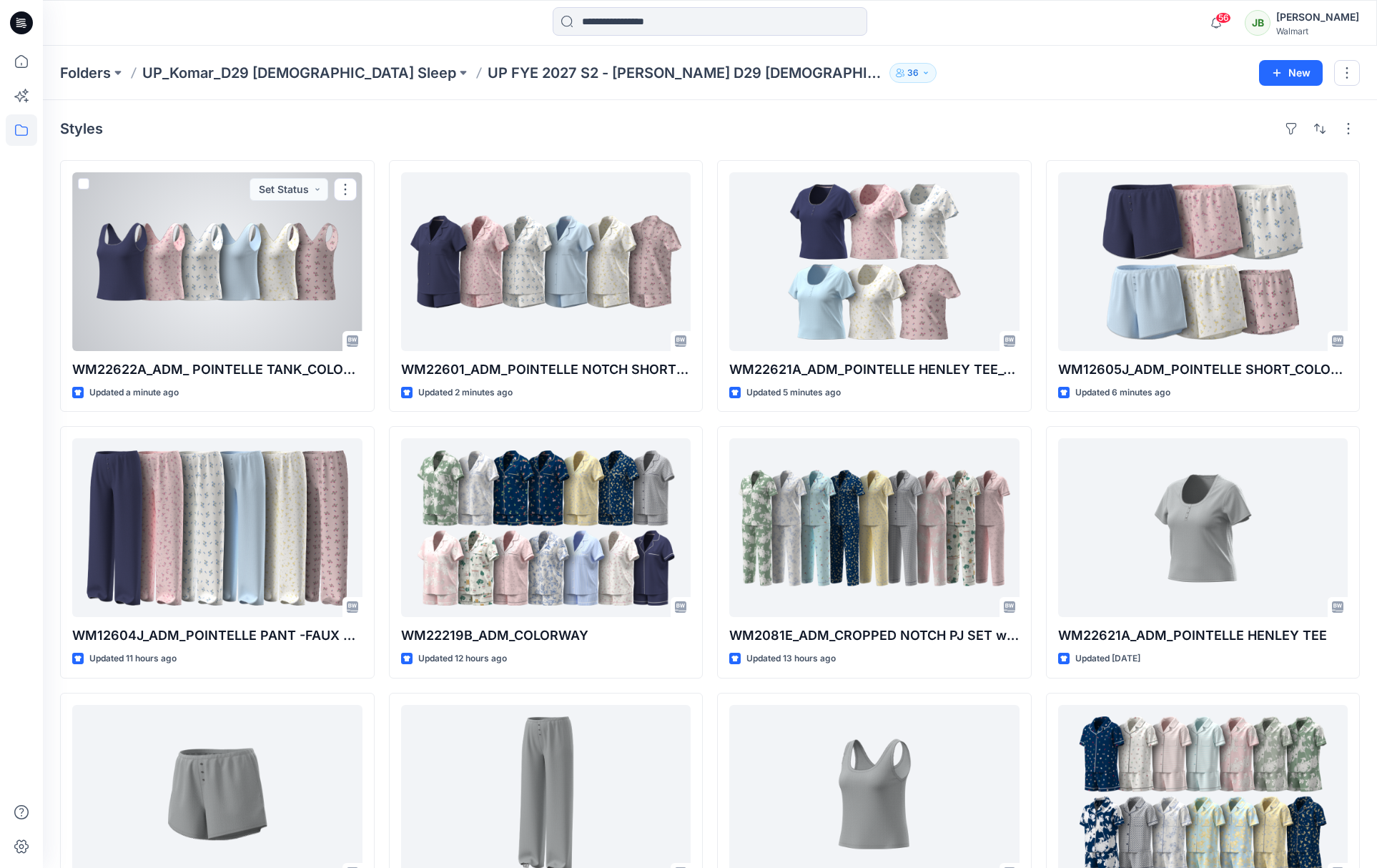
click at [284, 269] on div at bounding box center [217, 261] width 290 height 179
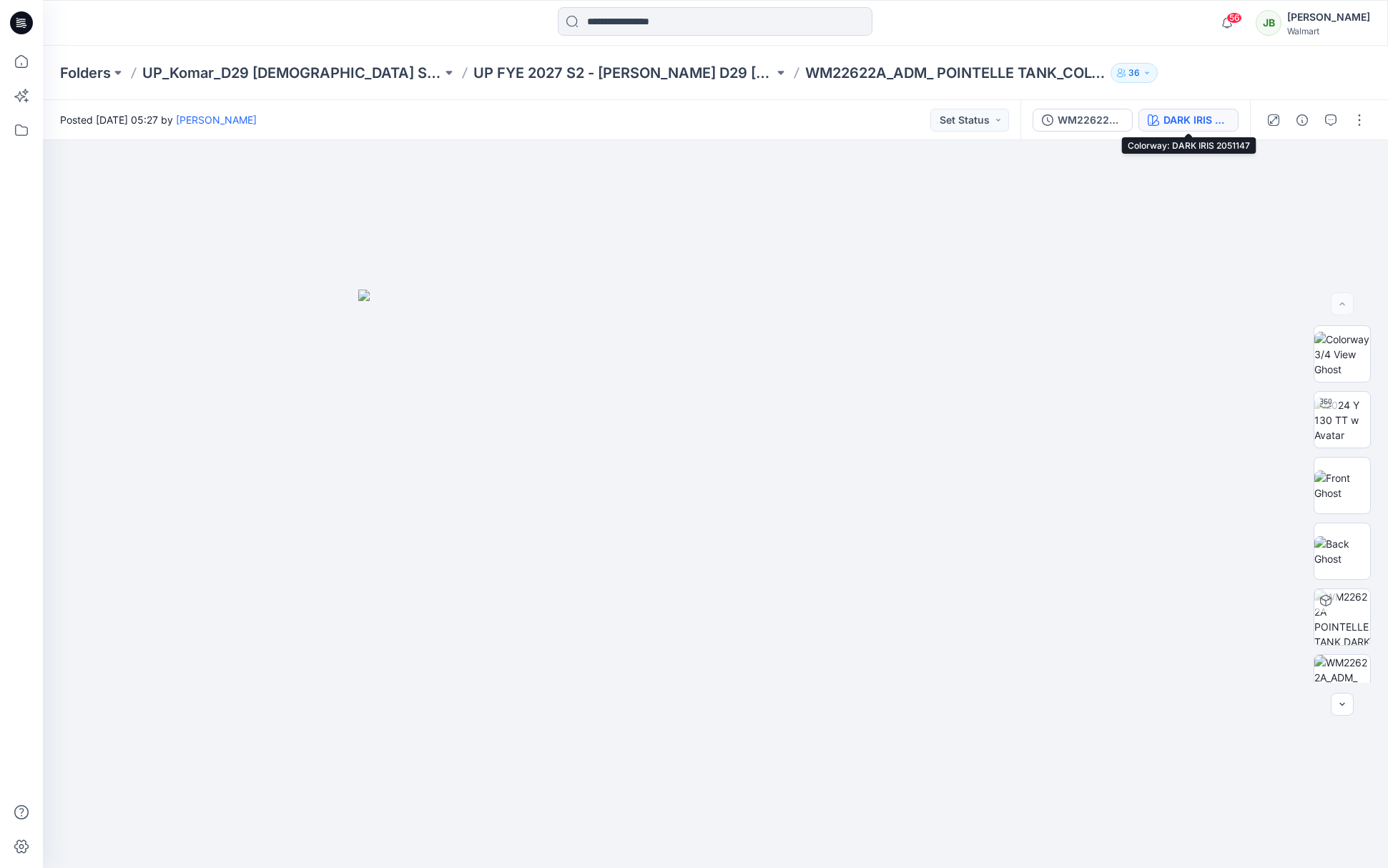
click at [1191, 114] on div "DARK IRIS 2051147" at bounding box center [1196, 120] width 66 height 15
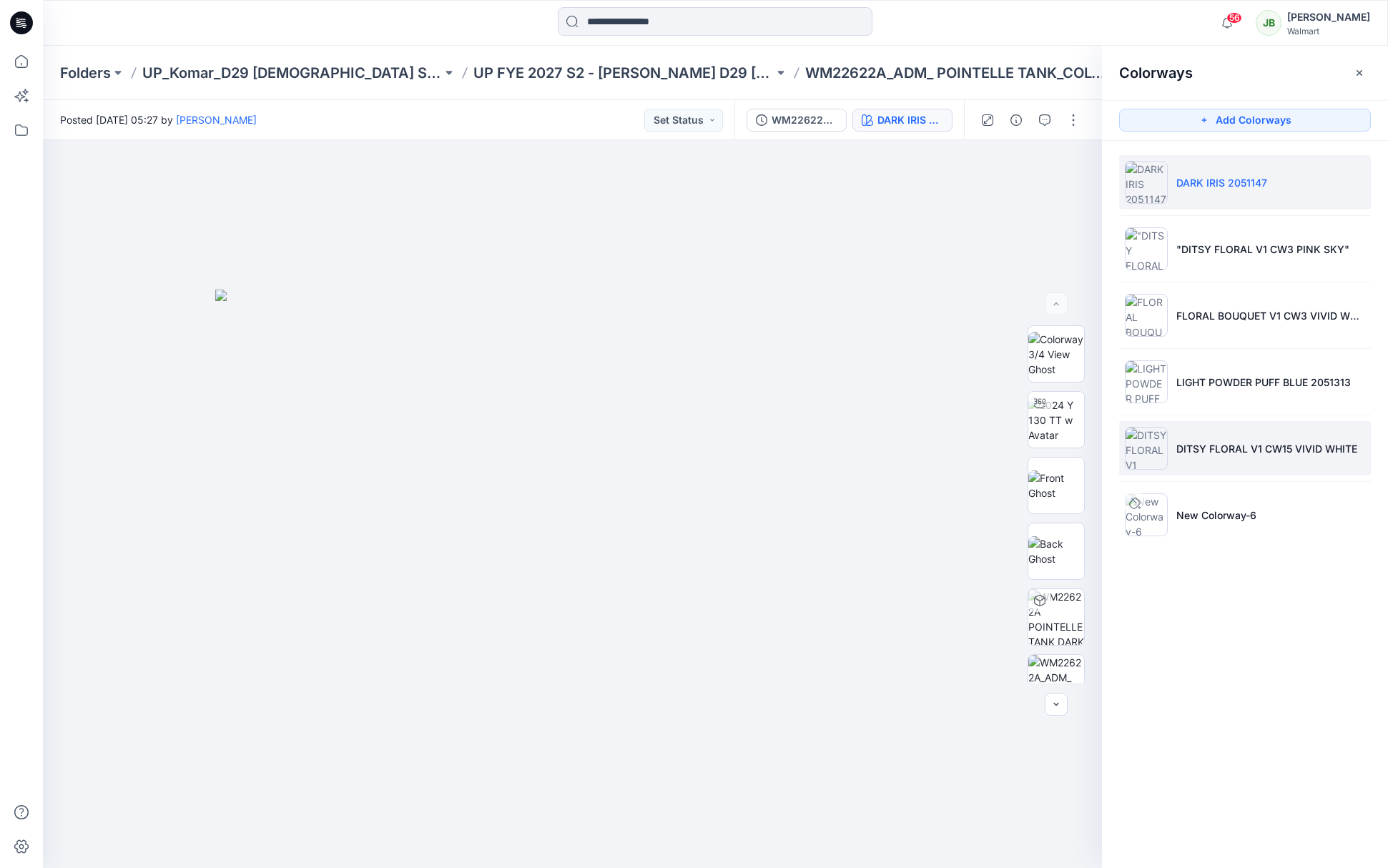
click at [1196, 447] on p "DITSY FLORAL V1 CW15 VIVID WHITE" at bounding box center [1266, 448] width 181 height 15
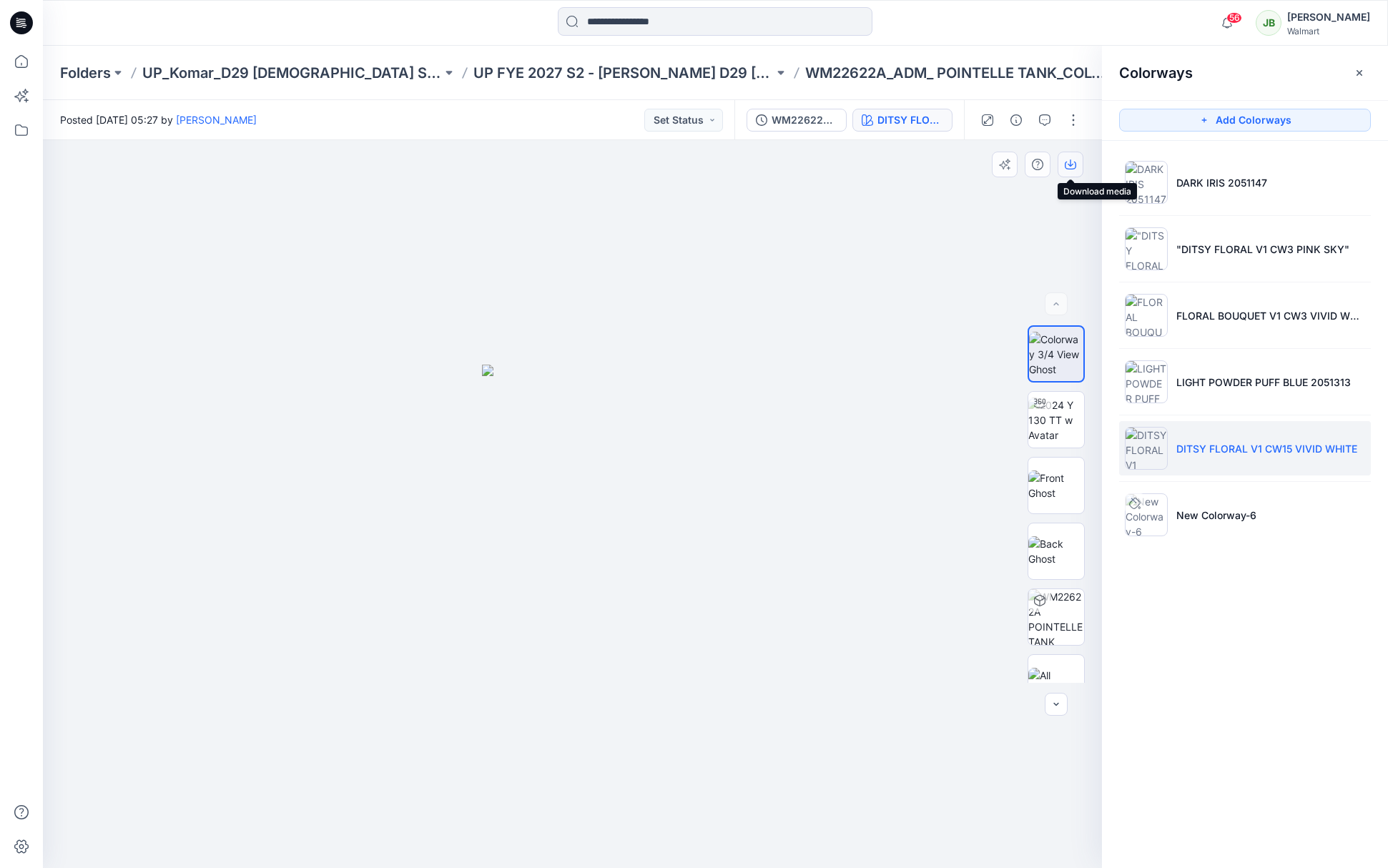
click at [1071, 166] on icon "button" at bounding box center [1070, 164] width 12 height 12
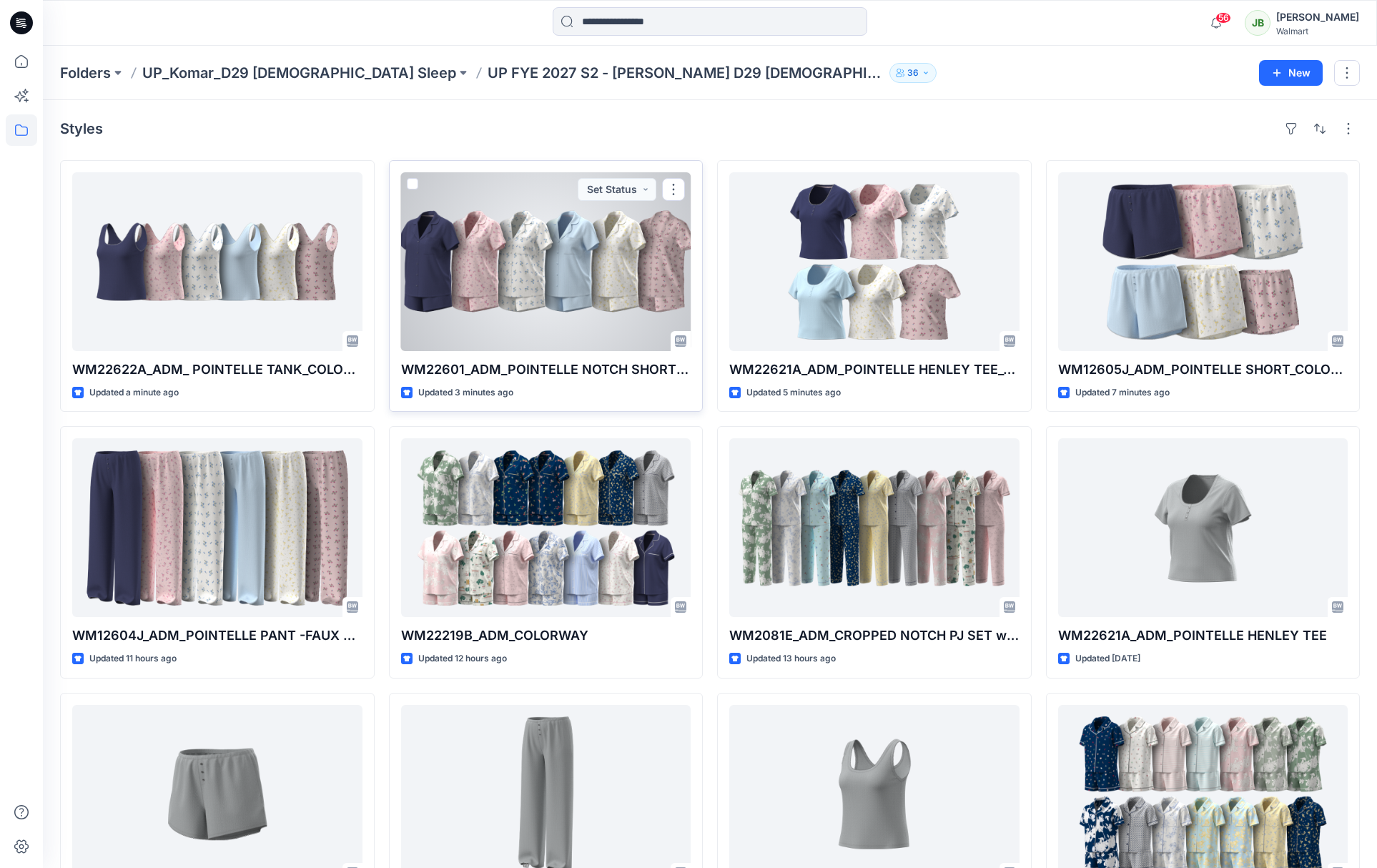
click at [600, 279] on div at bounding box center [546, 261] width 290 height 179
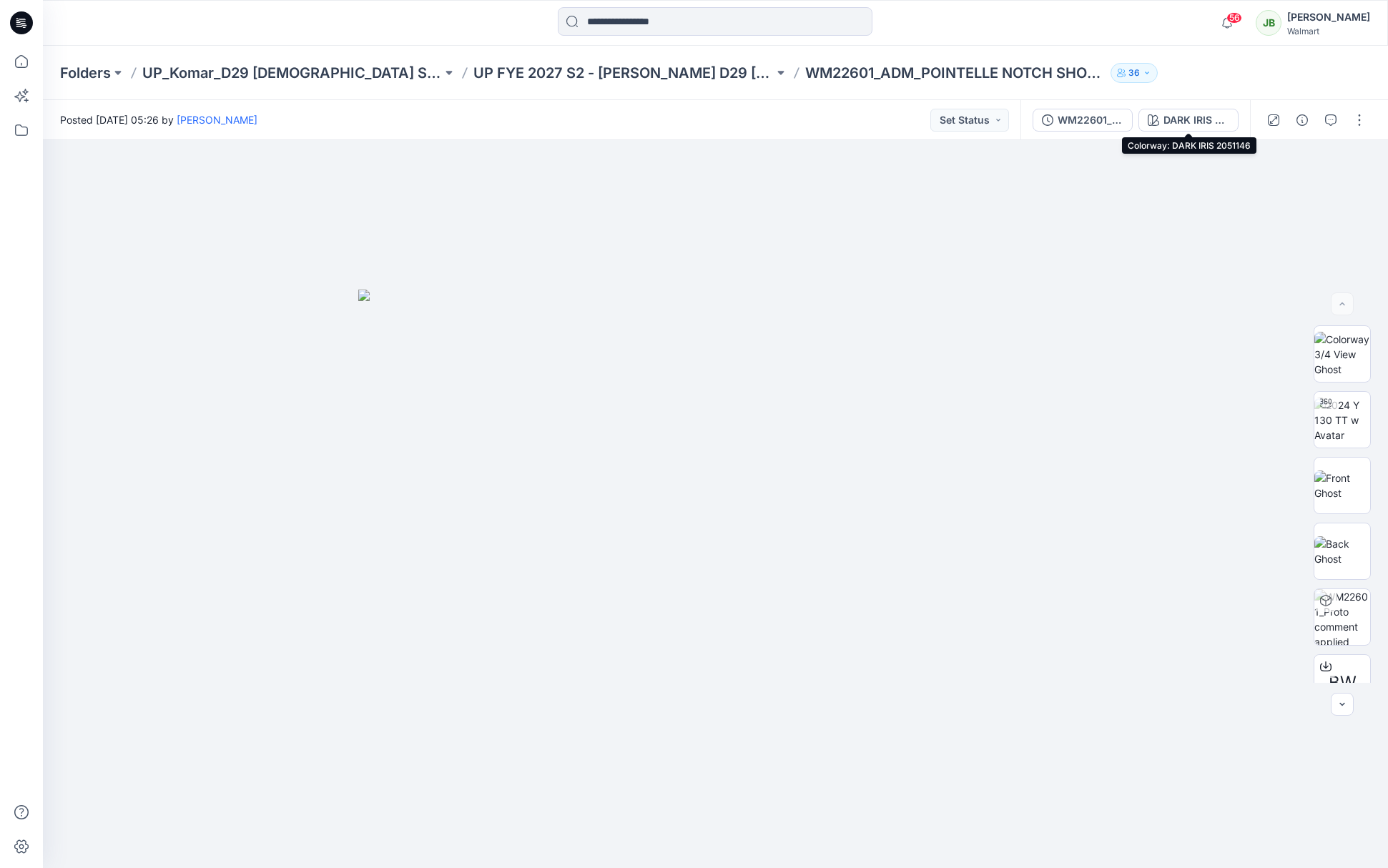
drag, startPoint x: 1192, startPoint y: 120, endPoint x: 1207, endPoint y: 135, distance: 21.2
click at [1195, 120] on div "DARK IRIS 2051146" at bounding box center [1196, 120] width 66 height 15
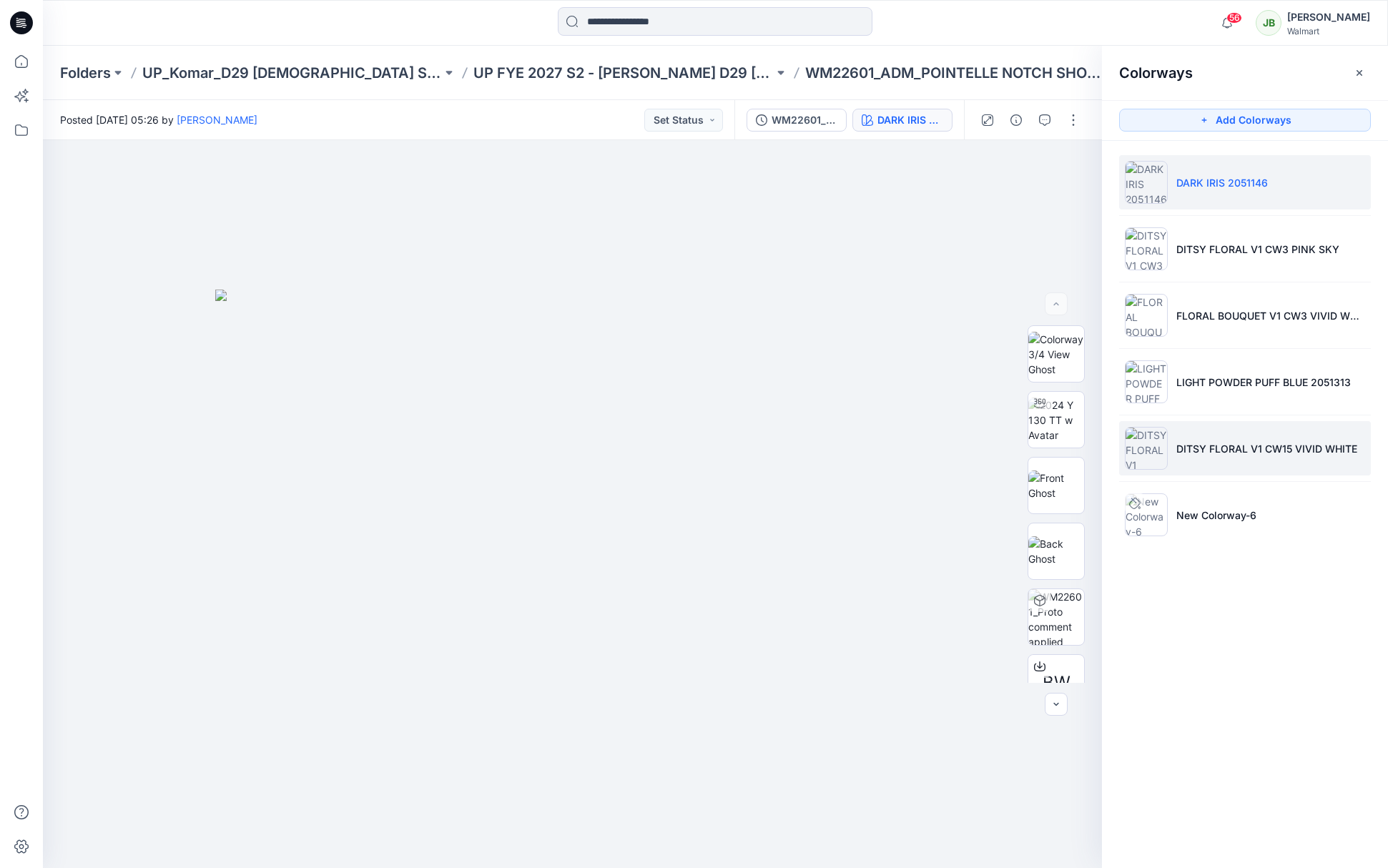
click at [1217, 441] on p "DITSY FLORAL V1 CW15 VIVID WHITE" at bounding box center [1266, 448] width 181 height 15
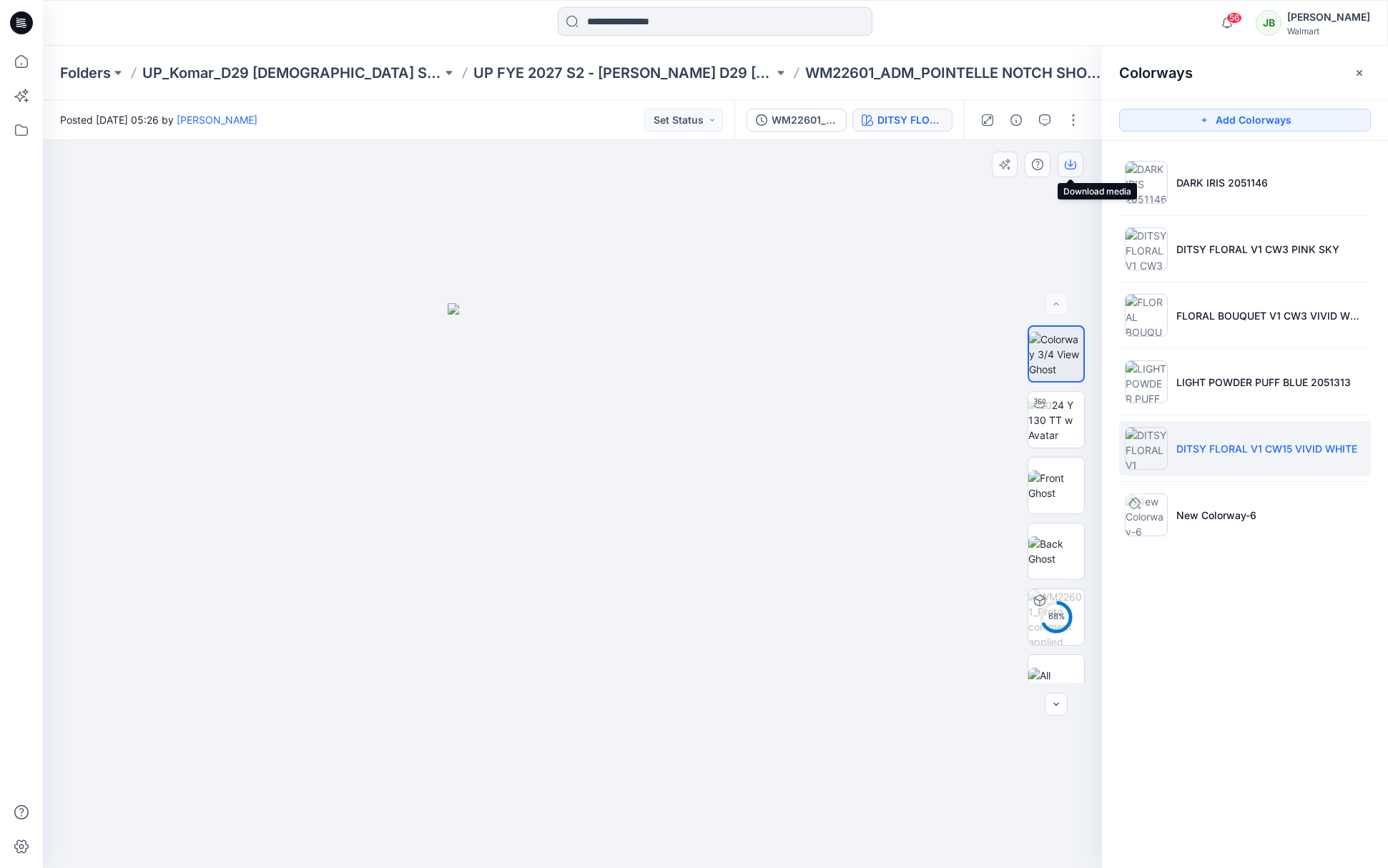
click at [1071, 167] on icon "button" at bounding box center [1070, 164] width 12 height 12
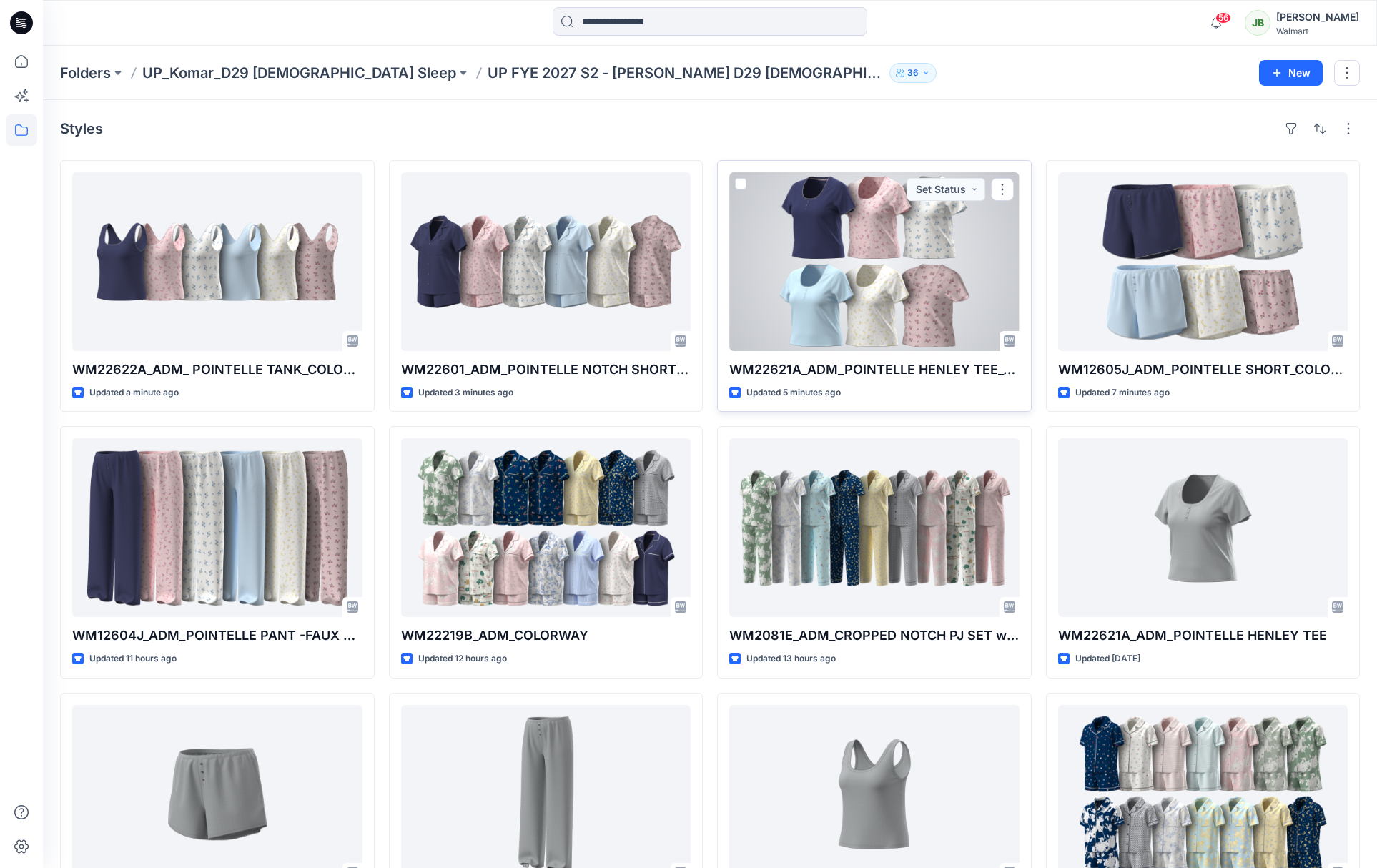
click at [964, 288] on div at bounding box center [874, 261] width 290 height 179
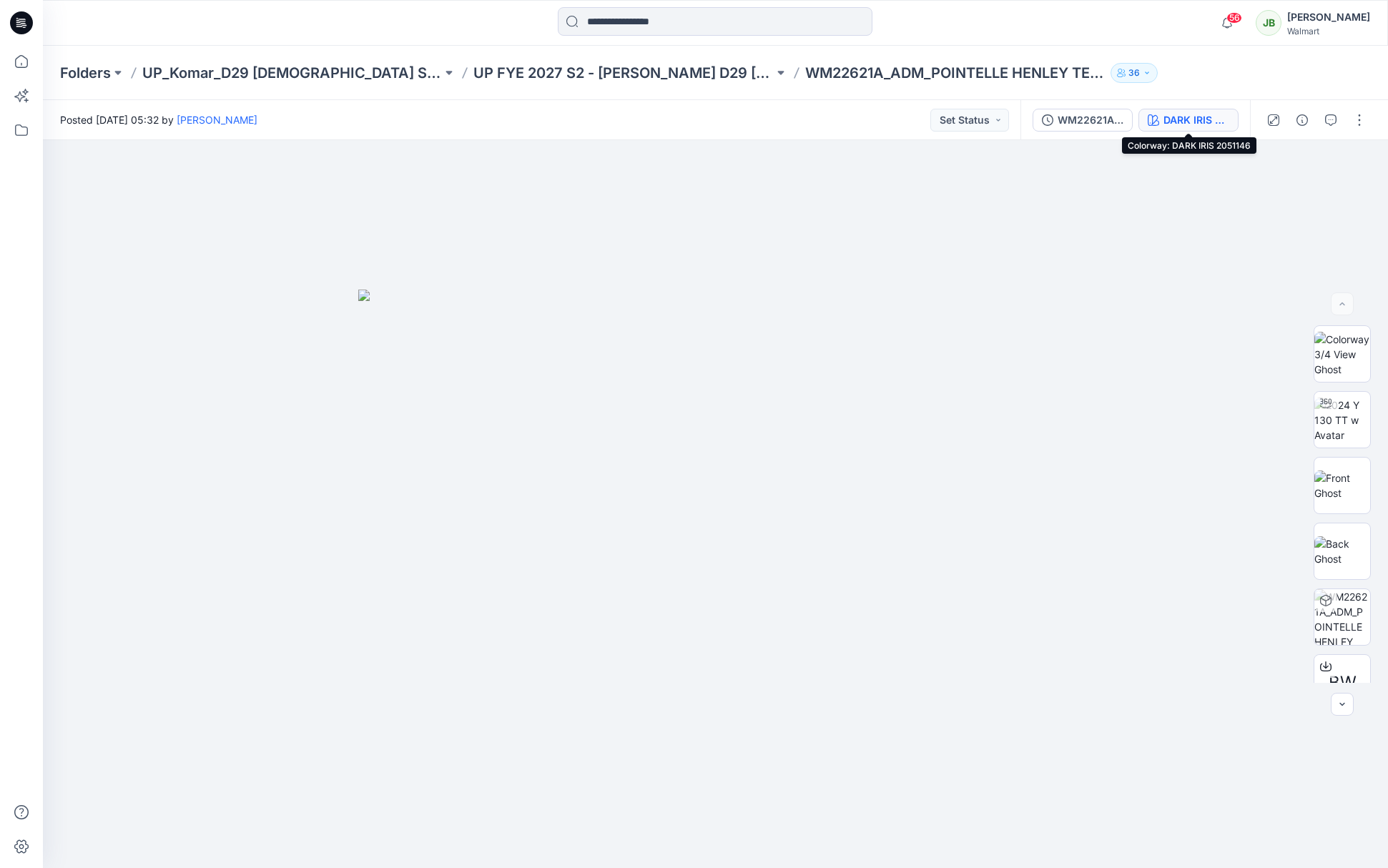
drag, startPoint x: 1212, startPoint y: 113, endPoint x: 1223, endPoint y: 134, distance: 23.7
click at [1213, 114] on div "DARK IRIS 2051146" at bounding box center [1196, 120] width 66 height 15
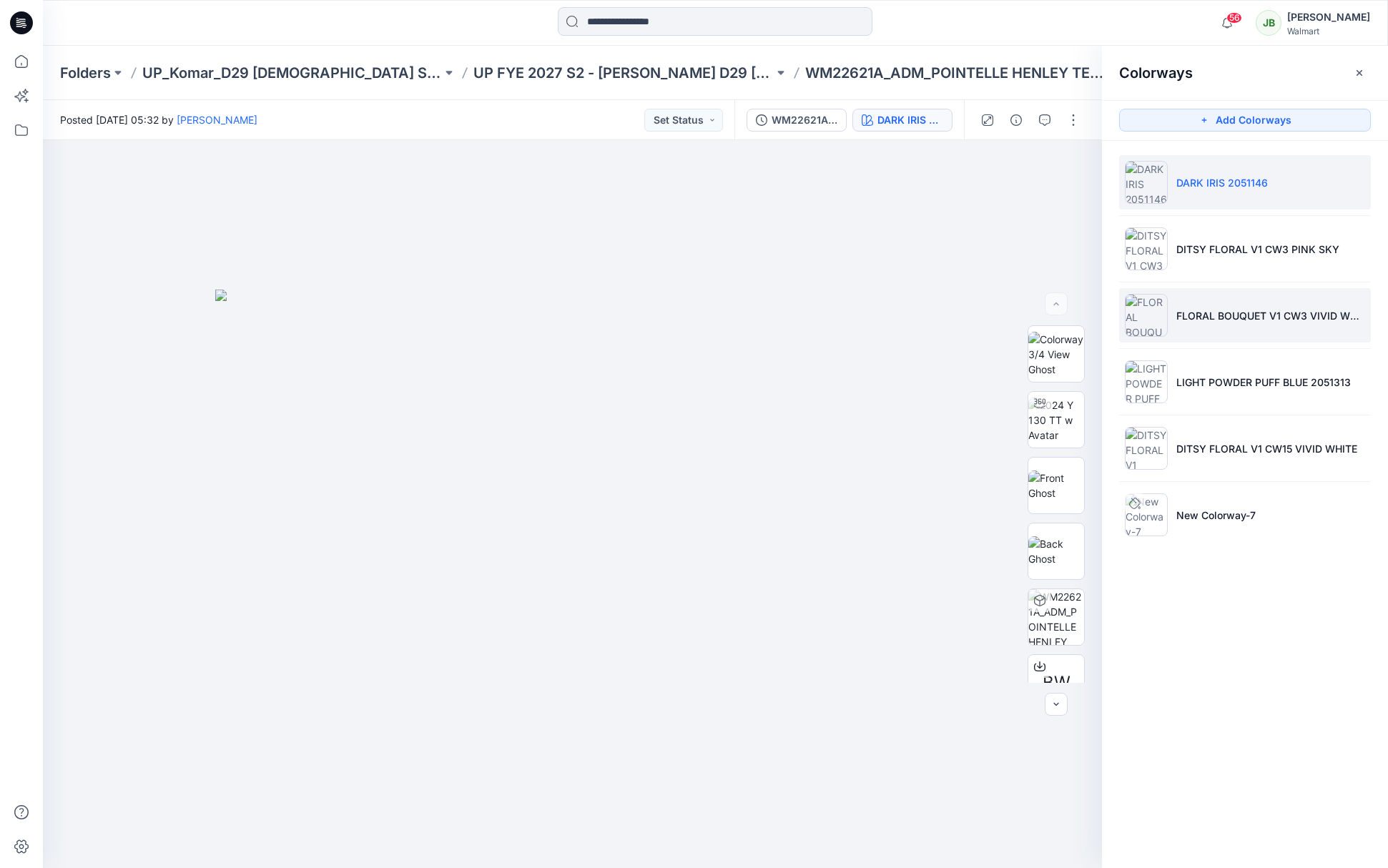
click at [1240, 322] on p "FLORAL BOUQUET V1 CW3 VIVID WHITE" at bounding box center [1270, 315] width 189 height 15
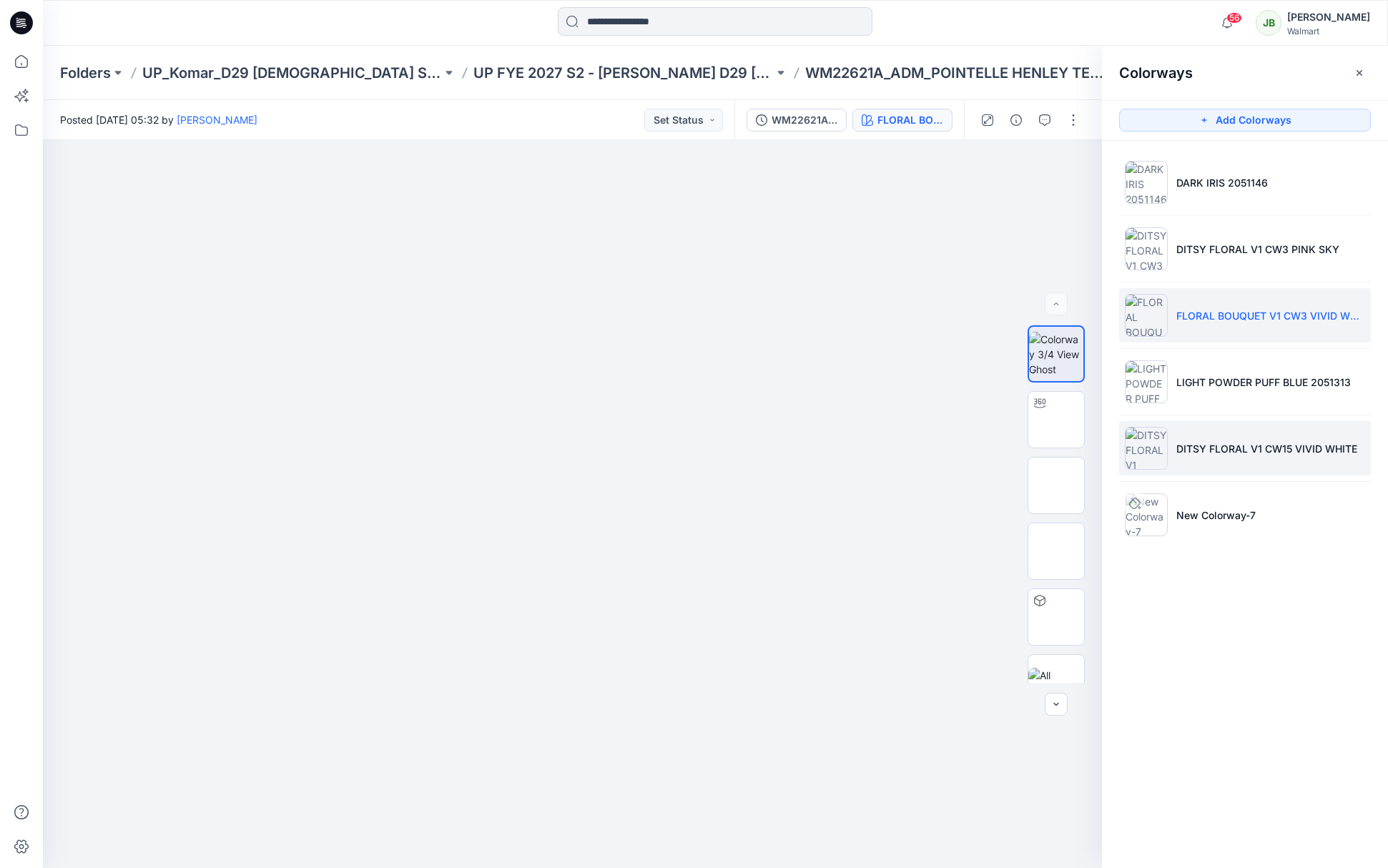
click at [1237, 454] on p "DITSY FLORAL V1 CW15 VIVID WHITE" at bounding box center [1266, 448] width 181 height 15
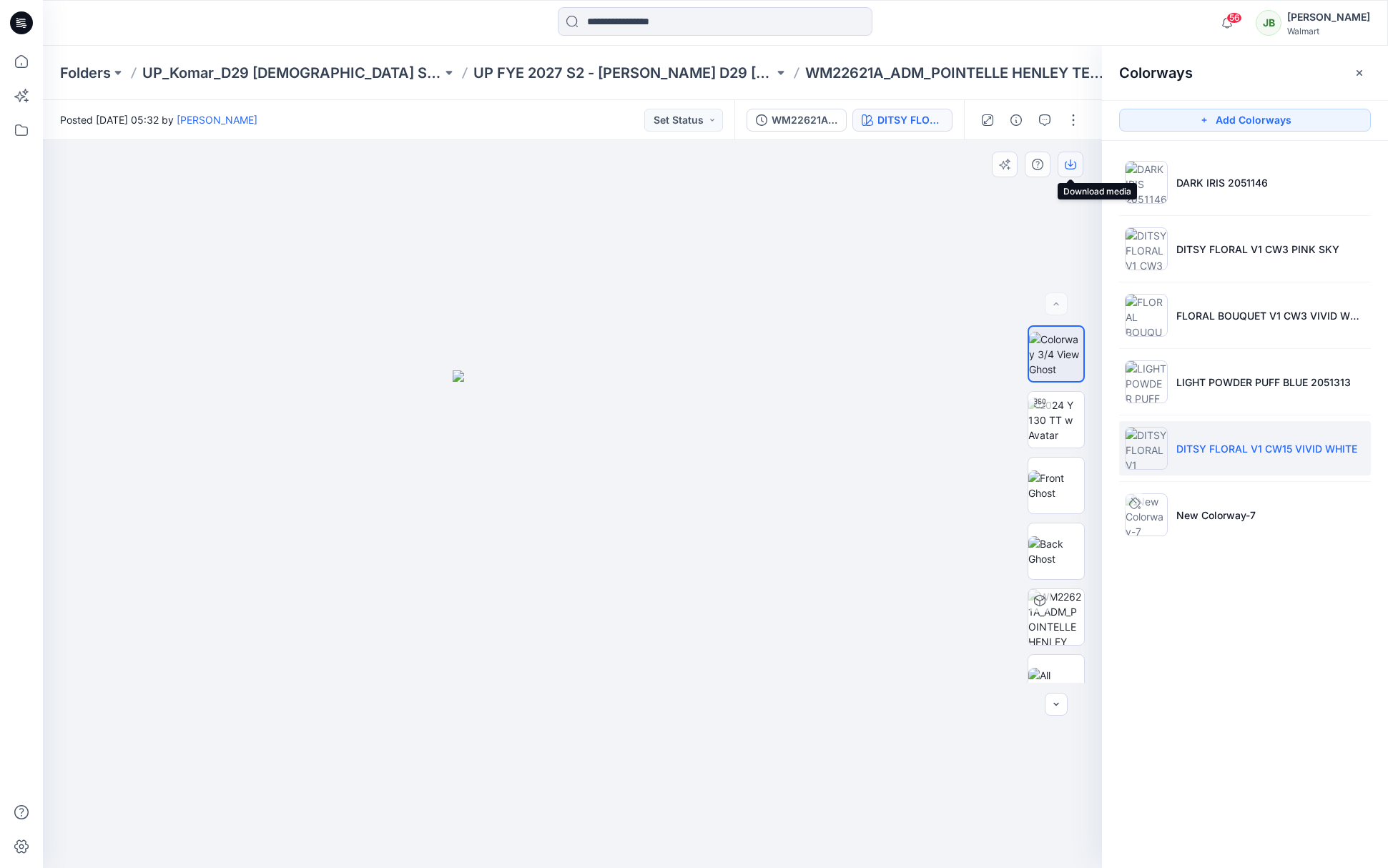
click at [1071, 162] on icon "button" at bounding box center [1070, 164] width 12 height 12
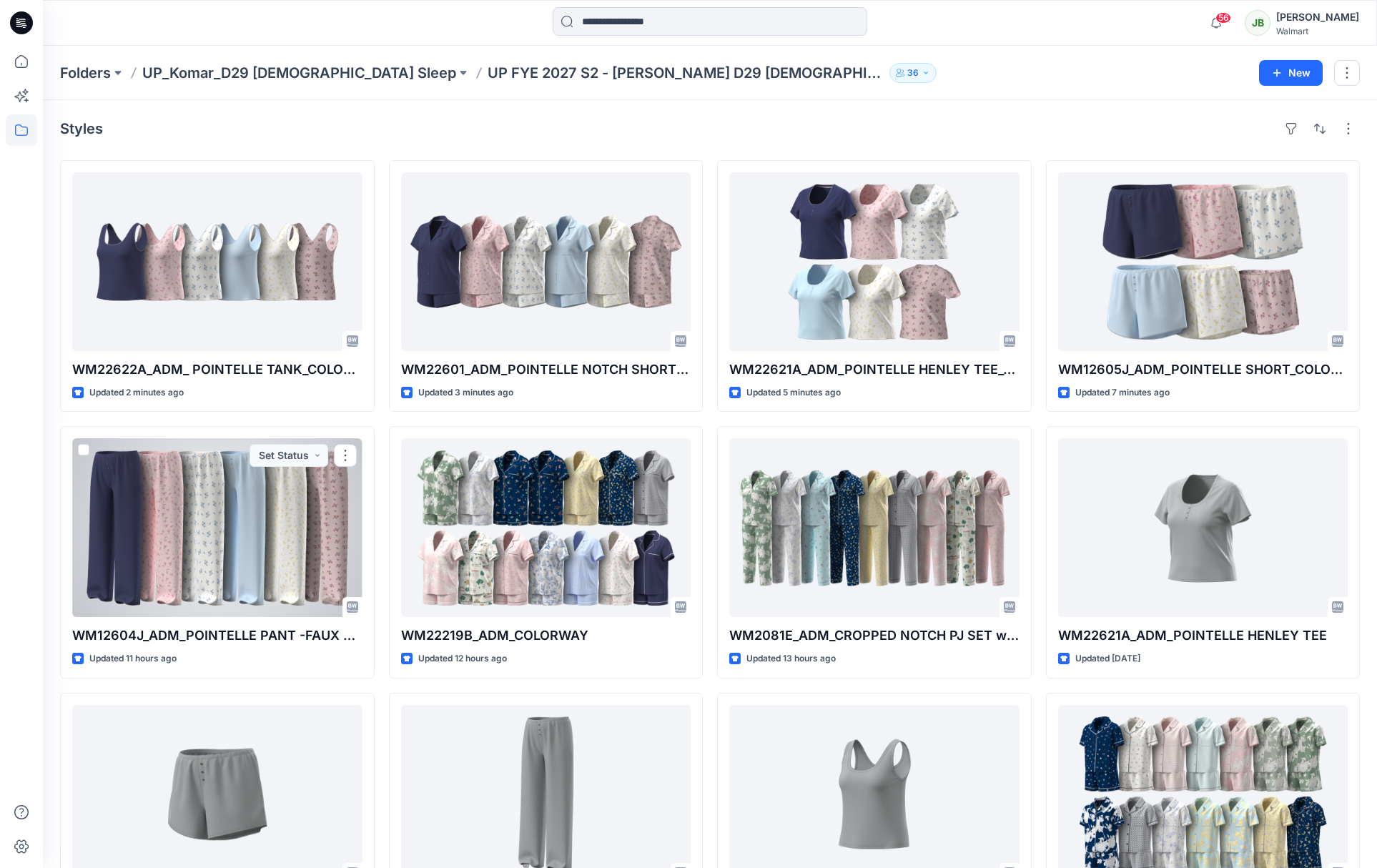
click at [307, 536] on div at bounding box center [217, 527] width 290 height 179
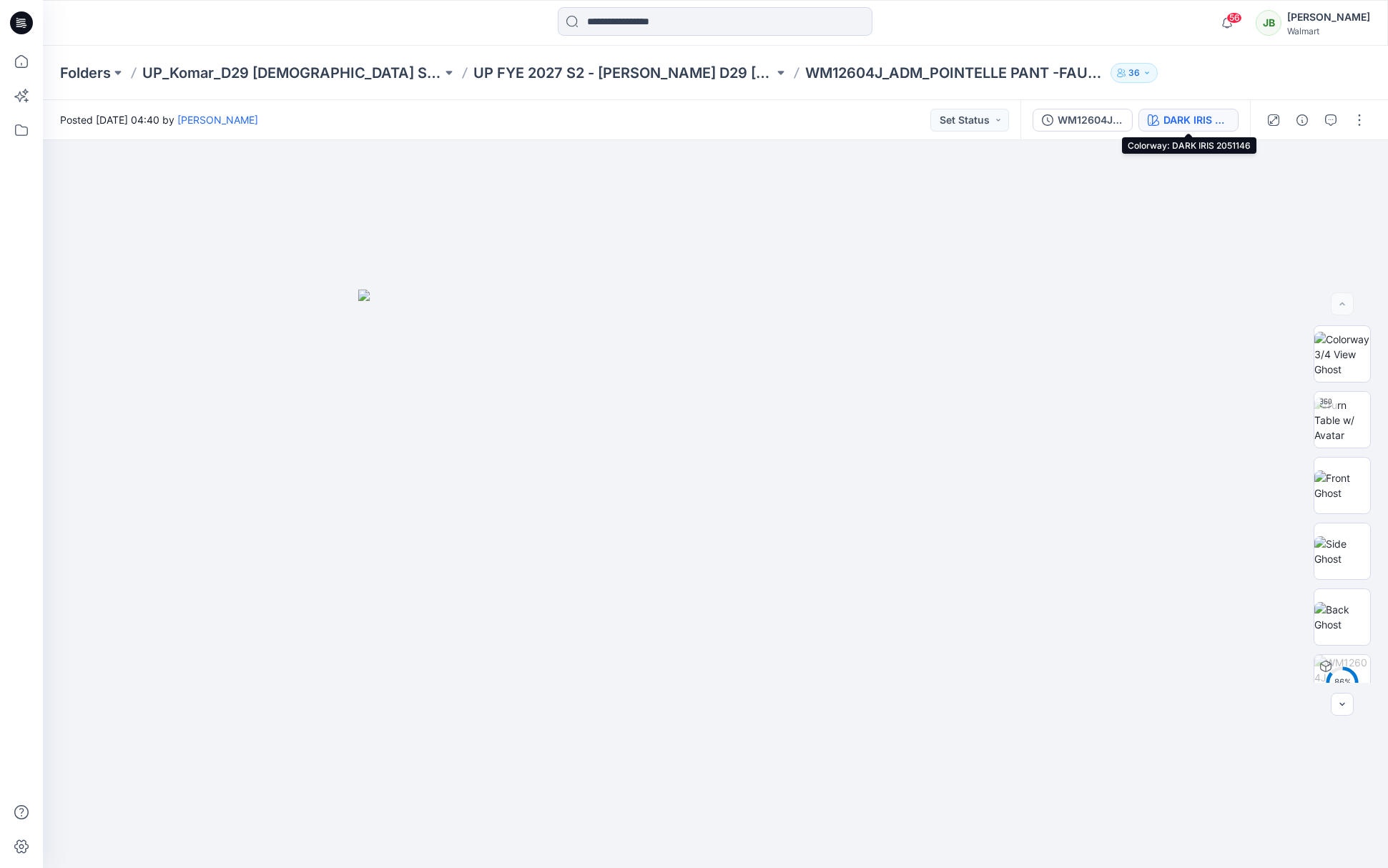
click at [1198, 120] on div "DARK IRIS 2051146" at bounding box center [1196, 120] width 66 height 15
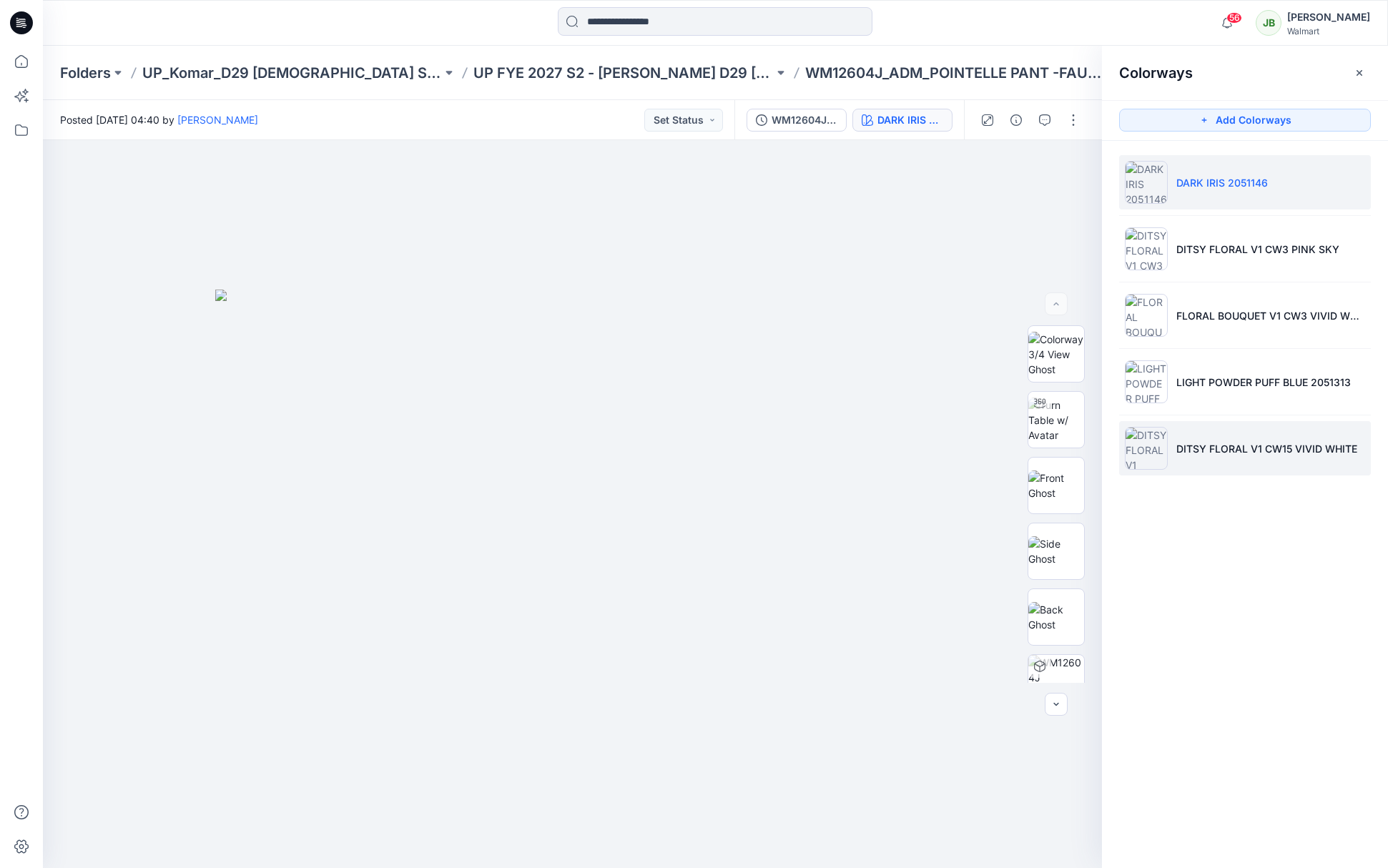
click at [1182, 447] on p "DITSY FLORAL V1 CW15 VIVID WHITE" at bounding box center [1266, 448] width 181 height 15
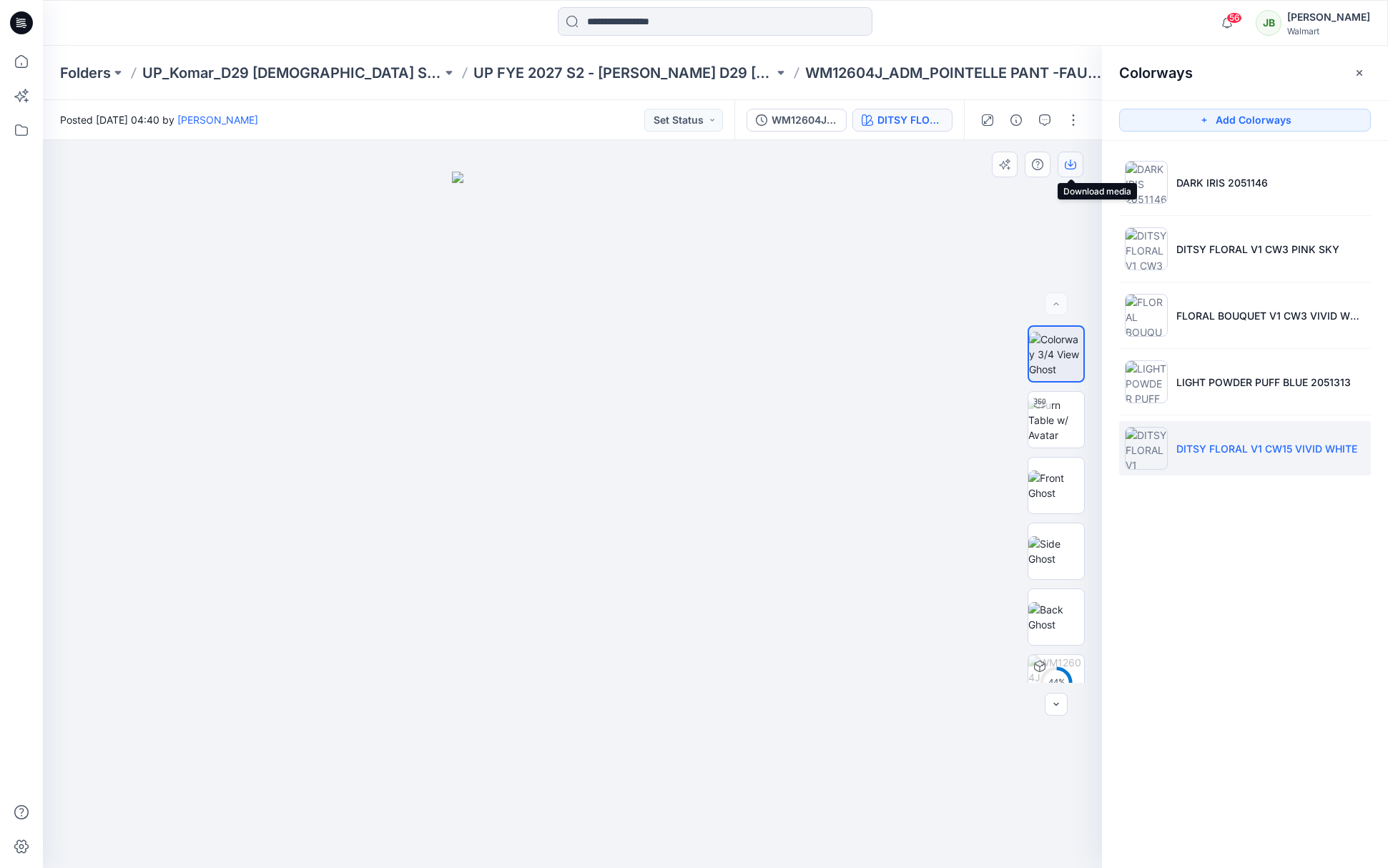
click at [1074, 163] on icon "button" at bounding box center [1070, 165] width 12 height 8
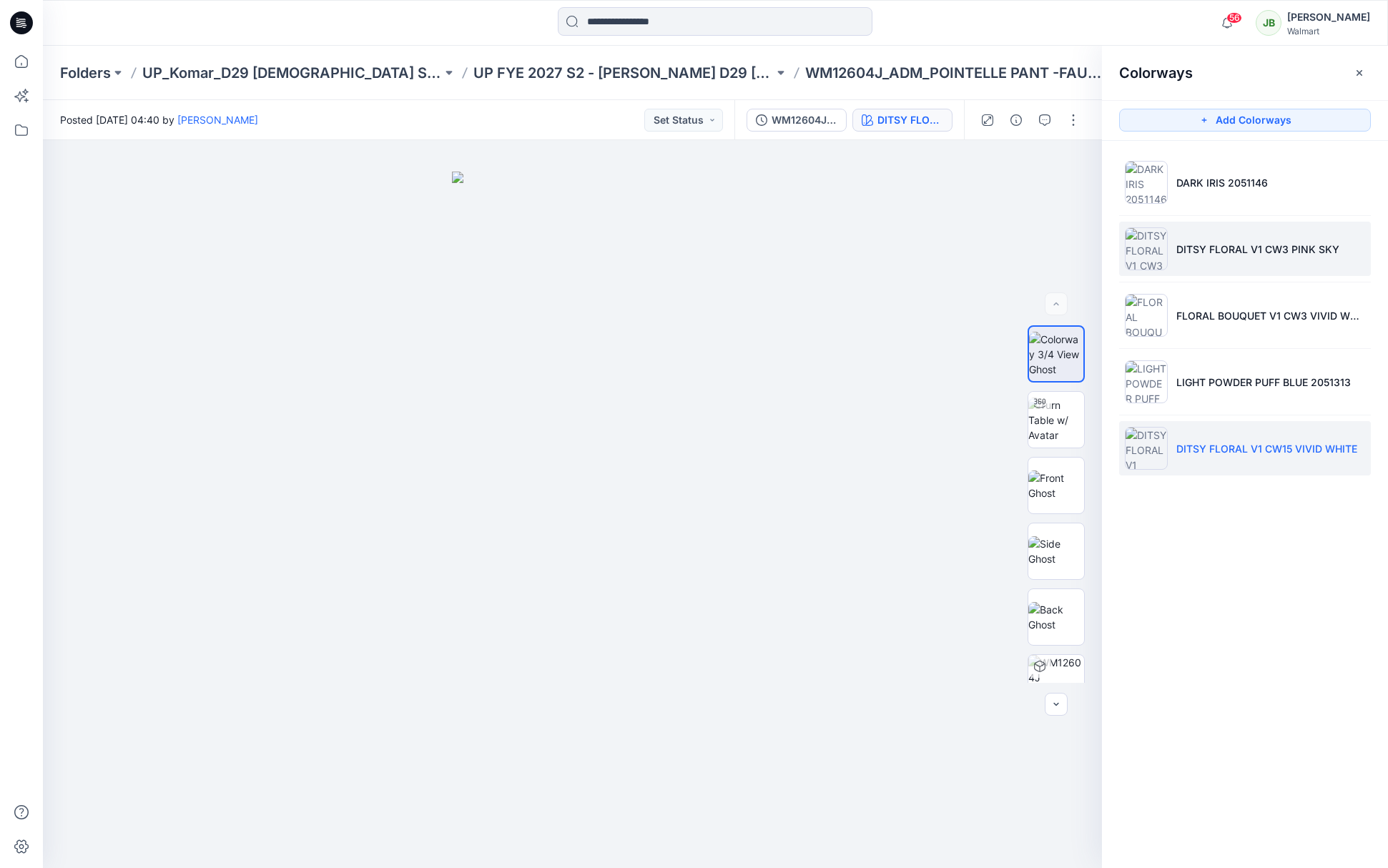
click at [1193, 261] on li "DITSY FLORAL V1 CW3 PINK SKY" at bounding box center [1245, 249] width 252 height 54
click at [1193, 446] on p "DITSY FLORAL V1 CW15 VIVID WHITE" at bounding box center [1266, 448] width 181 height 15
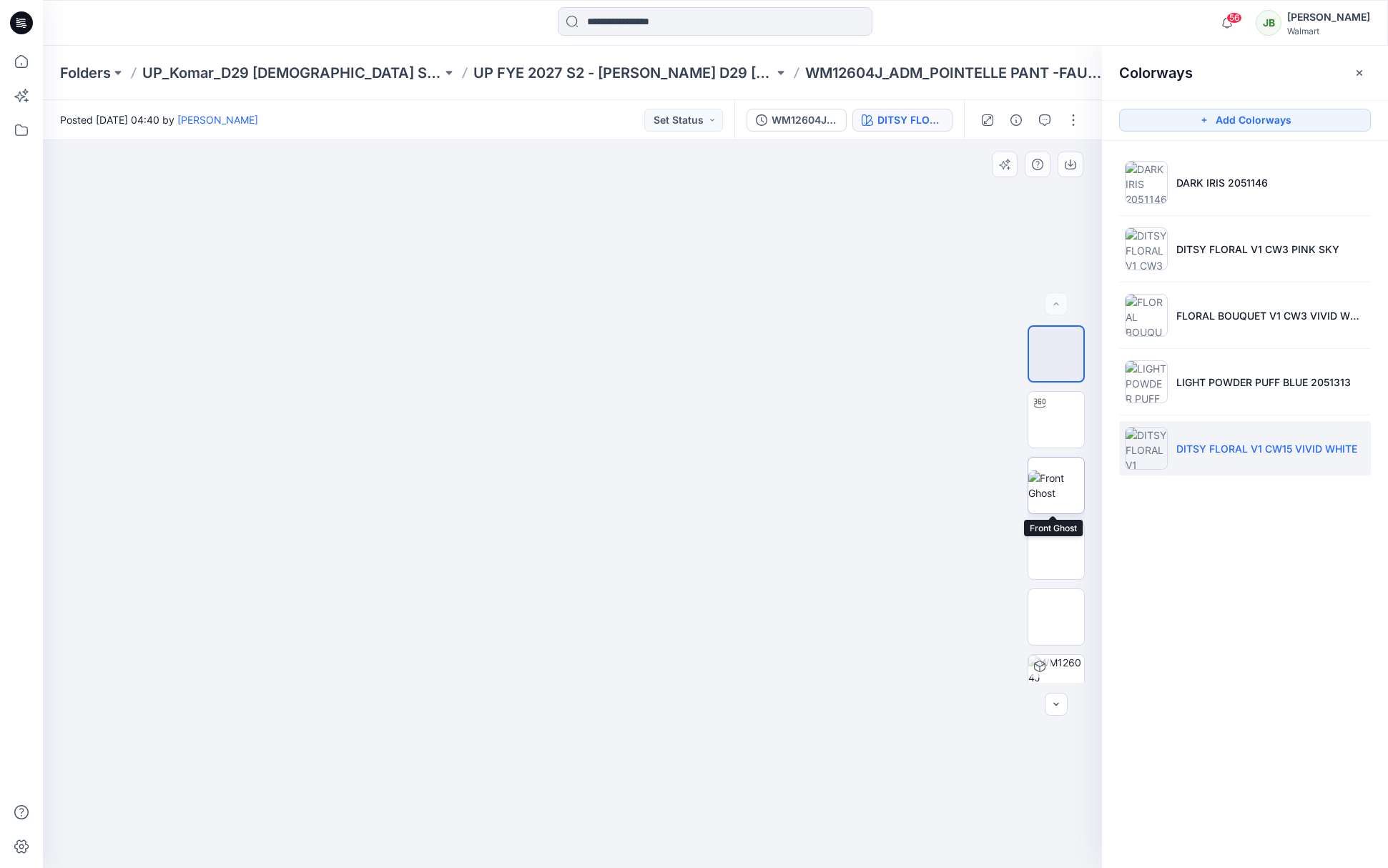
click at [1058, 483] on img at bounding box center [1056, 484] width 56 height 30
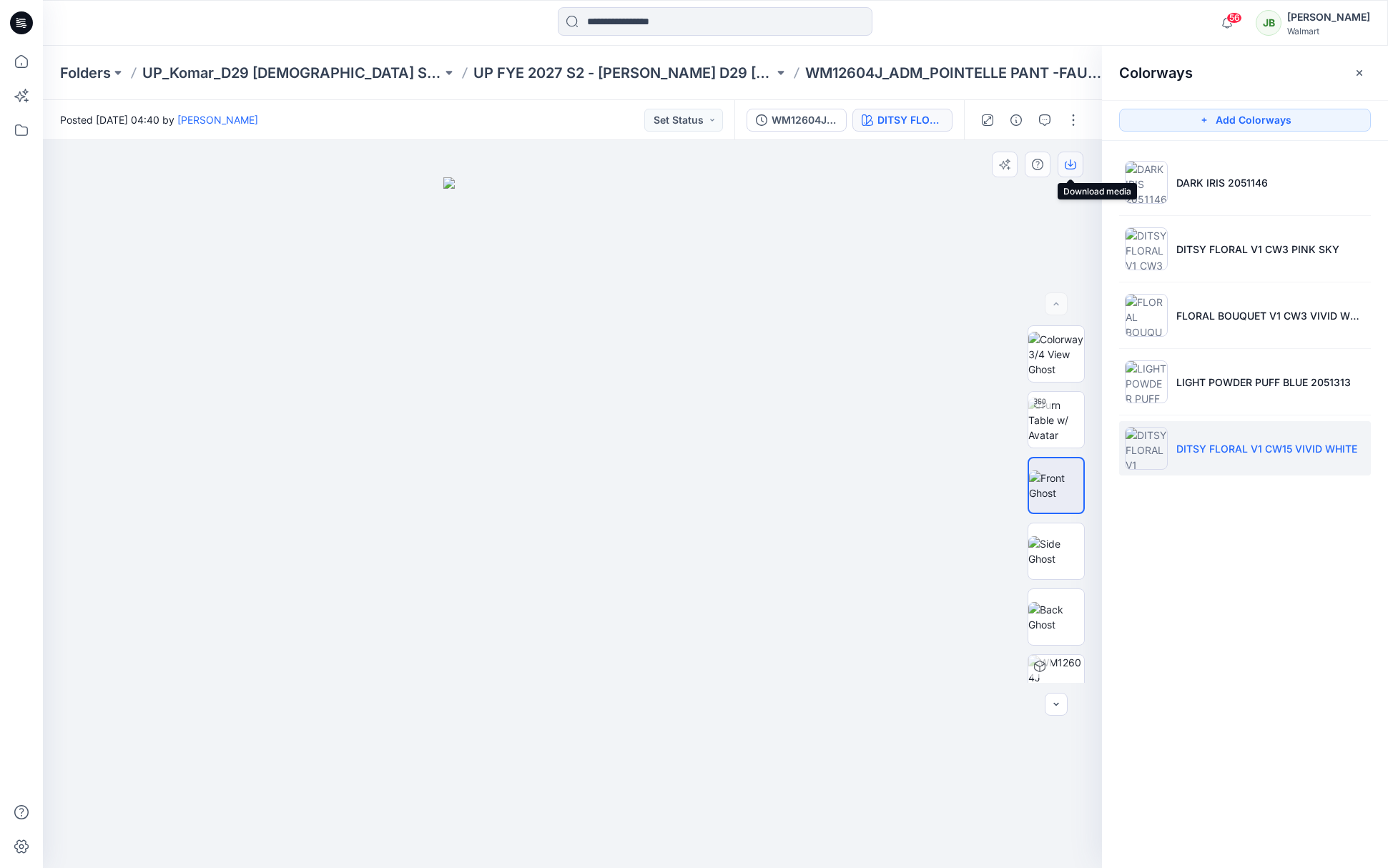
click at [1067, 159] on icon "button" at bounding box center [1070, 164] width 12 height 12
drag, startPoint x: 1209, startPoint y: 510, endPoint x: 1205, endPoint y: 459, distance: 51.2
click at [1206, 505] on div "Colorways Add Colorways DARK IRIS 2051146 DITSY FLORAL V1 CW3 PINK SKY FLORAL B…" at bounding box center [1245, 456] width 286 height 822
click at [1215, 240] on li "DITSY FLORAL V1 CW3 PINK SKY" at bounding box center [1245, 249] width 252 height 54
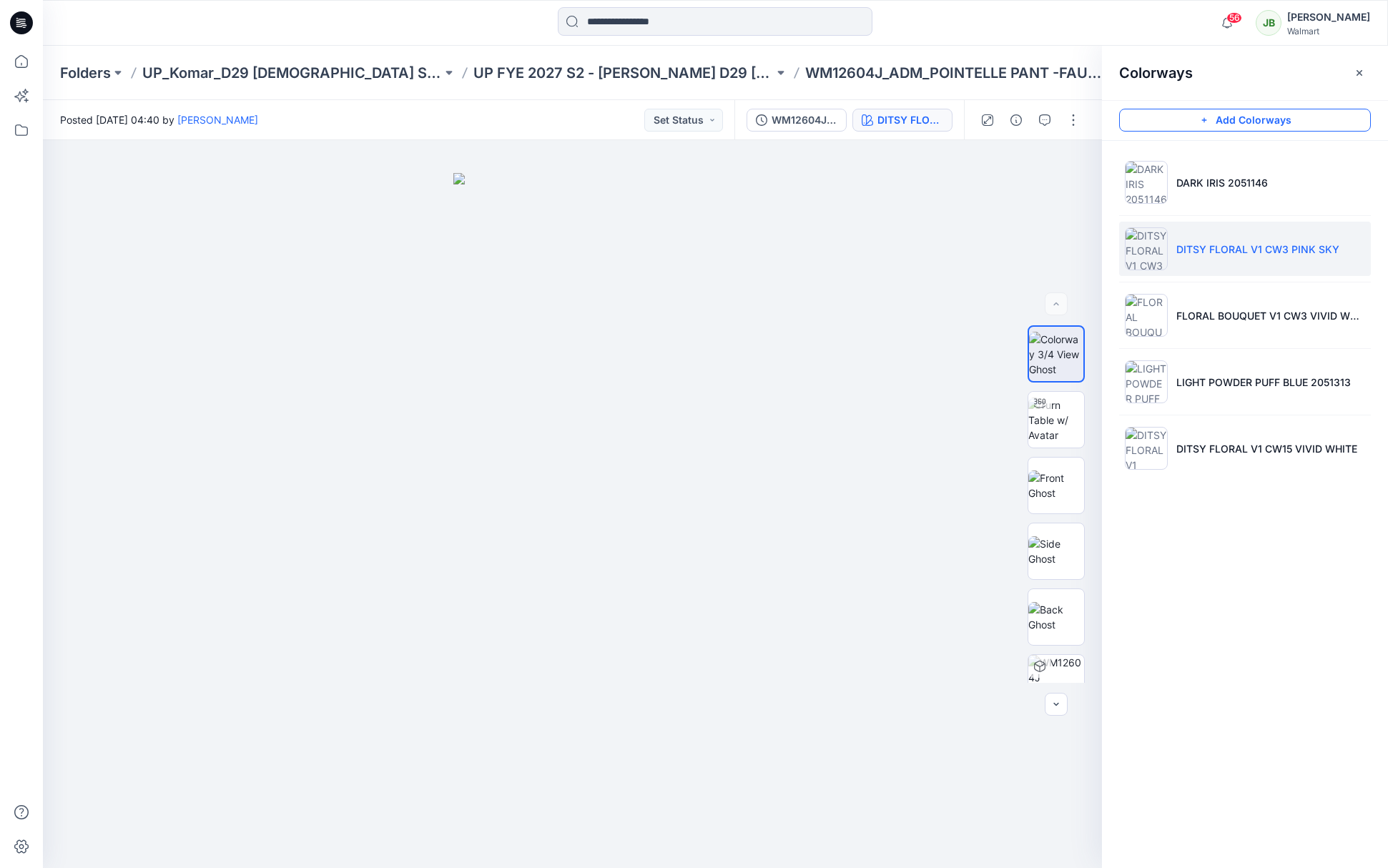
click at [1257, 125] on button "Add Colorways" at bounding box center [1245, 120] width 252 height 22
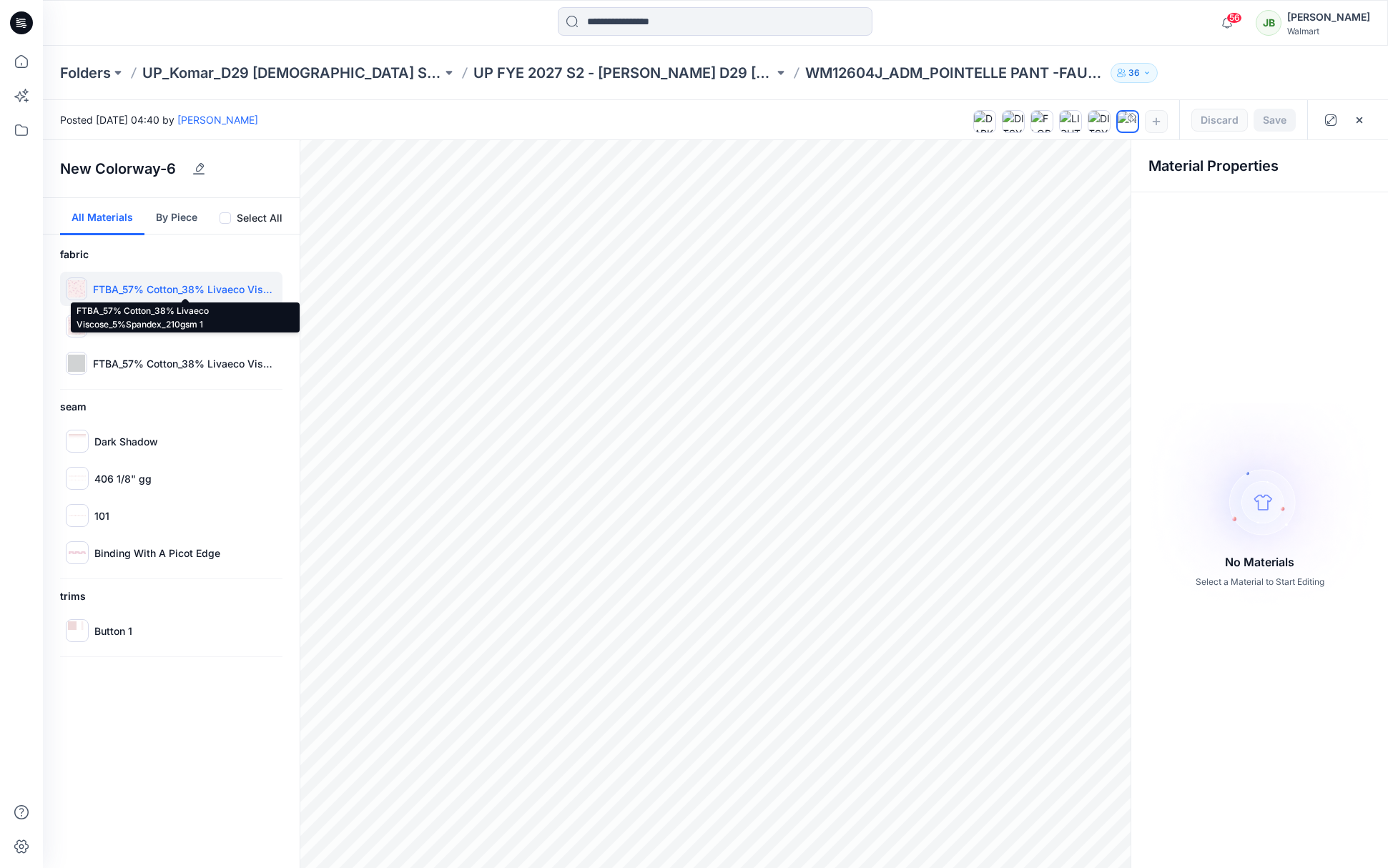
click at [108, 291] on p "FTBA_57% Cotton_38% Livaeco Viscose_5%Spandex_210gsm 1" at bounding box center [184, 288] width 183 height 15
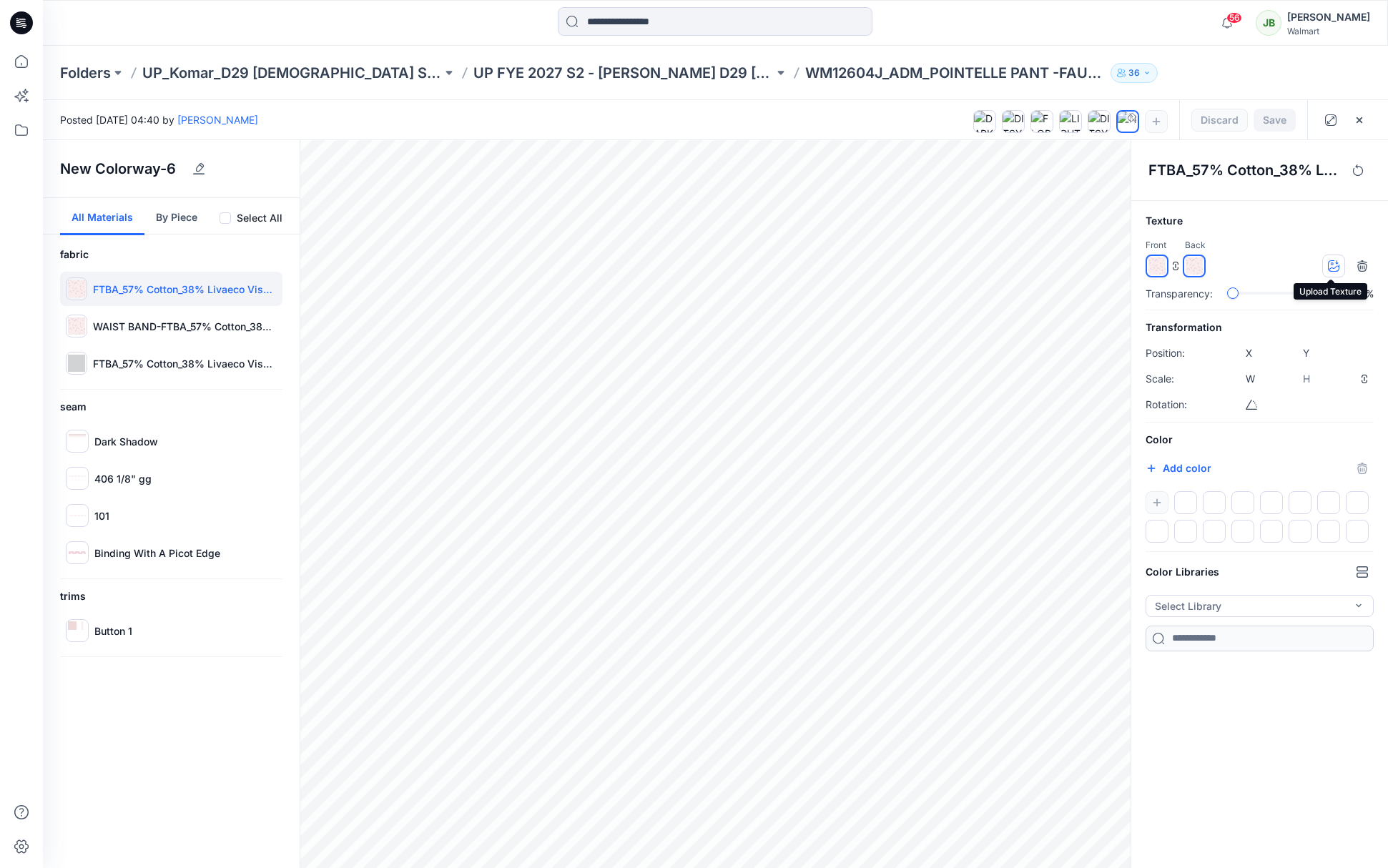
click at [1332, 262] on icon "button" at bounding box center [1333, 265] width 12 height 12
type input "****"
click at [154, 333] on div "WAIST BAND-FTBA_57% Cotton_38% Livaeco Viscose_5%Spandex_210gsm 2" at bounding box center [171, 326] width 222 height 34
type input "****"
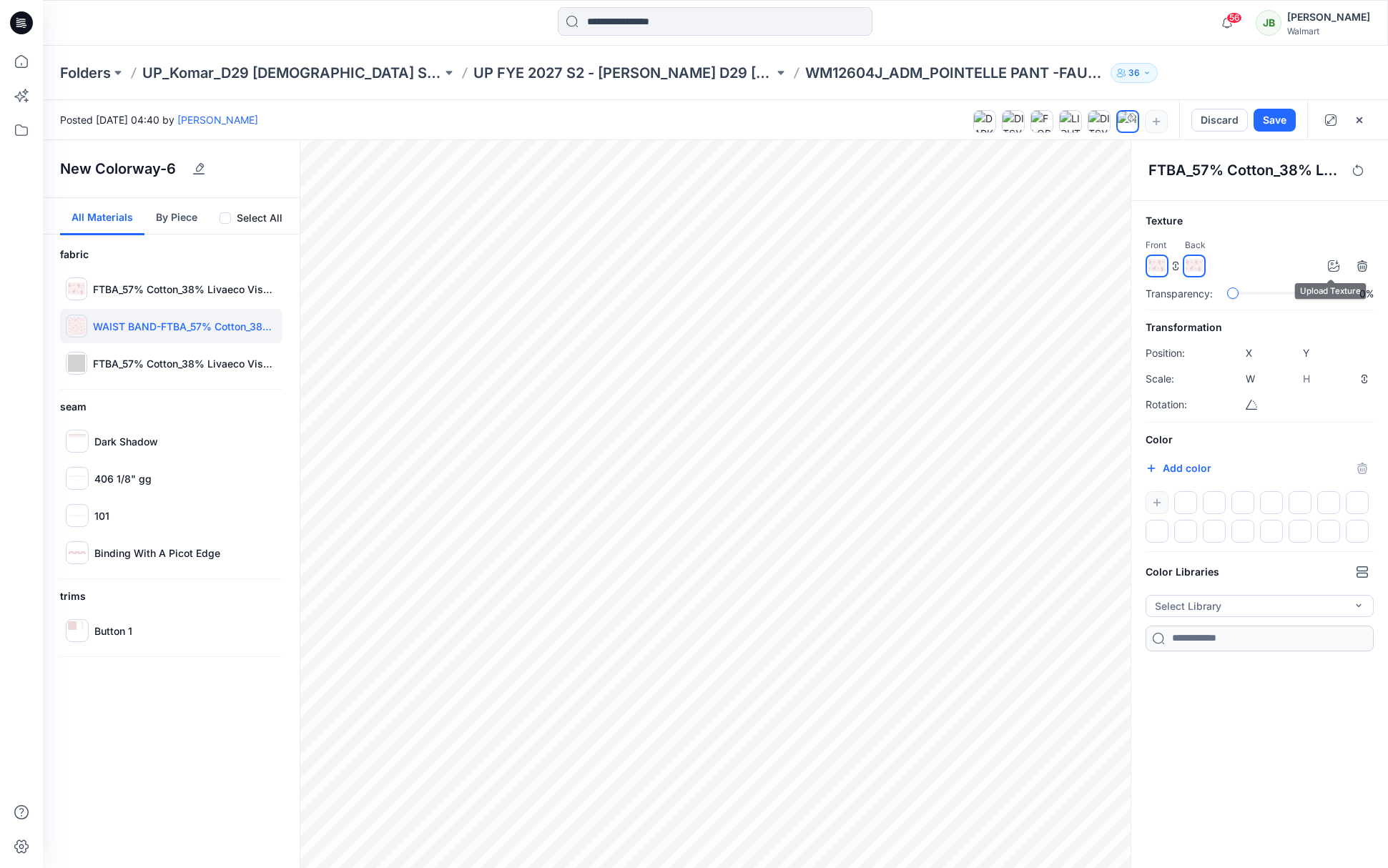
type input "****"
click at [1337, 263] on button "button" at bounding box center [1333, 265] width 22 height 22
type input "****"
click at [1273, 124] on button "Save" at bounding box center [1274, 120] width 42 height 22
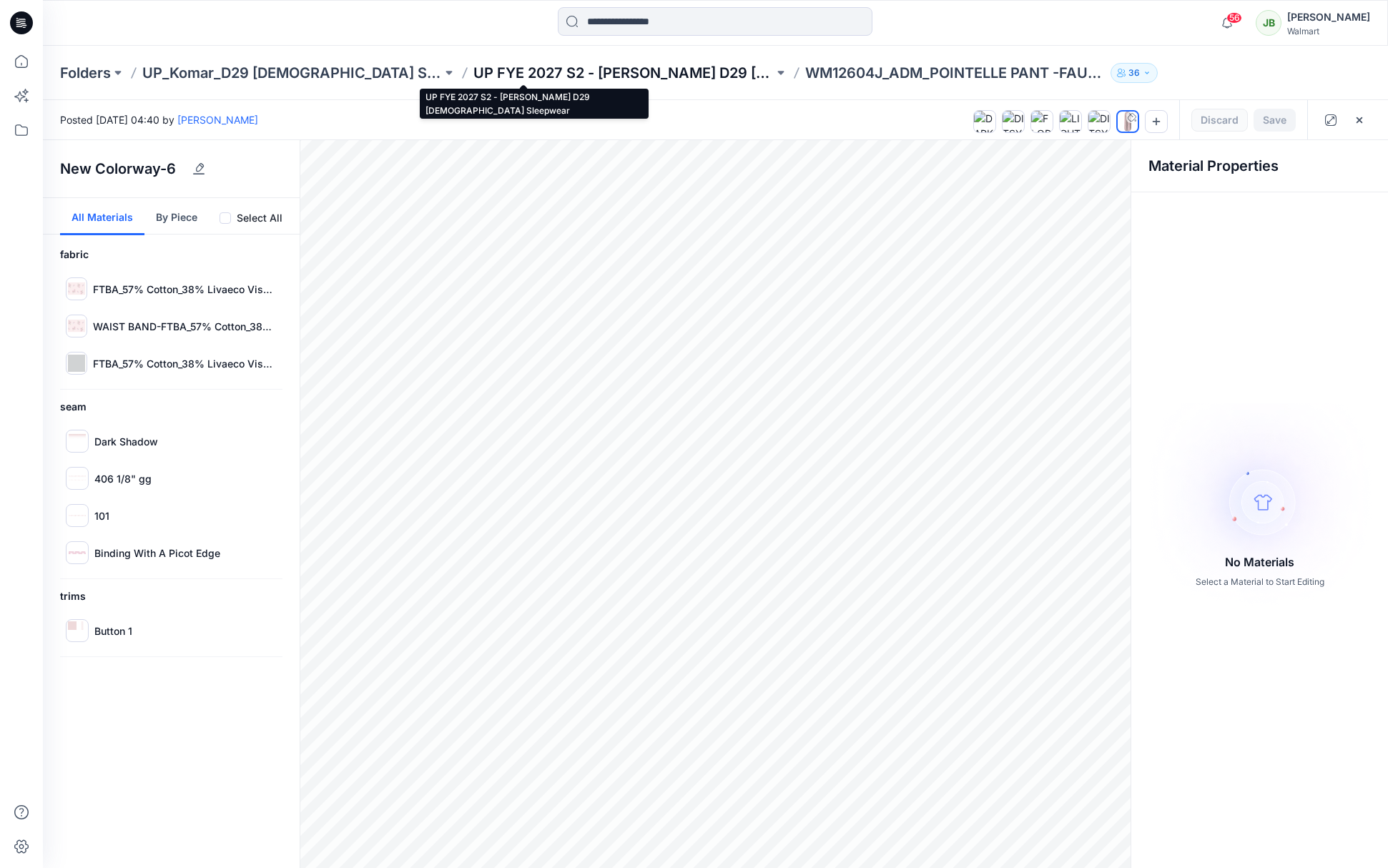
click at [636, 68] on p "UP FYE 2027 S2 - [PERSON_NAME] D29 [DEMOGRAPHIC_DATA] Sleepwear" at bounding box center [623, 73] width 299 height 20
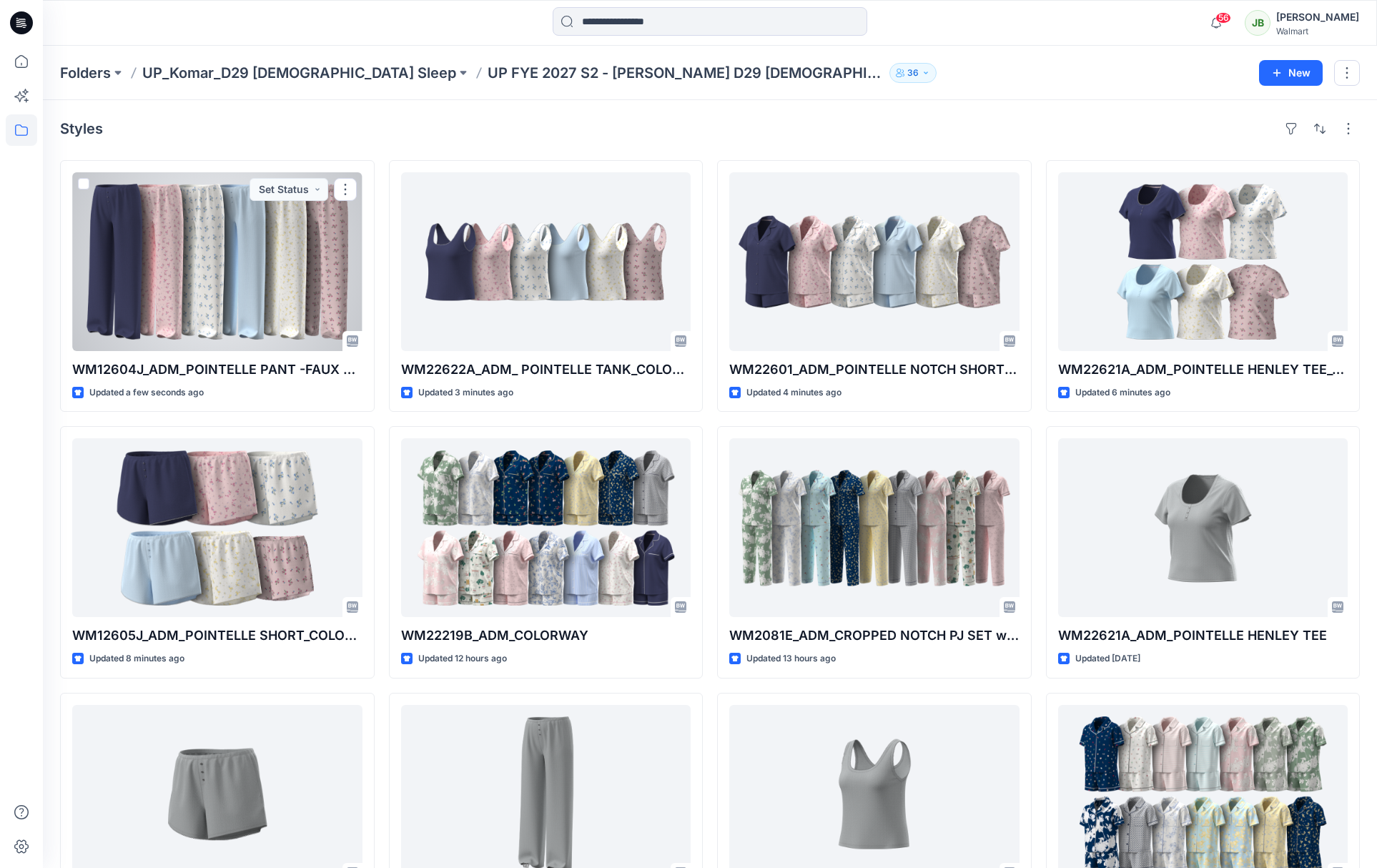
click at [313, 288] on div at bounding box center [217, 261] width 290 height 179
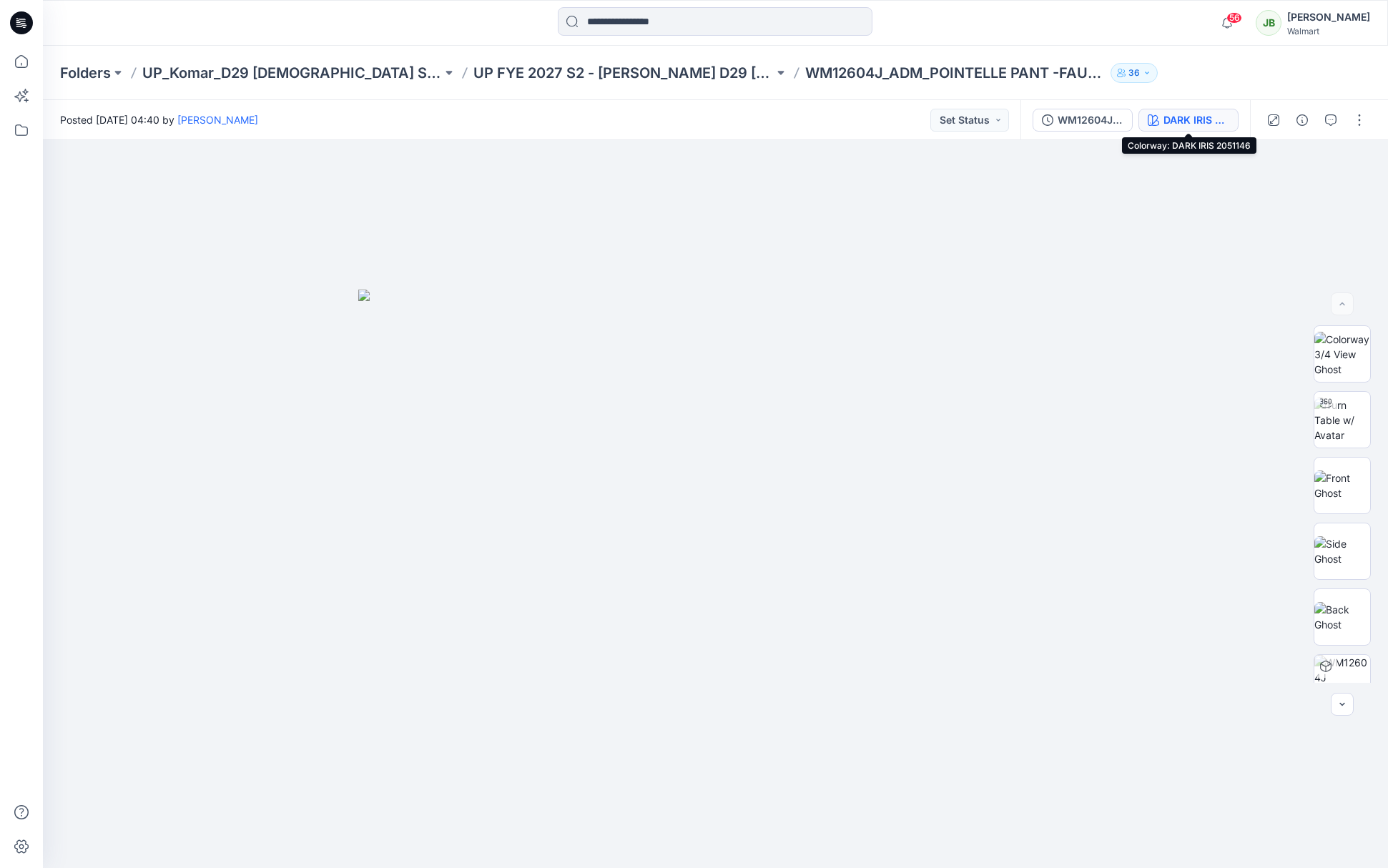
click at [1201, 117] on div "DARK IRIS 2051146" at bounding box center [1196, 120] width 66 height 15
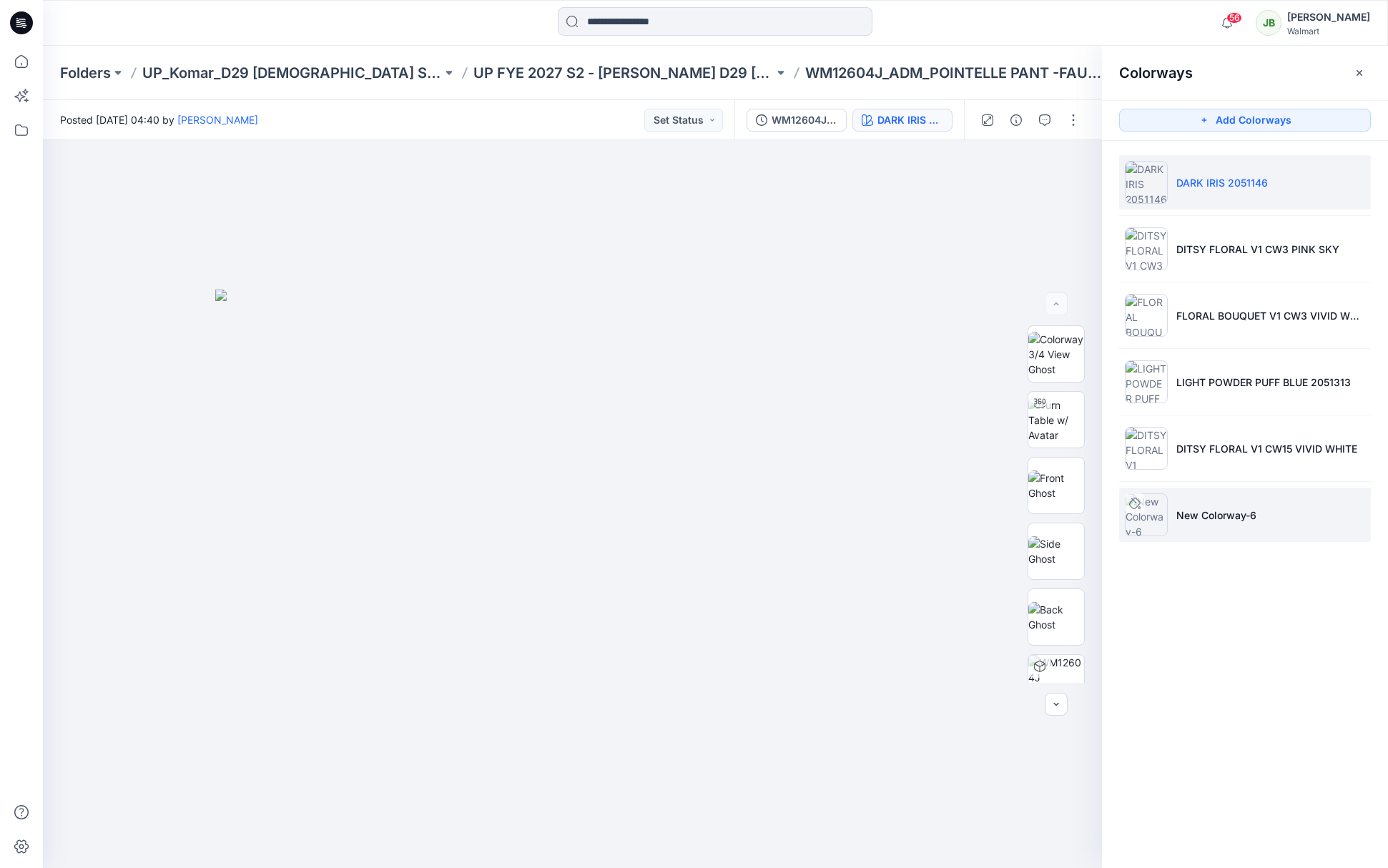
click at [1243, 513] on p "New Colorway-6" at bounding box center [1215, 515] width 80 height 15
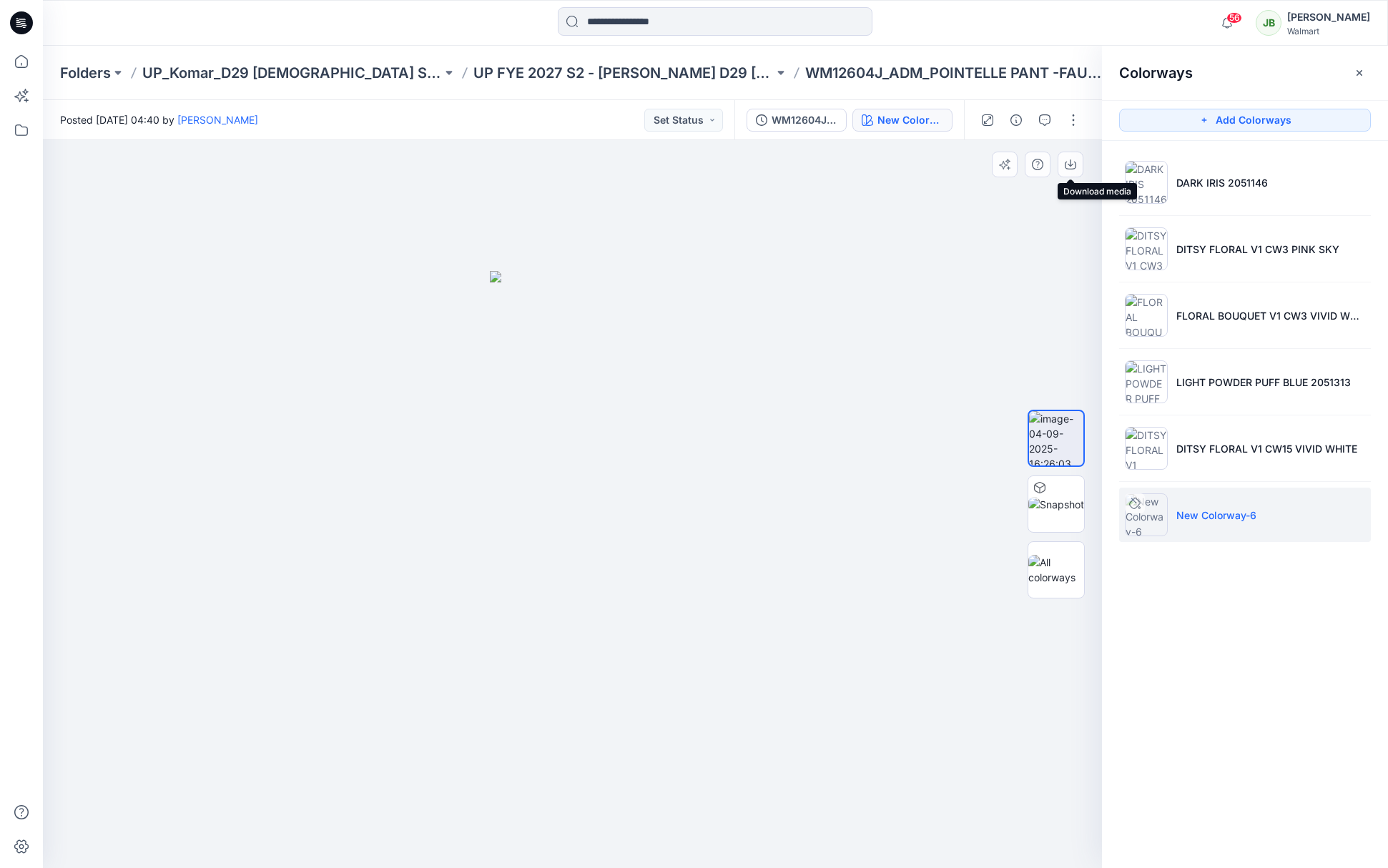
drag, startPoint x: 1071, startPoint y: 169, endPoint x: 1067, endPoint y: 191, distance: 22.4
click at [1070, 169] on icon "button" at bounding box center [1070, 165] width 12 height 8
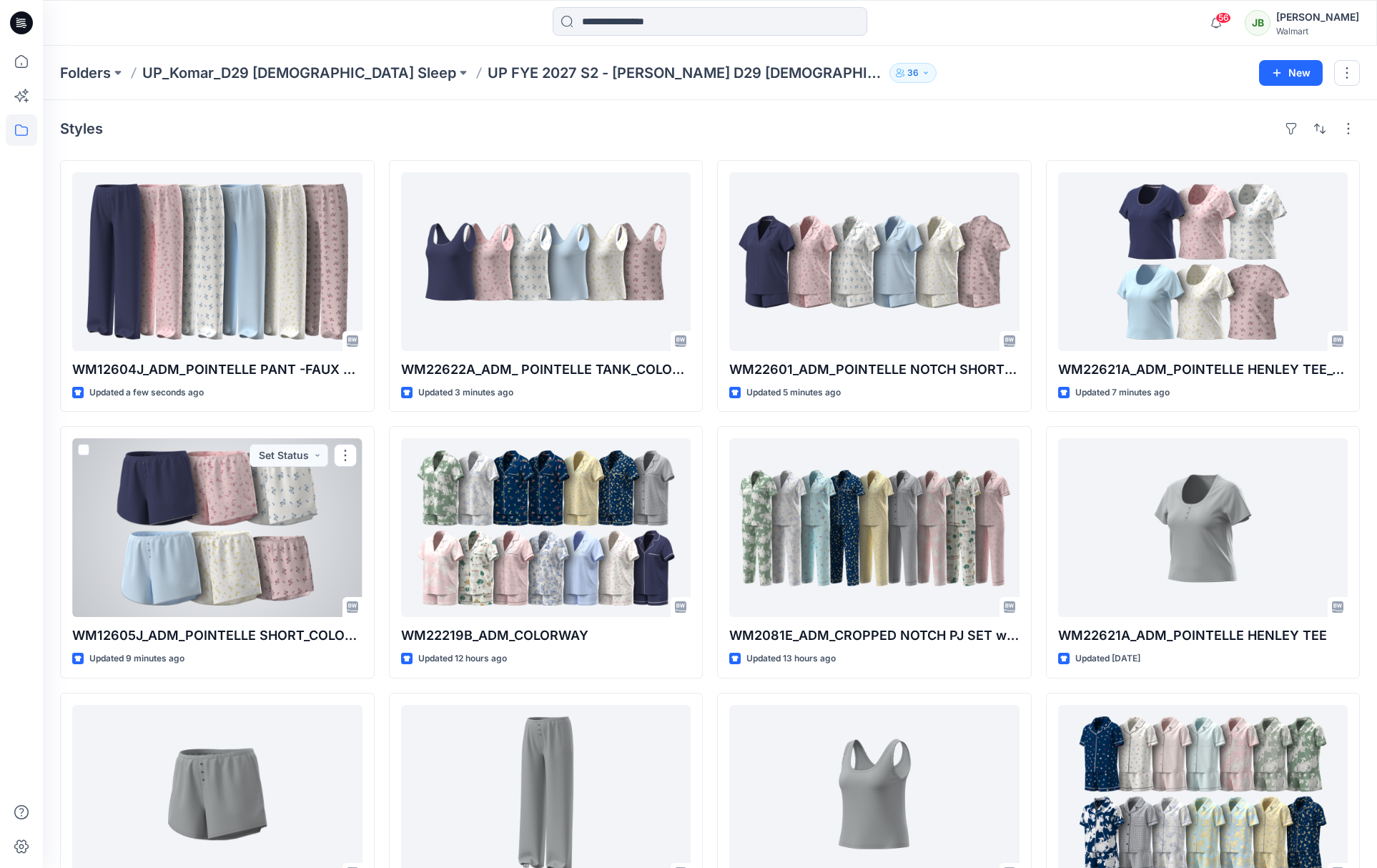
click at [308, 536] on div at bounding box center [217, 527] width 290 height 179
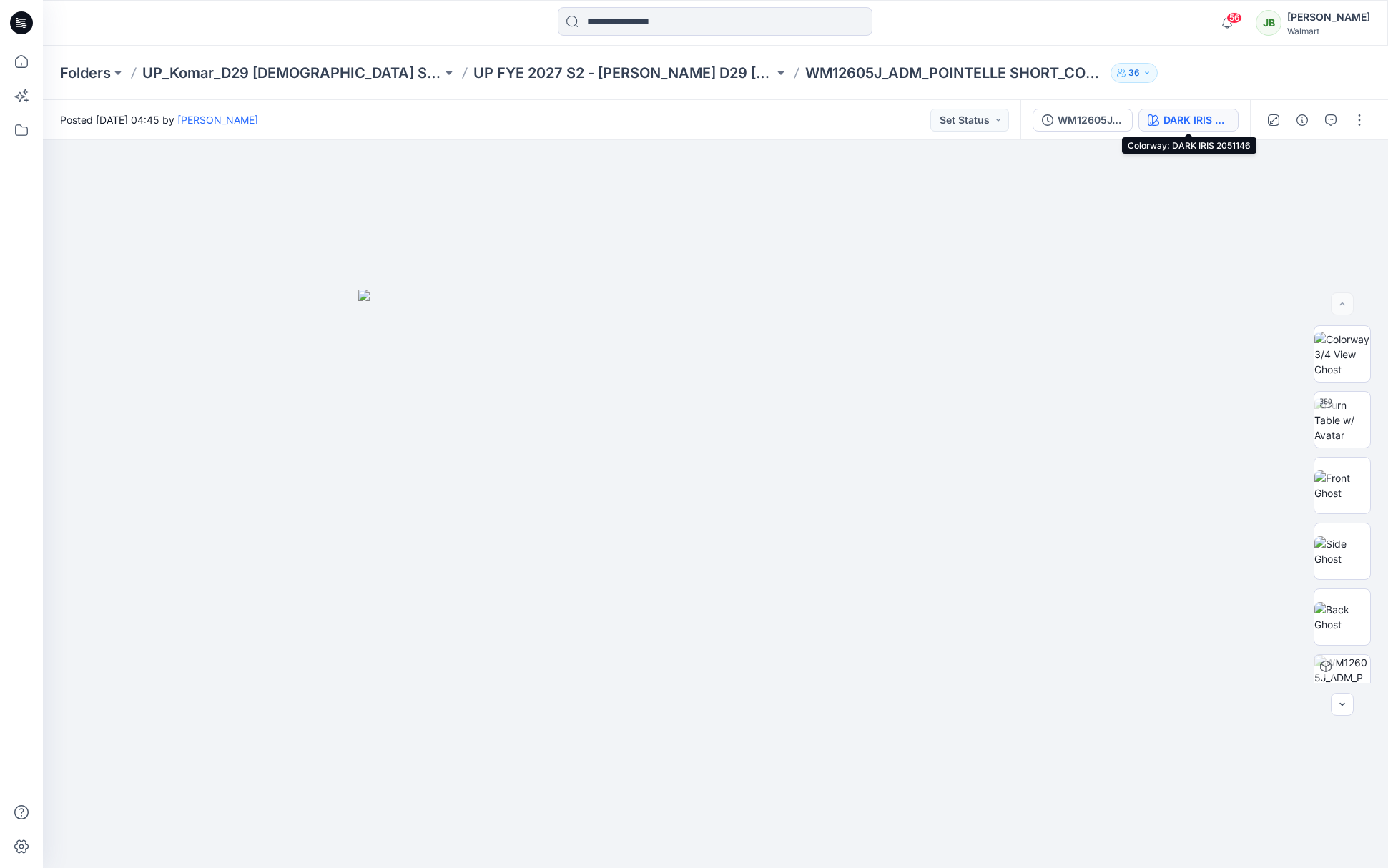
click at [1179, 119] on div "DARK IRIS 2051146" at bounding box center [1196, 120] width 66 height 15
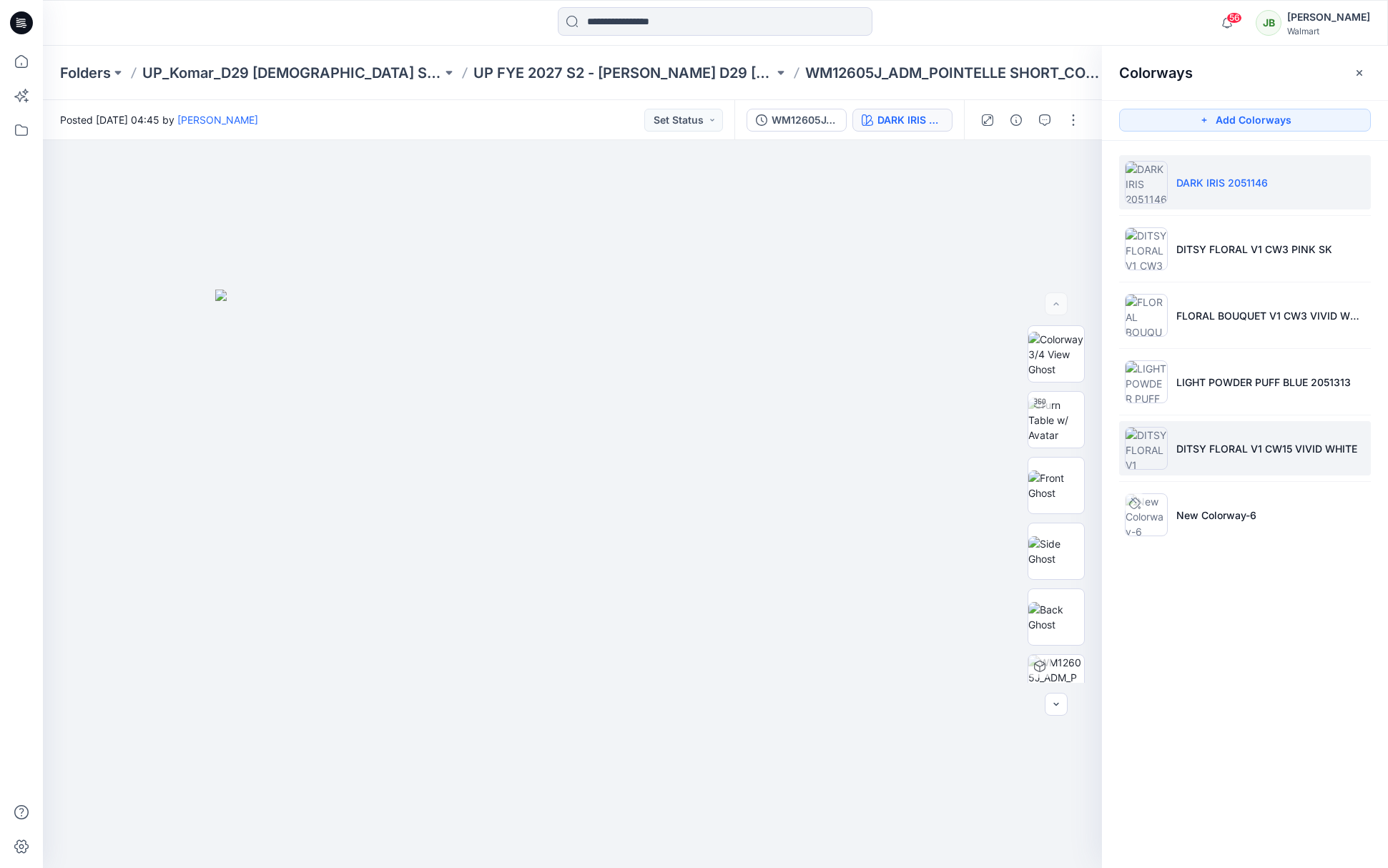
click at [1198, 448] on p "DITSY FLORAL V1 CW15 VIVID WHITE" at bounding box center [1266, 448] width 181 height 15
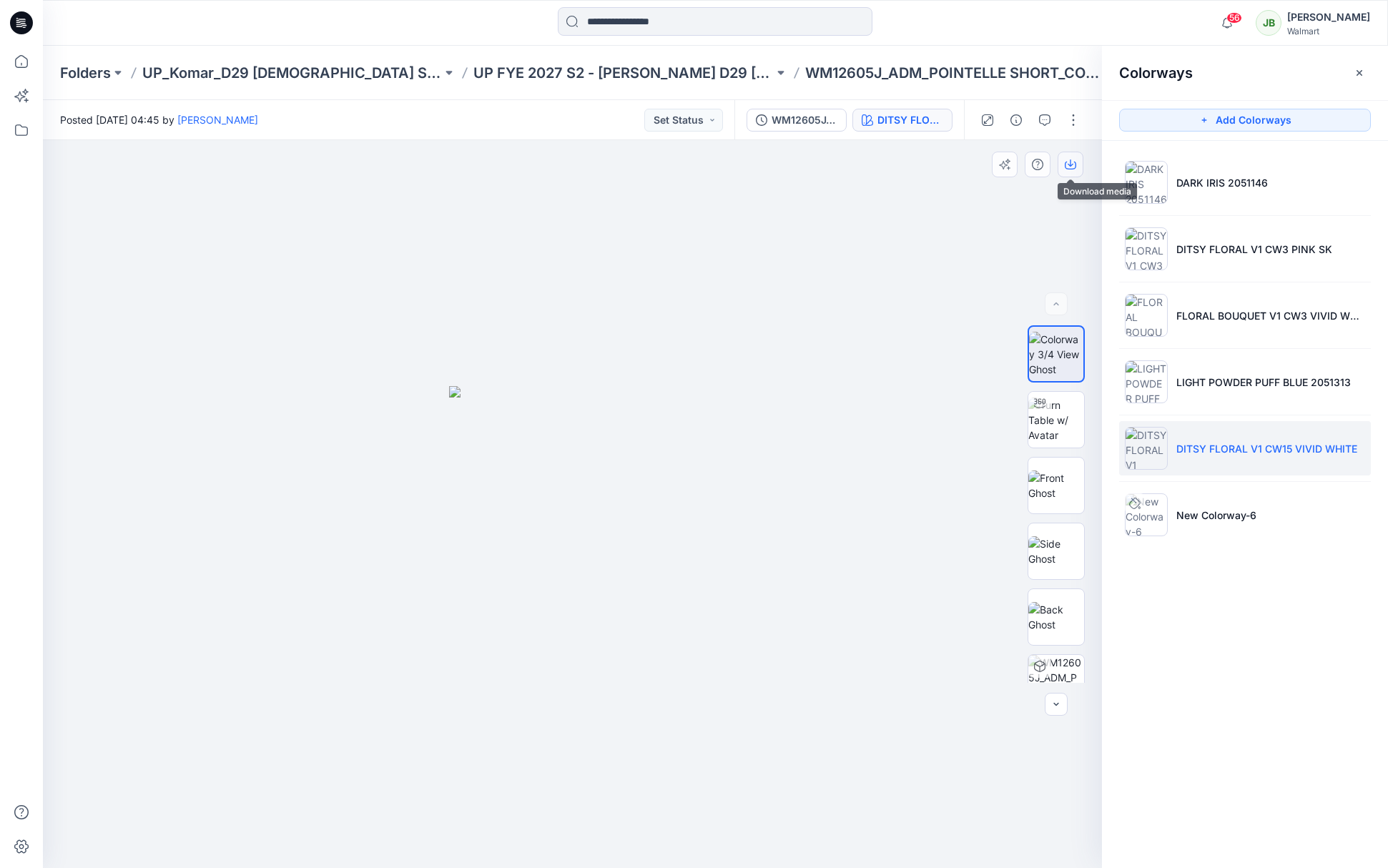
click at [1068, 164] on icon "button" at bounding box center [1070, 163] width 5 height 7
click at [1052, 488] on img at bounding box center [1056, 484] width 56 height 30
click at [1071, 164] on icon "button" at bounding box center [1070, 164] width 12 height 12
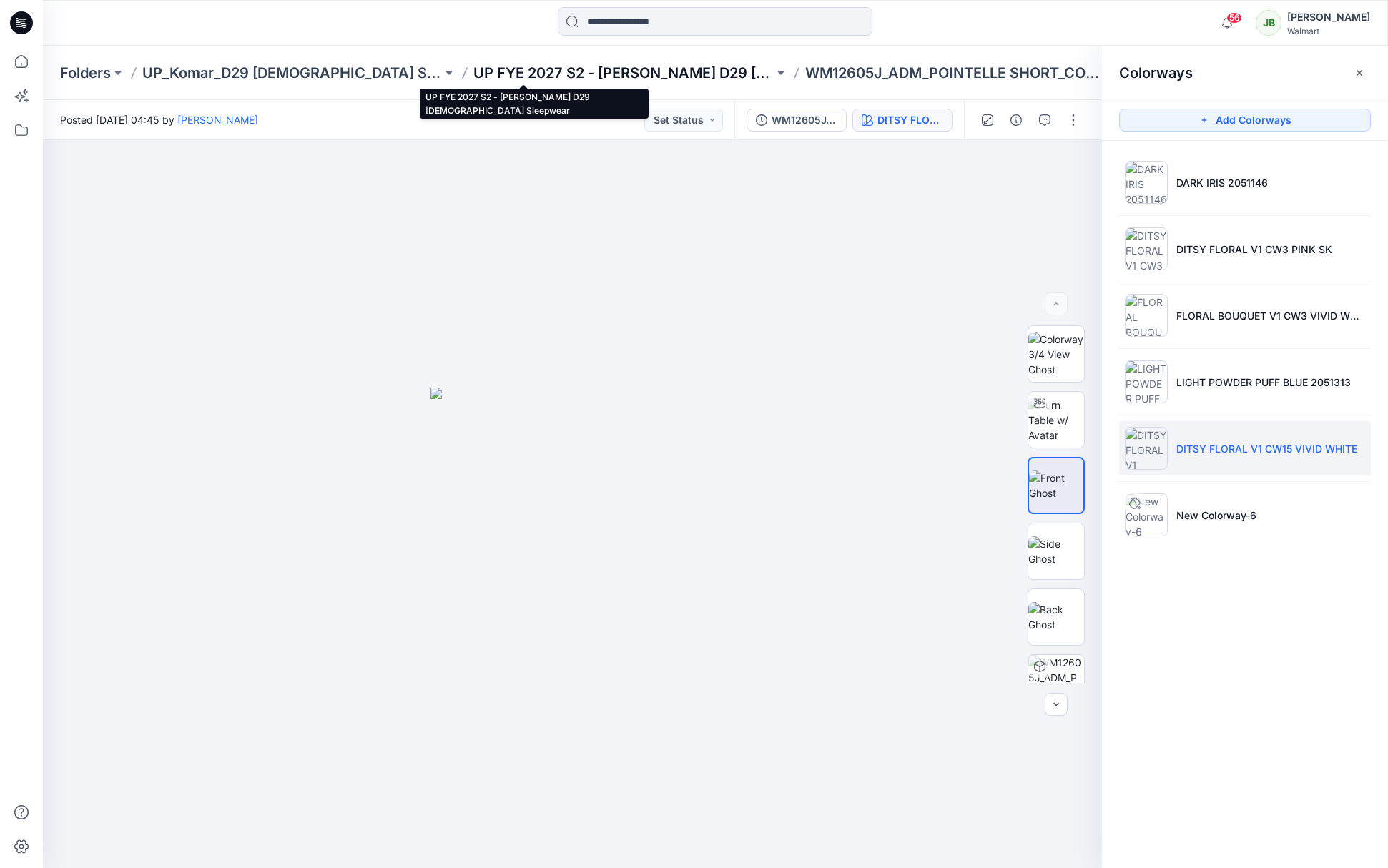
click at [643, 72] on p "UP FYE 2027 S2 - [PERSON_NAME] D29 [DEMOGRAPHIC_DATA] Sleepwear" at bounding box center [623, 73] width 299 height 20
